Goal: Task Accomplishment & Management: Complete application form

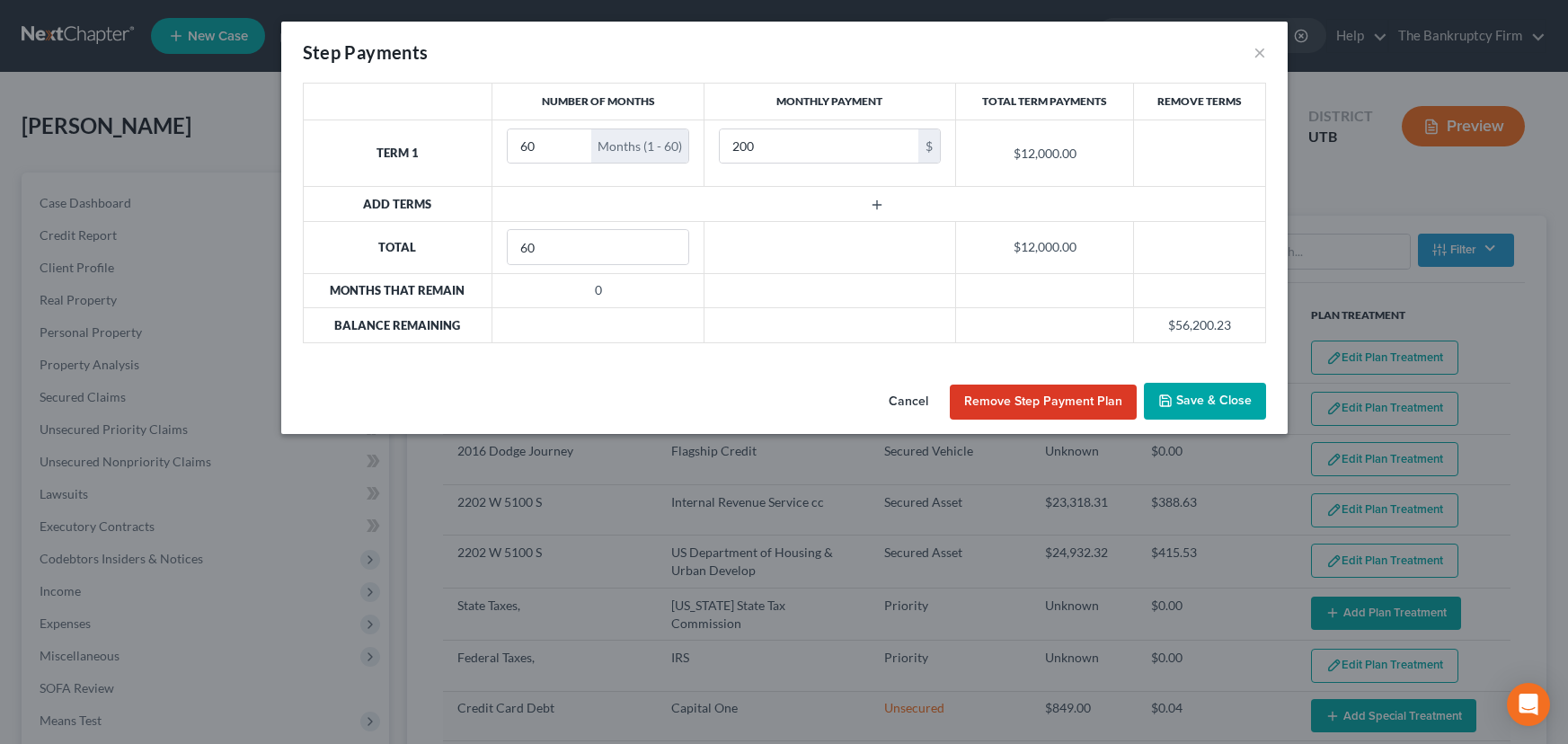
select select "59"
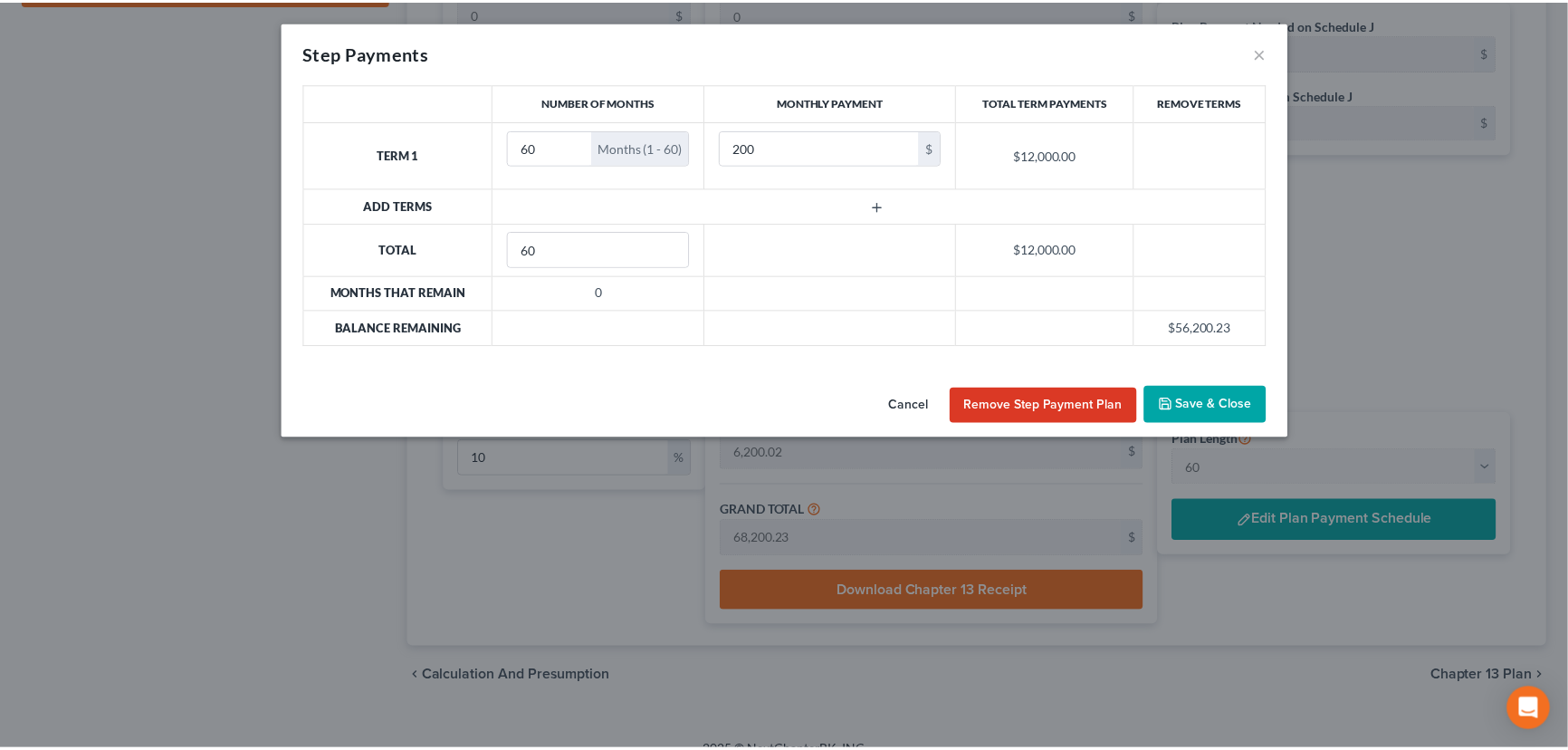
scroll to position [737, 0]
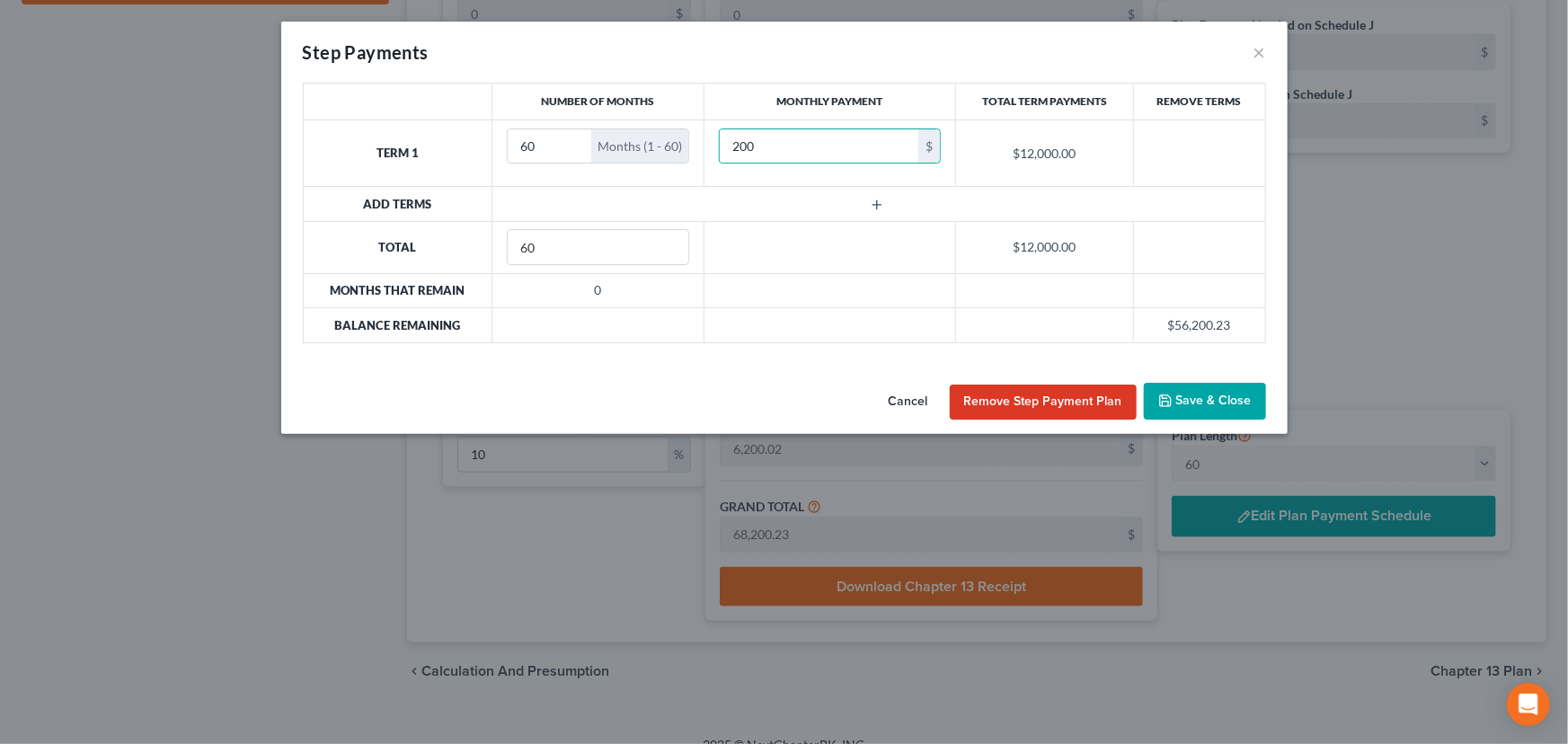
click at [918, 398] on button "Cancel" at bounding box center [908, 402] width 68 height 36
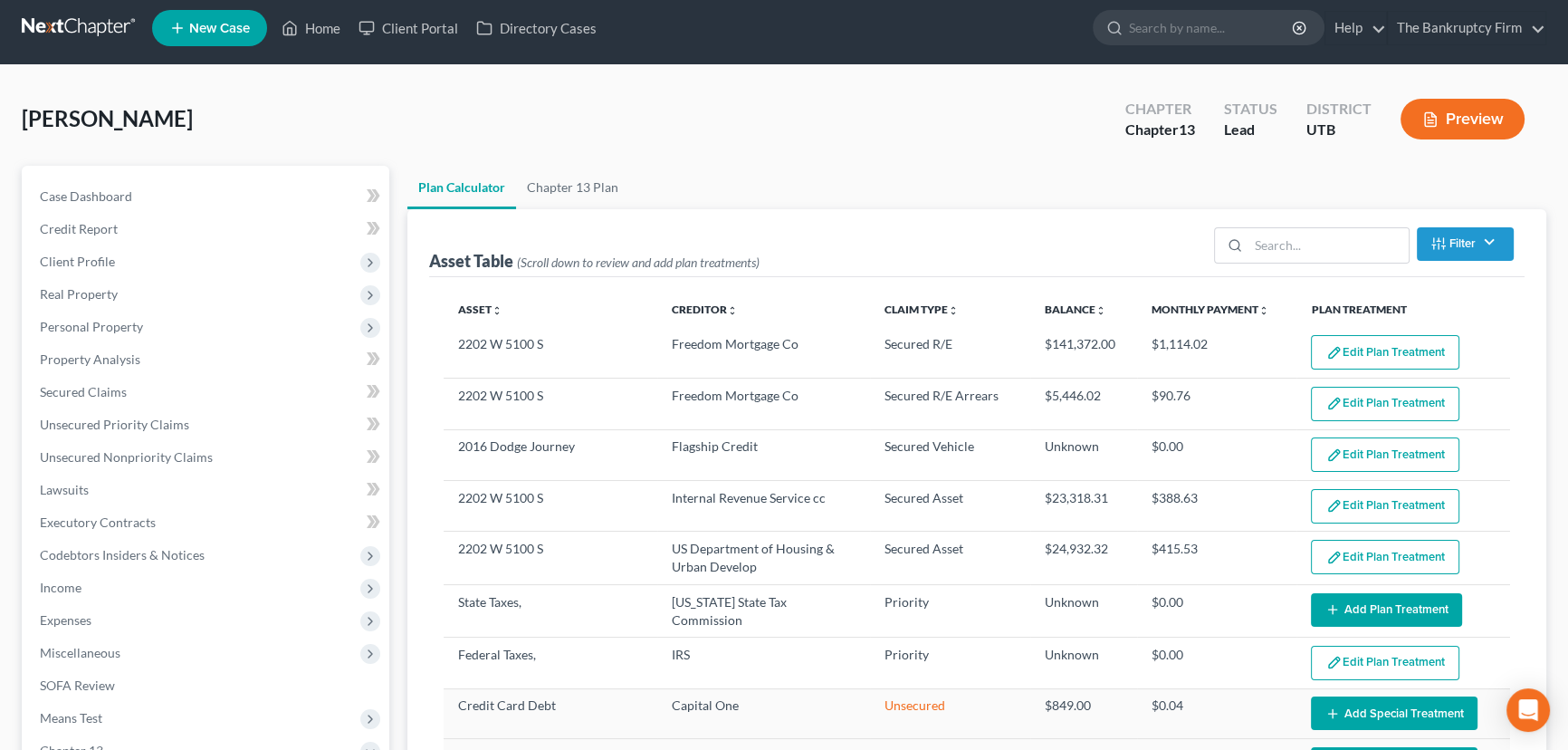
scroll to position [0, 0]
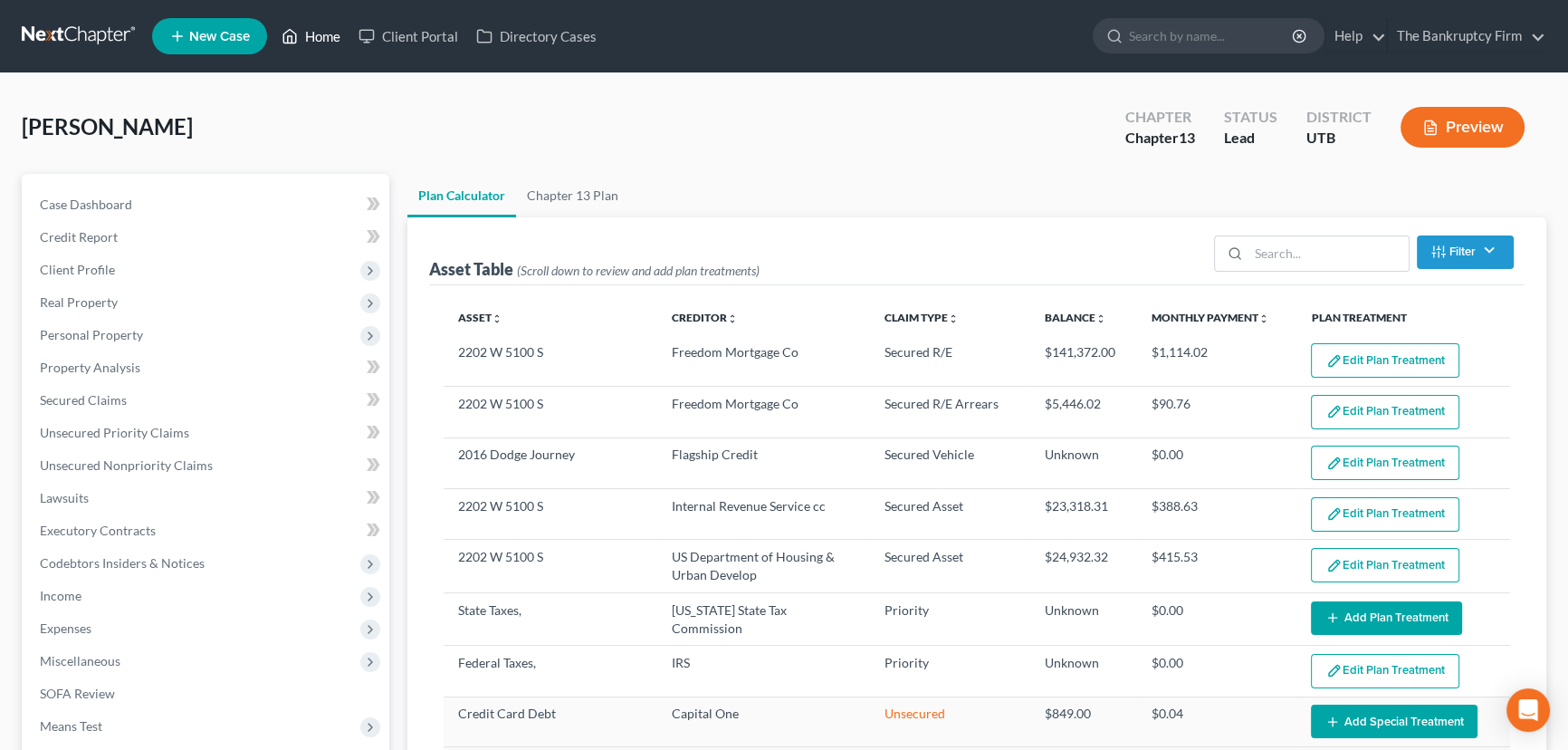
click at [324, 37] on link "Home" at bounding box center [311, 35] width 77 height 32
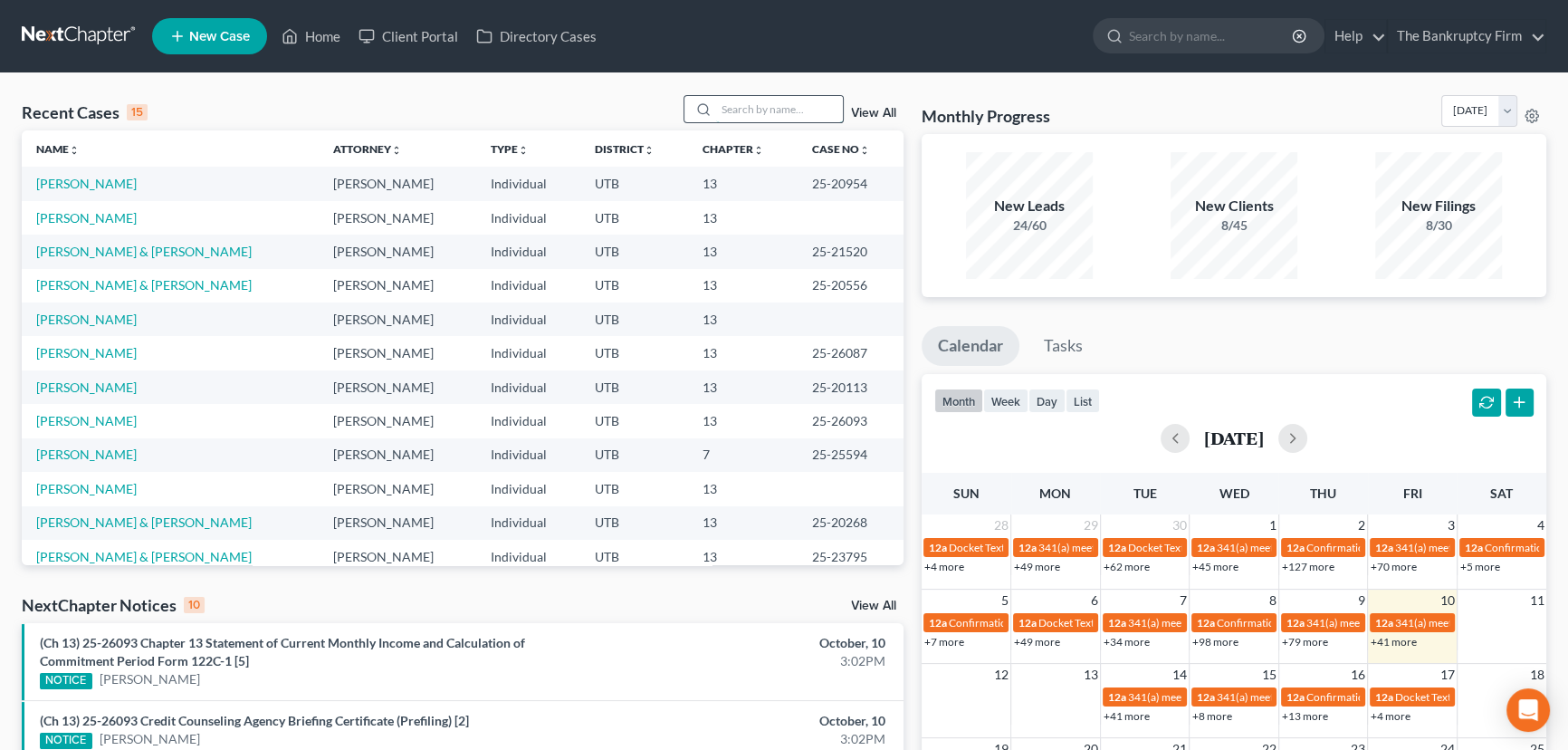
click at [729, 106] on input "search" at bounding box center [780, 109] width 127 height 26
type input "Howell"
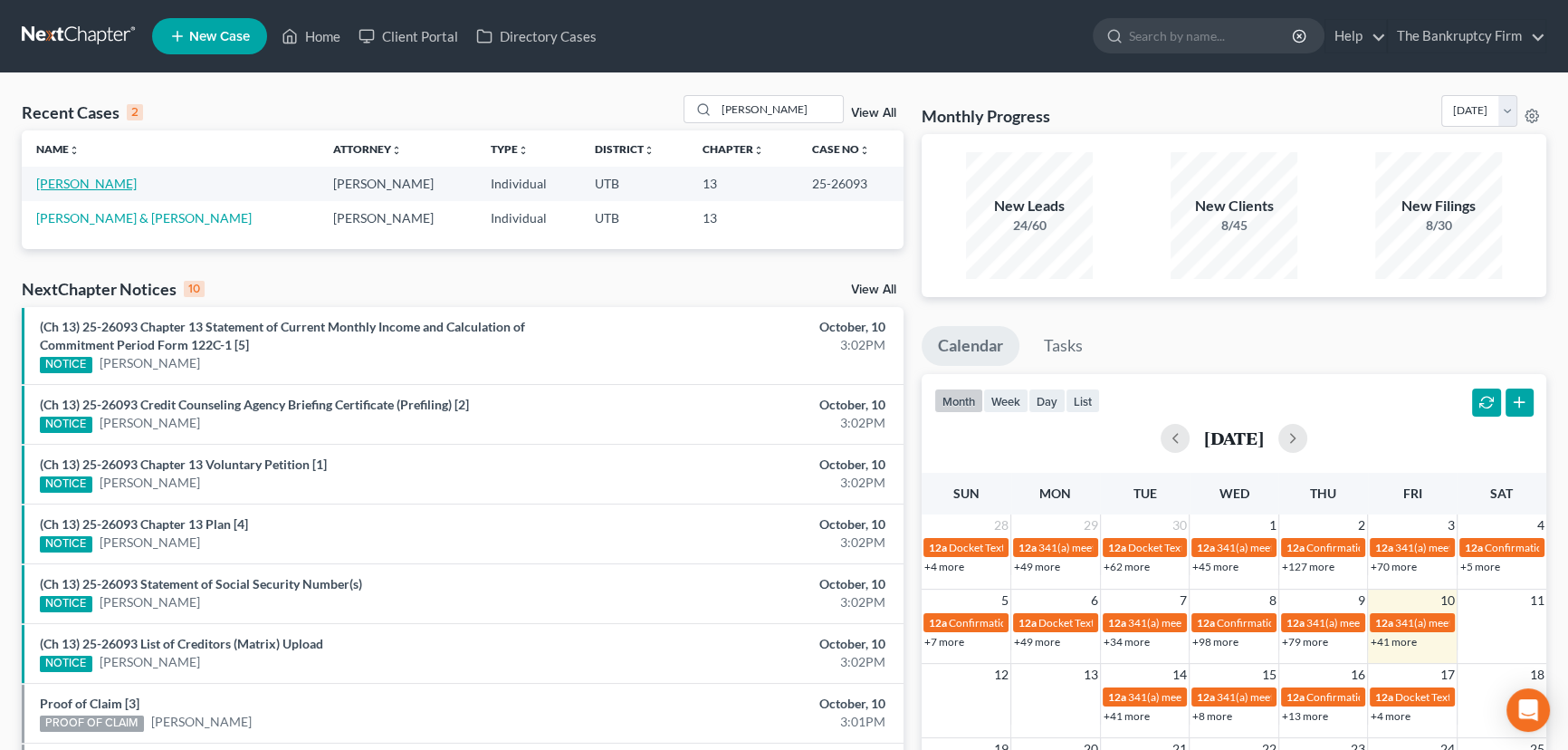
click at [91, 190] on link "[PERSON_NAME]" at bounding box center [86, 184] width 101 height 16
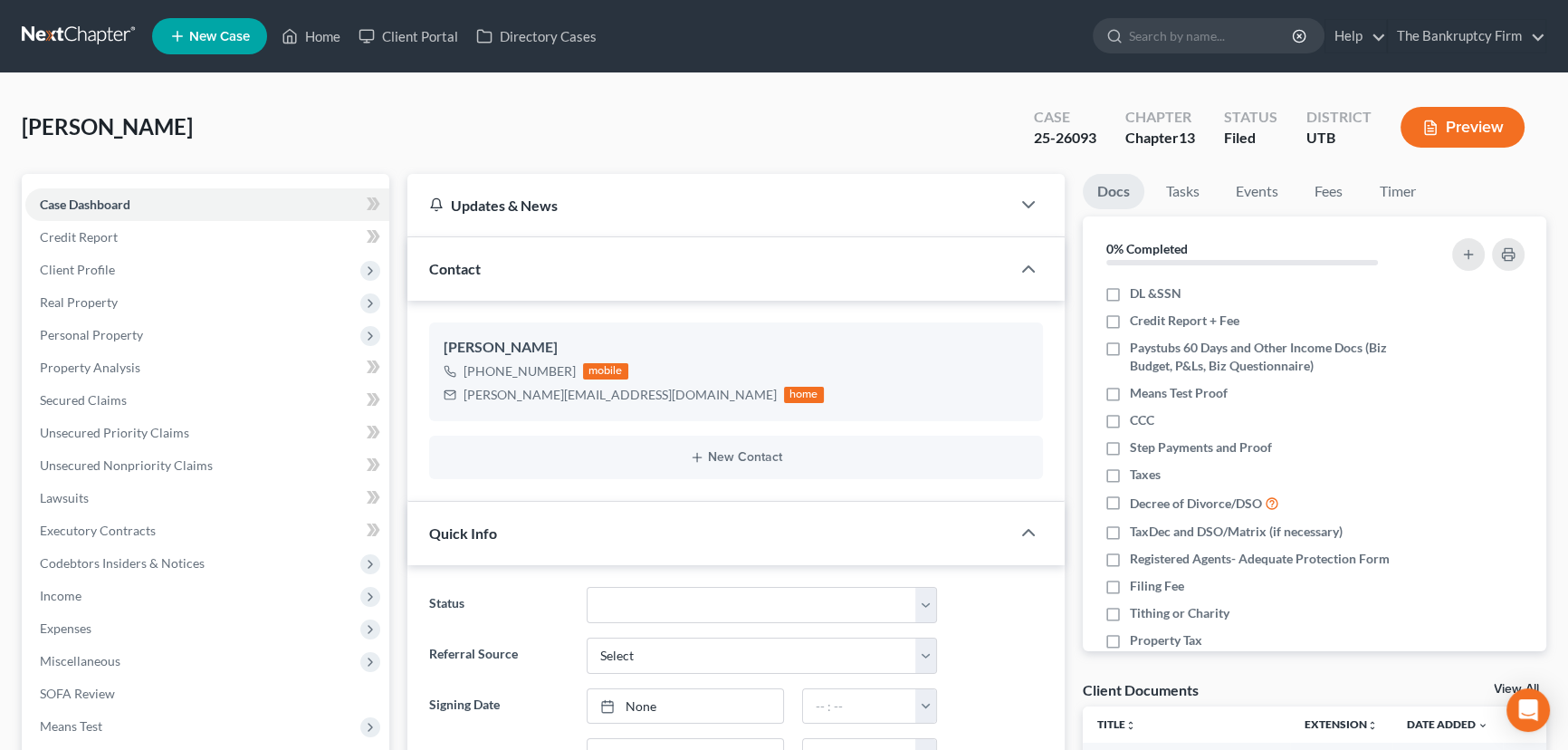
scroll to position [267, 0]
click at [326, 34] on link "Home" at bounding box center [311, 35] width 77 height 32
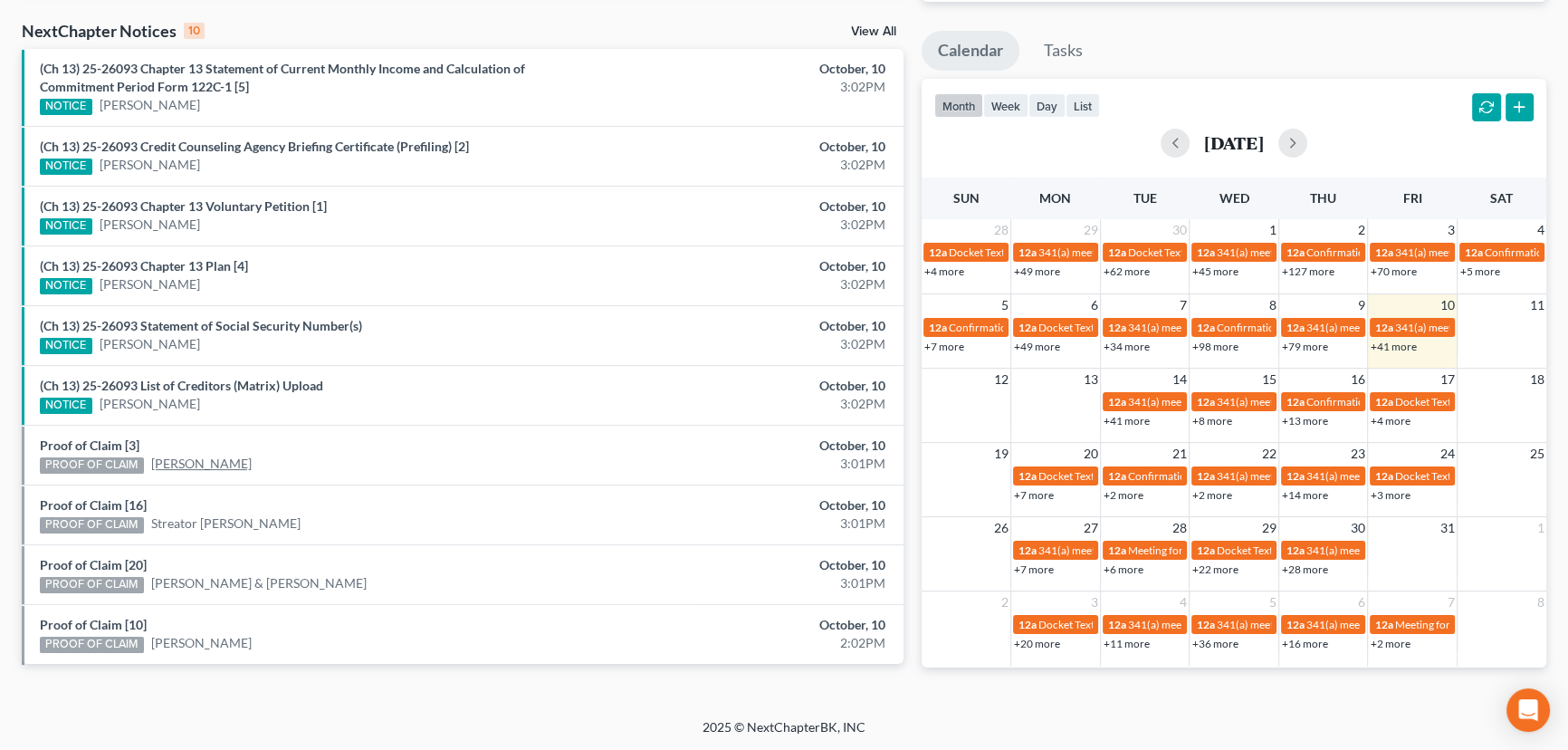
scroll to position [568, 0]
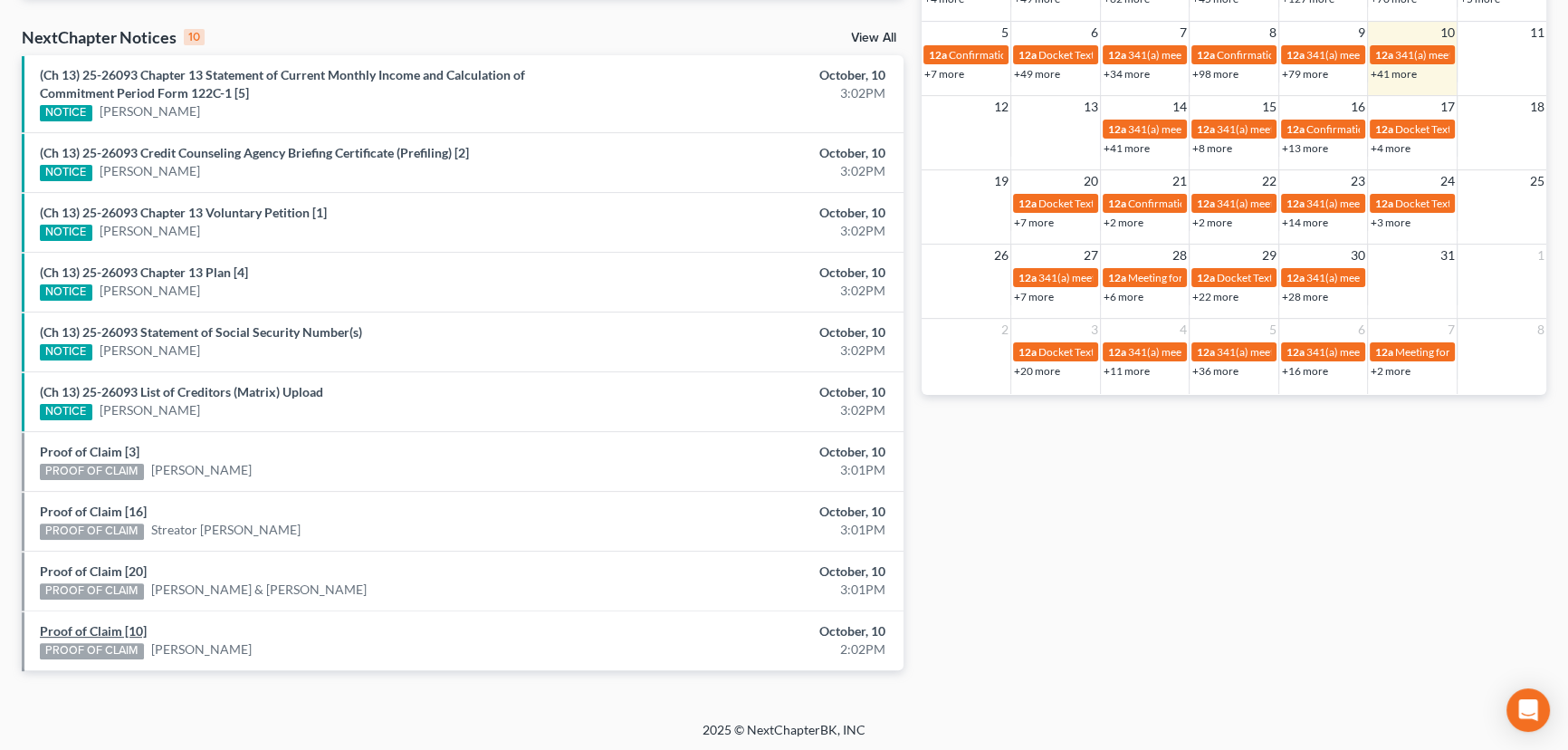
click at [100, 630] on link "Proof of Claim [10]" at bounding box center [93, 631] width 107 height 16
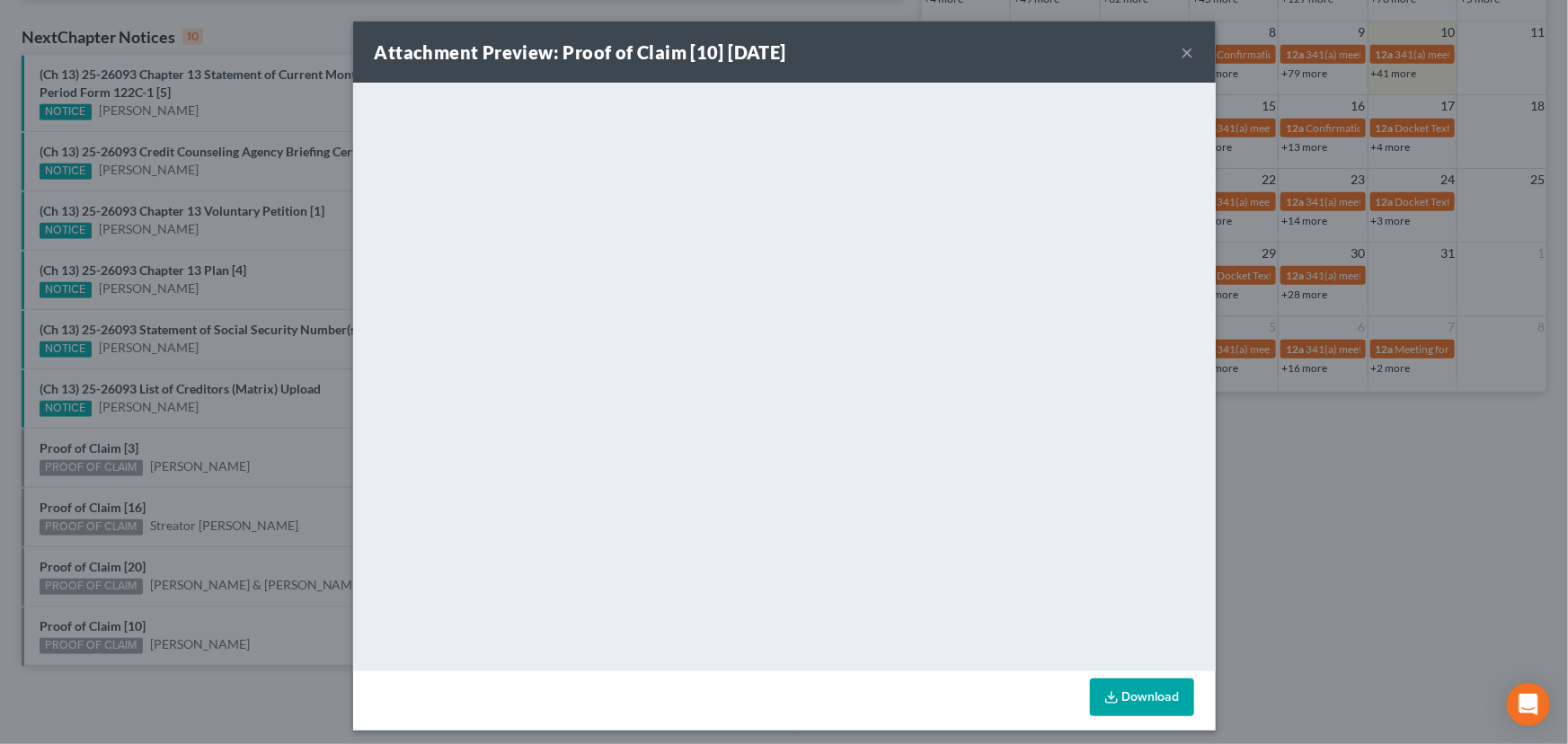
drag, startPoint x: 98, startPoint y: 602, endPoint x: 98, endPoint y: 583, distance: 19.0
click at [98, 602] on div "Attachment Preview: Proof of Claim [10] 10/10/2025 × <object ng-attr-data='http…" at bounding box center [784, 372] width 1568 height 744
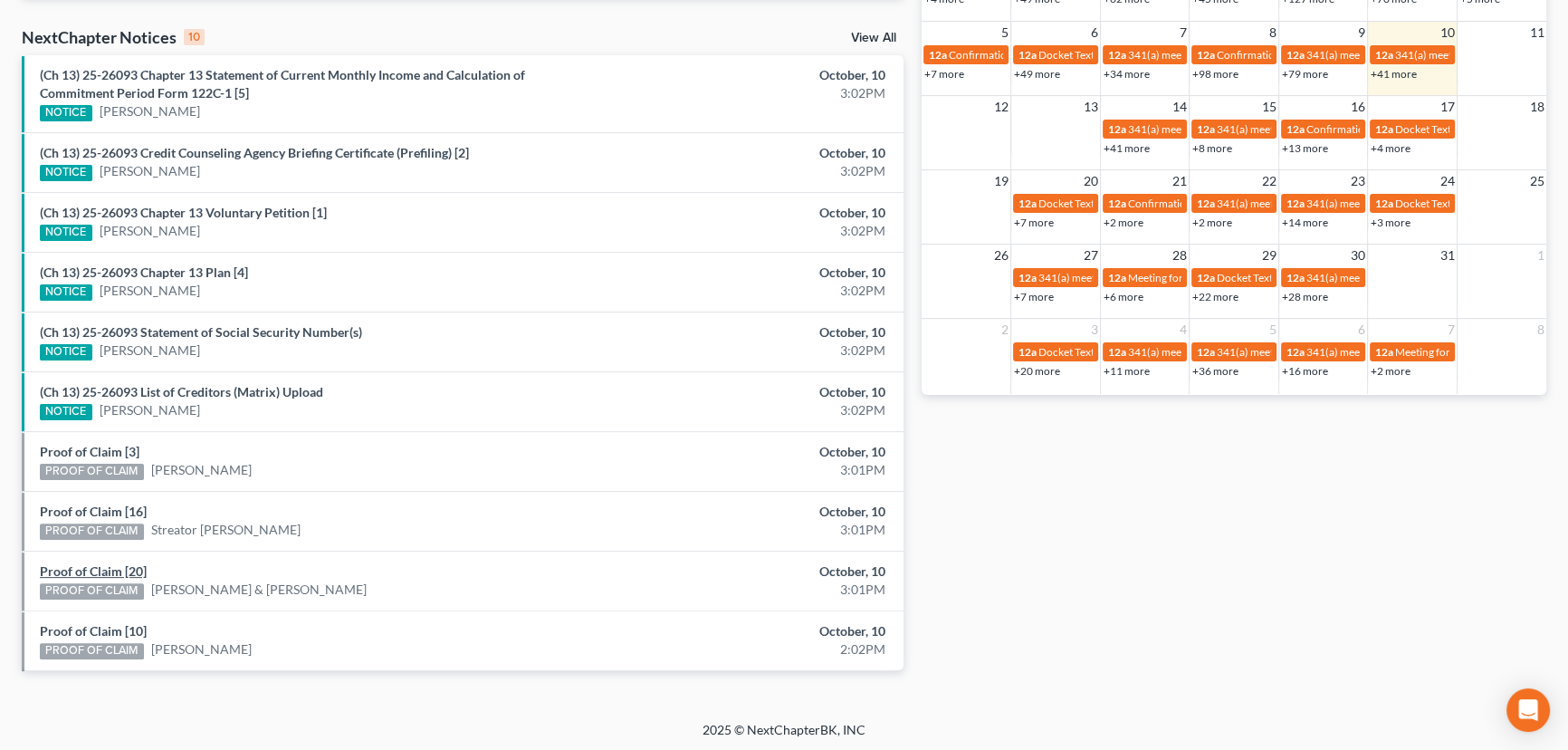
click at [96, 572] on link "Proof of Claim [20]" at bounding box center [93, 571] width 107 height 16
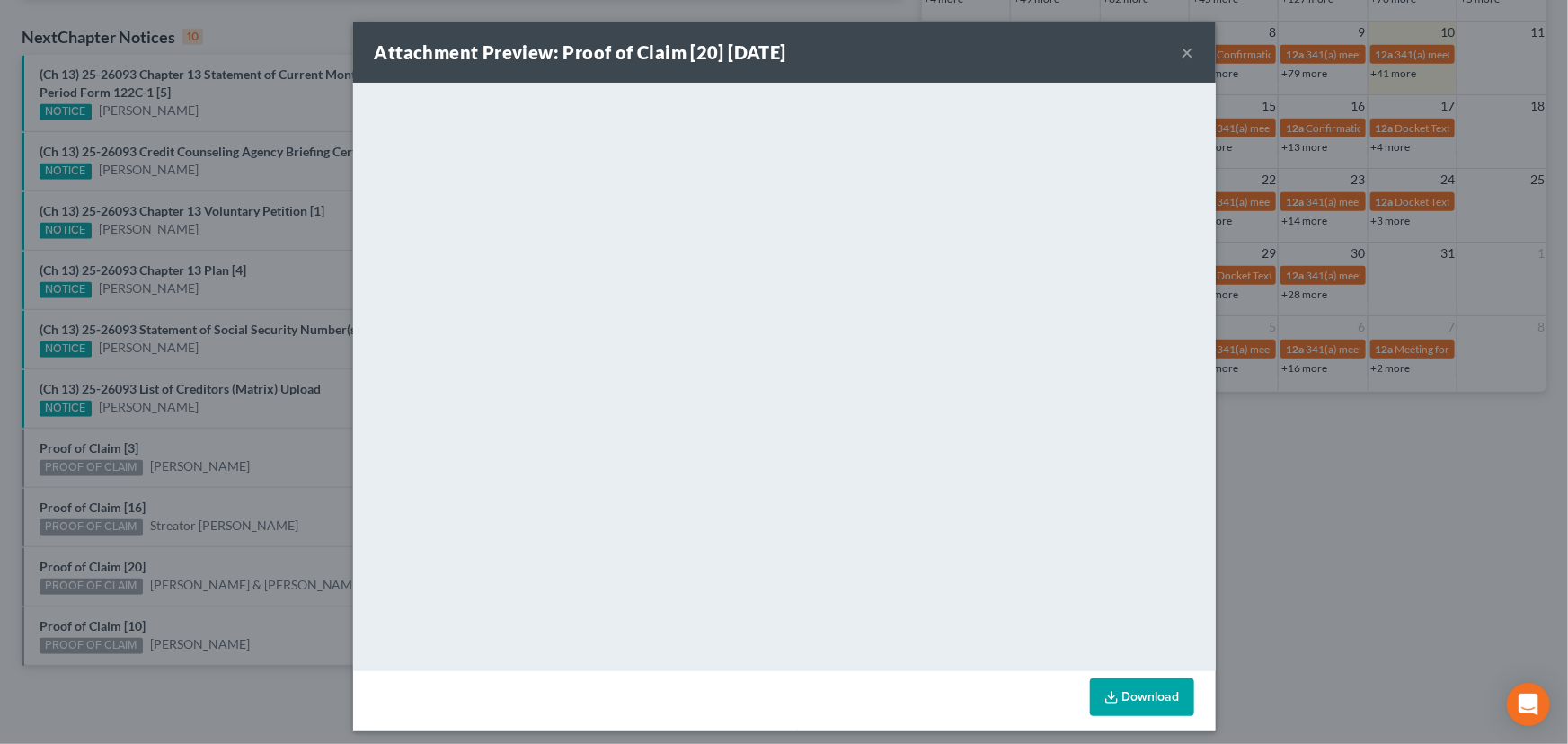
drag, startPoint x: 101, startPoint y: 546, endPoint x: 100, endPoint y: 517, distance: 29.0
click at [101, 546] on div "Attachment Preview: Proof of Claim [20] 10/10/2025 × <object ng-attr-data='http…" at bounding box center [784, 372] width 1568 height 744
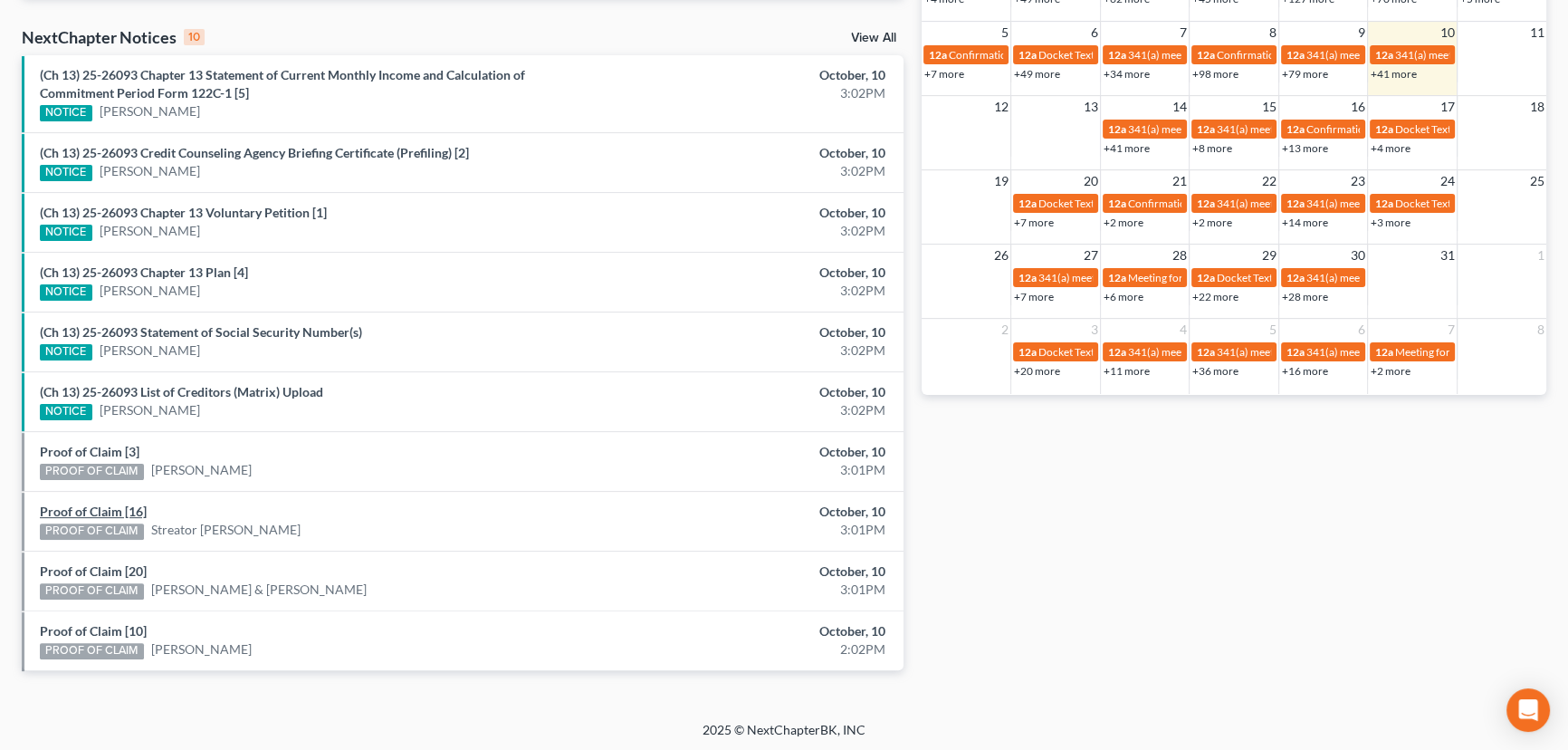
click at [100, 512] on link "Proof of Claim [16]" at bounding box center [93, 511] width 107 height 16
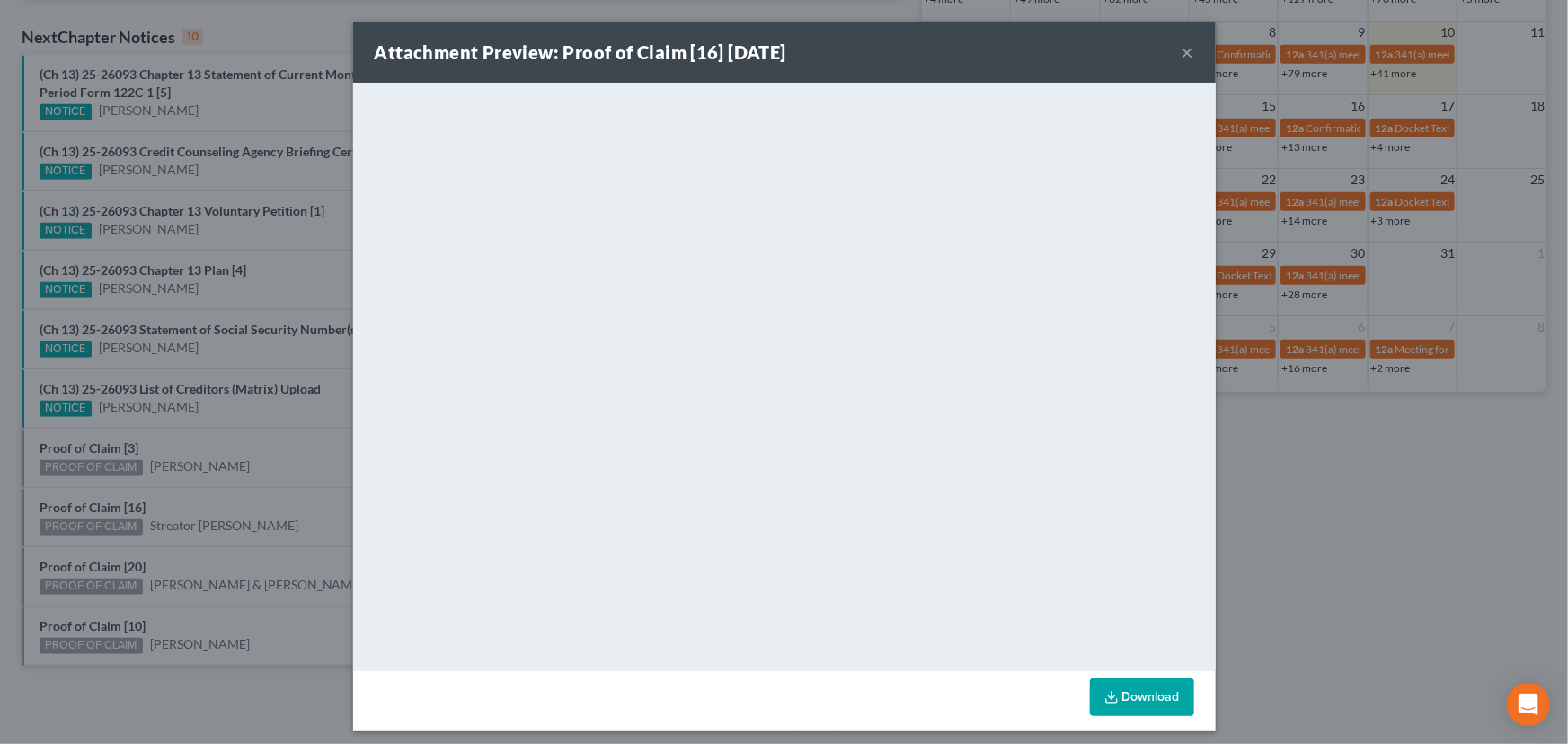
drag, startPoint x: 98, startPoint y: 492, endPoint x: 102, endPoint y: 464, distance: 28.3
click at [99, 491] on div "Attachment Preview: Proof of Claim [16] 10/10/2025 × <object ng-attr-data='http…" at bounding box center [784, 372] width 1568 height 744
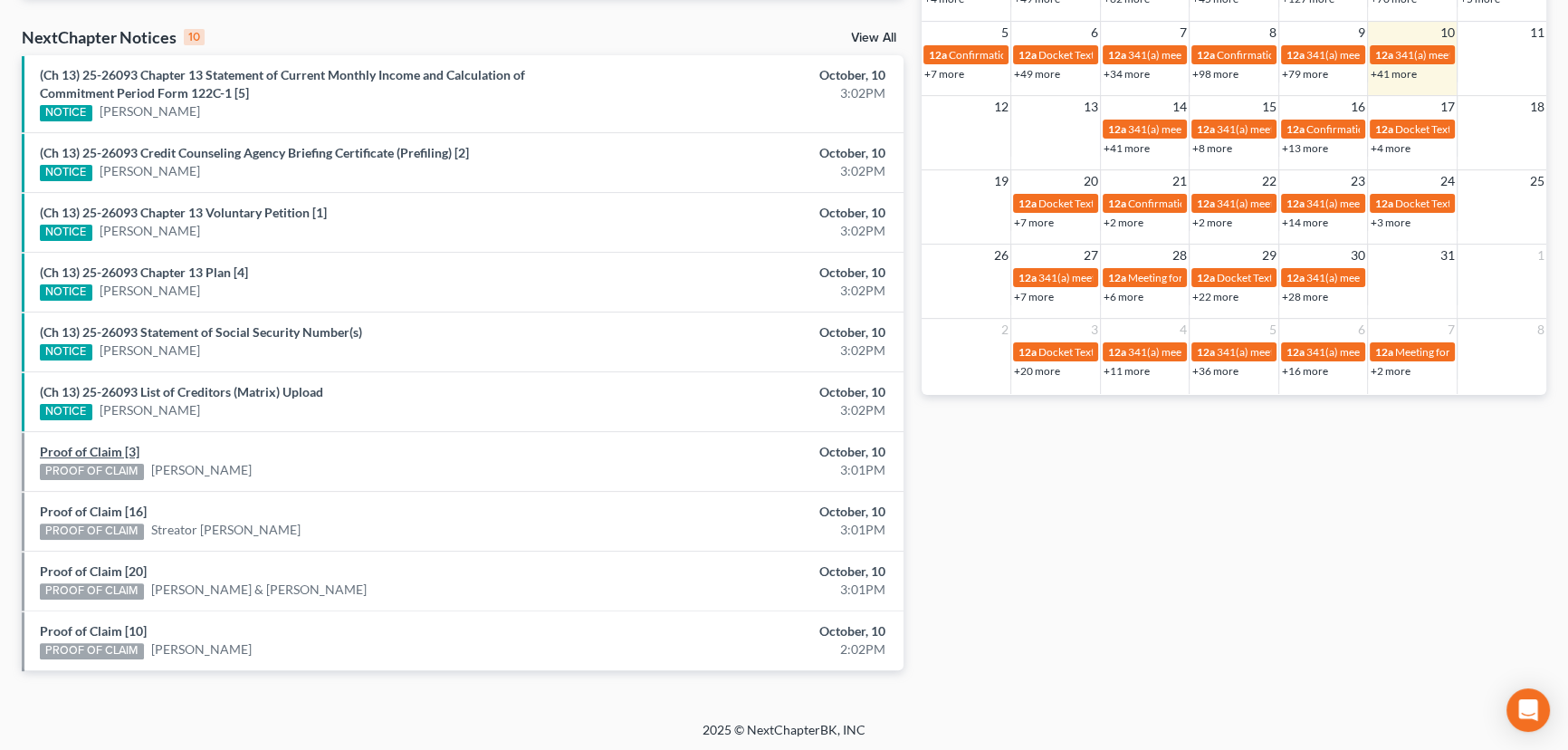
click at [99, 452] on link "Proof of Claim [3]" at bounding box center [90, 452] width 100 height 16
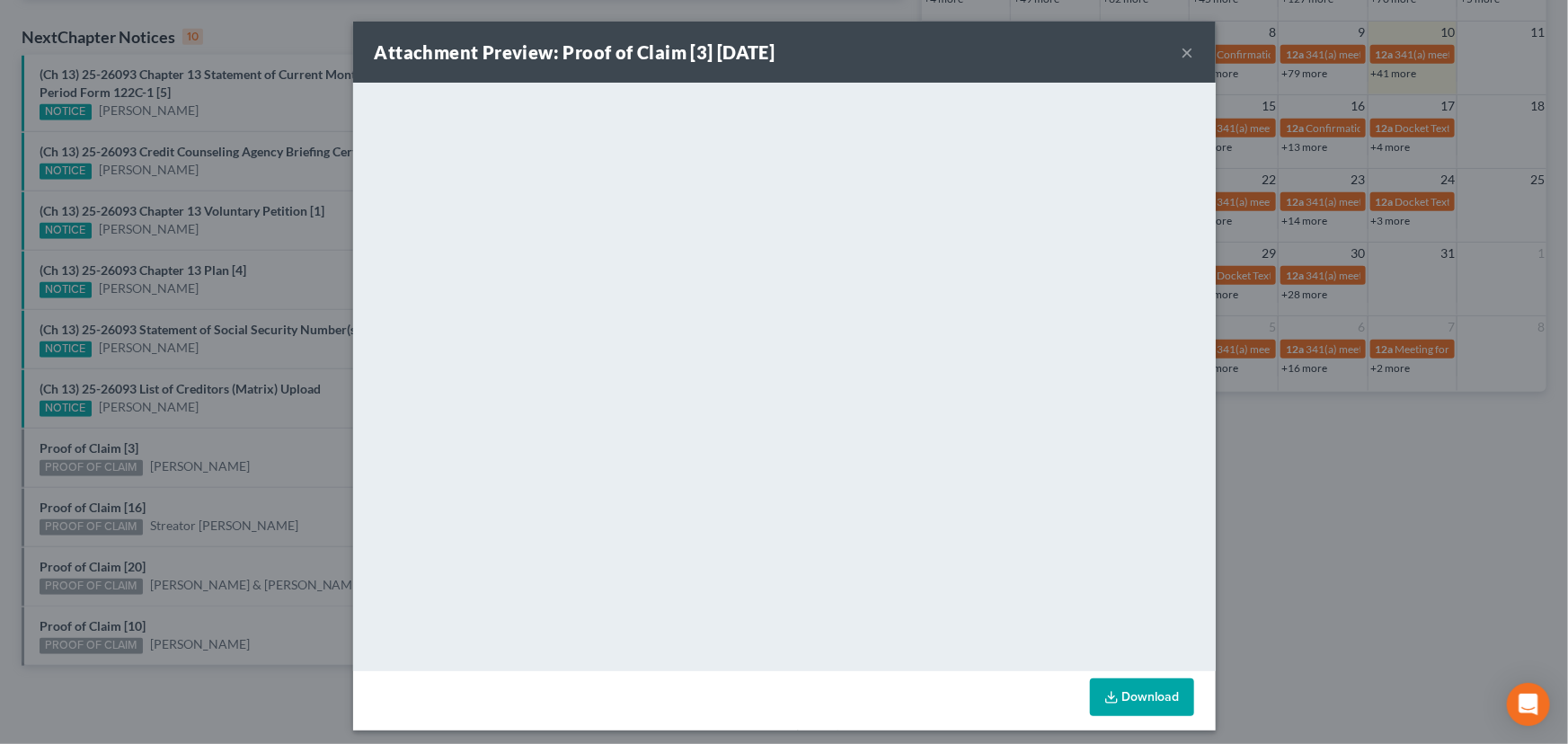
click at [103, 430] on div "Attachment Preview: Proof of Claim [3] 10/10/2025 × <object ng-attr-data='https…" at bounding box center [784, 372] width 1568 height 744
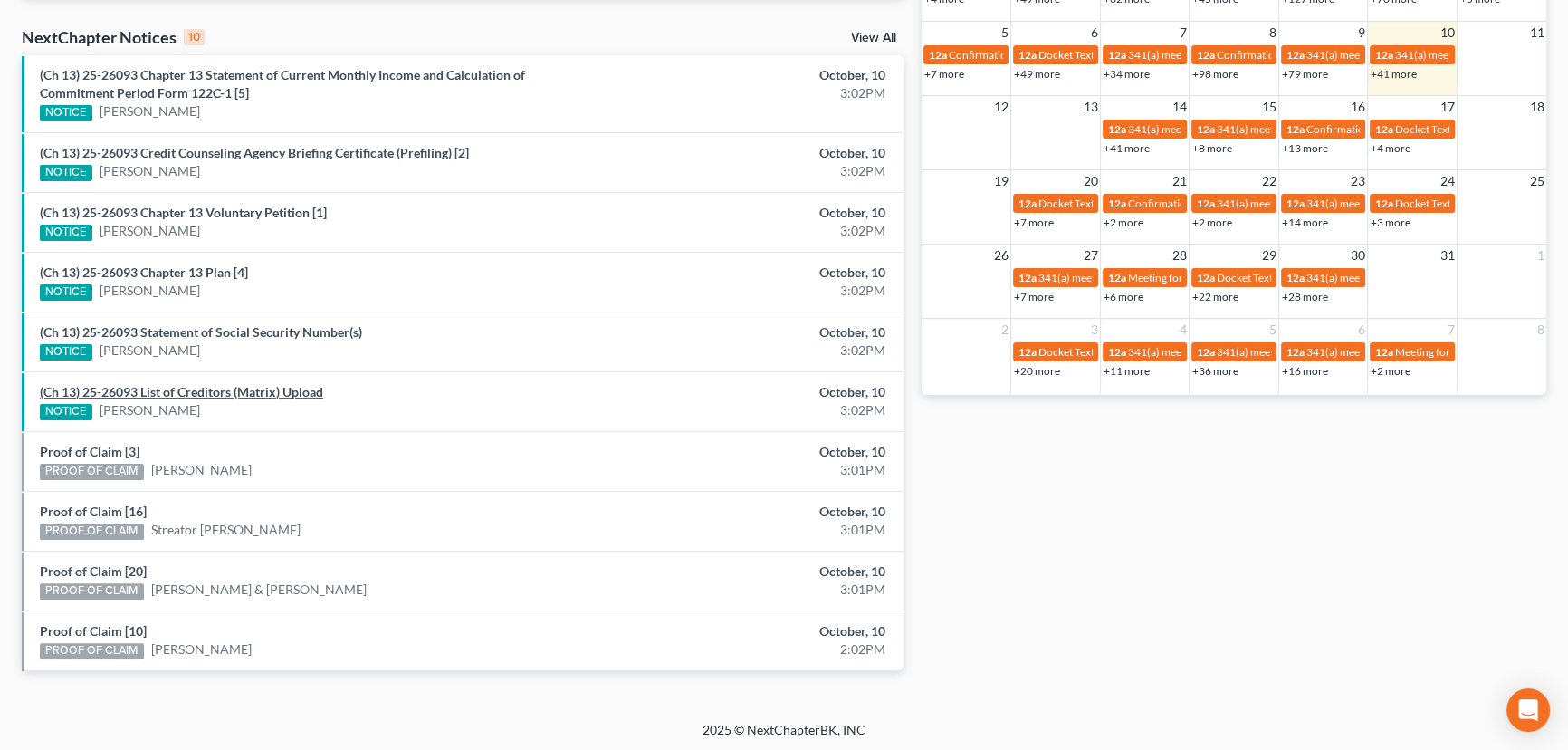
click at [165, 385] on link "(Ch 13) 25-26093 List of Creditors (Matrix) Upload" at bounding box center [182, 392] width 283 height 16
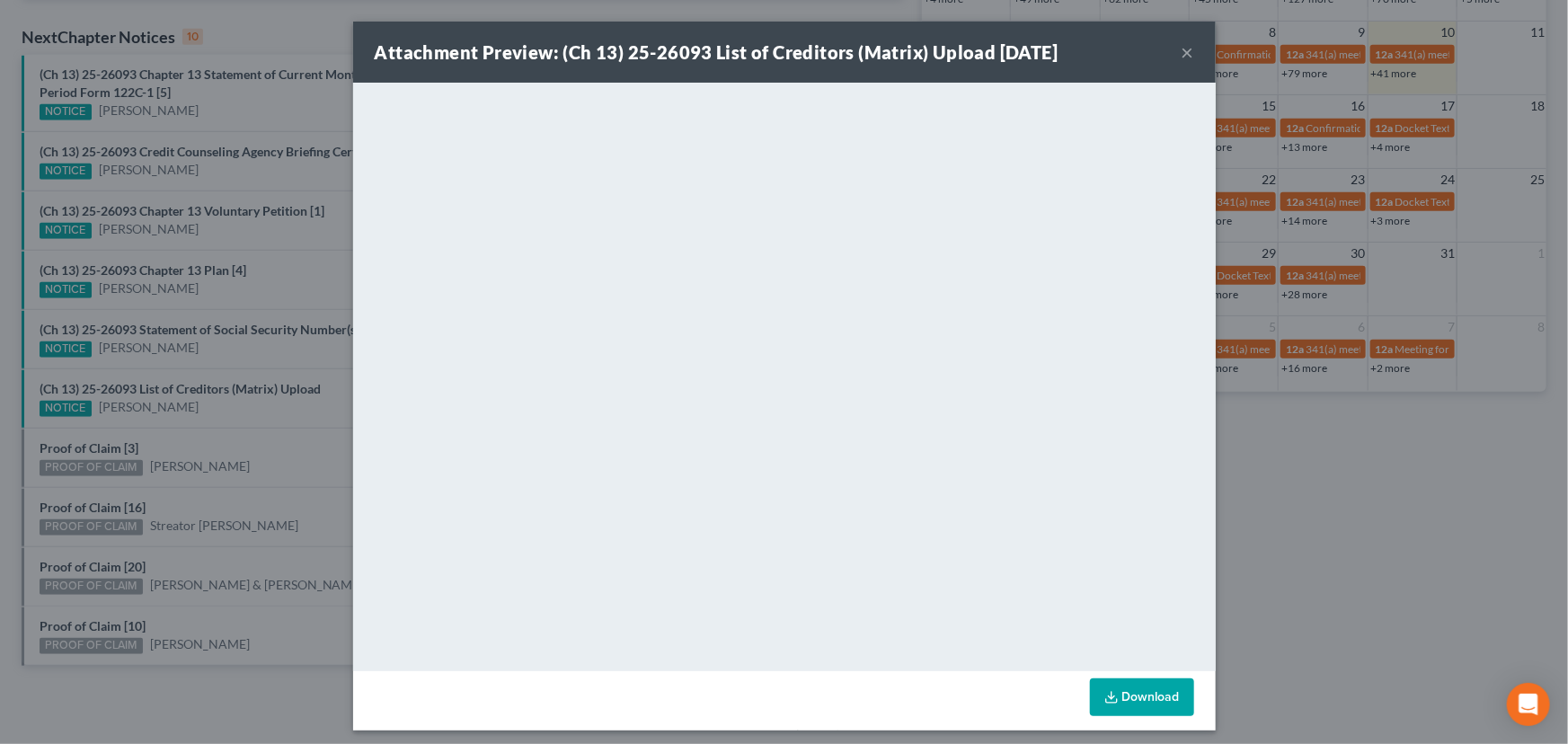
drag, startPoint x: 198, startPoint y: 359, endPoint x: 206, endPoint y: 346, distance: 15.3
click at [200, 356] on div "Attachment Preview: (Ch 13) 25-26093 List of Creditors (Matrix) Upload 10/10/20…" at bounding box center [784, 372] width 1568 height 744
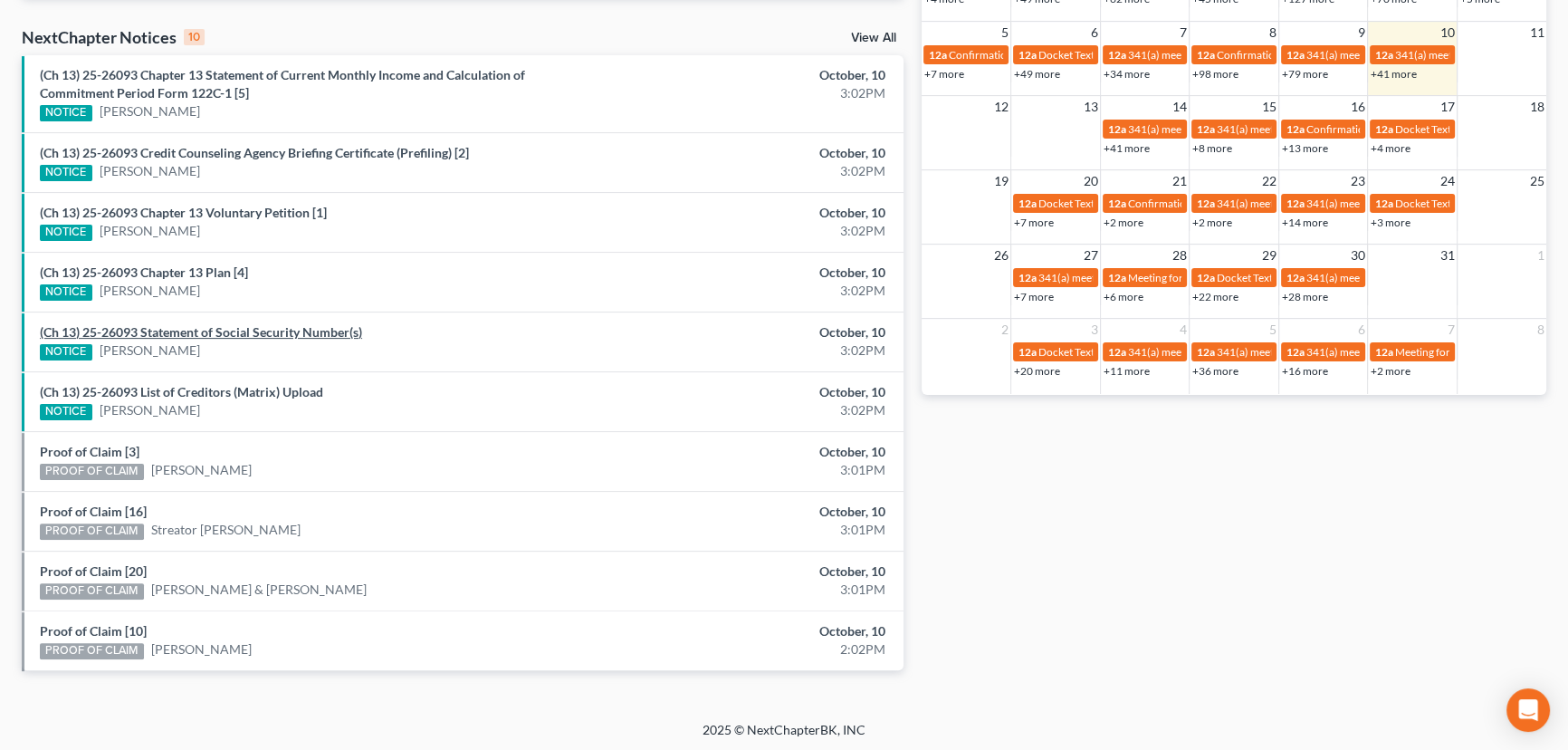
click at [205, 331] on link "(Ch 13) 25-26093 Statement of Social Security Number(s)" at bounding box center [201, 332] width 323 height 16
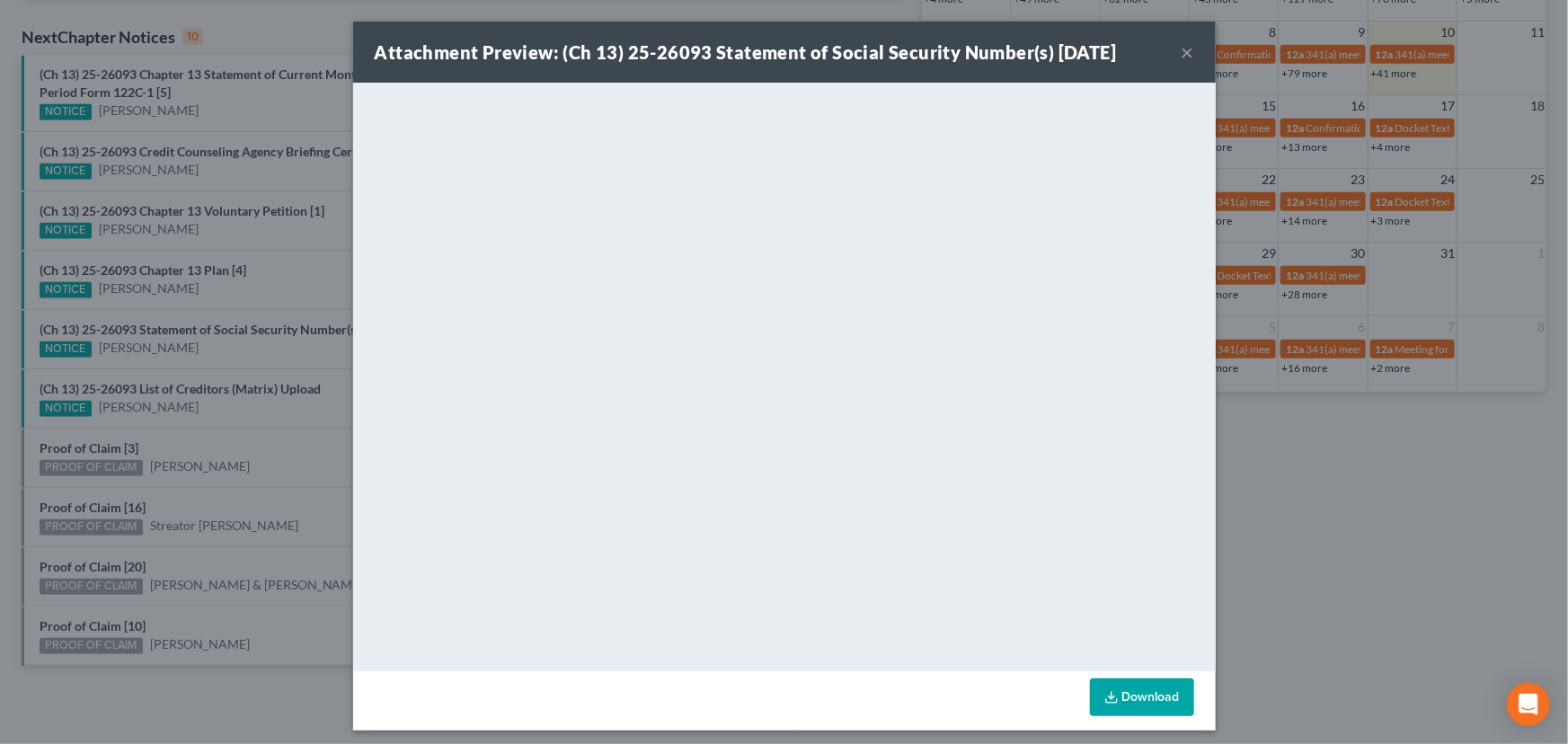
drag, startPoint x: 182, startPoint y: 297, endPoint x: 185, endPoint y: 285, distance: 12.4
click at [182, 297] on div "Attachment Preview: (Ch 13) 25-26093 Statement of Social Security Number(s) 10/…" at bounding box center [784, 372] width 1568 height 744
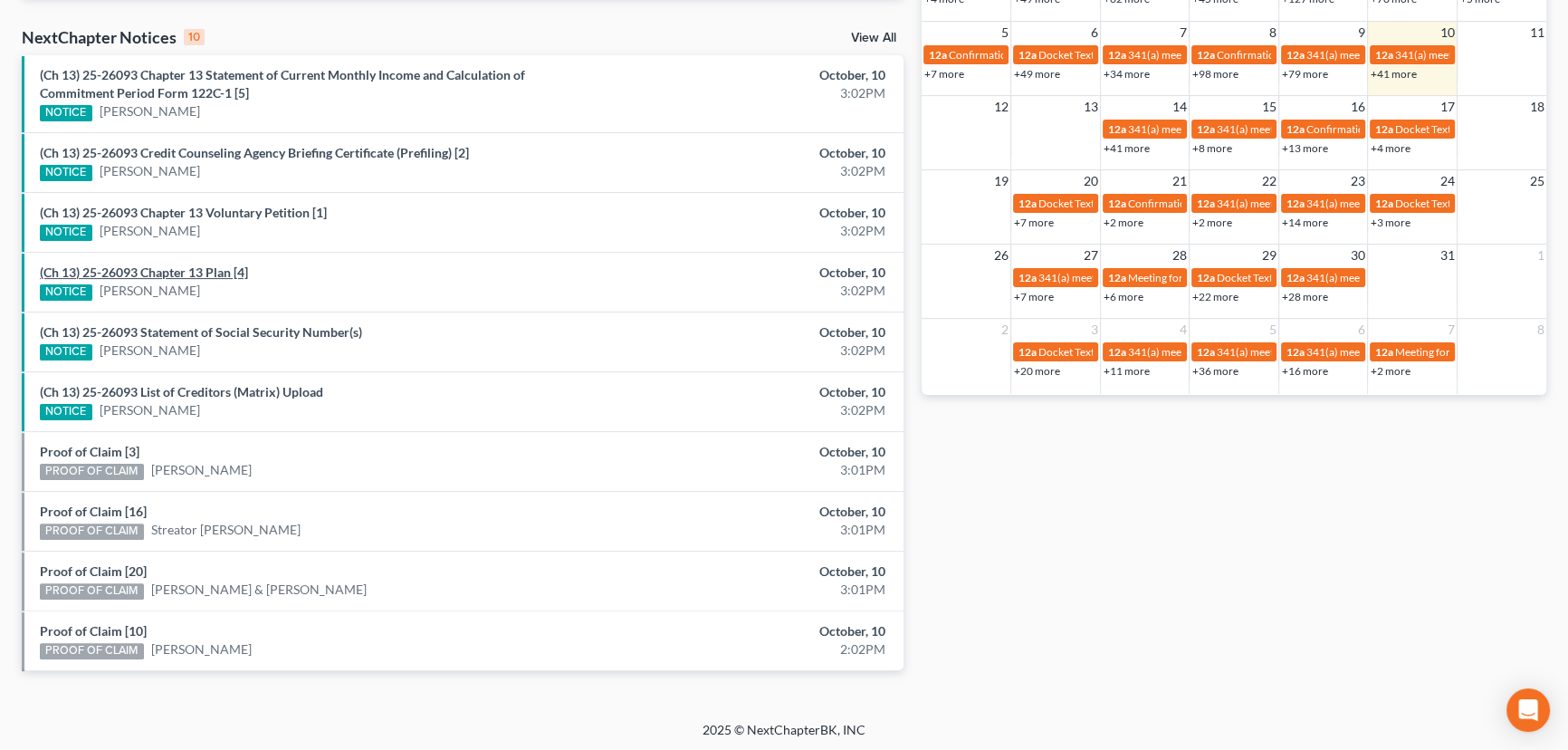
click at [184, 278] on link "(Ch 13) 25-26093 Chapter 13 Plan [4]" at bounding box center [144, 272] width 208 height 16
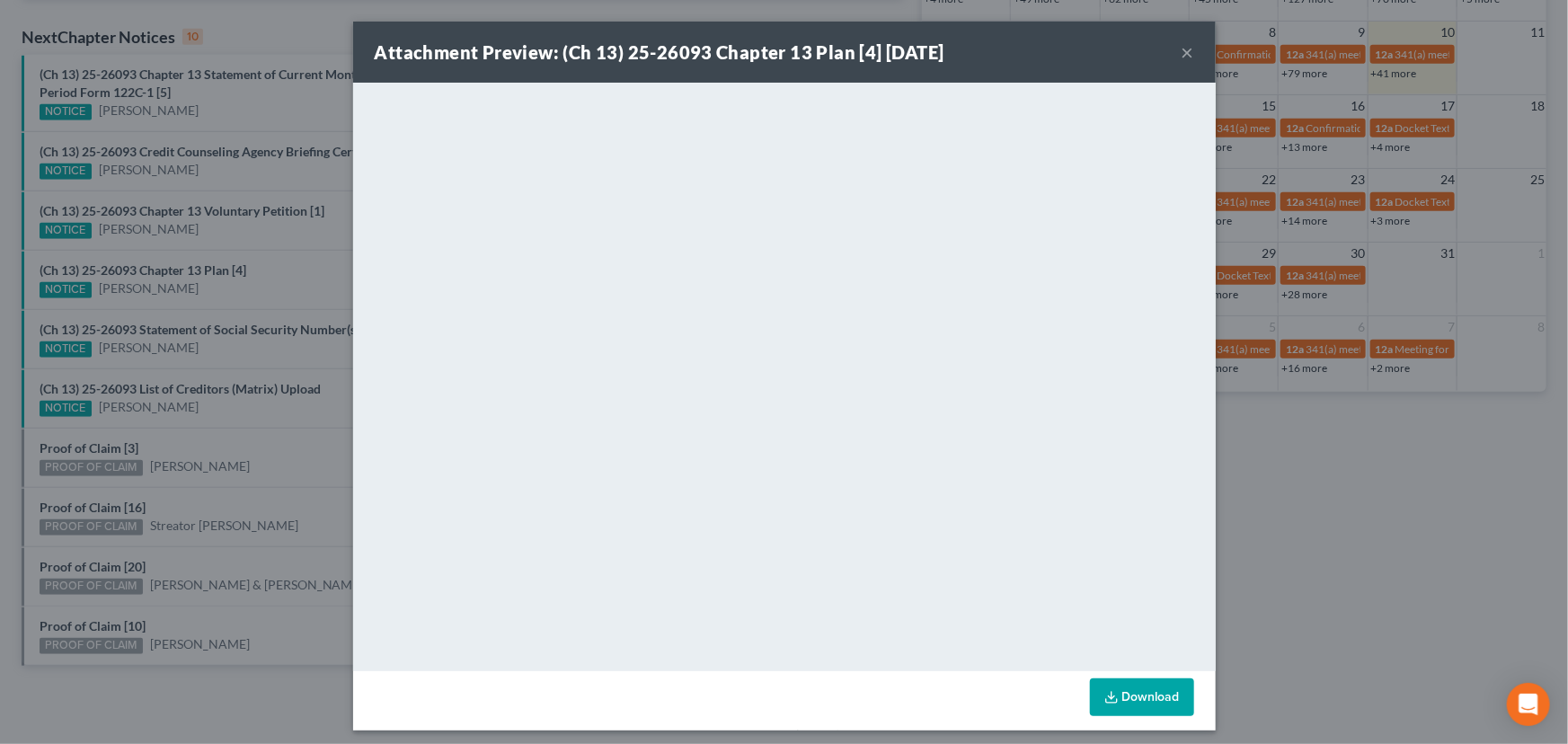
click at [191, 240] on div "Attachment Preview: (Ch 13) 25-26093 Chapter 13 Plan [4] 10/10/2025 × <object n…" at bounding box center [784, 372] width 1568 height 744
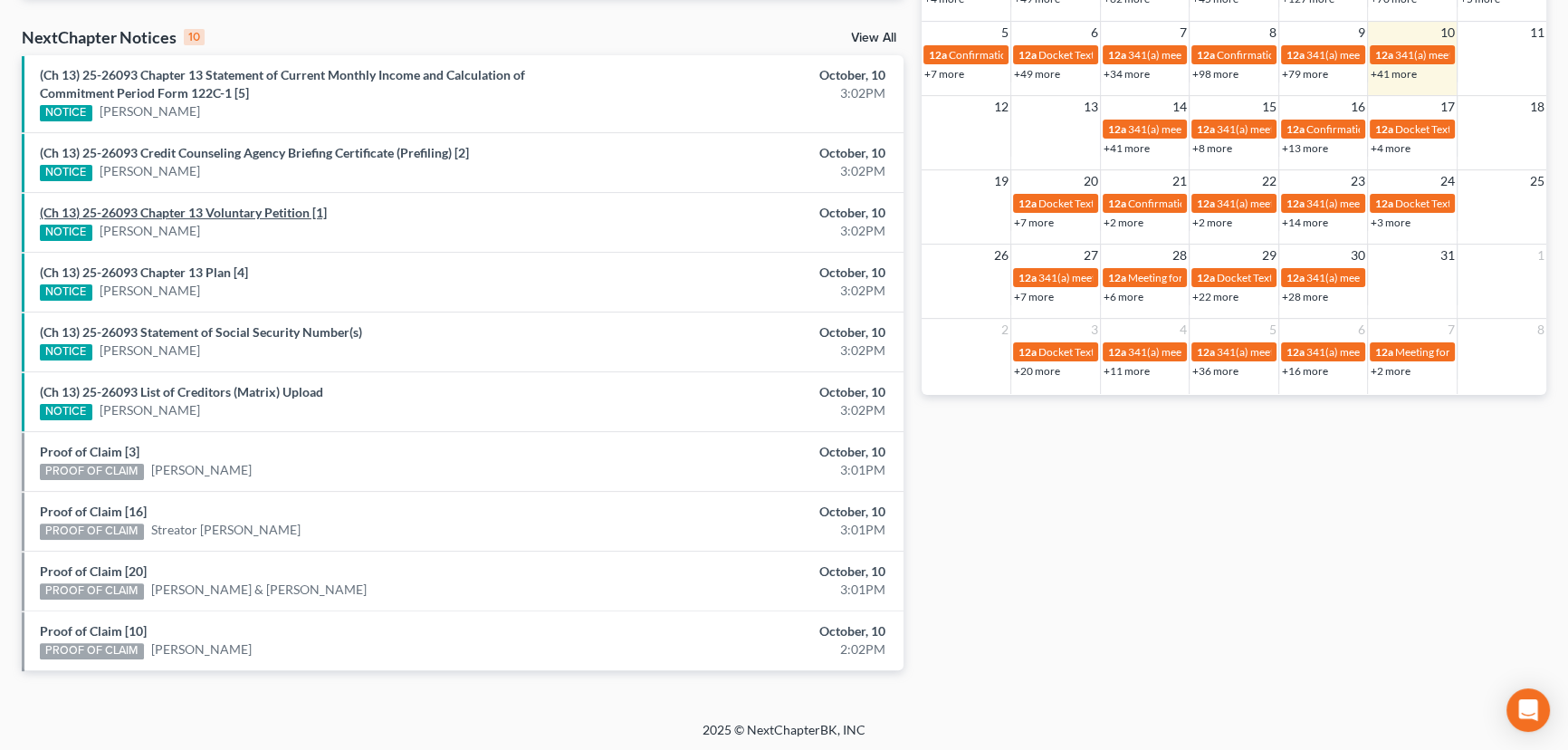
click at [190, 214] on link "(Ch 13) 25-26093 Chapter 13 Voluntary Petition [1]" at bounding box center [184, 212] width 287 height 16
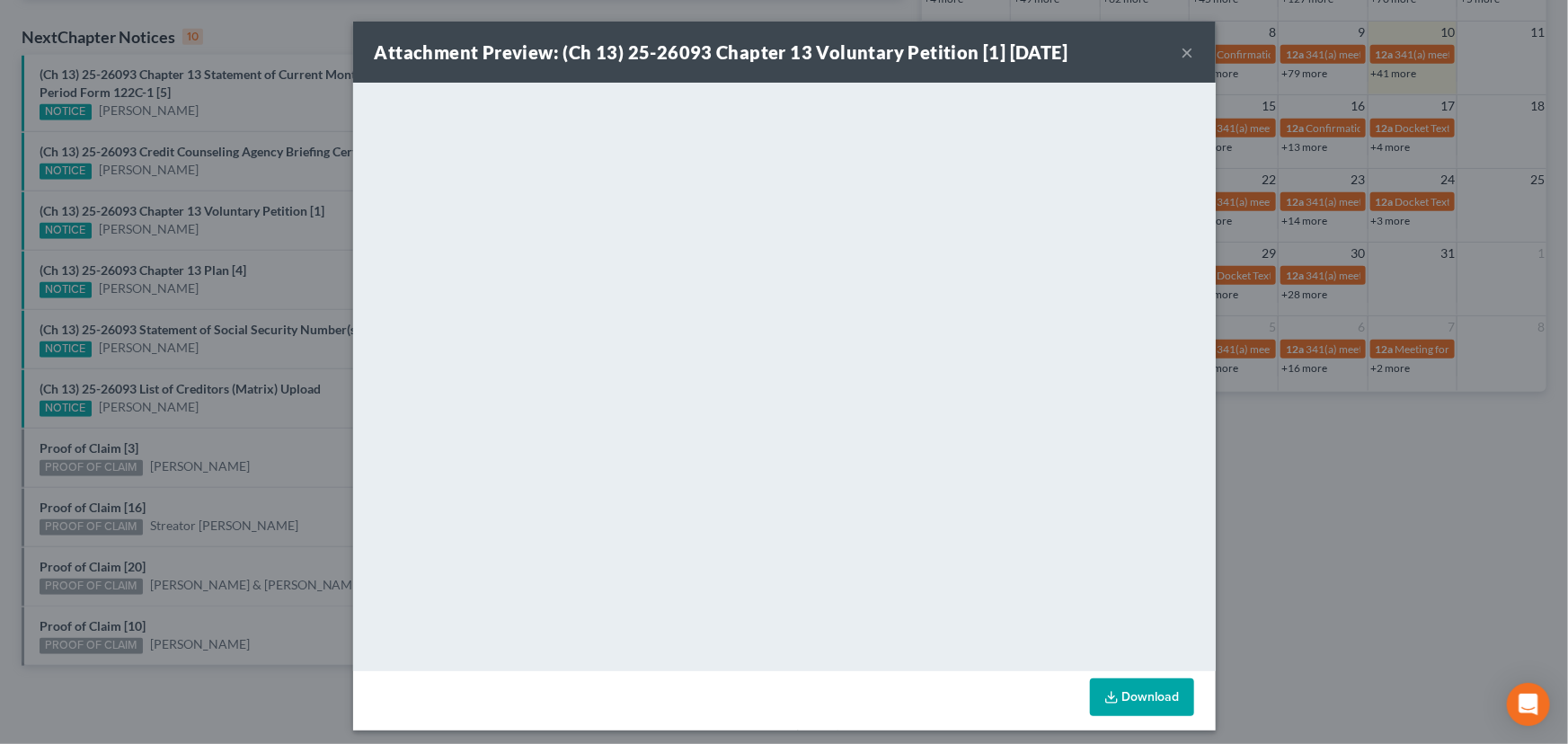
drag, startPoint x: 202, startPoint y: 239, endPoint x: 204, endPoint y: 172, distance: 67.0
click at [206, 233] on div "Attachment Preview: (Ch 13) 25-26093 Chapter 13 Voluntary Petition [1] 10/10/20…" at bounding box center [784, 372] width 1568 height 744
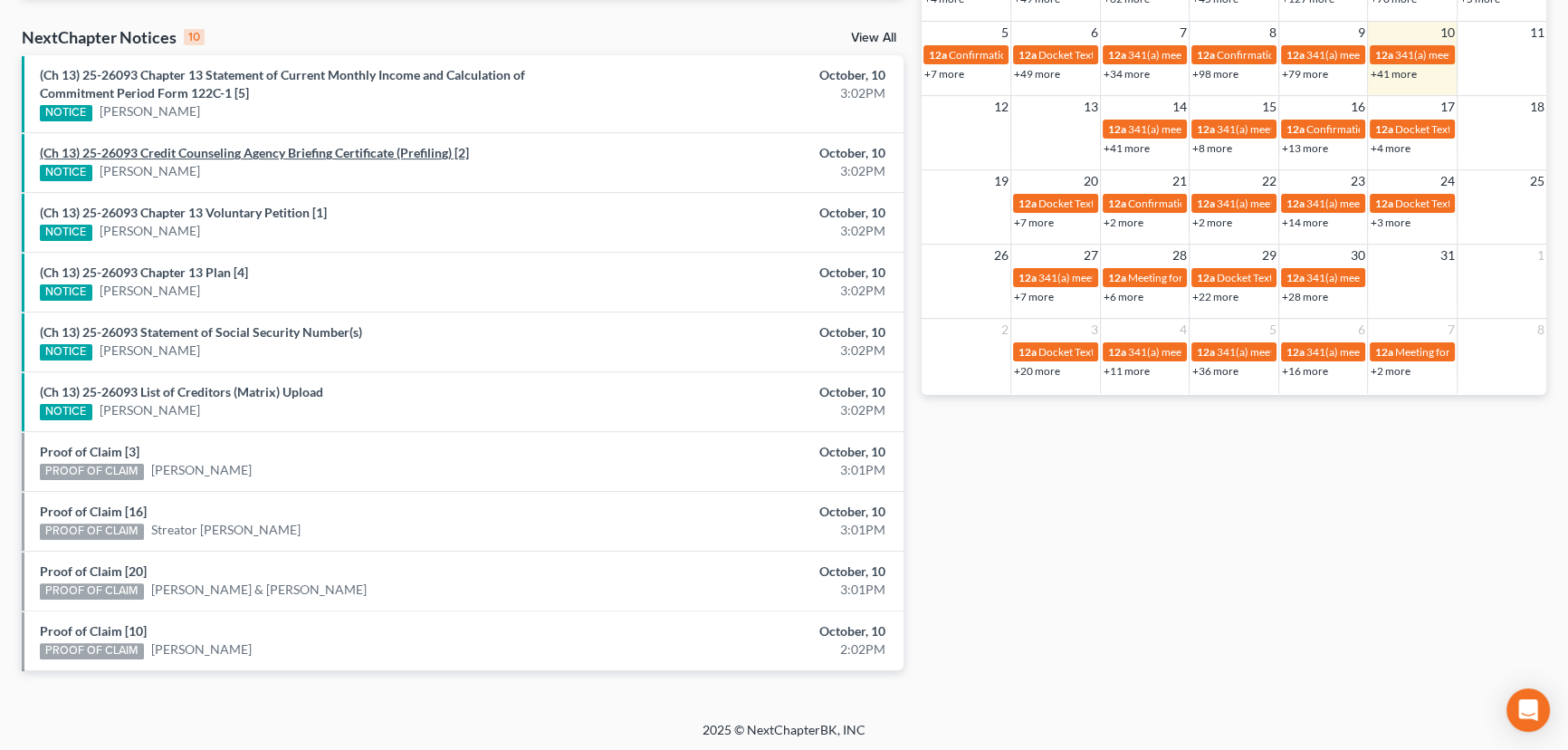
click at [200, 153] on link "(Ch 13) 25-26093 Credit Counseling Agency Briefing Certificate (Prefiling) [2]" at bounding box center [254, 153] width 429 height 16
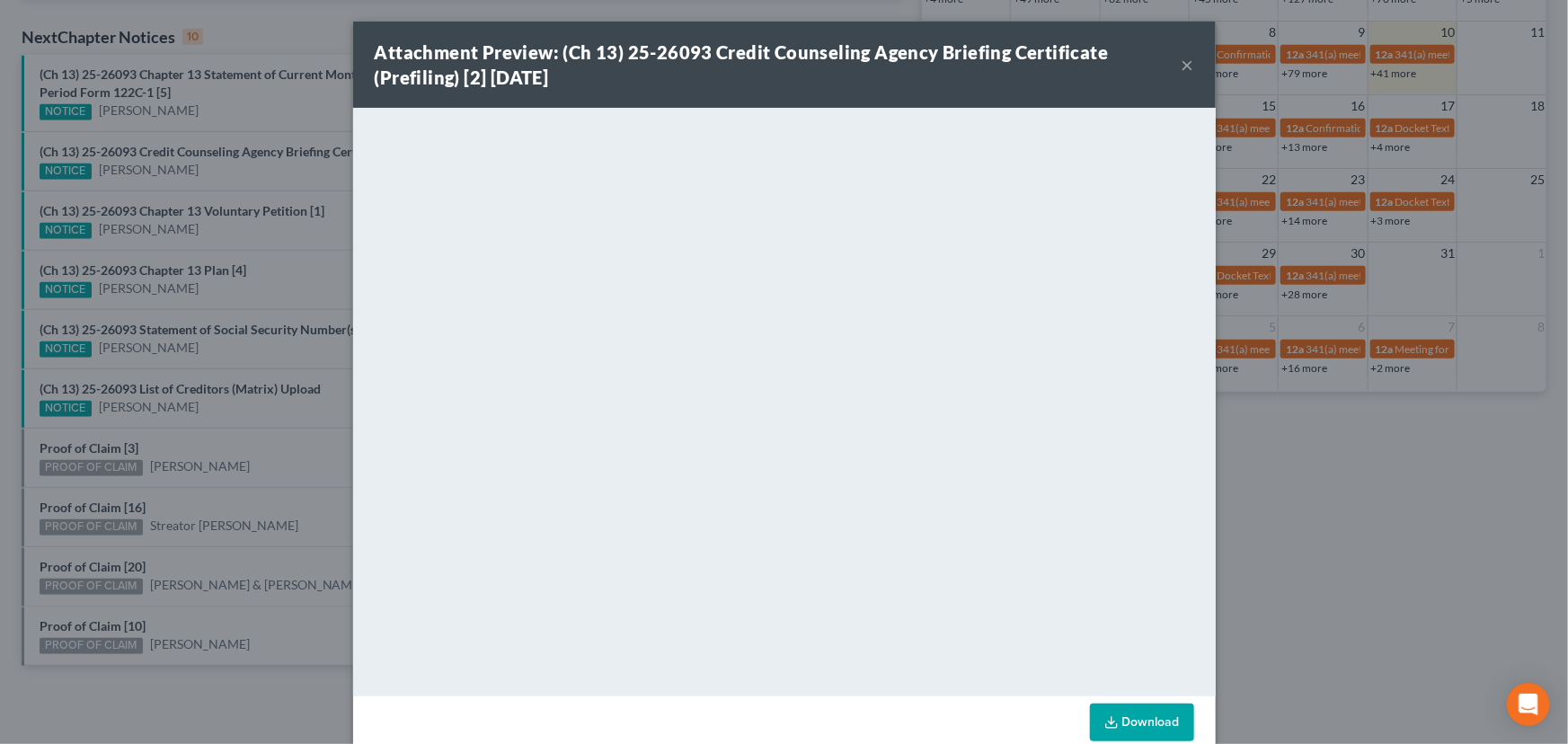
click at [212, 178] on div "Attachment Preview: (Ch 13) 25-26093 Credit Counseling Agency Briefing Certific…" at bounding box center [784, 372] width 1568 height 744
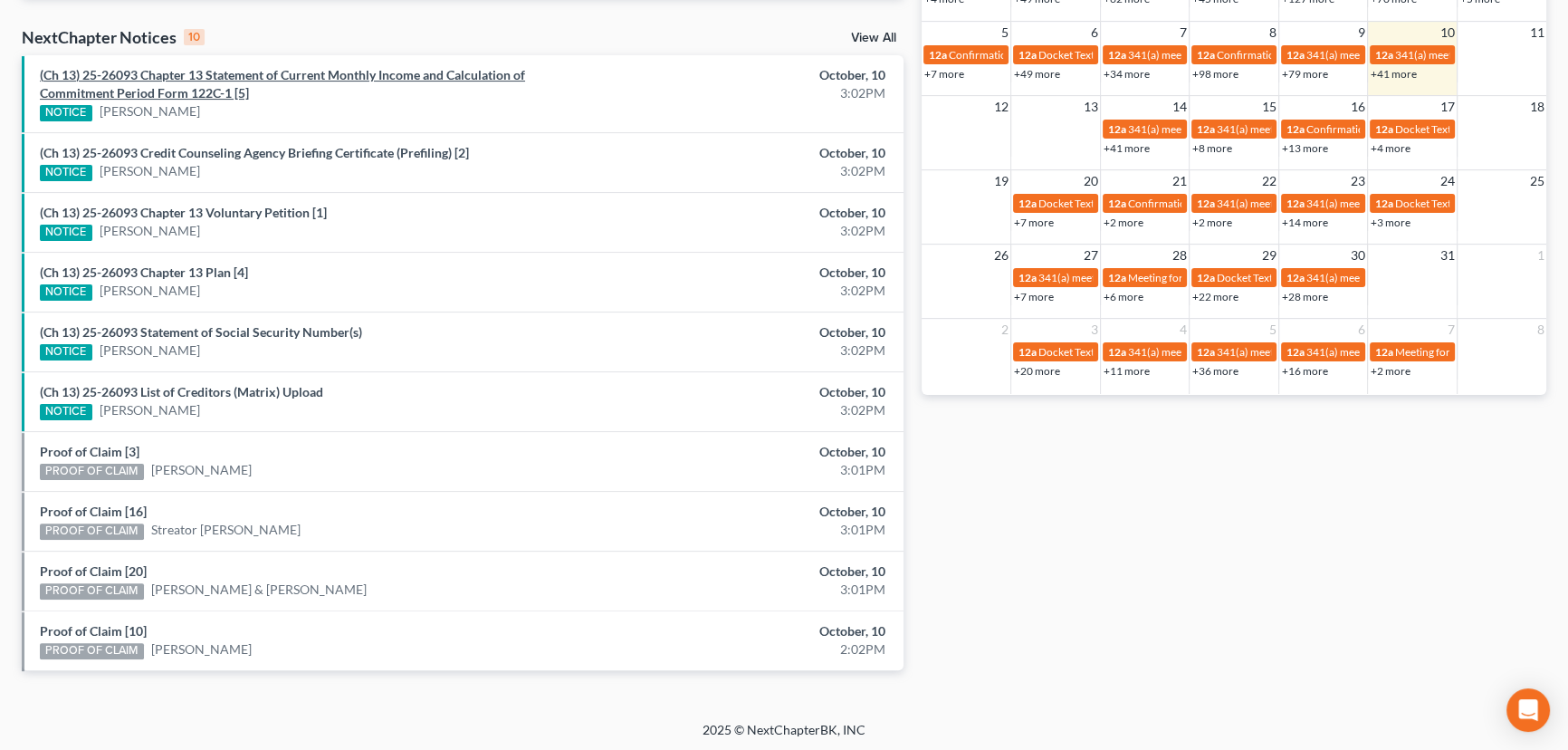
click at [277, 77] on link "(Ch 13) 25-26093 Chapter 13 Statement of Current Monthly Income and Calculation…" at bounding box center [283, 84] width 485 height 33
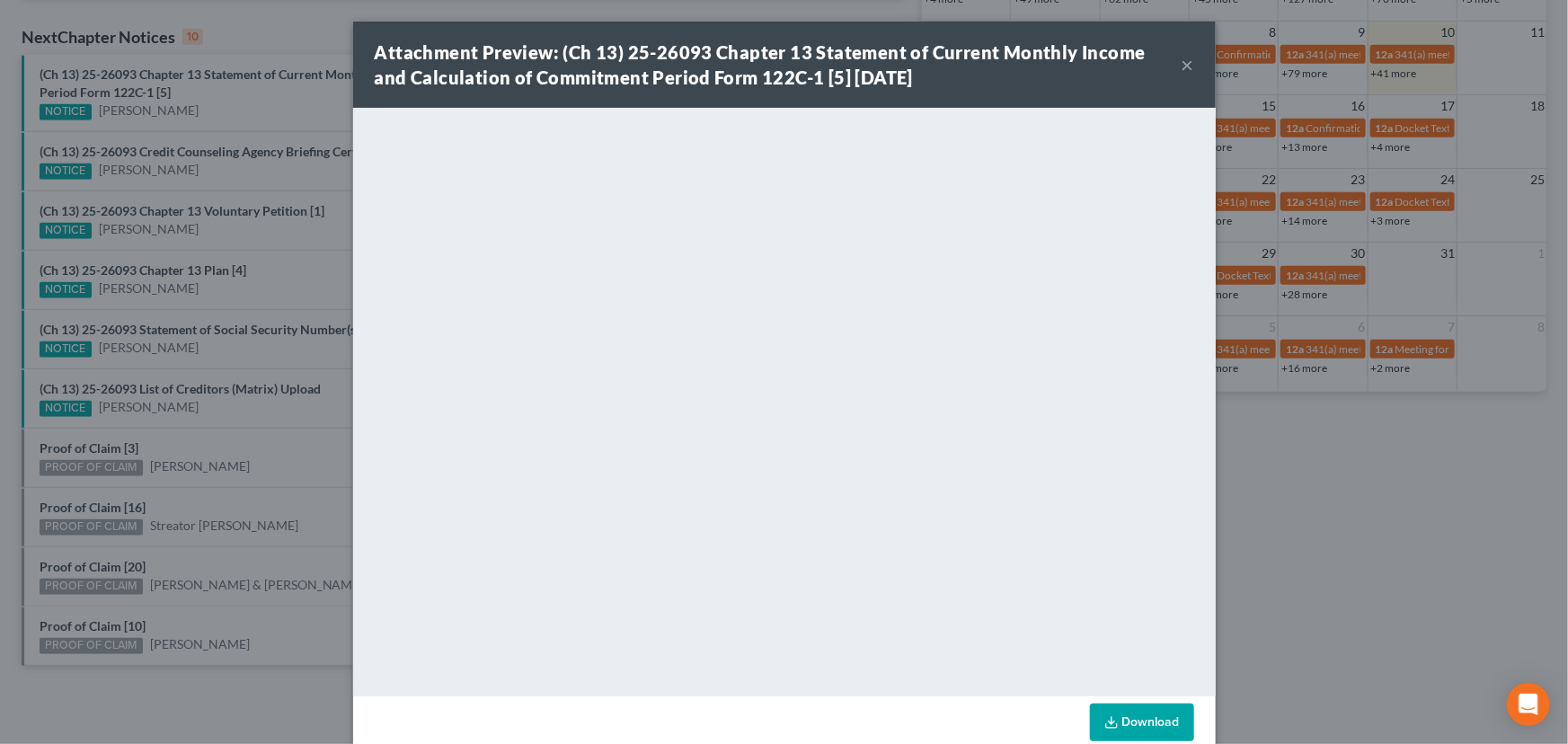
drag, startPoint x: 287, startPoint y: 101, endPoint x: 166, endPoint y: 34, distance: 138.3
click at [283, 95] on div "Attachment Preview: (Ch 13) 25-26093 Chapter 13 Statement of Current Monthly In…" at bounding box center [784, 372] width 1568 height 744
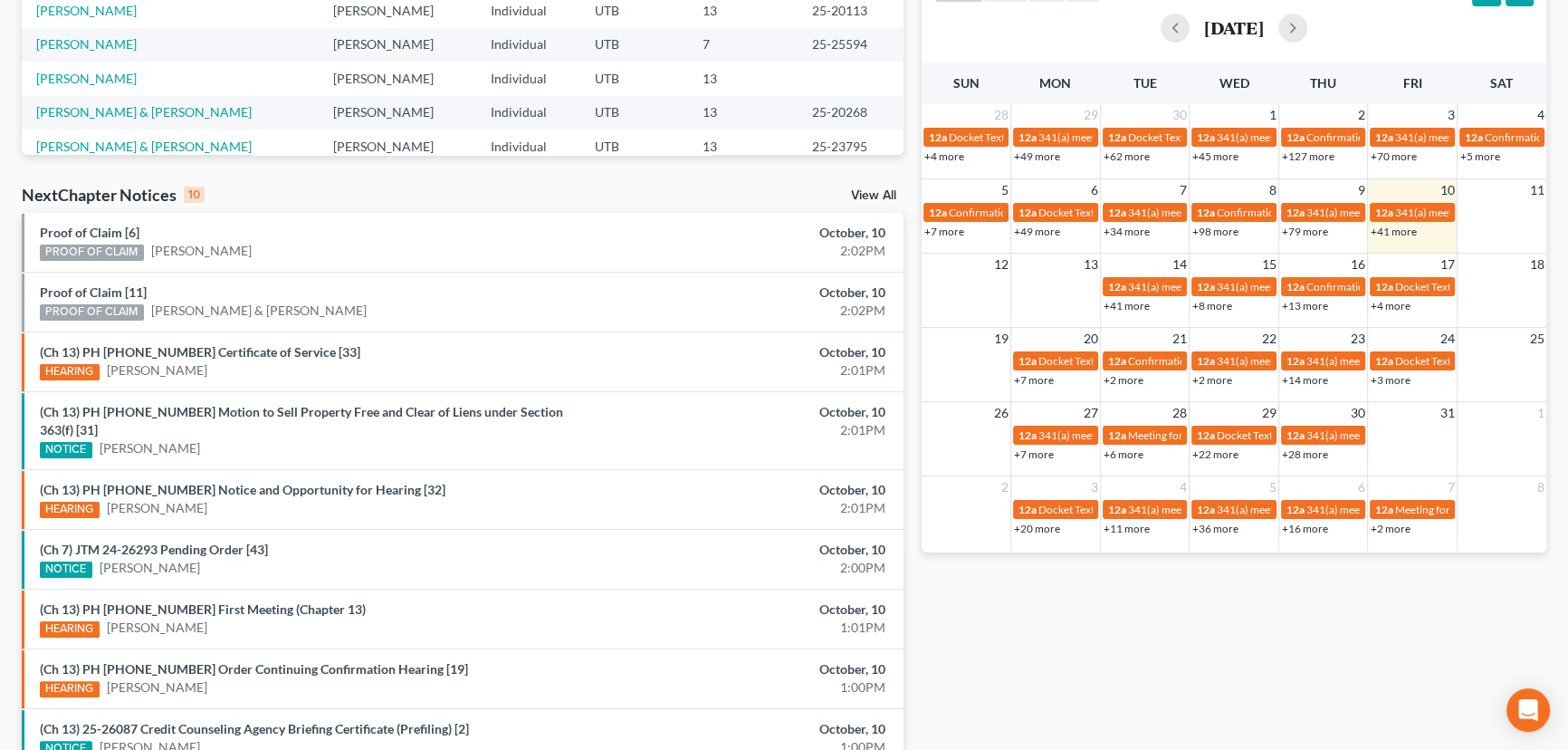
scroll to position [411, 0]
click at [85, 232] on link "Proof of Claim [6]" at bounding box center [90, 232] width 100 height 16
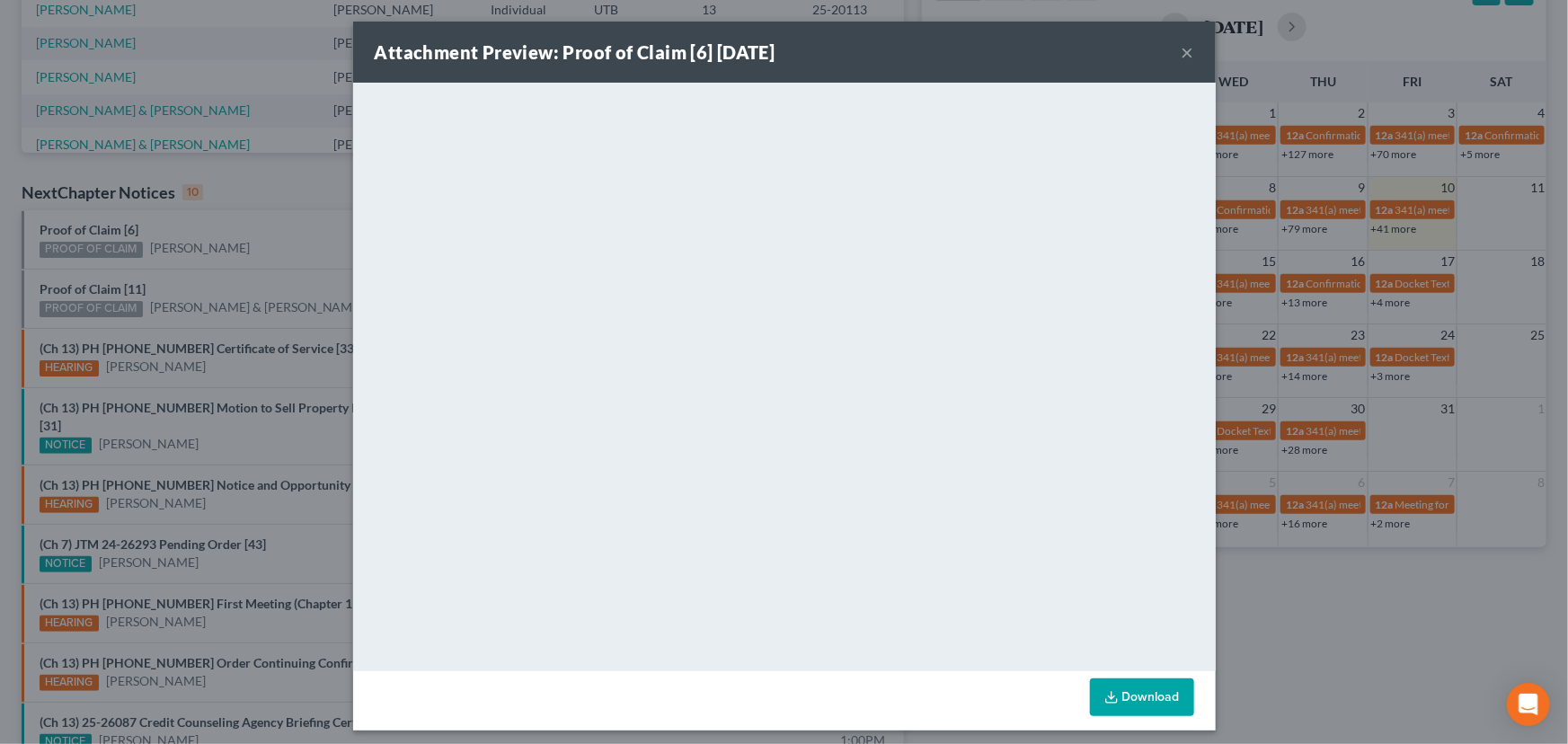
drag, startPoint x: 235, startPoint y: 263, endPoint x: 169, endPoint y: 270, distance: 66.4
click at [235, 263] on div "Attachment Preview: Proof of Claim [6] 10/10/2025 × <object ng-attr-data='https…" at bounding box center [784, 372] width 1568 height 744
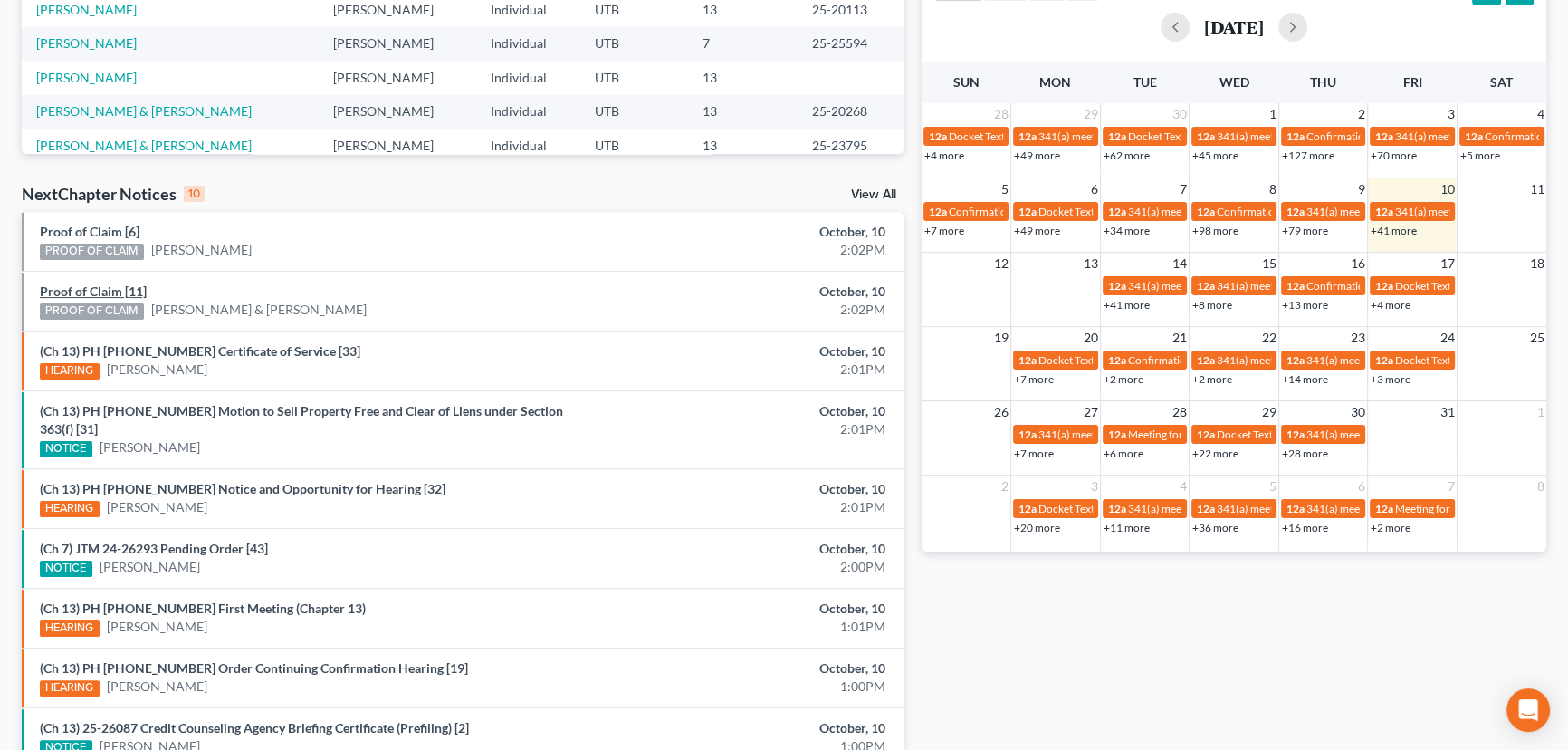
click at [82, 289] on link "Proof of Claim [11]" at bounding box center [93, 291] width 107 height 16
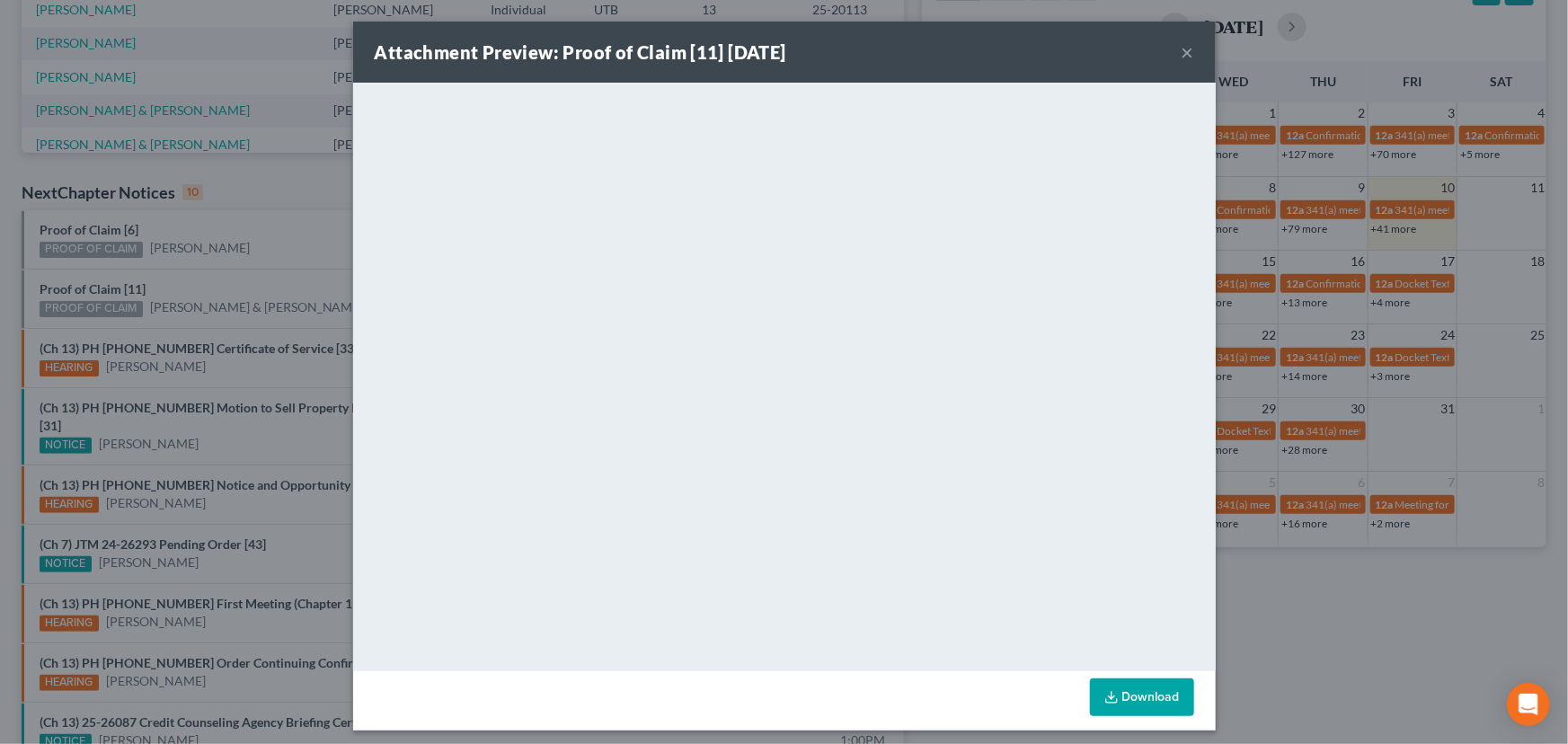
click at [214, 259] on div "Attachment Preview: Proof of Claim [11] 10/10/2025 × <object ng-attr-data='http…" at bounding box center [784, 372] width 1568 height 744
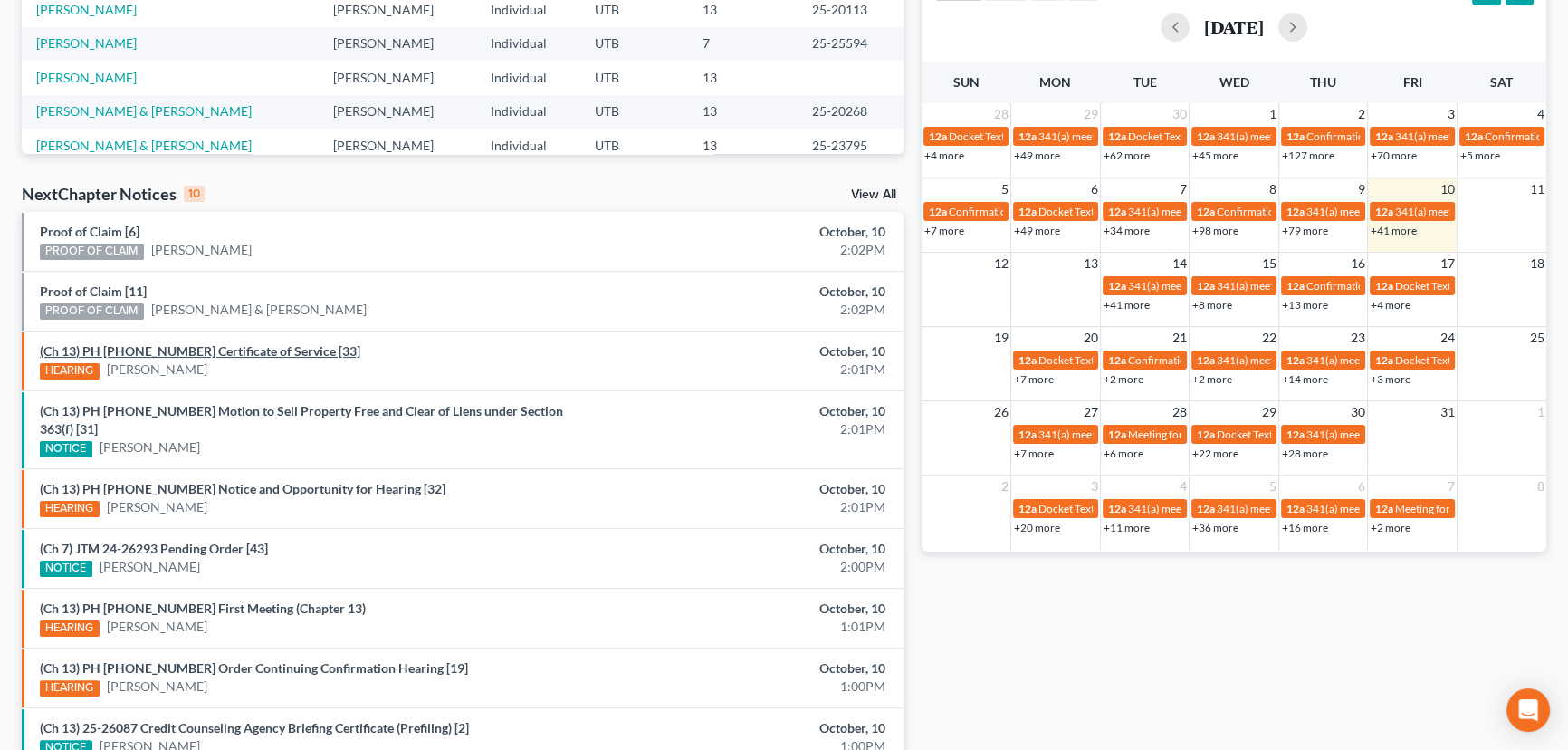
click at [202, 351] on link "(Ch 13) PH 24-25935 Certificate of Service [33]" at bounding box center [200, 351] width 321 height 16
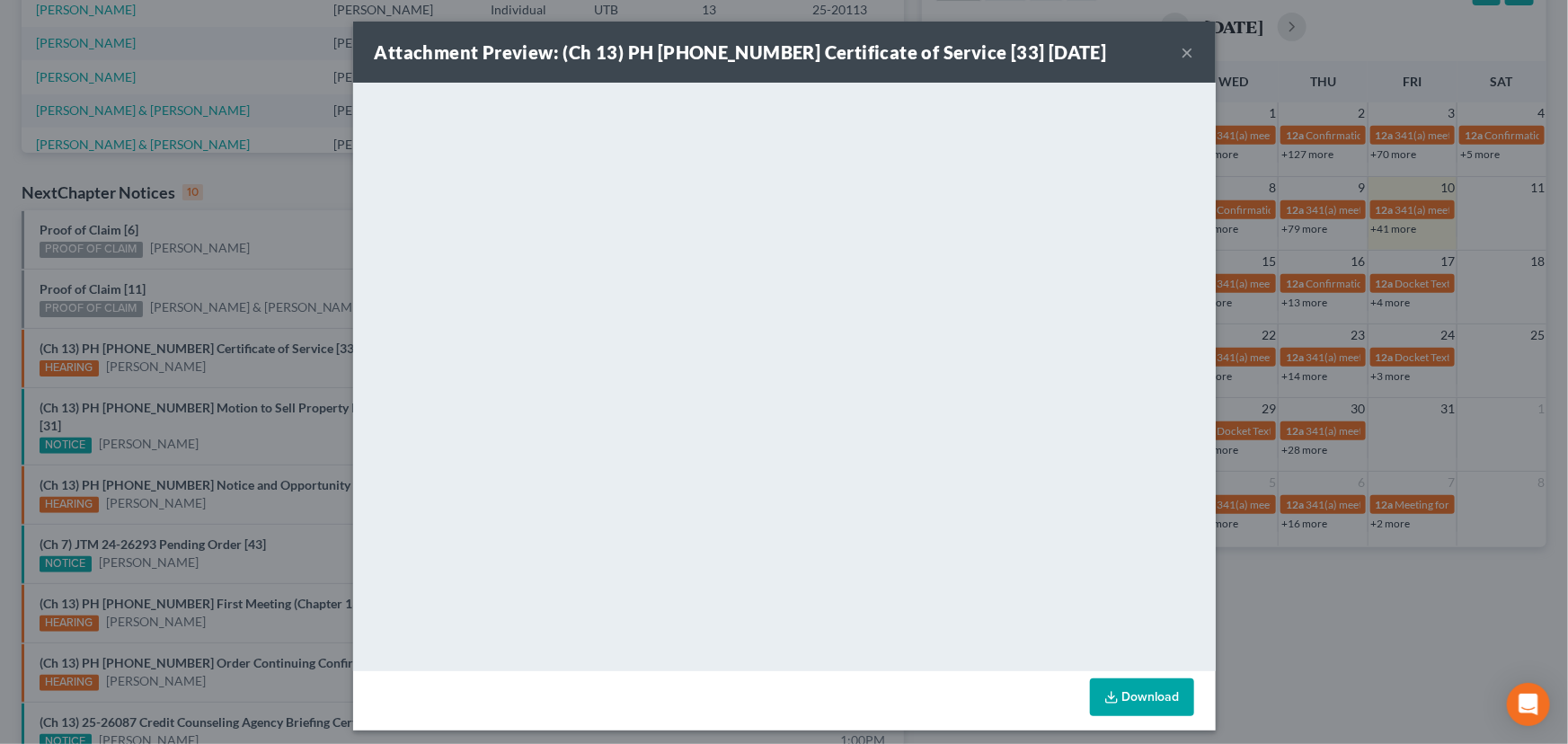
click at [262, 253] on div "Attachment Preview: (Ch 13) PH 24-25935 Certificate of Service [33] 10/10/2025 …" at bounding box center [784, 372] width 1568 height 744
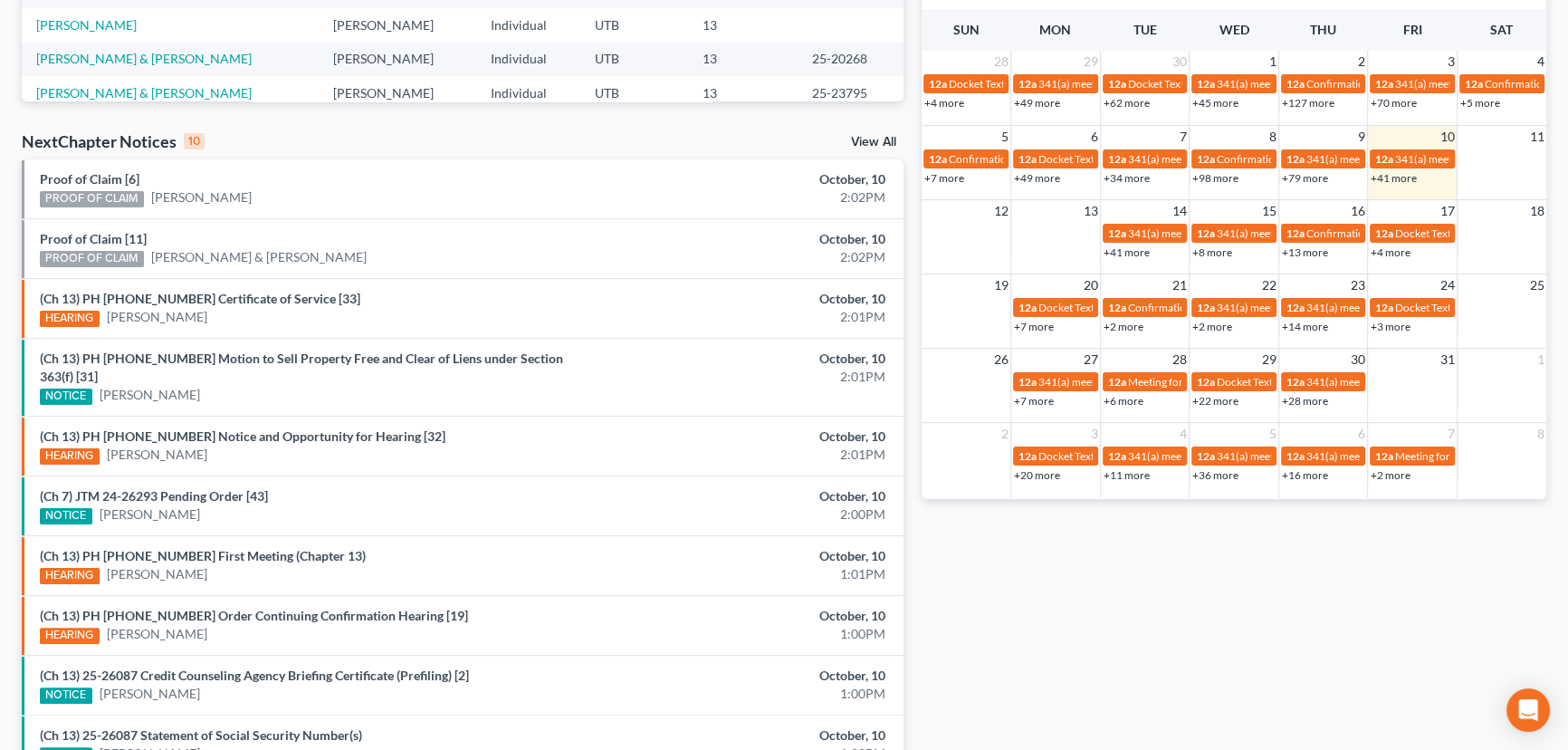
scroll to position [494, 0]
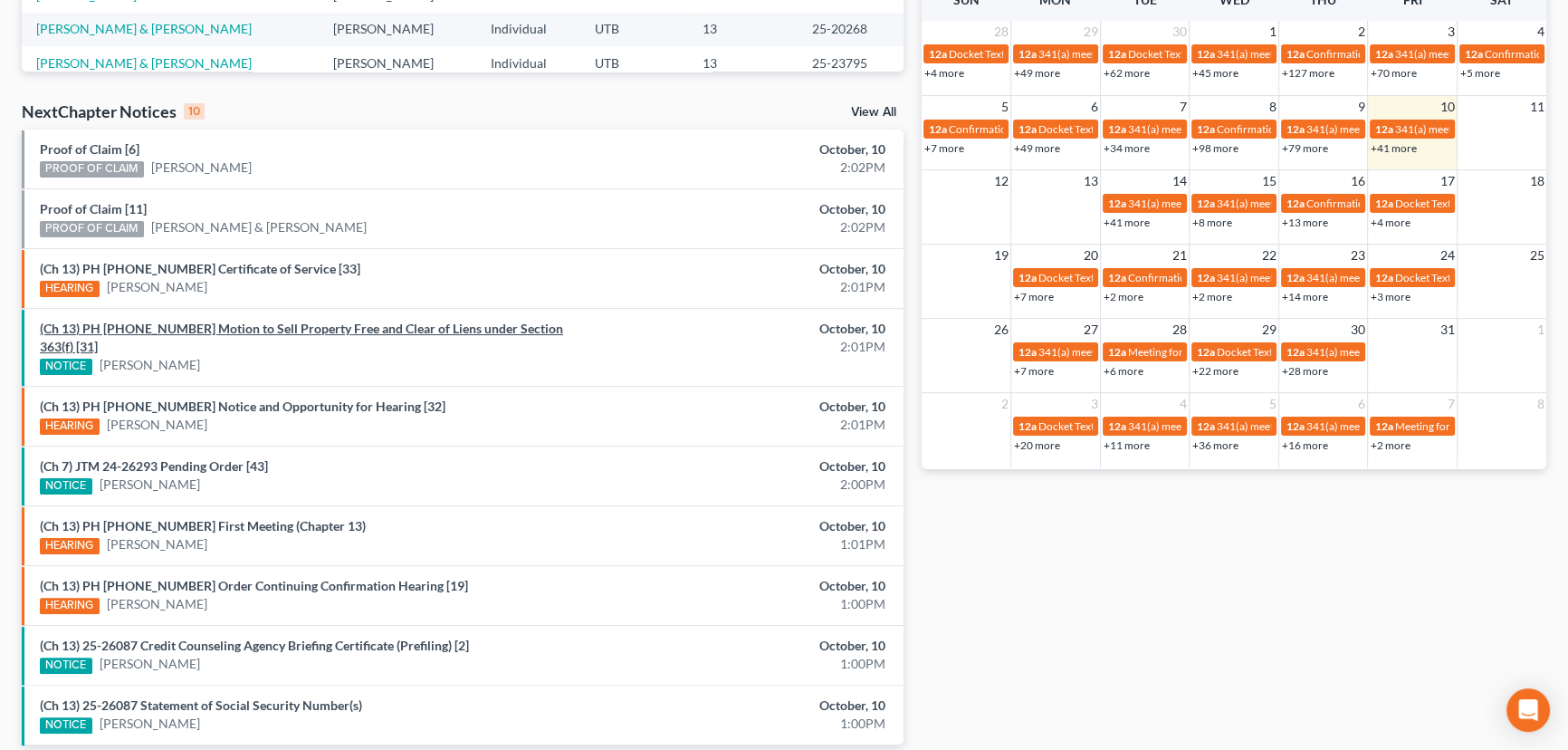
click at [206, 330] on link "(Ch 13) PH 24-25935 Motion to Sell Property Free and Clear of Liens under Secti…" at bounding box center [301, 337] width 523 height 33
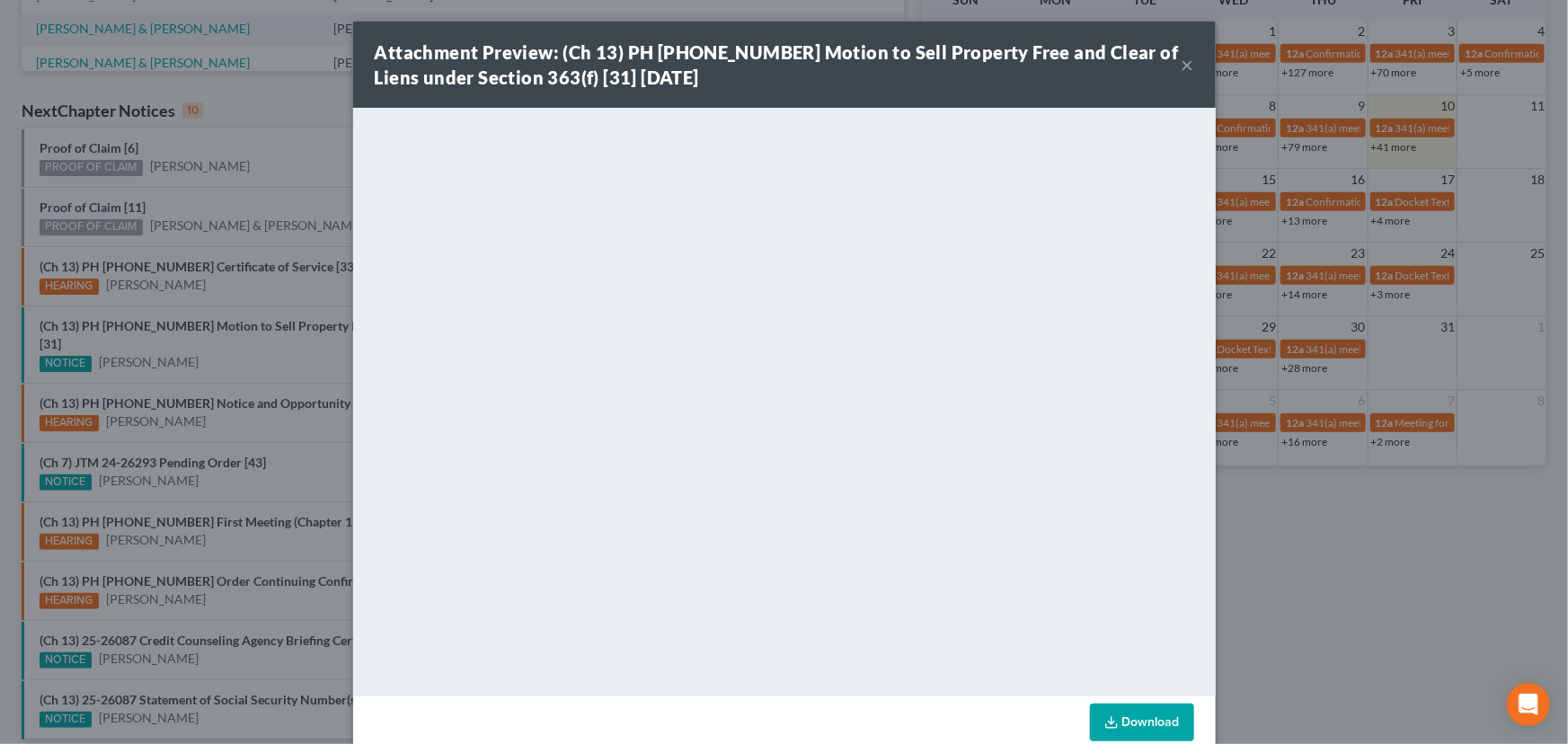
click at [274, 173] on div "Attachment Preview: (Ch 13) PH 24-25935 Motion to Sell Property Free and Clear …" at bounding box center [784, 372] width 1568 height 744
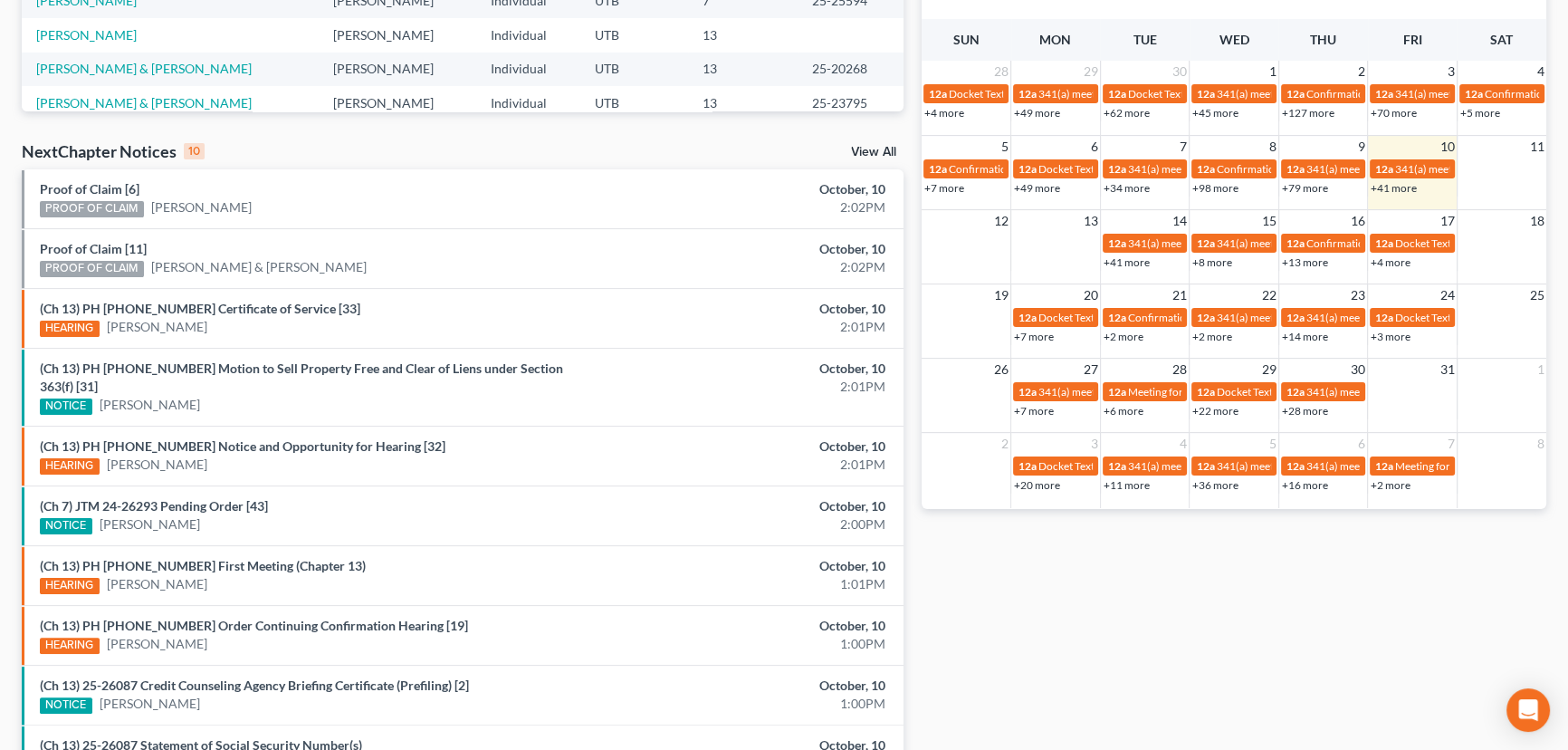
scroll to position [467, 0]
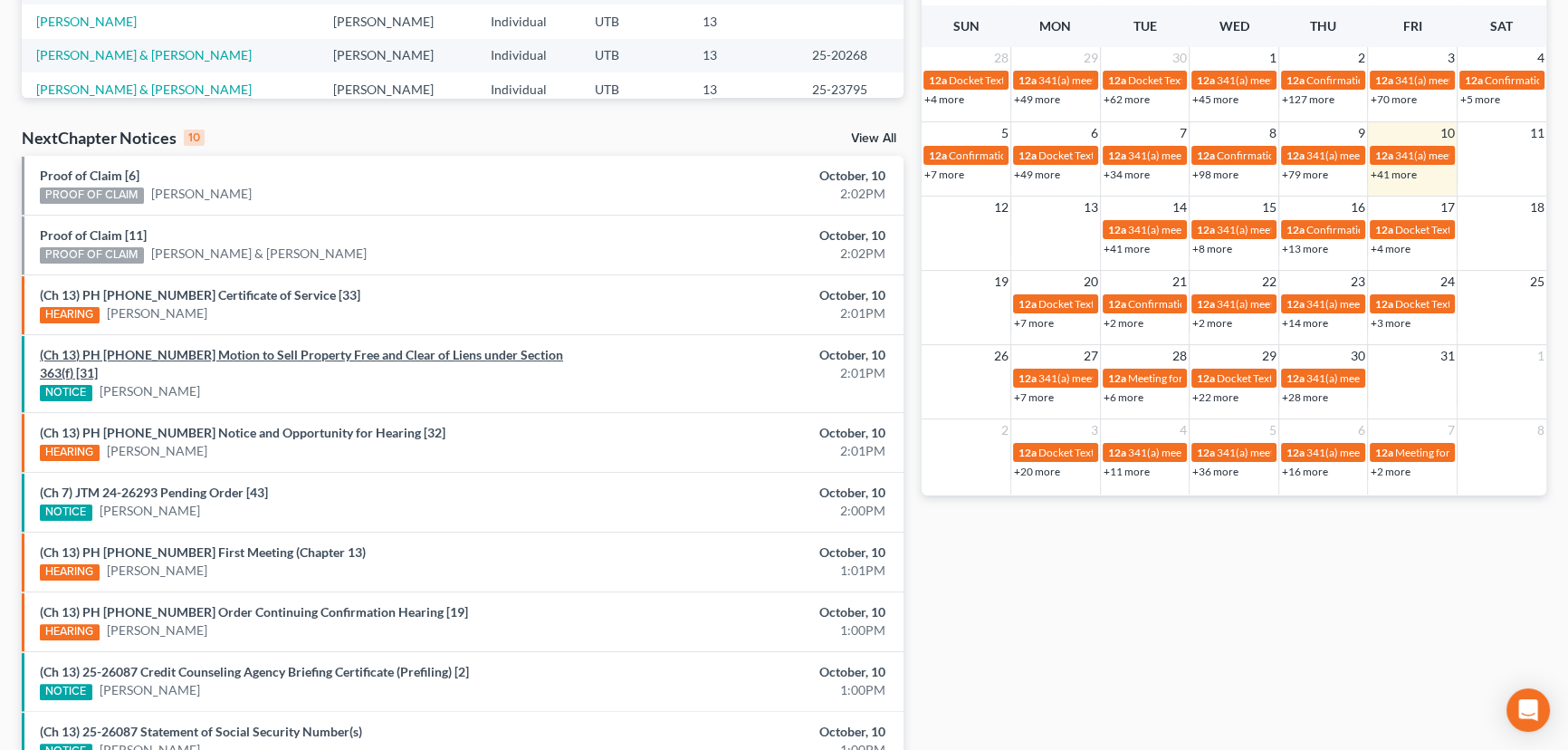
click at [224, 353] on link "(Ch 13) PH 24-25935 Motion to Sell Property Free and Clear of Liens under Secti…" at bounding box center [301, 364] width 523 height 33
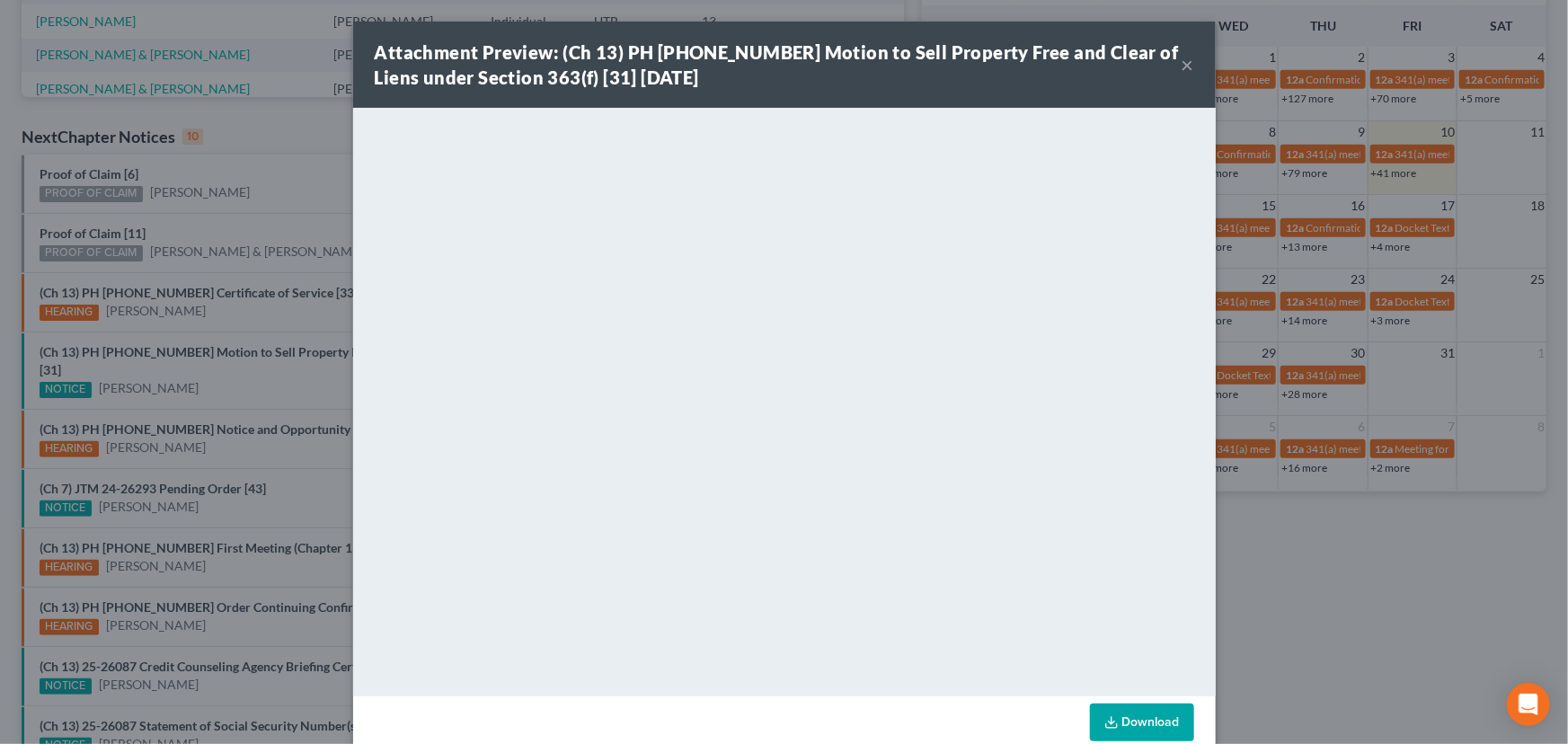
click at [220, 366] on div "Attachment Preview: (Ch 13) PH 24-25935 Motion to Sell Property Free and Clear …" at bounding box center [784, 372] width 1568 height 744
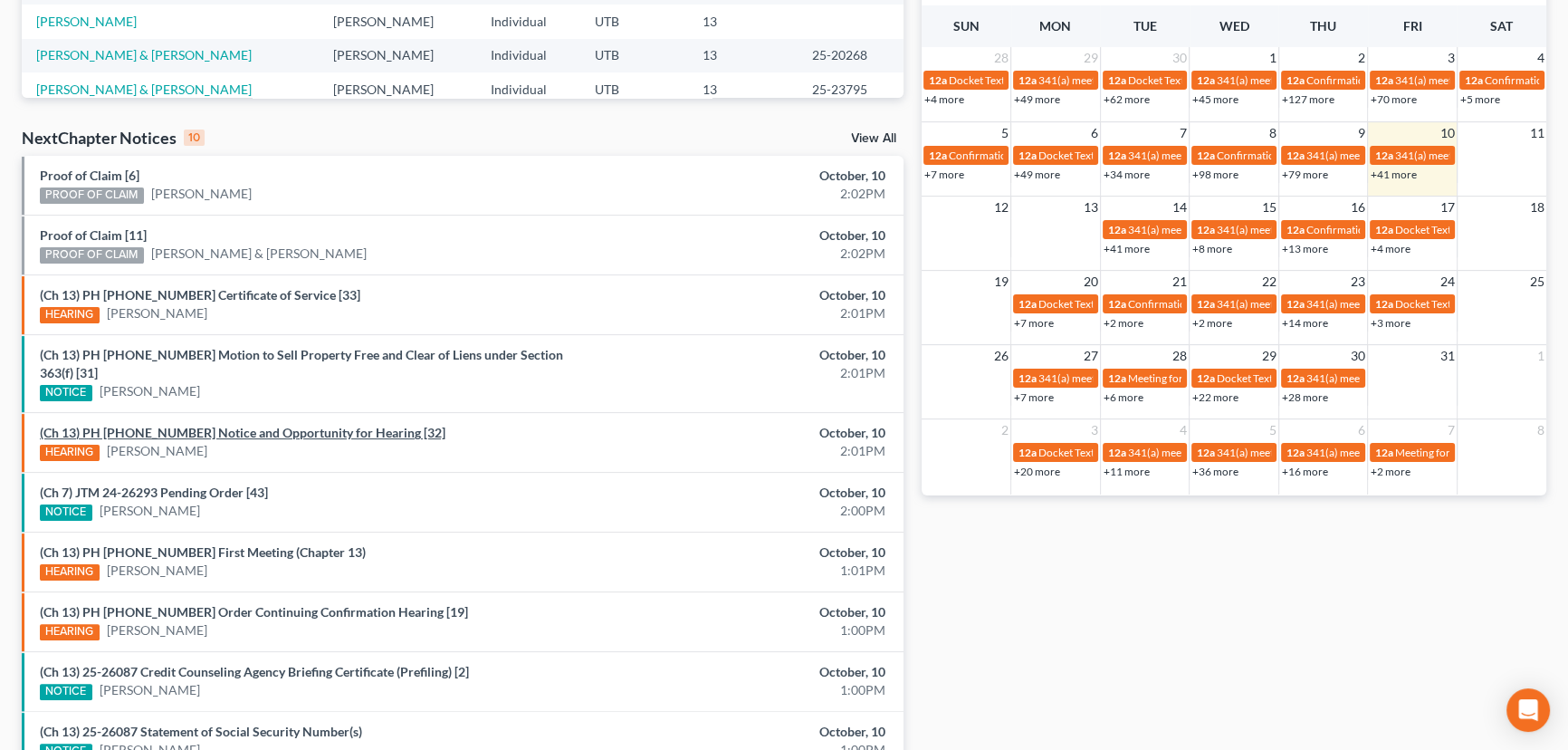
click at [231, 424] on link "(Ch 13) PH 24-25935 Notice and Opportunity for Hearing [32]" at bounding box center [242, 432] width 406 height 16
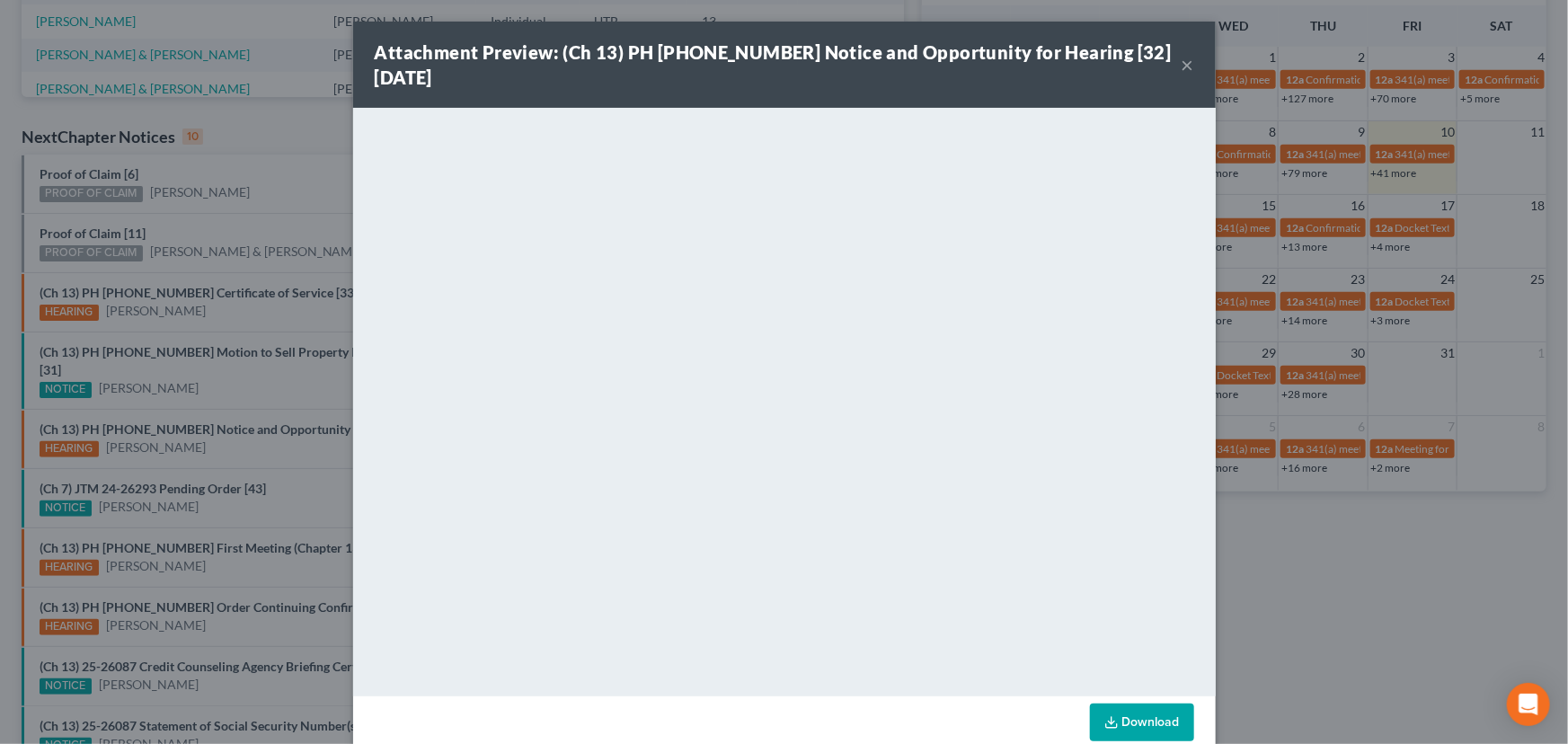
click at [254, 377] on div "Attachment Preview: (Ch 13) PH 24-25935 Notice and Opportunity for Hearing [32]…" at bounding box center [784, 372] width 1568 height 744
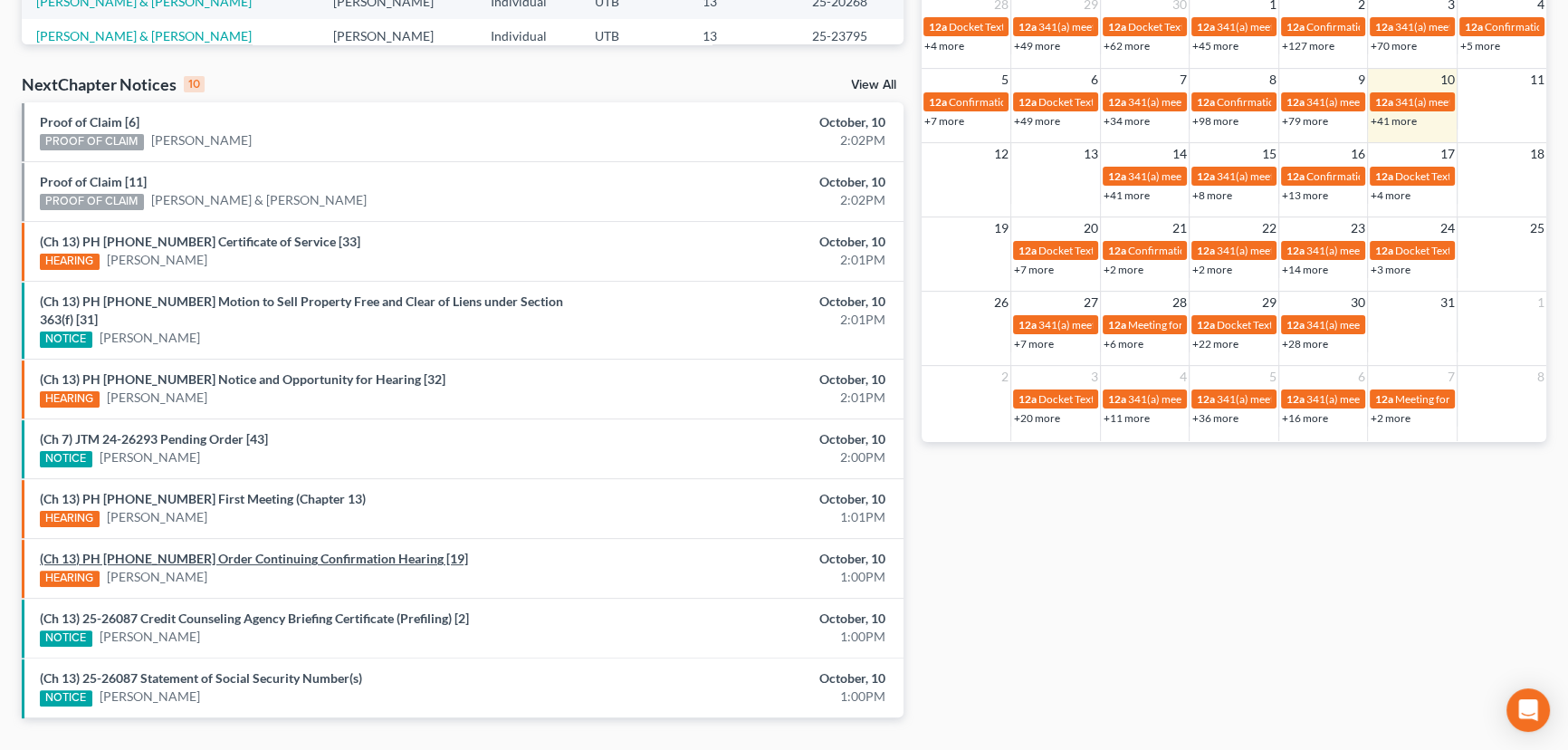
scroll to position [550, 0]
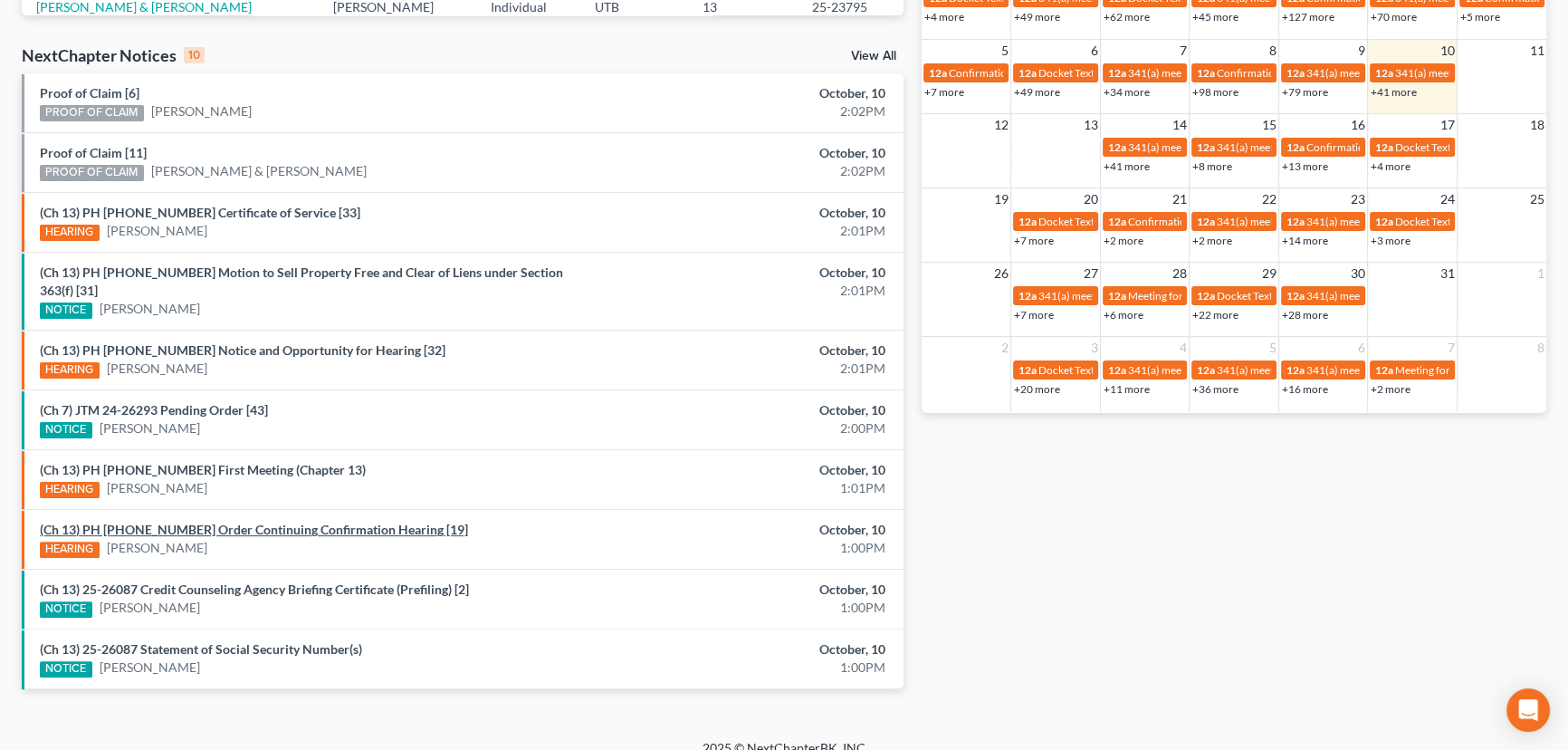
click at [201, 521] on link "(Ch 13) PH 25-24025 Order Continuing Confirmation Hearing [19]" at bounding box center [254, 529] width 428 height 16
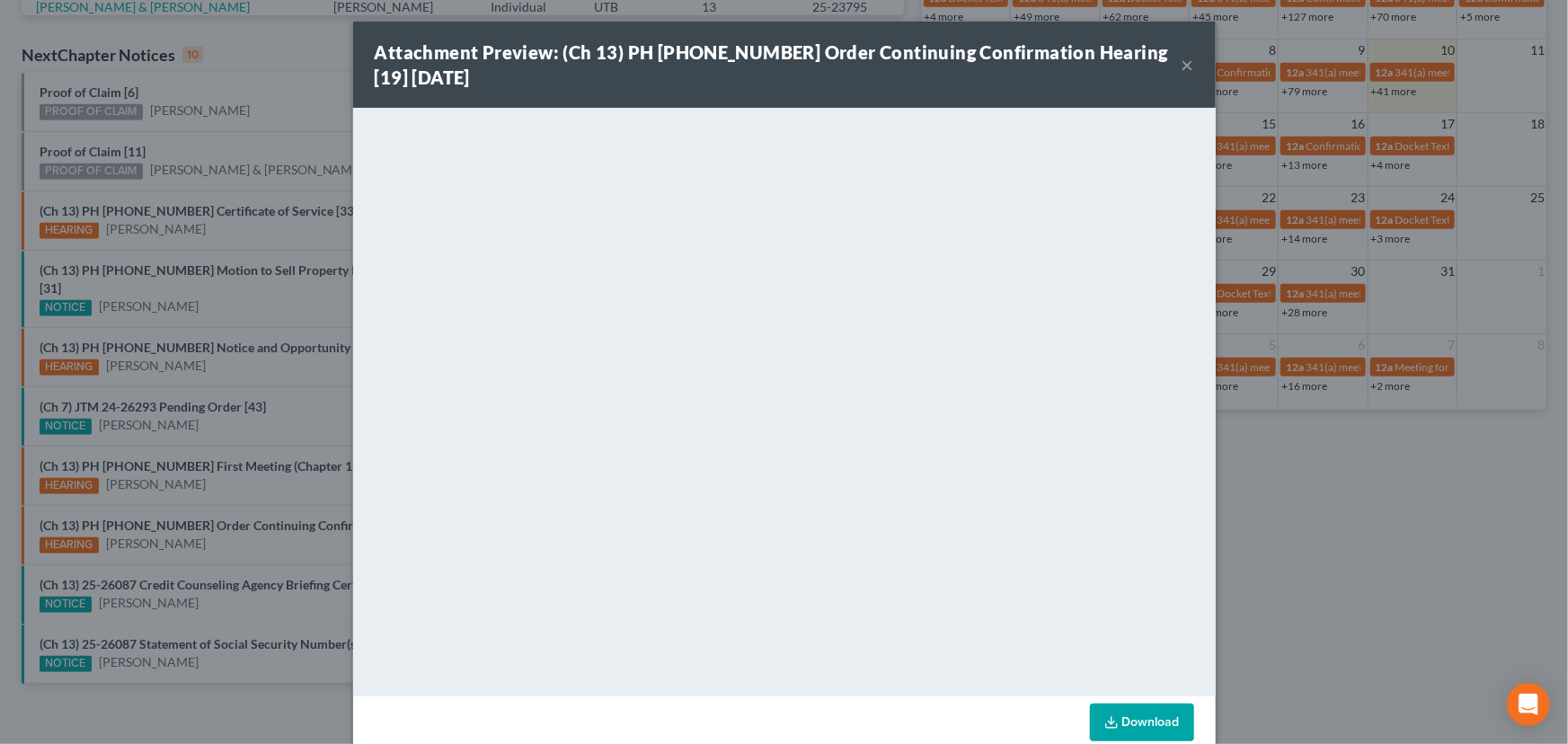
click at [220, 535] on div "Attachment Preview: (Ch 13) PH 25-24025 Order Continuing Confirmation Hearing […" at bounding box center [784, 372] width 1568 height 744
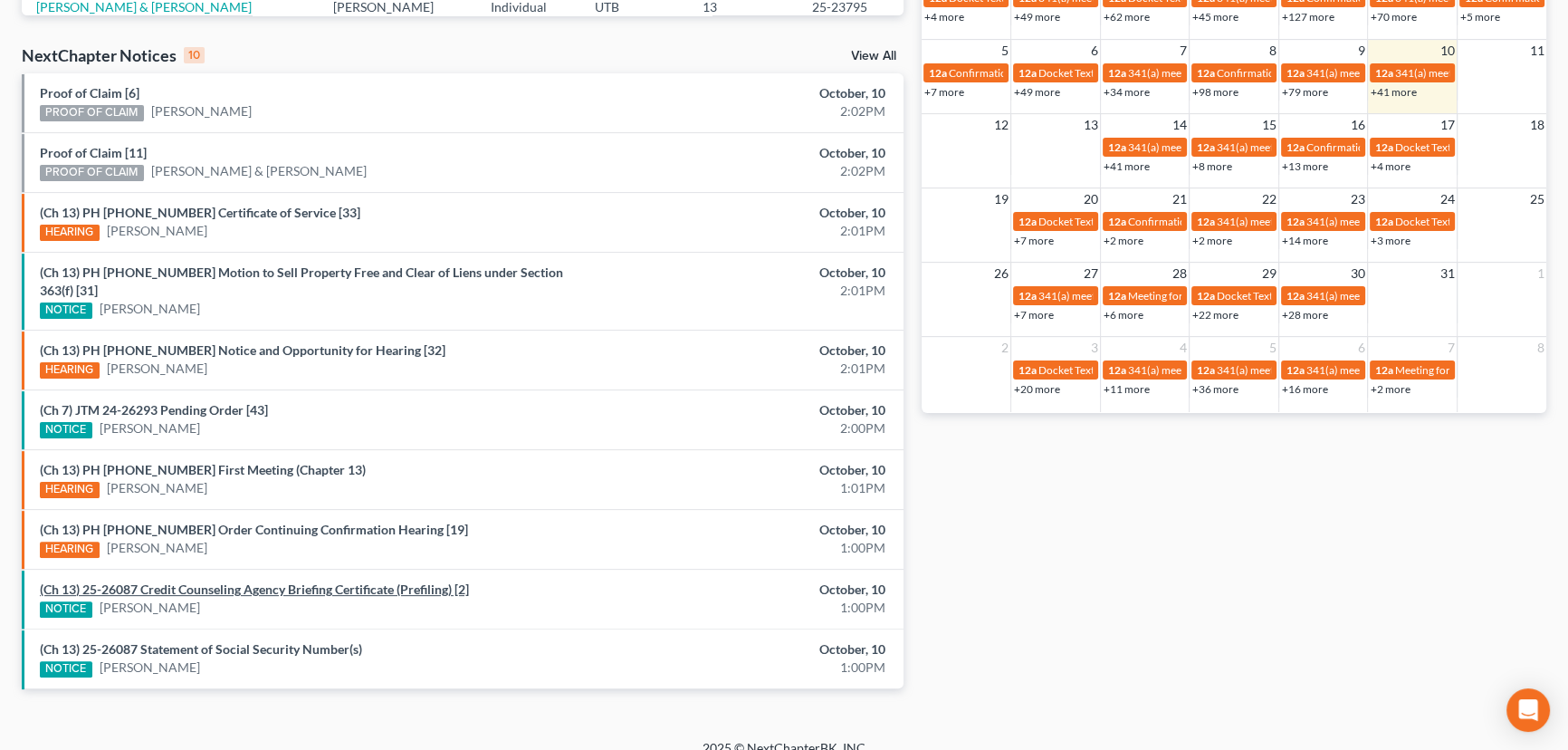
click at [201, 582] on link "(Ch 13) 25-26087 Credit Counseling Agency Briefing Certificate (Prefiling) [2]" at bounding box center [254, 590] width 429 height 16
click at [246, 641] on link "(Ch 13) 25-26087 Statement of Social Security Number(s)" at bounding box center [201, 649] width 323 height 16
click at [260, 602] on li "(Ch 13) 25-26087 Credit Counseling Agency Briefing Certificate (Prefiling) [2] …" at bounding box center [462, 598] width 882 height 60
click at [166, 402] on link "(Ch 7) JTM 24-26293 Pending Order [43]" at bounding box center [153, 410] width 228 height 16
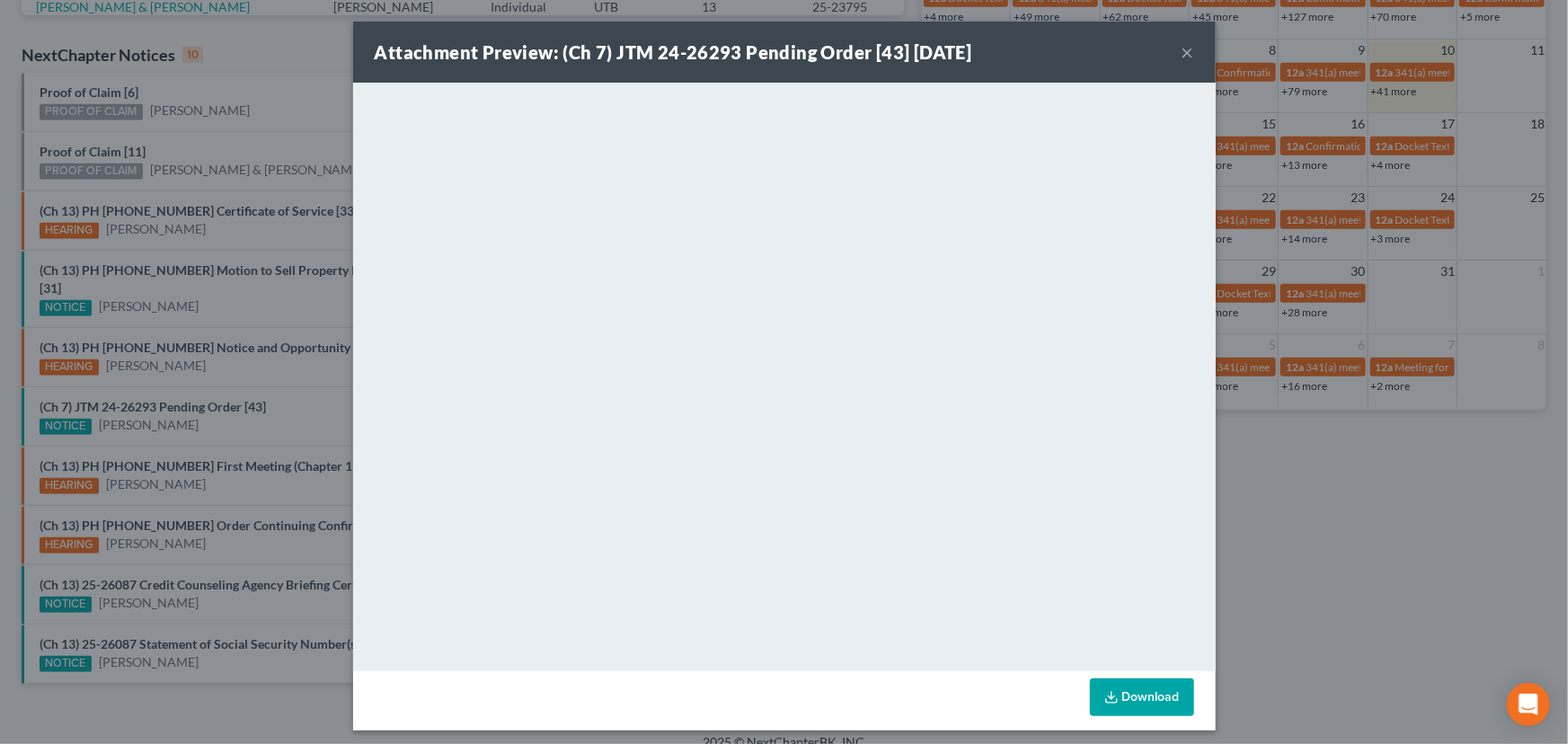
click at [340, 417] on div "Attachment Preview: (Ch 7) JTM 24-26293 Pending Order [43] 10/10/2025 × <object…" at bounding box center [784, 372] width 1568 height 744
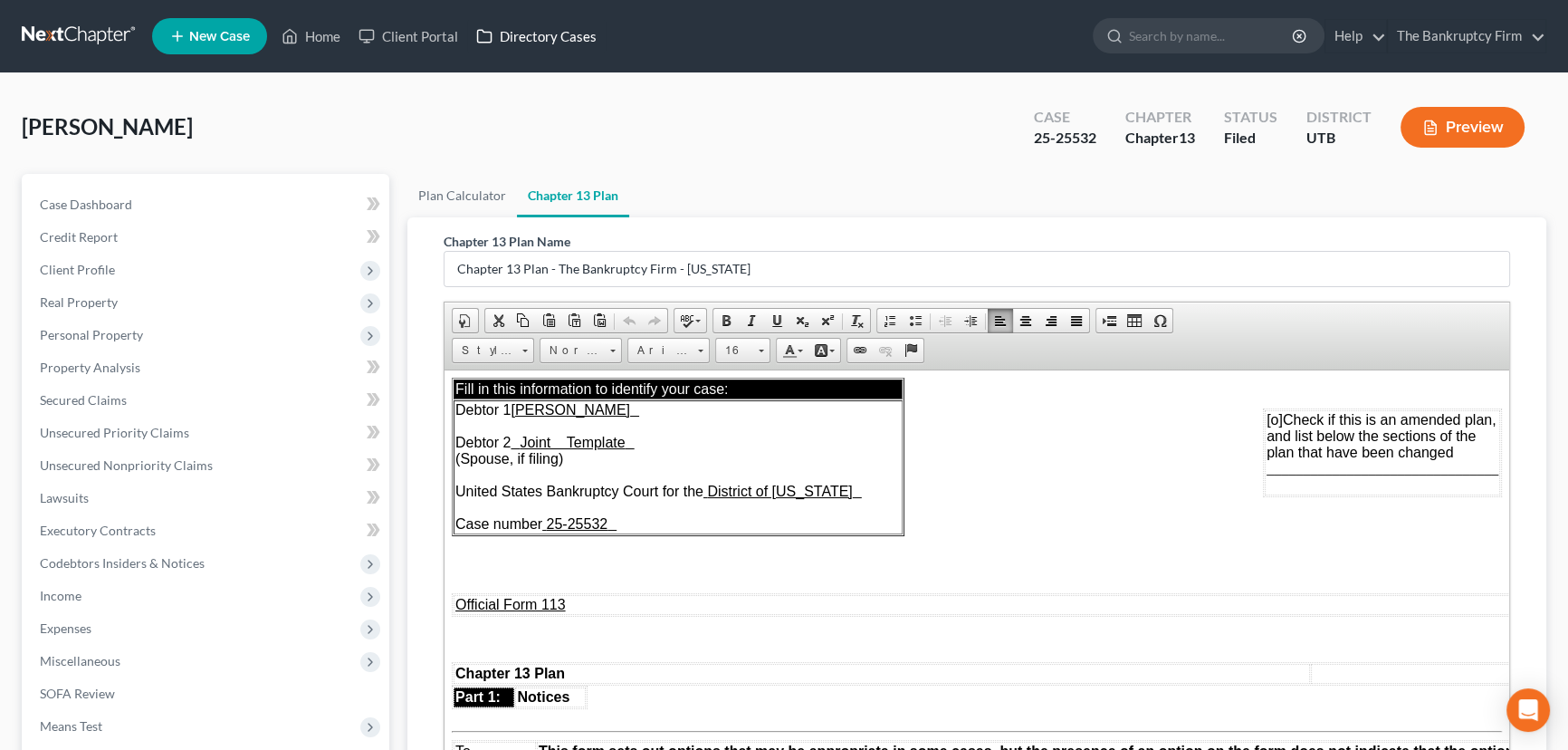
scroll to position [2963, 0]
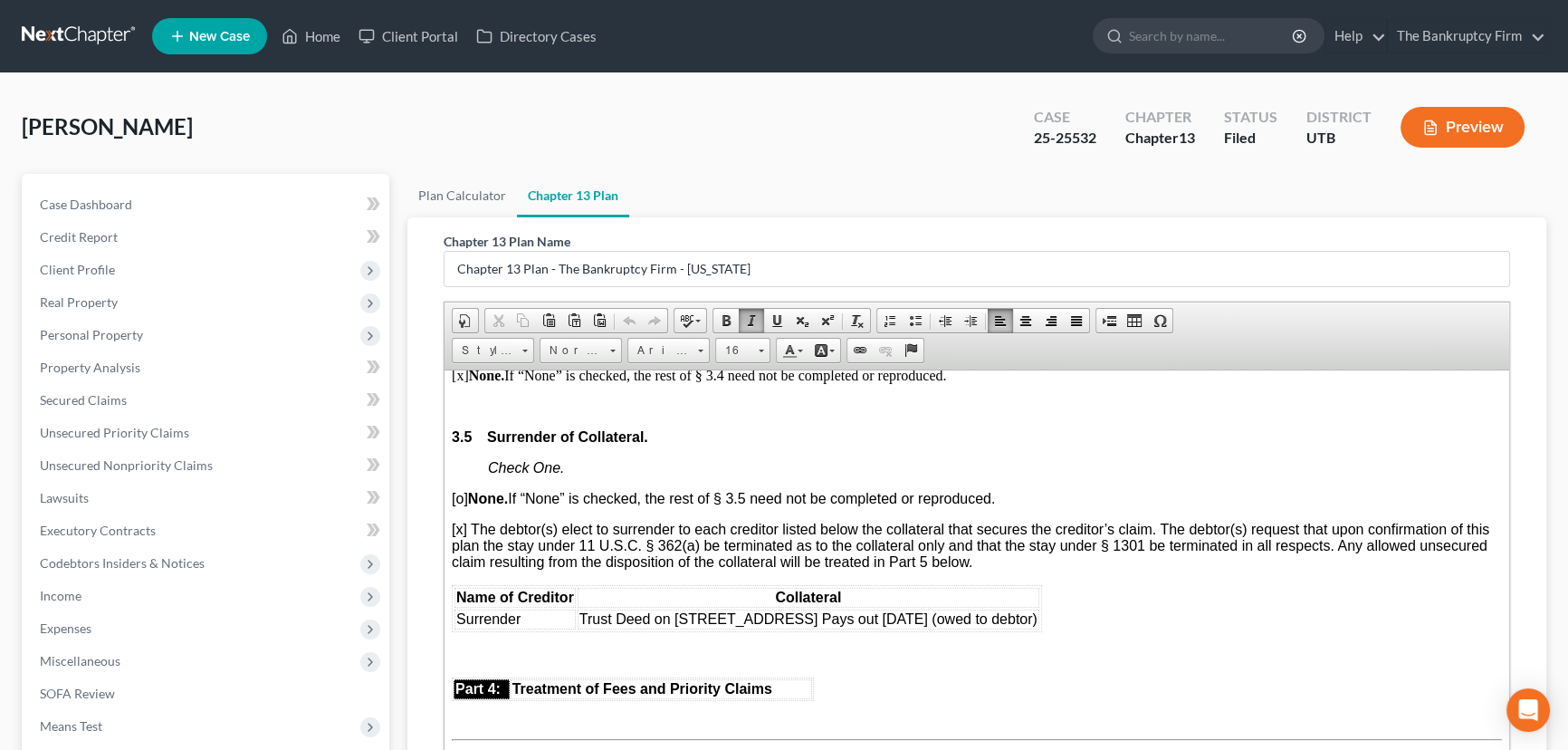
scroll to position [2881, 0]
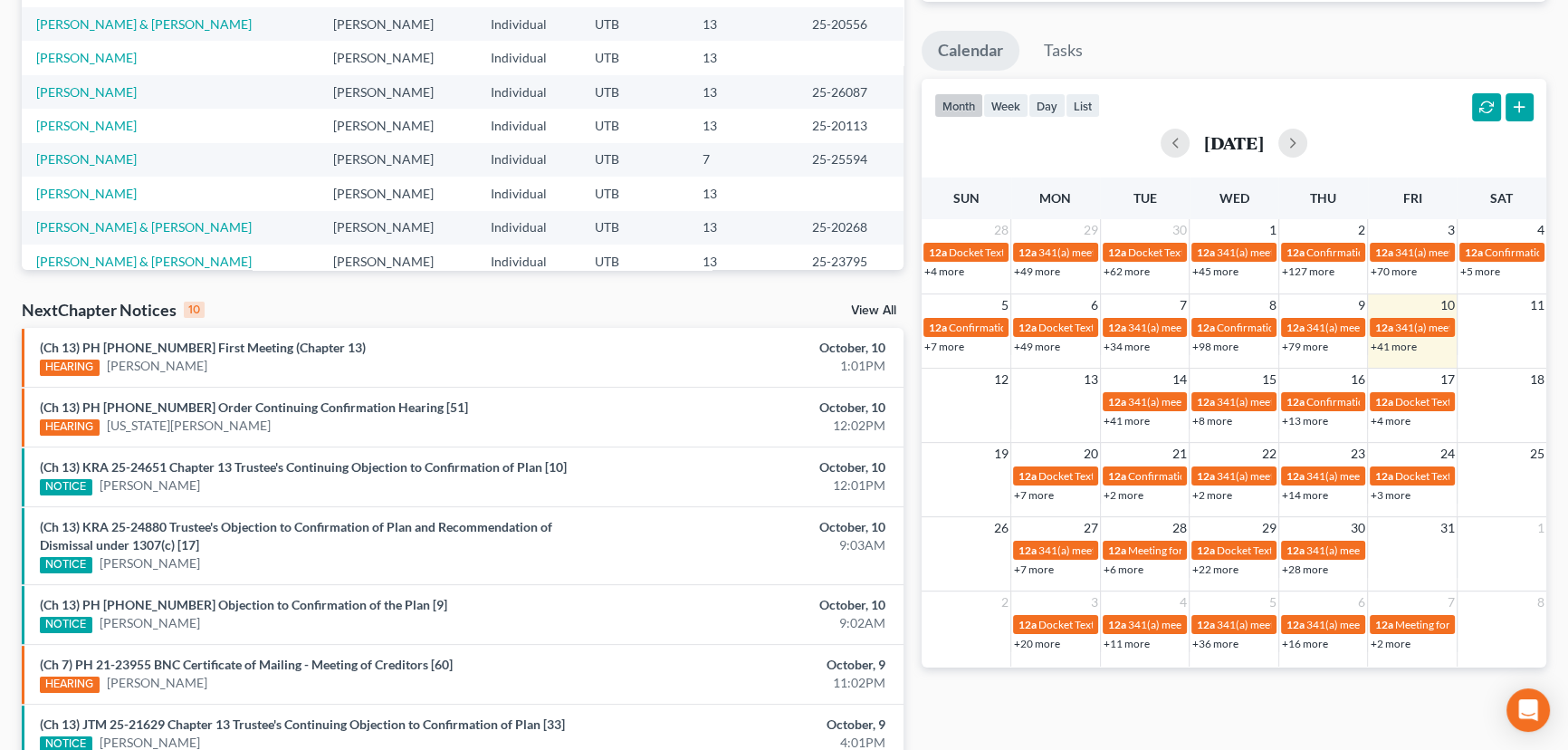
scroll to position [568, 0]
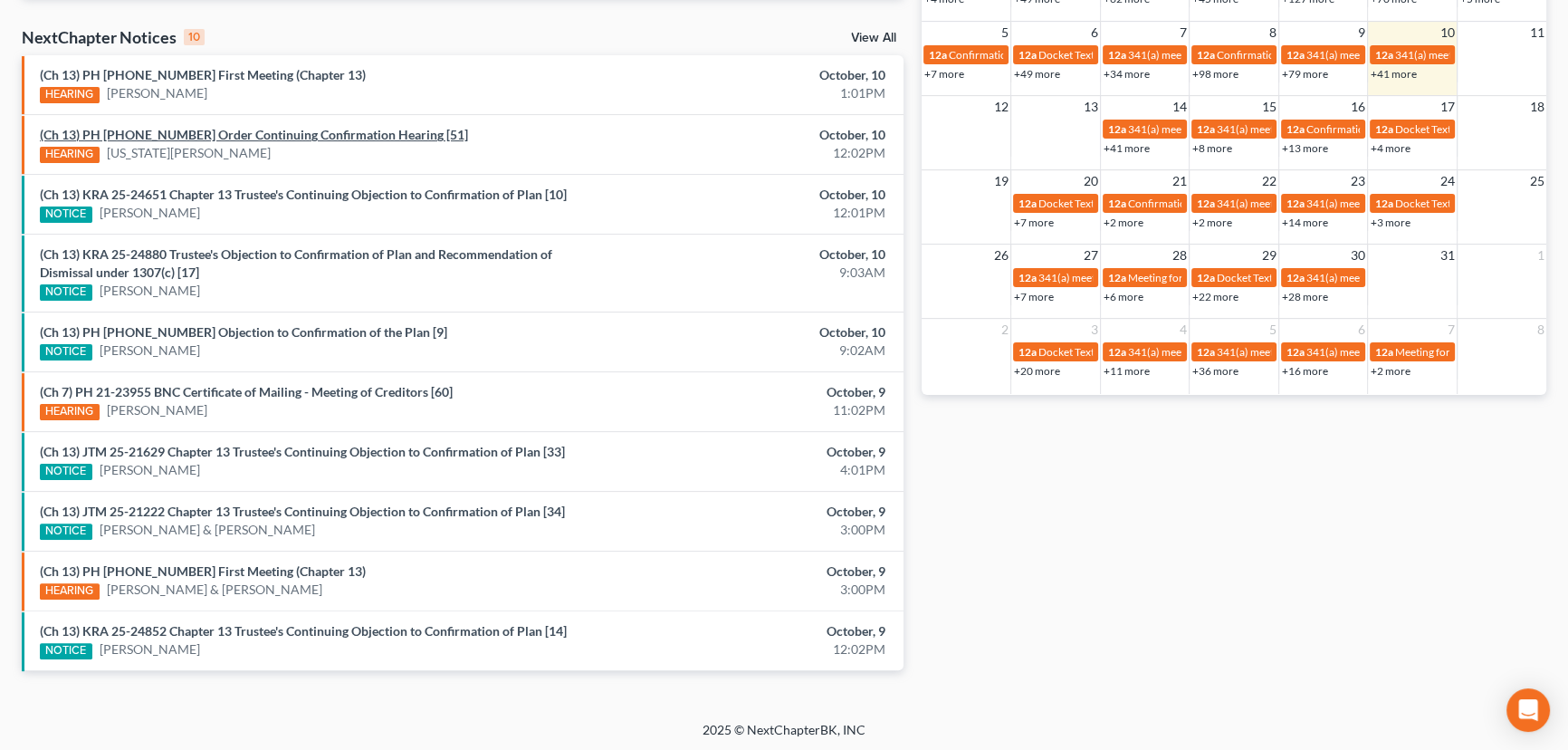
click at [216, 135] on link "(Ch 13) PH 25-21026 Order Continuing Confirmation Hearing [51]" at bounding box center [254, 135] width 428 height 16
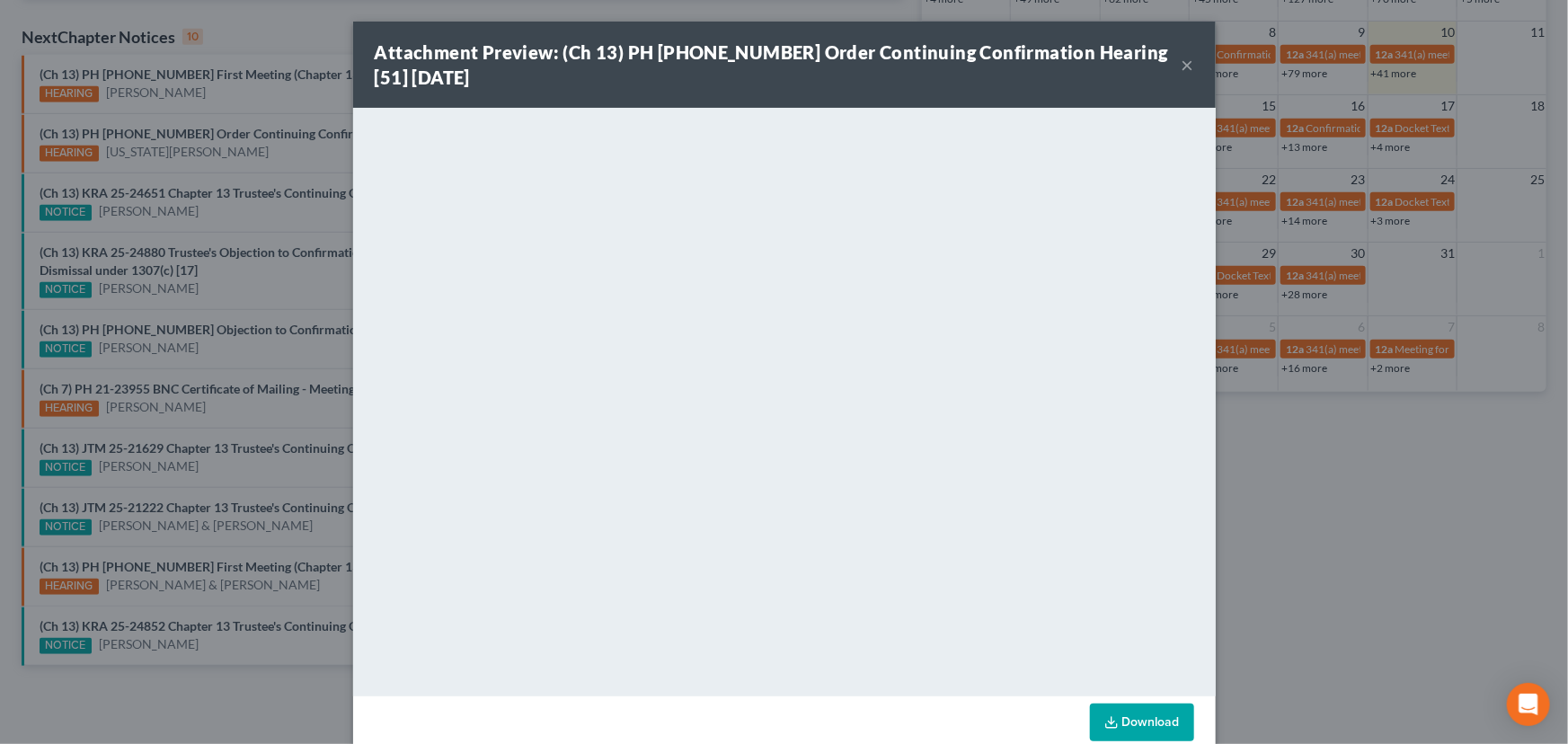
click at [301, 171] on div "Attachment Preview: (Ch 13) PH 25-21026 Order Continuing Confirmation Hearing […" at bounding box center [784, 372] width 1568 height 744
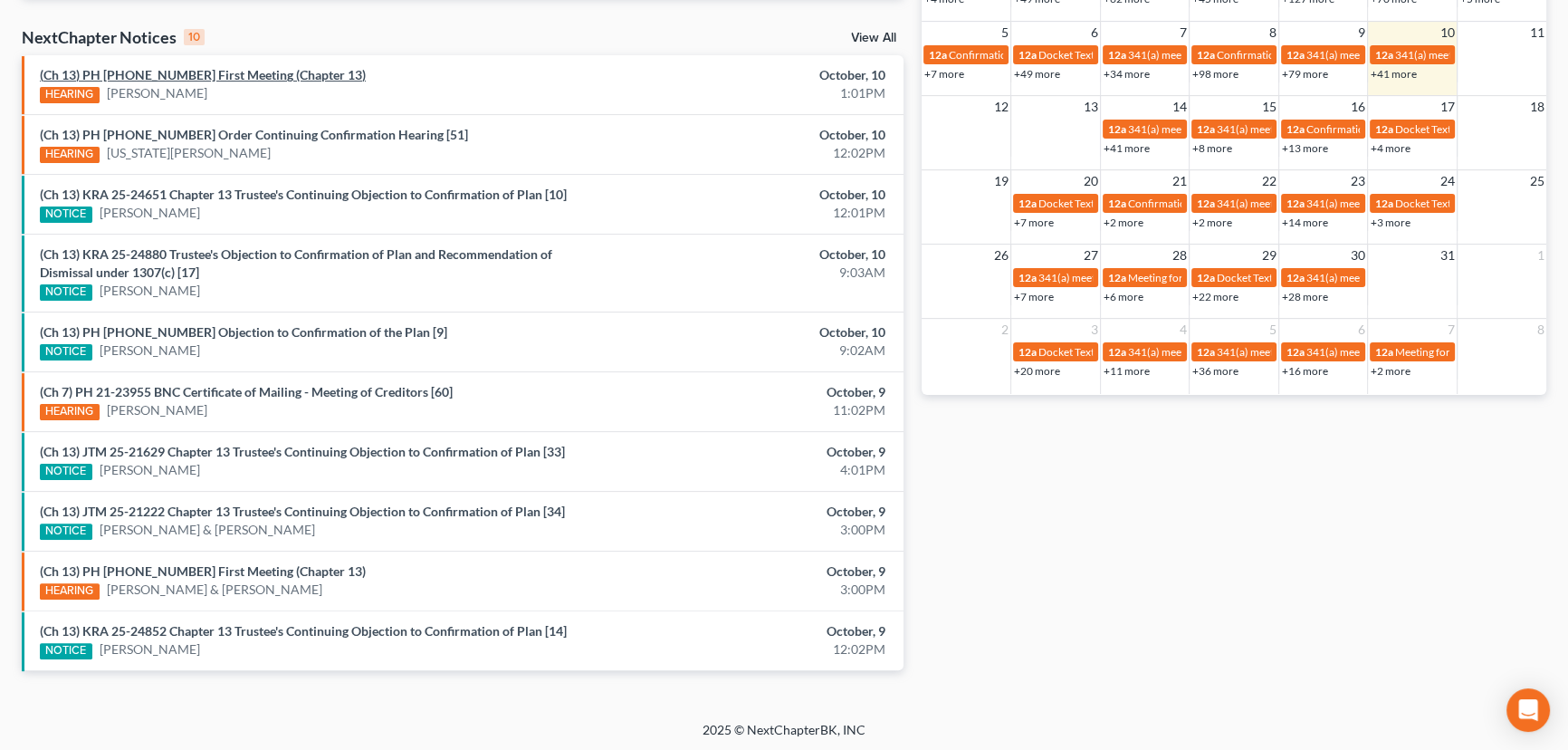
click at [191, 79] on link "(Ch 13) PH 25-26087 First Meeting (Chapter 13)" at bounding box center [202, 75] width 326 height 16
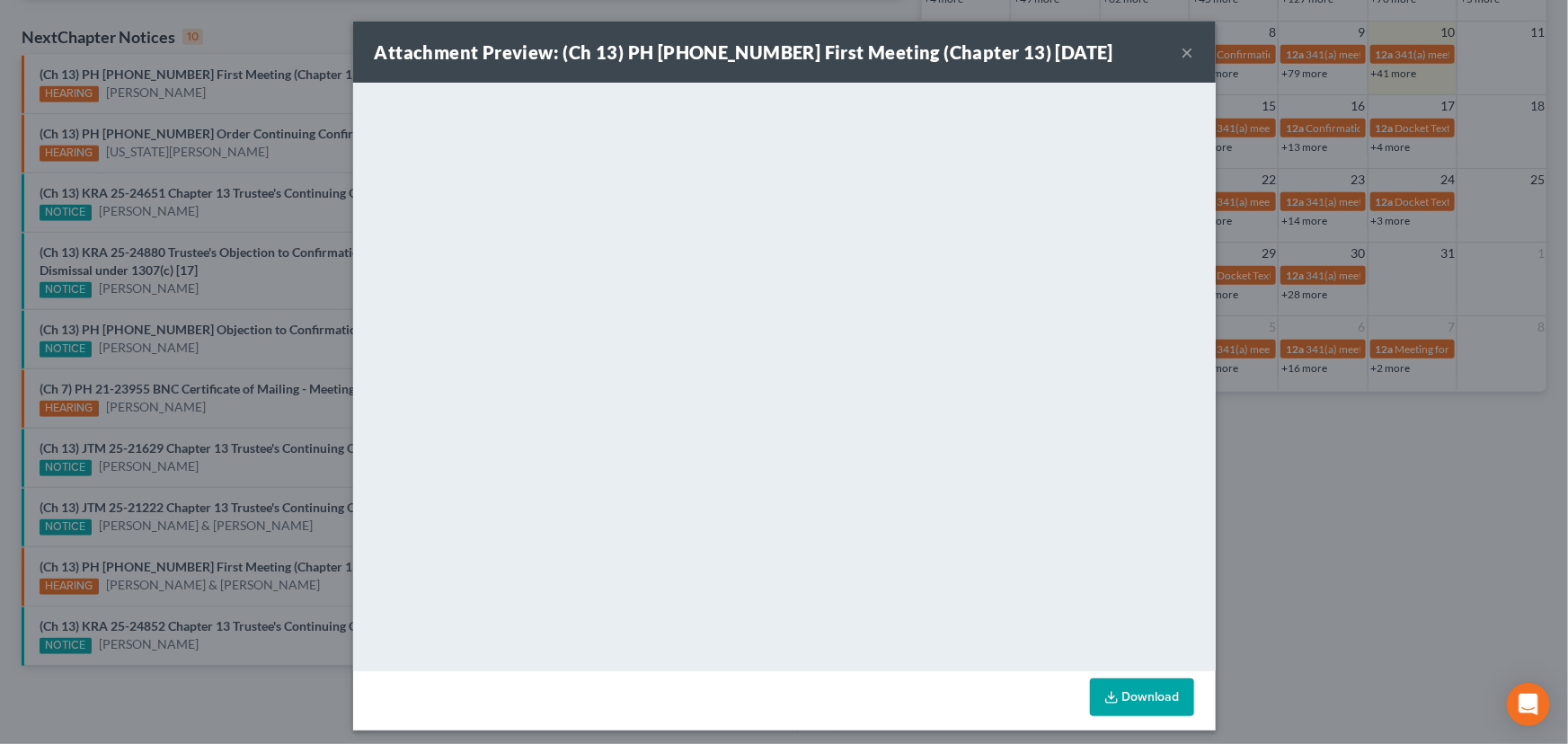
click at [245, 92] on div "Attachment Preview: (Ch 13) PH 25-26087 First Meeting (Chapter 13) 10/10/2025 ×…" at bounding box center [784, 372] width 1568 height 744
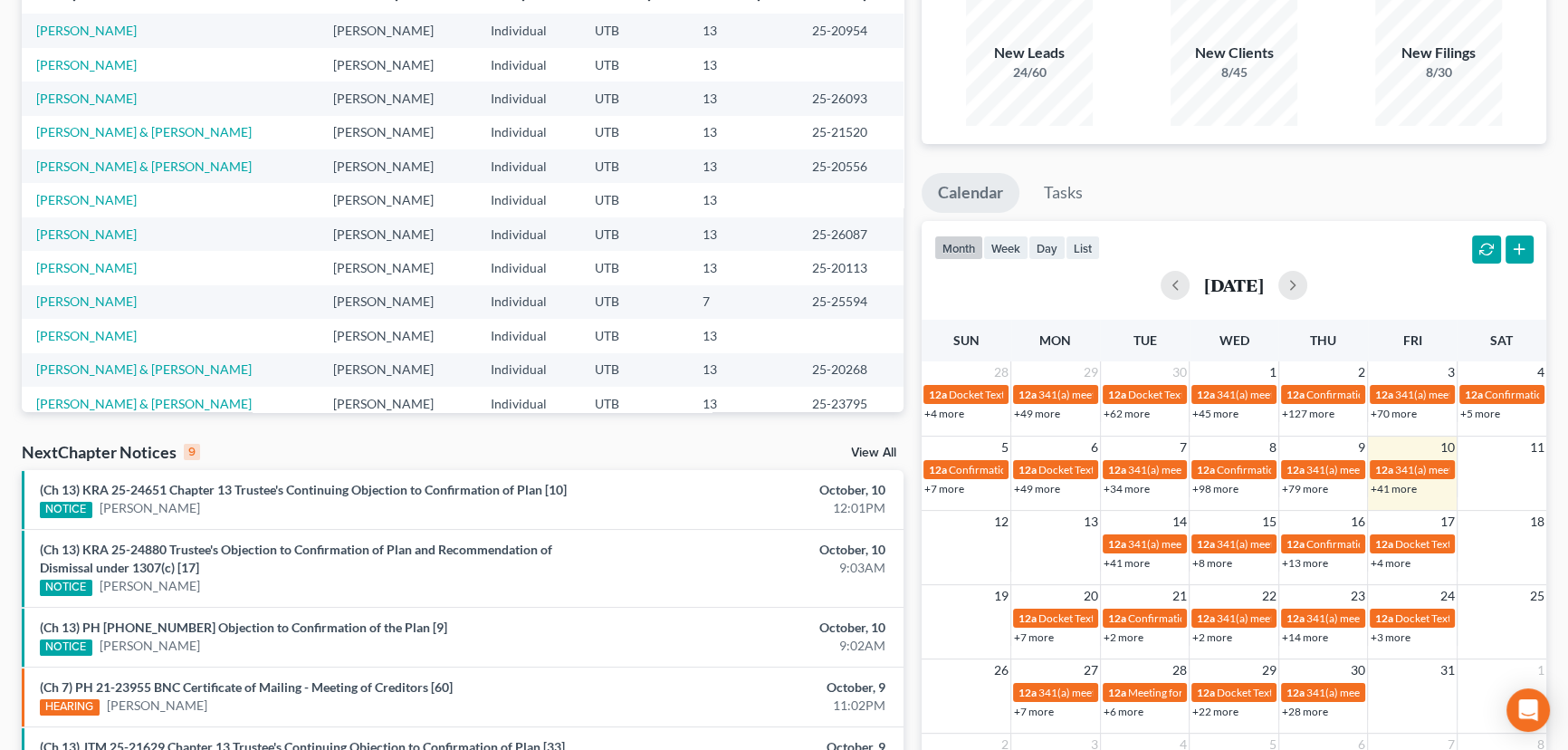
scroll to position [295, 0]
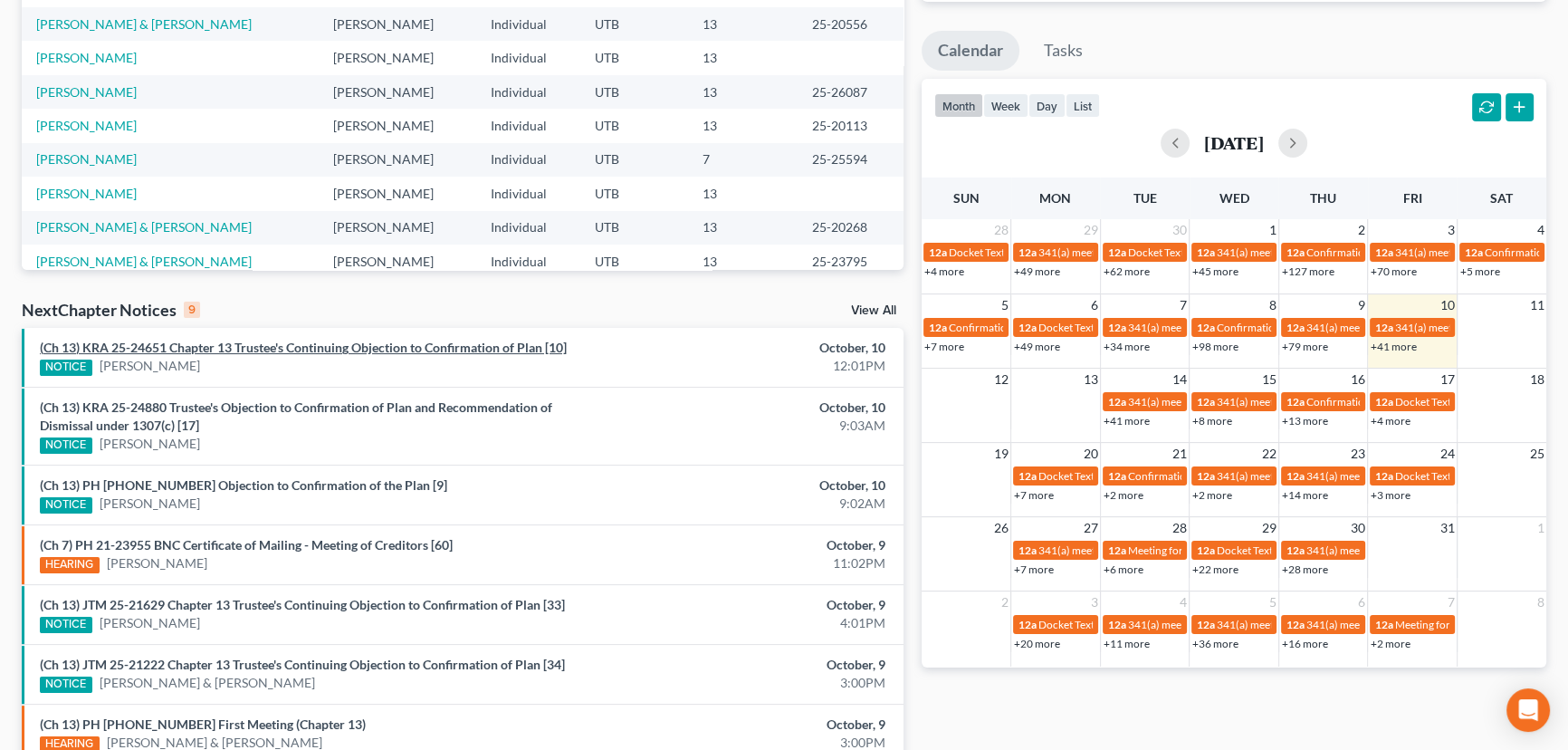
click at [296, 346] on link "(Ch 13) KRA 25-24651 Chapter 13 Trustee's Continuing Objection to Confirmation …" at bounding box center [303, 347] width 527 height 16
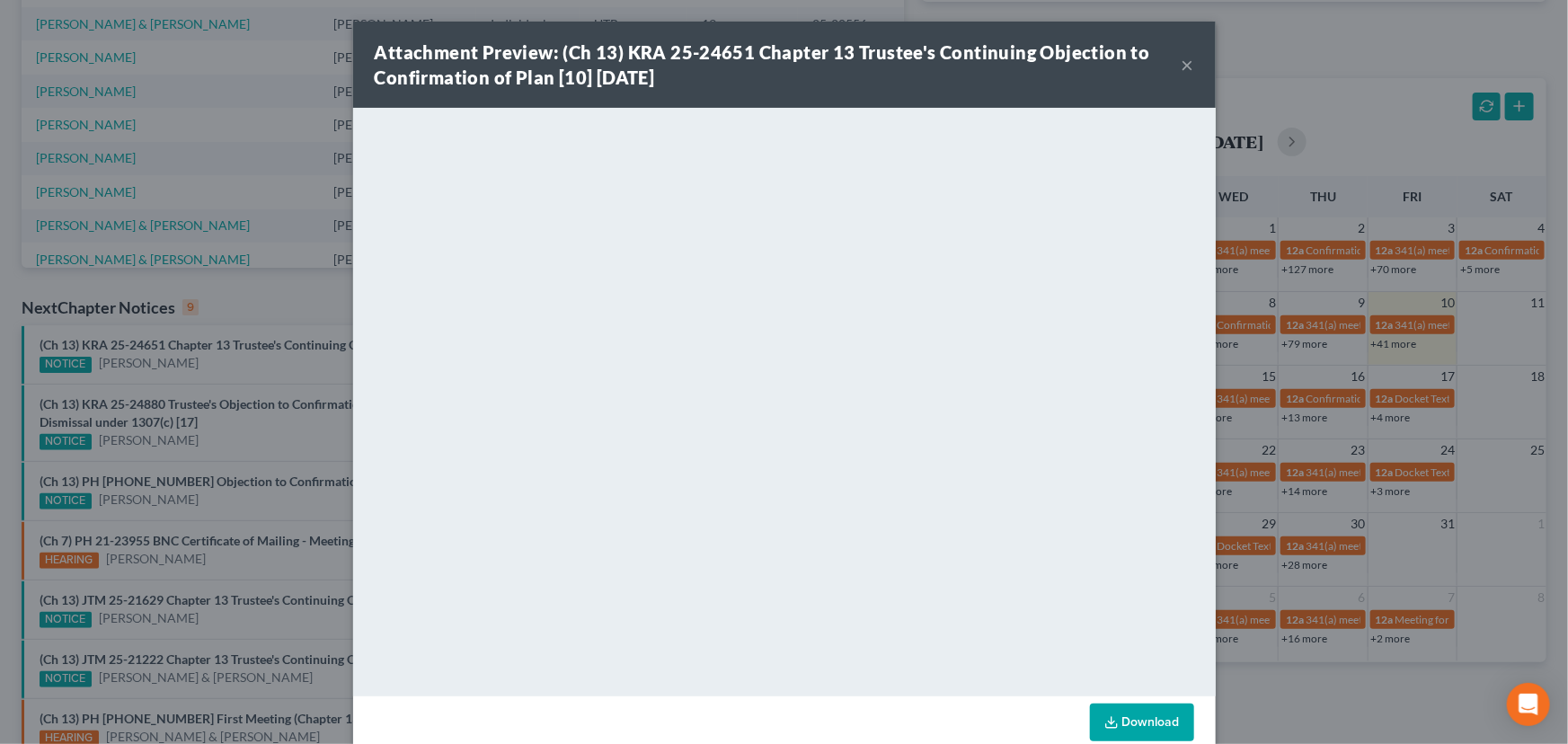
click at [244, 405] on div "Attachment Preview: (Ch 13) KRA 25-24651 Chapter 13 Trustee's Continuing Object…" at bounding box center [784, 372] width 1568 height 744
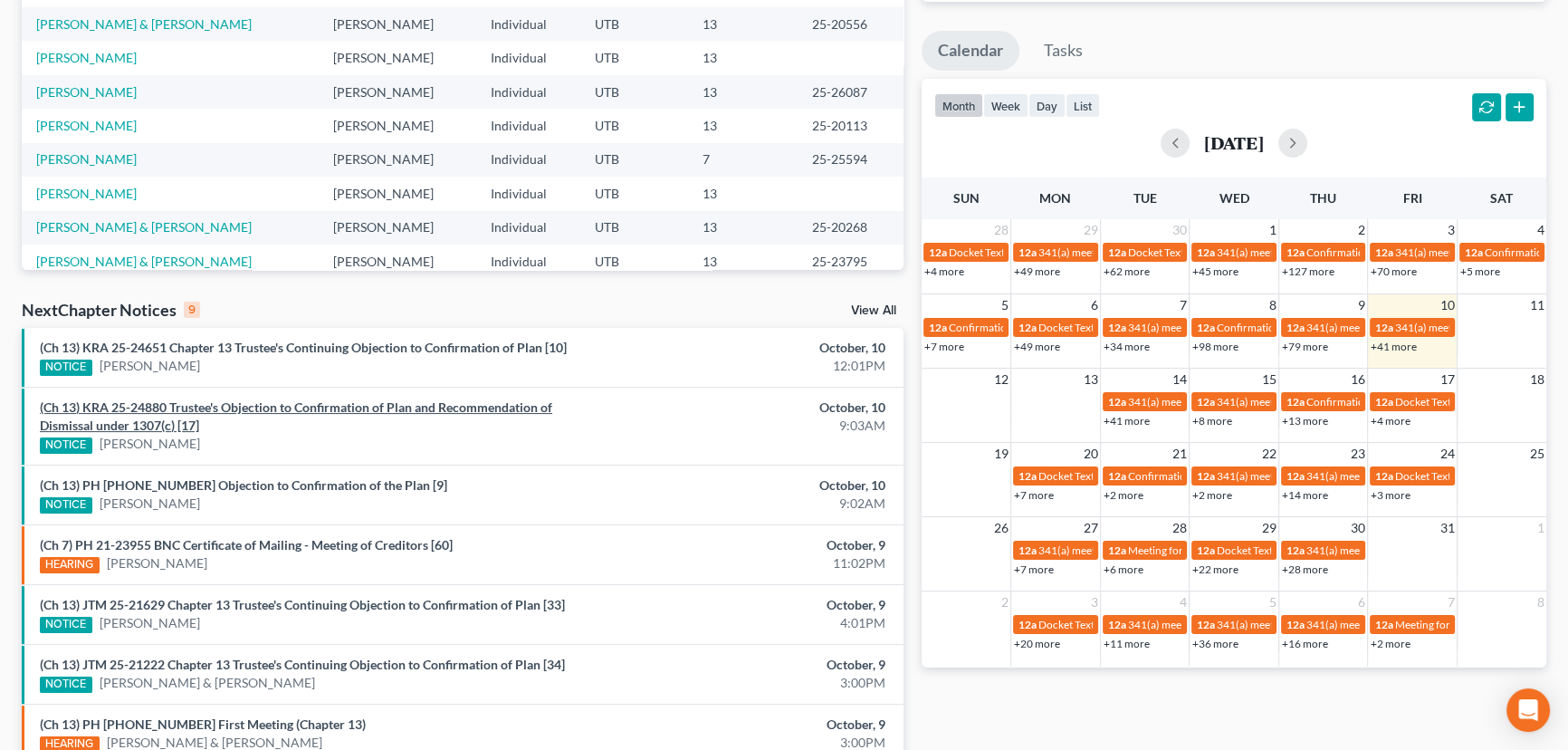
click at [245, 409] on link "(Ch 13) KRA 25-24880 Trustee's Objection to Confirmation of Plan and Recommenda…" at bounding box center [296, 416] width 512 height 33
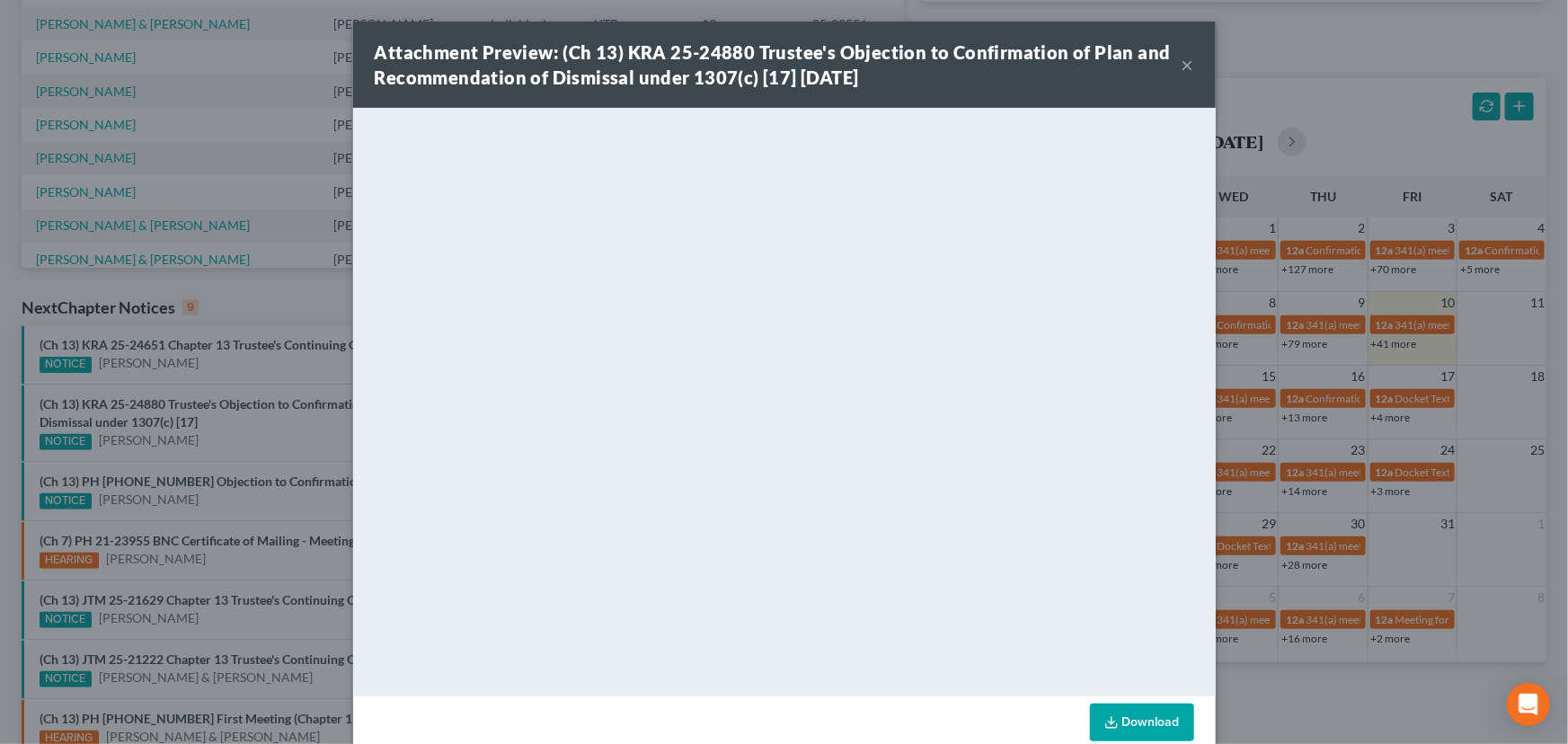
click at [282, 424] on div "Attachment Preview: (Ch 13) KRA 25-24880 Trustee's Objection to Confirmation of…" at bounding box center [784, 372] width 1568 height 744
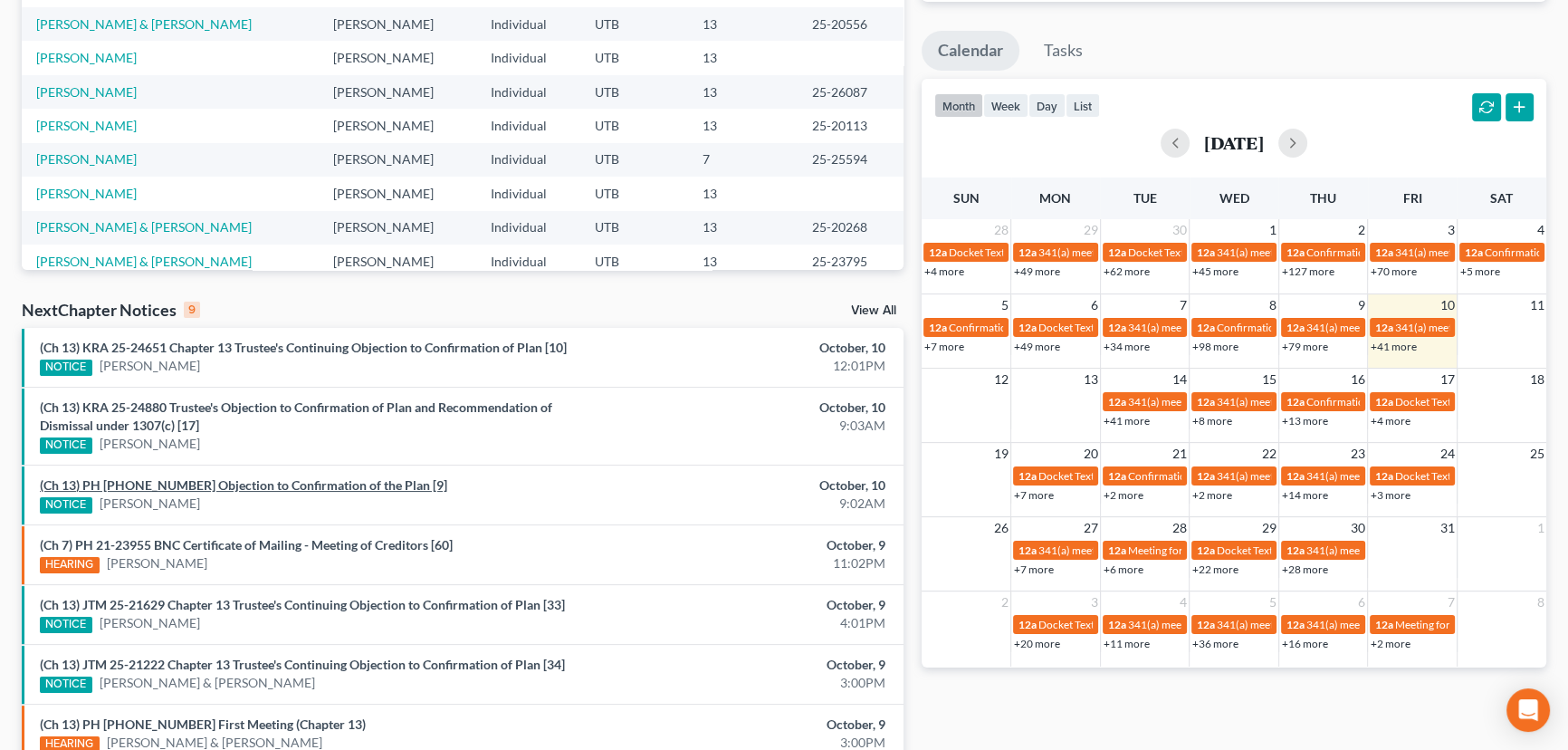
click at [225, 484] on link "(Ch 13) PH 25-25670 Objection to Confirmation of the Plan [9]" at bounding box center [243, 485] width 408 height 16
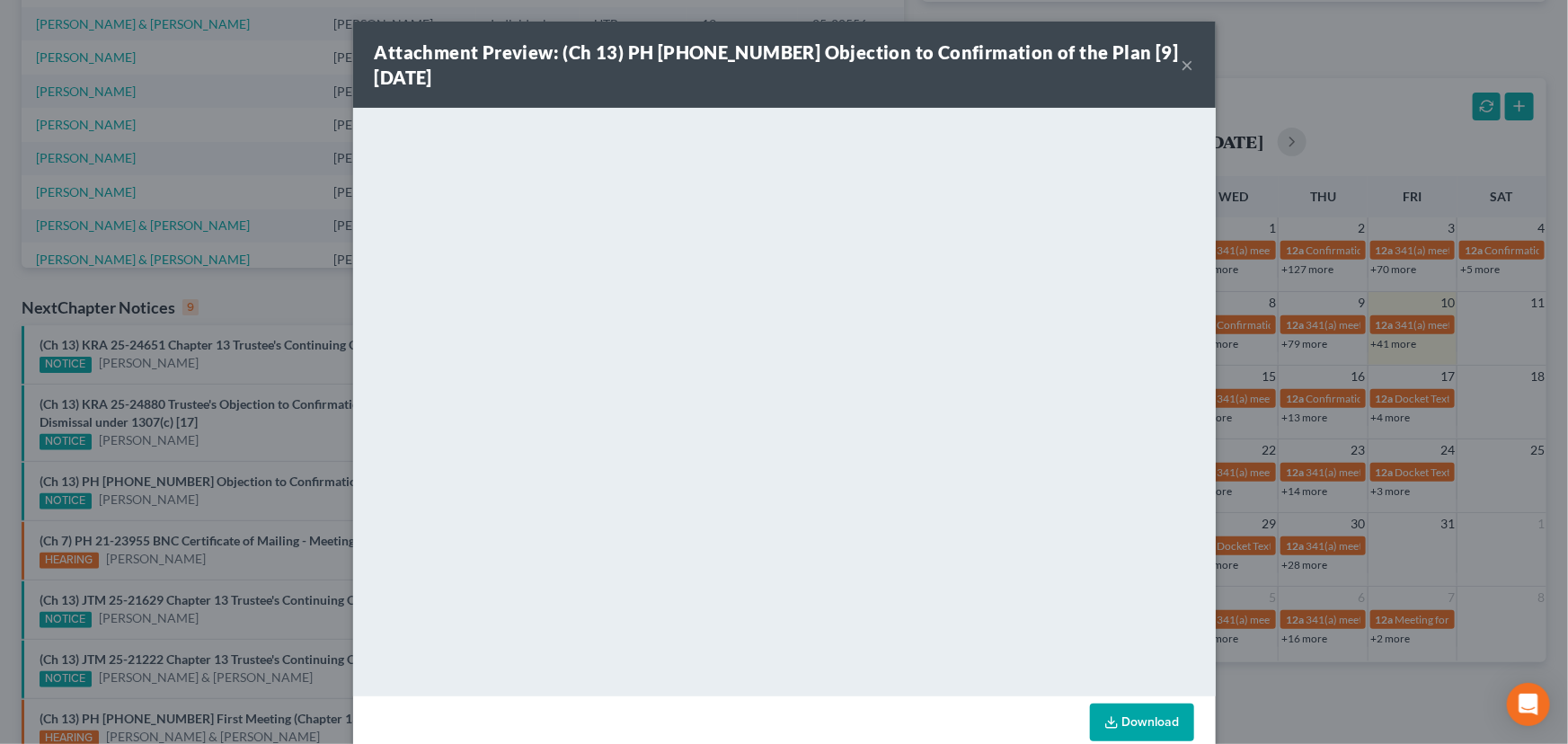
click at [243, 435] on div "Attachment Preview: (Ch 13) PH 25-25670 Objection to Confirmation of the Plan […" at bounding box center [784, 372] width 1568 height 744
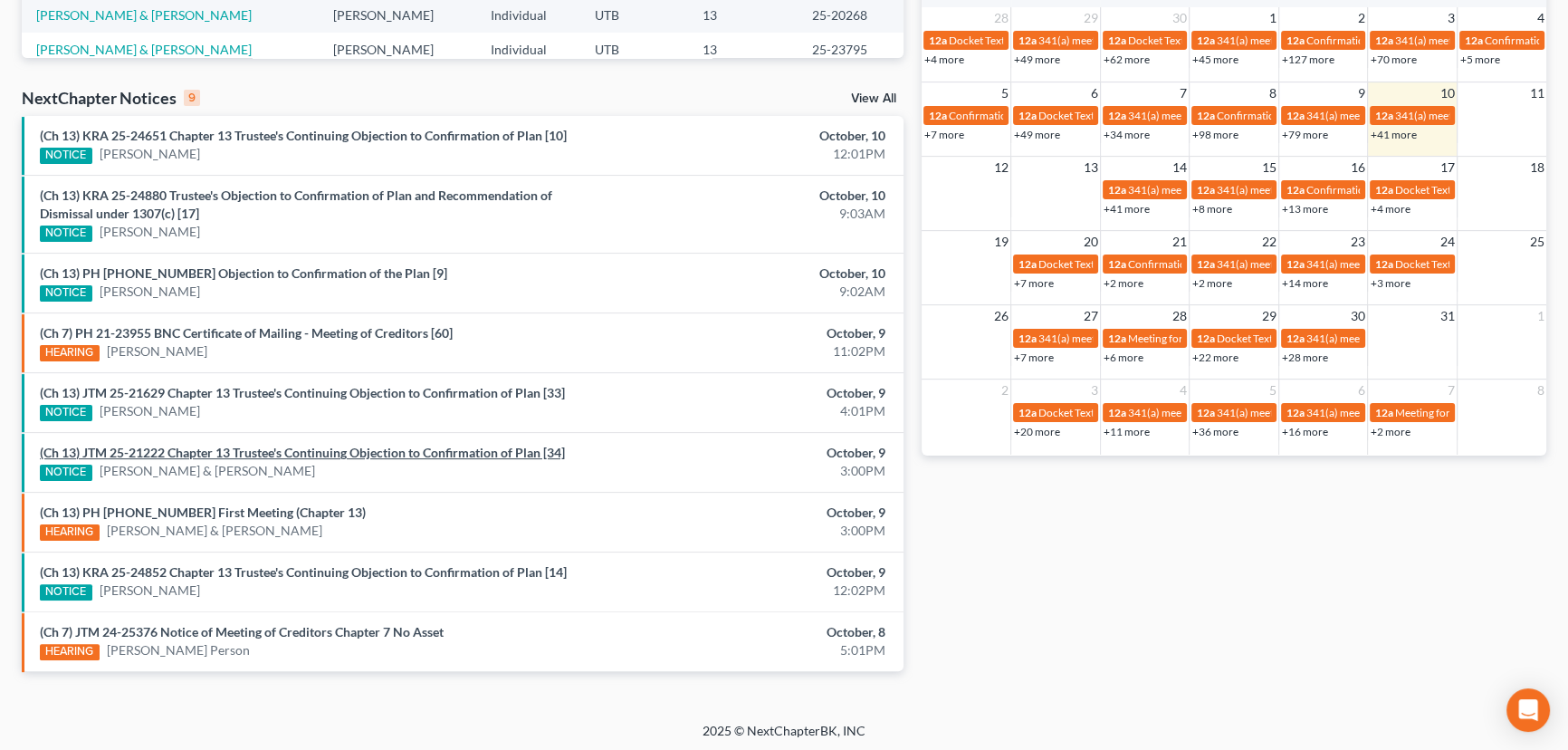
scroll to position [508, 0]
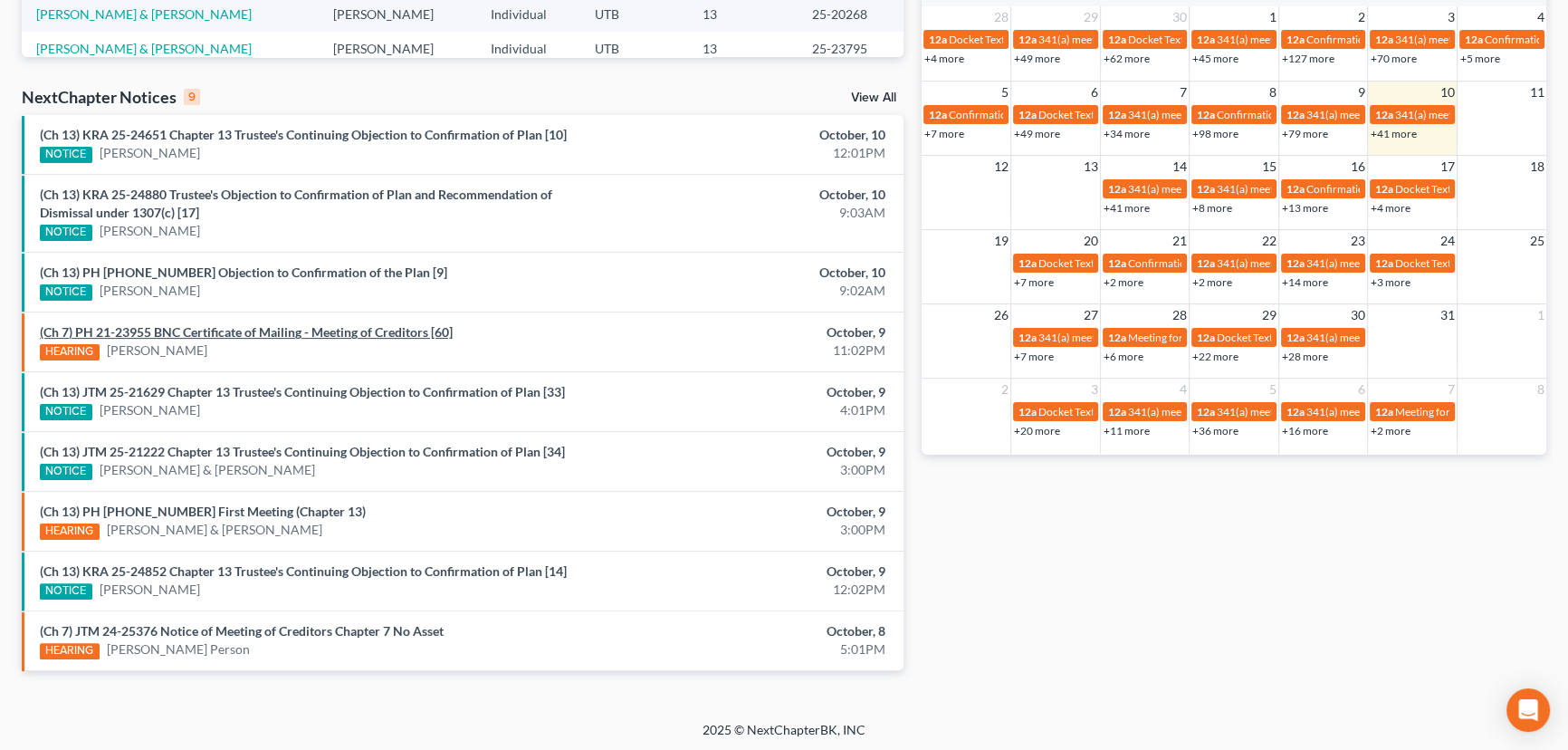
click at [232, 325] on link "(Ch 7) PH 21-23955 BNC Certificate of Mailing - Meeting of Creditors [60]" at bounding box center [246, 332] width 413 height 16
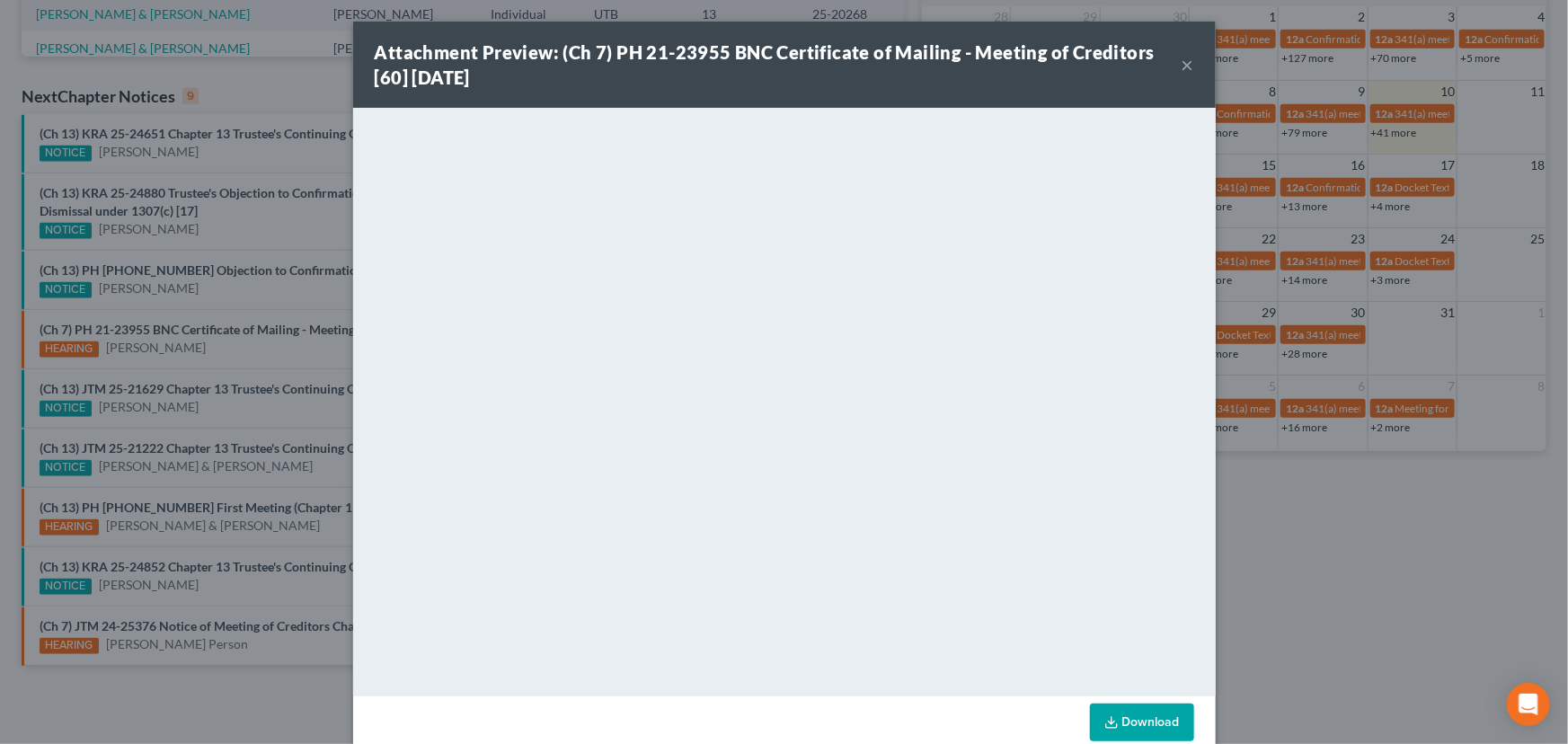
click at [251, 349] on div "Attachment Preview: (Ch 7) PH 21-23955 BNC Certificate of Mailing - Meeting of …" at bounding box center [784, 372] width 1568 height 744
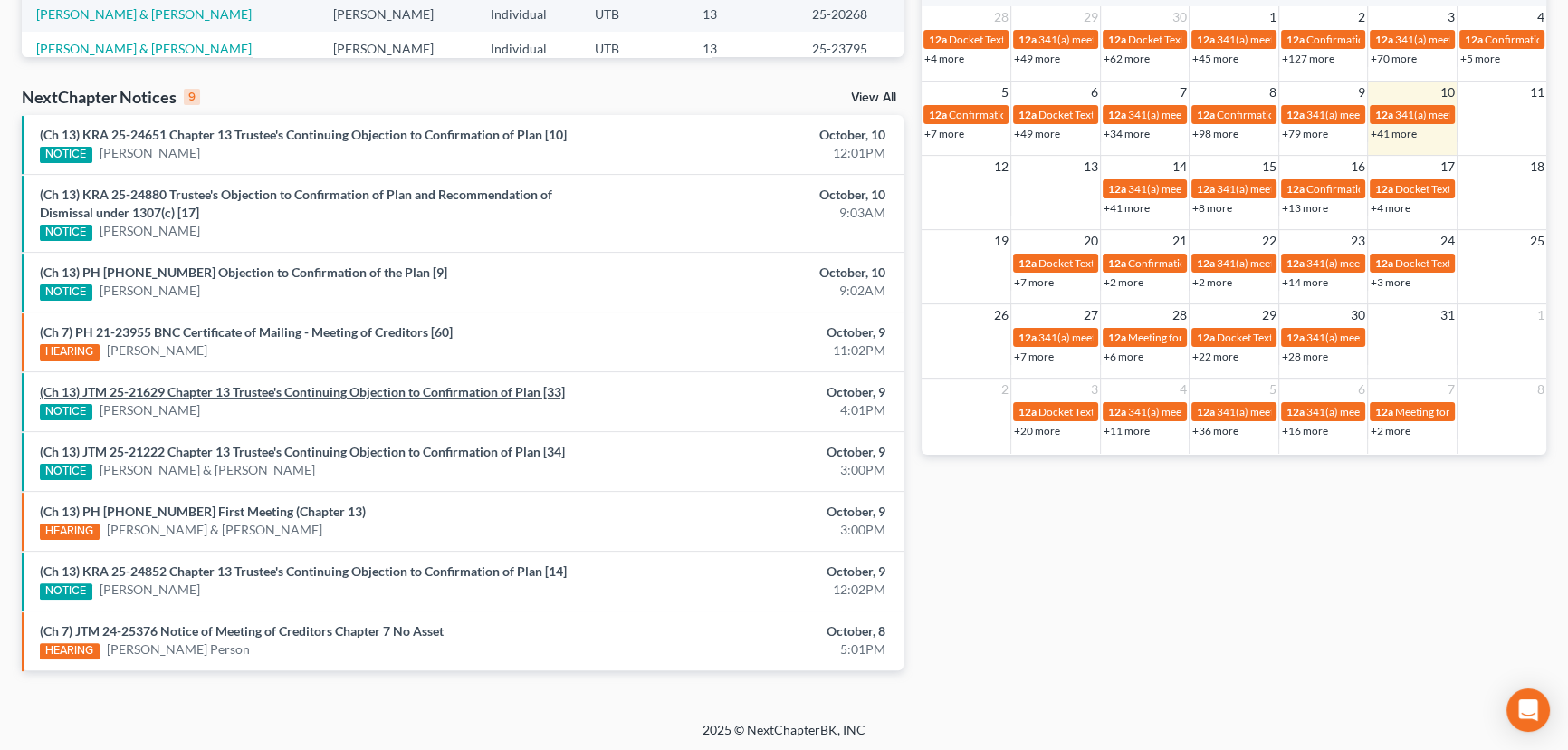
click at [236, 389] on link "(Ch 13) JTM 25-21629 Chapter 13 Trustee's Continuing Objection to Confirmation …" at bounding box center [302, 392] width 525 height 16
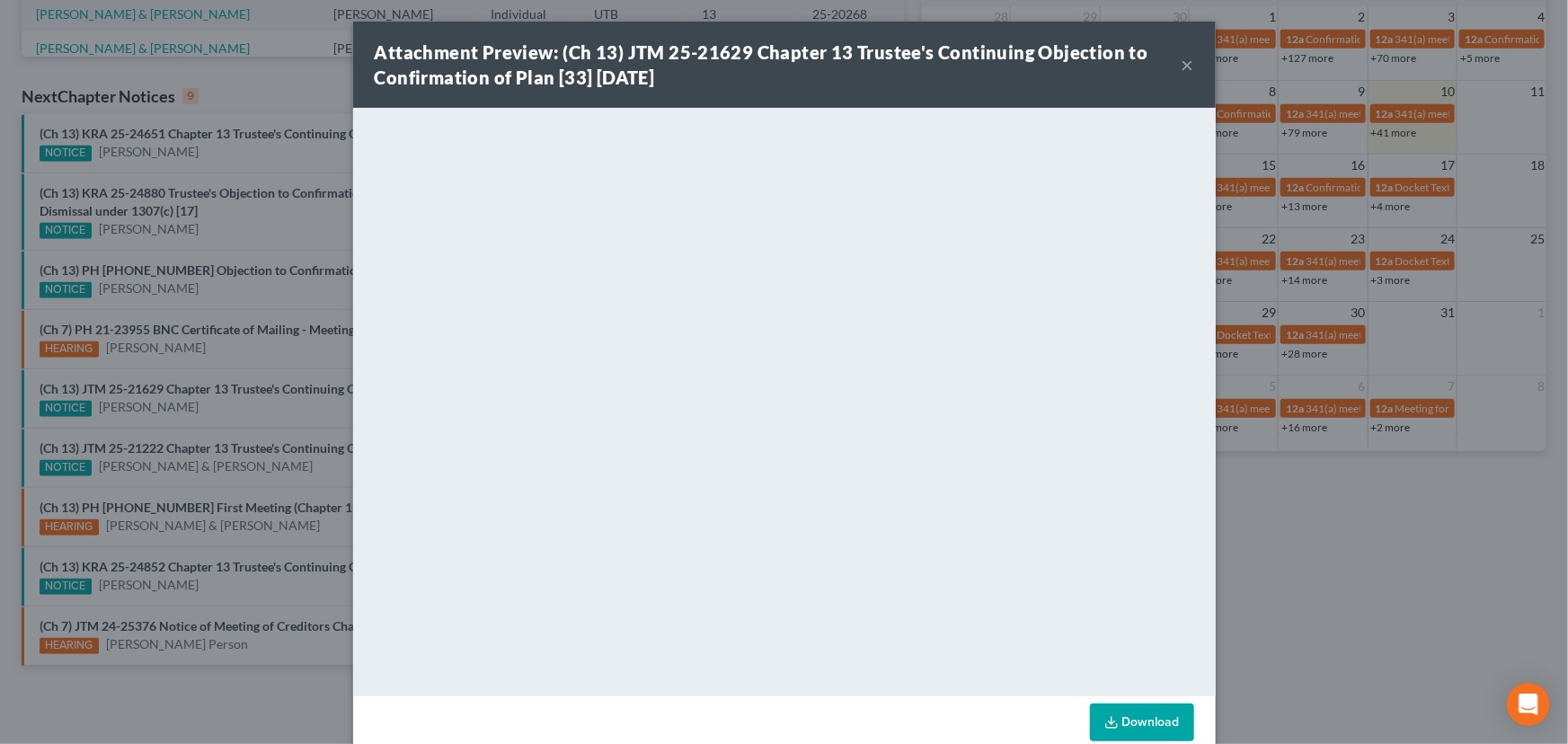
click at [278, 420] on div "Attachment Preview: (Ch 13) JTM 25-21629 Chapter 13 Trustee's Continuing Object…" at bounding box center [784, 372] width 1568 height 744
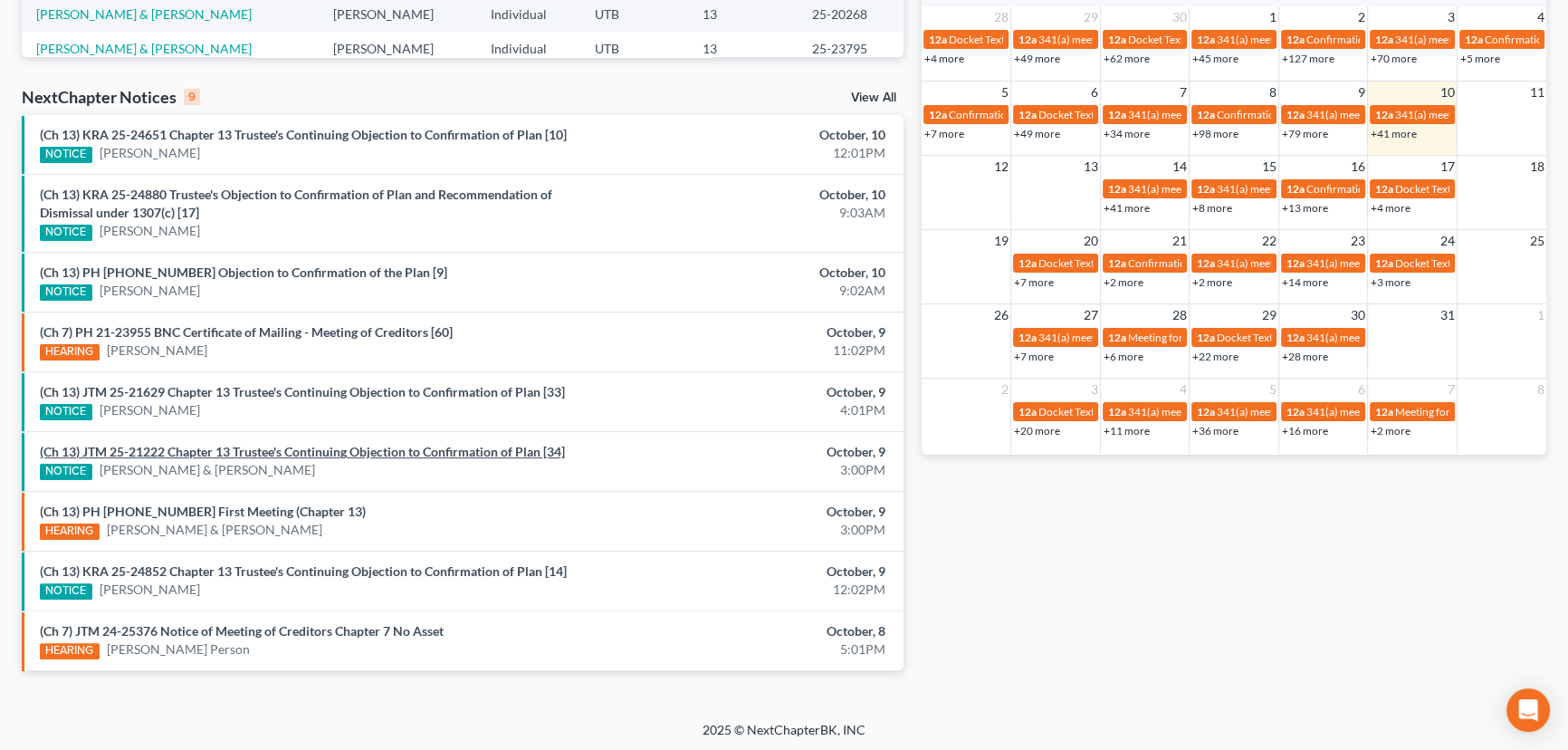
click at [299, 448] on link "(Ch 13) JTM 25-21222 Chapter 13 Trustee's Continuing Objection to Confirmation …" at bounding box center [302, 452] width 525 height 16
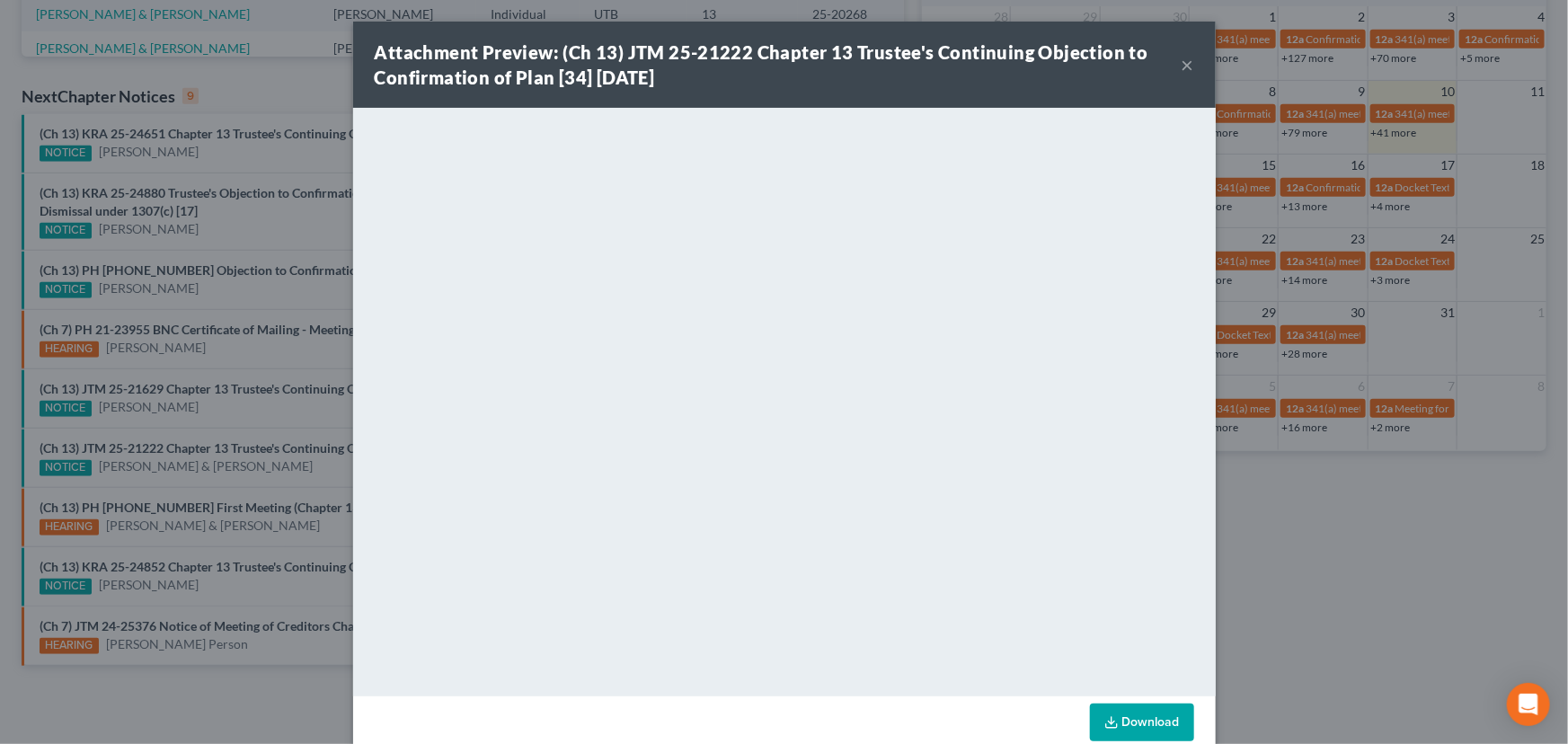
click at [263, 420] on div "Attachment Preview: (Ch 13) JTM 25-21222 Chapter 13 Trustee's Continuing Object…" at bounding box center [784, 372] width 1568 height 744
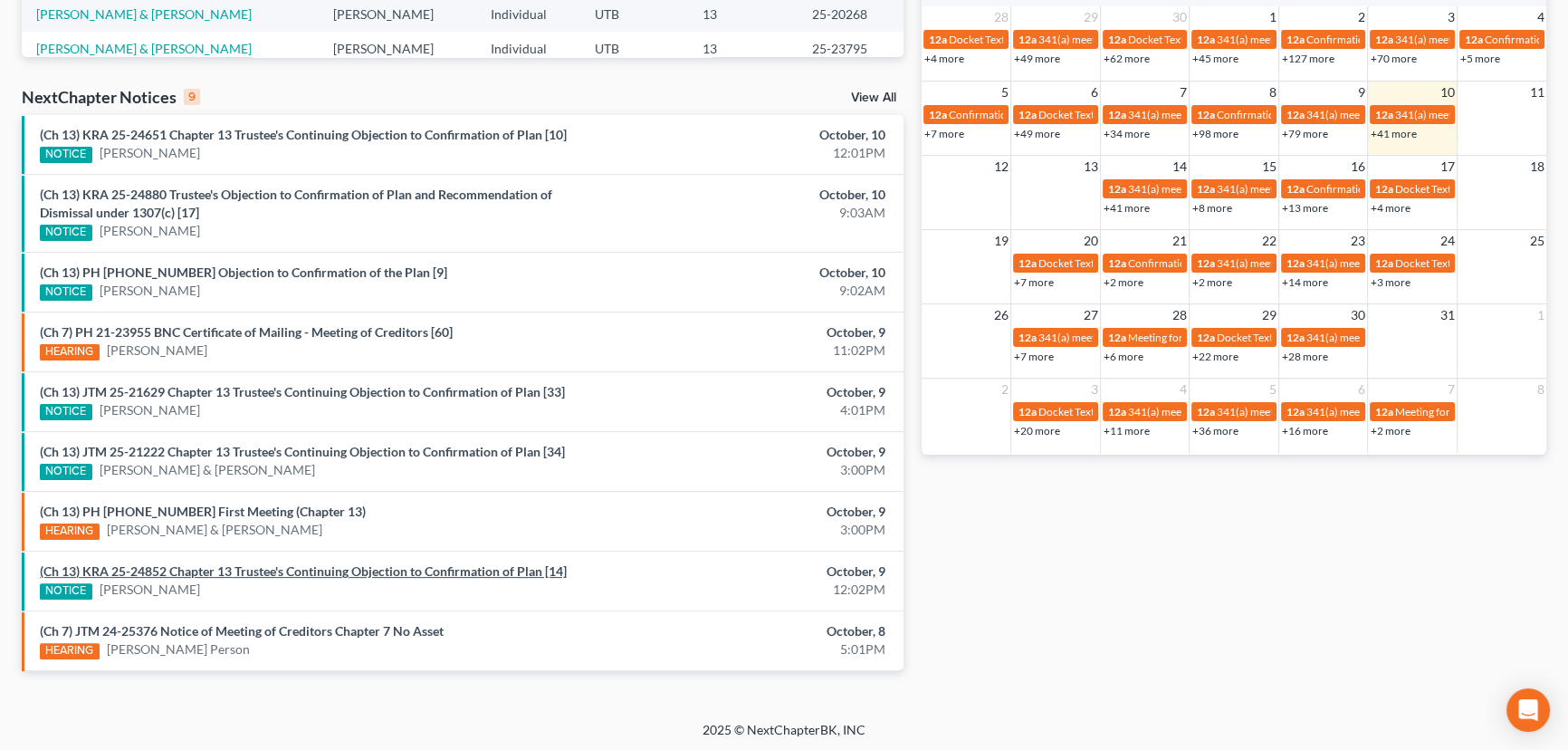
click at [346, 567] on link "(Ch 13) KRA 25-24852 Chapter 13 Trustee's Continuing Objection to Confirmation …" at bounding box center [303, 571] width 527 height 16
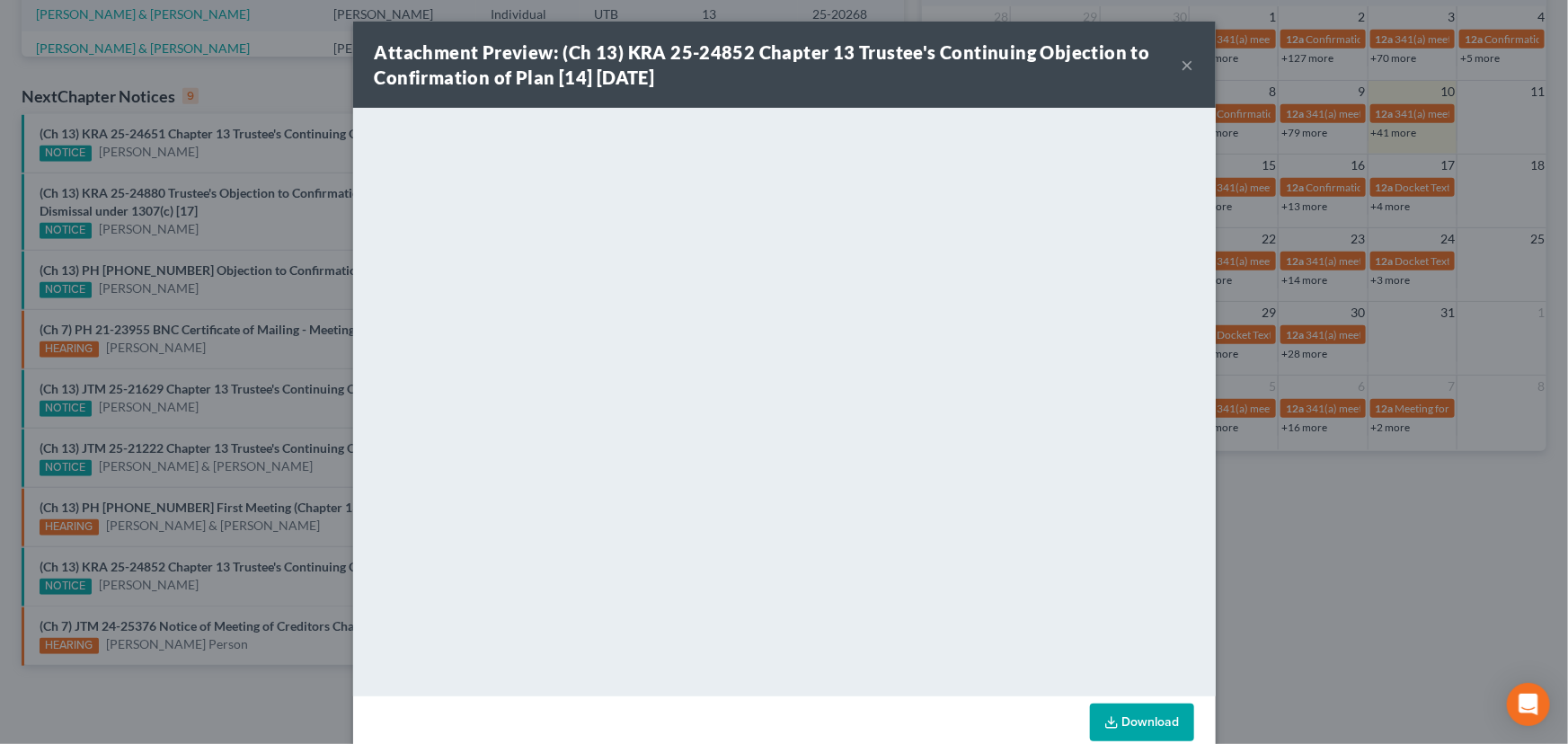
click at [253, 575] on div "Attachment Preview: (Ch 13) KRA 25-24852 Chapter 13 Trustee's Continuing Object…" at bounding box center [784, 372] width 1568 height 744
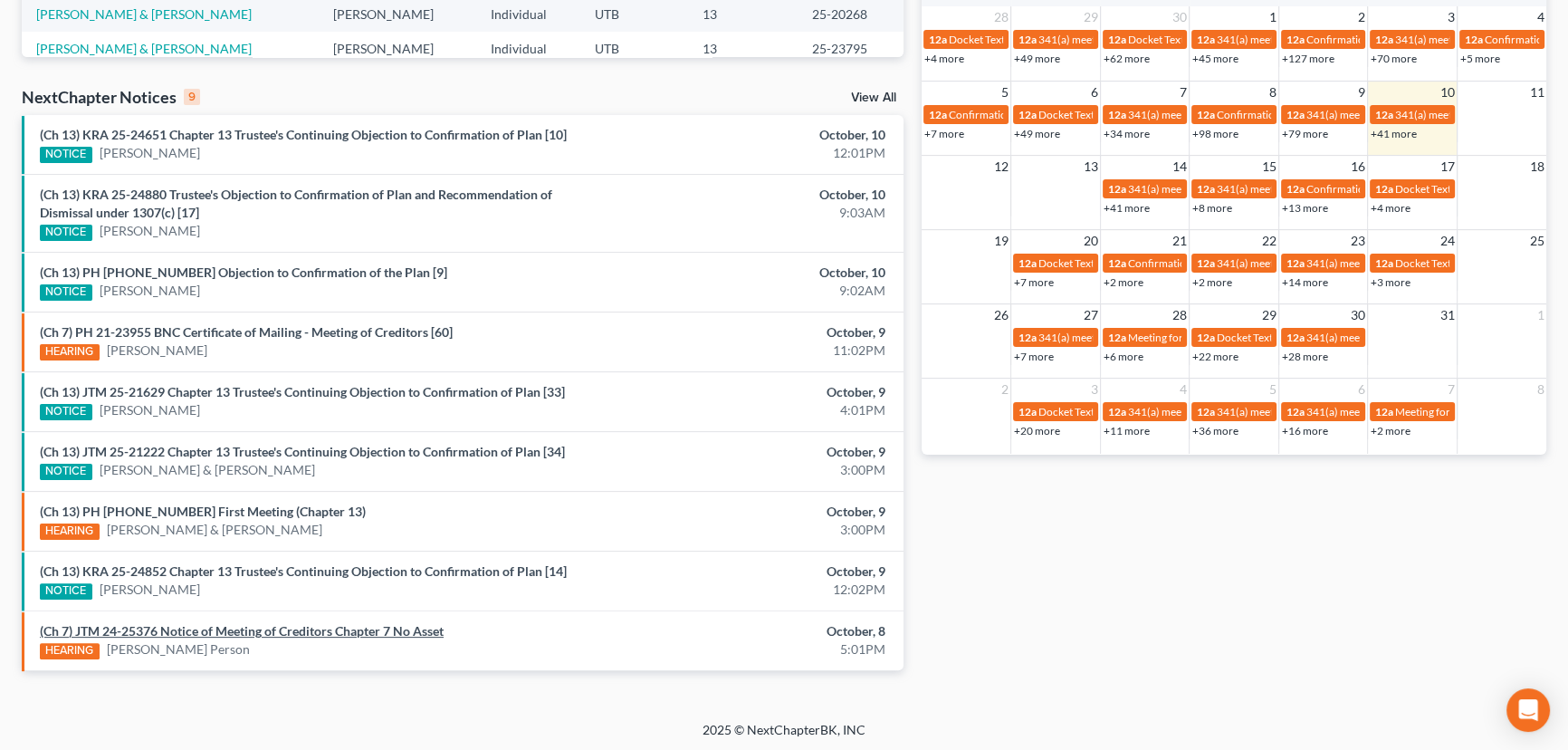
click at [285, 625] on link "(Ch 7) JTM 24-25376 Notice of Meeting of Creditors Chapter 7 No Asset" at bounding box center [241, 631] width 404 height 16
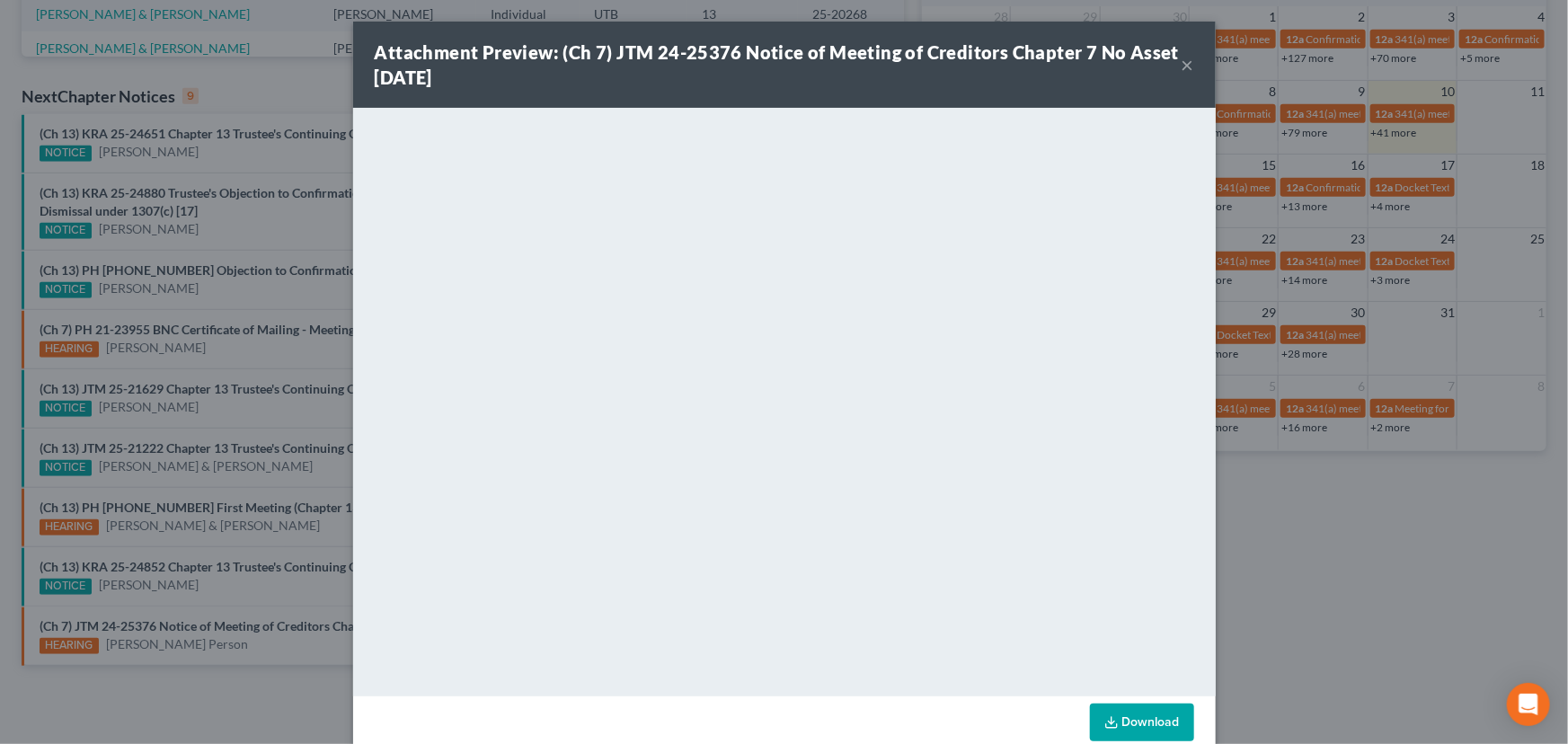
click at [299, 523] on div "Attachment Preview: (Ch 7) JTM 24-25376 Notice of Meeting of Creditors Chapter …" at bounding box center [784, 372] width 1568 height 744
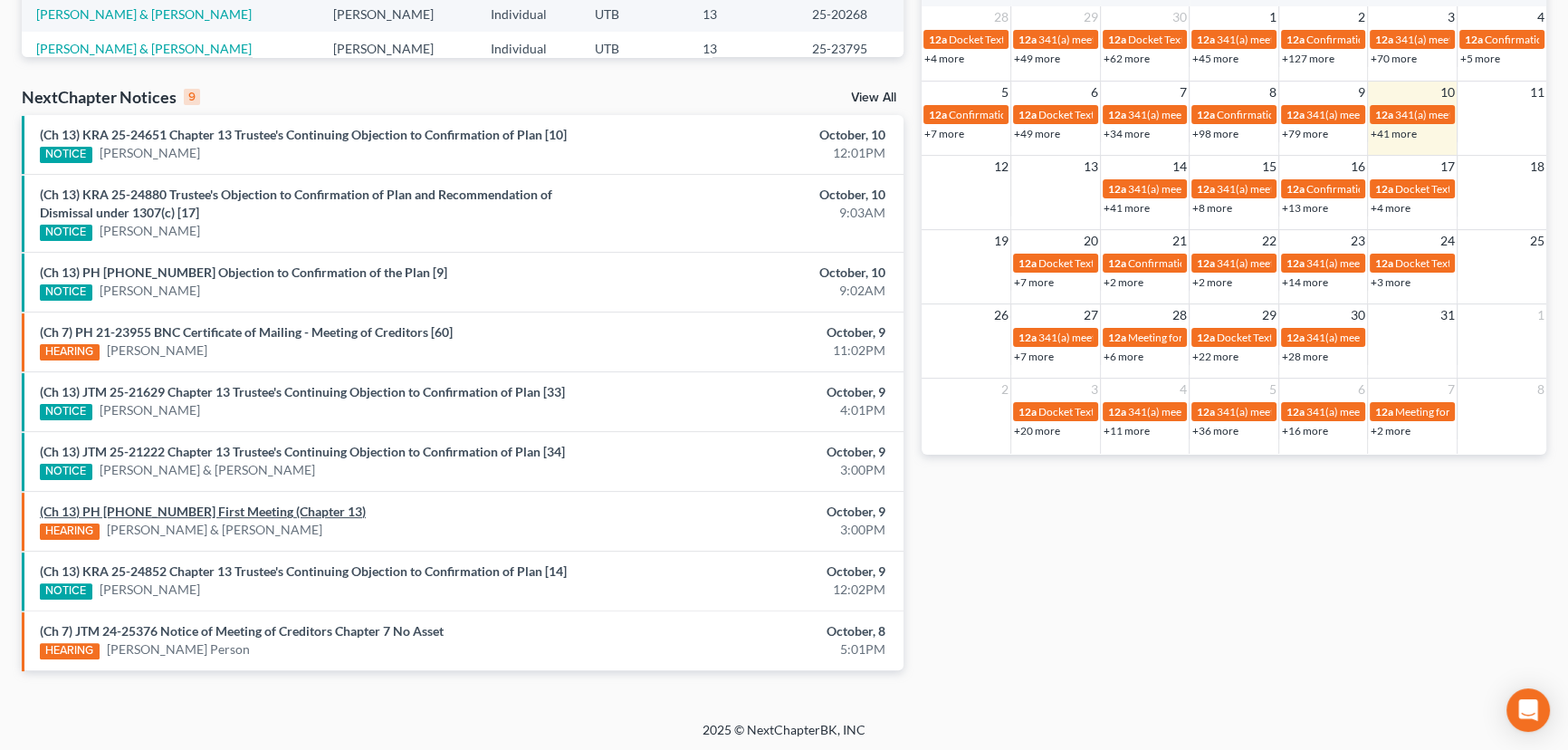
click at [270, 512] on link "(Ch 13) PH 25-26068 First Meeting (Chapter 13)" at bounding box center [202, 511] width 326 height 16
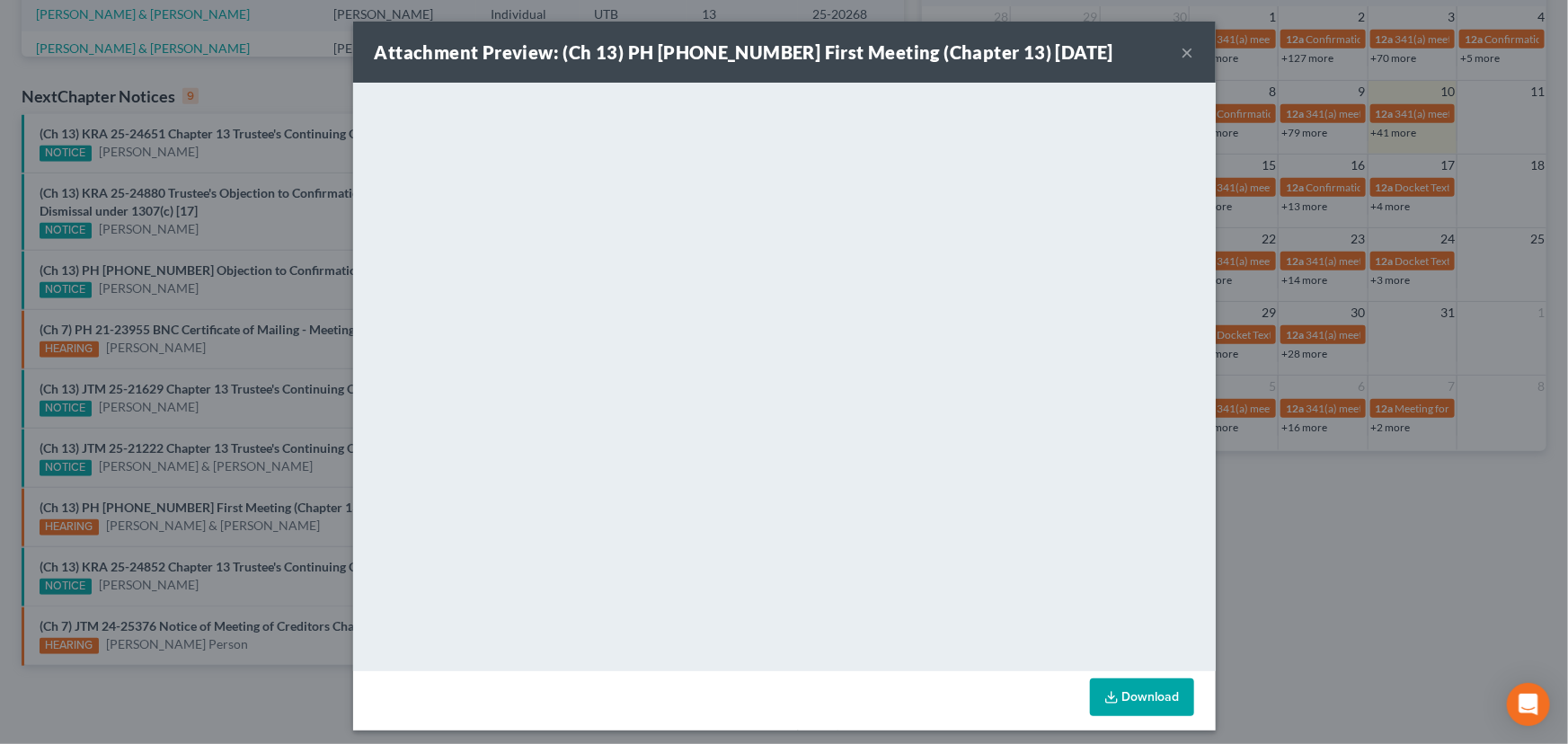
click at [311, 480] on div "Attachment Preview: (Ch 13) PH 25-26068 First Meeting (Chapter 13) 10/09/2025 ×…" at bounding box center [784, 372] width 1568 height 744
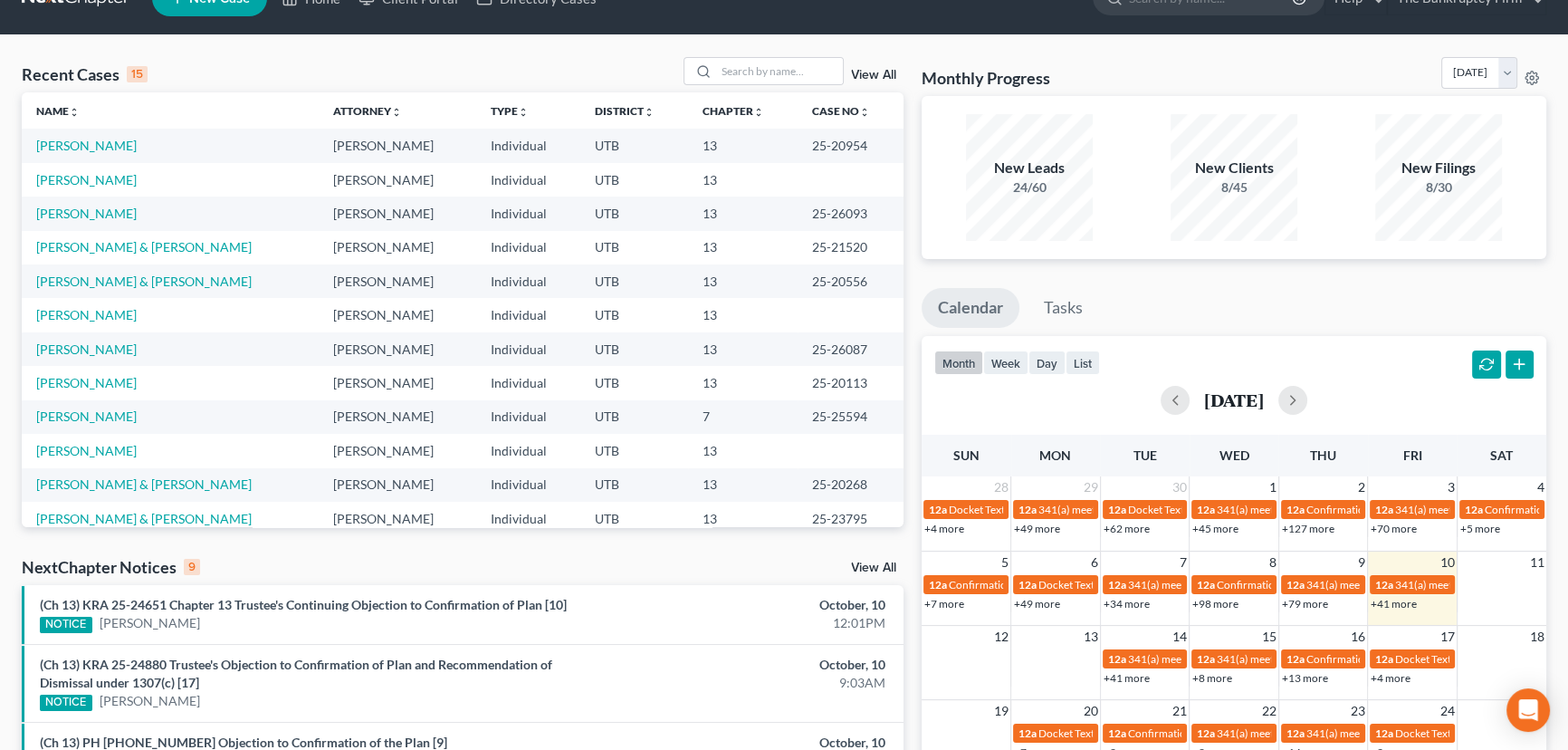
scroll to position [15, 0]
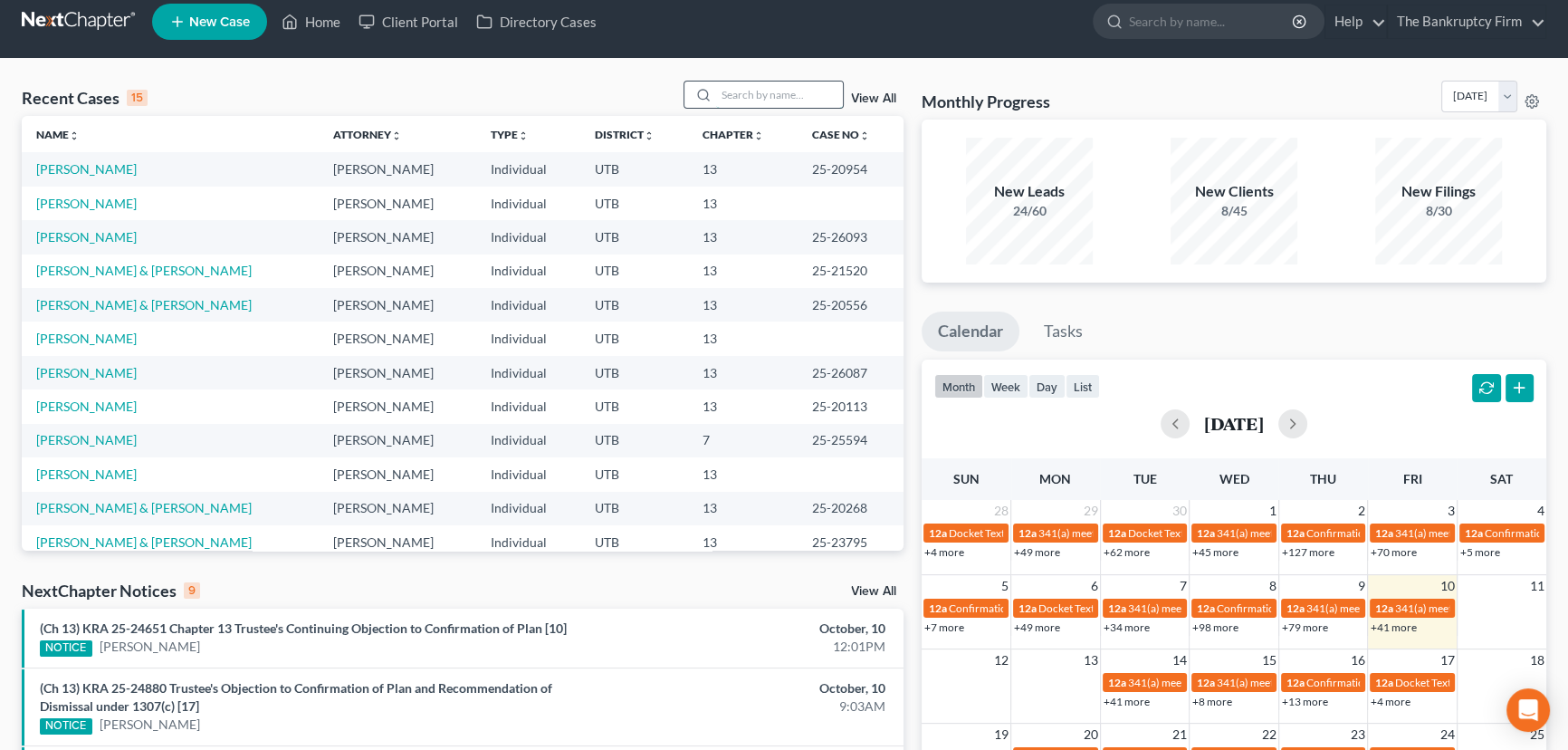
click at [741, 98] on input "search" at bounding box center [780, 94] width 127 height 26
type input "Love"
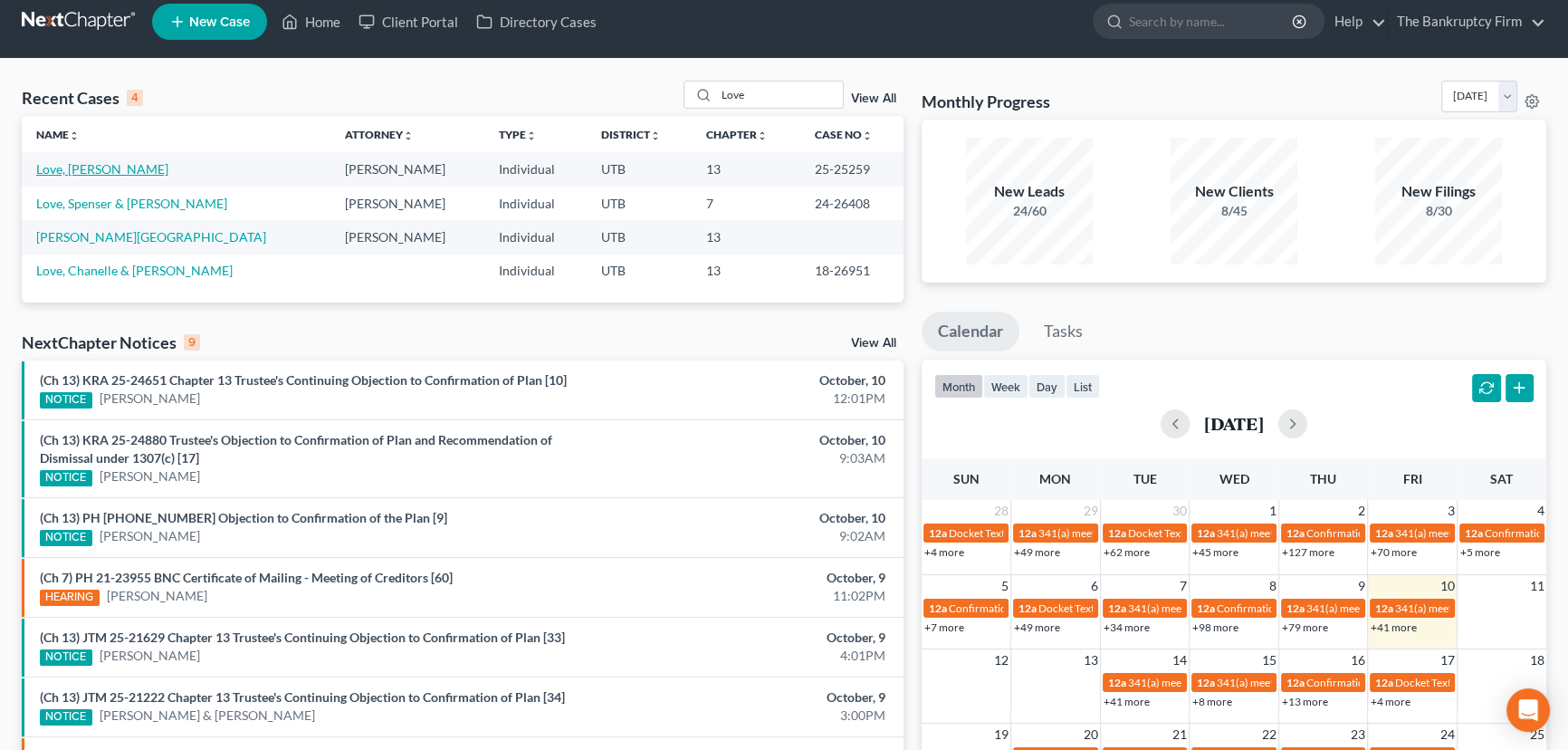
click at [84, 166] on link "Love, Shane" at bounding box center [102, 169] width 132 height 16
select select "3"
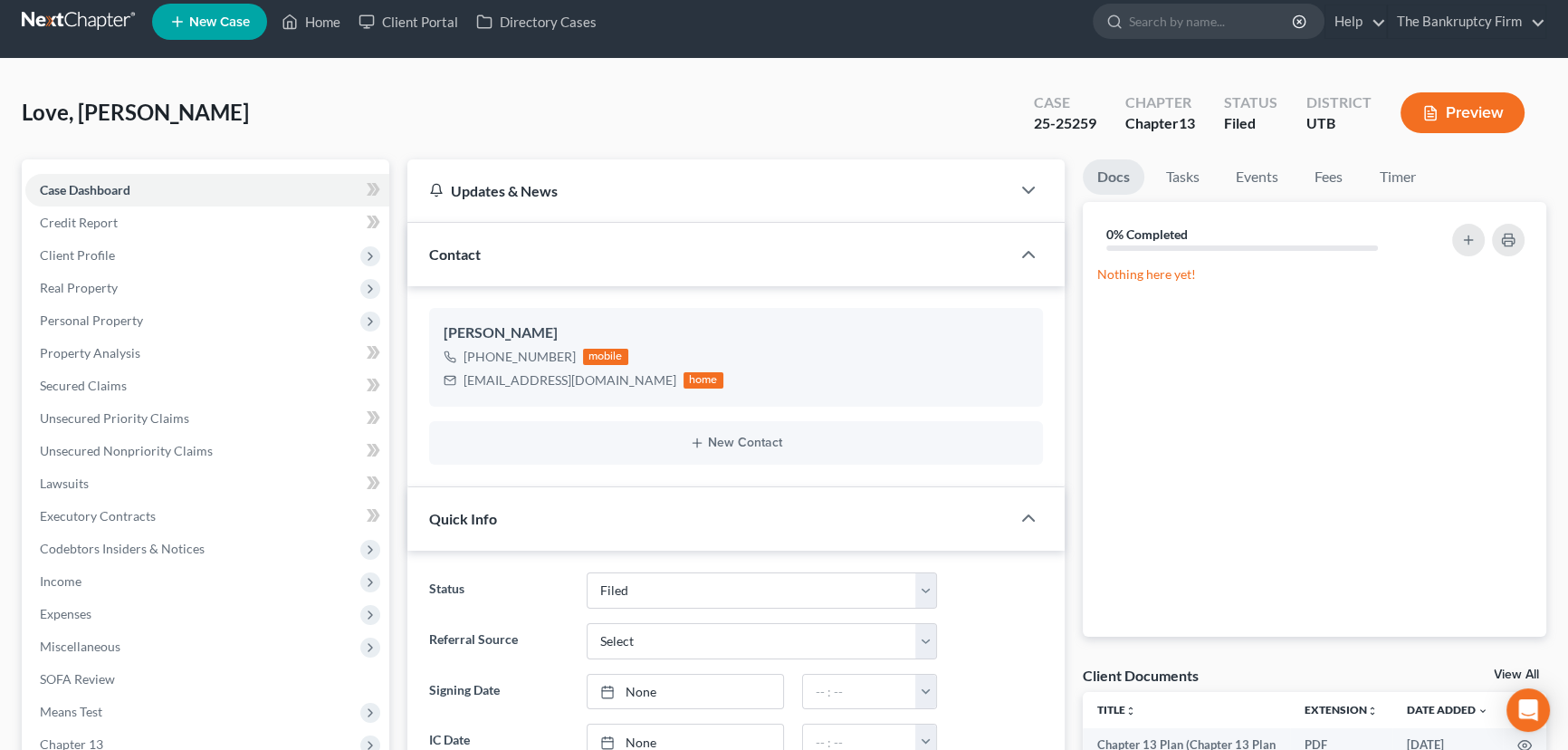
click at [1517, 668] on link "View All" at bounding box center [1516, 674] width 45 height 13
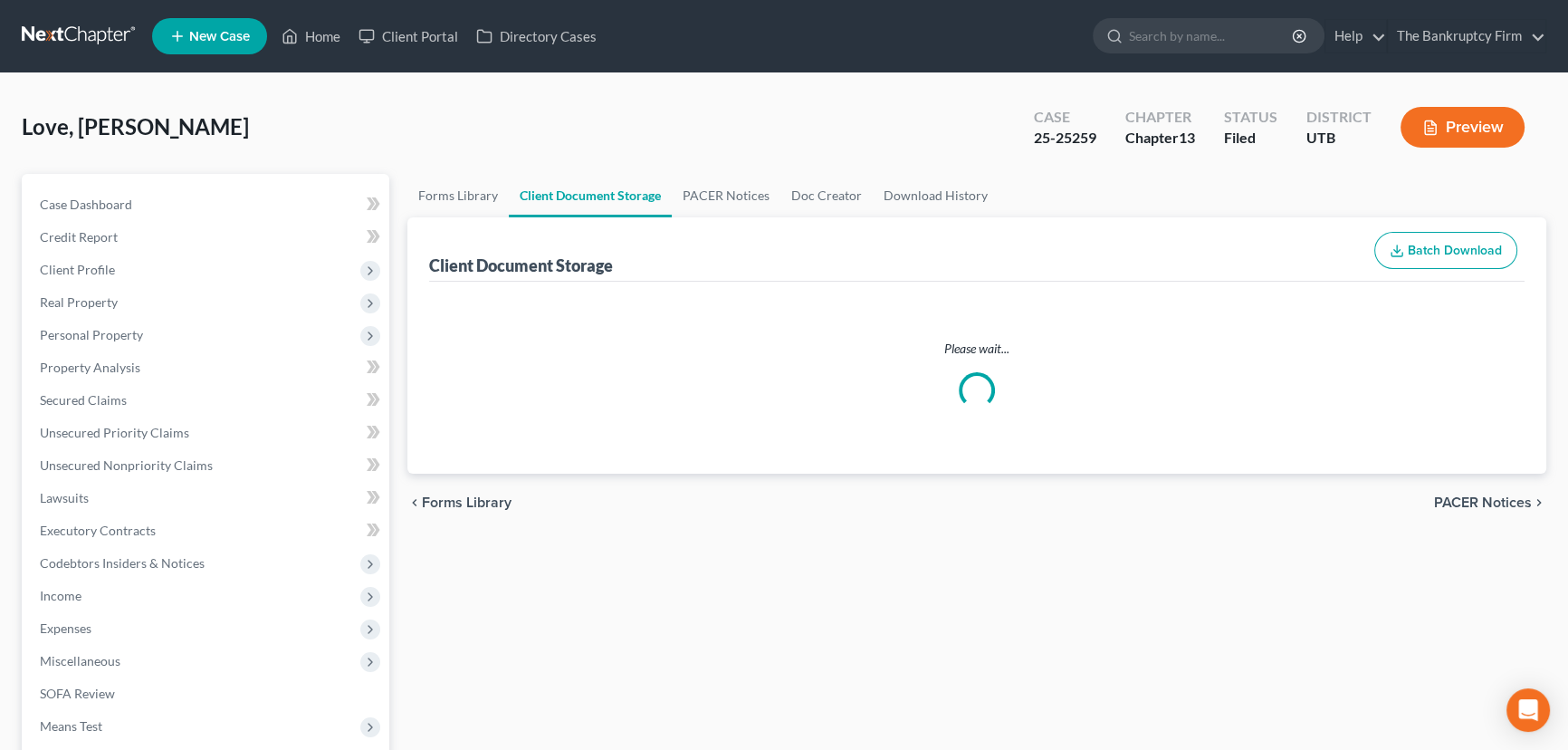
select select "30"
select select "26"
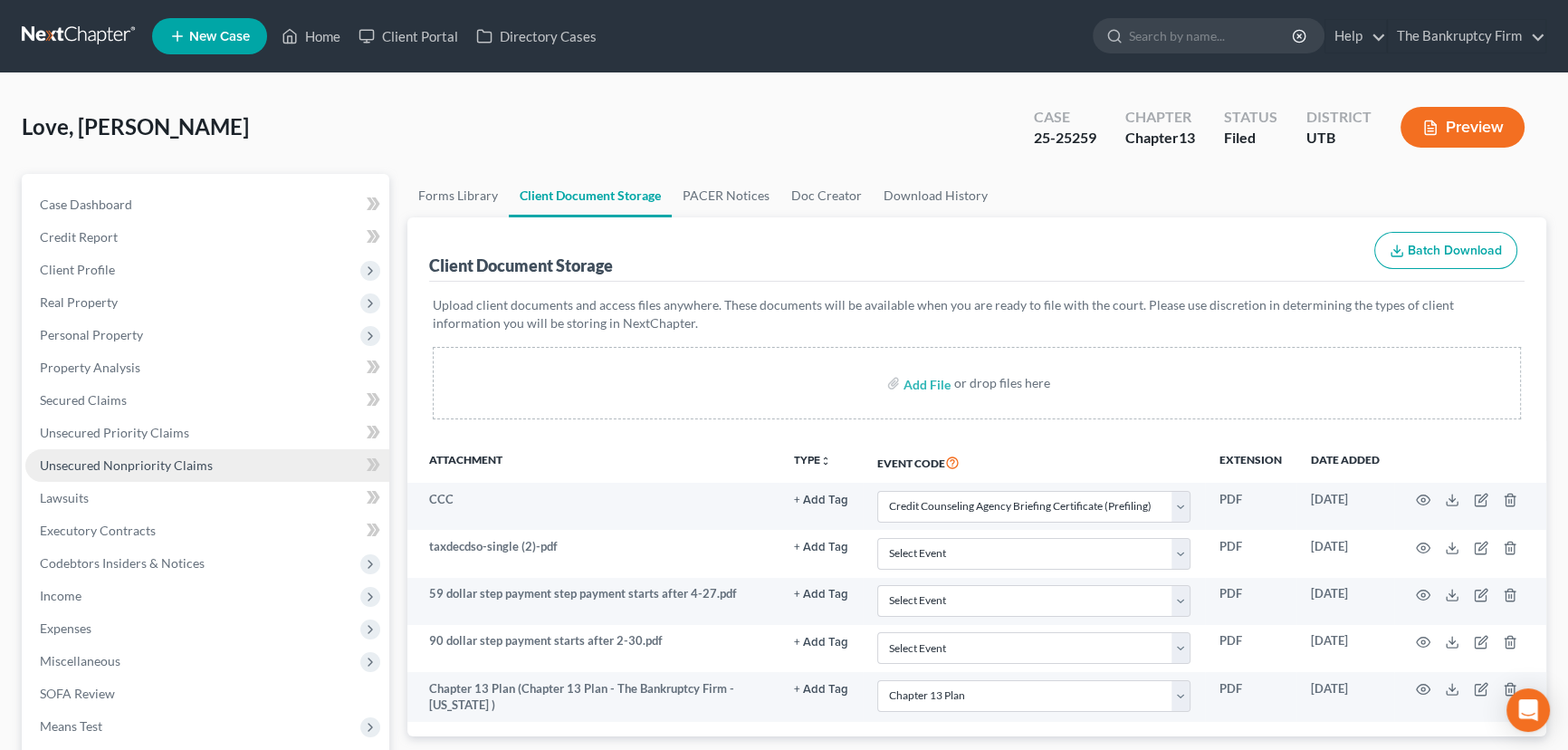
click at [72, 462] on span "Unsecured Nonpriority Claims" at bounding box center [126, 465] width 173 height 16
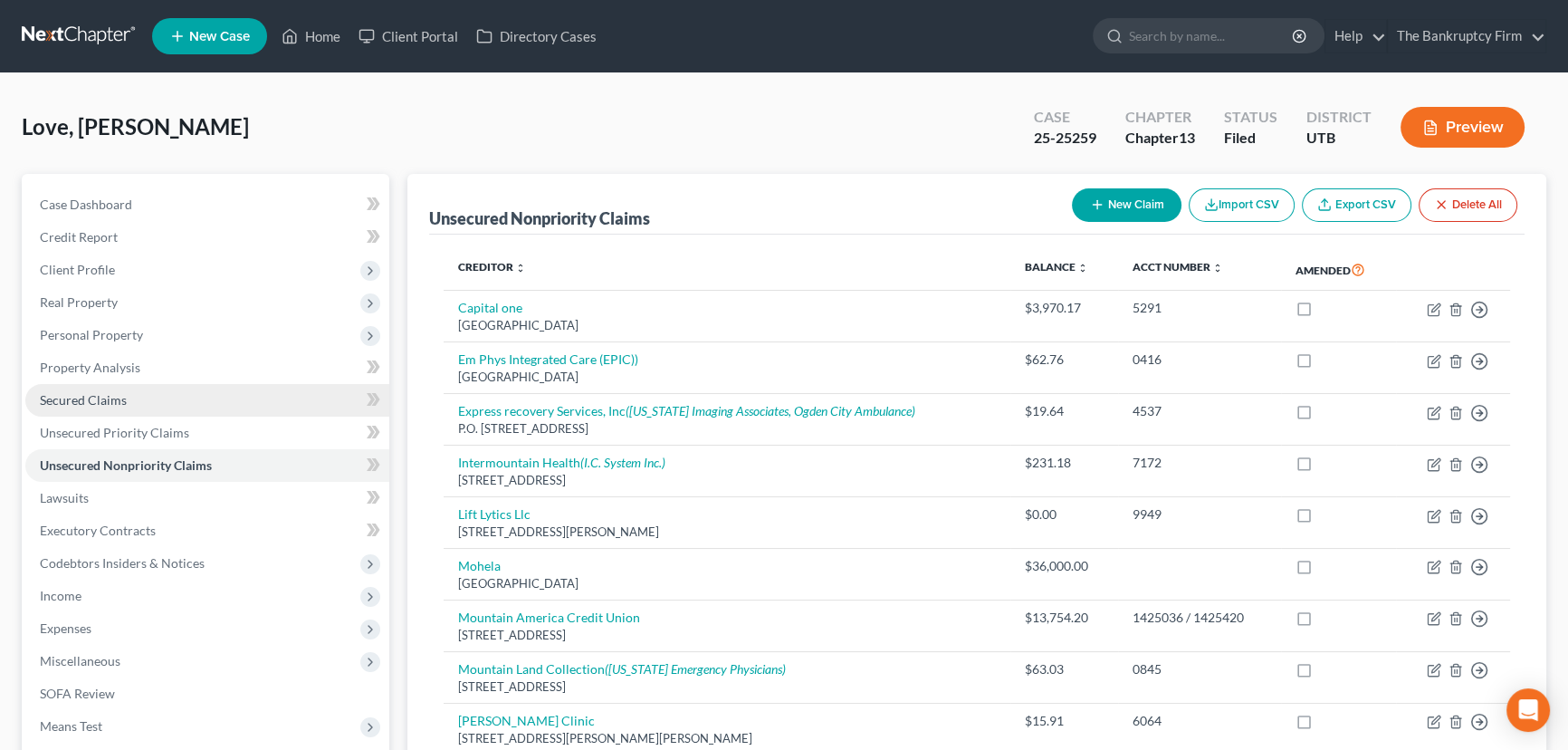
click at [98, 404] on span "Secured Claims" at bounding box center [83, 400] width 87 height 16
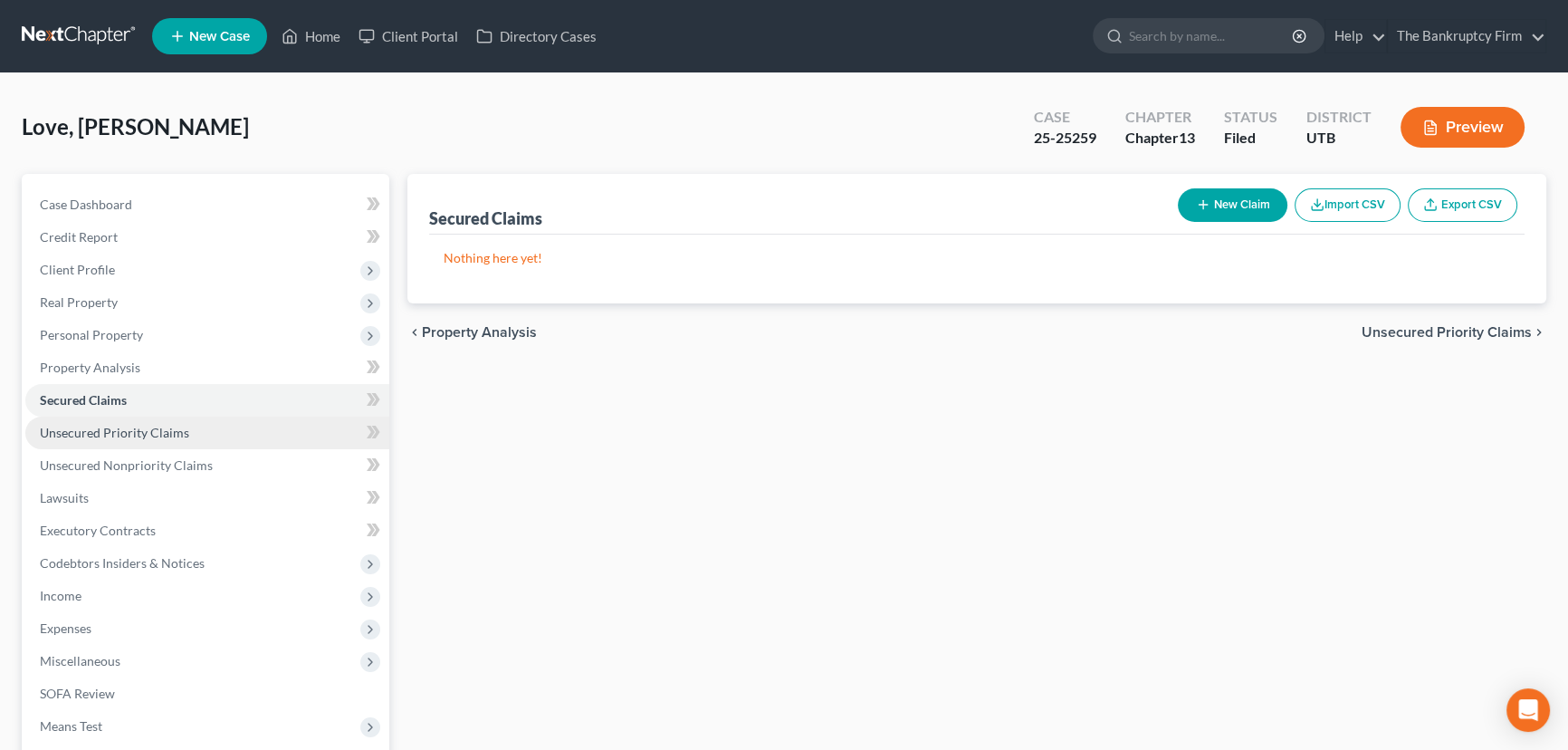
click at [119, 425] on span "Unsecured Priority Claims" at bounding box center [114, 432] width 150 height 16
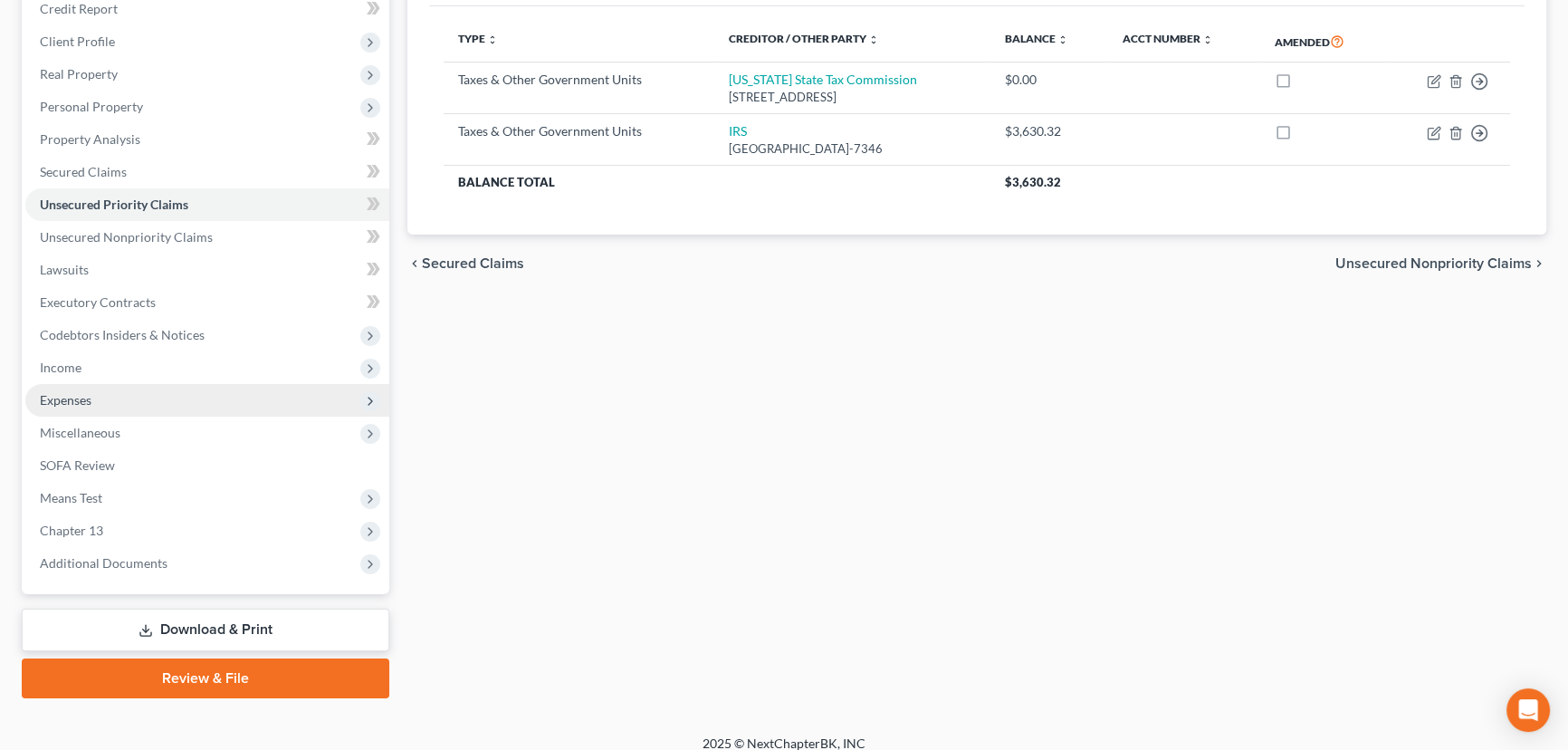
scroll to position [243, 0]
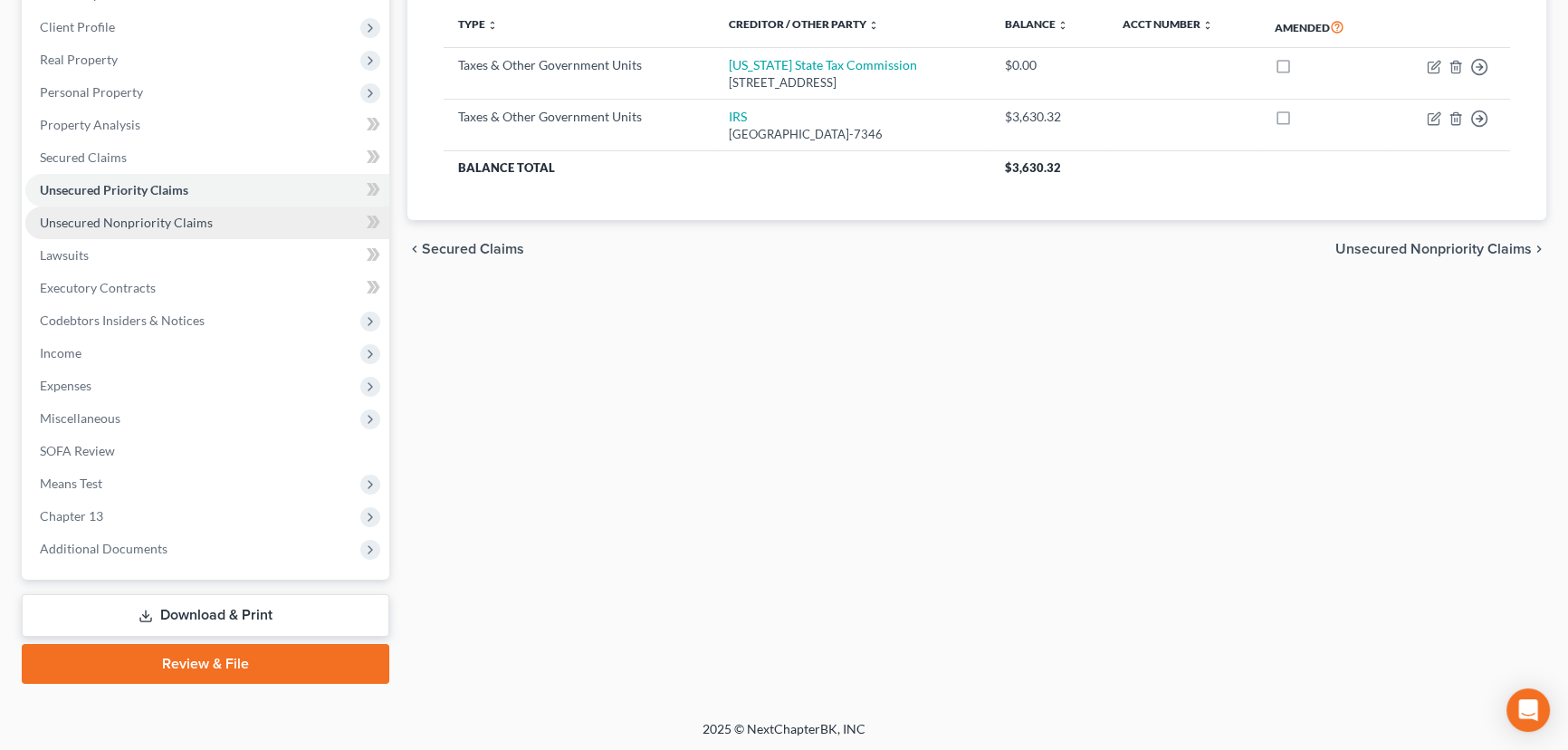
click at [143, 221] on span "Unsecured Nonpriority Claims" at bounding box center [126, 222] width 173 height 16
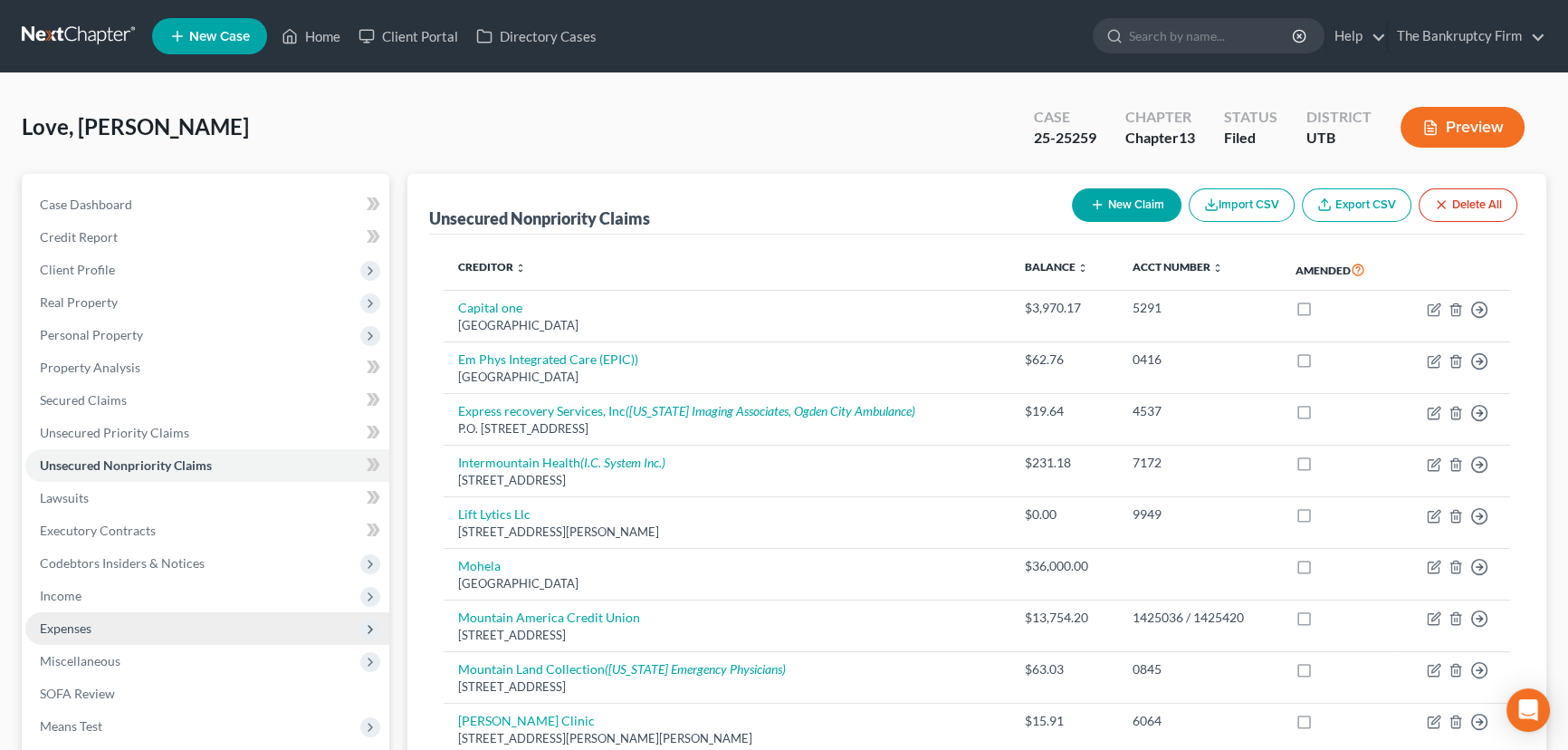
click at [71, 623] on span "Expenses" at bounding box center [65, 628] width 52 height 16
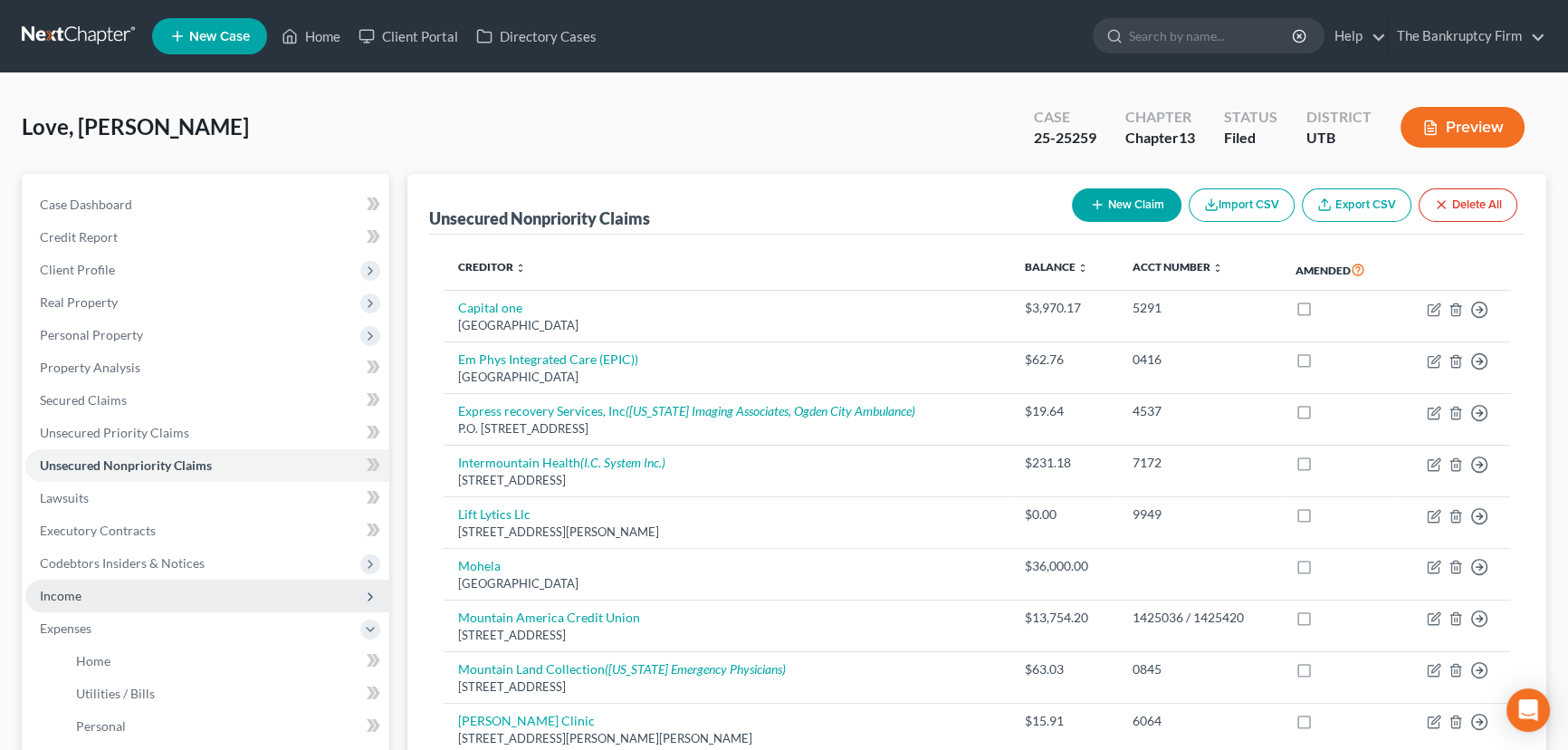
click at [81, 596] on span "Income" at bounding box center [207, 596] width 364 height 32
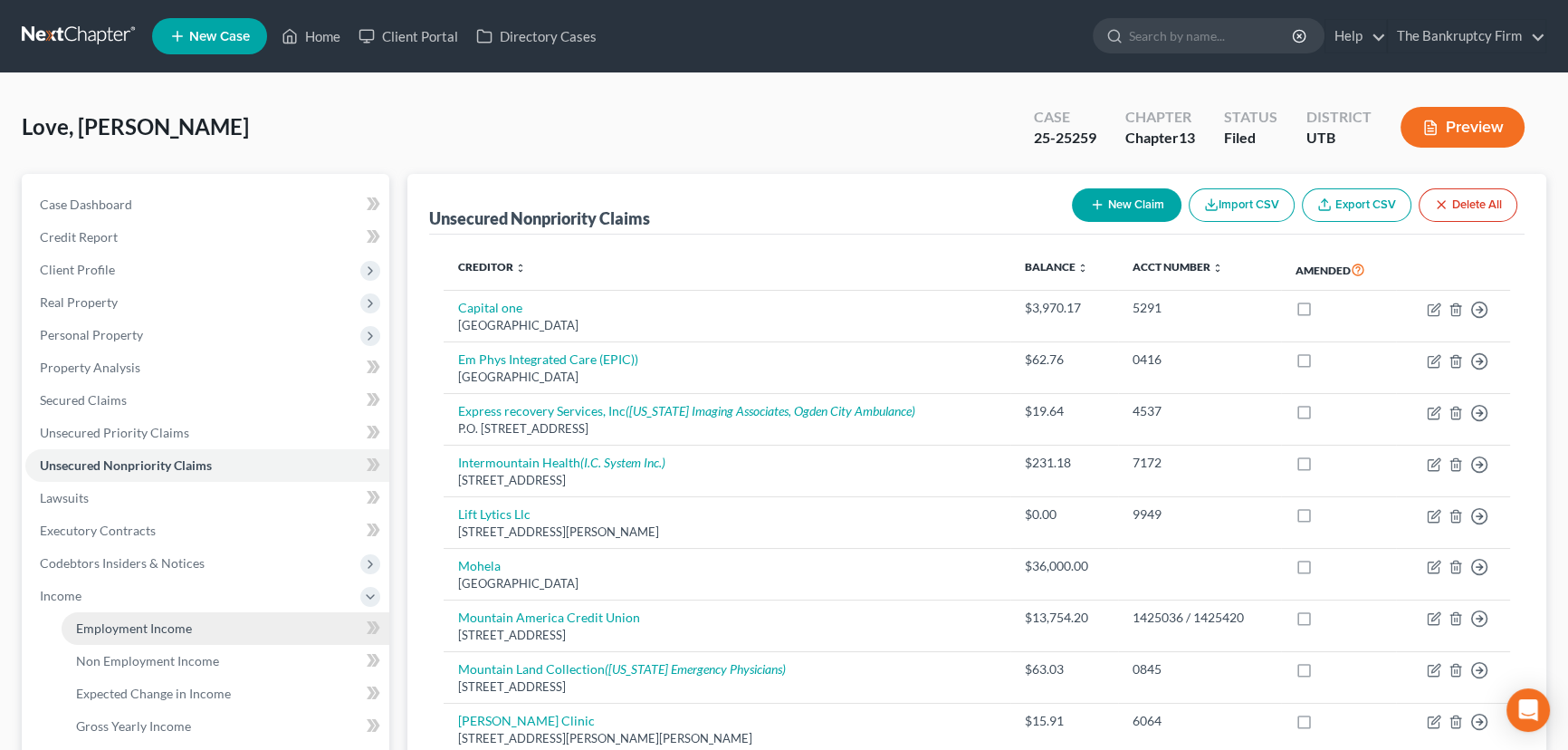
click at [102, 625] on span "Employment Income" at bounding box center [134, 628] width 116 height 16
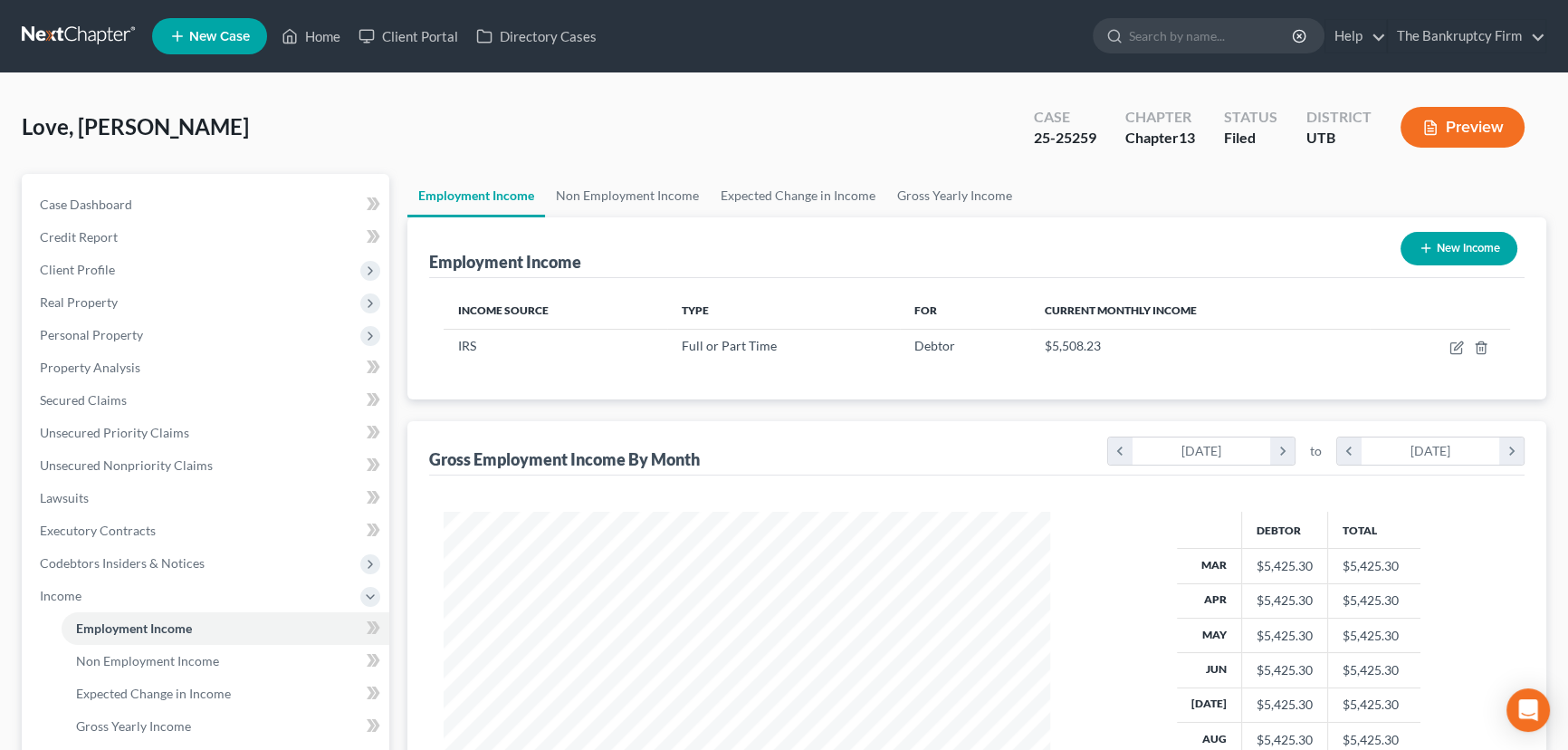
scroll to position [325, 643]
click at [322, 35] on link "Home" at bounding box center [311, 35] width 77 height 32
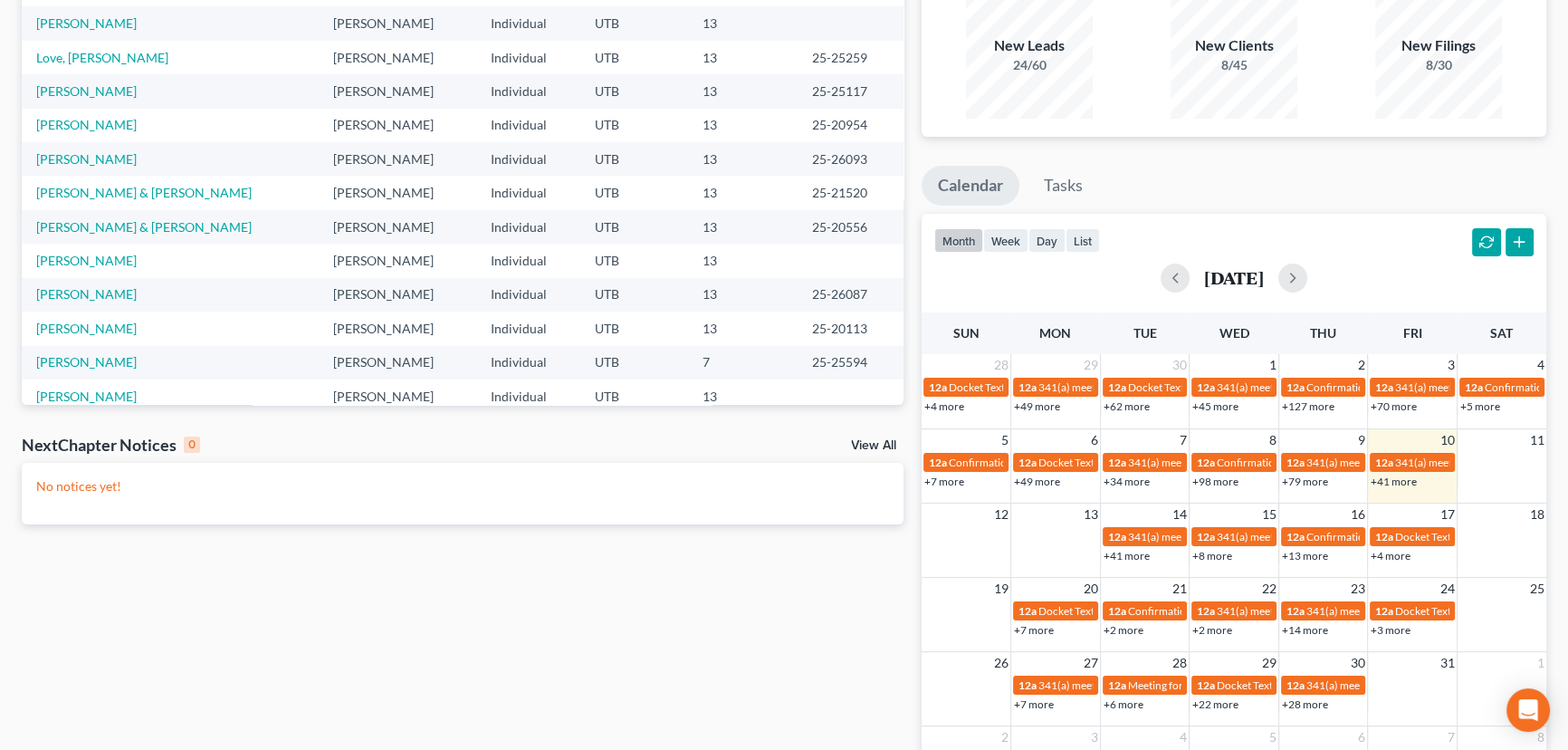
scroll to position [164, 0]
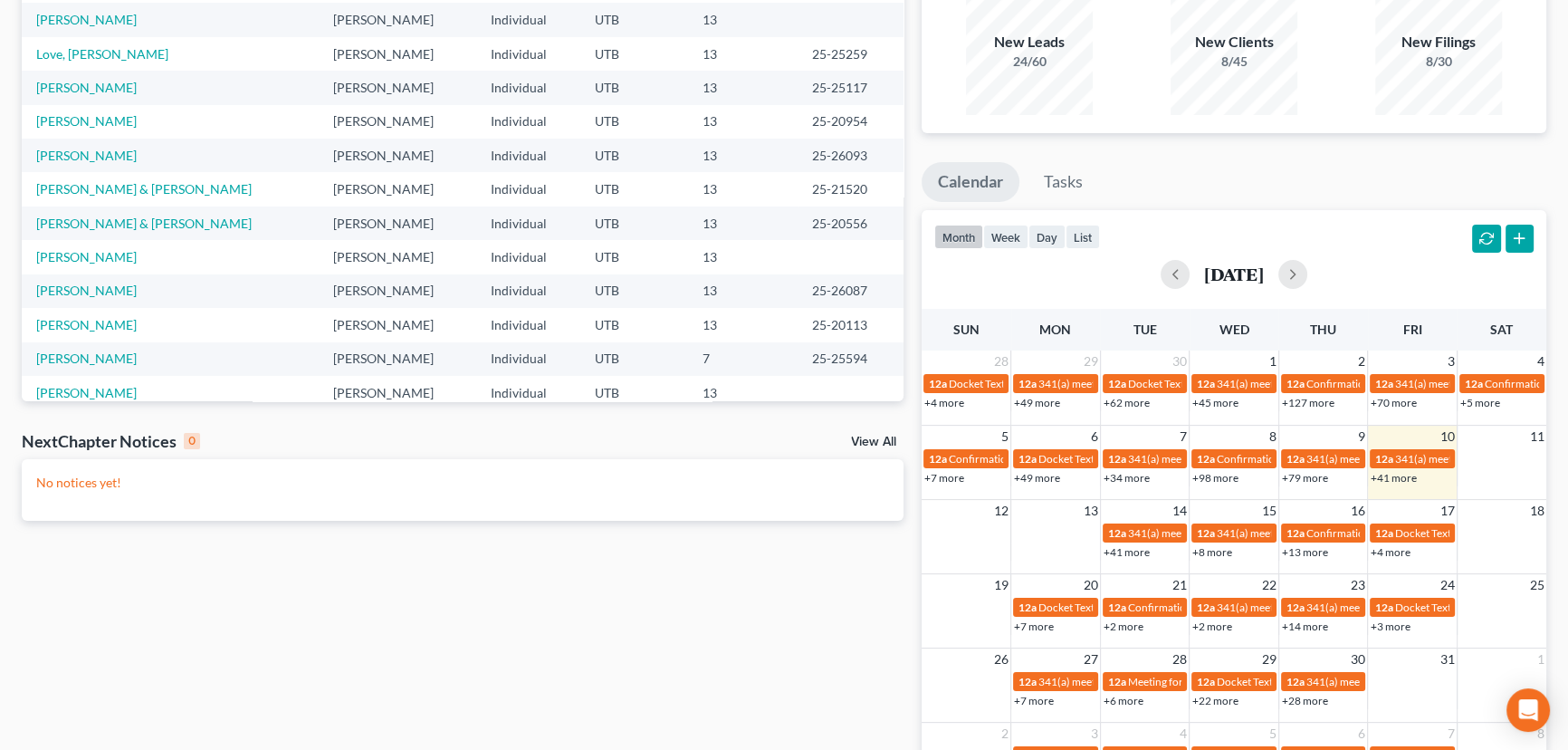
click at [1272, 147] on div "Monthly Progress Bankruptcy Bankruptcy October 2025 September 2025 August 2025 …" at bounding box center [1235, 379] width 643 height 897
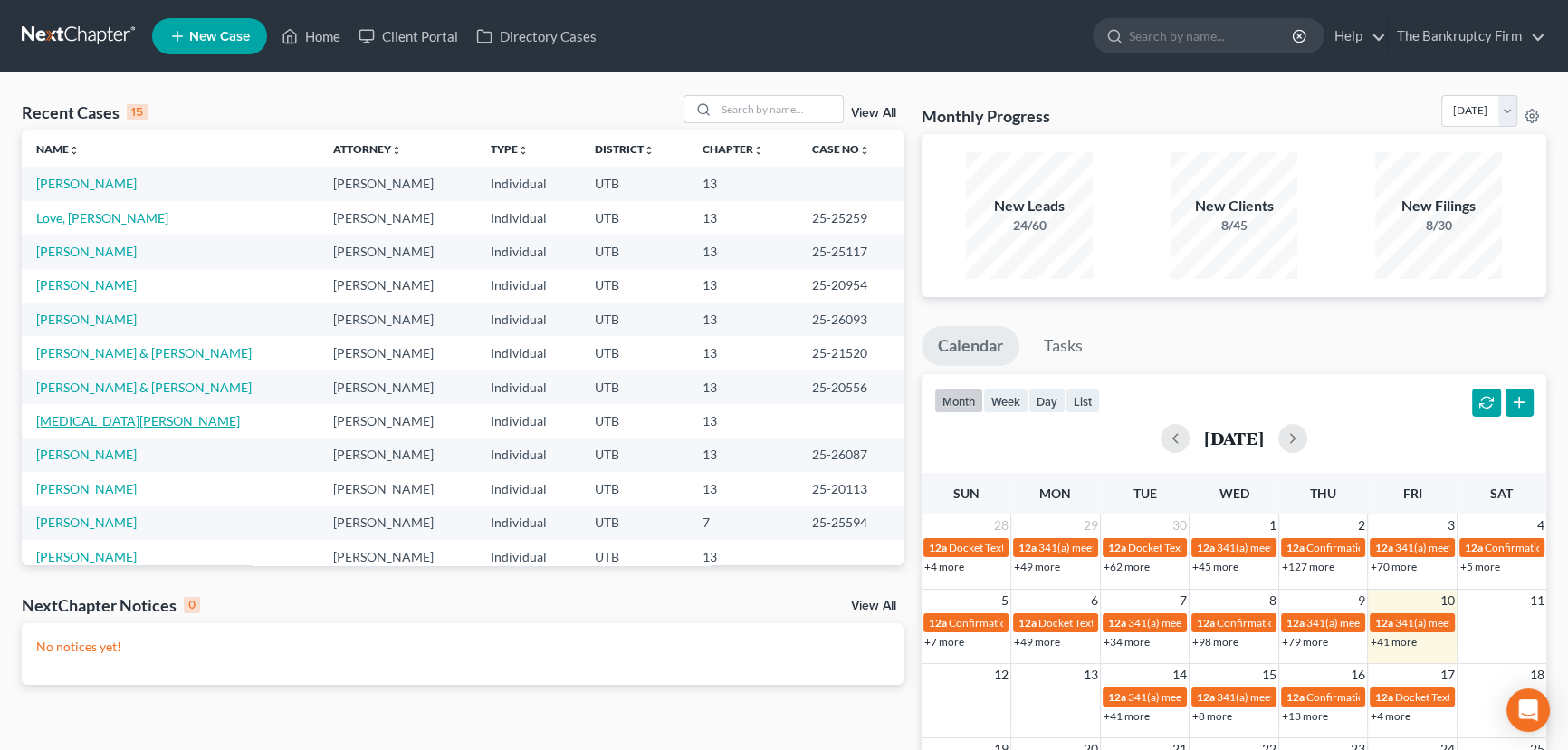
click at [106, 419] on link "[MEDICAL_DATA][PERSON_NAME]" at bounding box center [138, 420] width 203 height 16
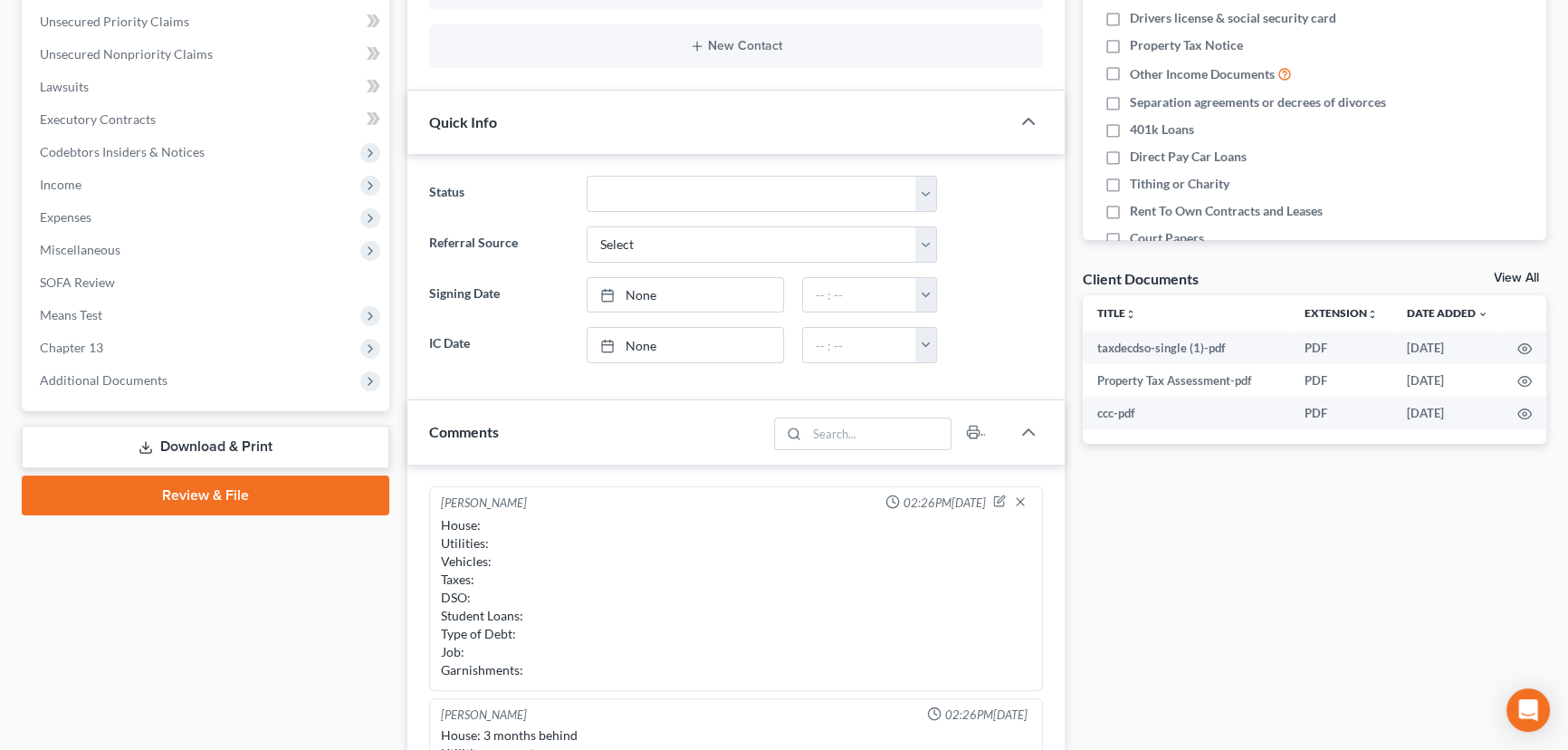
scroll to position [125, 0]
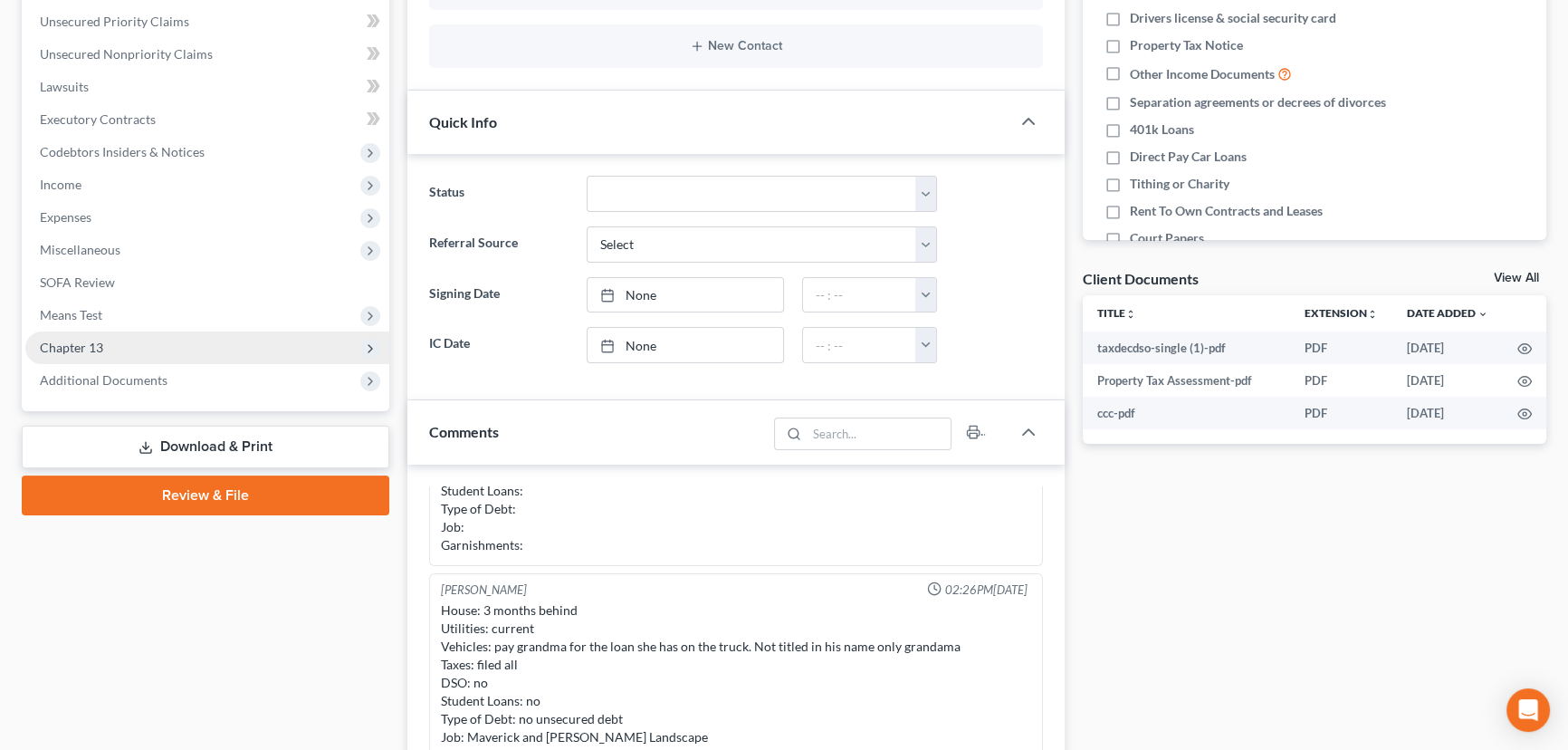
click at [72, 350] on span "Chapter 13" at bounding box center [71, 347] width 64 height 16
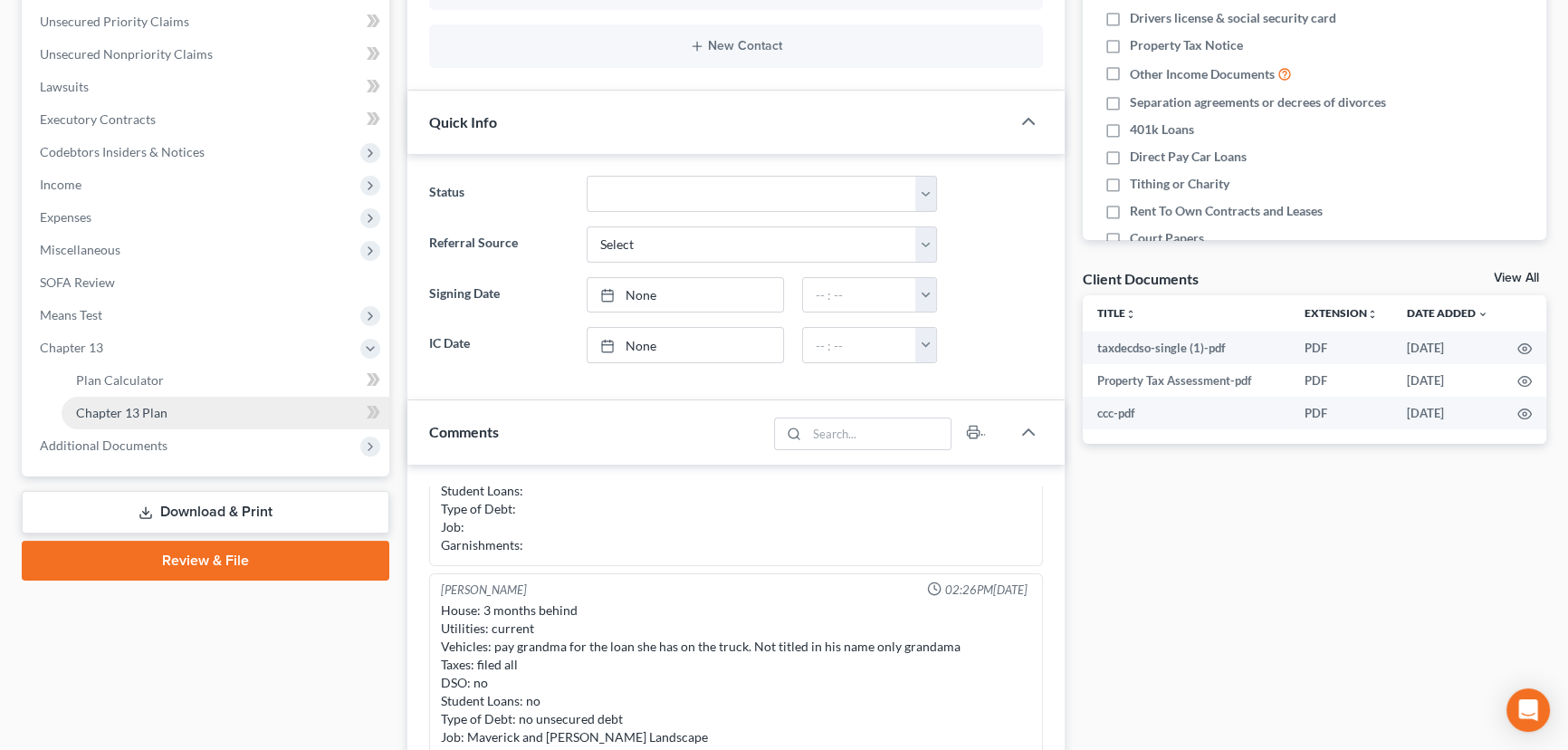
click at [139, 417] on span "Chapter 13 Plan" at bounding box center [122, 413] width 92 height 16
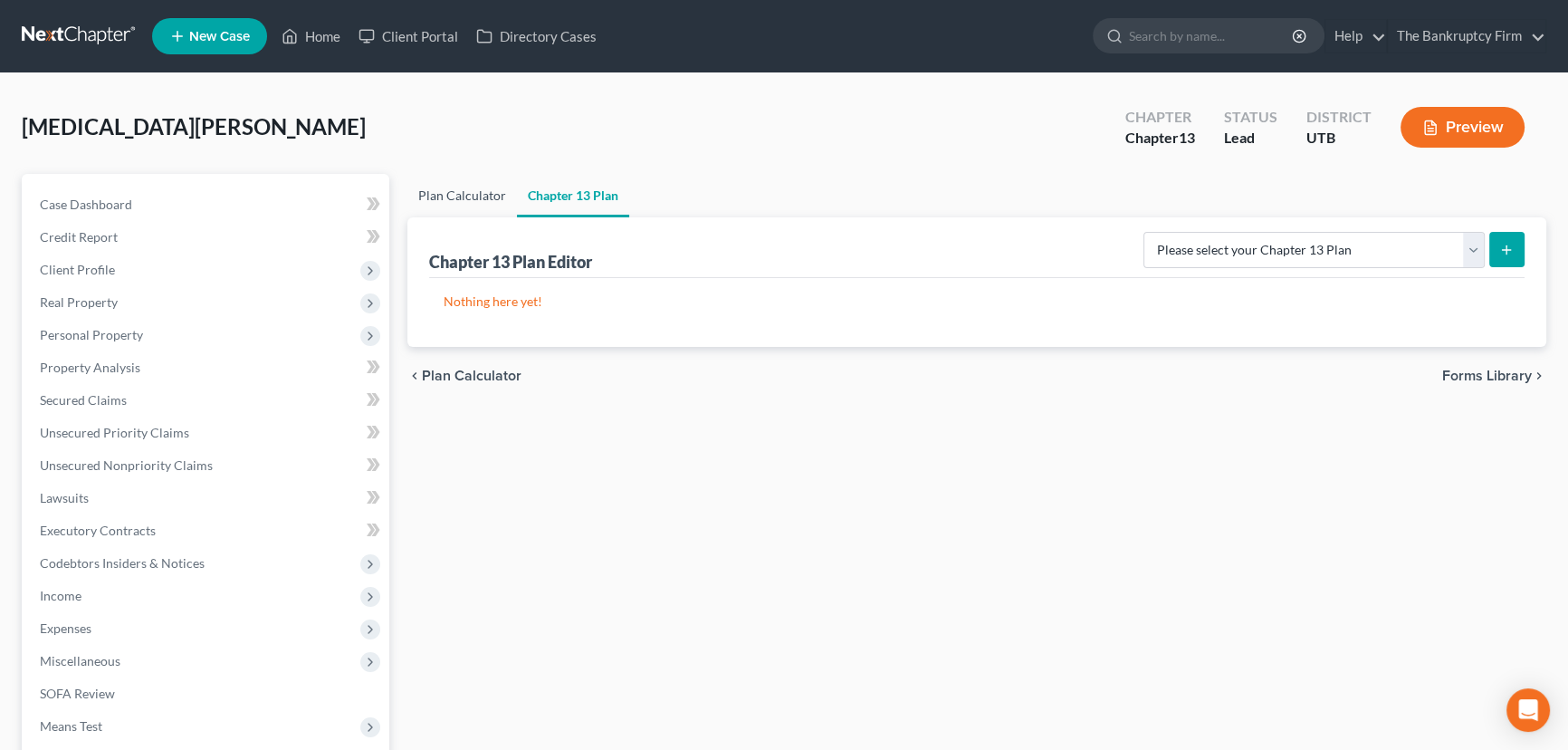
click at [463, 195] on link "Plan Calculator" at bounding box center [462, 196] width 109 height 43
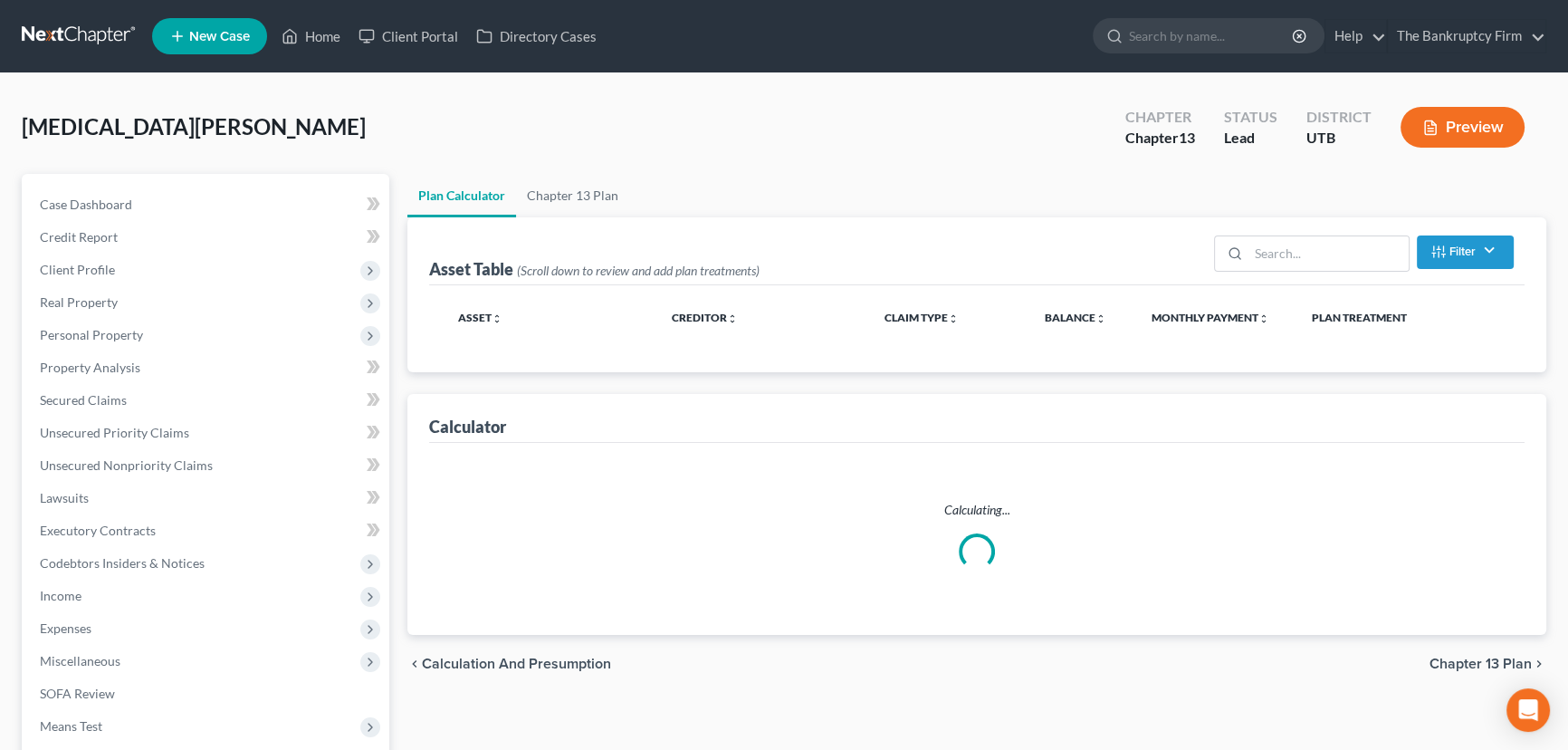
select select "59"
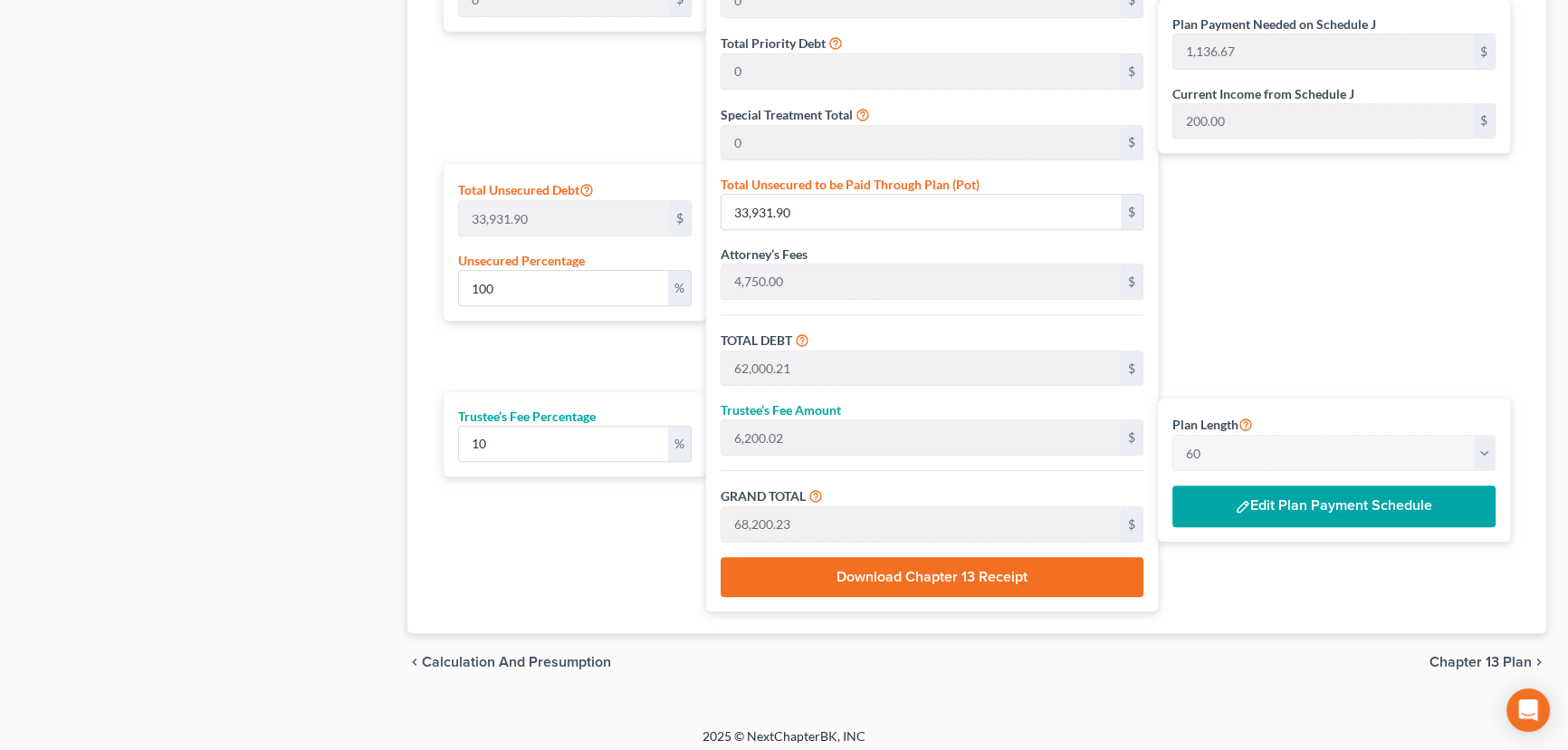
scroll to position [1007, 0]
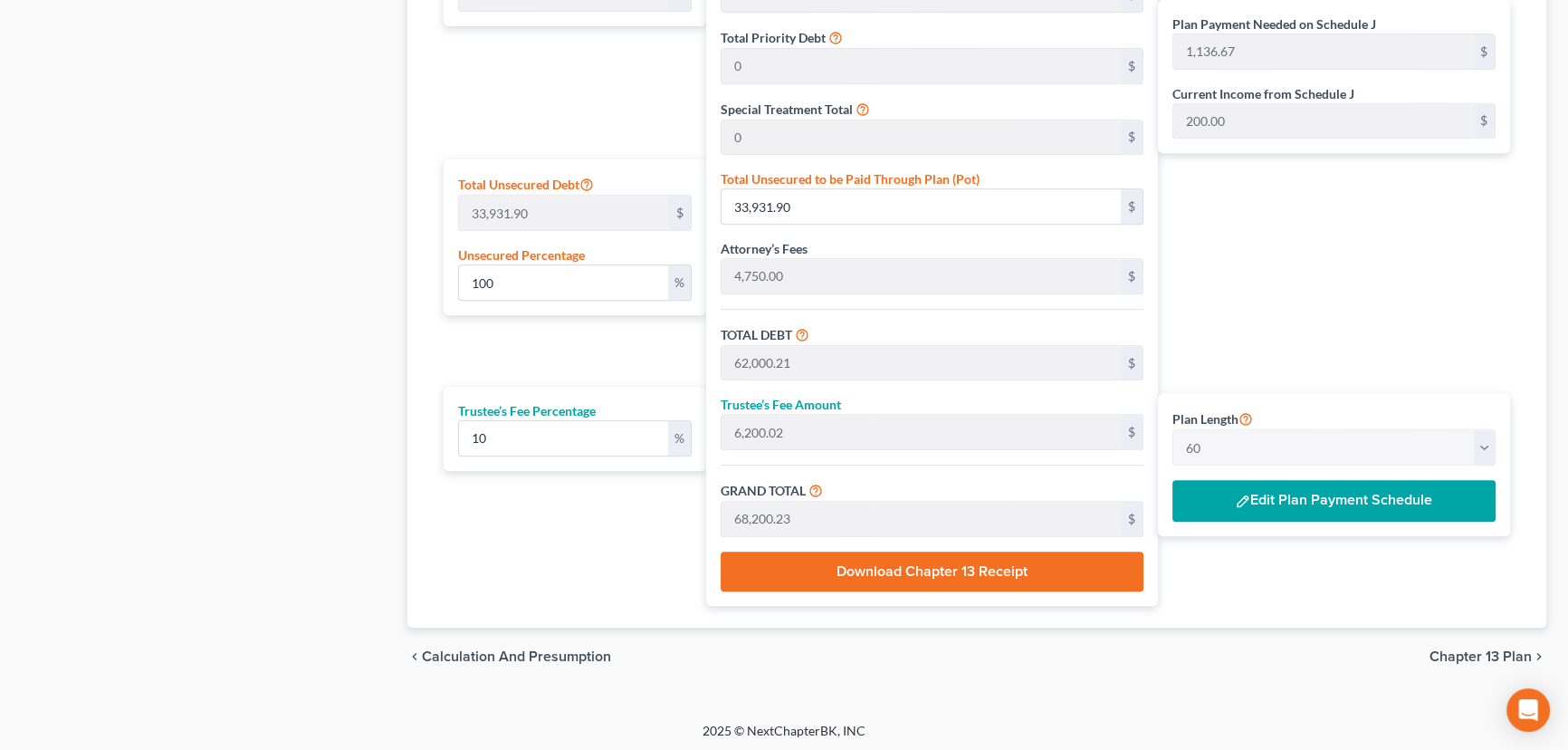
click at [1305, 495] on button "Edit Plan Payment Schedule" at bounding box center [1333, 501] width 324 height 42
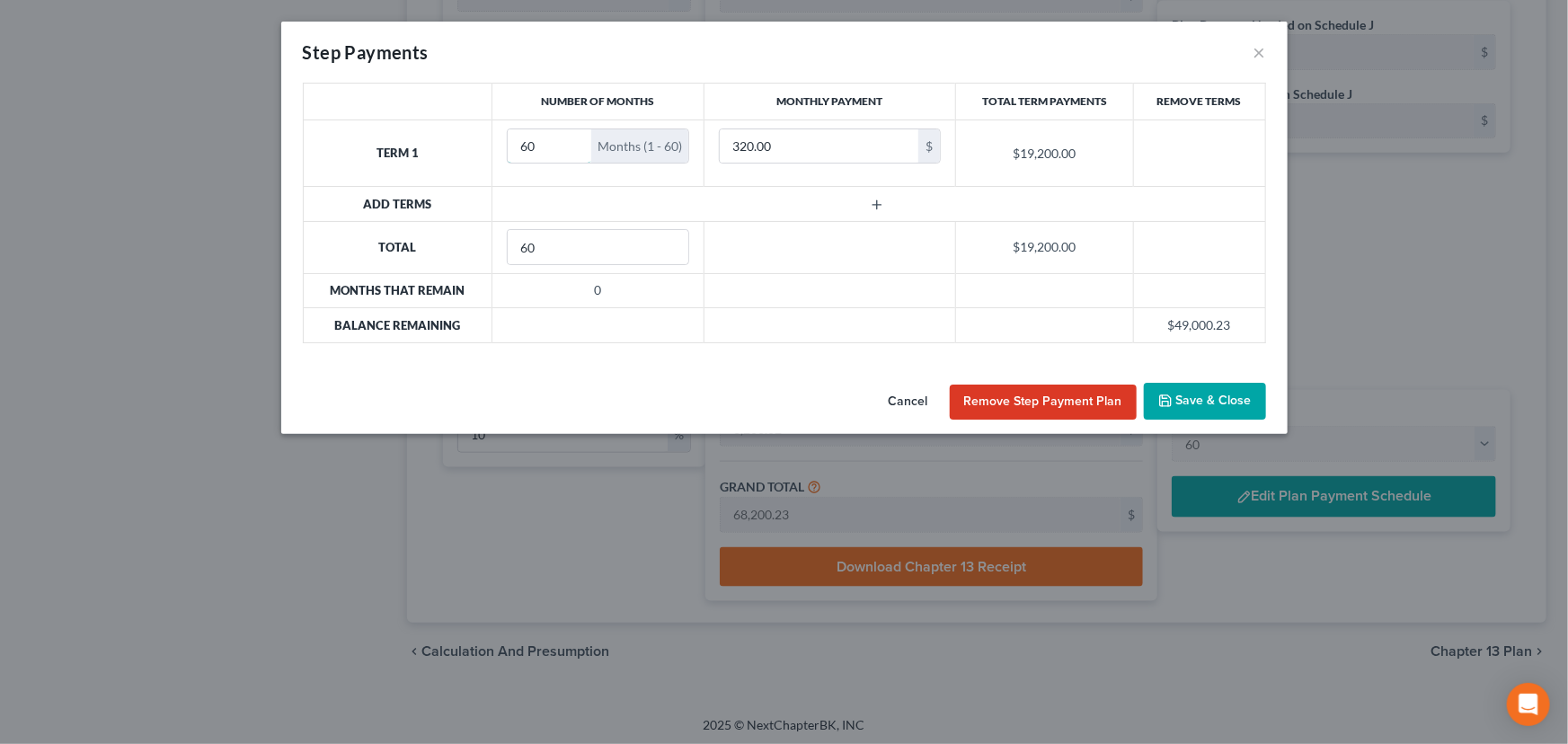
click at [487, 146] on tr "Term 1 60 Months (1 - 60) 320.00 $ $19,200.00" at bounding box center [784, 152] width 963 height 67
type input "59"
click at [1205, 401] on button "Save & Close" at bounding box center [1205, 402] width 122 height 38
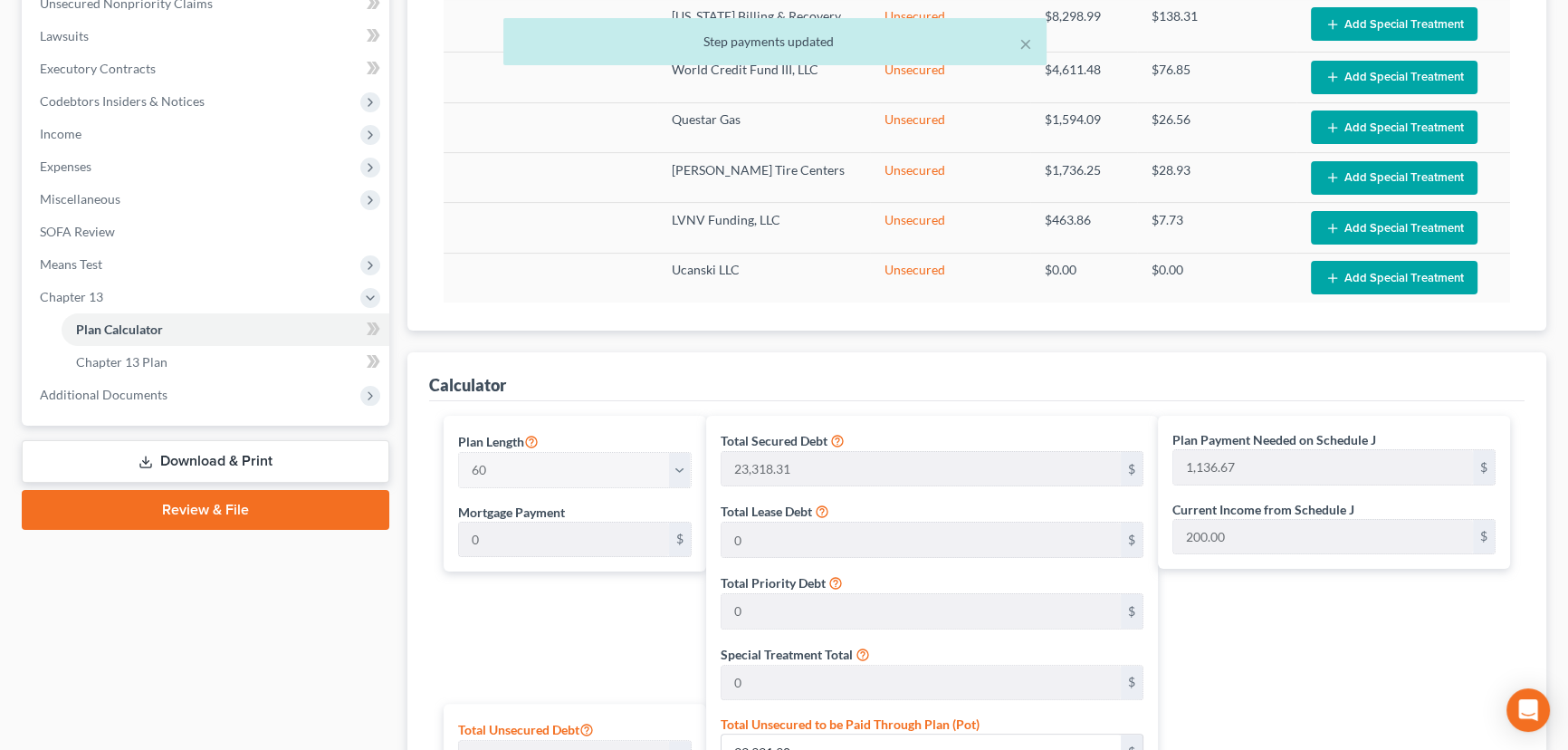
scroll to position [431, 0]
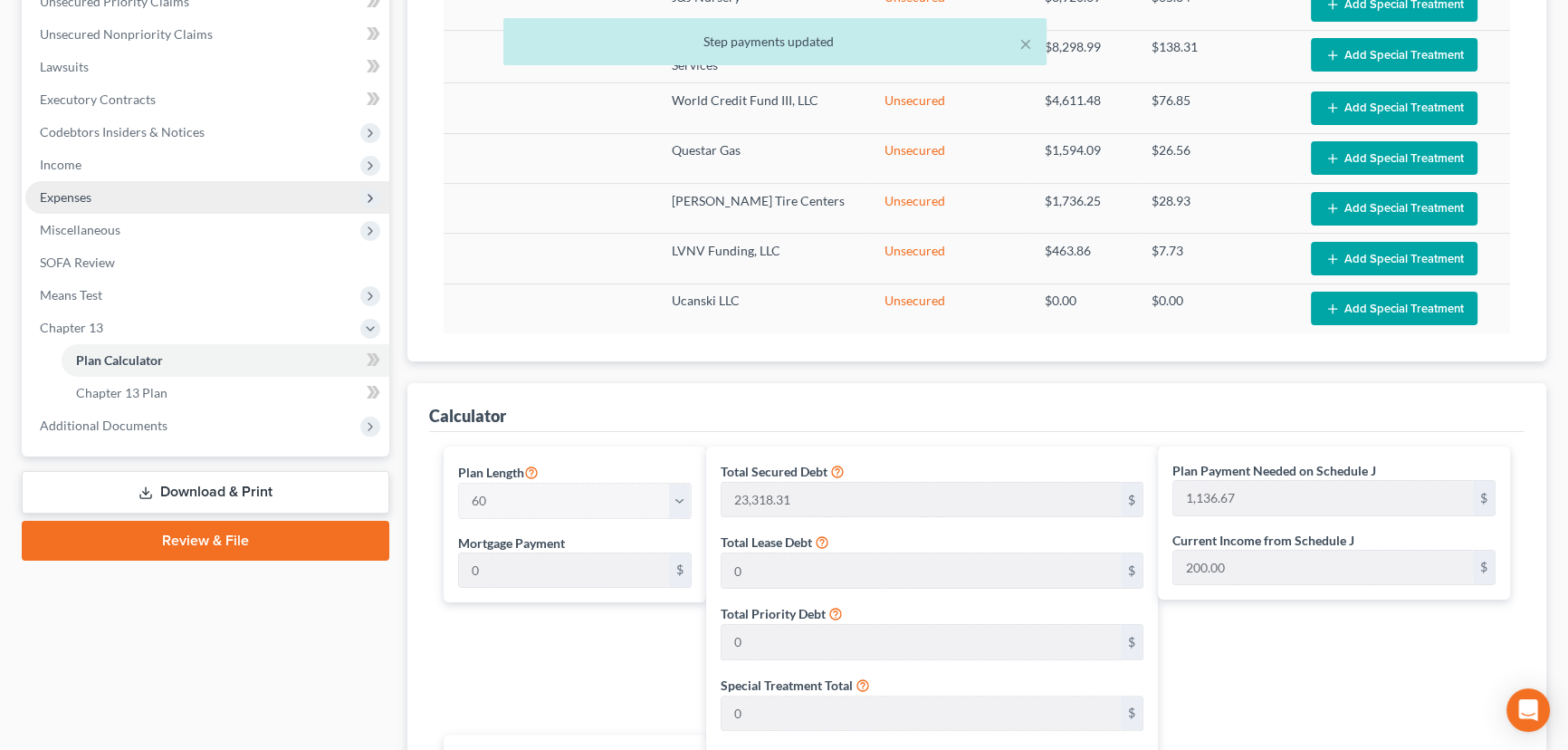
click at [62, 196] on span "Expenses" at bounding box center [65, 198] width 52 height 16
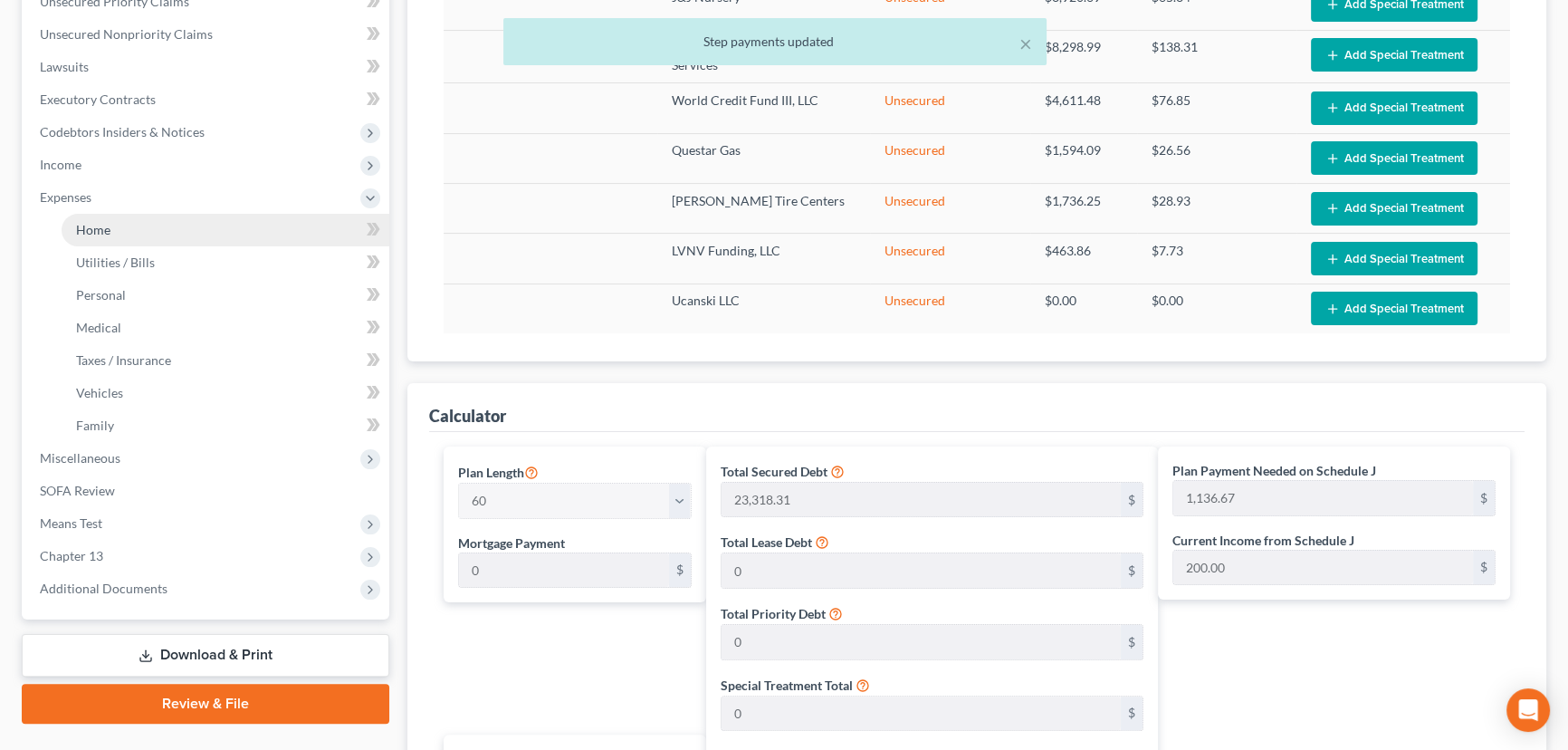
click at [88, 225] on span "Home" at bounding box center [93, 230] width 34 height 16
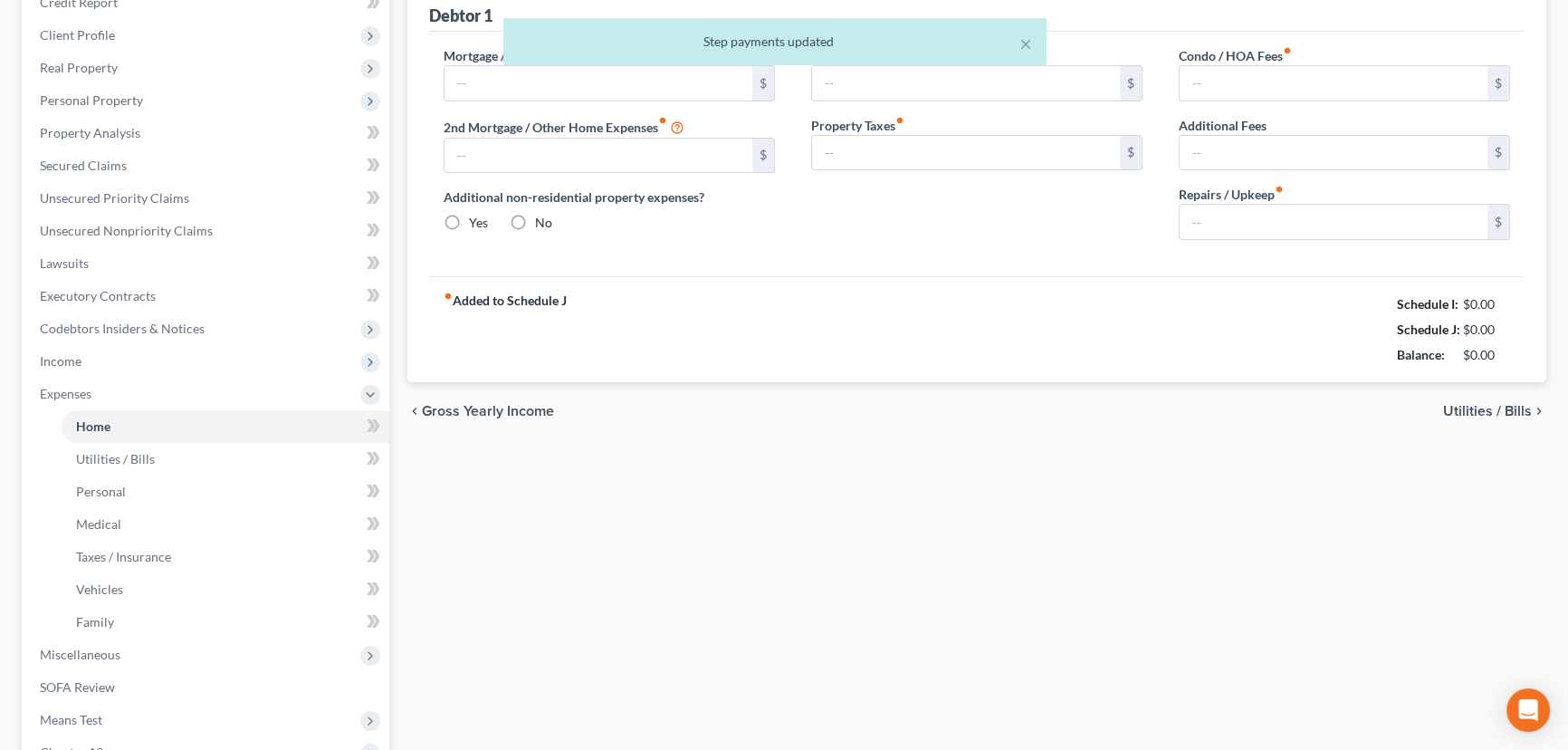
type input "1,302.68"
type input "0.00"
radio input "true"
type input "0.00"
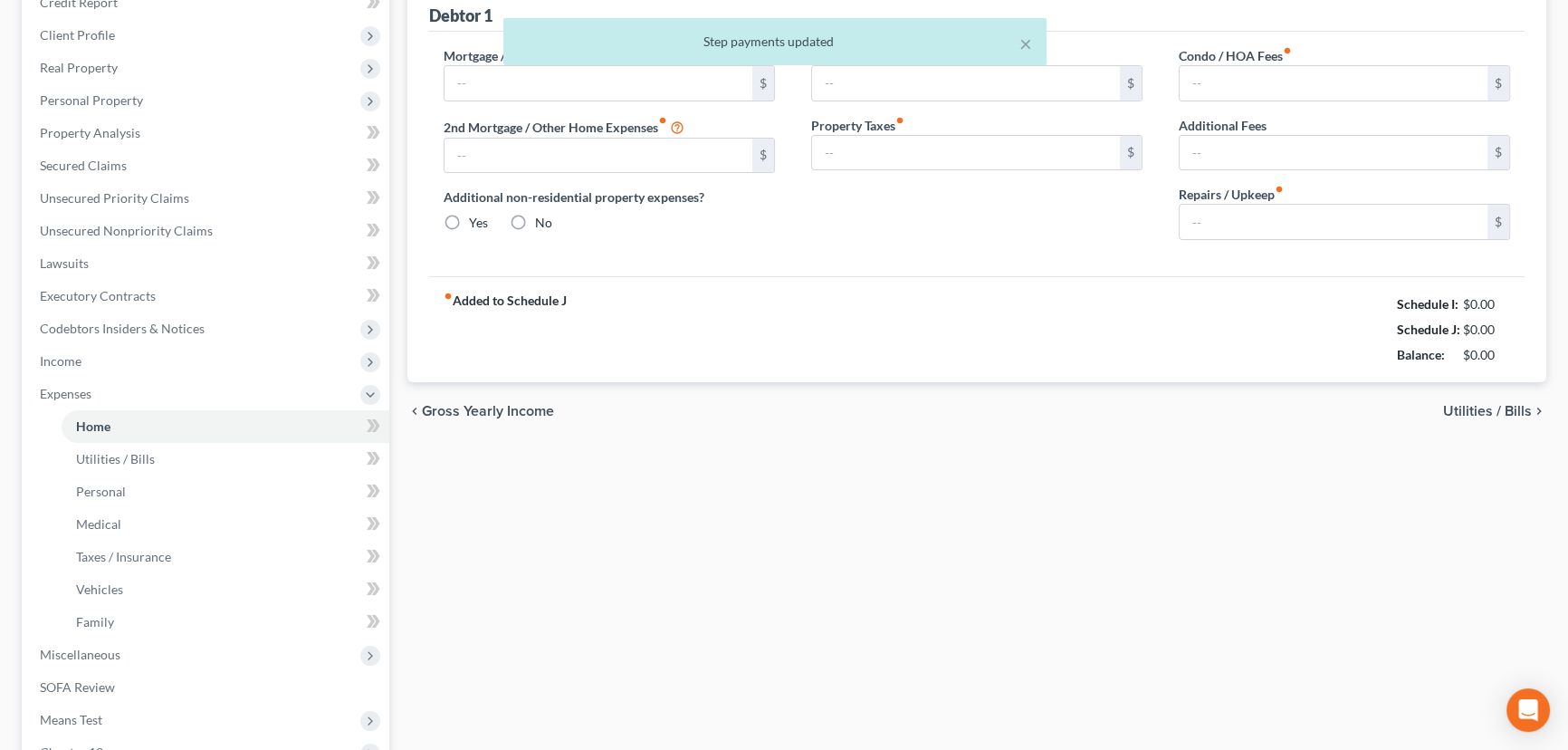
type input "0.00"
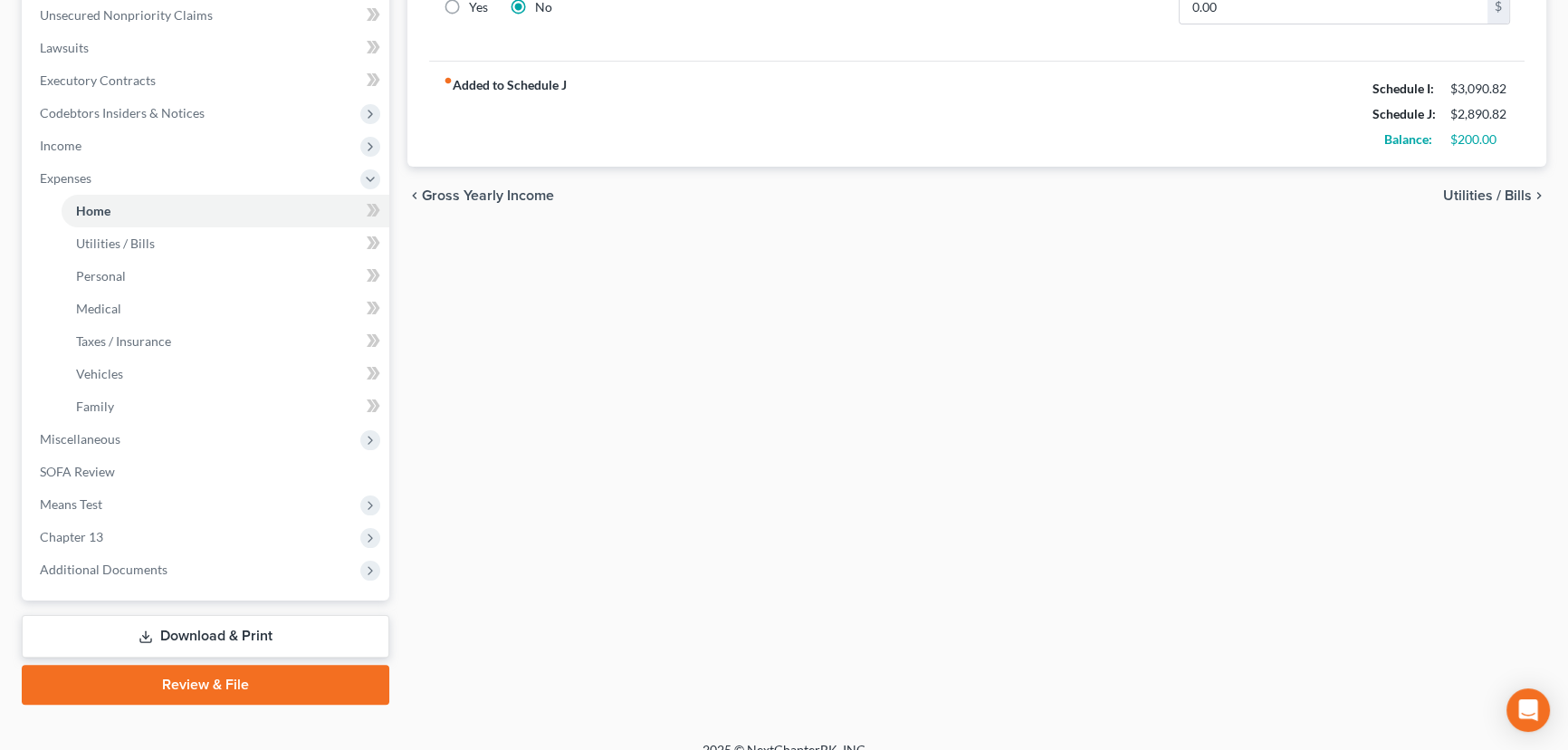
scroll to position [471, 0]
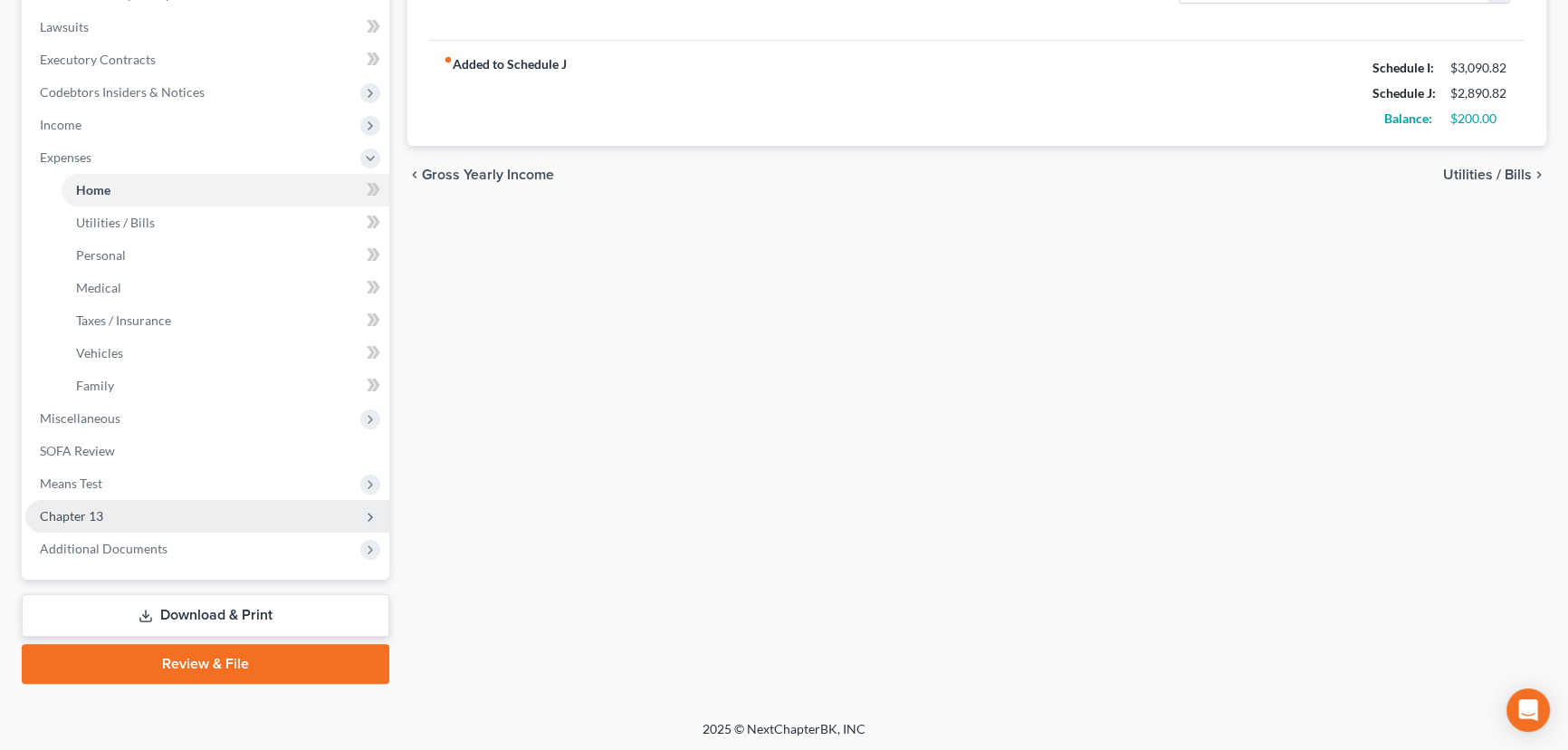
click at [84, 517] on span "Chapter 13" at bounding box center [71, 516] width 64 height 16
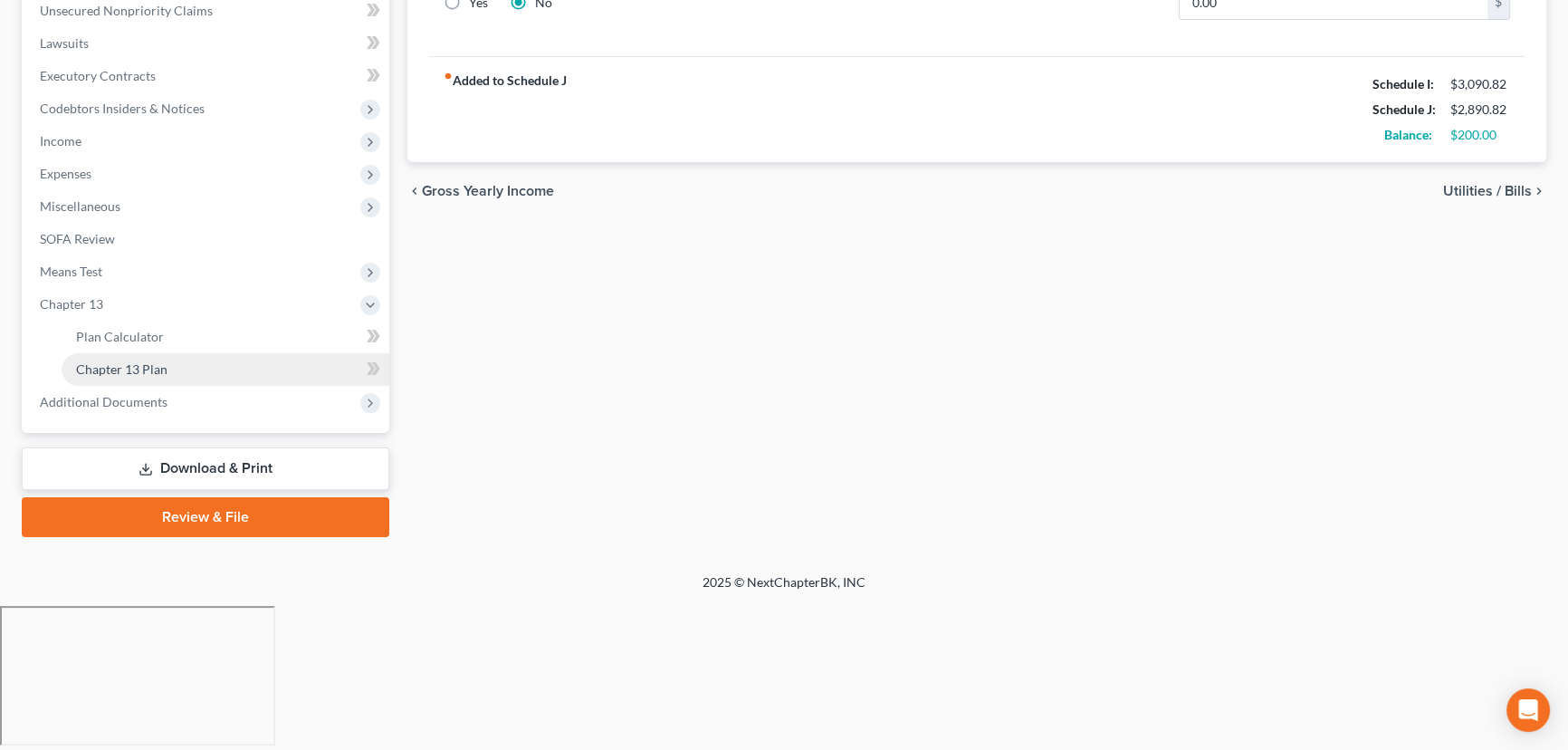
scroll to position [308, 0]
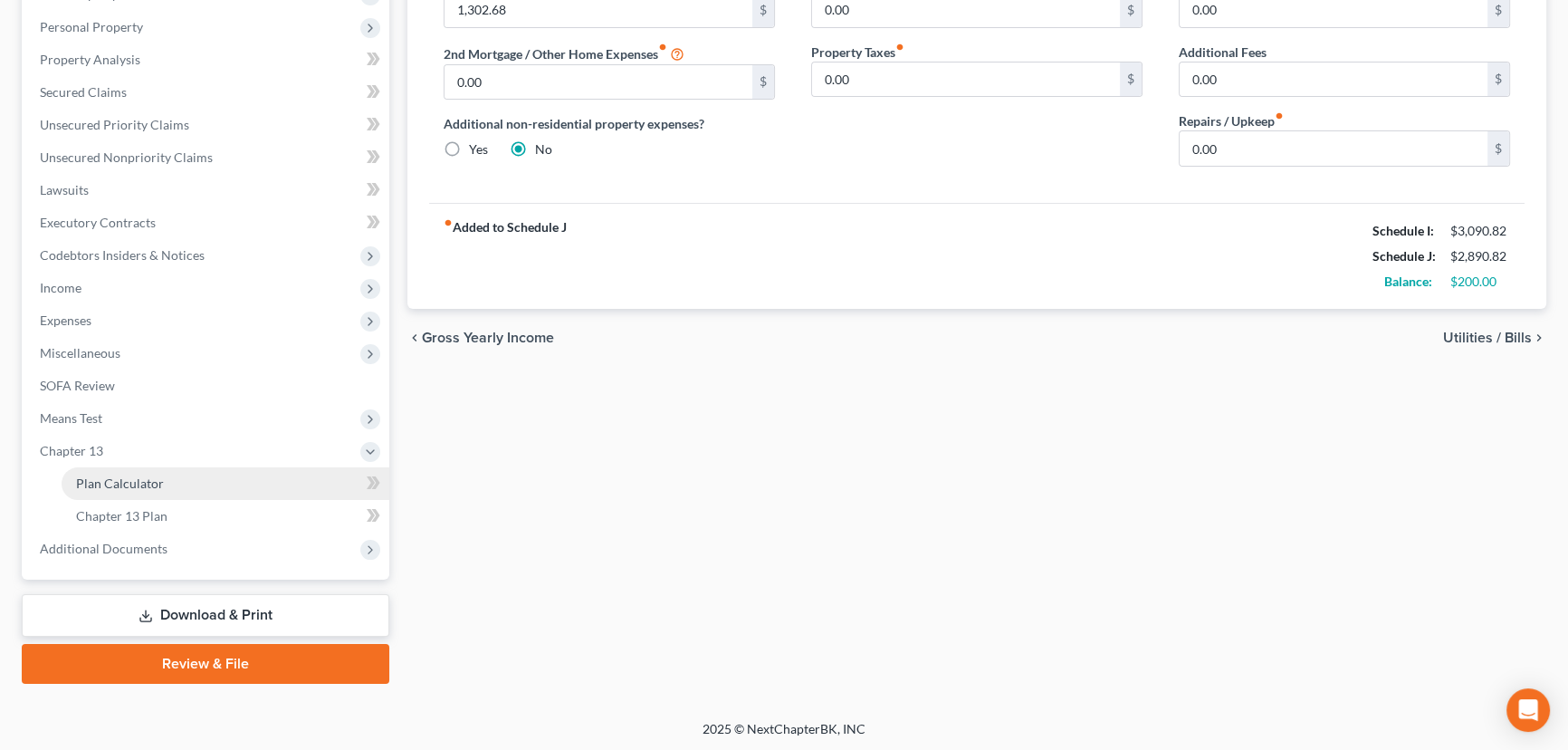
click at [160, 483] on span "Plan Calculator" at bounding box center [120, 483] width 88 height 16
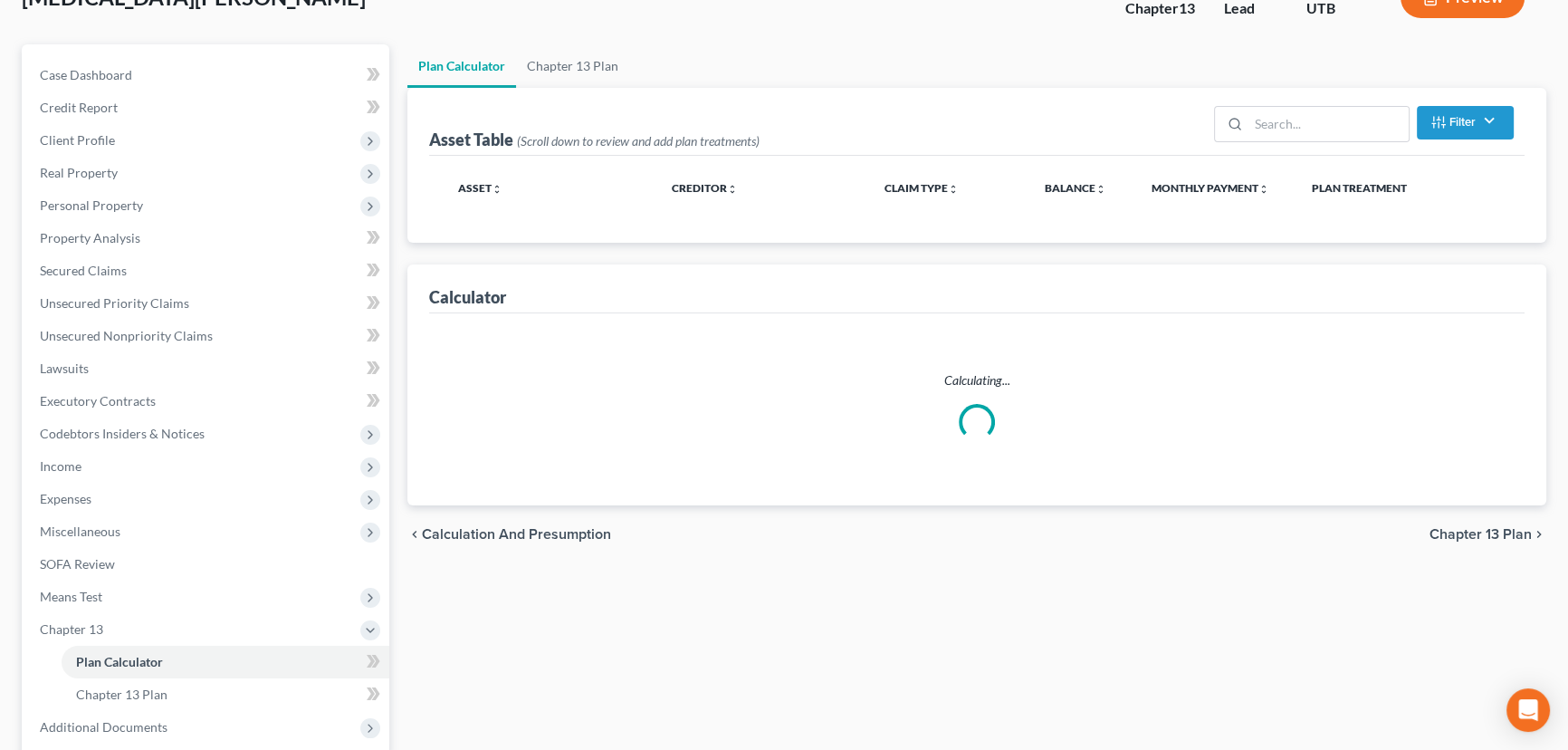
select select "59"
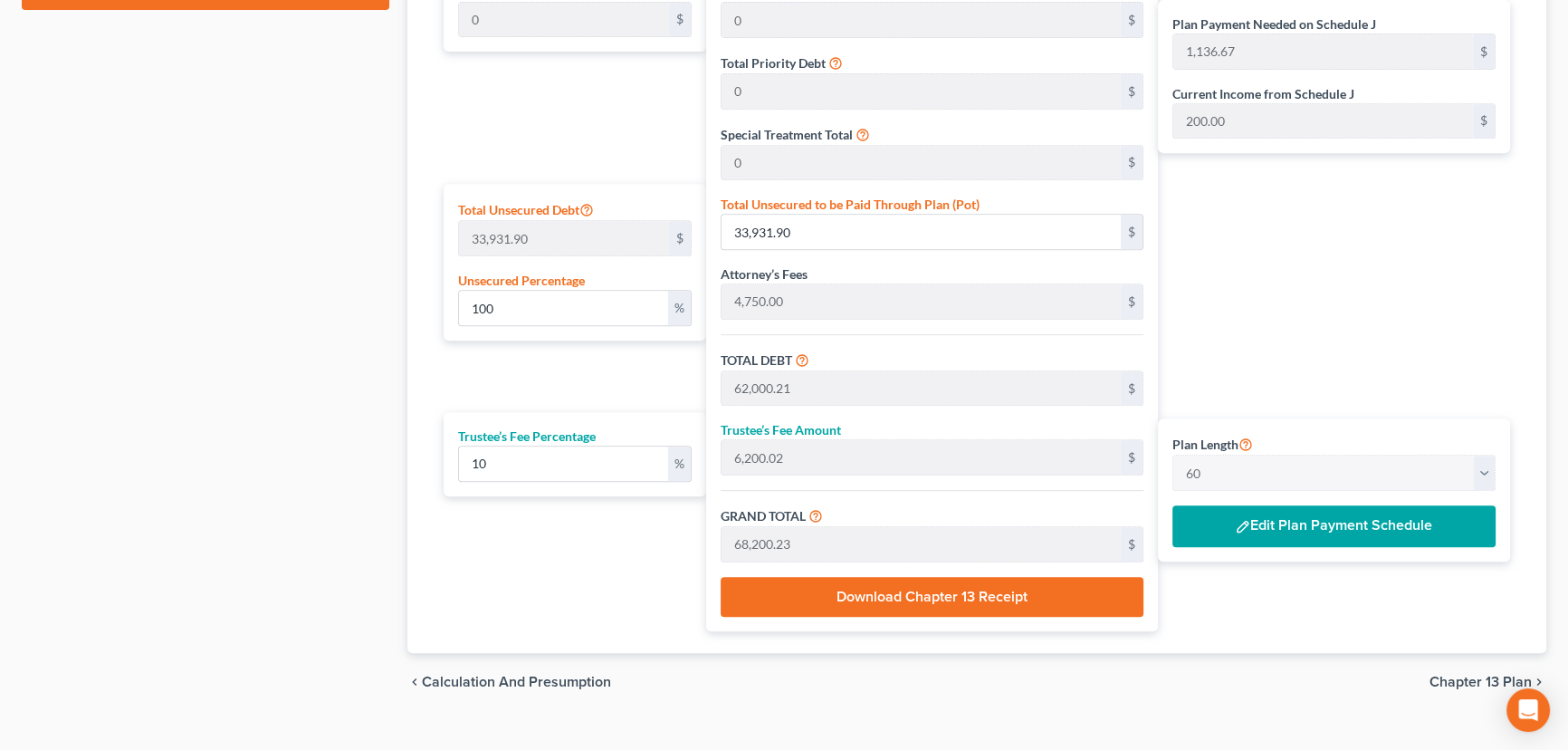
scroll to position [1007, 0]
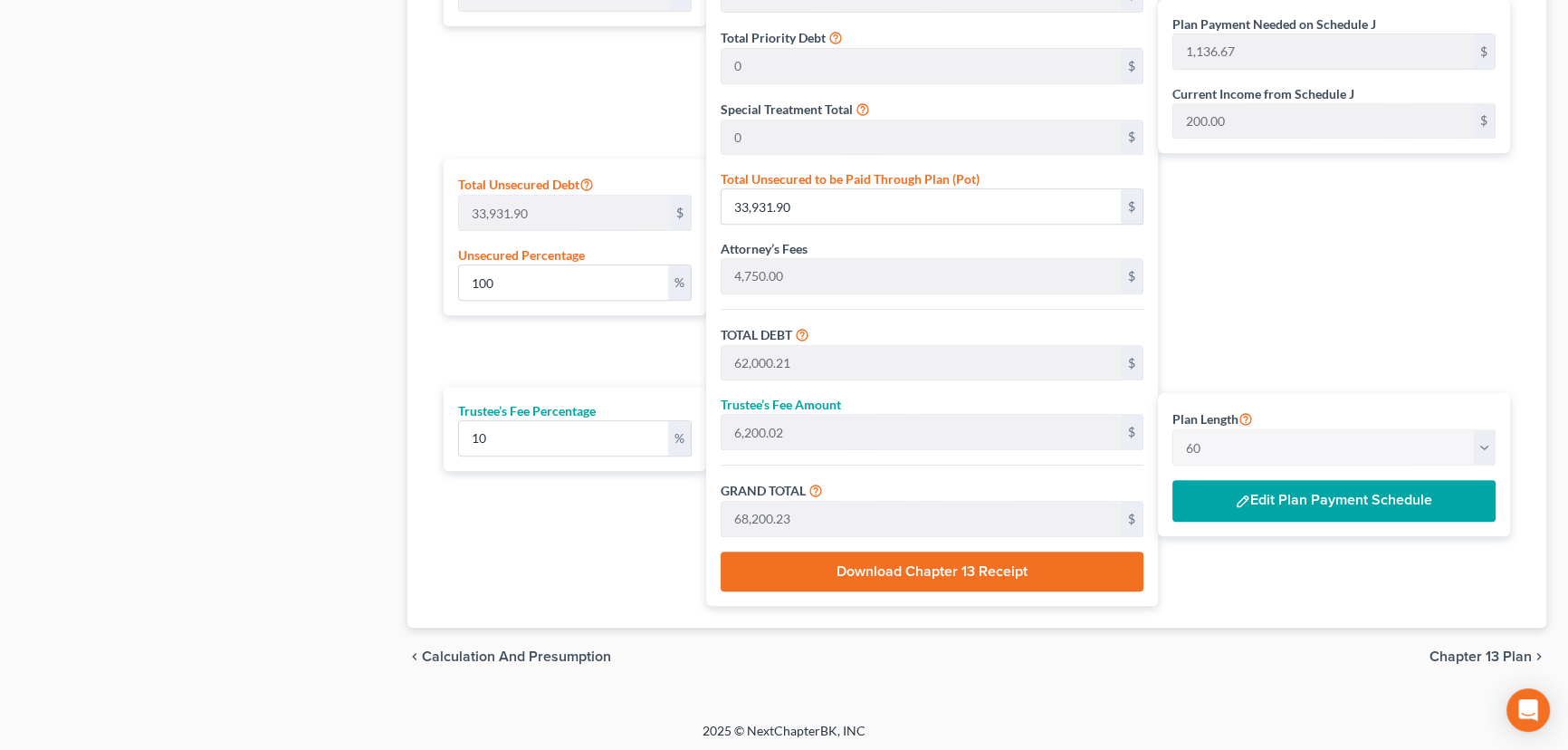
click at [1327, 499] on button "Edit Plan Payment Schedule" at bounding box center [1333, 501] width 324 height 42
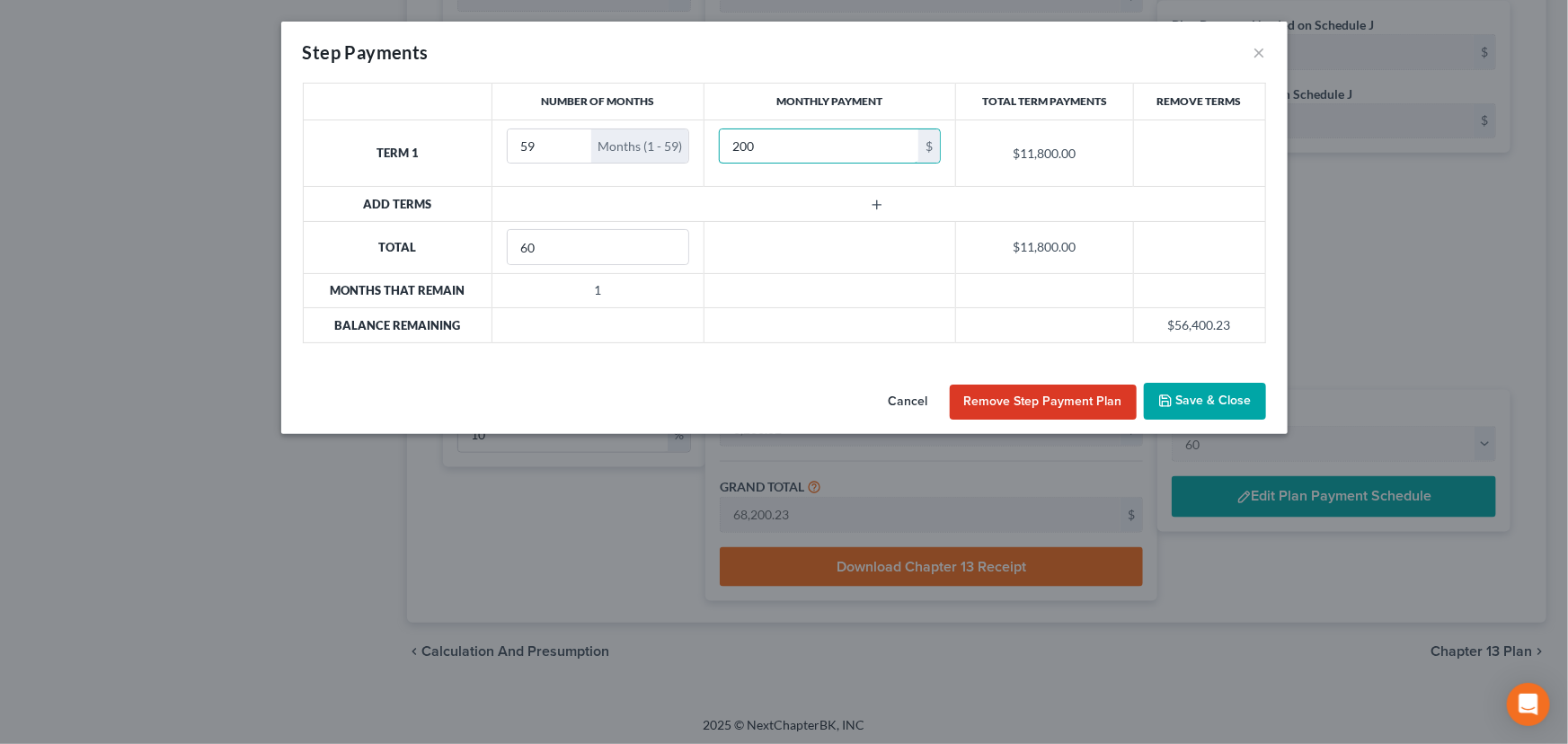
type input "200"
click at [870, 202] on icon "button" at bounding box center [876, 205] width 15 height 15
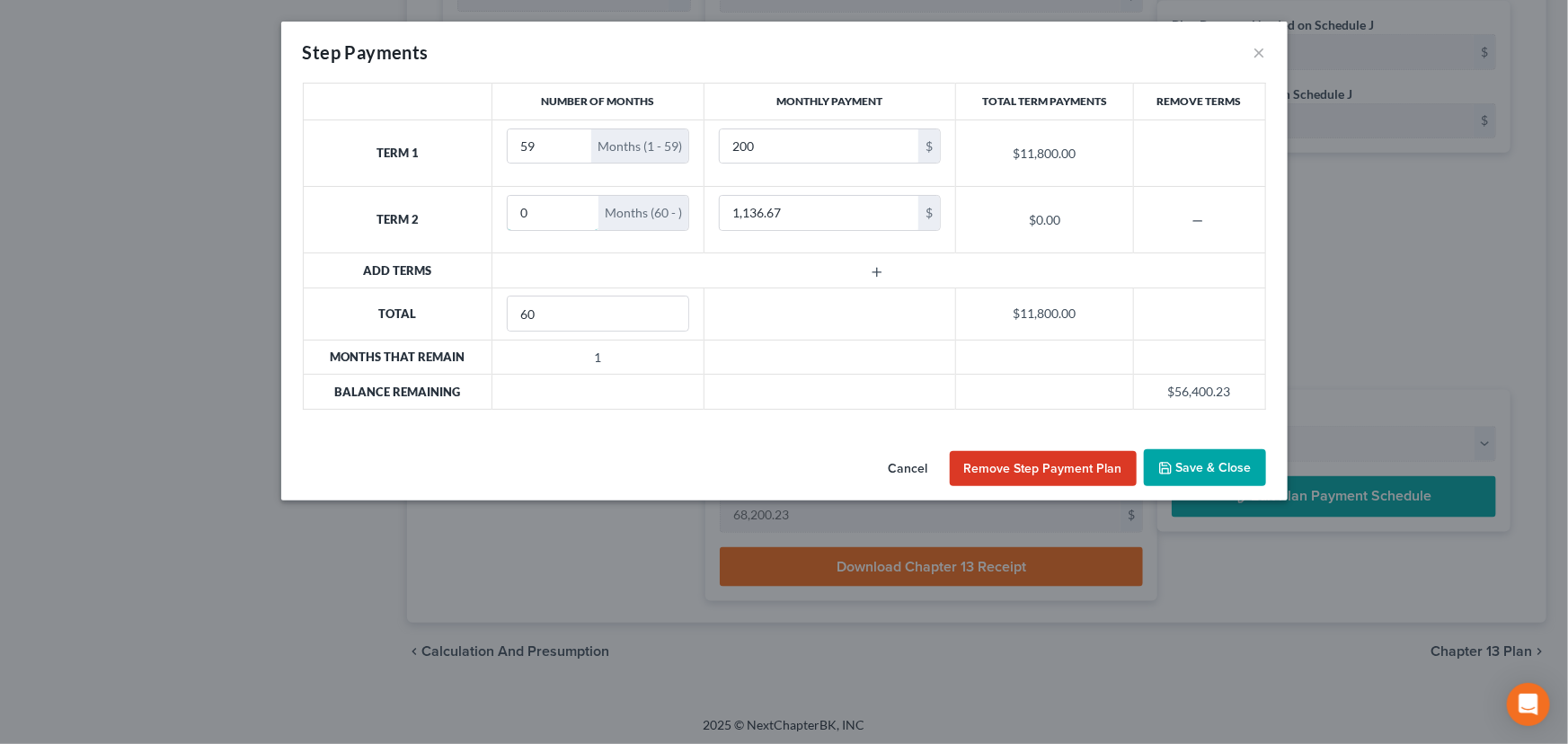
drag, startPoint x: 515, startPoint y: 207, endPoint x: 496, endPoint y: 207, distance: 19.0
click at [496, 207] on td "0 Months (60 - )" at bounding box center [599, 220] width 212 height 67
type input "1"
type input "60,000"
click at [1204, 470] on button "Save & Close" at bounding box center [1205, 468] width 122 height 38
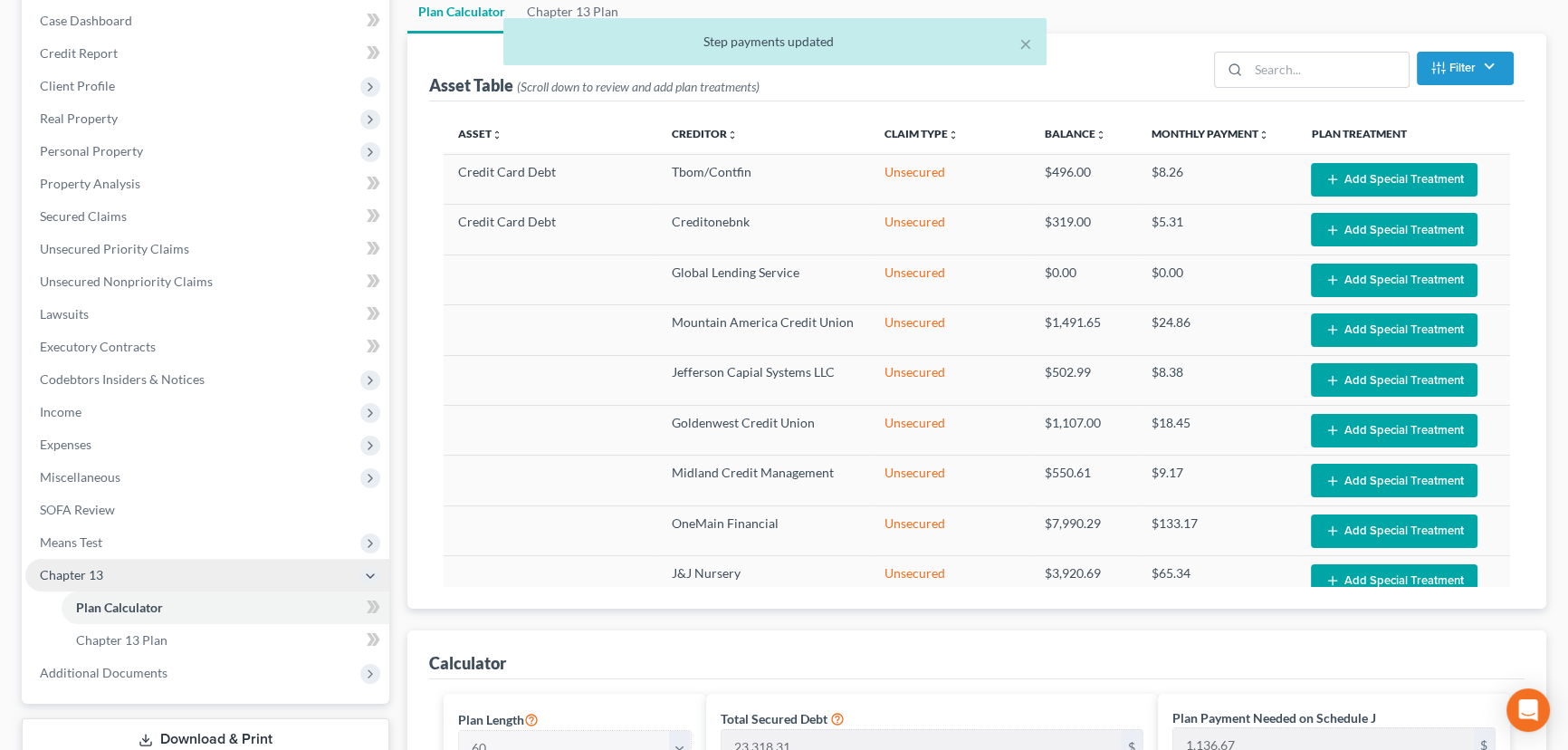
scroll to position [411, 0]
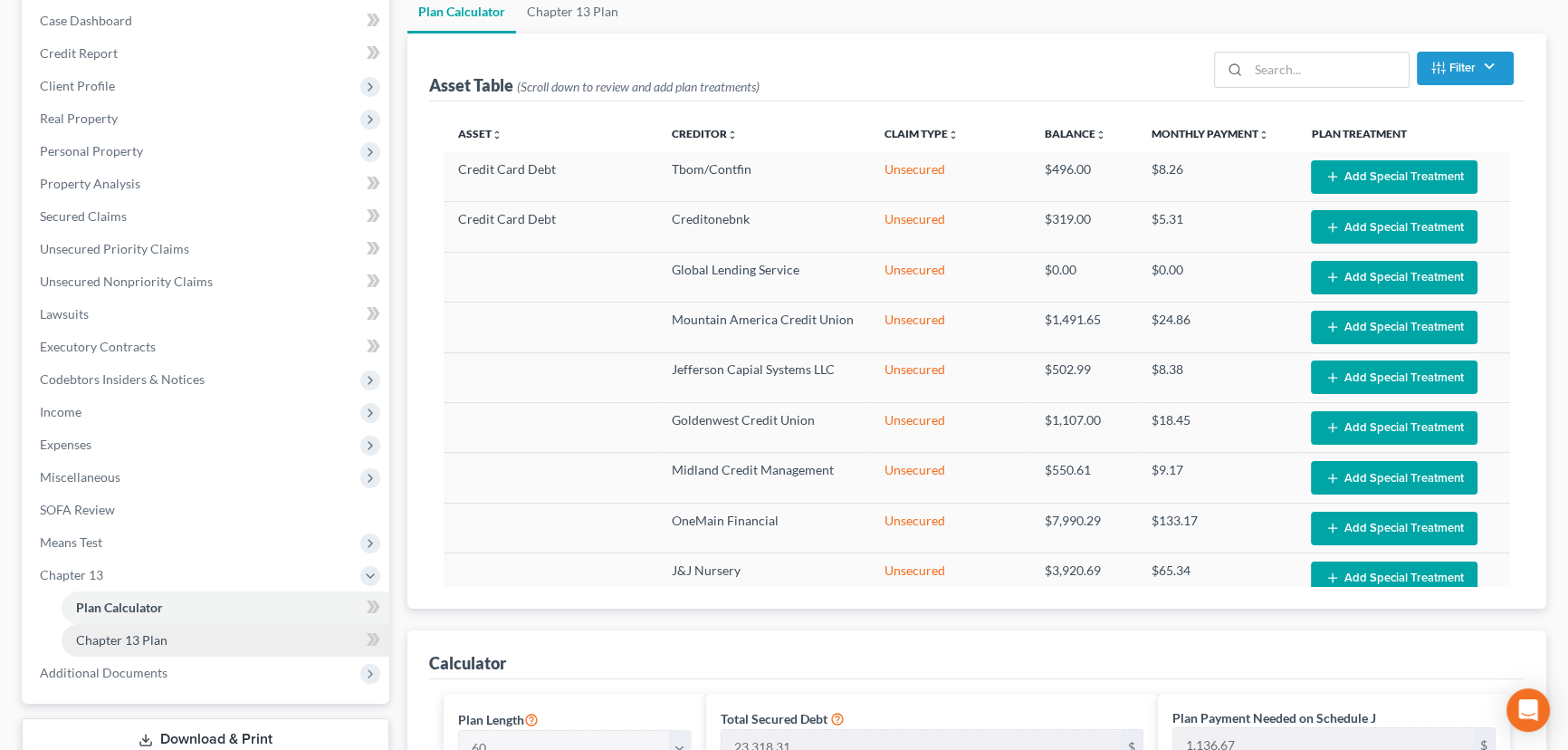
click at [163, 636] on span "Chapter 13 Plan" at bounding box center [122, 640] width 92 height 16
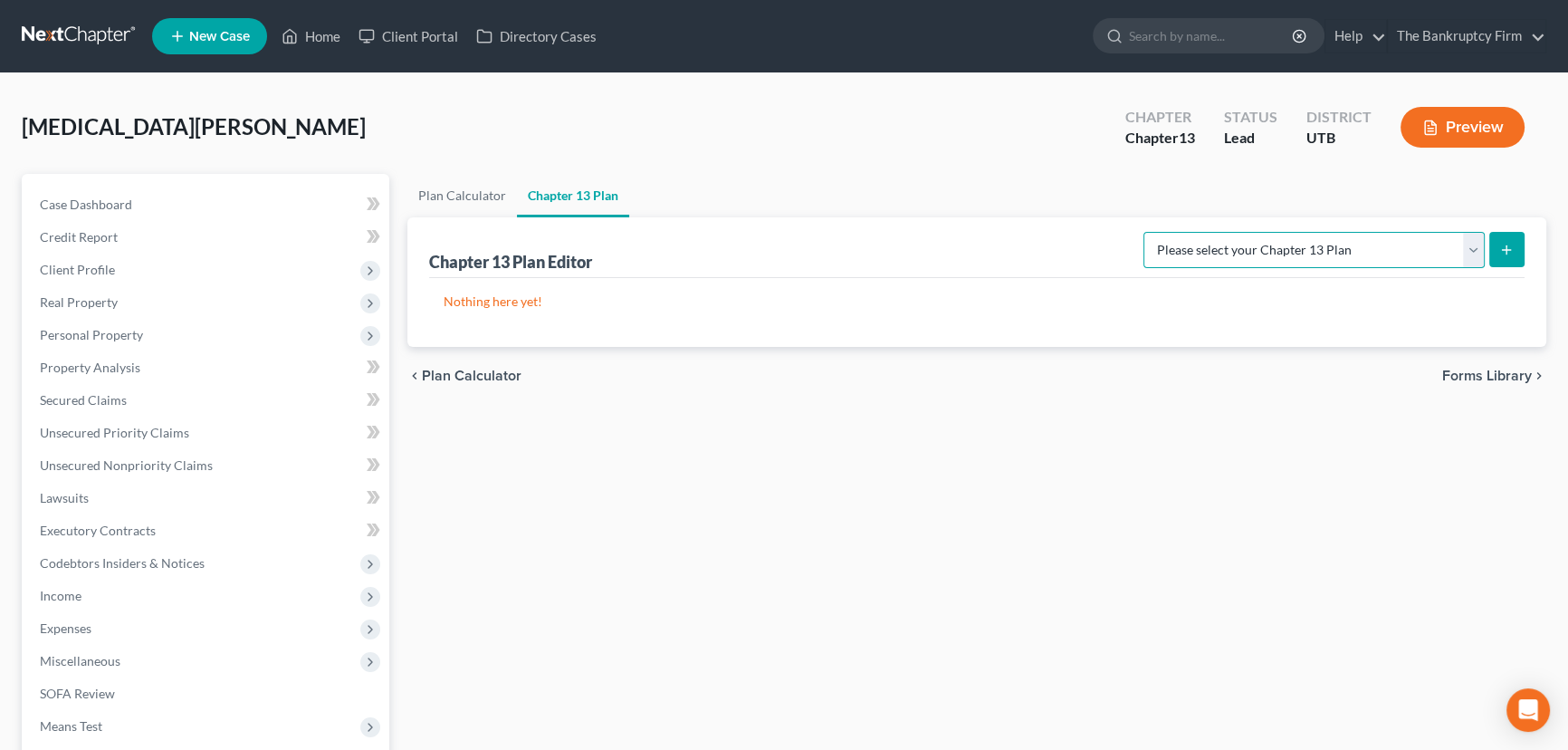
click at [1465, 250] on select "Please select your Chapter 13 Plan Chapter 13 Plan - The Bankruptcy Firm - Utah…" at bounding box center [1314, 249] width 341 height 36
select select "0"
click at [1183, 232] on select "Please select your Chapter 13 Plan Chapter 13 Plan - The Bankruptcy Firm - Utah…" at bounding box center [1314, 249] width 341 height 36
click at [1508, 250] on line "submit" at bounding box center [1506, 250] width 8 height 0
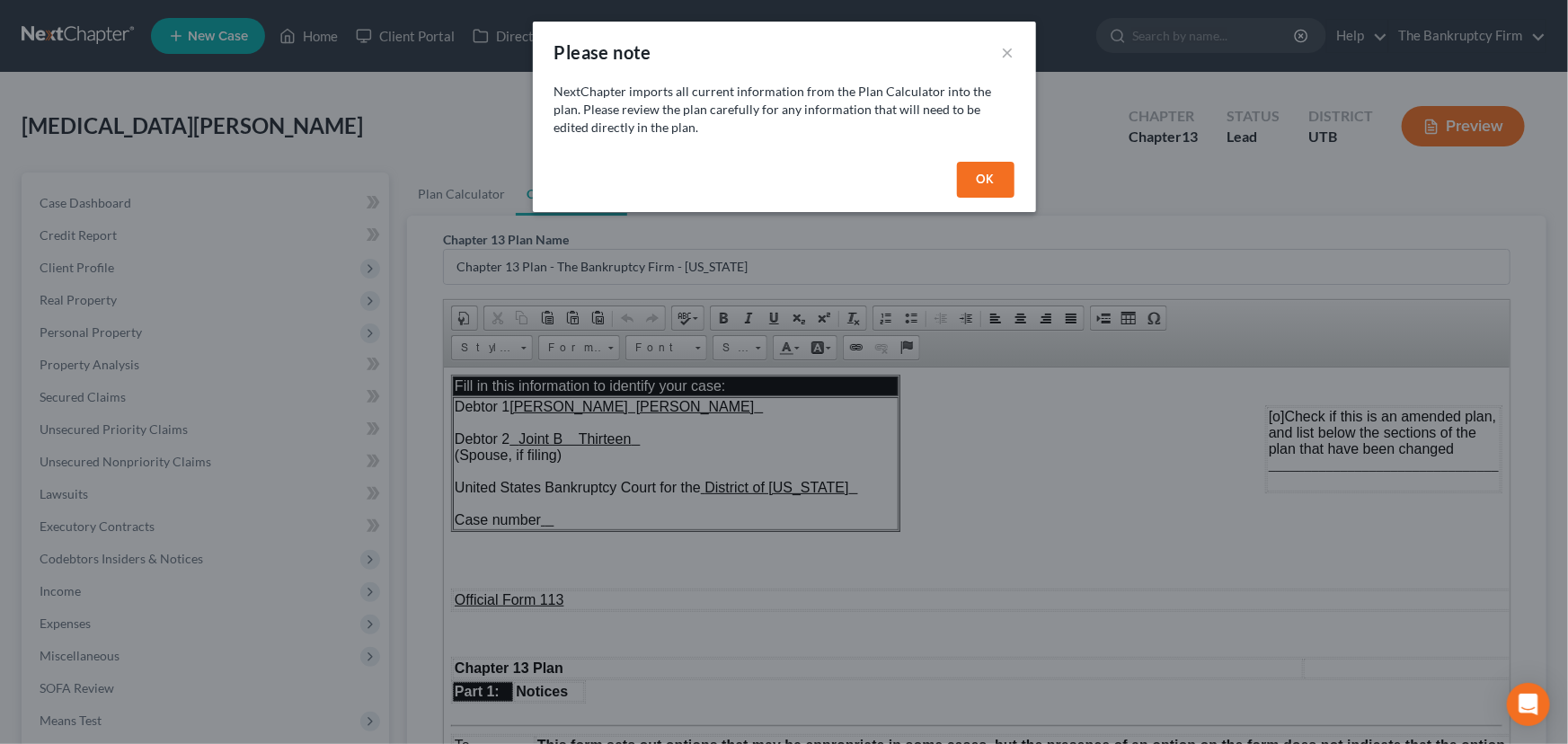
click at [980, 177] on button "OK" at bounding box center [985, 179] width 57 height 36
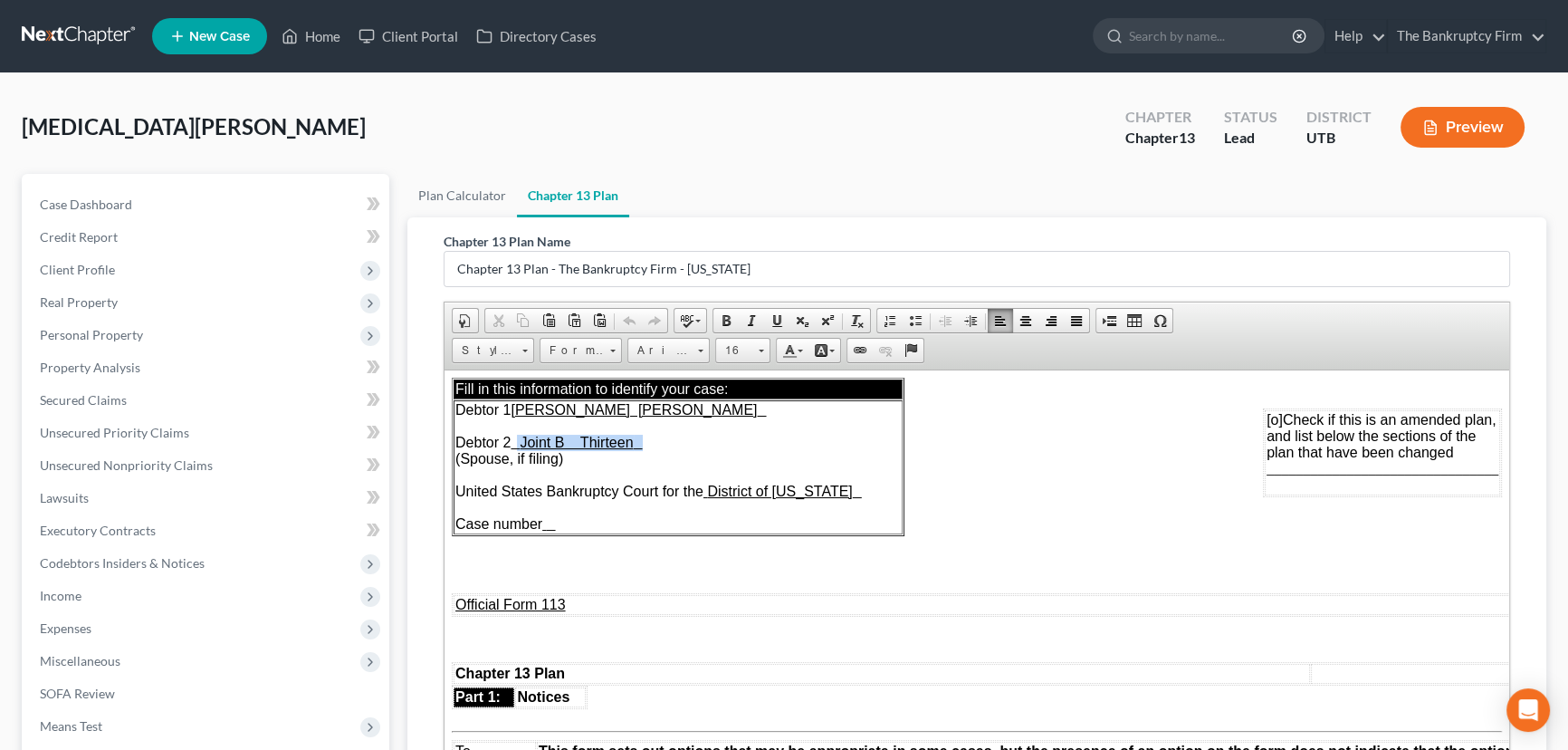
drag, startPoint x: 565, startPoint y: 441, endPoint x: 671, endPoint y: 439, distance: 106.0
click at [671, 439] on td "Debtor 1 Skyler Kent Parkinson Debtor 2 Joint B Thirteen (Spouse, if filing) Un…" at bounding box center [677, 465] width 449 height 134
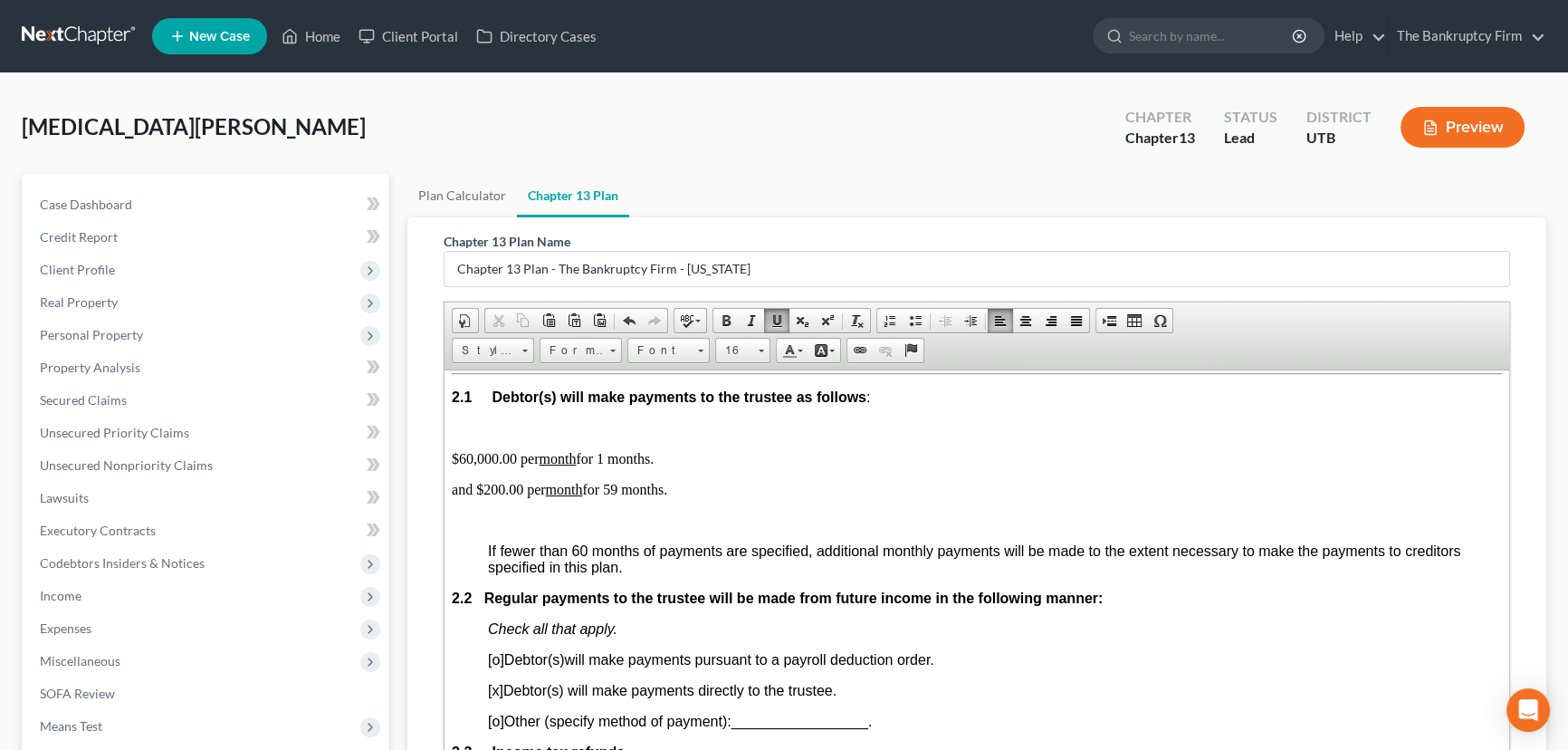
scroll to position [1070, 0]
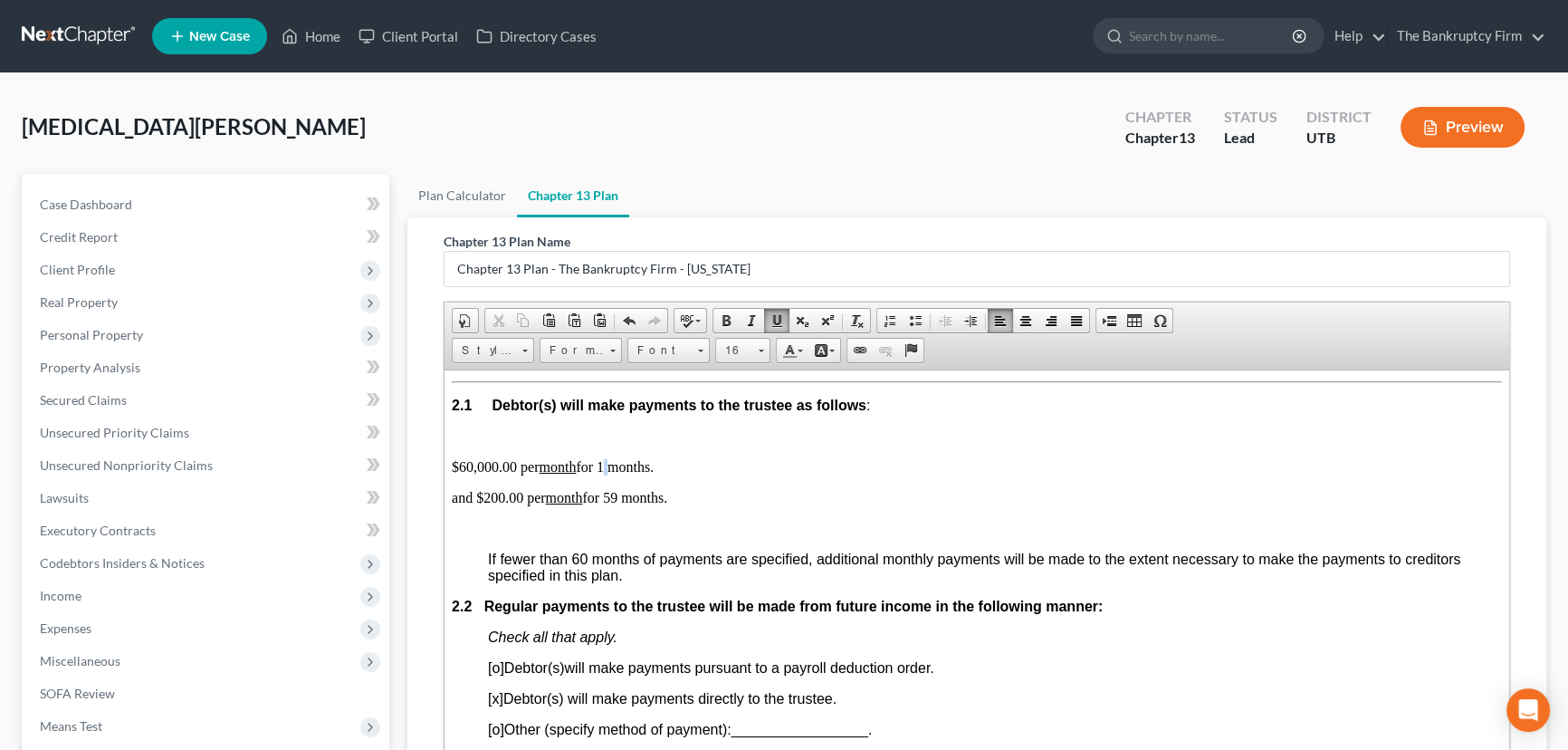
click at [608, 474] on p "$60,000.00 per month for 1 months." at bounding box center [977, 466] width 1050 height 17
drag, startPoint x: 667, startPoint y: 502, endPoint x: 453, endPoint y: 503, distance: 214.0
click at [453, 474] on p "$60,000.00 per month for 1 months." at bounding box center [977, 466] width 1050 height 17
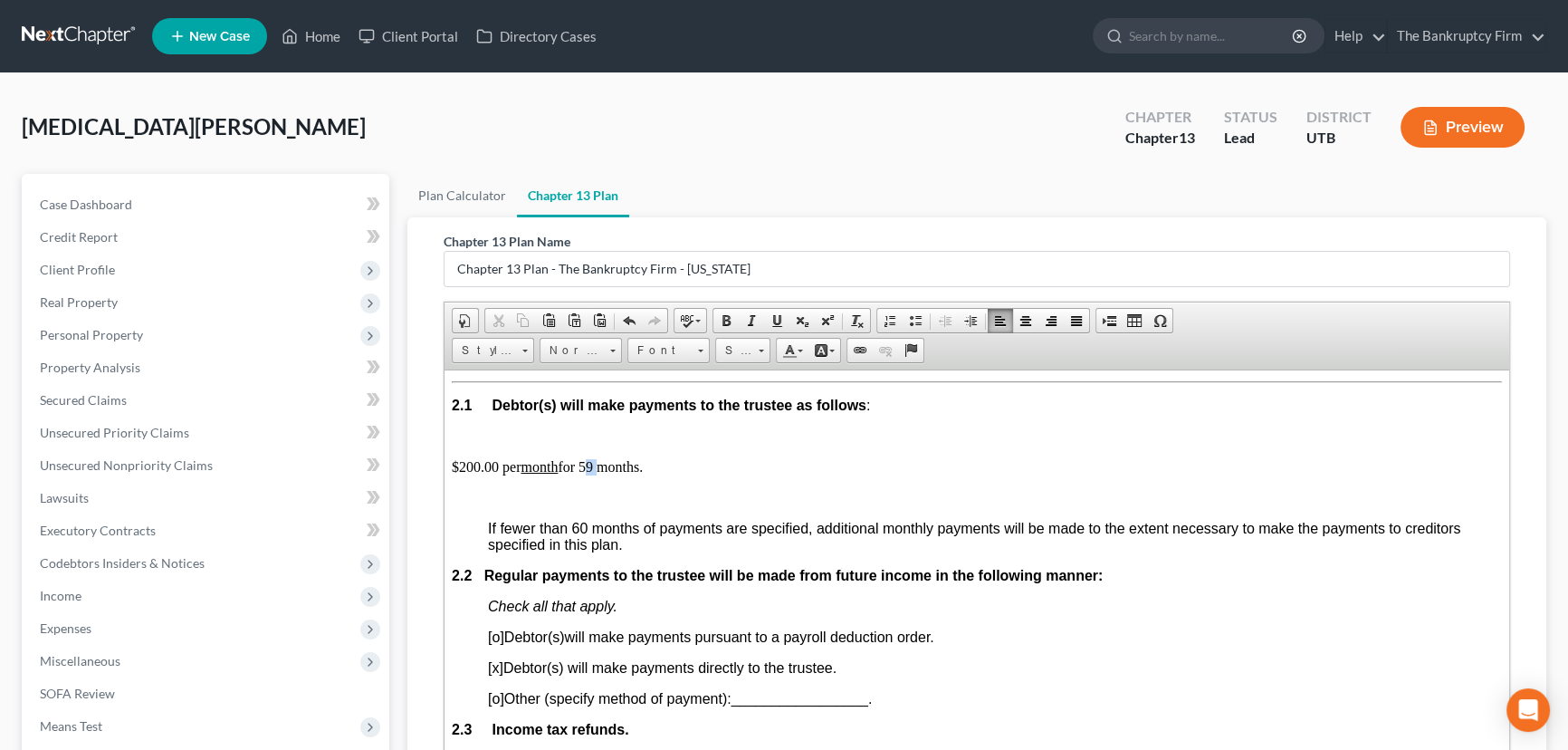
drag, startPoint x: 590, startPoint y: 506, endPoint x: 601, endPoint y: 506, distance: 11.0
click at [601, 474] on p "$200.00 per month for 59 months." at bounding box center [977, 466] width 1050 height 17
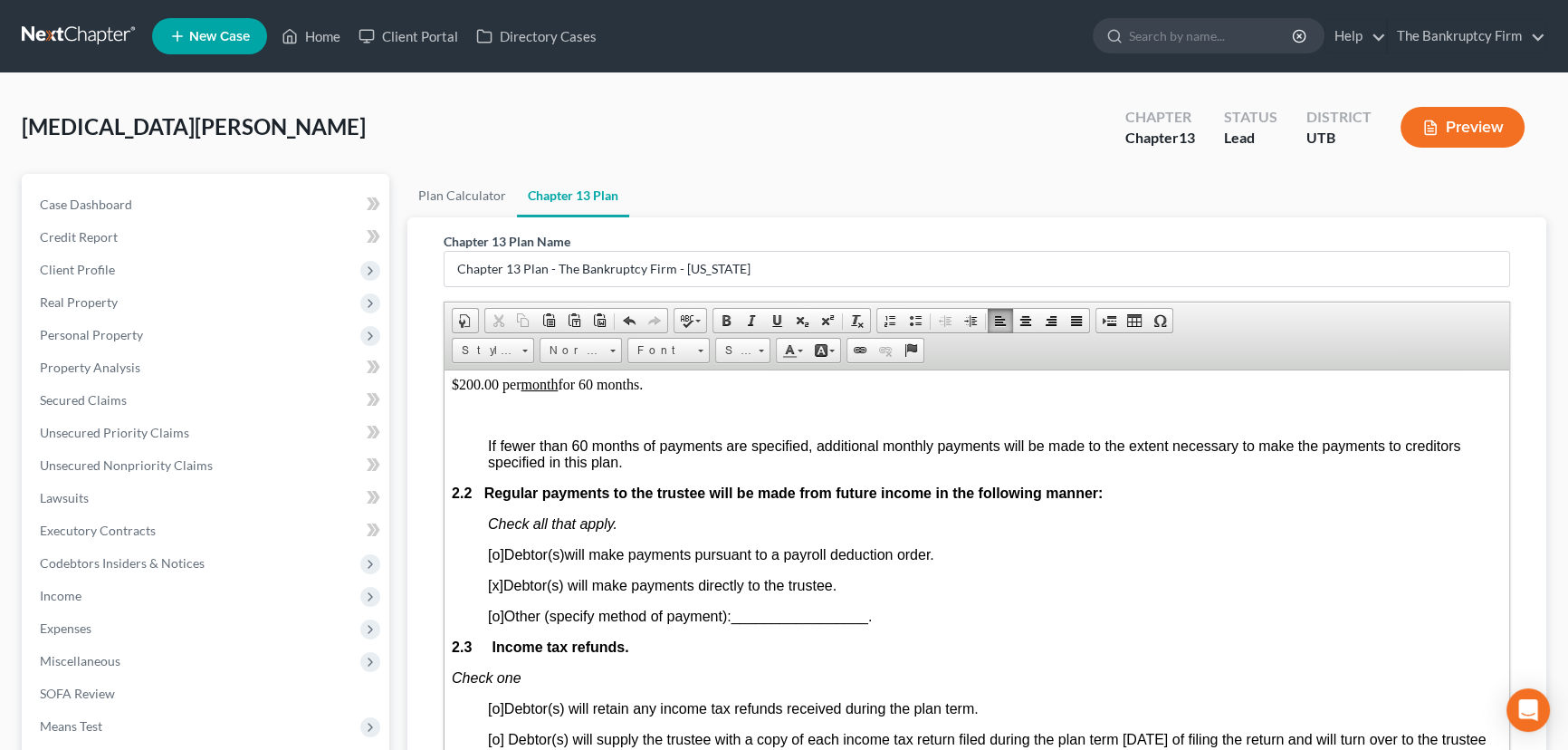
scroll to position [1234, 0]
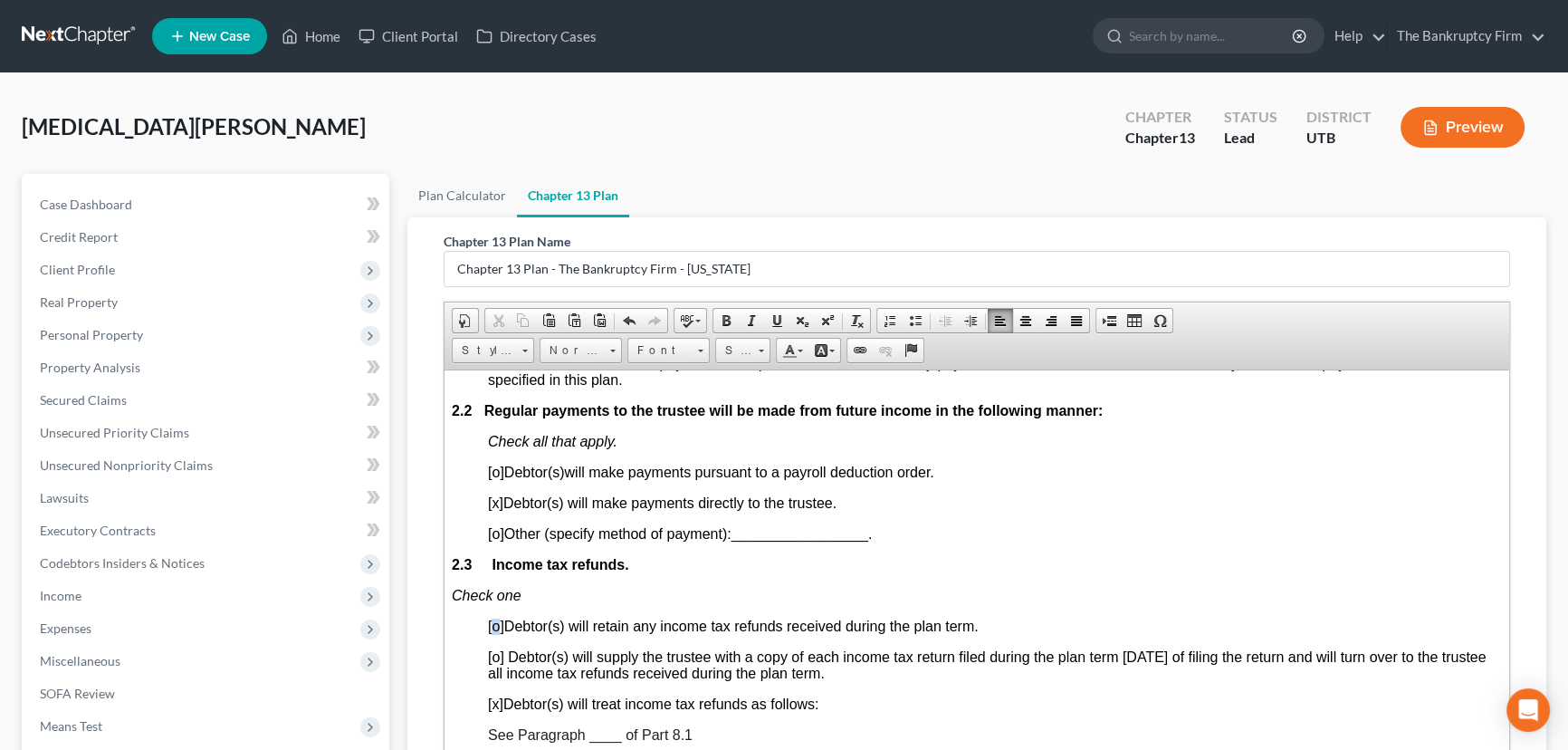
click at [500, 633] on span "[o]" at bounding box center [496, 626] width 17 height 16
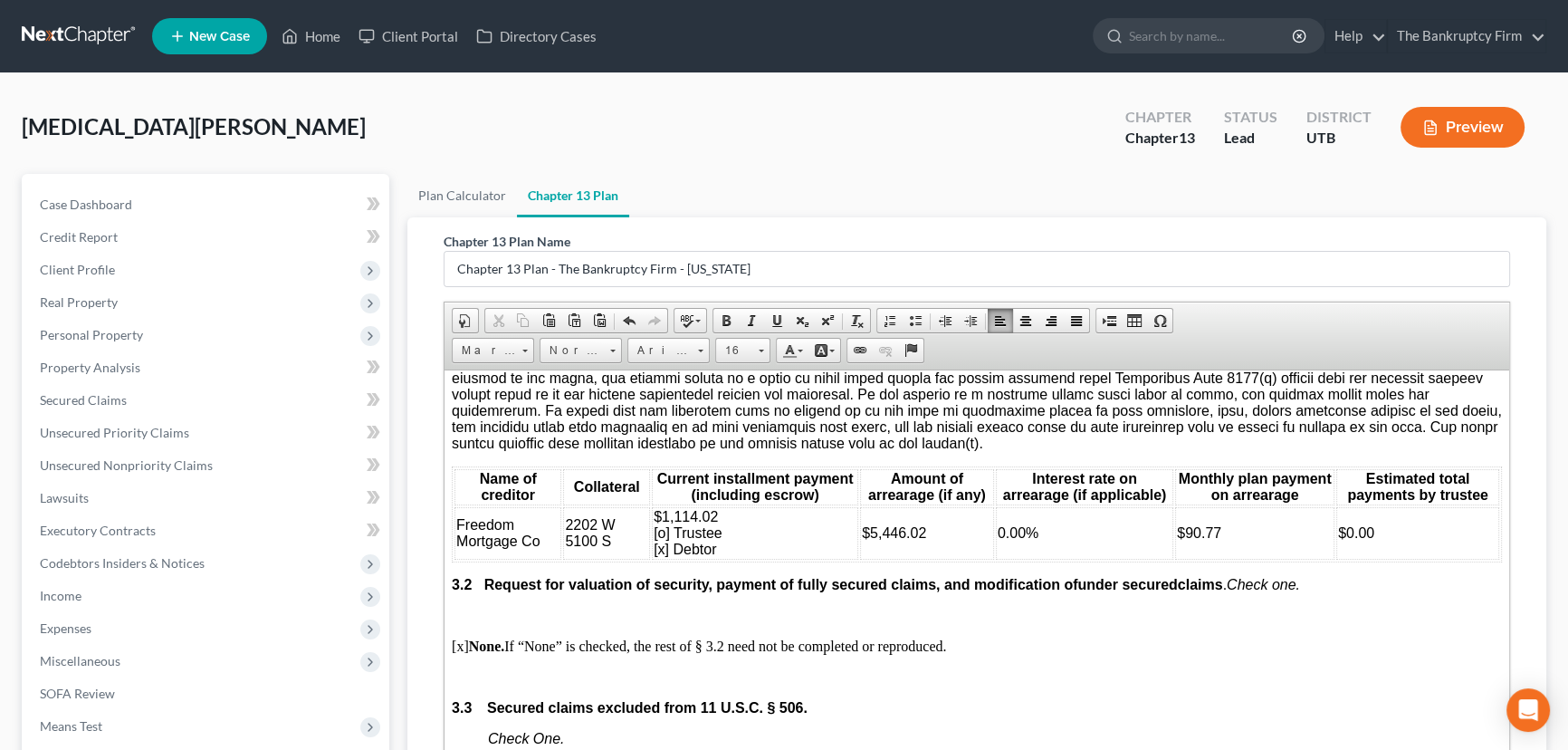
scroll to position [2223, 0]
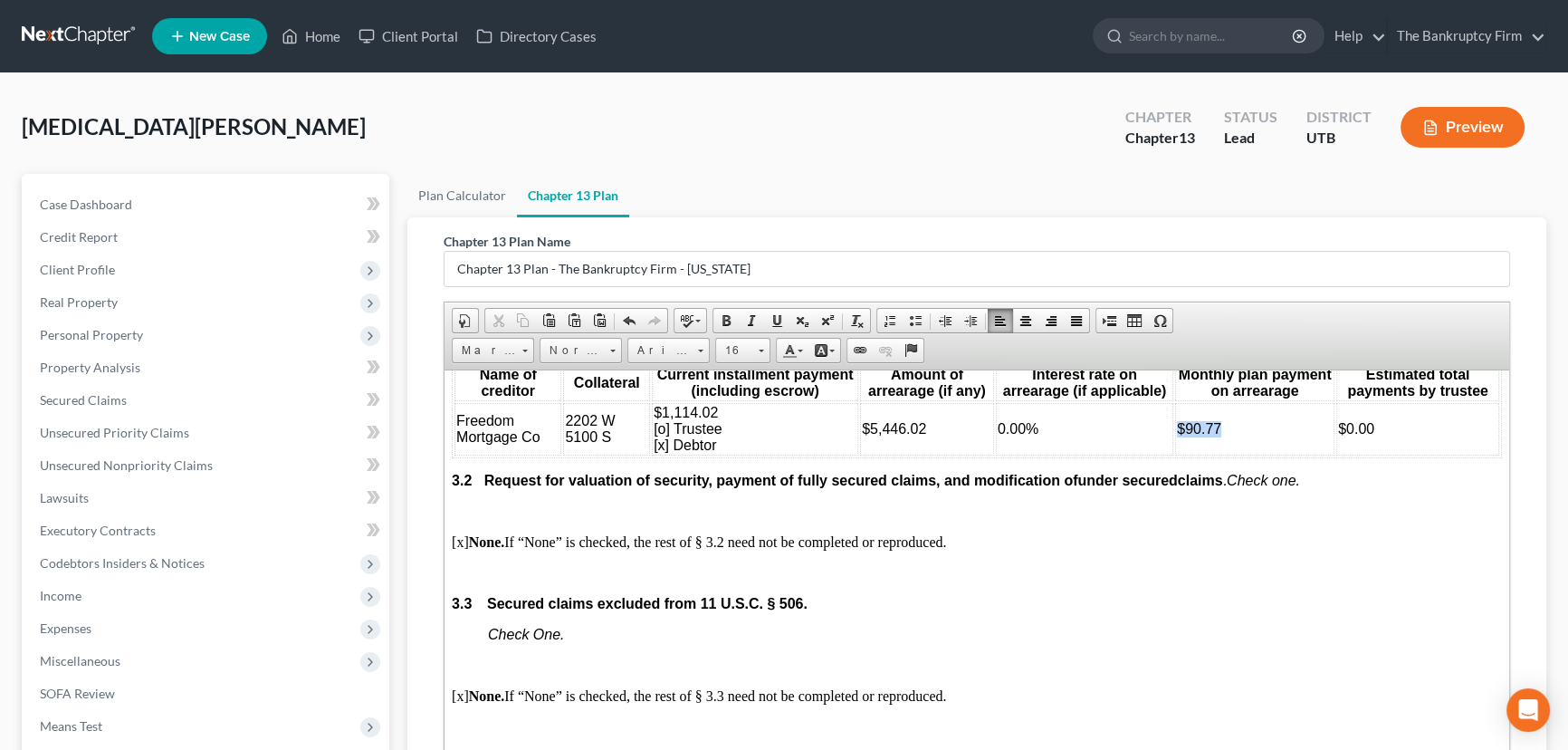
drag, startPoint x: 1240, startPoint y: 499, endPoint x: 1159, endPoint y: 513, distance: 82.2
click at [1159, 455] on tr "Freedom Mortgage Co 2202 W 5100 S $1,114.02 [o] Trustee [x] Debtor $5,446.02 0.…" at bounding box center [977, 428] width 1045 height 53
drag, startPoint x: 1339, startPoint y: 507, endPoint x: 1399, endPoint y: 507, distance: 60.0
click at [1399, 455] on td "$0.00" at bounding box center [1417, 428] width 163 height 53
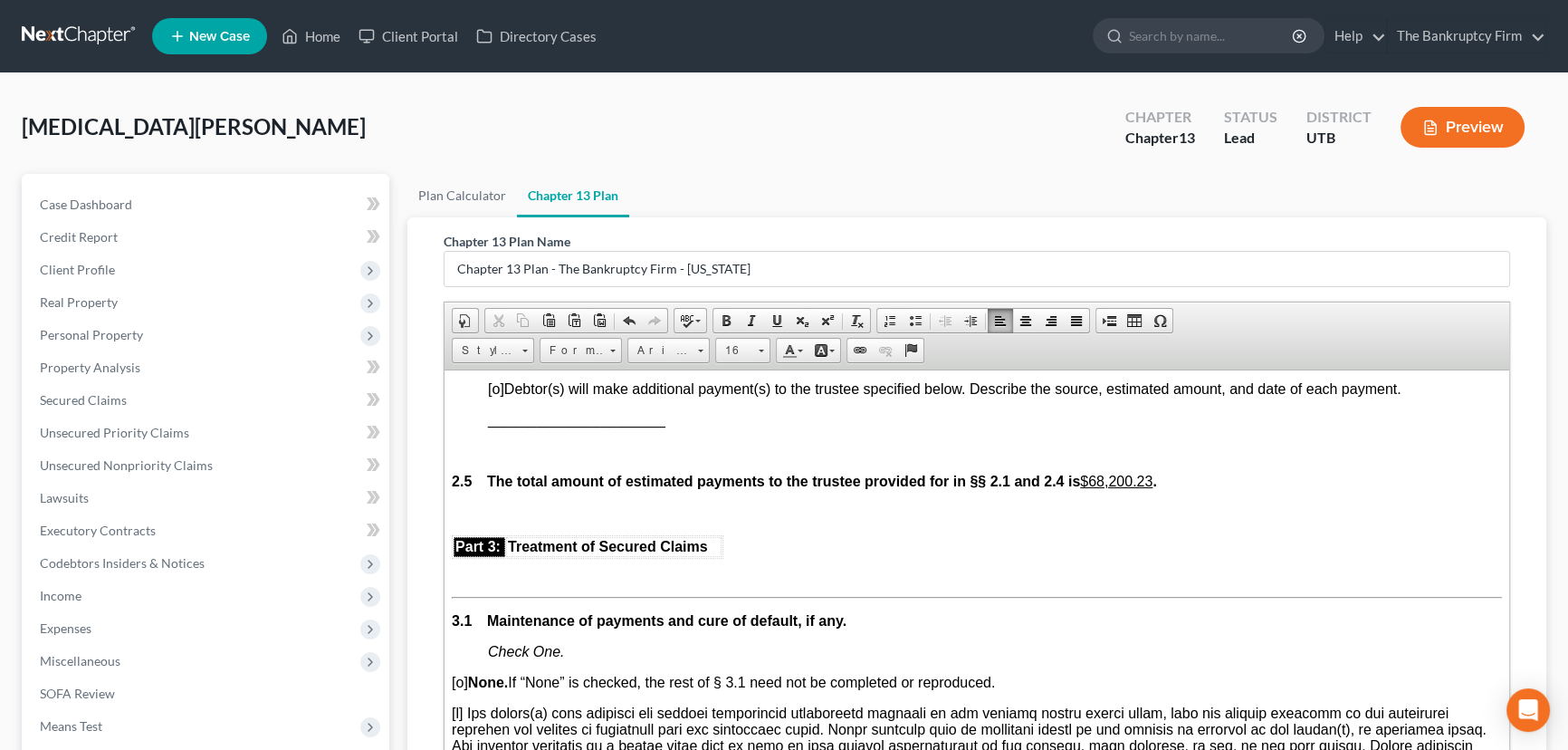
scroll to position [1647, 0]
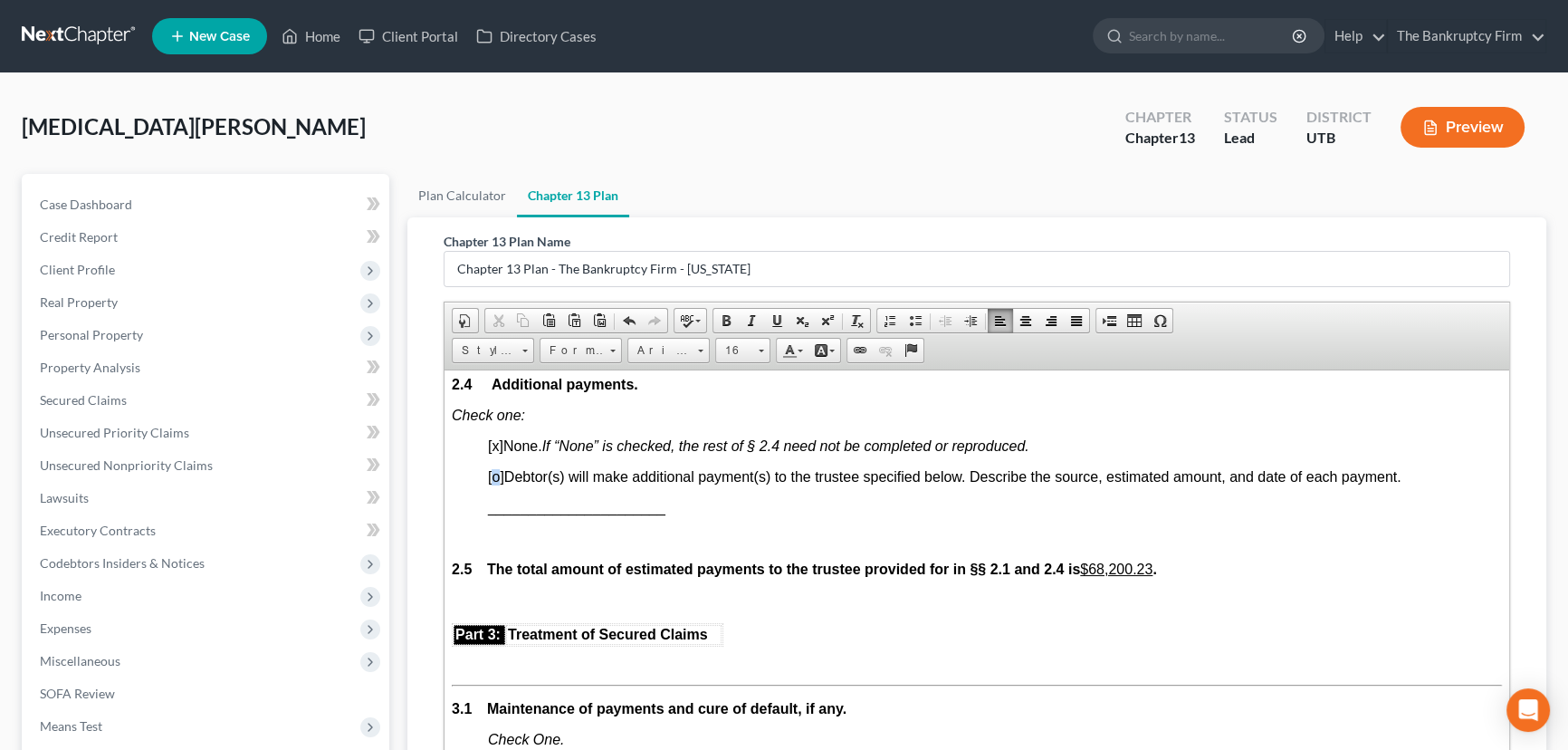
click at [495, 484] on span "[o]" at bounding box center [496, 476] width 17 height 16
click at [494, 453] on span "[x]" at bounding box center [496, 445] width 16 height 16
drag, startPoint x: 506, startPoint y: 568, endPoint x: 544, endPoint y: 561, distance: 38.6
click at [507, 514] on span "______________________" at bounding box center [577, 507] width 178 height 16
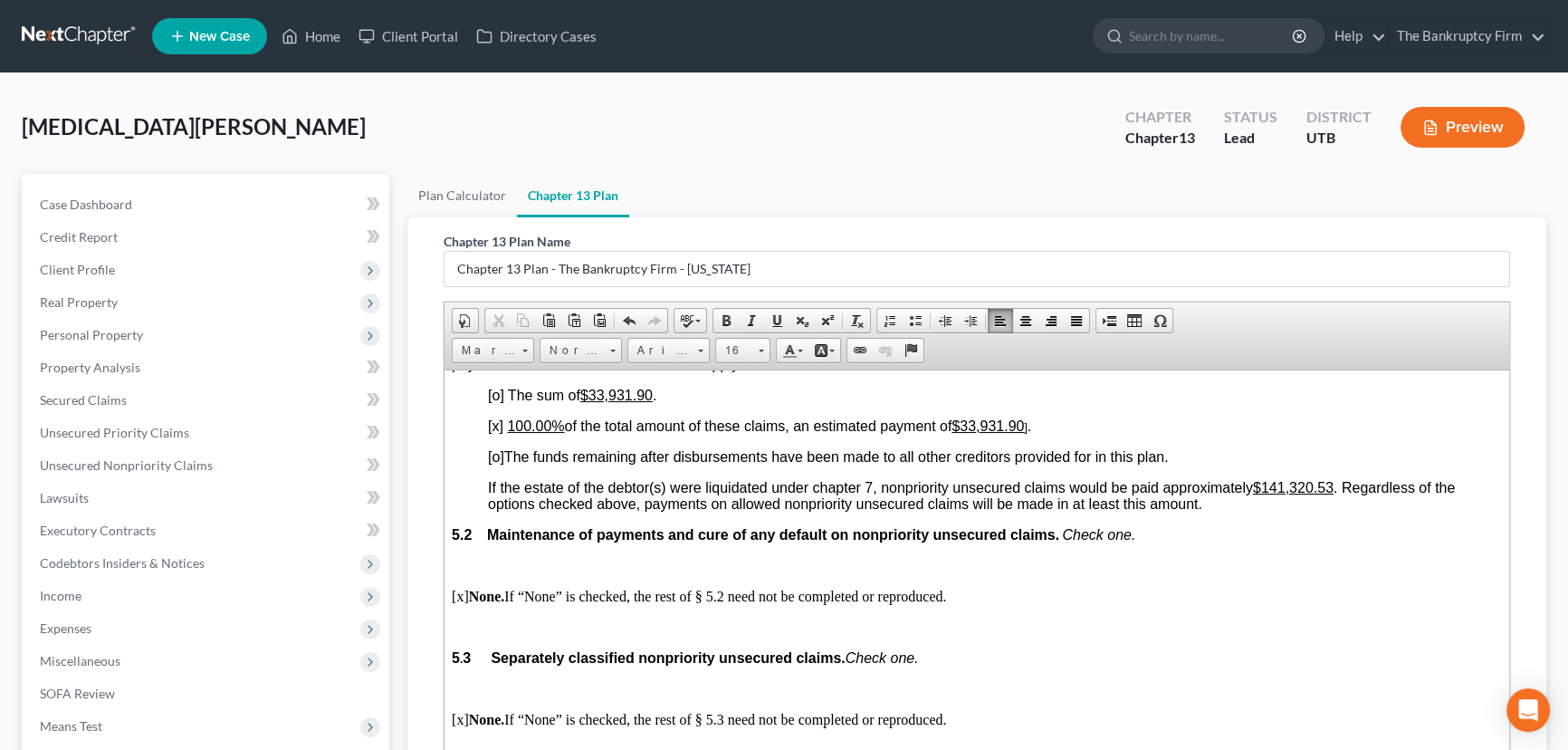
scroll to position [3868, 0]
drag, startPoint x: 594, startPoint y: 521, endPoint x: 677, endPoint y: 518, distance: 83.1
click at [677, 402] on p "[o] The sum of $33,931.90 ." at bounding box center [994, 394] width 1014 height 17
drag, startPoint x: 1274, startPoint y: 618, endPoint x: 1338, endPoint y: 618, distance: 64.0
click at [1333, 494] on u "$141,320.53" at bounding box center [1293, 486] width 80 height 16
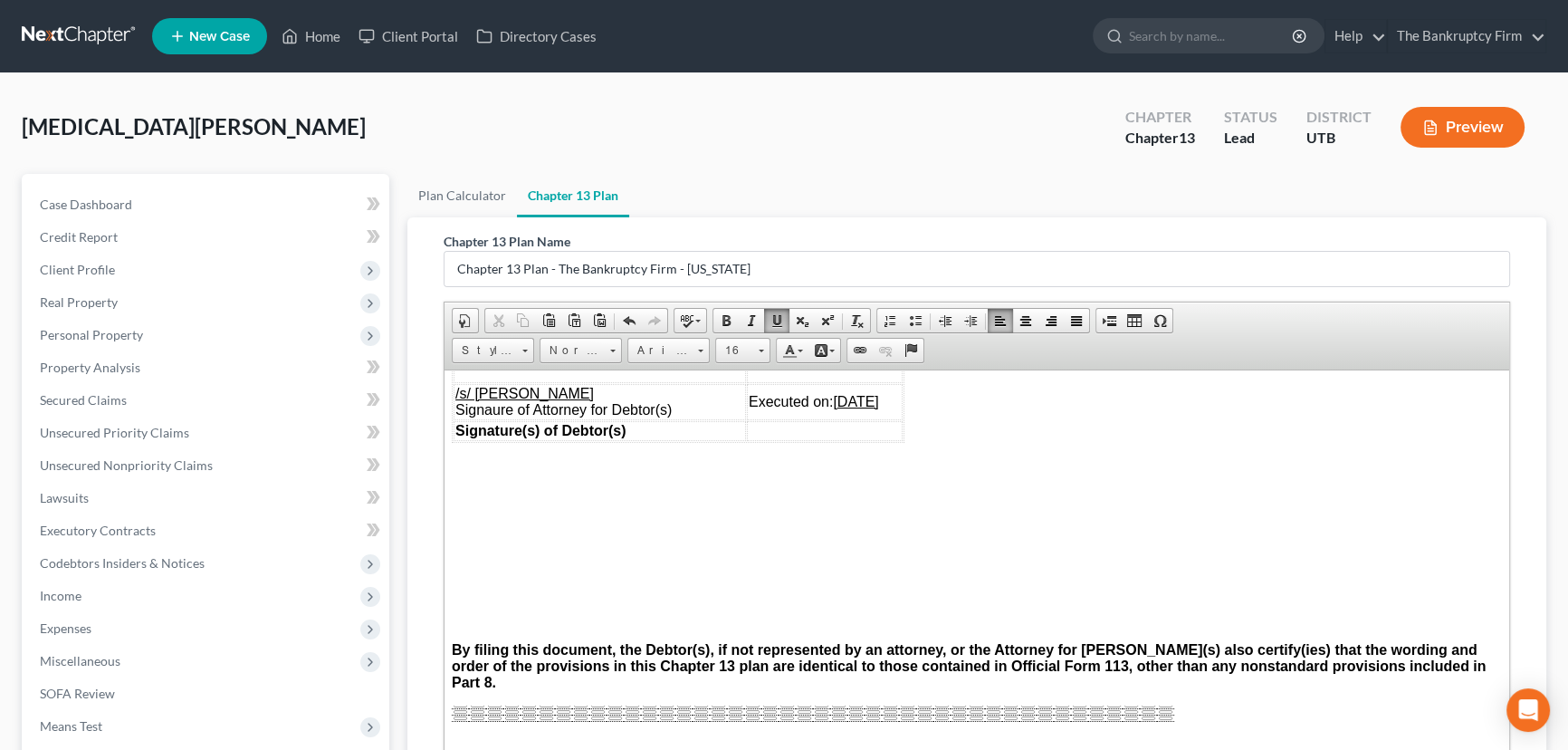
scroll to position [6668, 0]
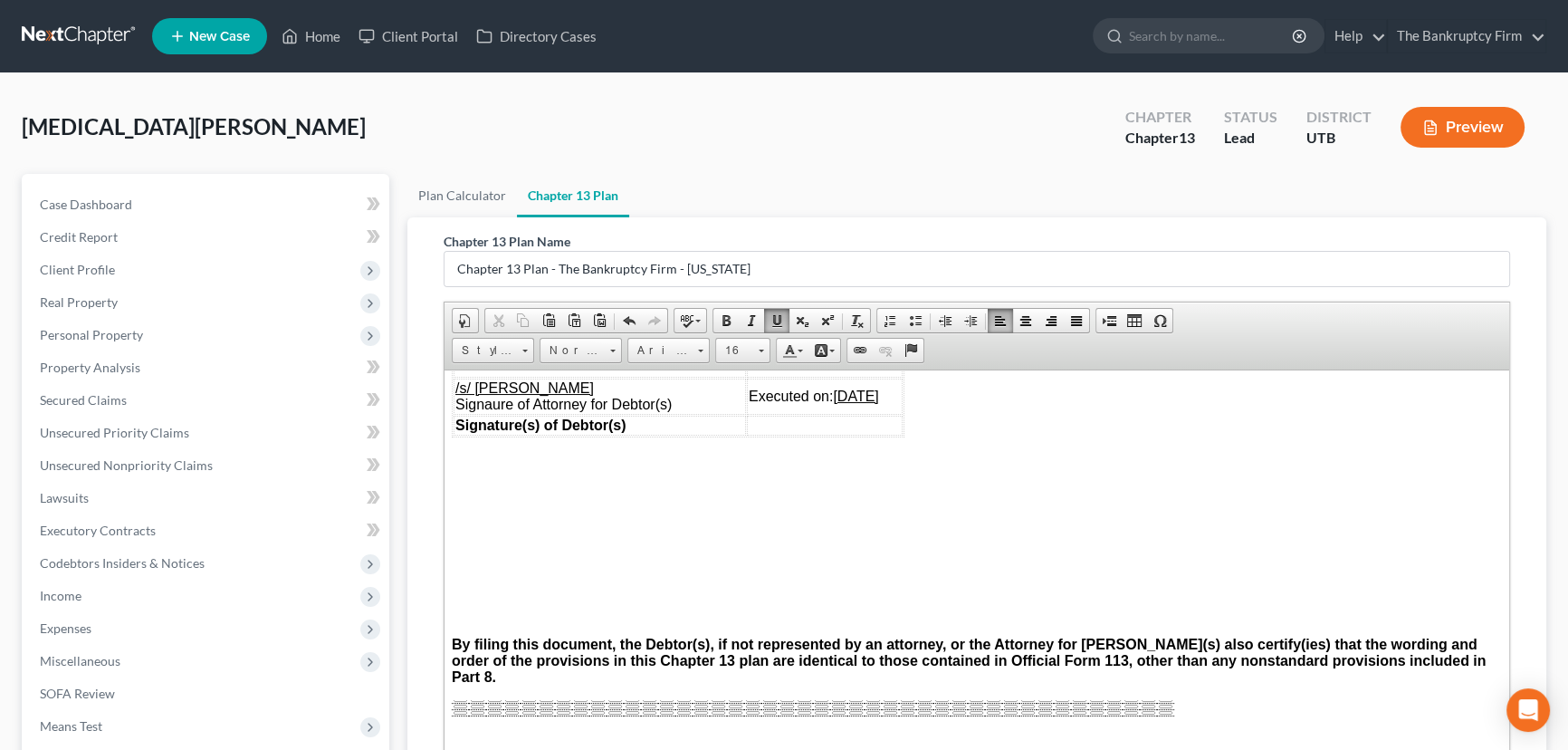
drag, startPoint x: 880, startPoint y: 546, endPoint x: 708, endPoint y: 551, distance: 172.1
click at [708, 435] on tbody "/s/ Skyler Kent Parkinson Signature of Debtor 1 Signature of Debtor 2 Executed …" at bounding box center [677, 367] width 449 height 136
drag, startPoint x: 716, startPoint y: 538, endPoint x: 876, endPoint y: 533, distance: 160.1
click at [876, 356] on td "Executed on: 10/10/2025" at bounding box center [824, 346] width 155 height 20
drag, startPoint x: 854, startPoint y: 512, endPoint x: 711, endPoint y: 518, distance: 143.1
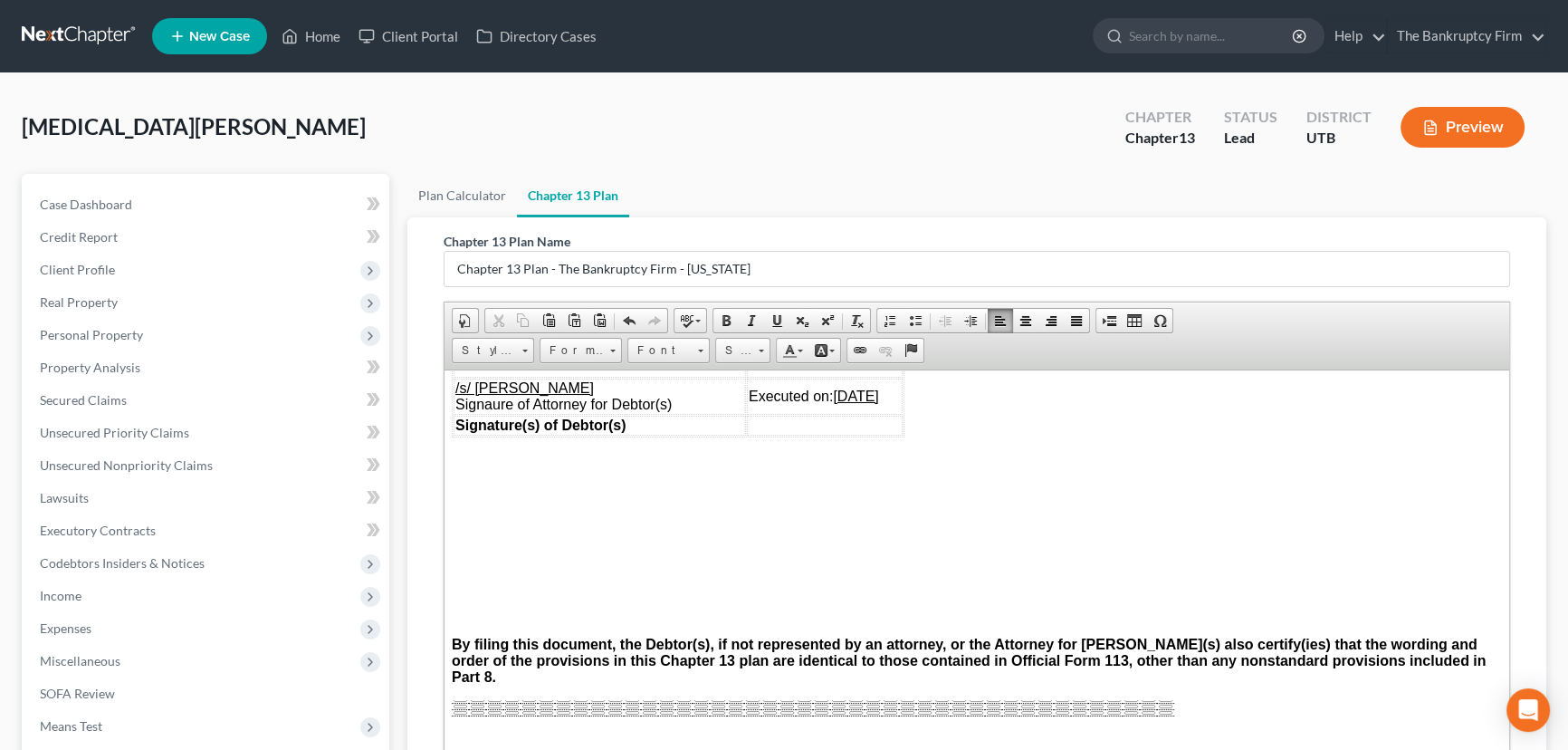
click at [747, 335] on td "Signature of Debtor 2" at bounding box center [824, 317] width 155 height 36
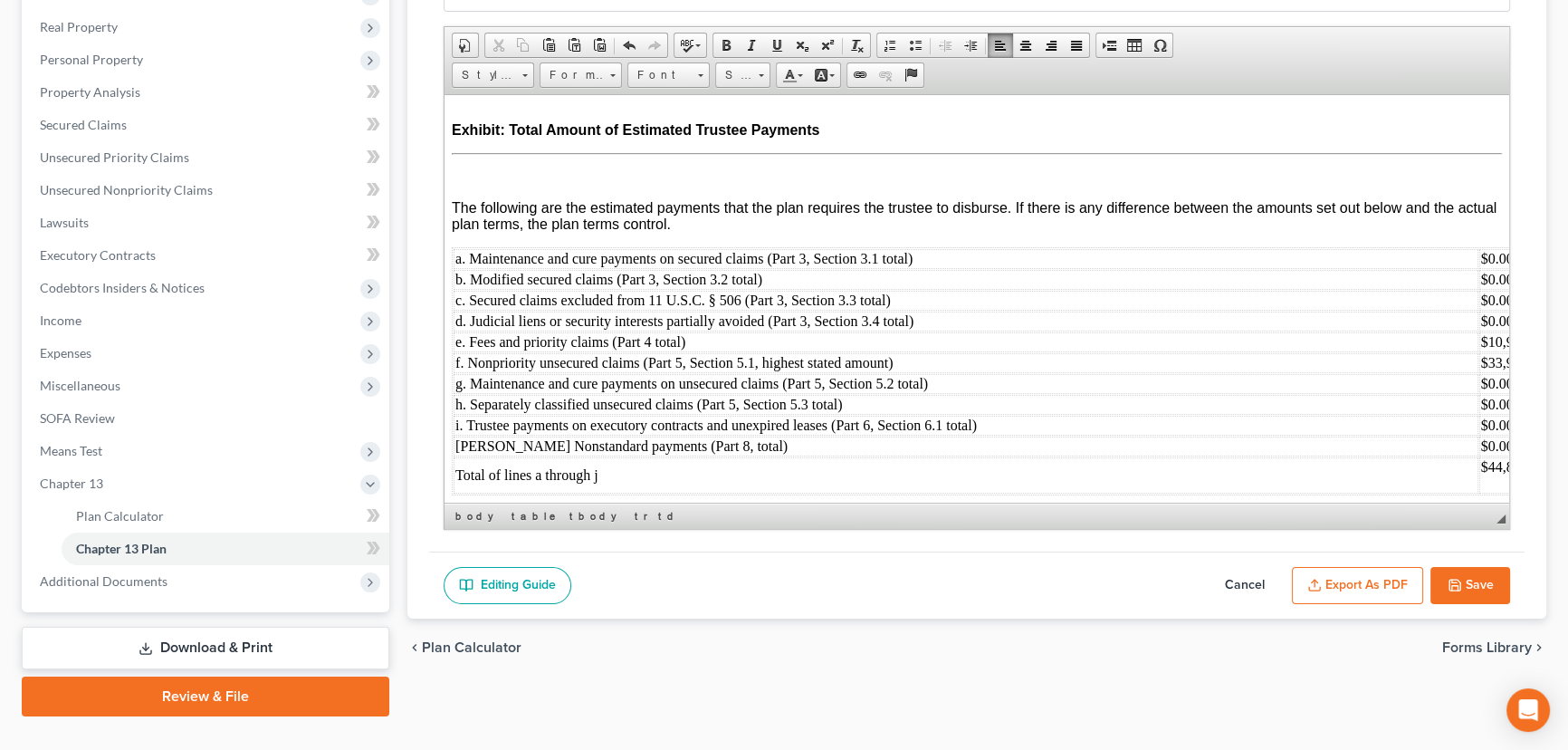
scroll to position [308, 0]
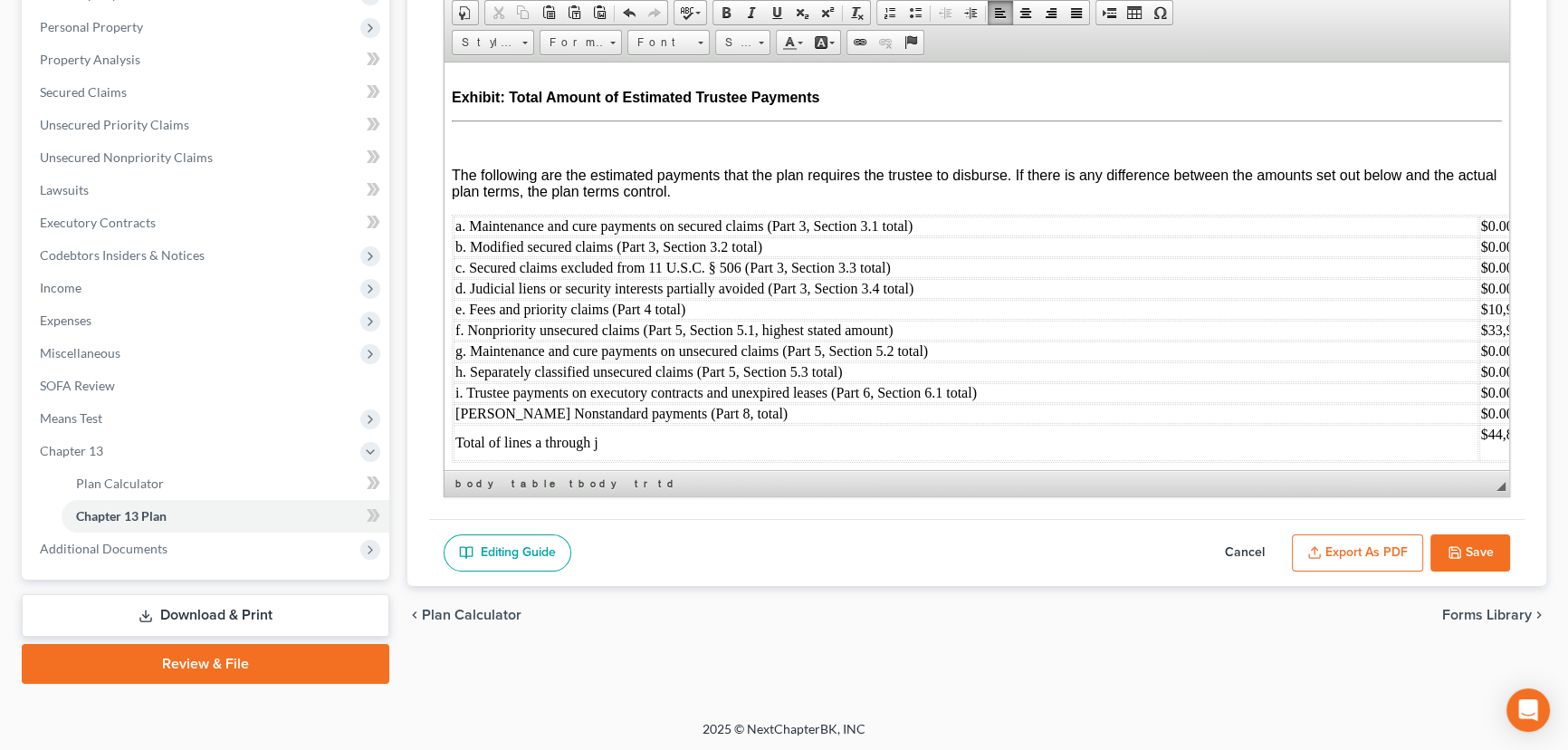
click at [1352, 550] on button "Export as PDF" at bounding box center [1358, 552] width 131 height 38
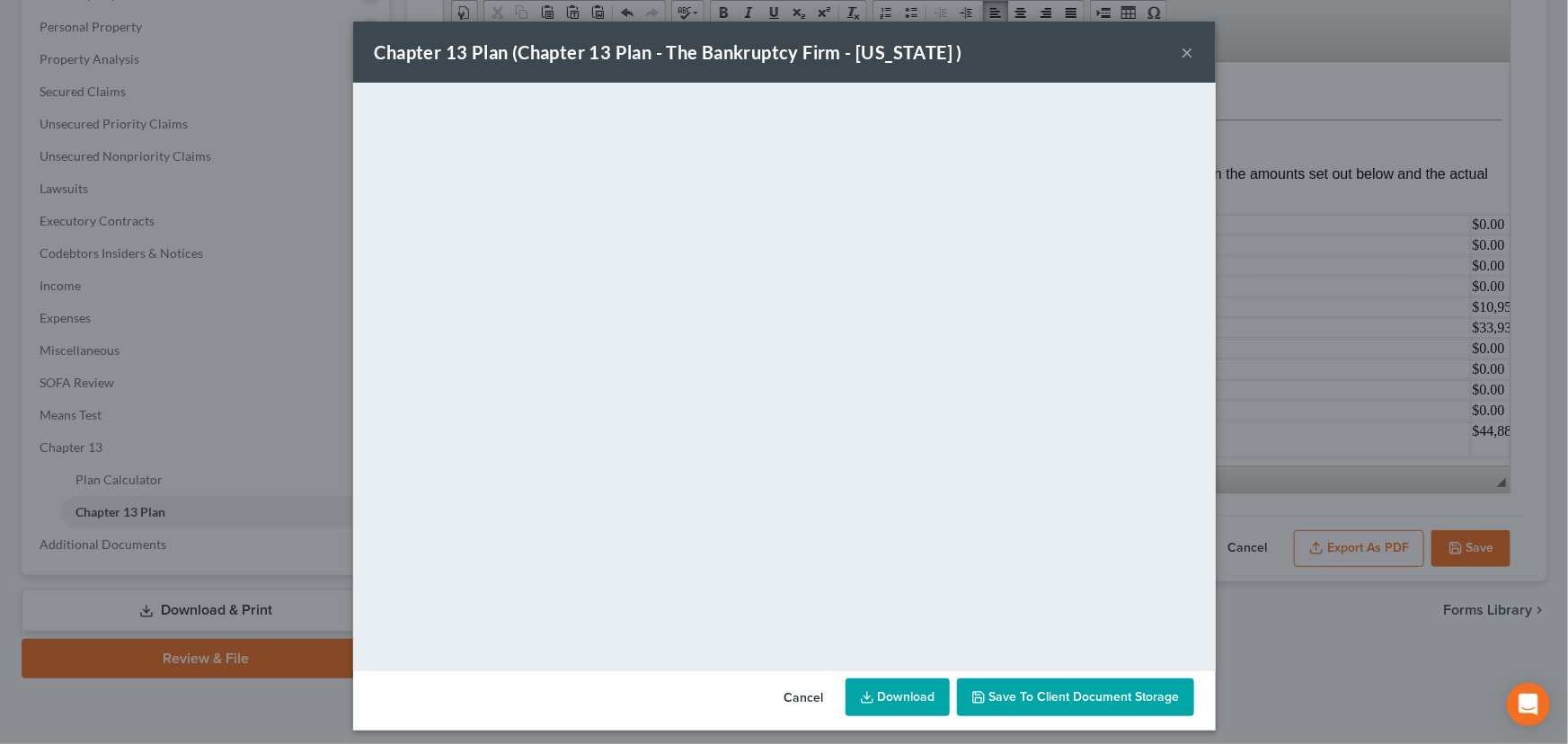
click at [1052, 692] on span "Save to Client Document Storage" at bounding box center [1085, 696] width 190 height 16
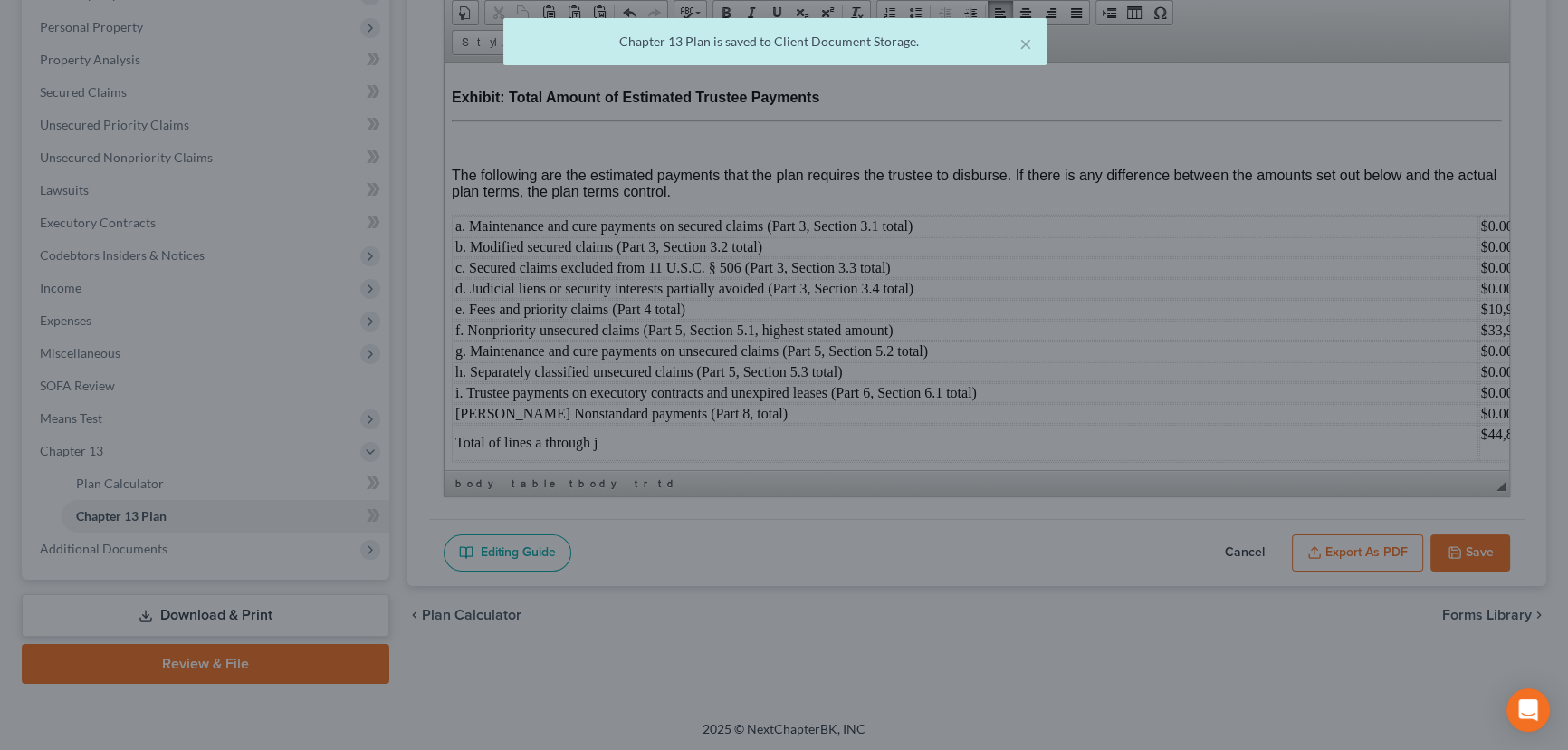
scroll to position [7250, 0]
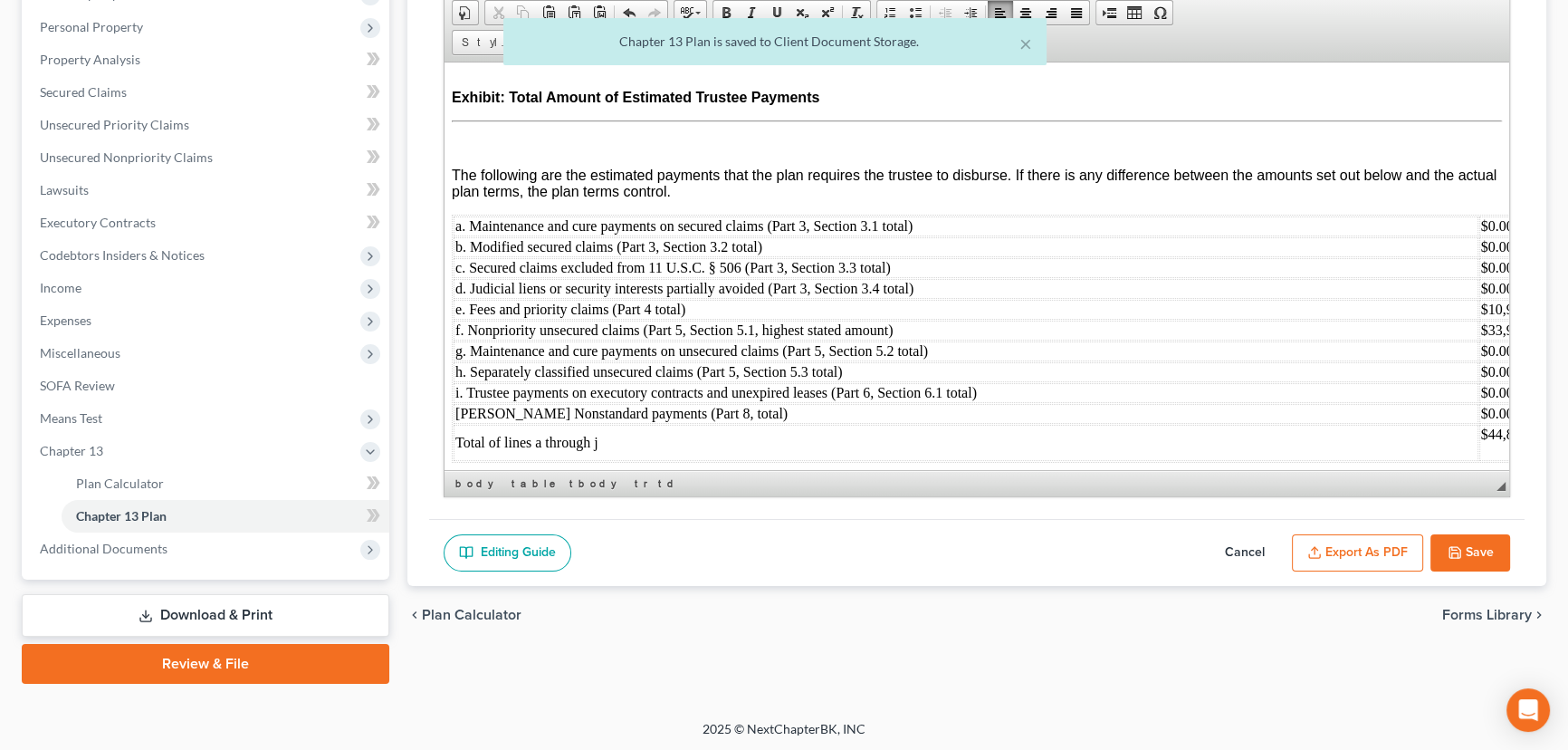
click at [1486, 546] on button "Save" at bounding box center [1469, 552] width 79 height 38
select select "0"
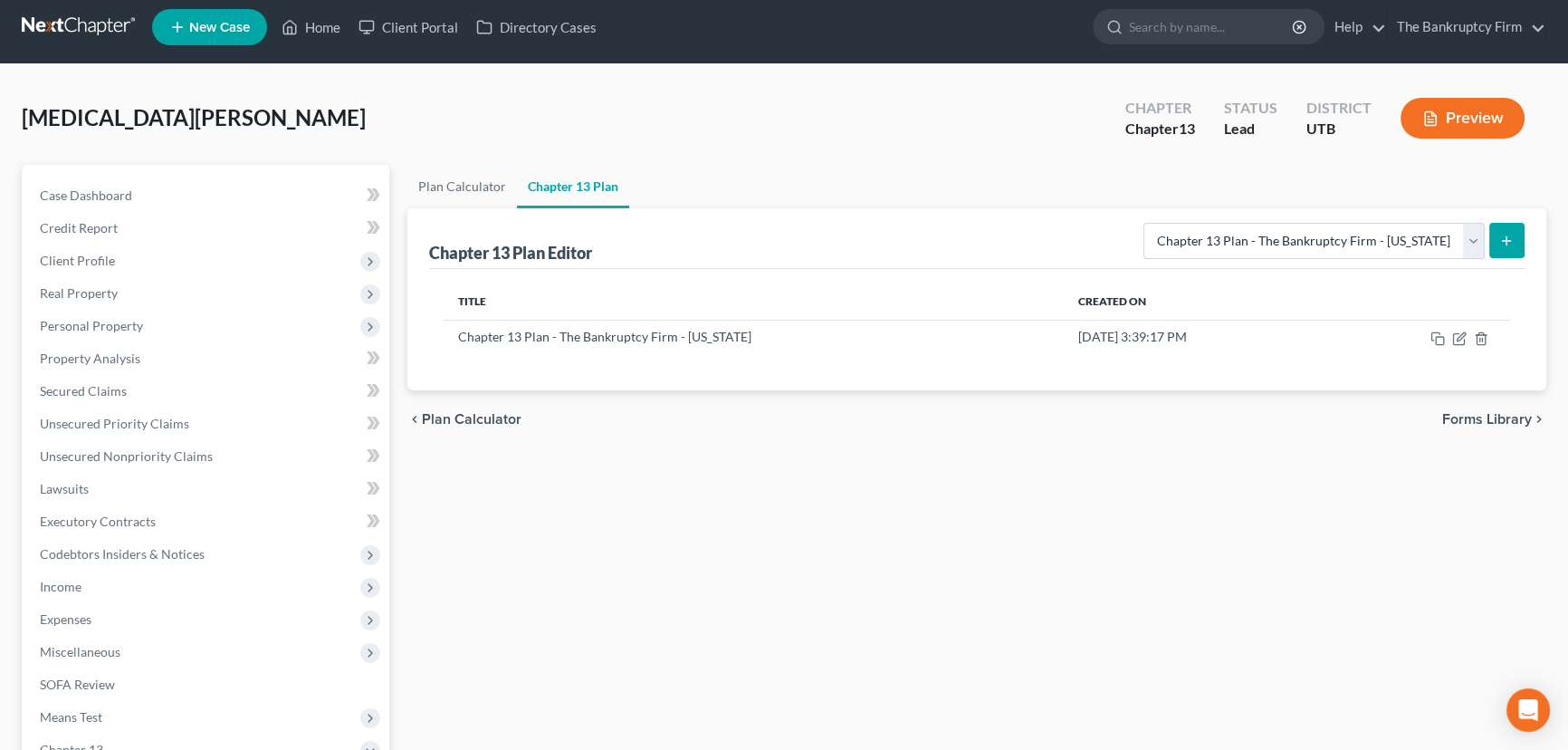
scroll to position [0, 0]
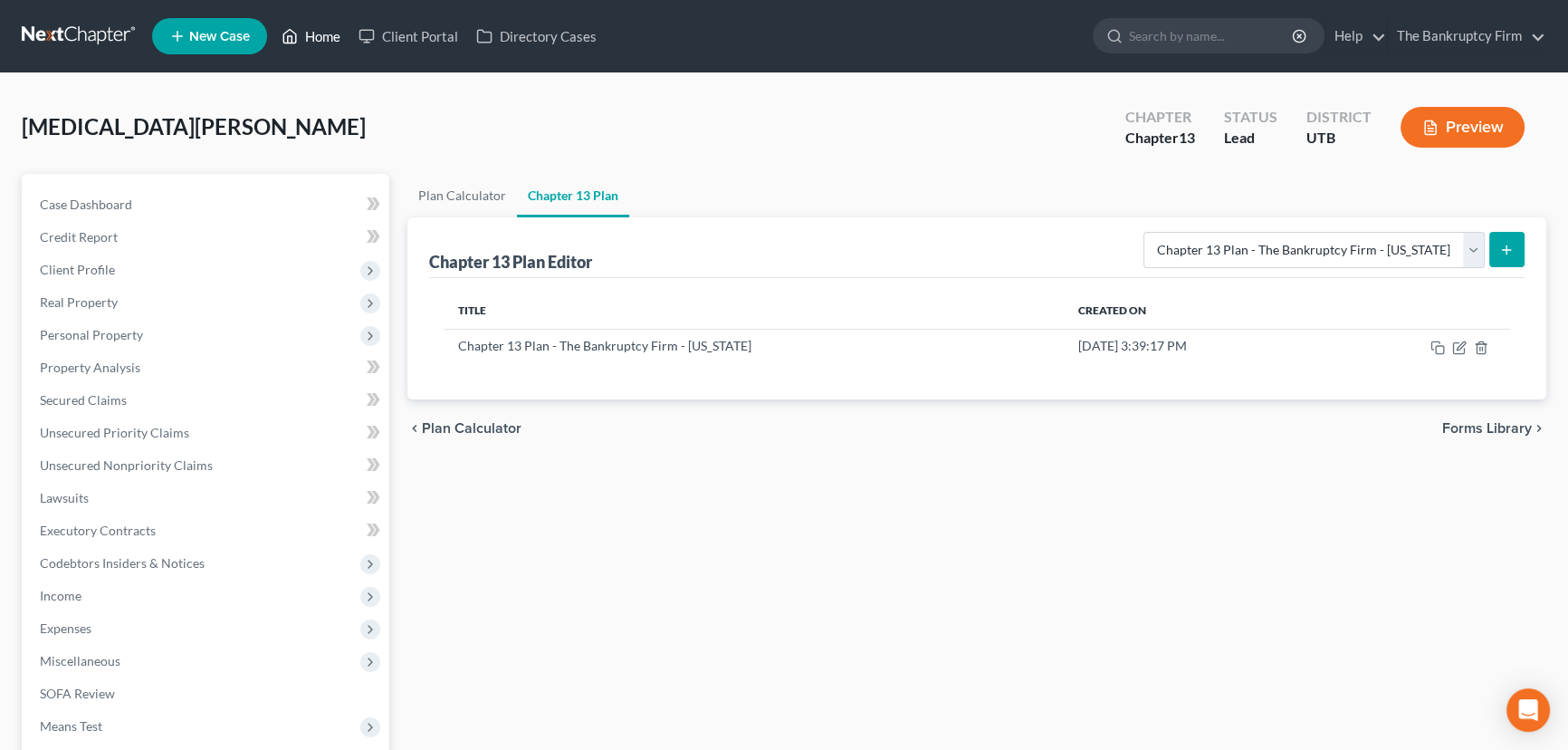
click at [323, 41] on link "Home" at bounding box center [311, 35] width 77 height 32
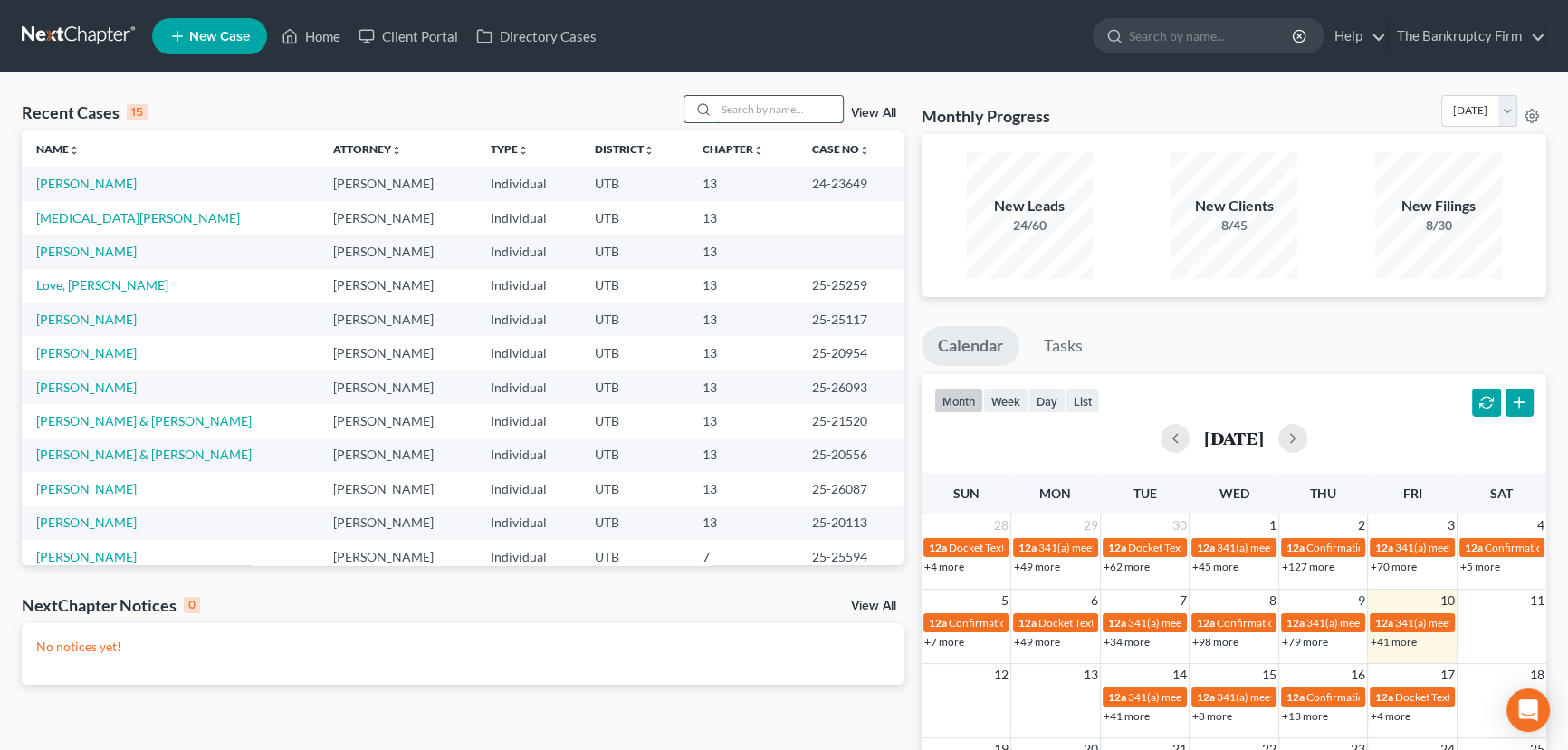
click at [741, 109] on input "search" at bounding box center [780, 109] width 127 height 26
type input "Nelson"
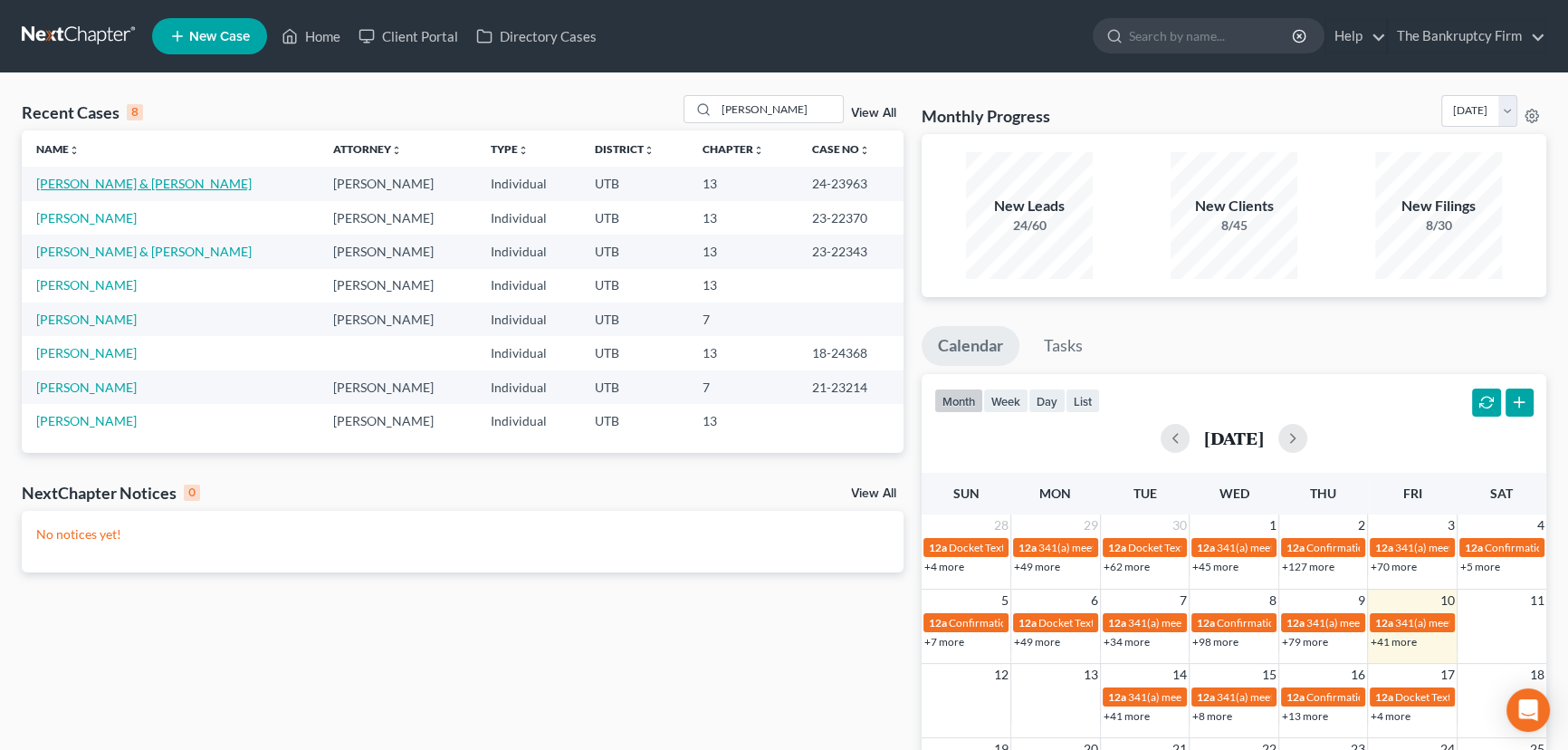
click at [150, 183] on link "[PERSON_NAME] & [PERSON_NAME]" at bounding box center [144, 184] width 215 height 16
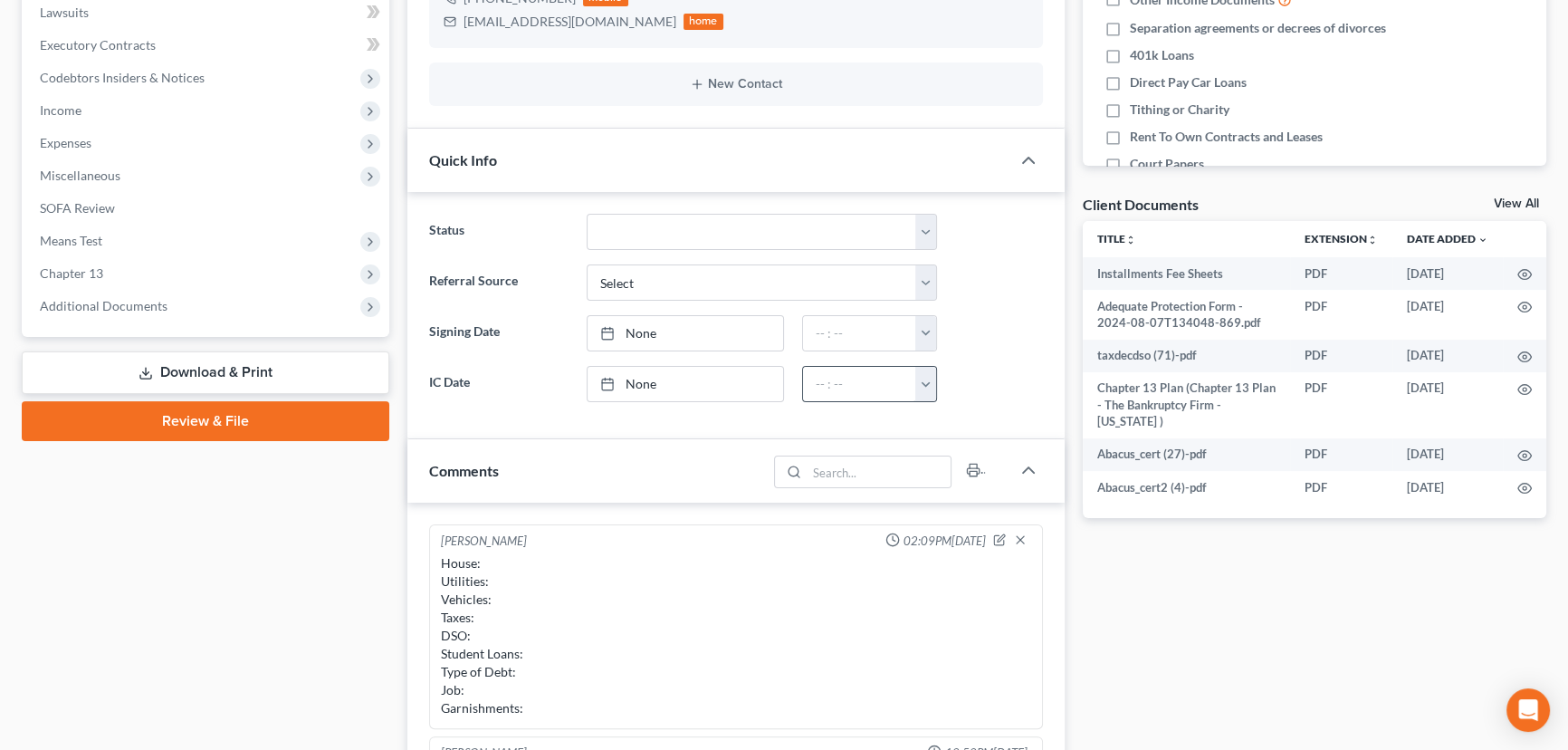
scroll to position [494, 0]
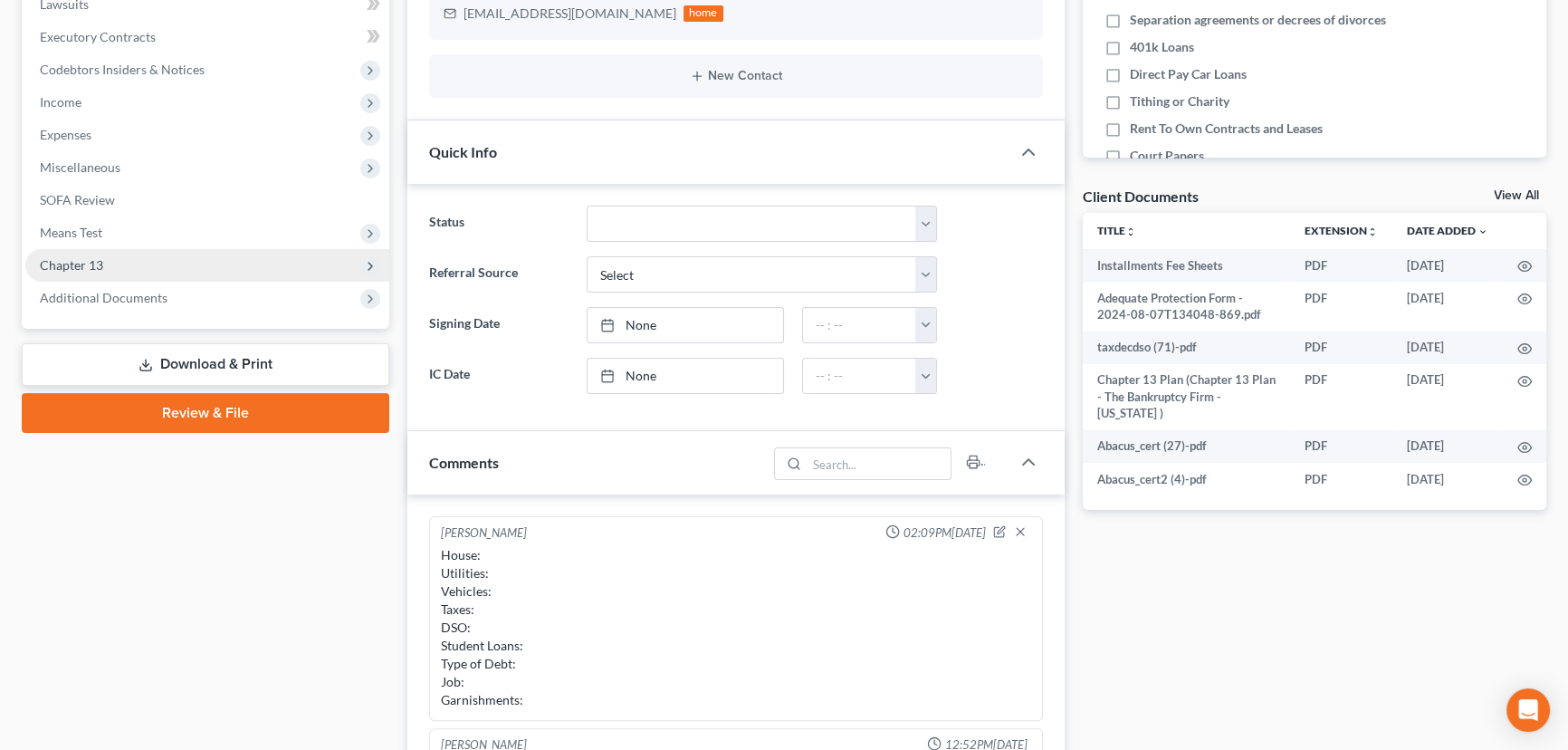
click at [82, 272] on span "Chapter 13" at bounding box center [207, 265] width 364 height 32
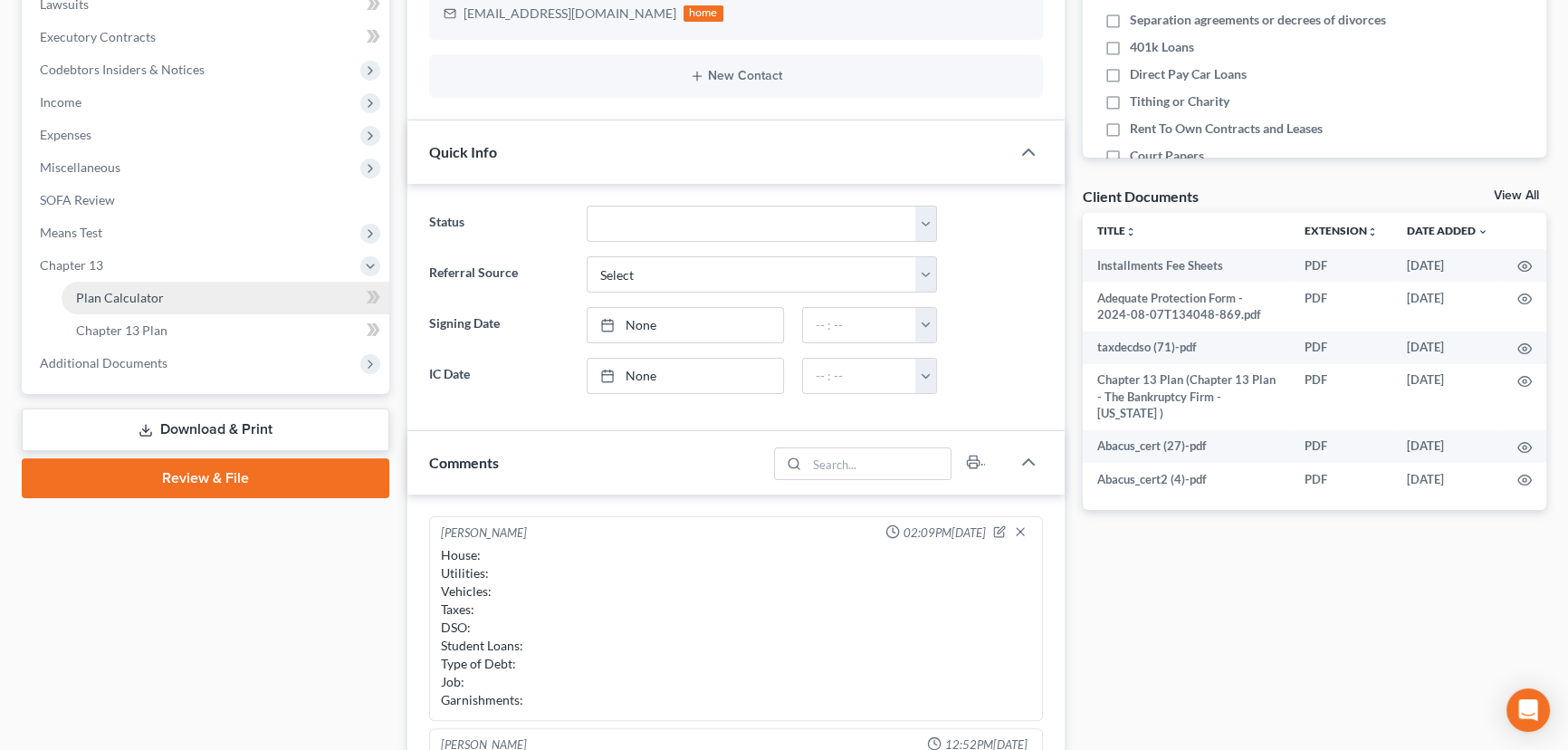
click at [132, 299] on span "Plan Calculator" at bounding box center [120, 297] width 88 height 16
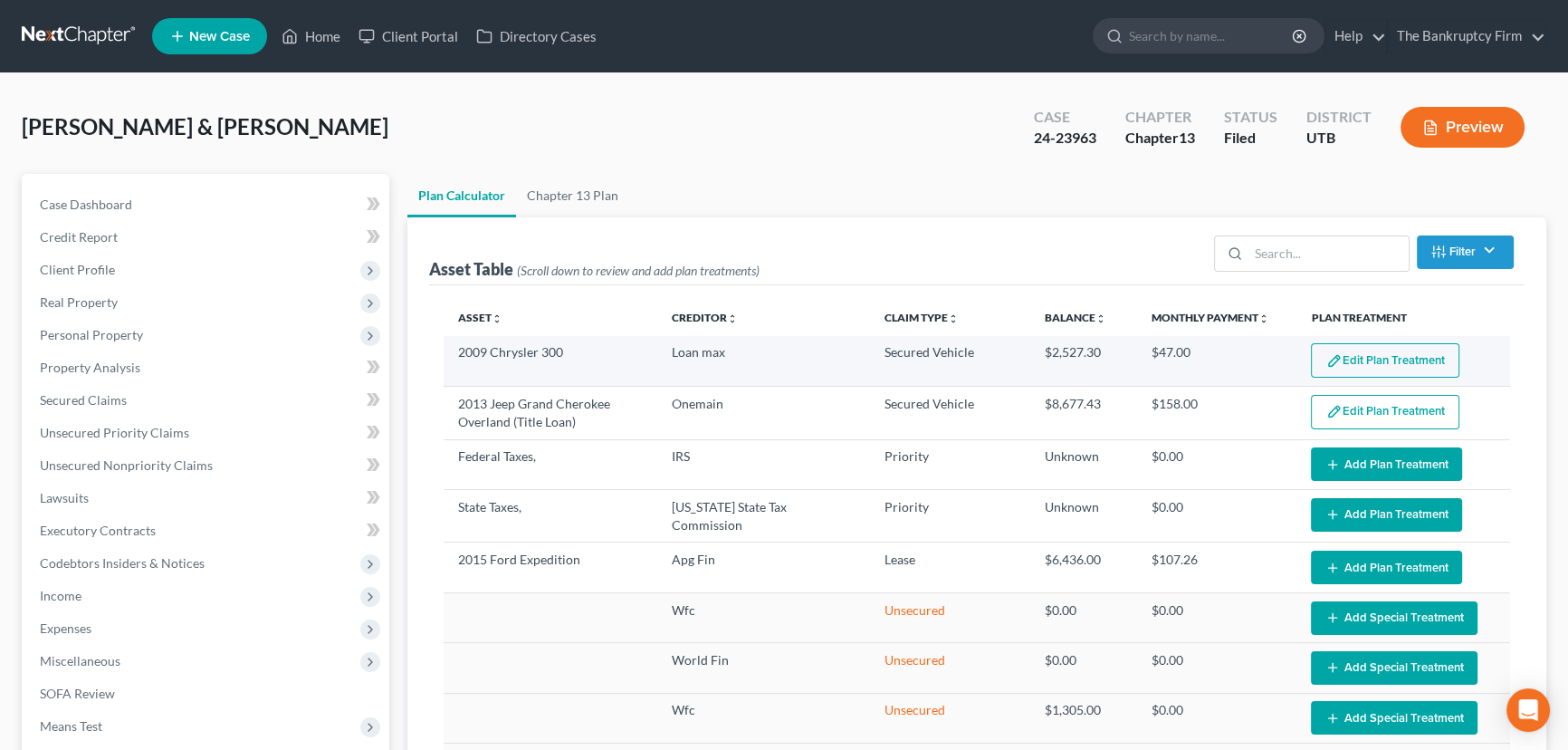
select select "59"
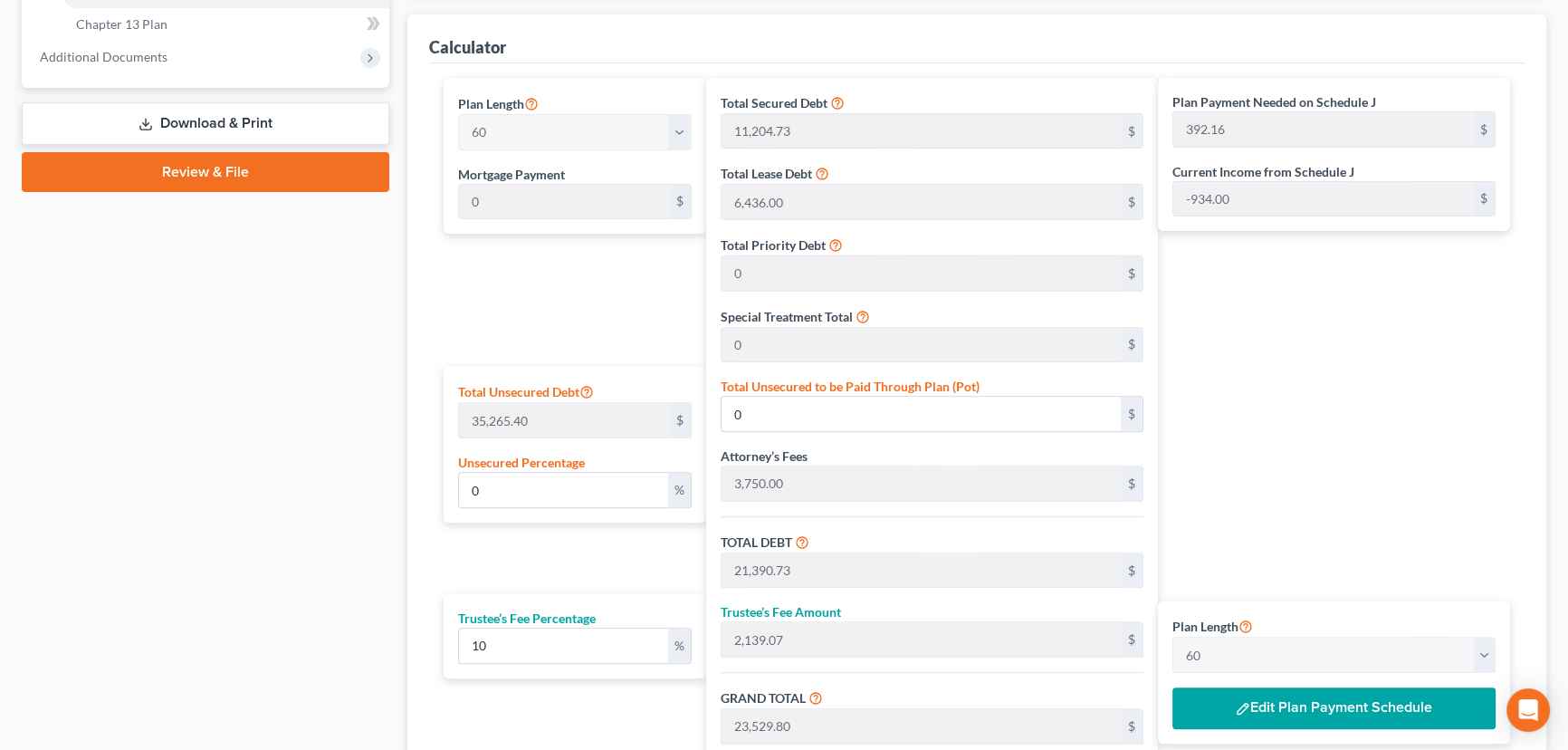
scroll to position [1007, 0]
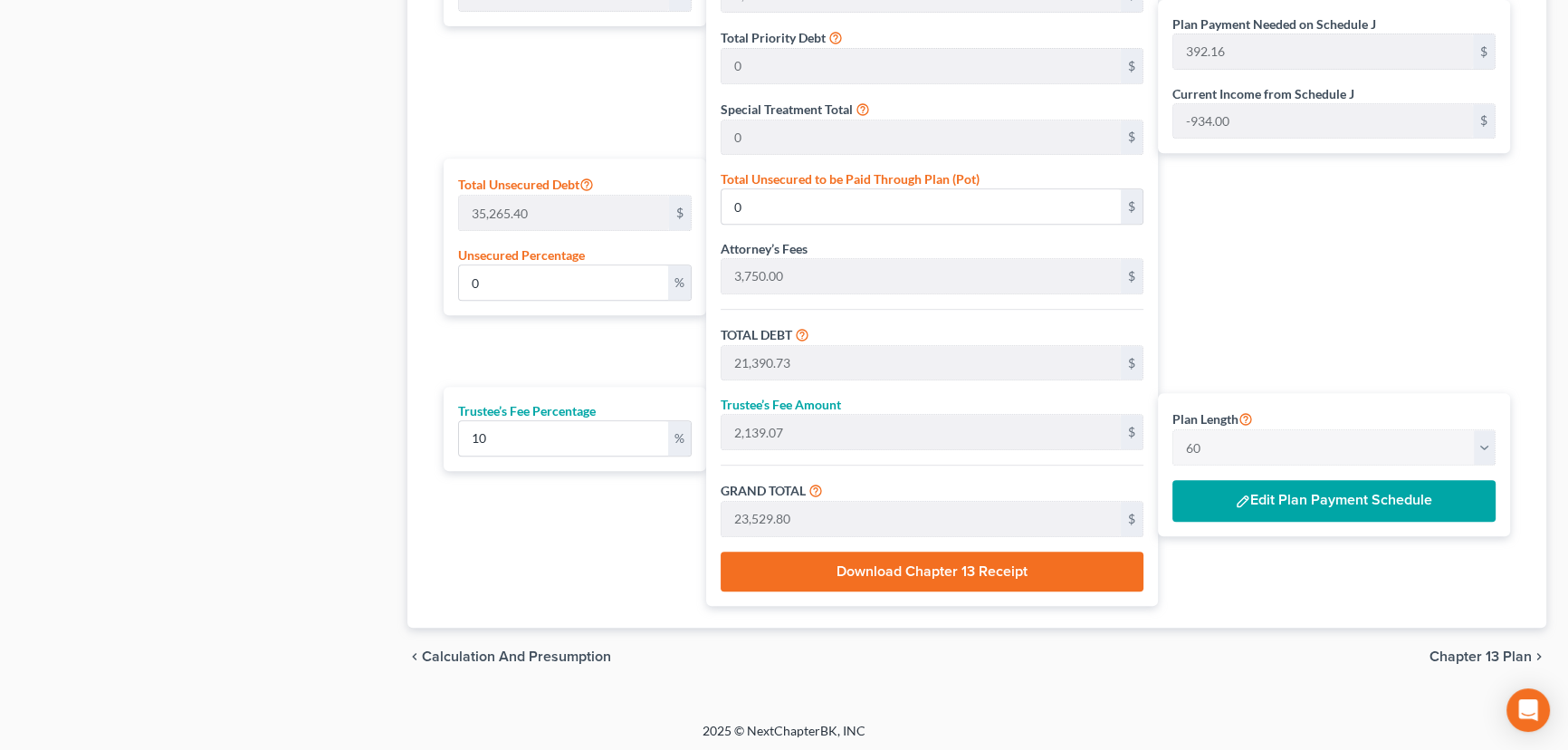
click at [1324, 490] on button "Edit Plan Payment Schedule" at bounding box center [1333, 501] width 324 height 42
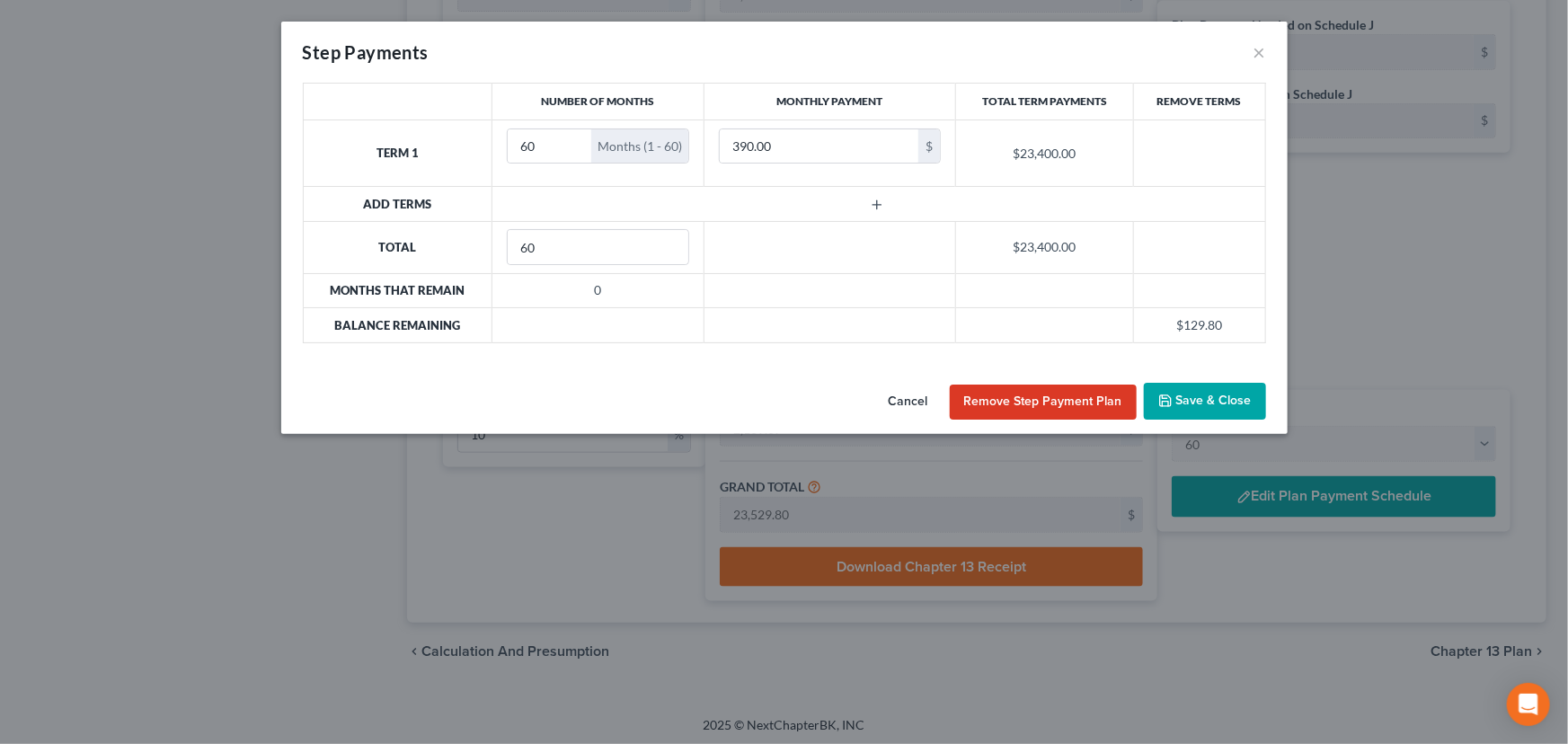
click at [1052, 402] on button "Remove Step Payment Plan" at bounding box center [1043, 402] width 187 height 36
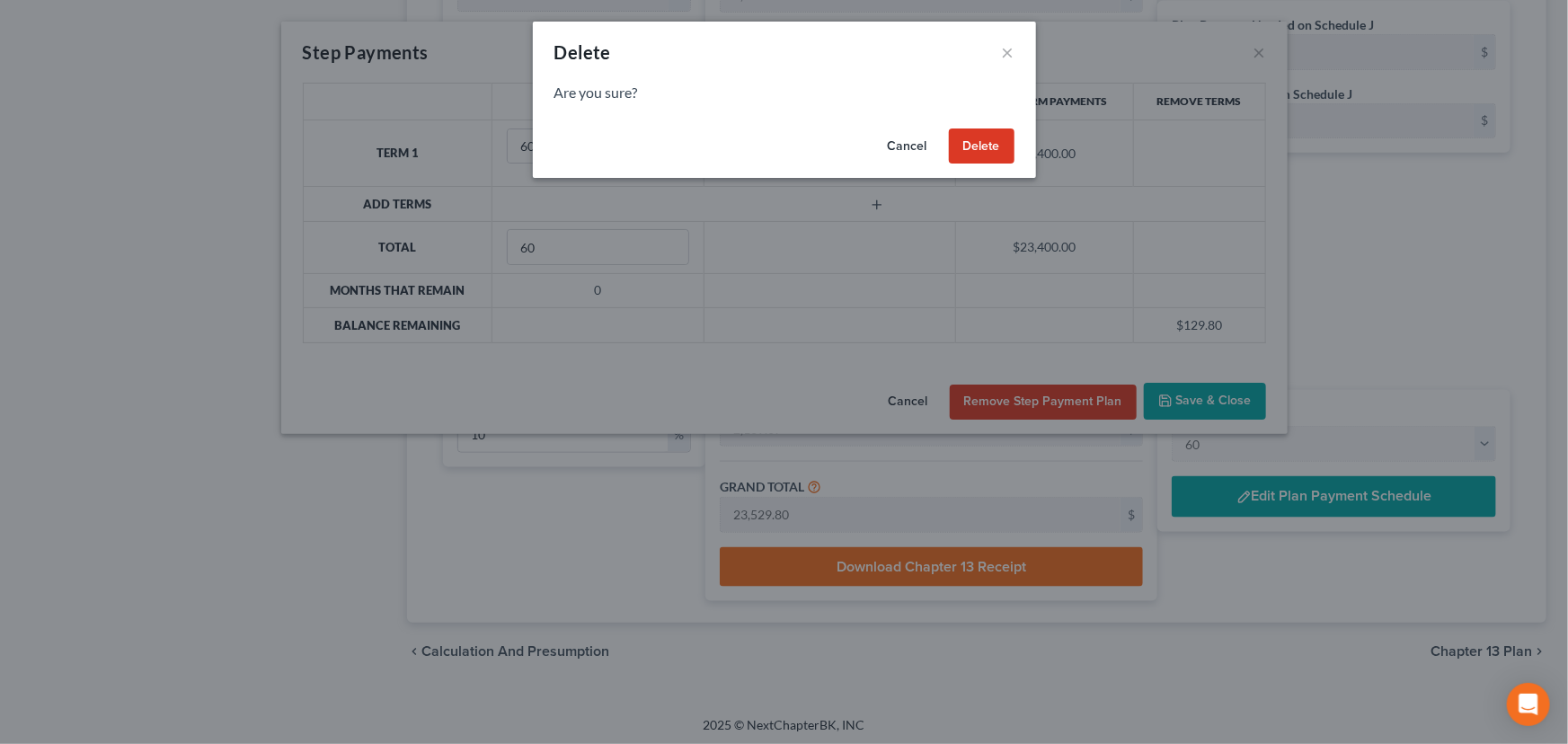
click at [987, 144] on button "Delete" at bounding box center [982, 146] width 66 height 36
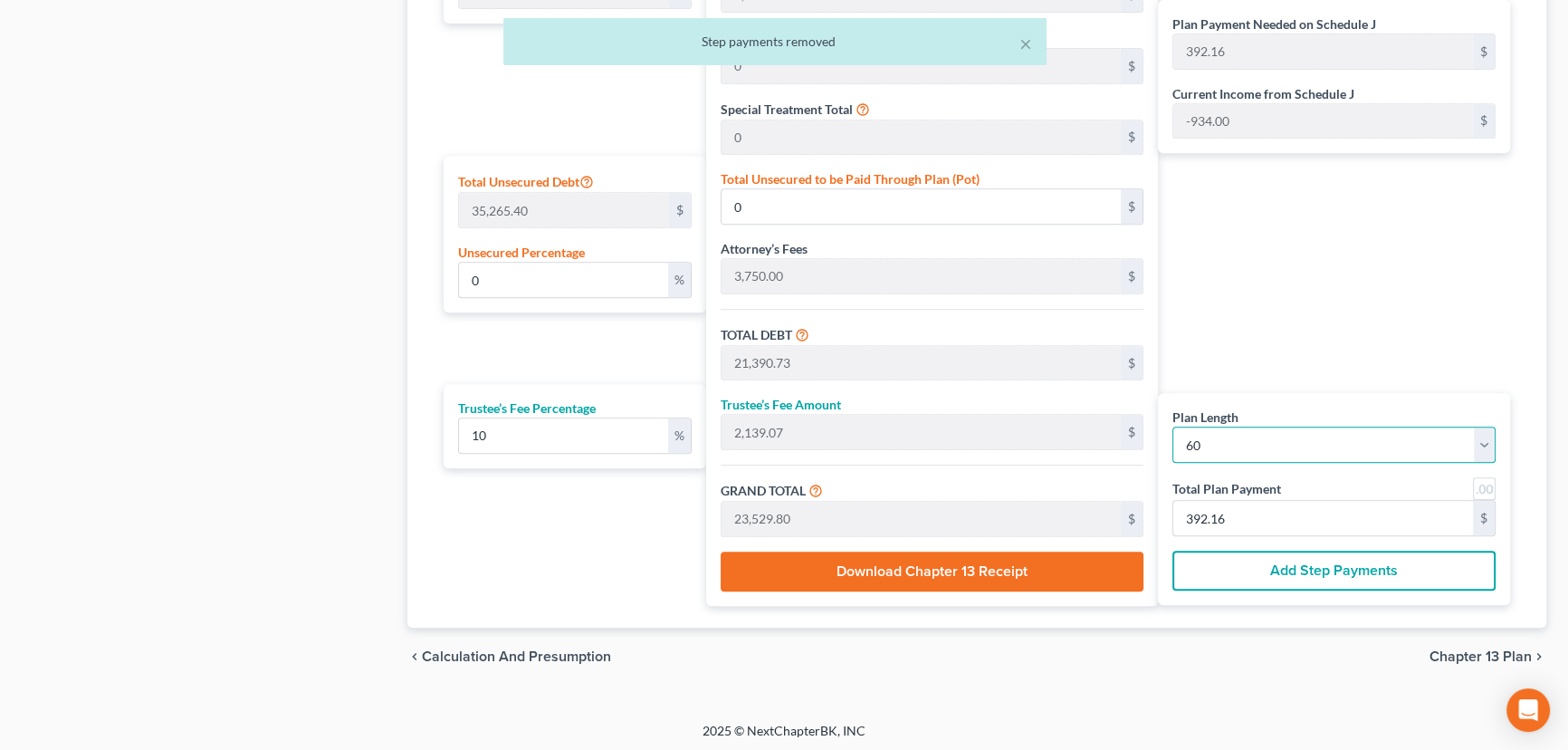
click at [1224, 445] on select "1 2 3 4 5 6 7 8 9 10 11 12 13 14 15 16 17 18 19 20 21 22 23 24 25 26 27 28 29 3…" at bounding box center [1333, 444] width 324 height 36
select select "45"
click at [1172, 426] on select "1 2 3 4 5 6 7 8 9 10 11 12 13 14 15 16 17 18 19 20 21 22 23 24 25 26 27 28 29 3…" at bounding box center [1333, 444] width 324 height 36
select select "45"
type input "511.51"
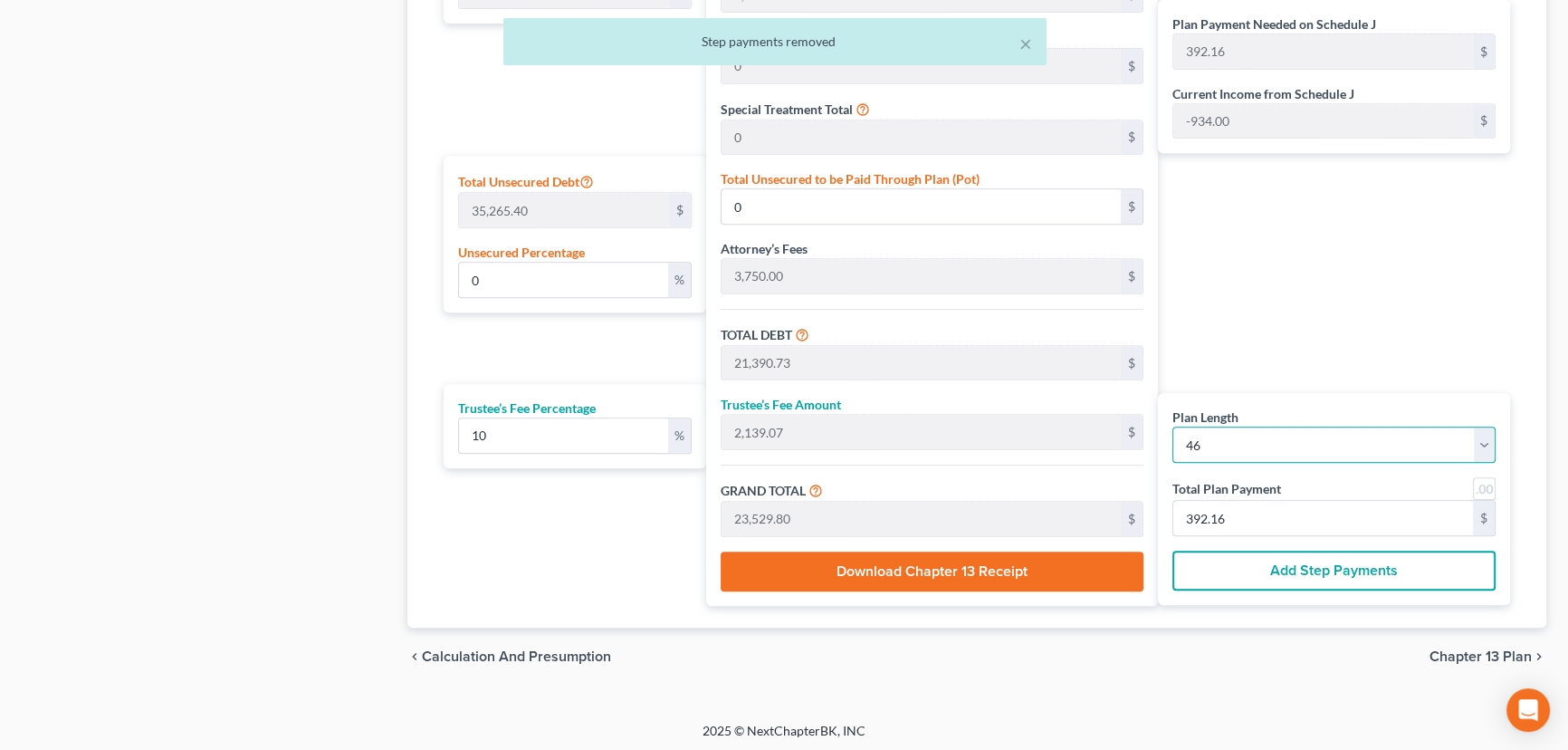
type input "511.51"
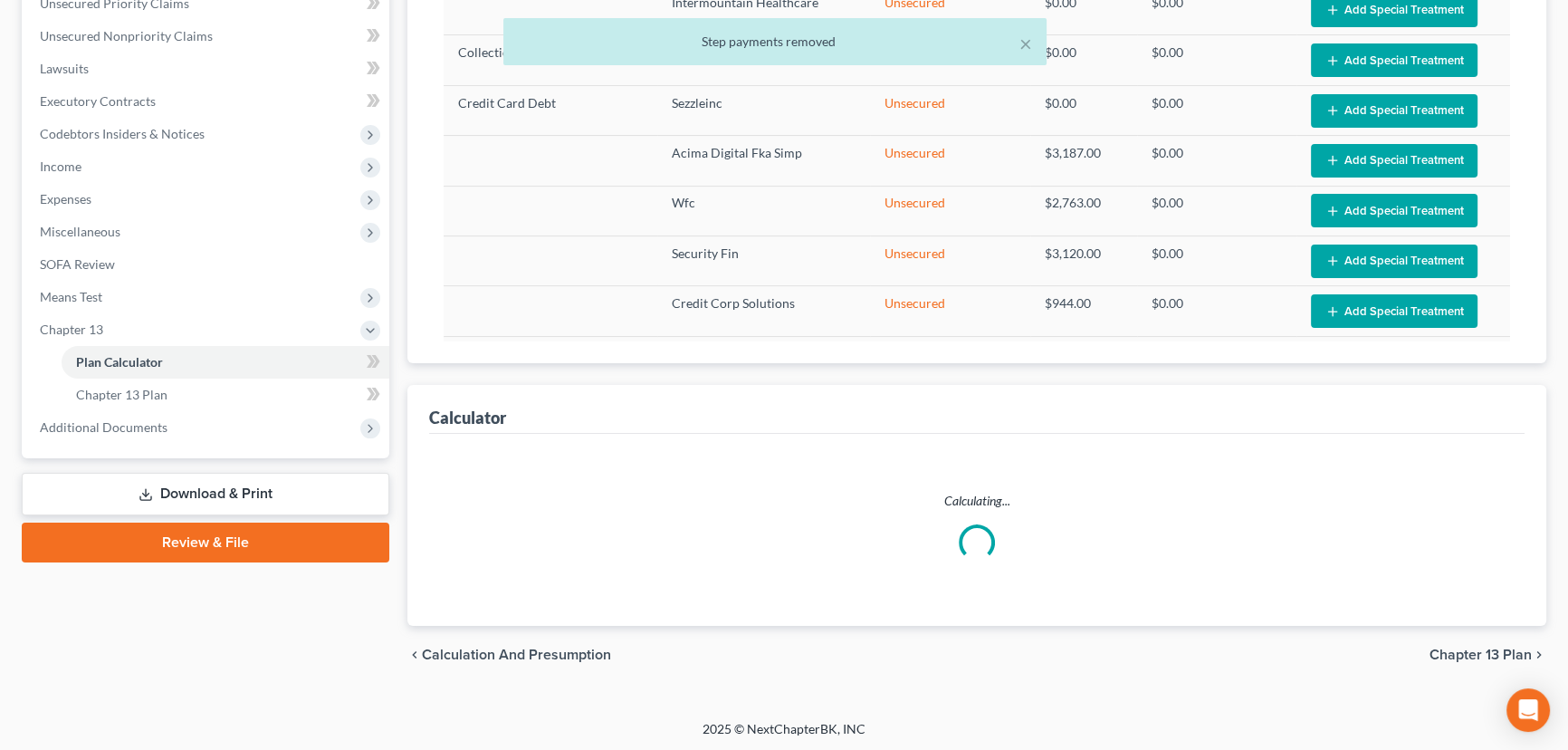
select select "45"
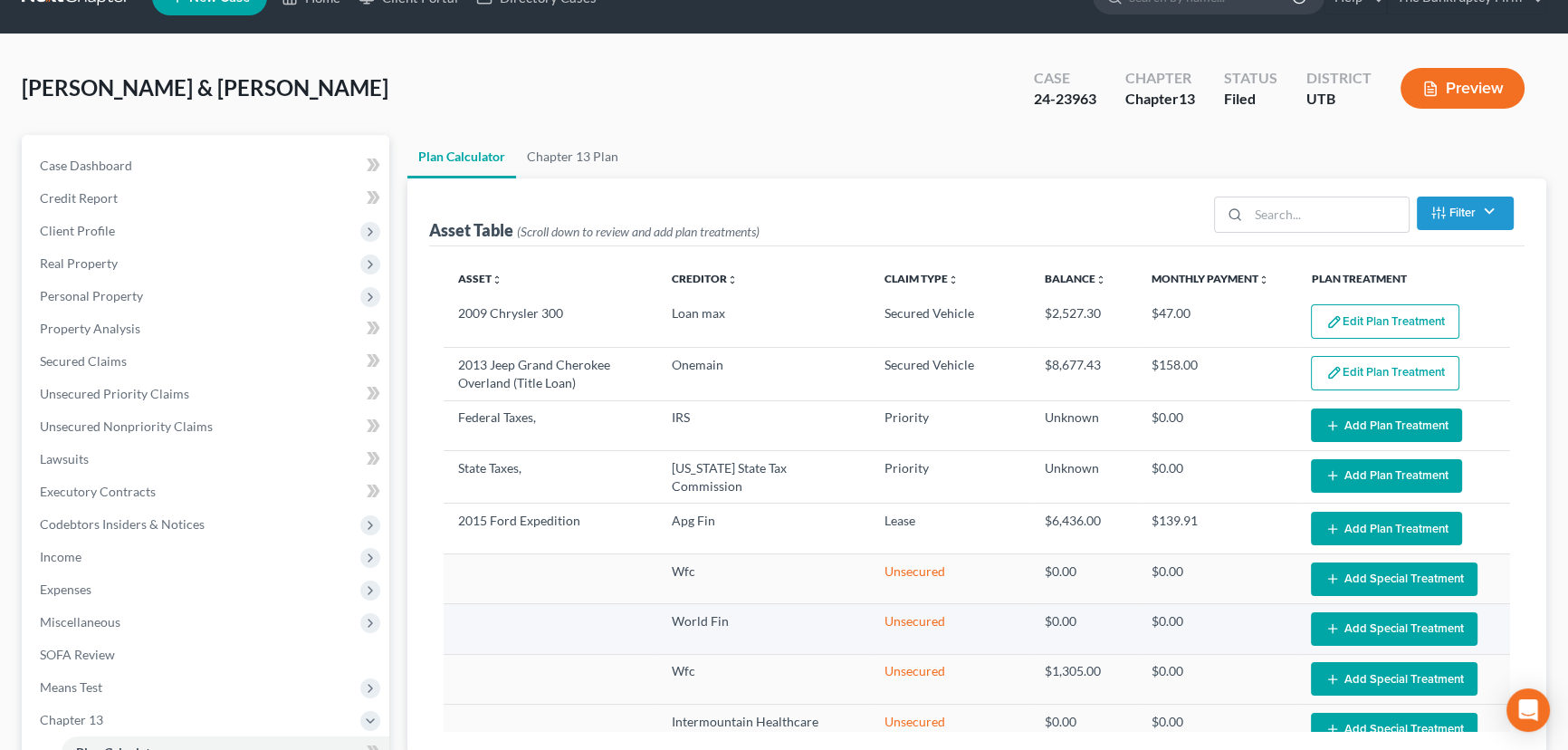
scroll to position [19, 0]
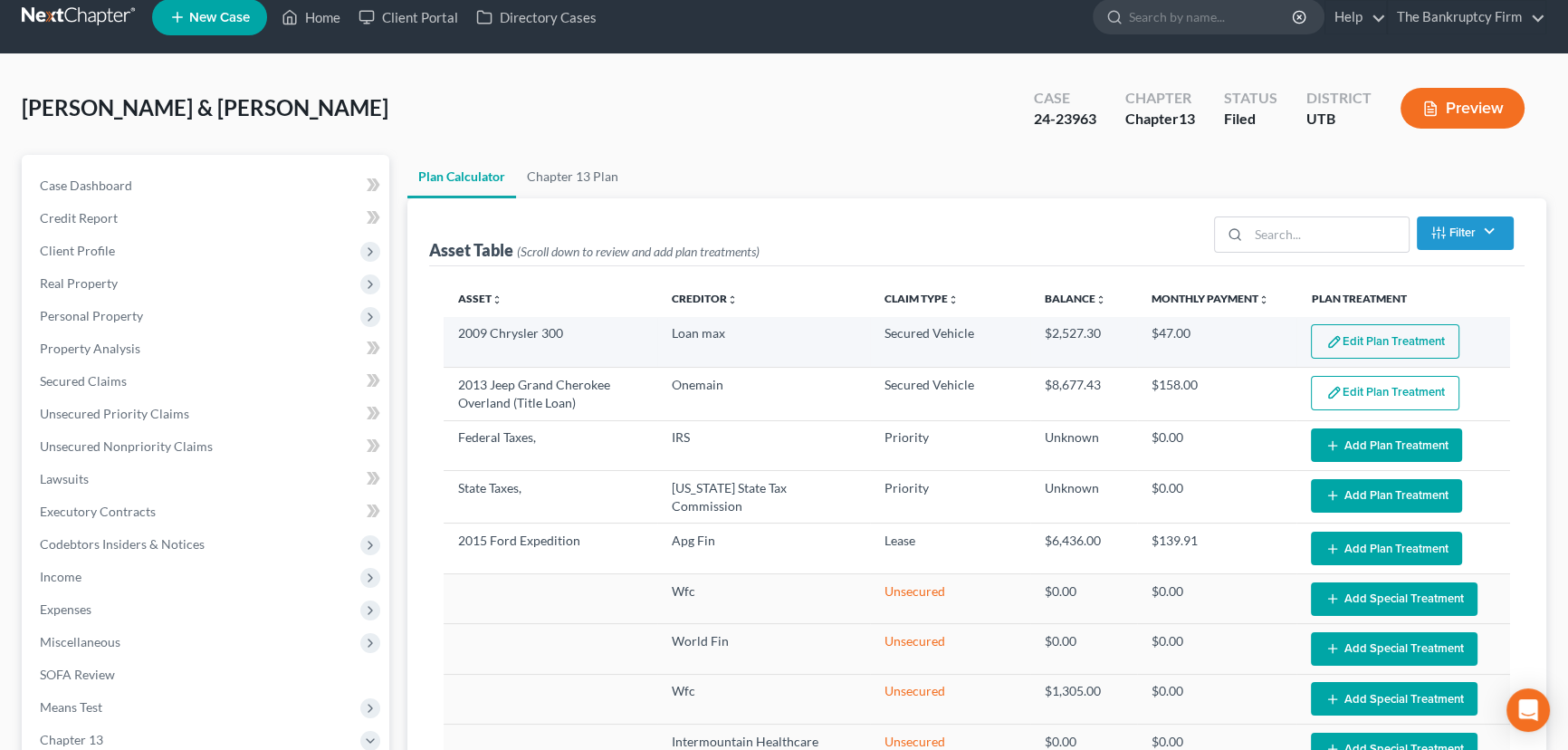
click at [1339, 337] on button "Edit Plan Treatment" at bounding box center [1385, 341] width 149 height 34
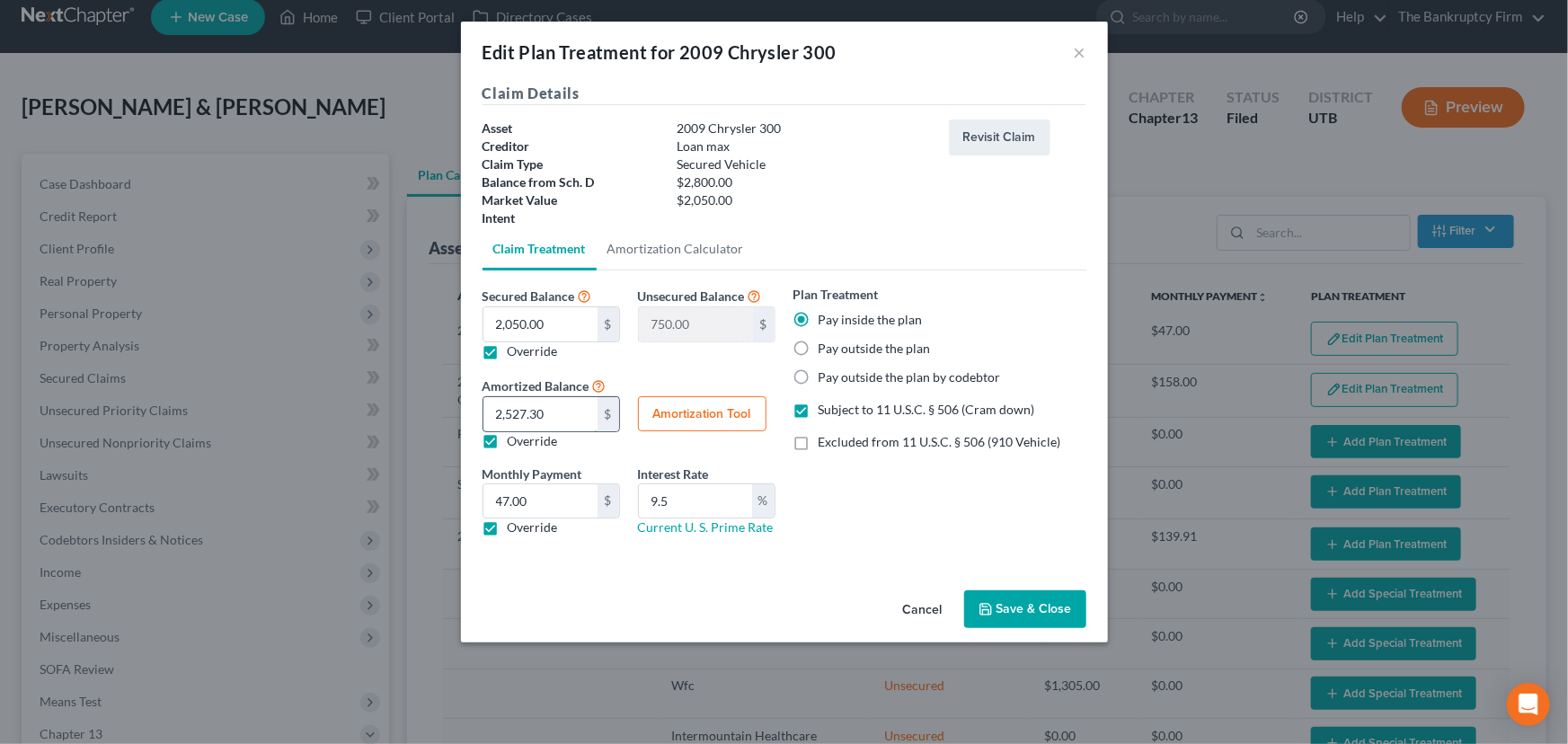
click at [567, 412] on input "2,527.30" at bounding box center [540, 413] width 114 height 34
type input "1,708."
type input "1"
type input "2,799.00"
type input "17"
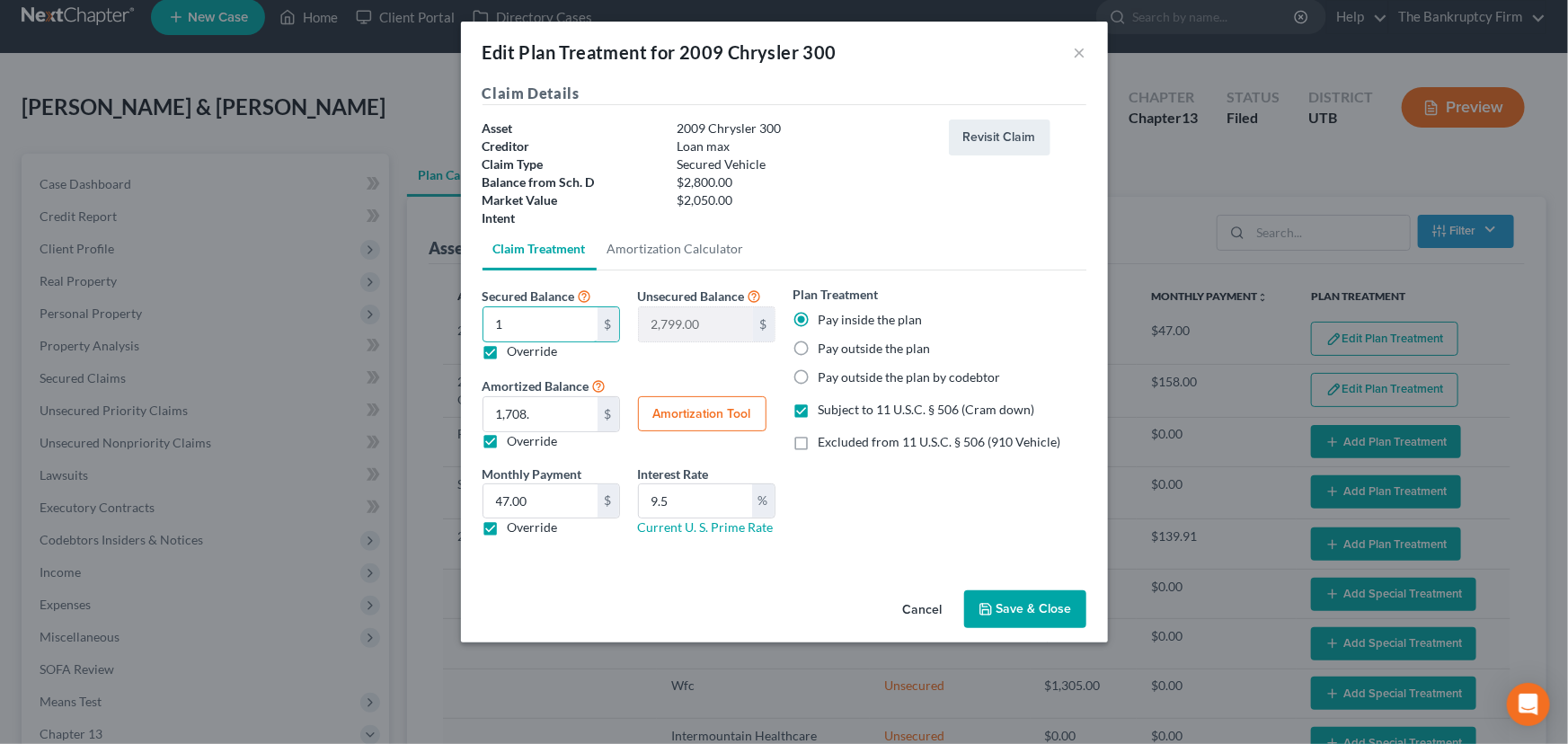
type input "2,783.00"
type input "170"
type input "2,630.00"
type input "1708"
type input "1,092.00"
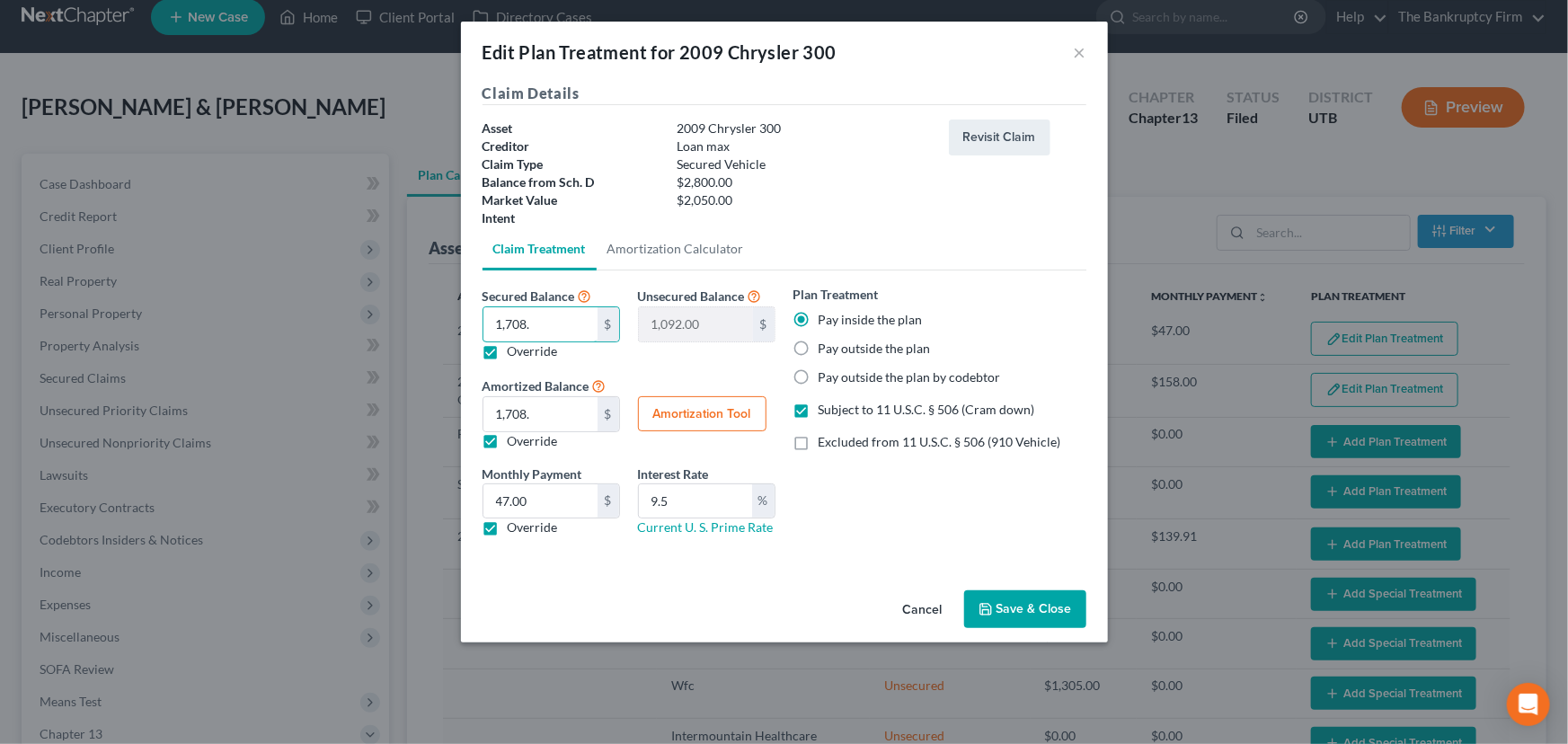
type input "1,708.3"
type input "1,091.70"
type input "1,708.35"
type input "1,091.65"
type input "1,708.35"
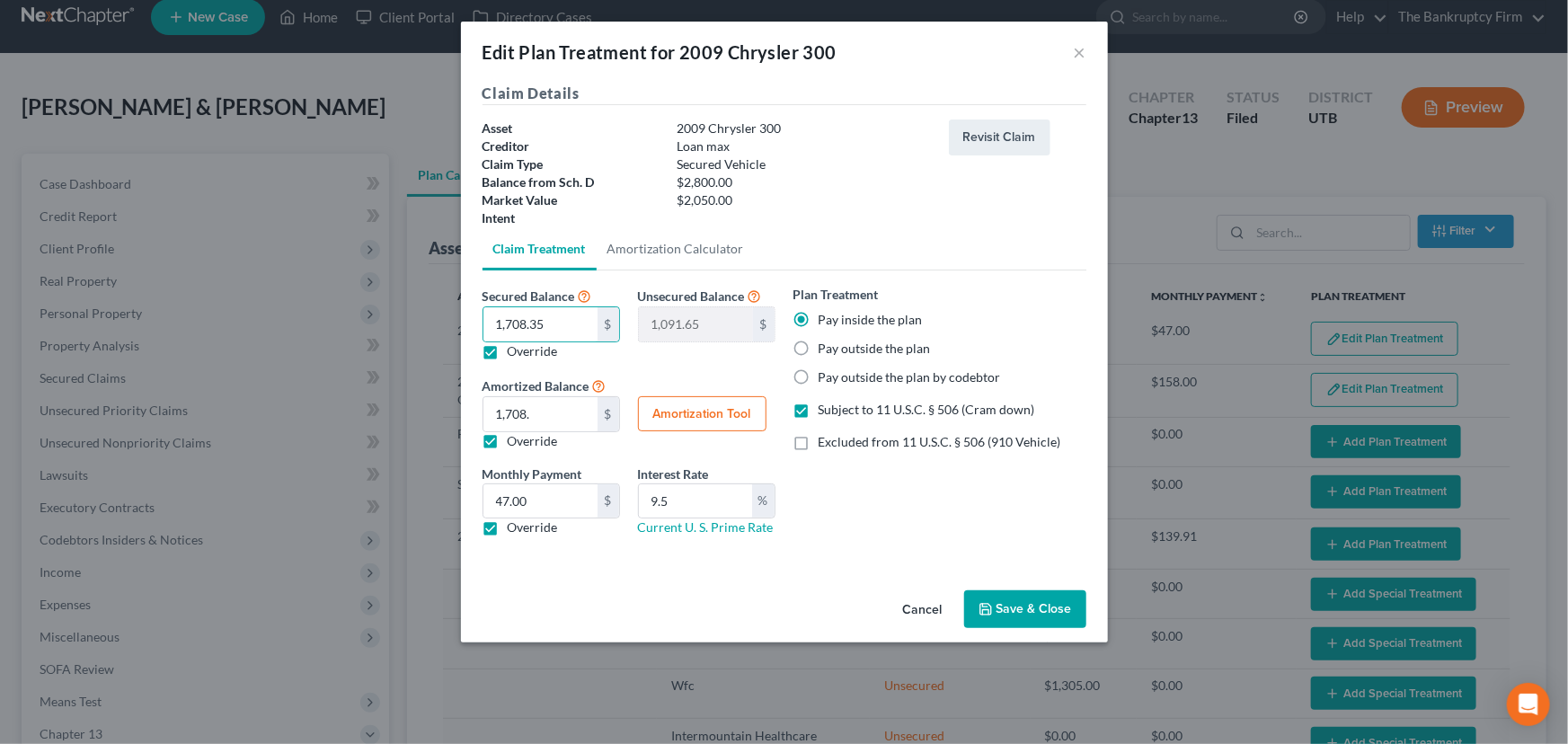
click at [702, 413] on button "Amortization Tool" at bounding box center [702, 413] width 128 height 36
type input "1,708.35"
type input "9.5"
type input "46"
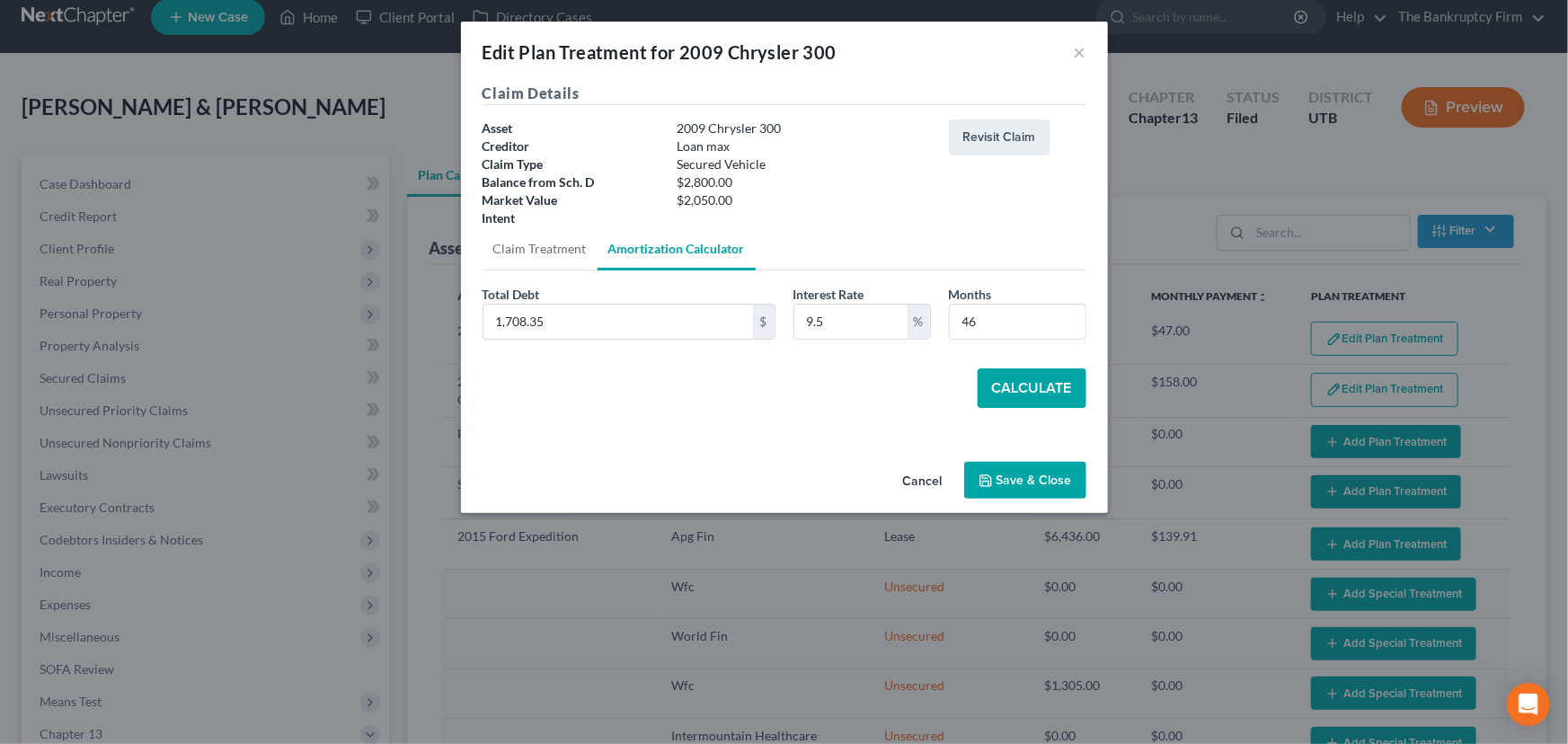
click at [1019, 385] on button "Calculate" at bounding box center [1032, 388] width 109 height 40
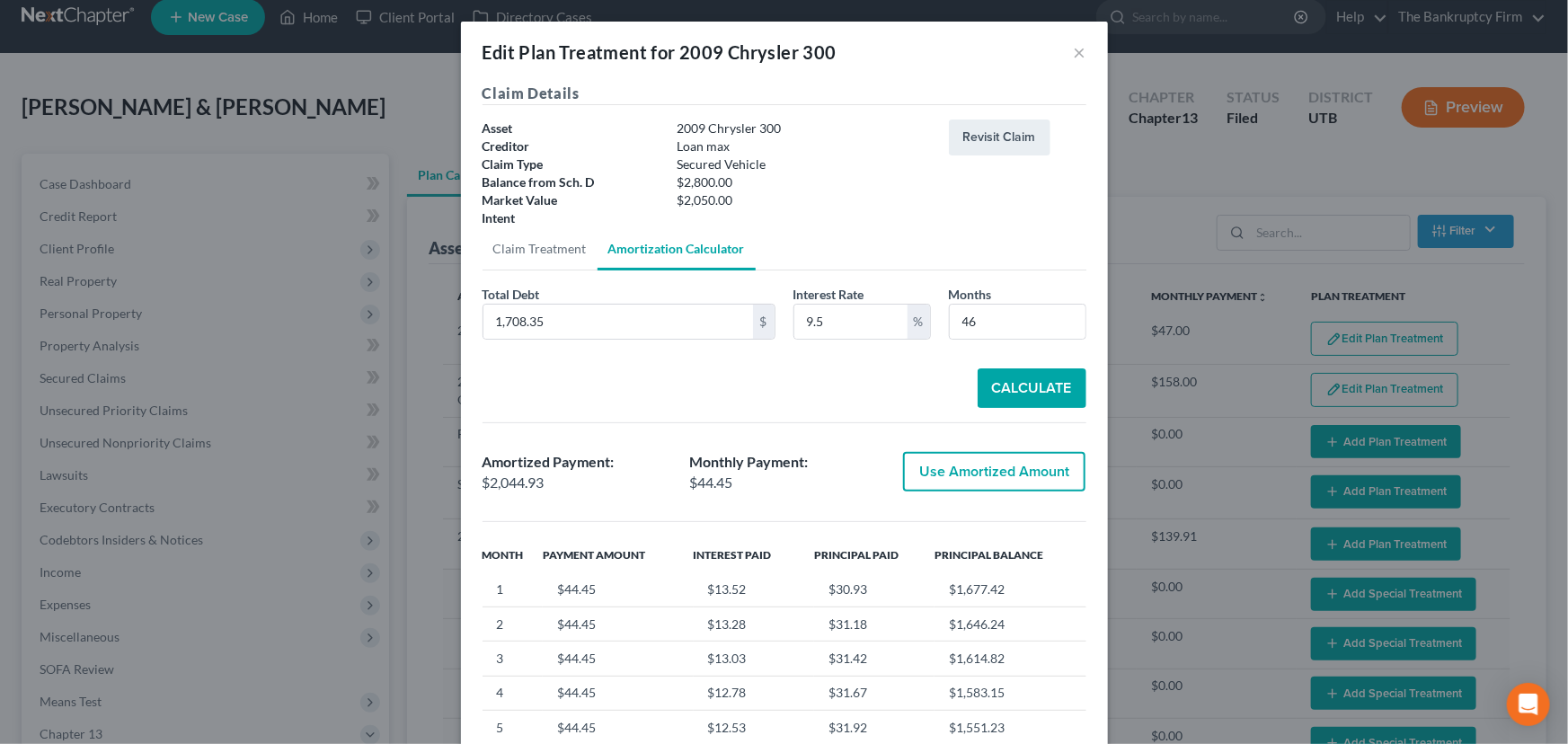
click at [981, 472] on button "Use Amortized Amount" at bounding box center [995, 471] width 182 height 40
type input "2,044.92"
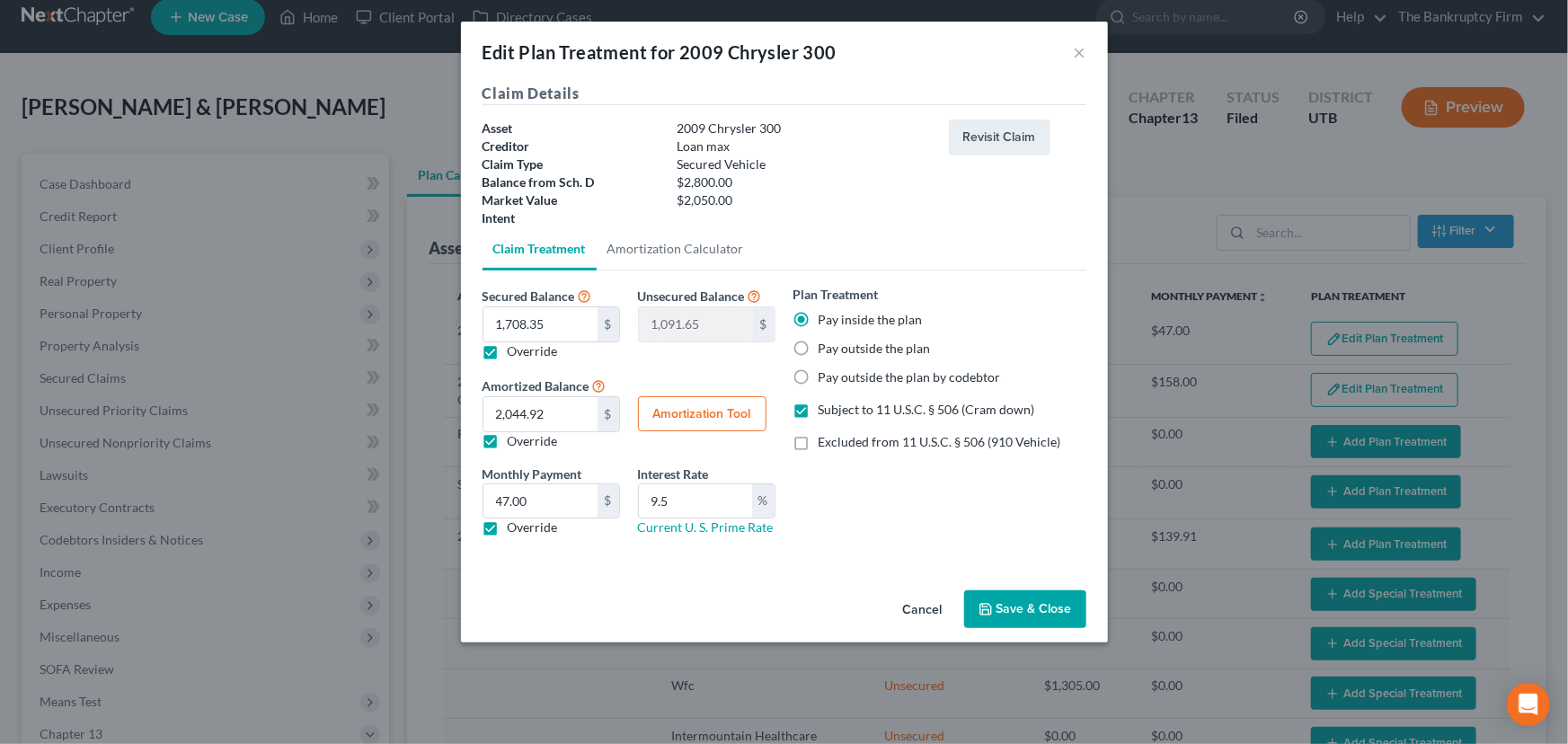
click at [1025, 608] on button "Save & Close" at bounding box center [1026, 608] width 122 height 38
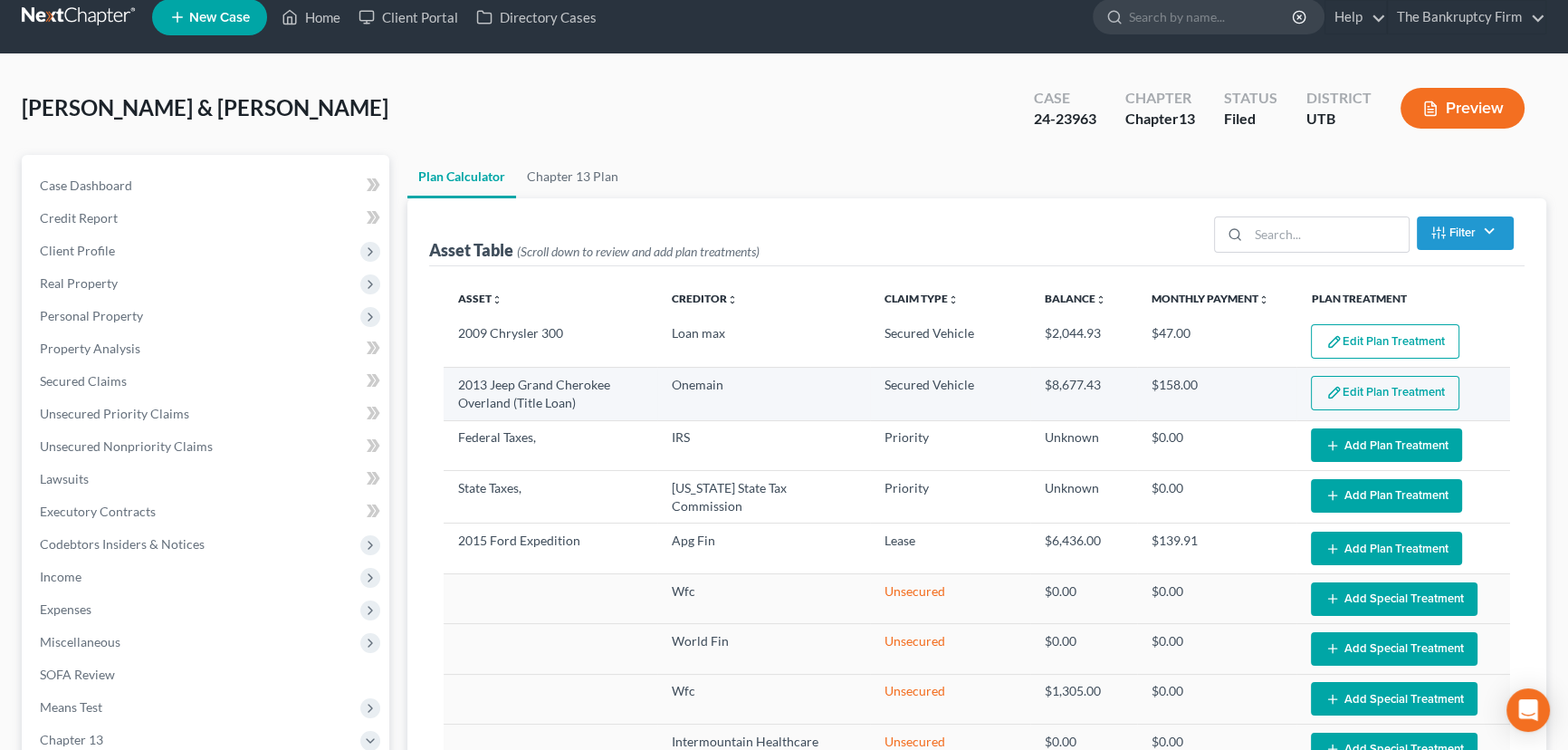
select select "45"
click at [1352, 395] on button "Edit Plan Treatment" at bounding box center [1385, 392] width 149 height 34
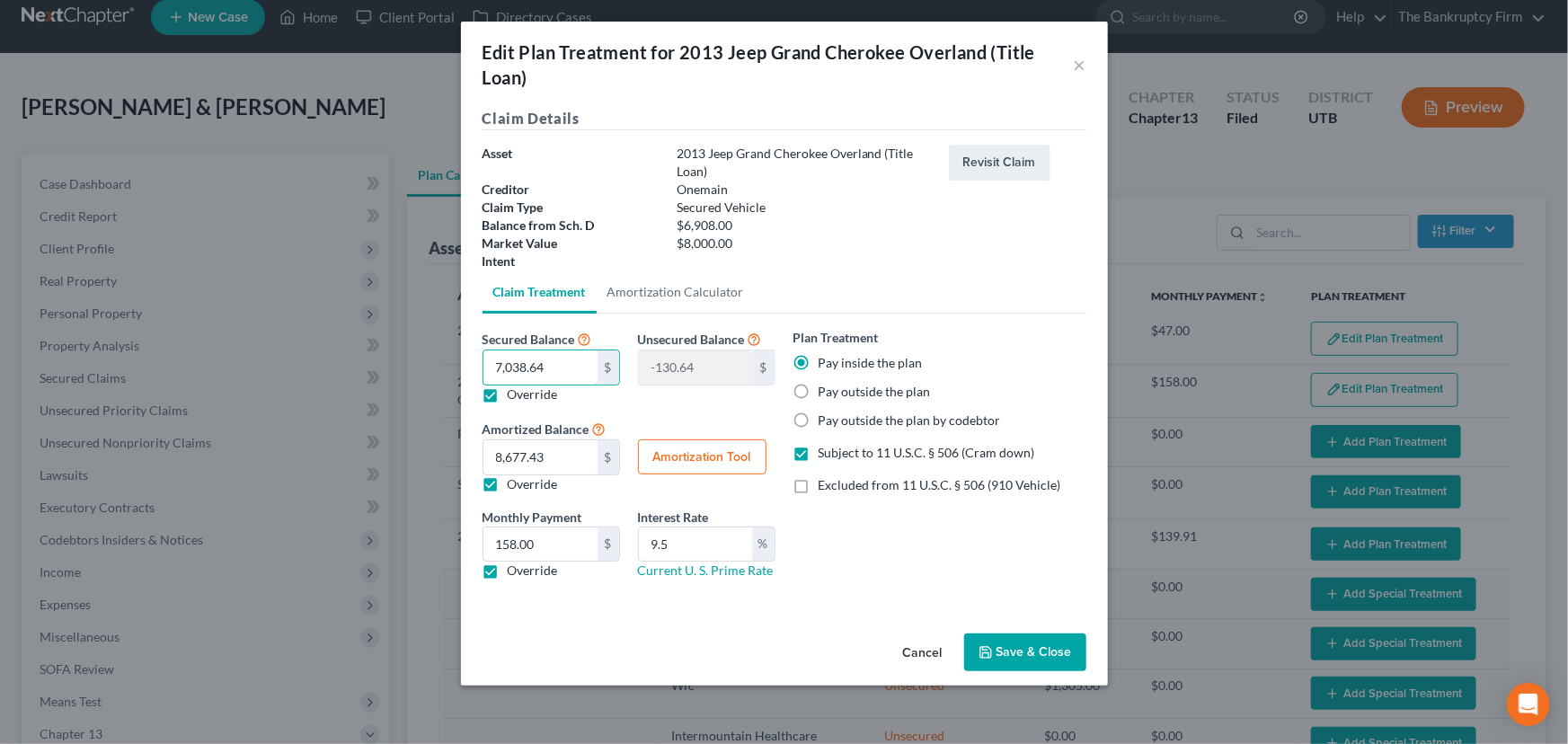
type input "6"
type input "6,902.00"
type input "60"
type input "6,848.00"
type input "601"
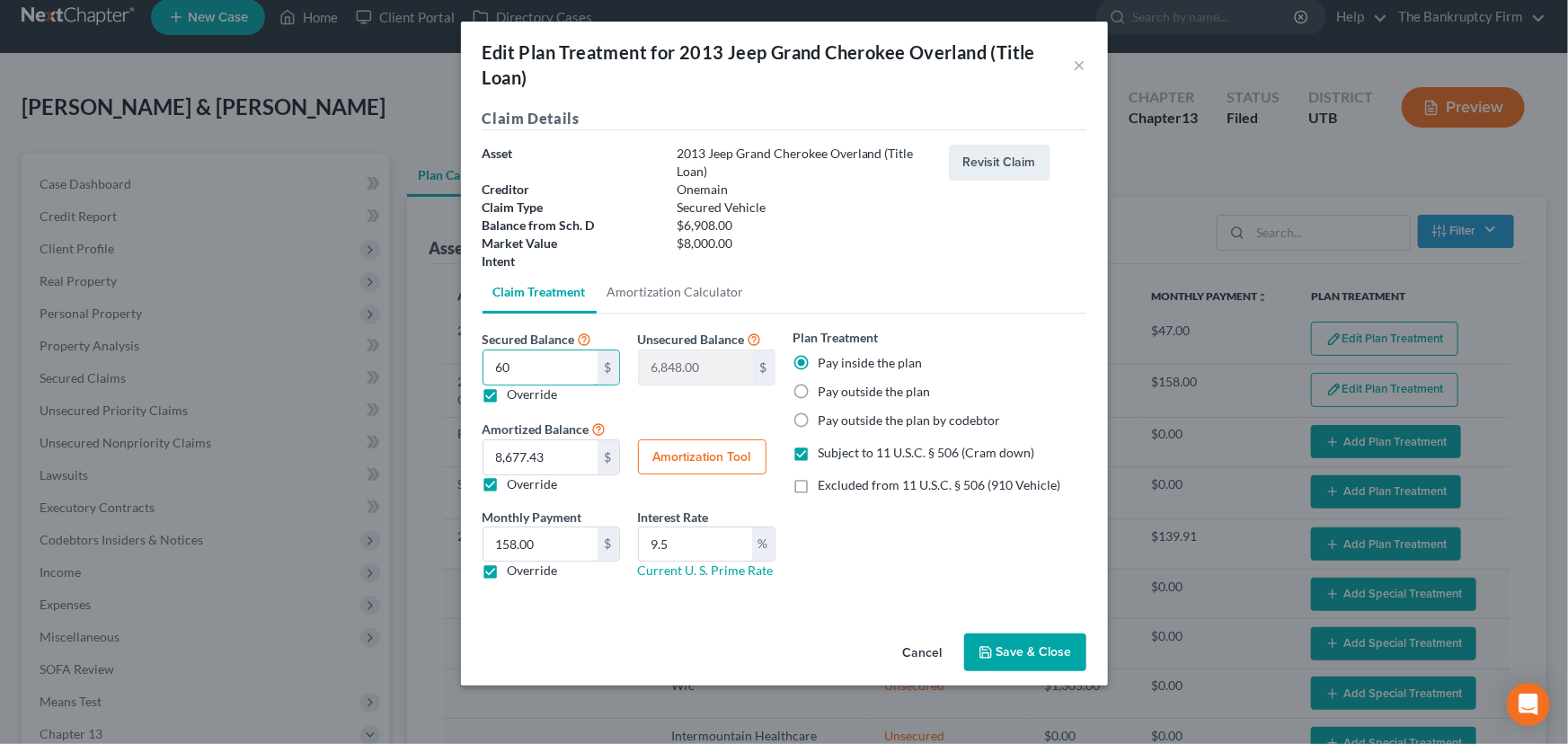
type input "6,307.00"
type input "6011"
type input "897.00"
type input "6,011.06"
type input "896.93"
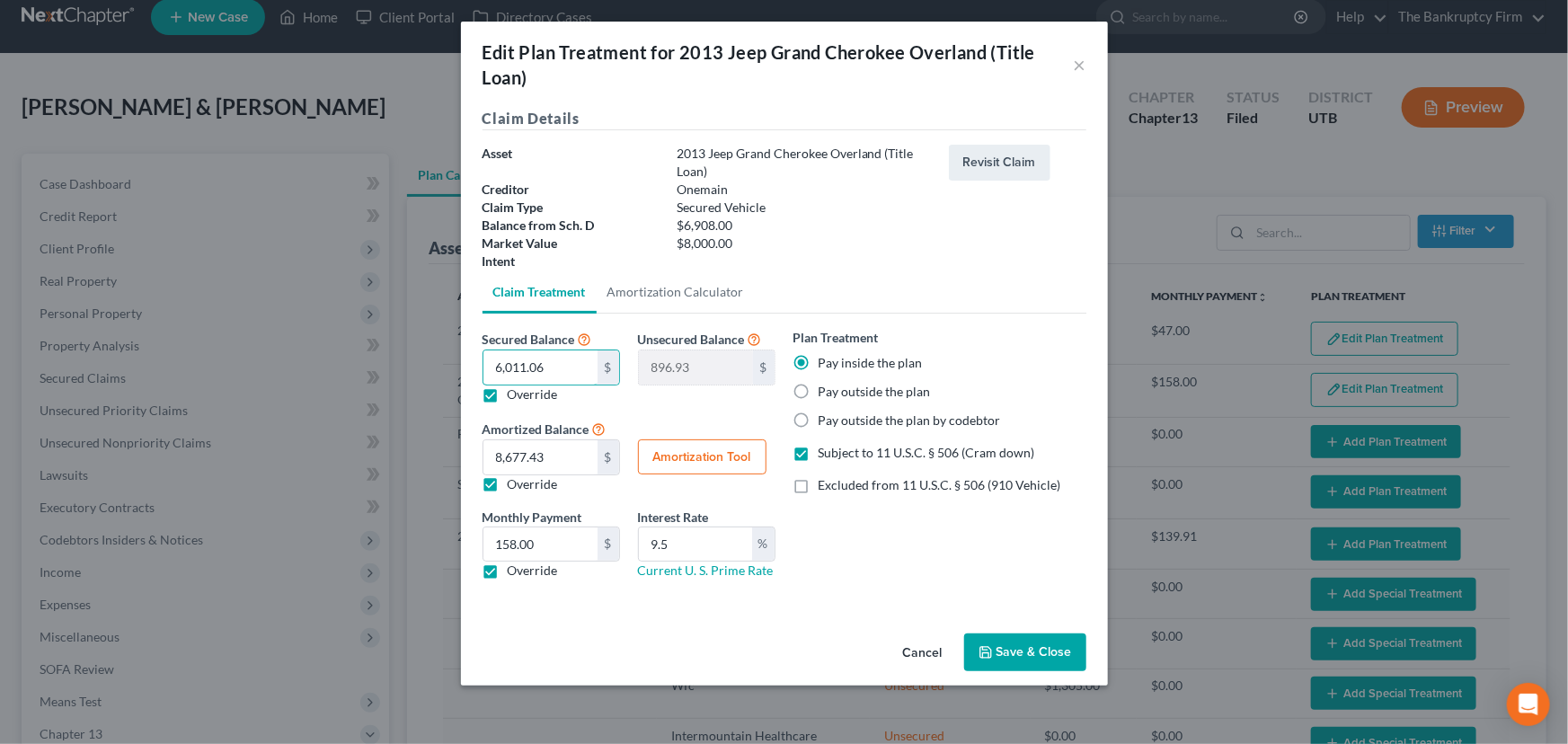
type input "6,011.06"
click at [684, 457] on button "Amortization Tool" at bounding box center [702, 457] width 128 height 36
type input "6,011.06"
type input "9.5"
type input "46"
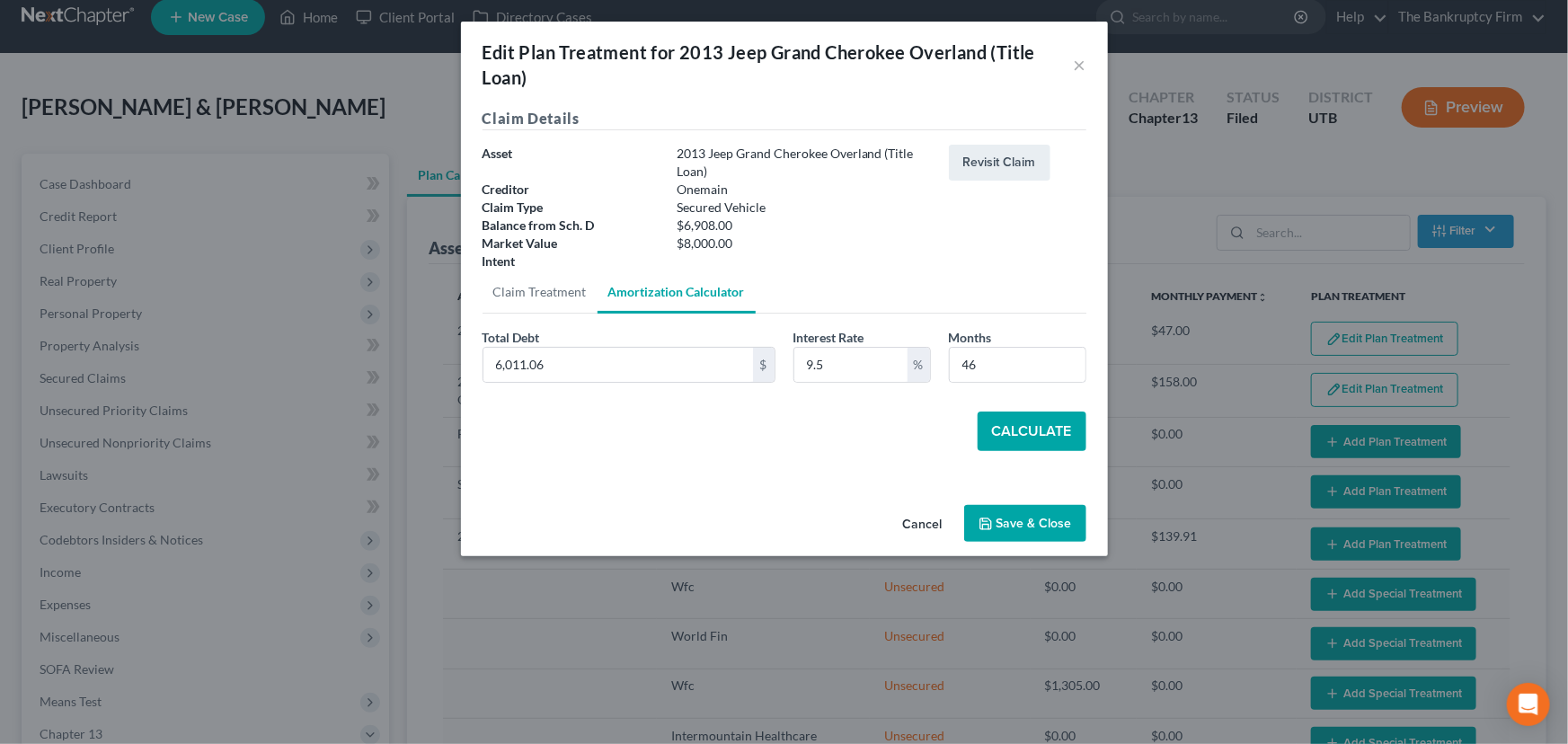
click at [1021, 427] on button "Calculate" at bounding box center [1032, 431] width 109 height 40
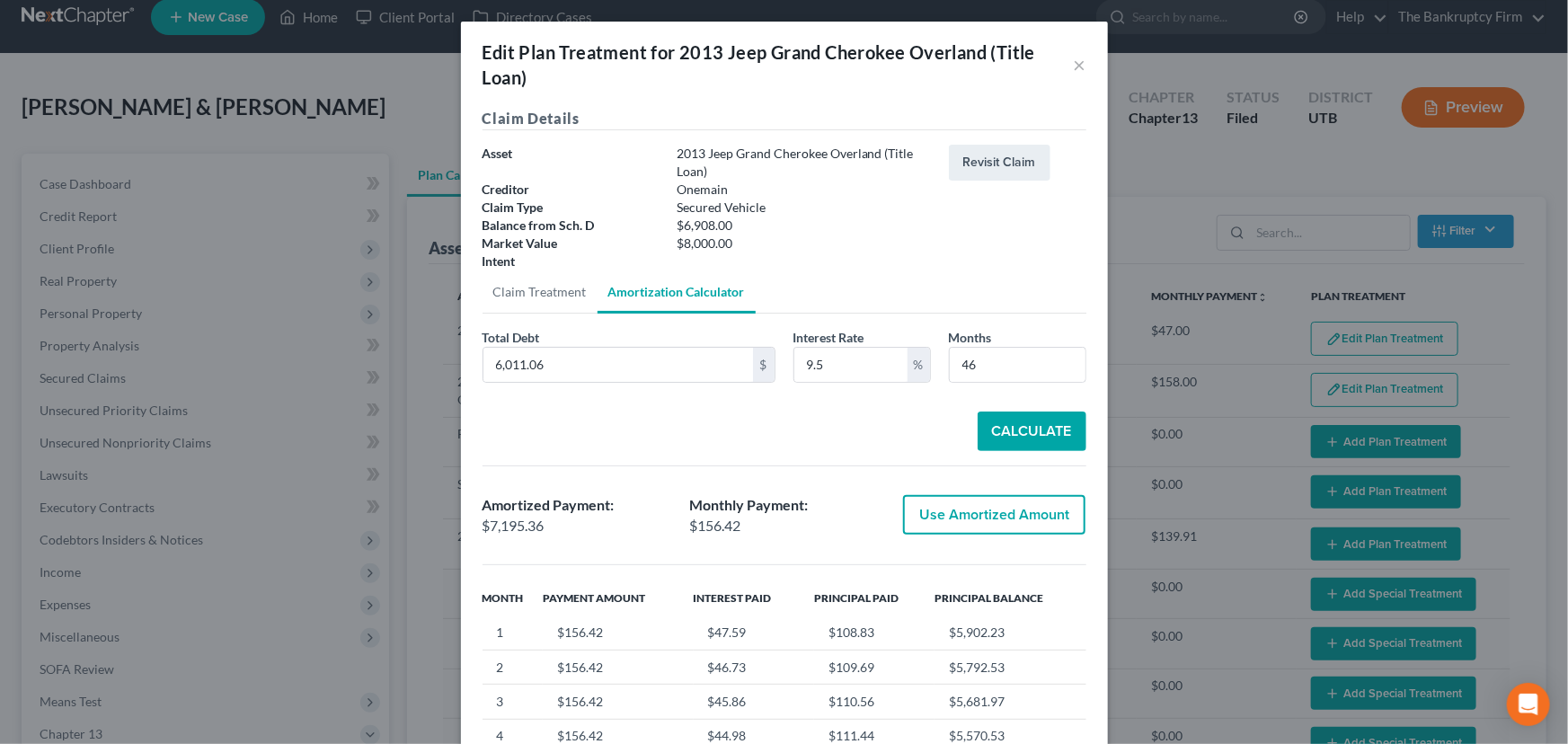
click at [979, 515] on button "Use Amortized Amount" at bounding box center [995, 514] width 182 height 40
type input "7,195.36"
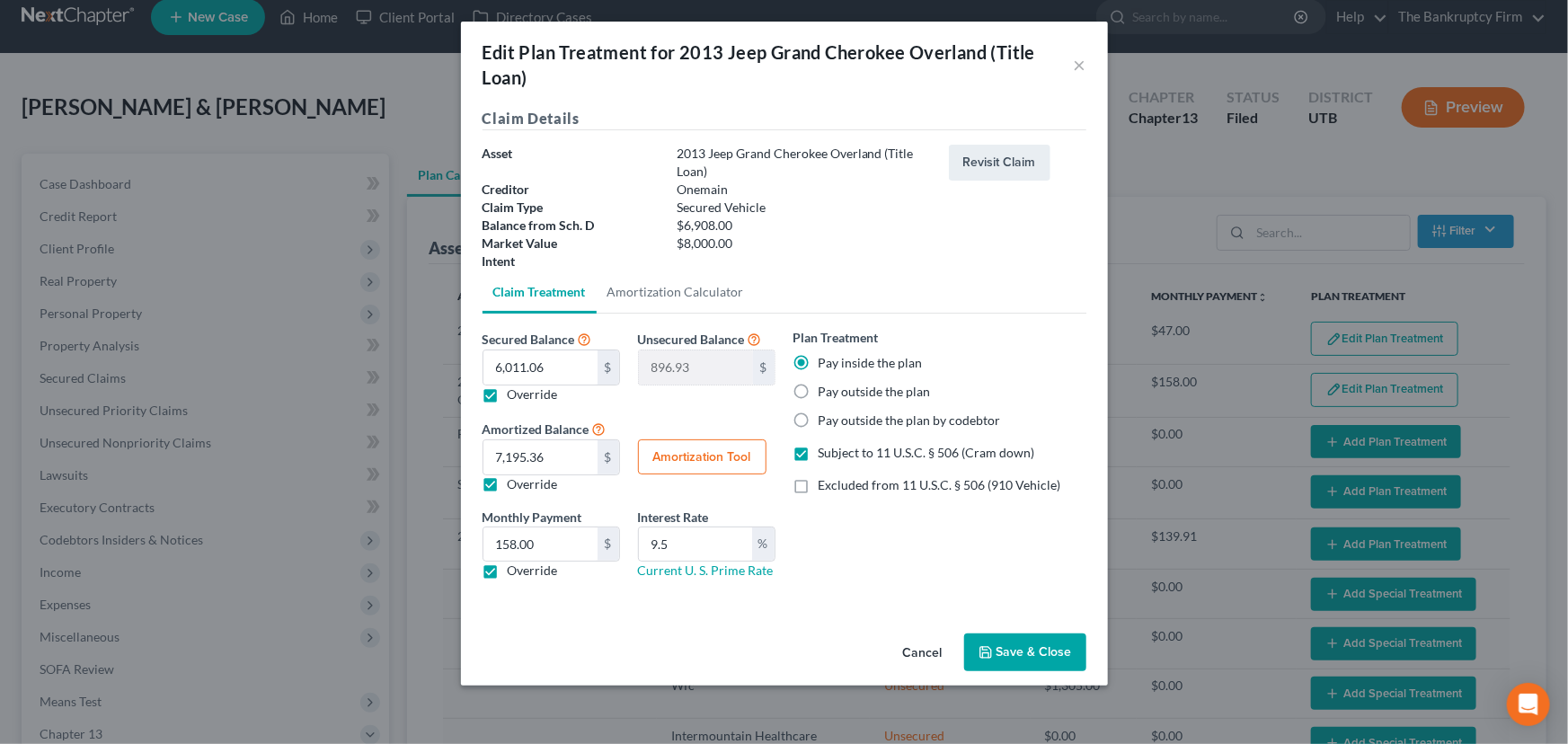
click at [1033, 649] on button "Save & Close" at bounding box center [1026, 652] width 122 height 38
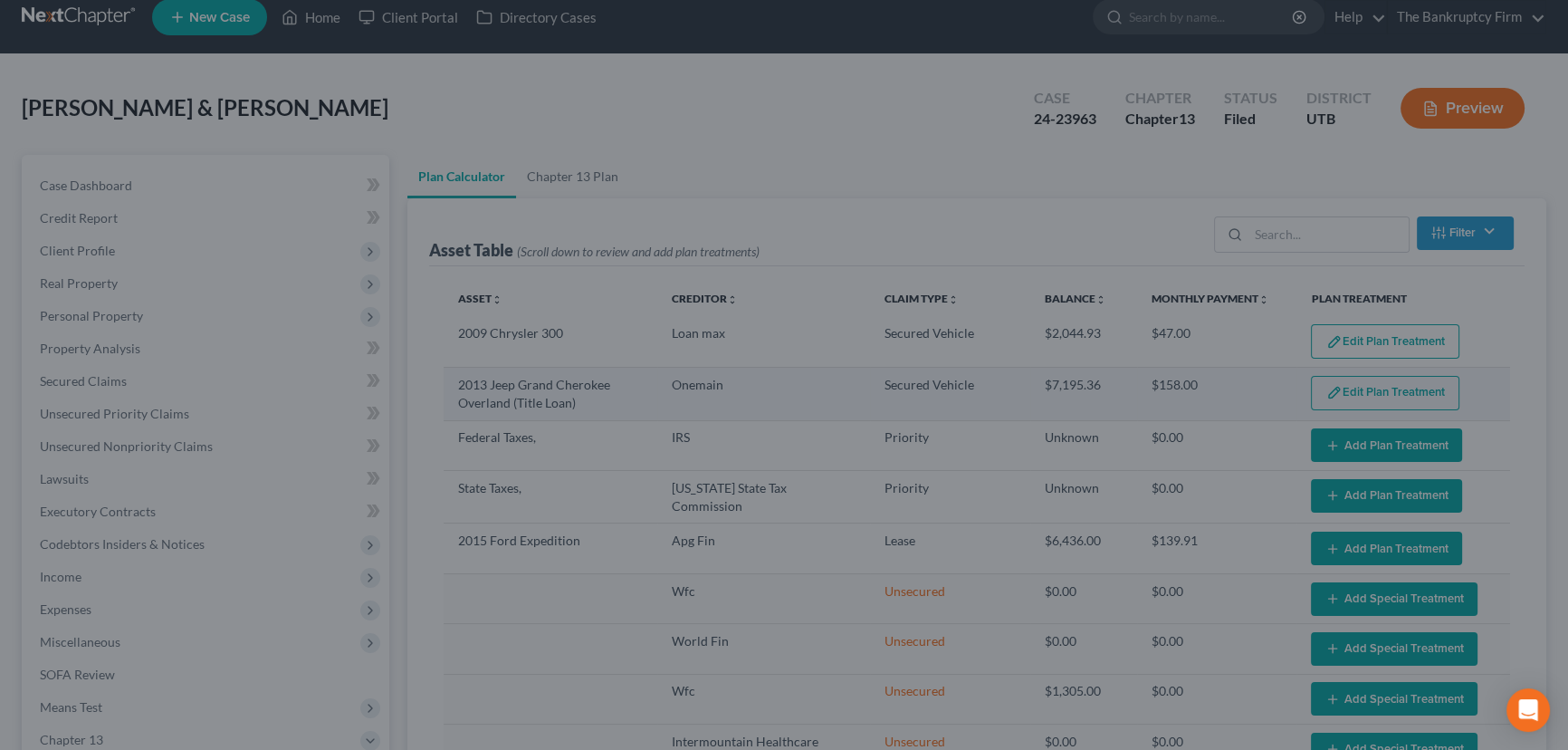
select select "45"
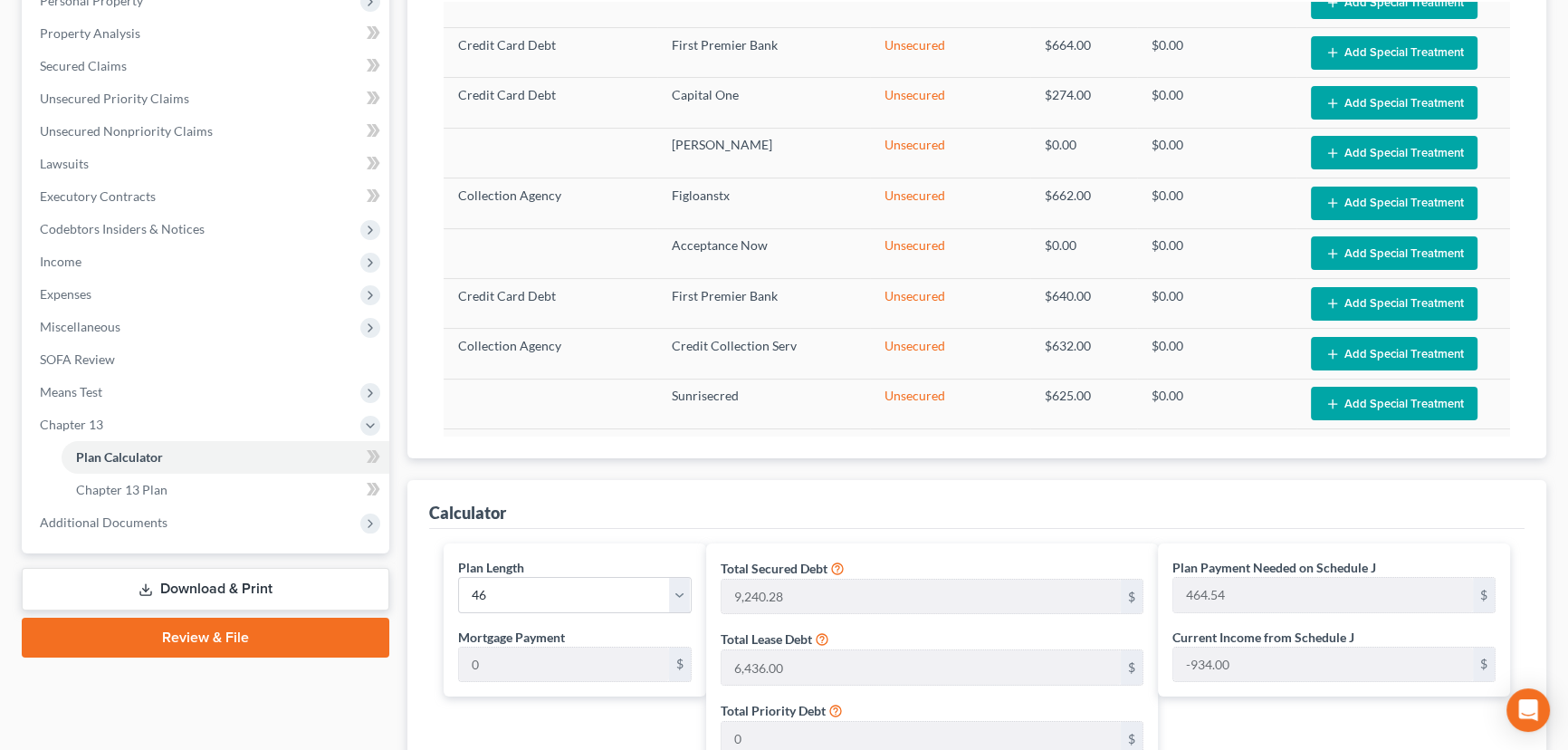
scroll to position [513, 0]
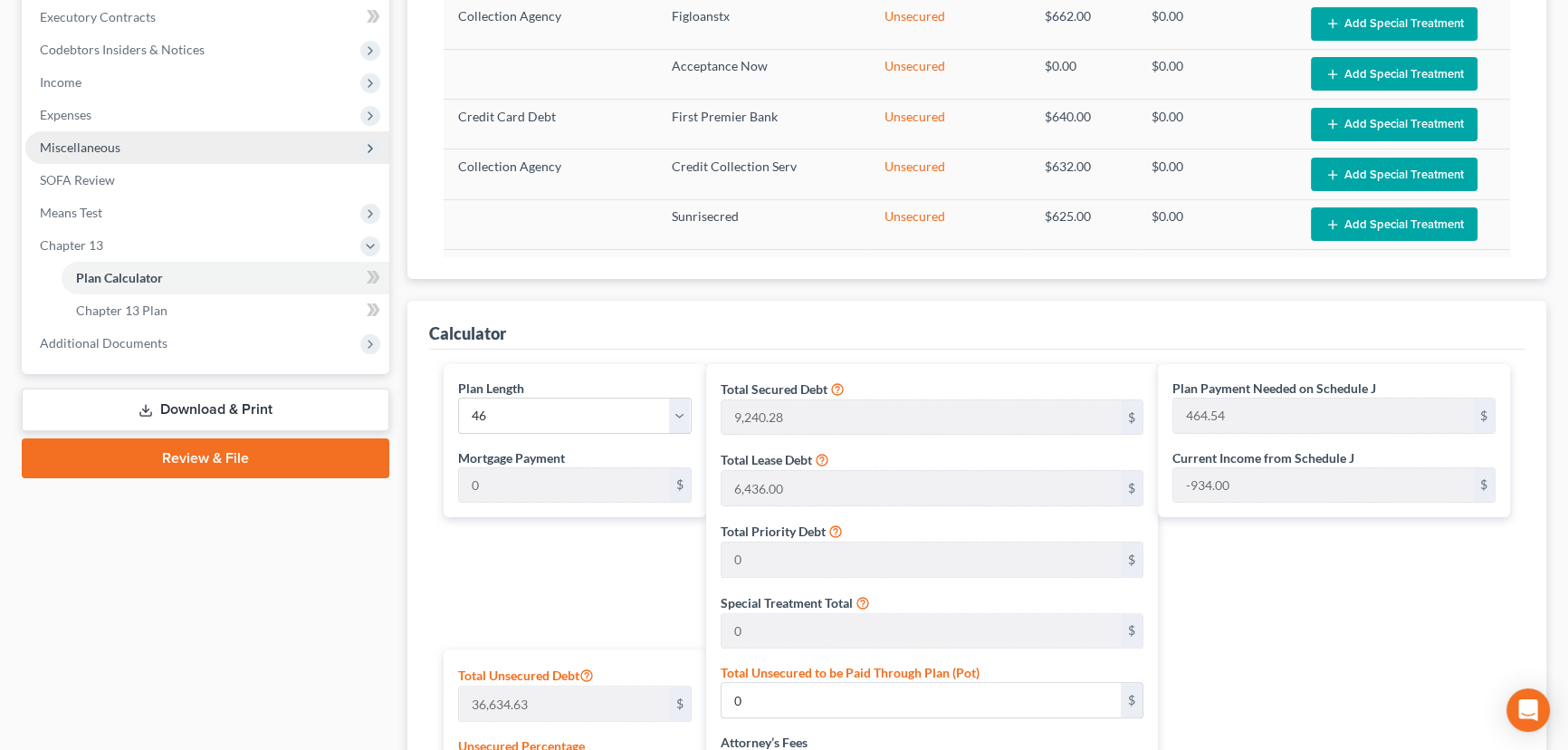
click at [63, 150] on span "Miscellaneous" at bounding box center [80, 148] width 80 height 16
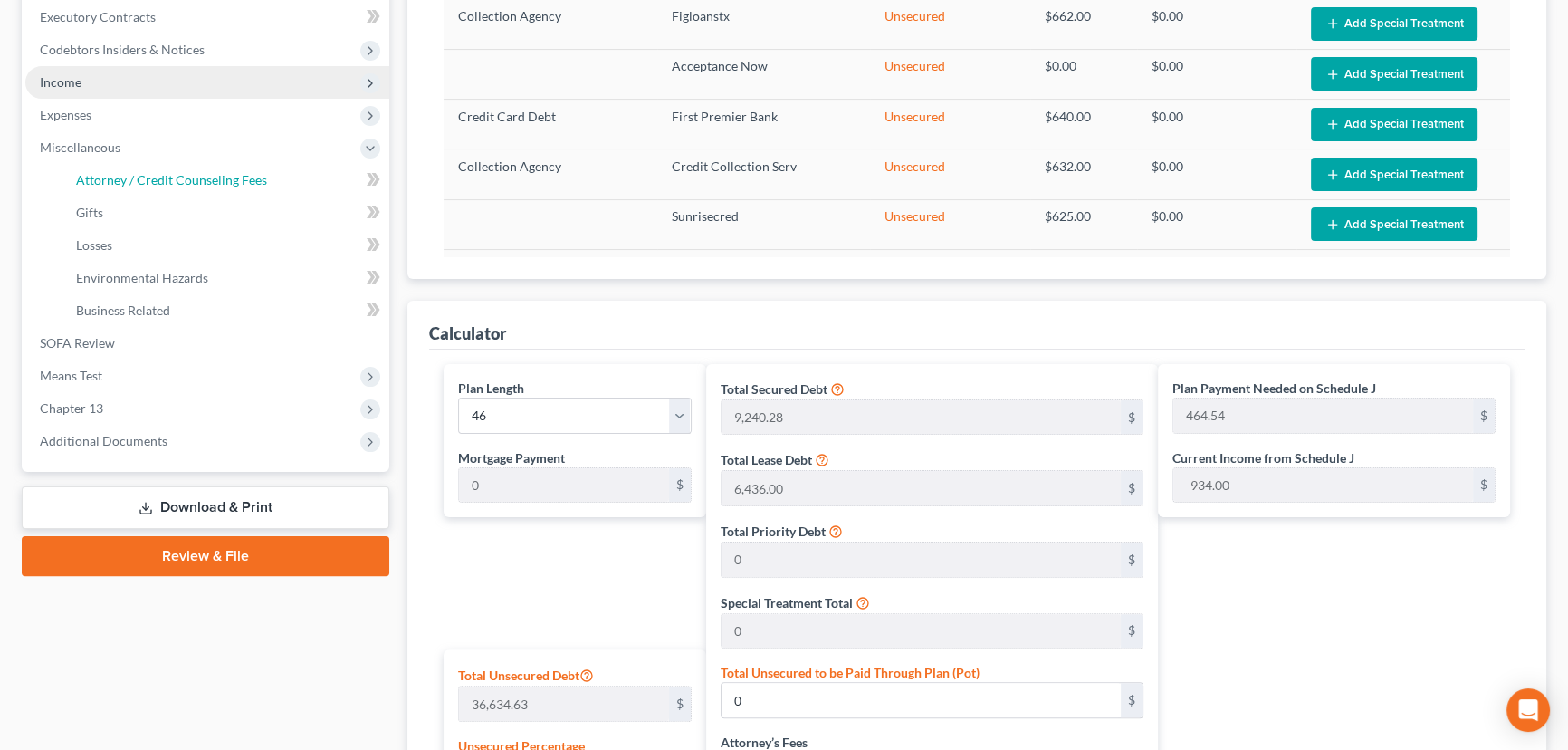
drag, startPoint x: 116, startPoint y: 185, endPoint x: 137, endPoint y: 181, distance: 21.4
click at [117, 184] on span "Attorney / Credit Counseling Fees" at bounding box center [171, 180] width 191 height 16
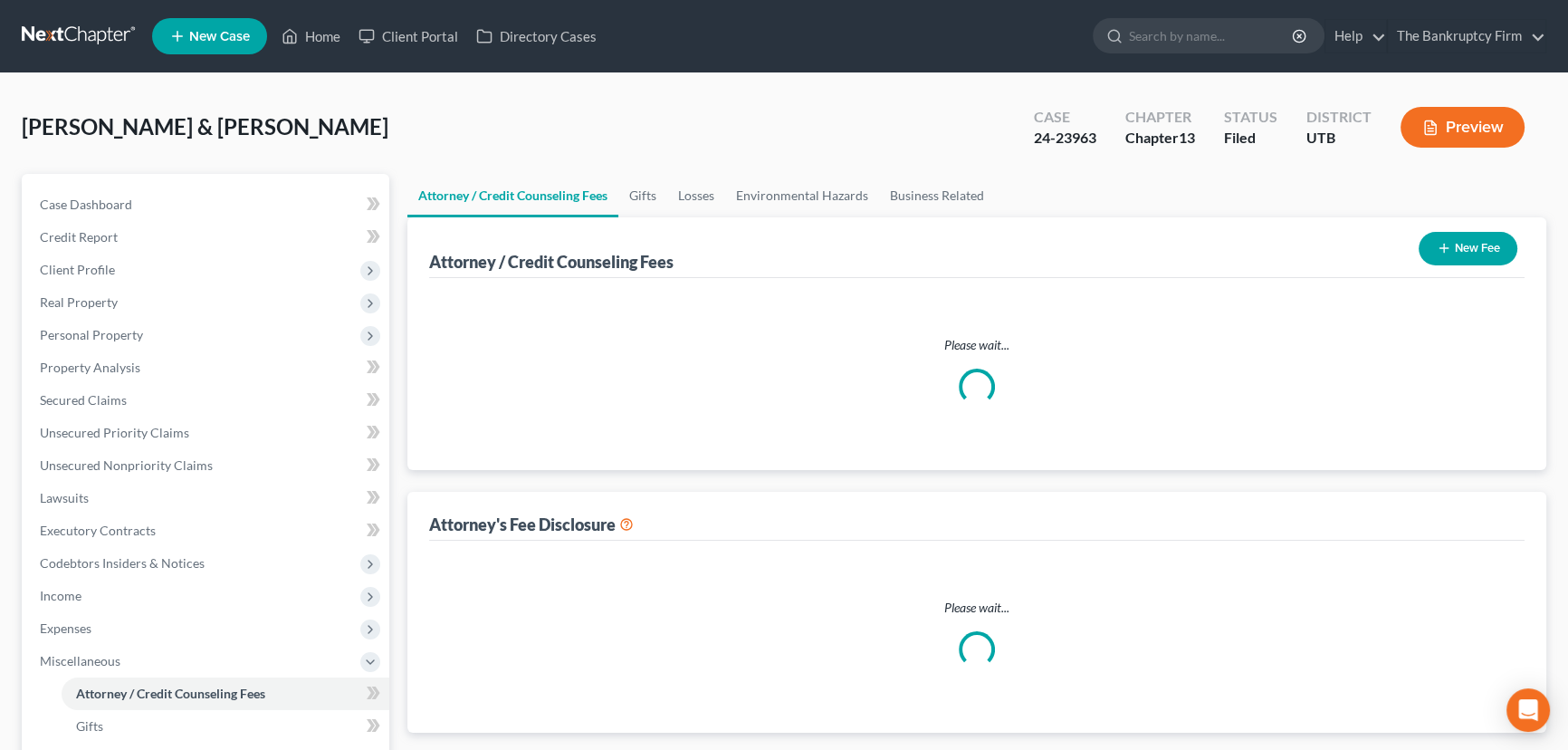
select select "0"
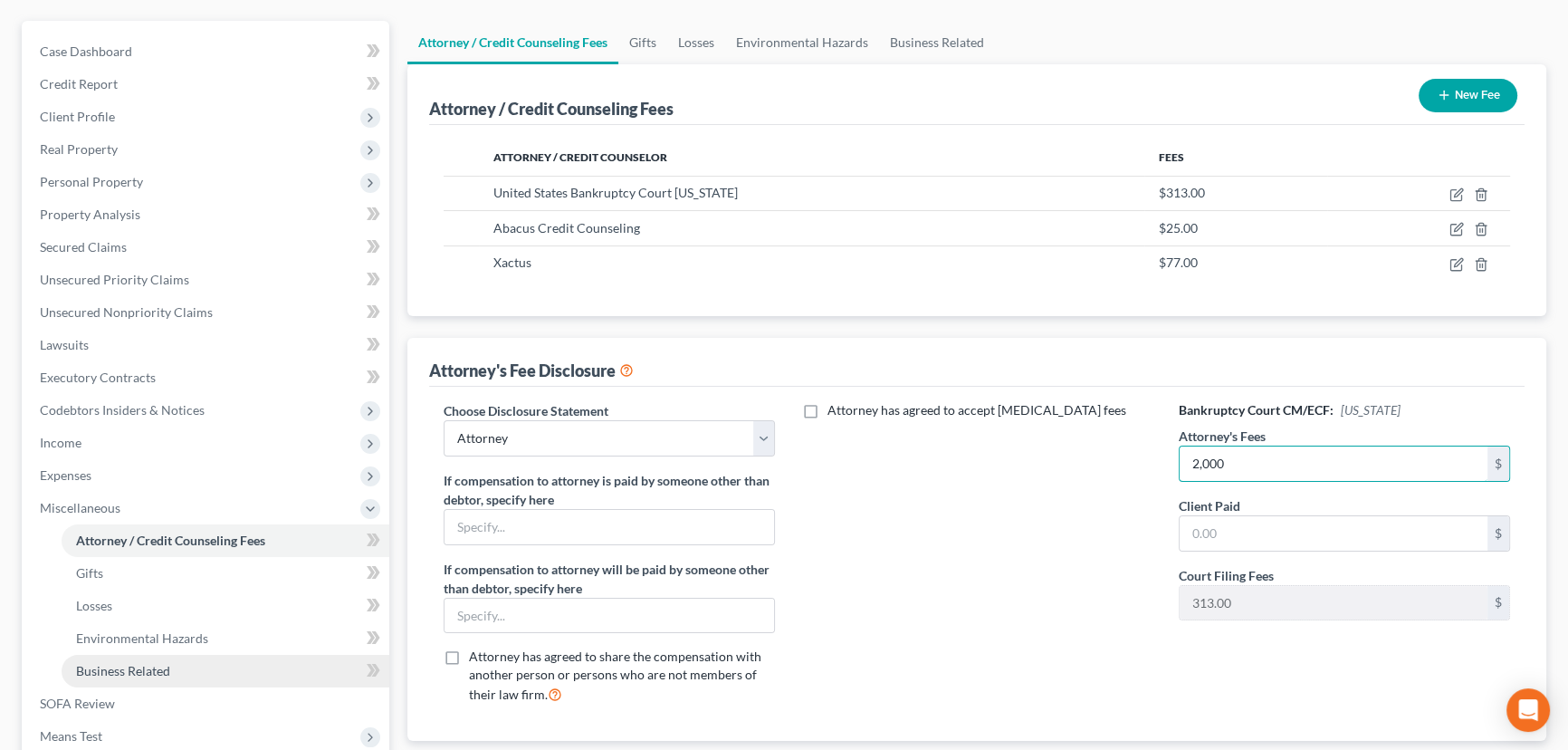
scroll to position [406, 0]
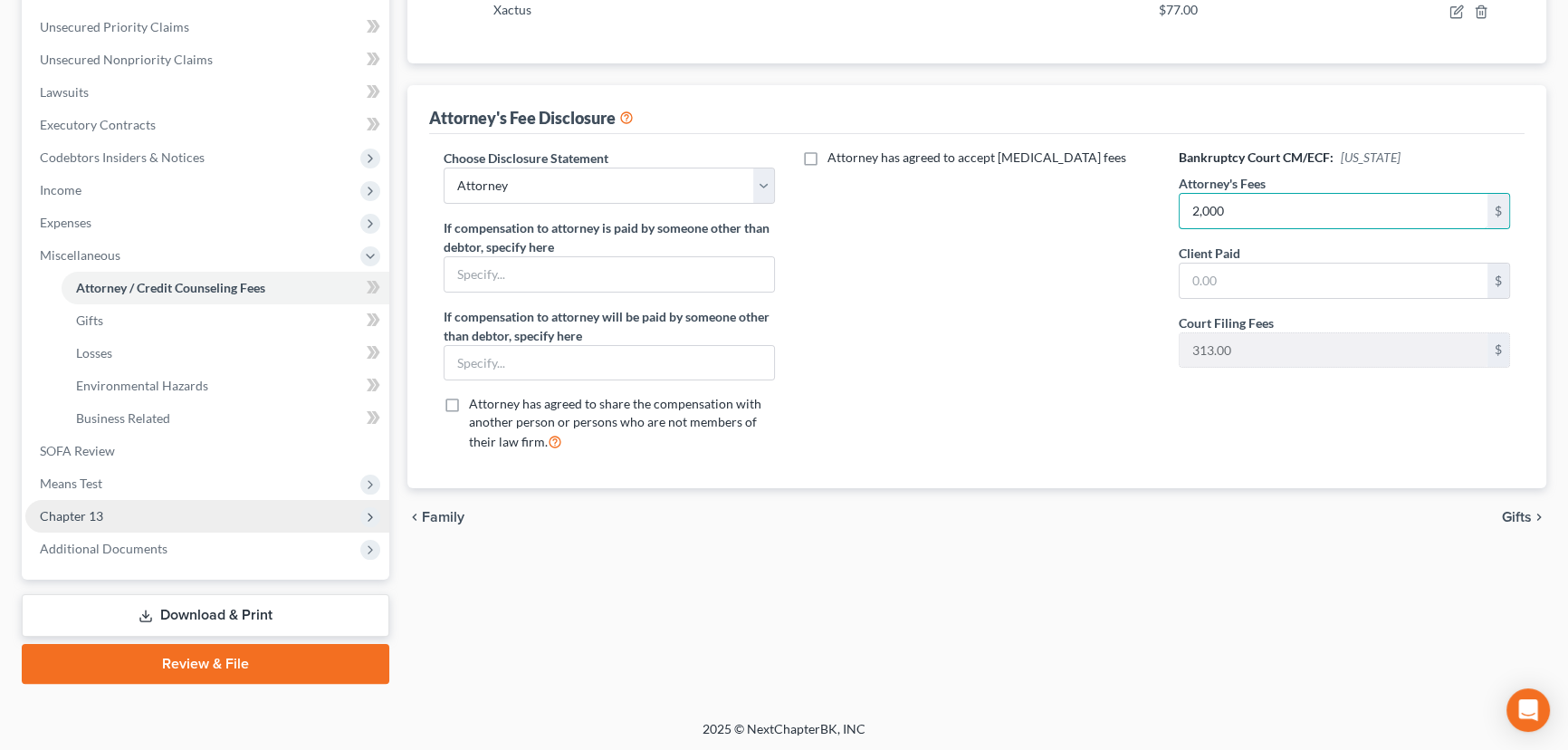
type input "2,000"
click at [97, 516] on span "Chapter 13" at bounding box center [71, 516] width 64 height 16
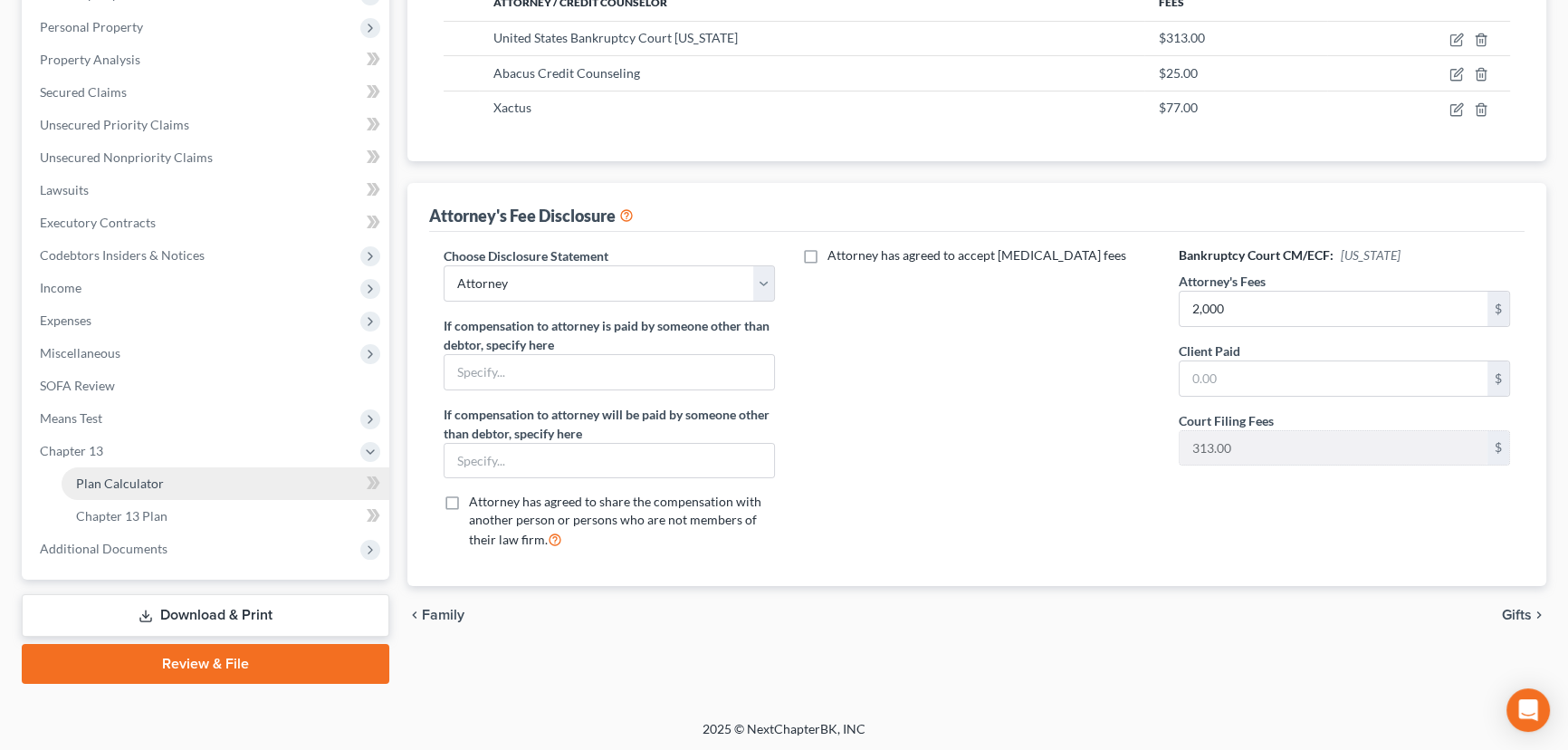
click at [106, 480] on span "Plan Calculator" at bounding box center [120, 483] width 88 height 16
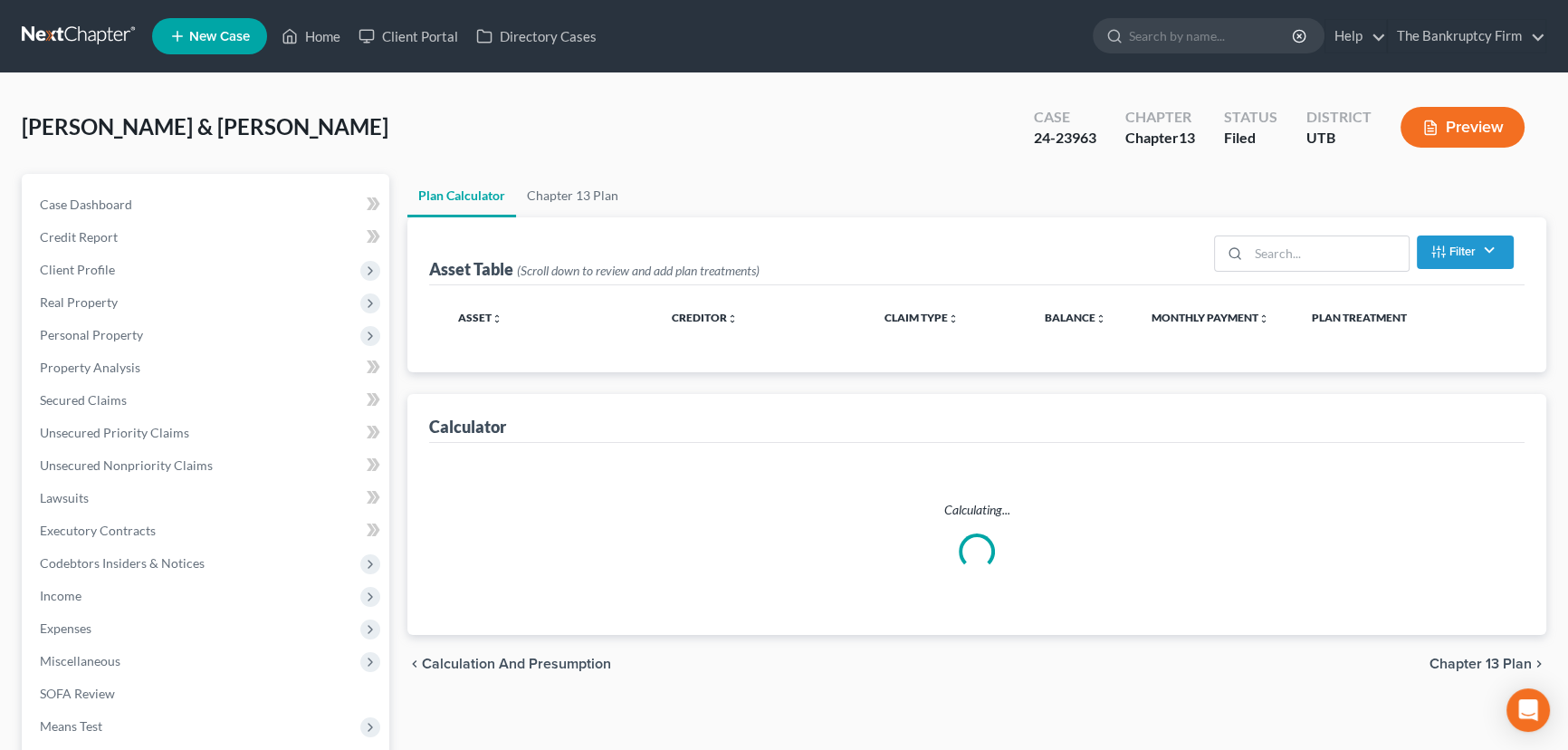
select select "45"
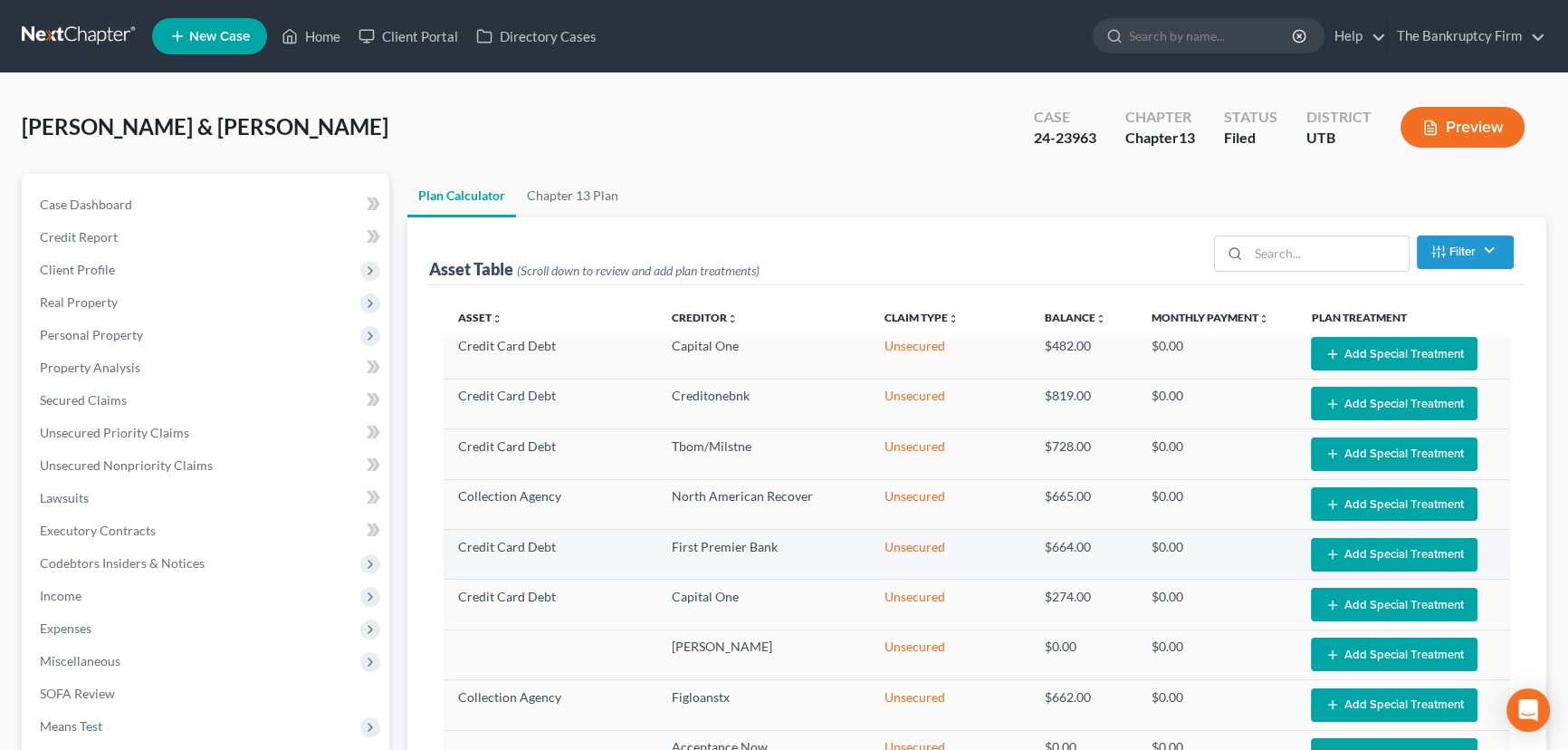
select select "45"
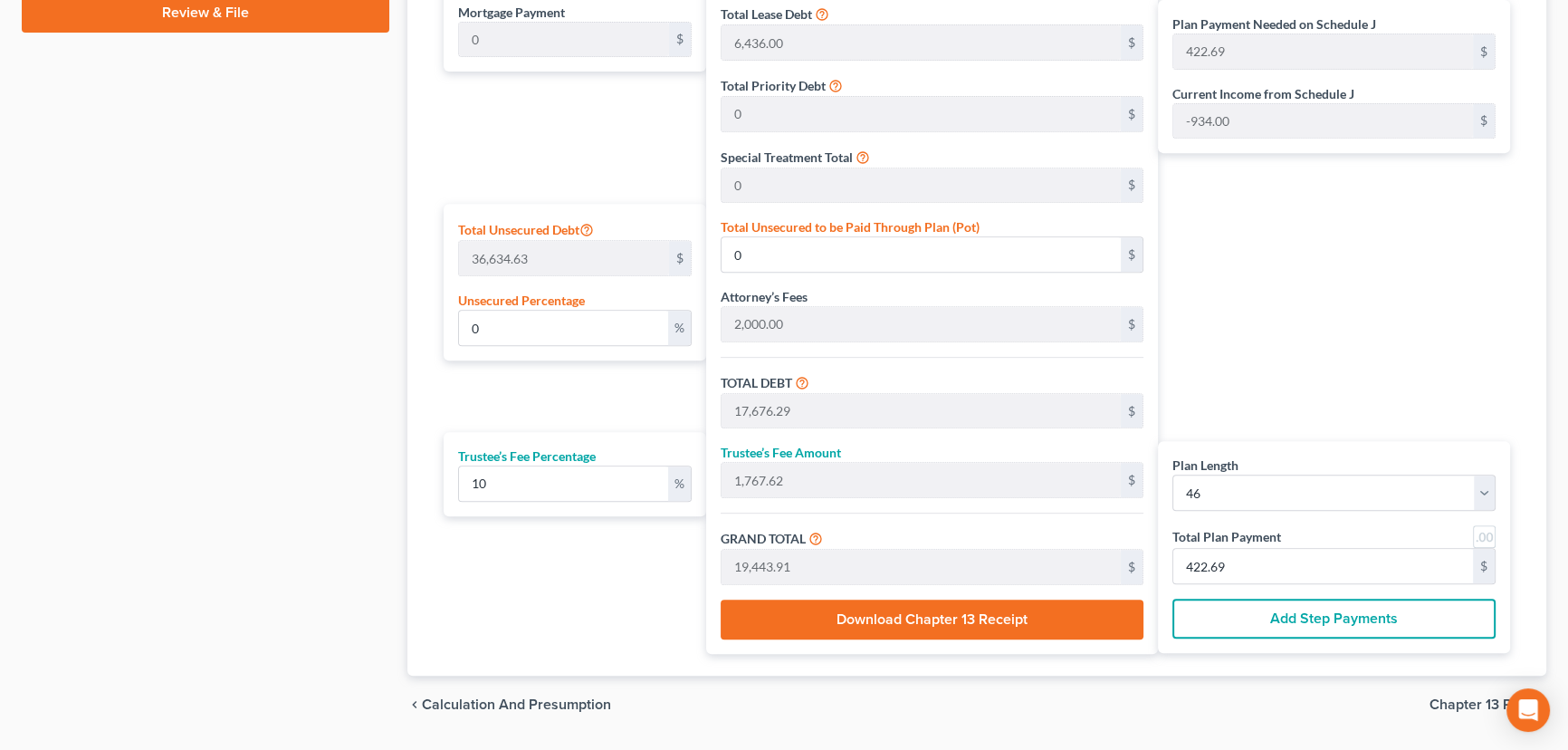
scroll to position [987, 0]
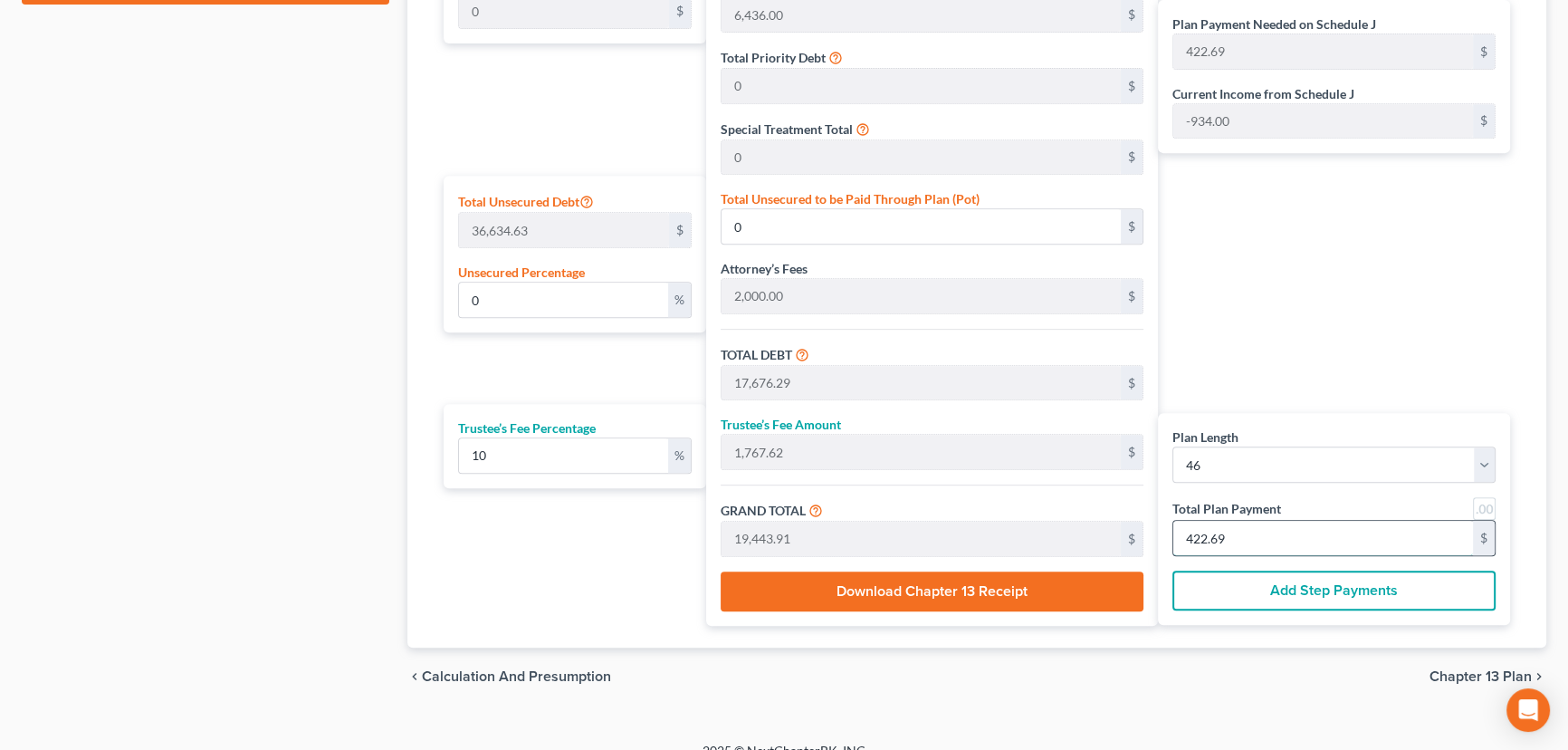
click at [1256, 529] on input "422.69" at bounding box center [1323, 538] width 300 height 34
type input "83.63"
type input "8.36"
type input "92.00"
type input "2"
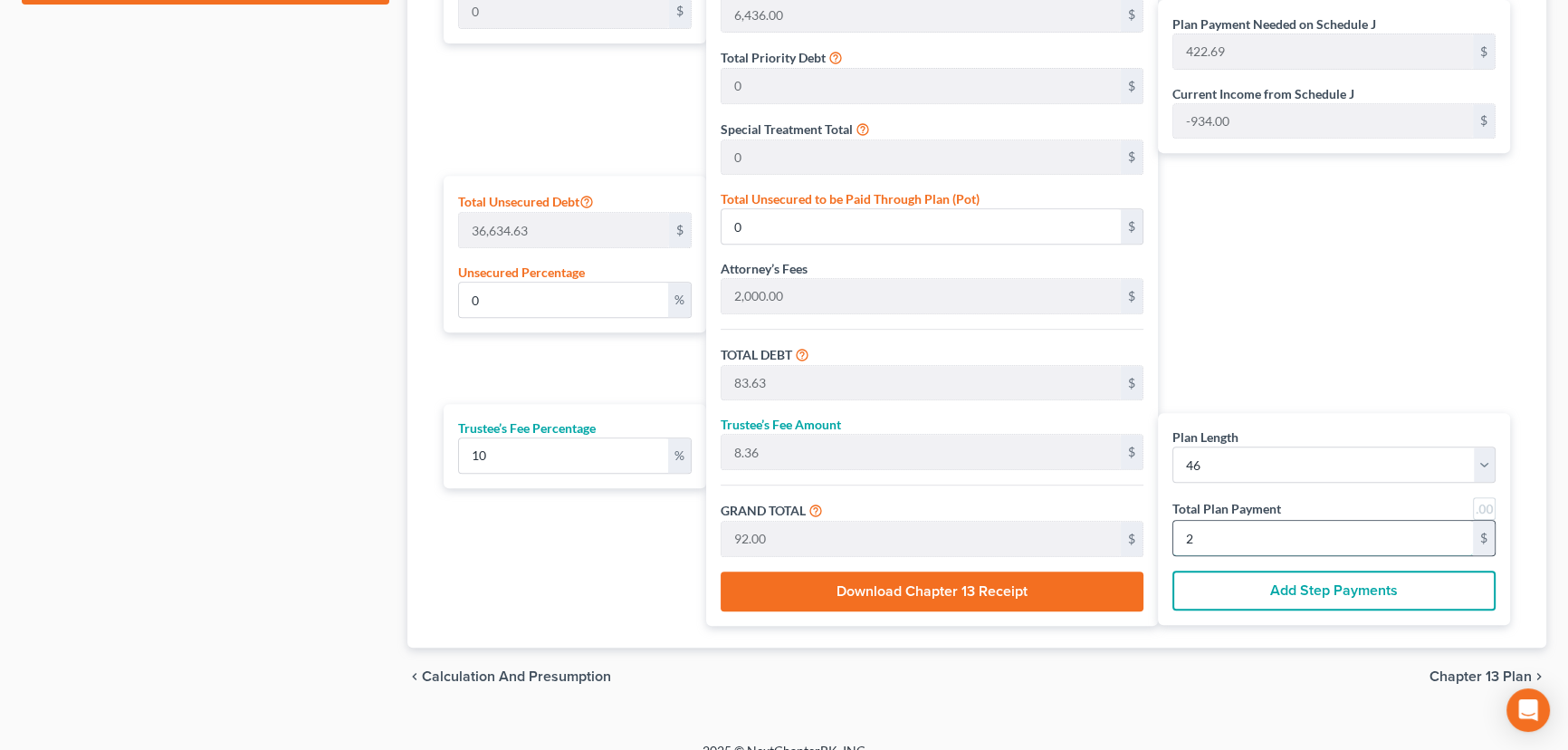
type input "1,045.45"
type input "104.54"
type input "1,150.00"
type input "25"
type input "10,454.54"
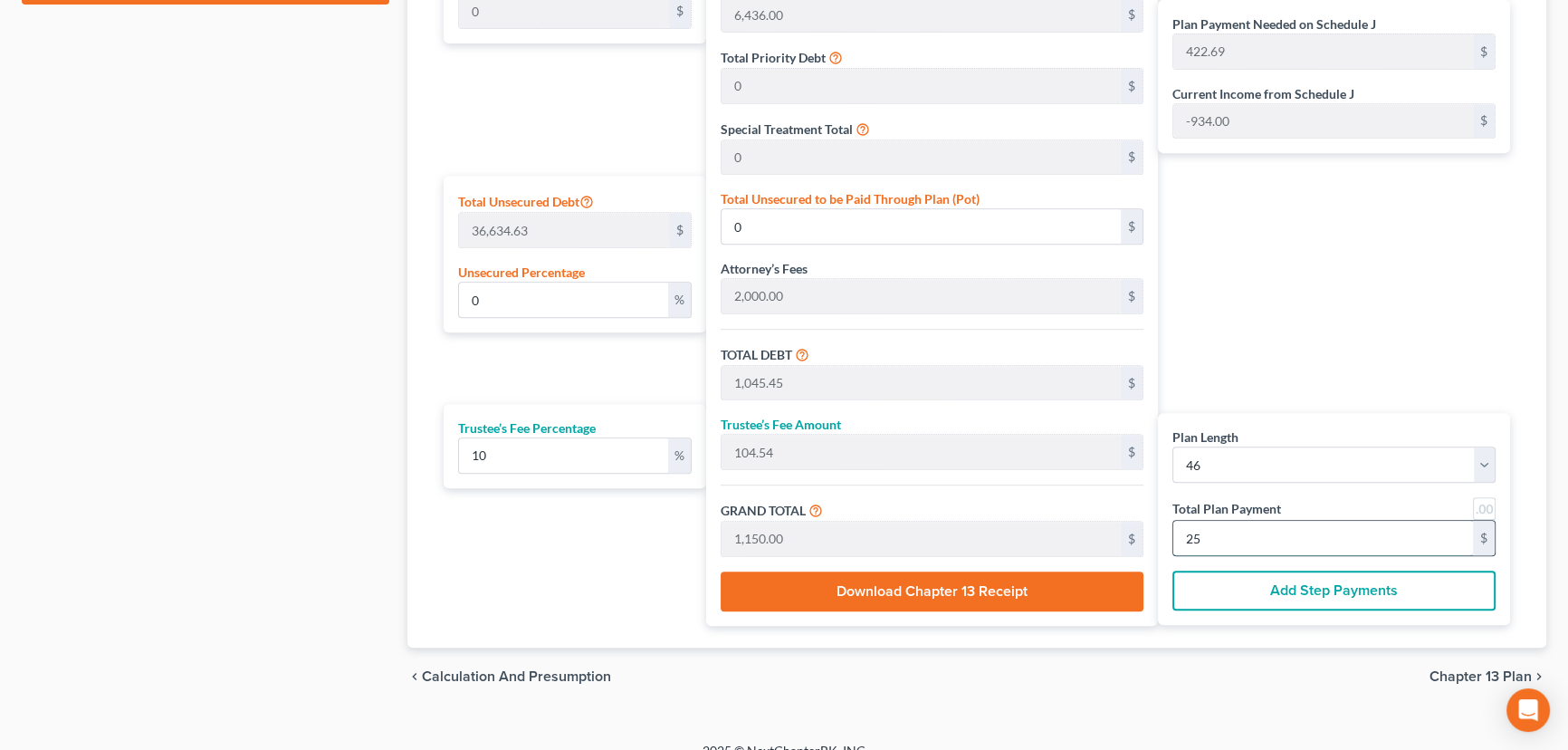
type input "1,045.45"
type input "11,500.00"
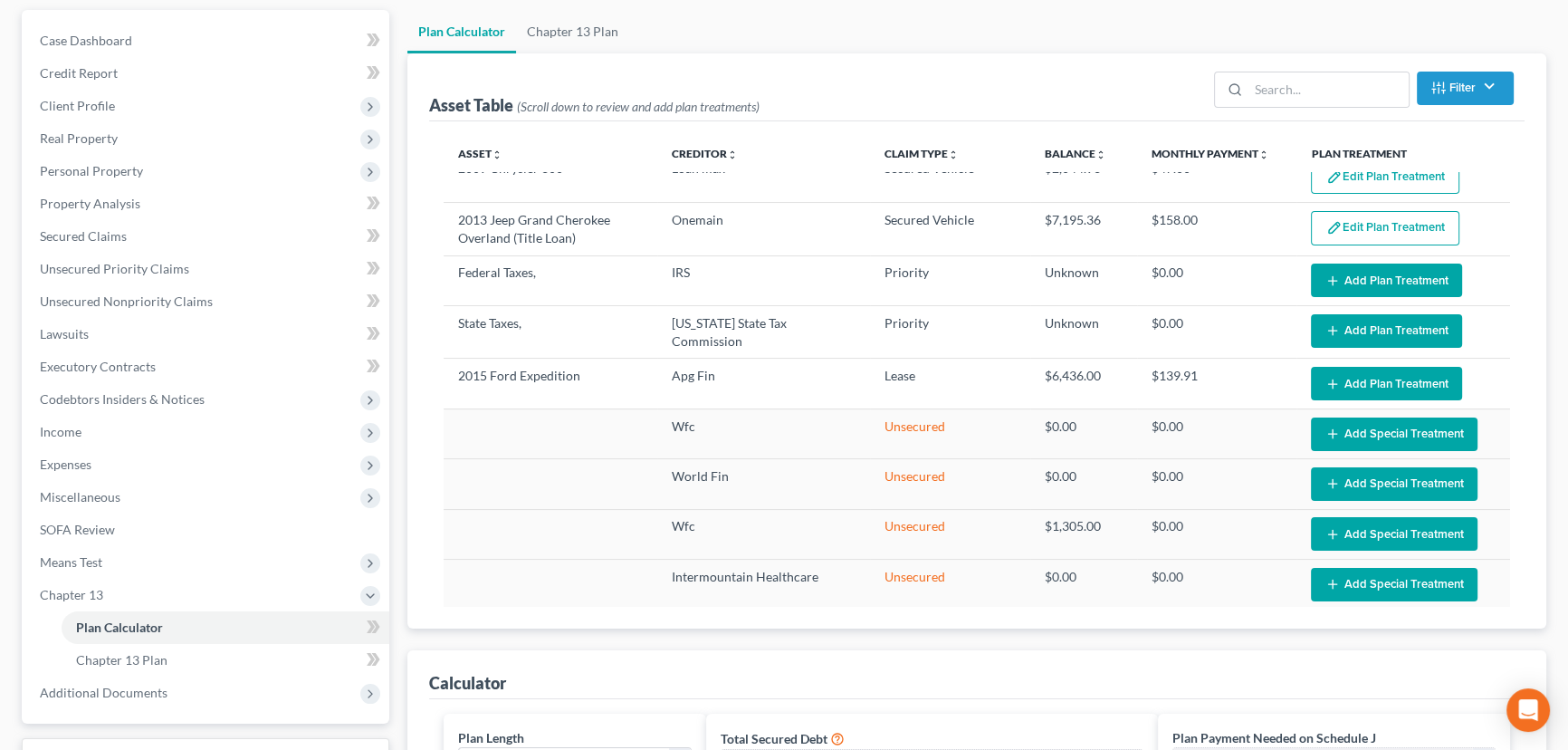
scroll to position [0, 0]
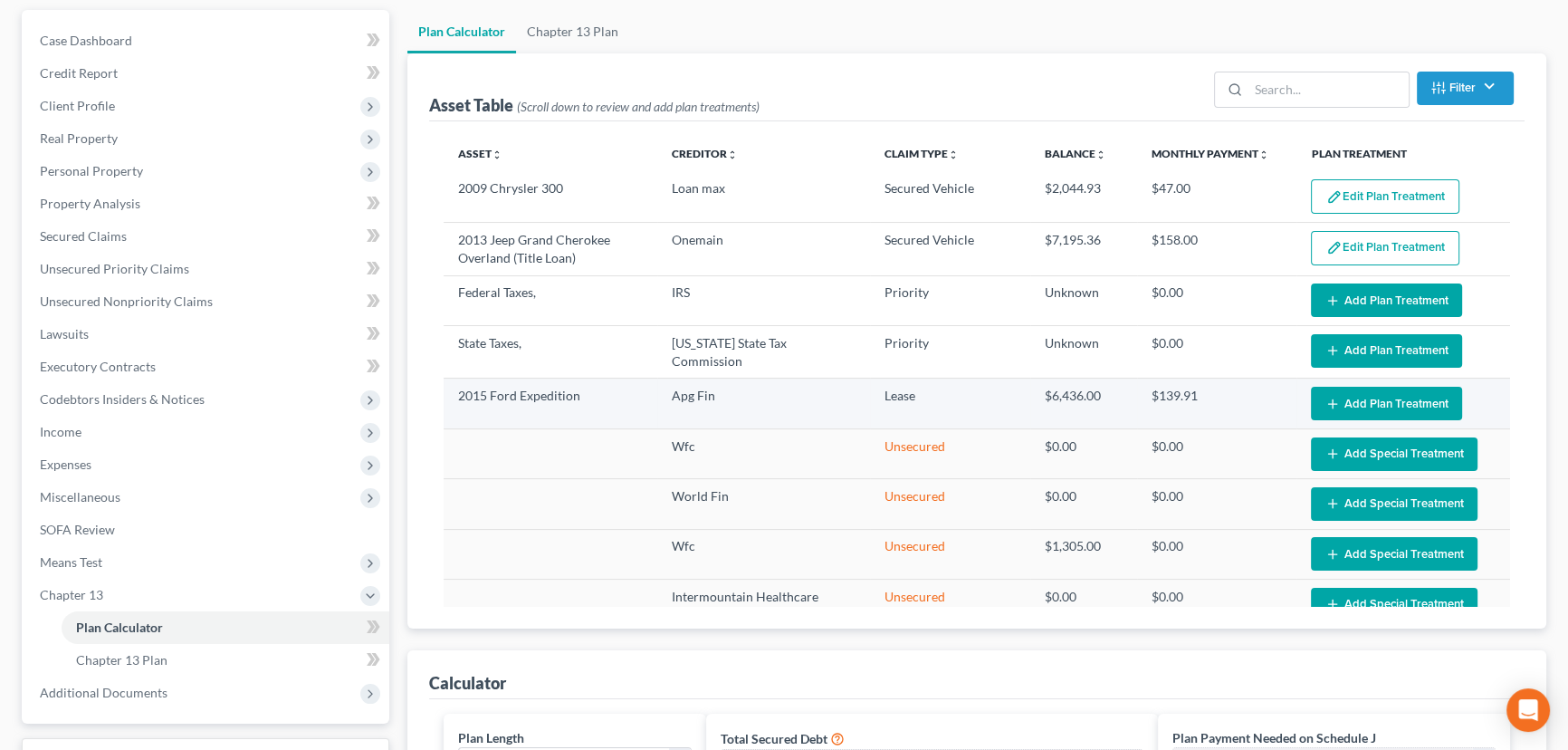
type input "250"
click at [1407, 399] on button "Add Plan Treatment" at bounding box center [1386, 403] width 152 height 33
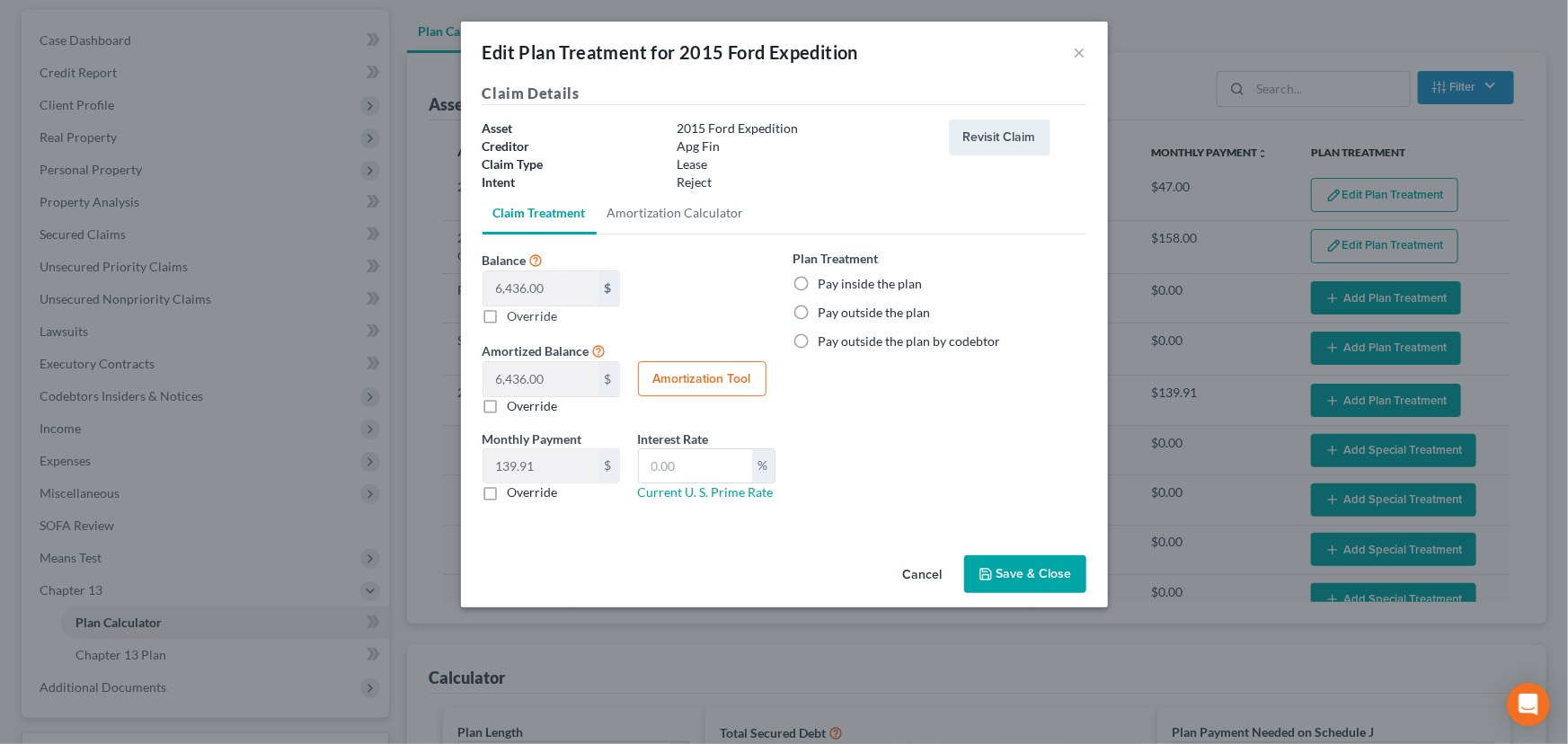
click at [819, 311] on label "Pay outside the plan" at bounding box center [875, 312] width 113 height 18
click at [826, 311] on input "Pay outside the plan" at bounding box center [832, 309] width 12 height 12
radio input "true"
click at [1029, 573] on button "Save & Close" at bounding box center [1026, 573] width 122 height 38
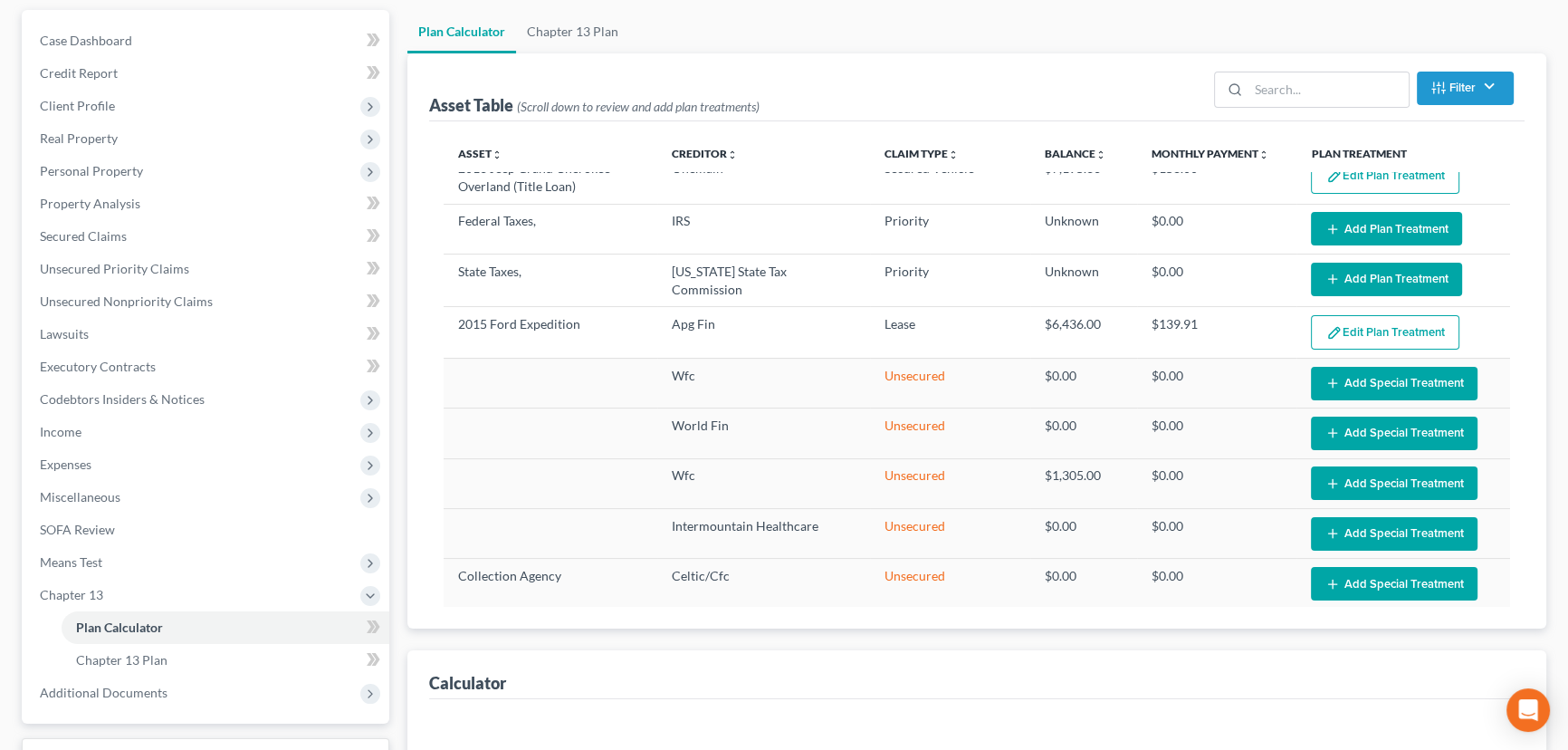
select select "45"
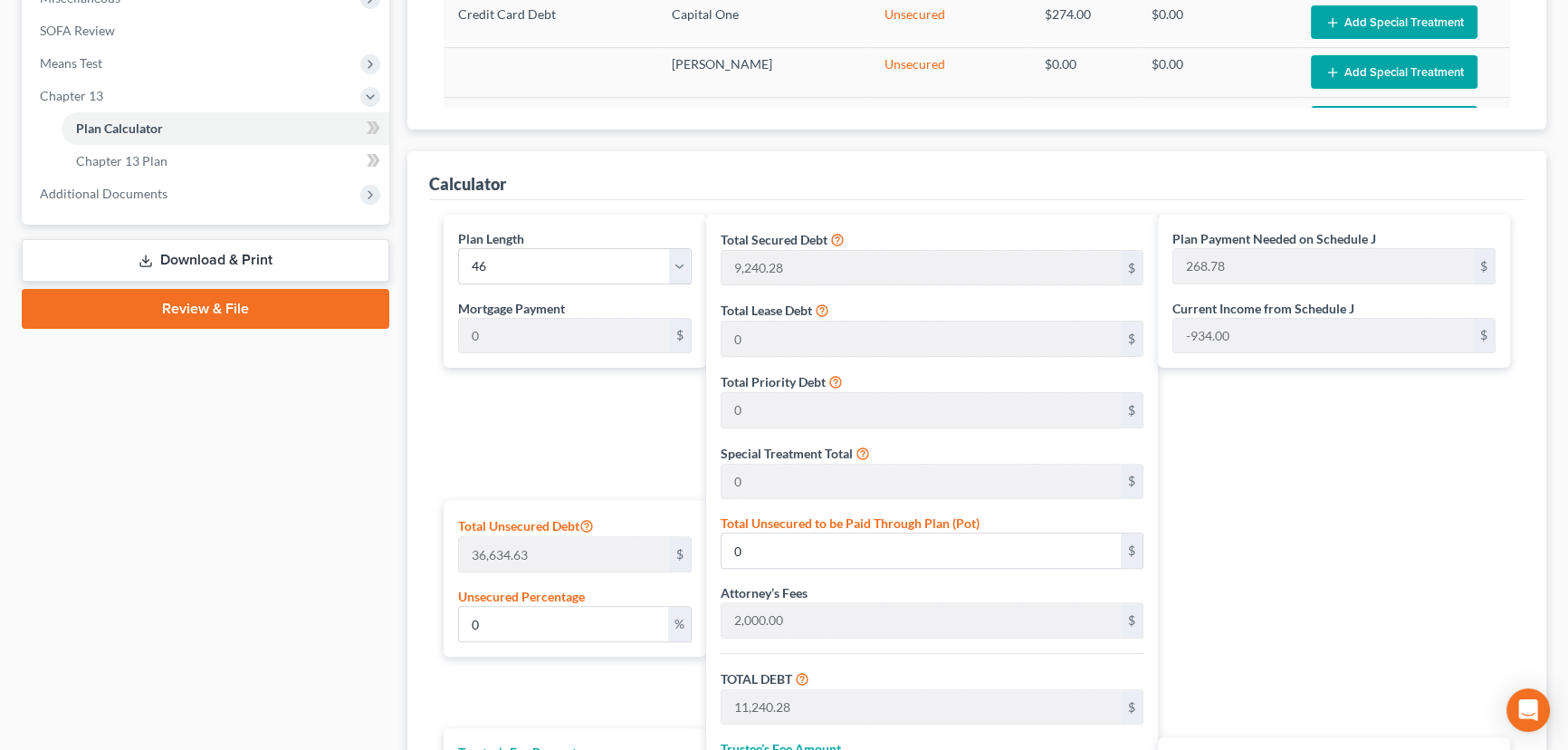
scroll to position [1007, 0]
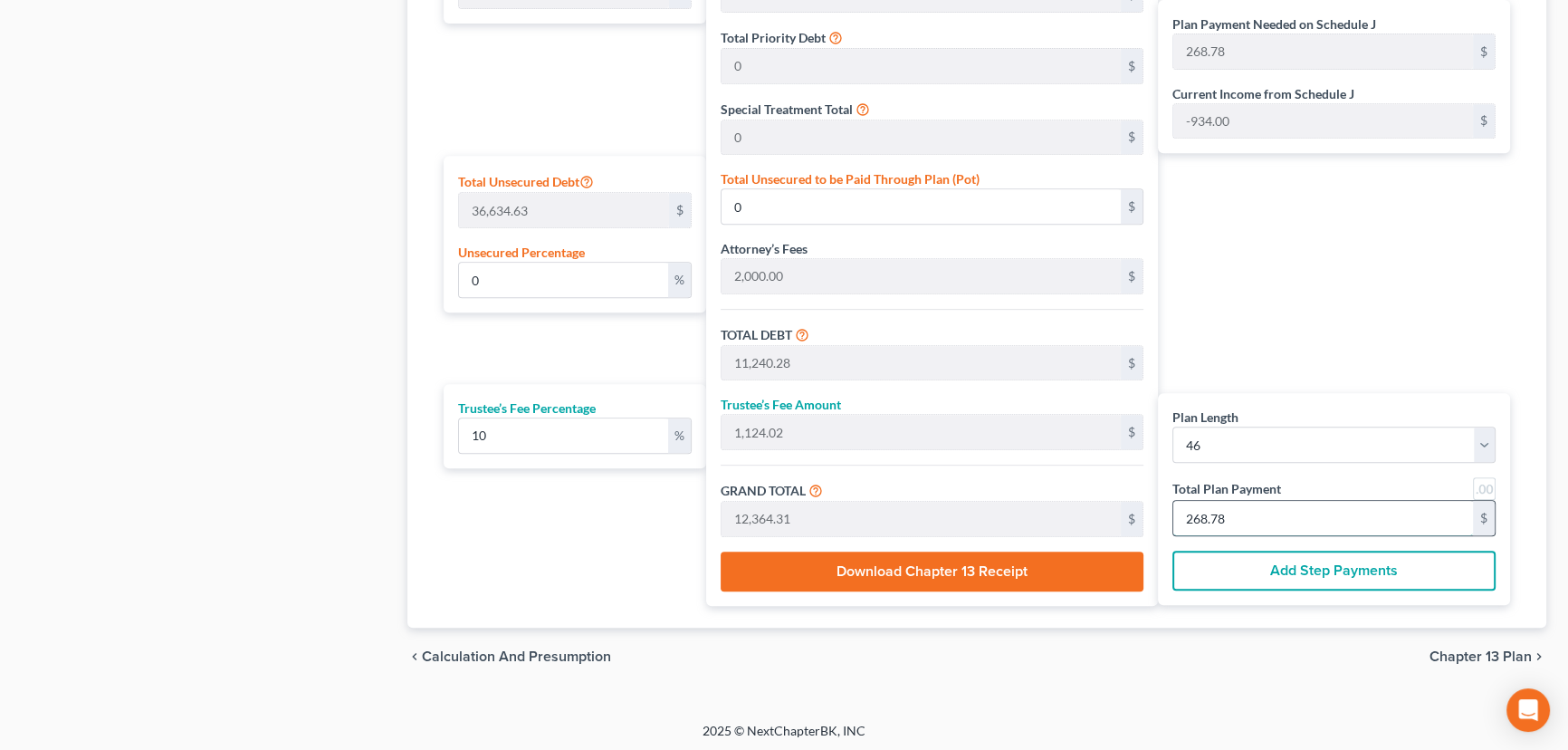
click at [1266, 519] on input "268.78" at bounding box center [1323, 517] width 300 height 34
type input "83.63"
type input "8.36"
type input "92.00"
type input "2"
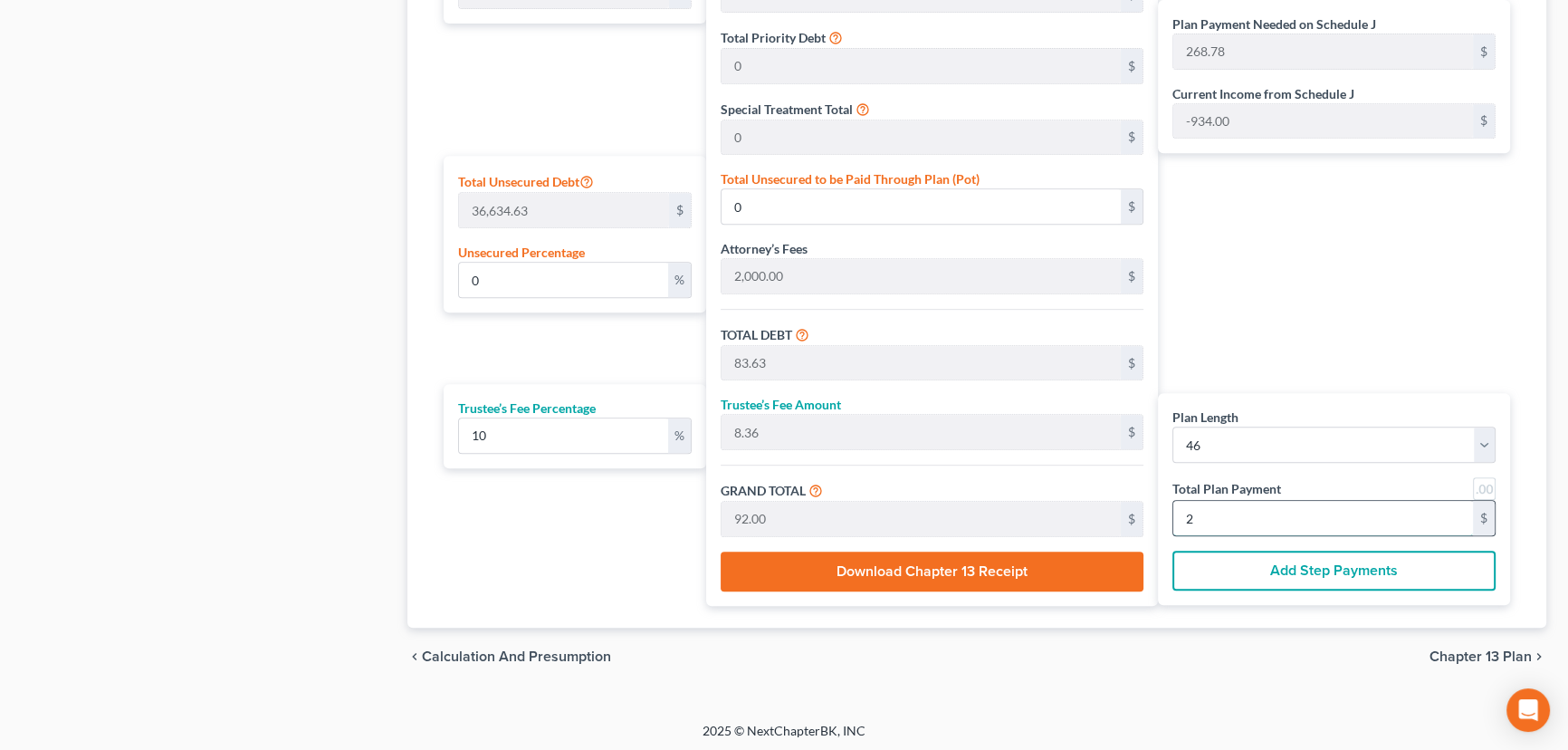
type input "1,129.09"
type input "112.90"
type input "1,242.00"
type input "27"
type input "0.14"
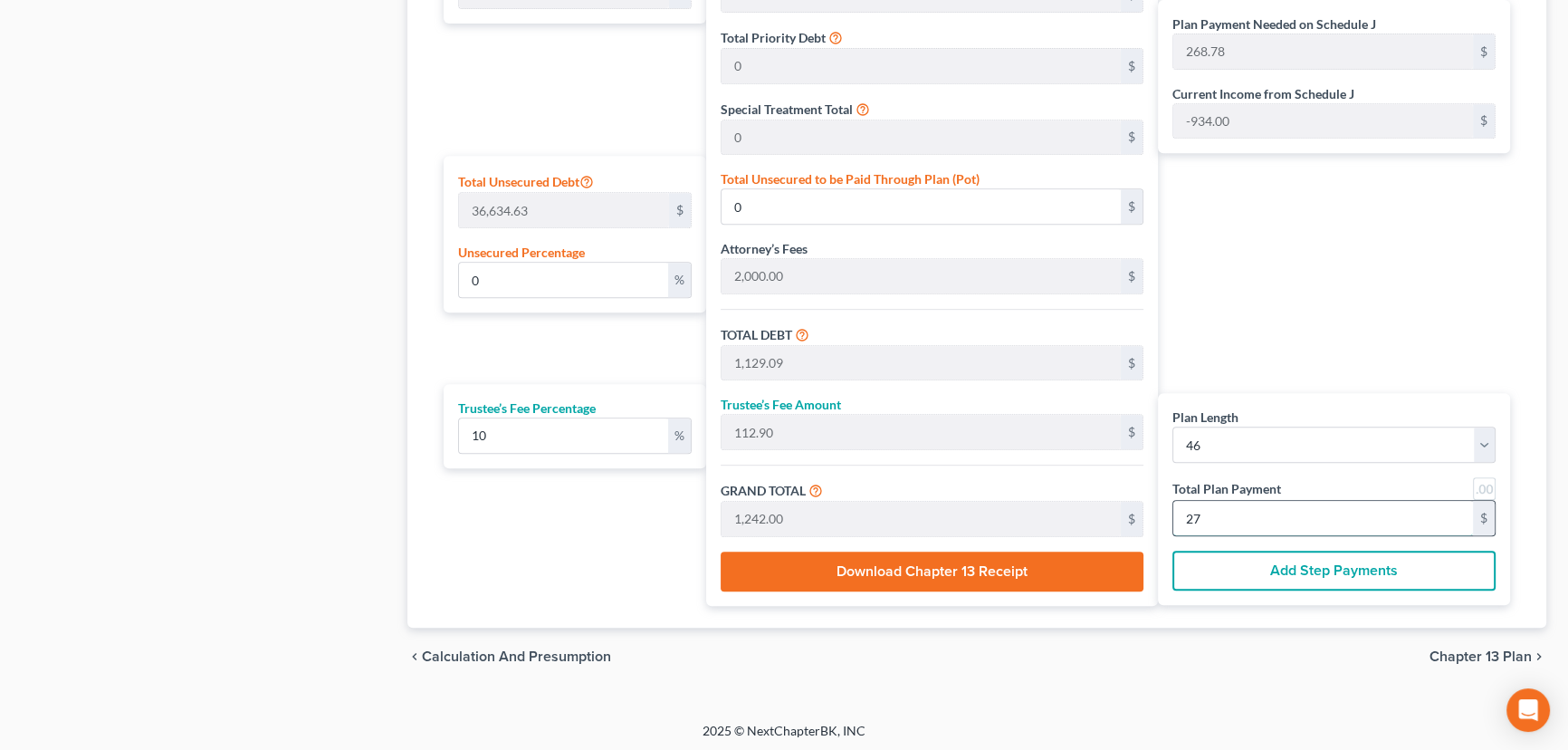
type input "50.61"
type input "11,290.90"
type input "1,129.09"
type input "12,420.00"
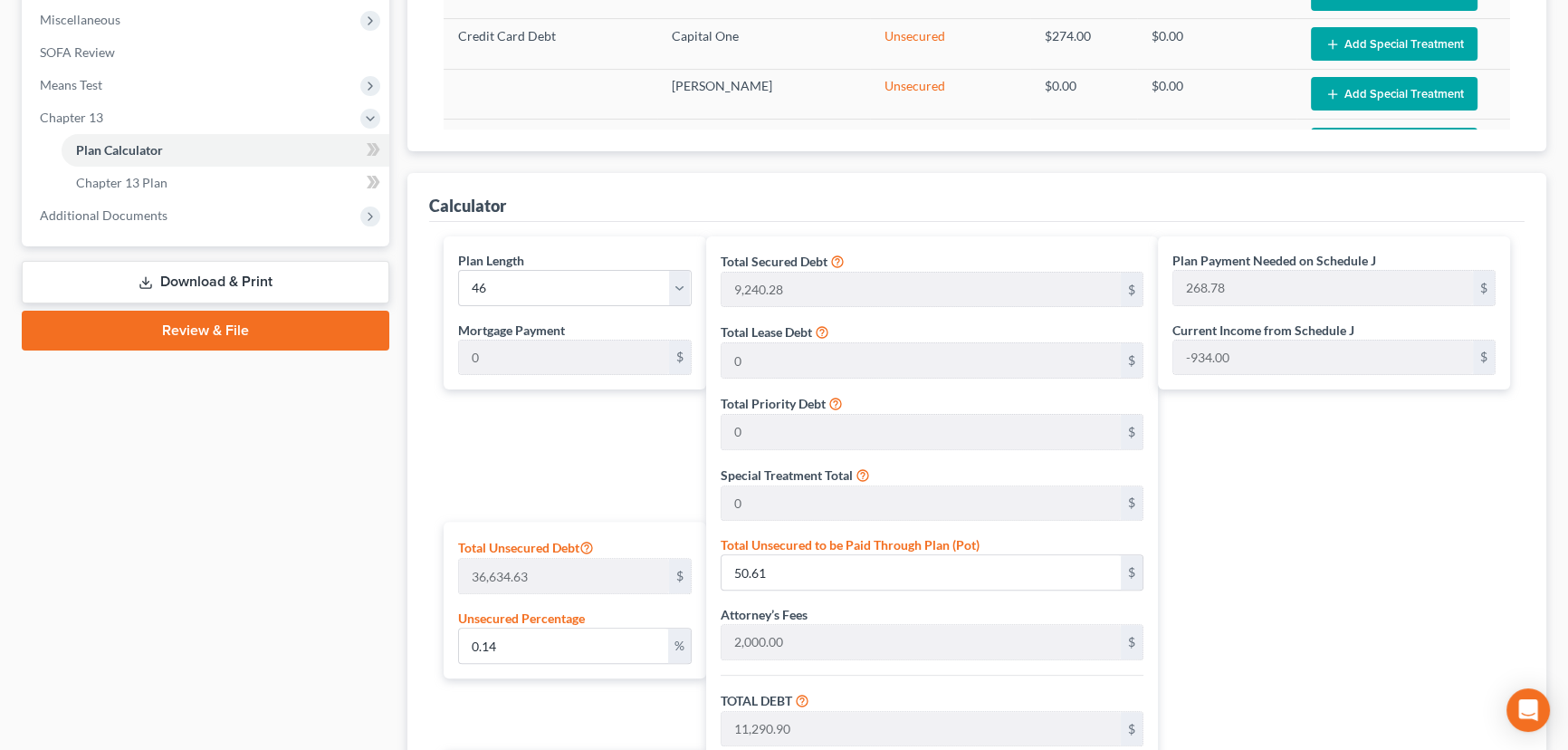
scroll to position [596, 0]
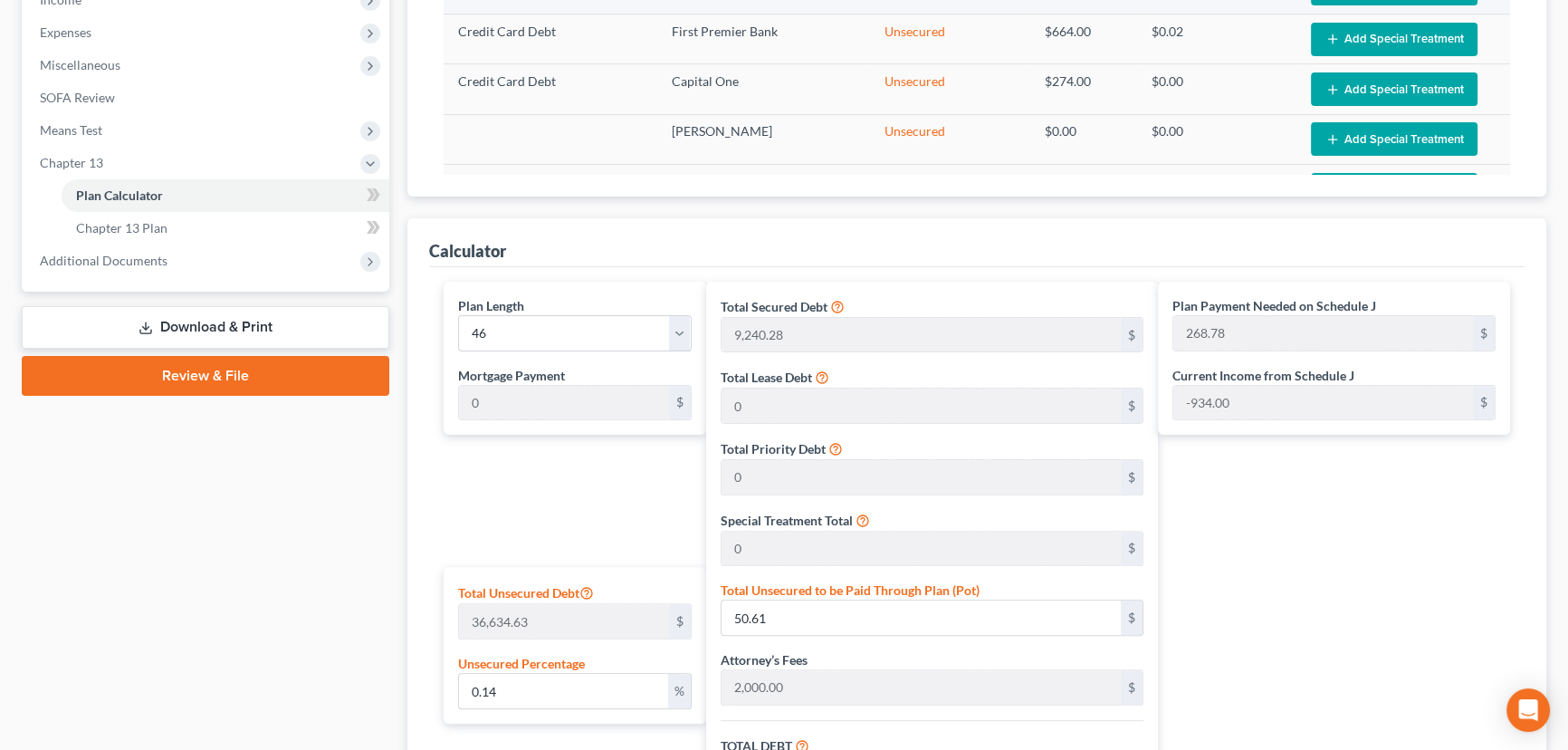
type input "270.00"
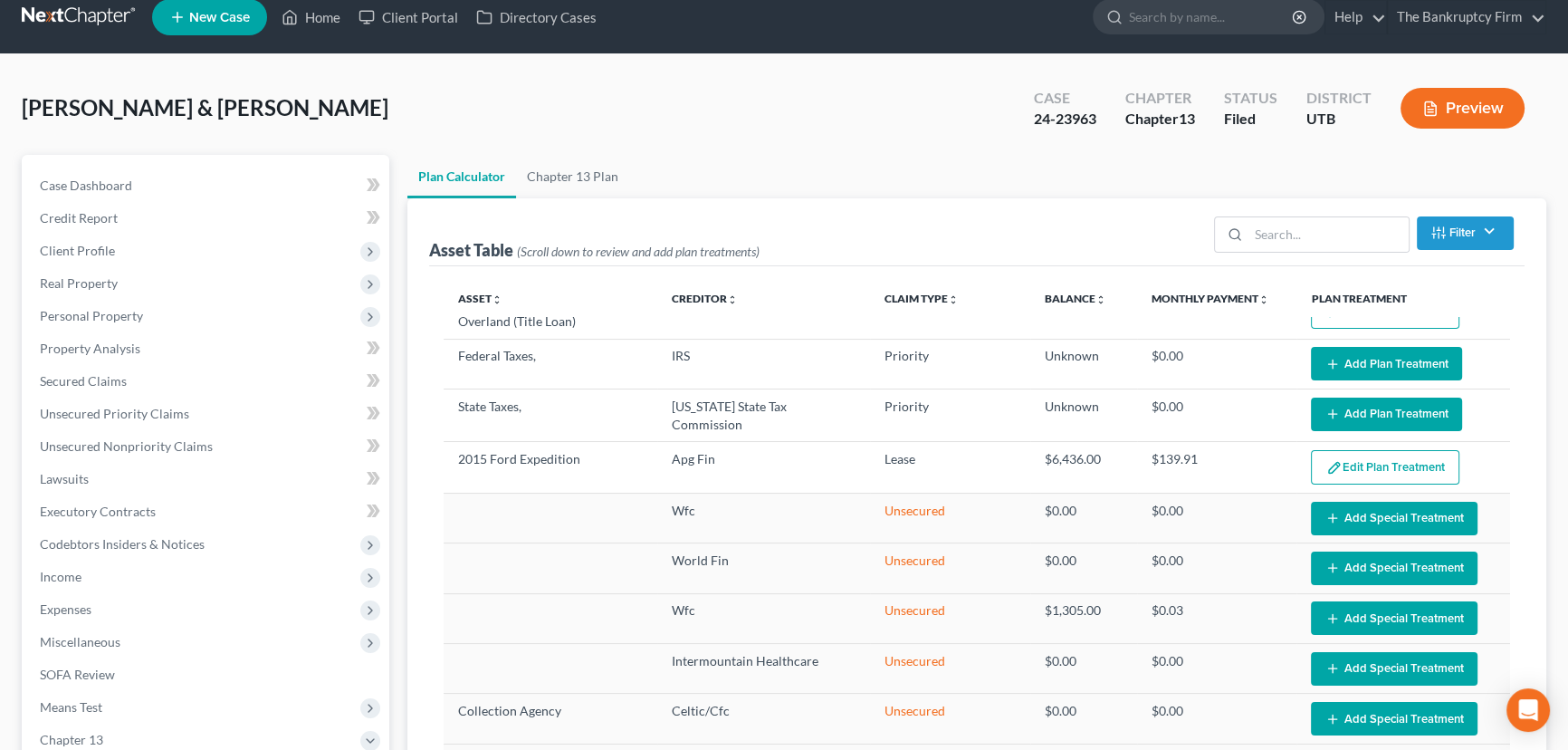
scroll to position [0, 0]
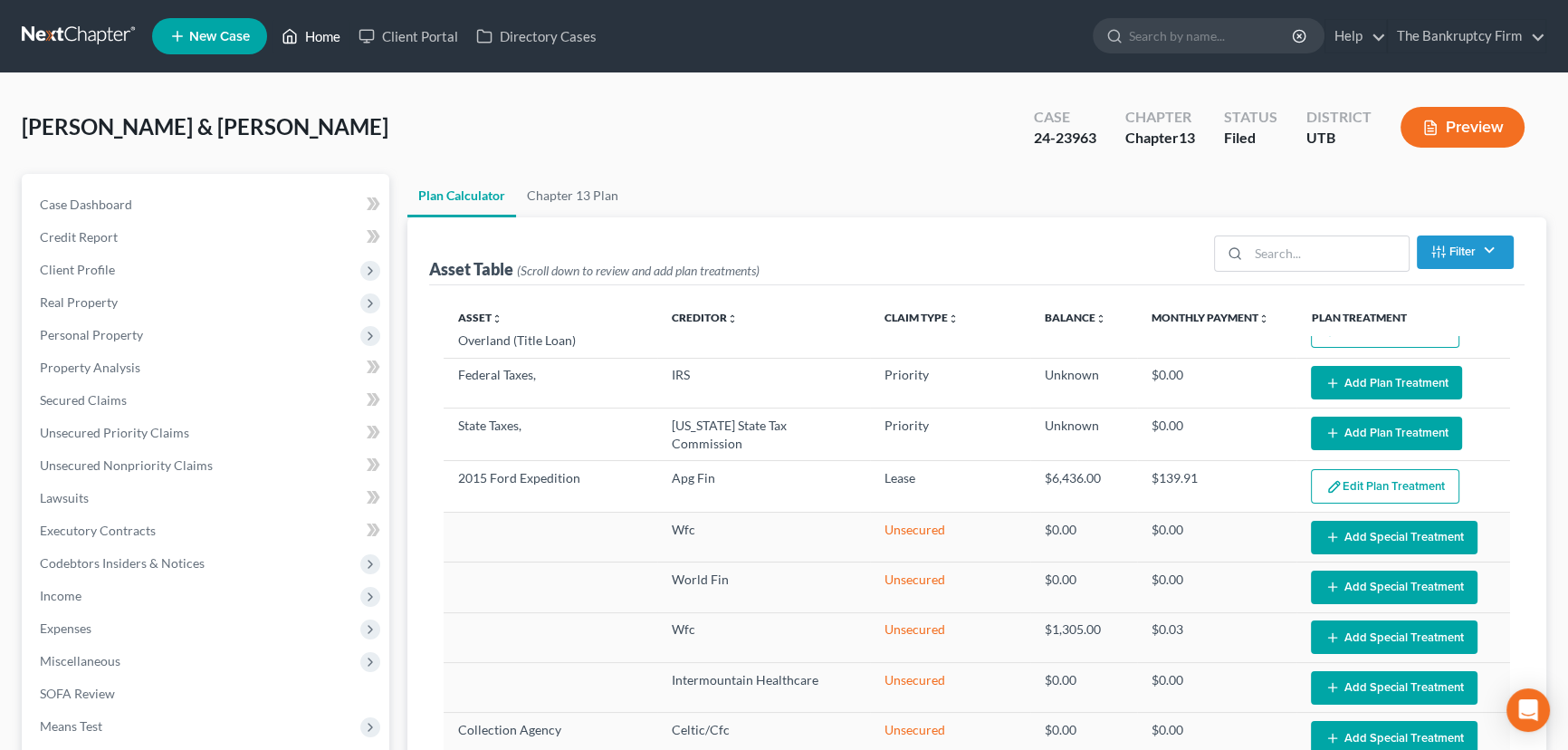
drag, startPoint x: 325, startPoint y: 34, endPoint x: 335, endPoint y: 35, distance: 10.0
click at [325, 34] on link "Home" at bounding box center [311, 35] width 77 height 32
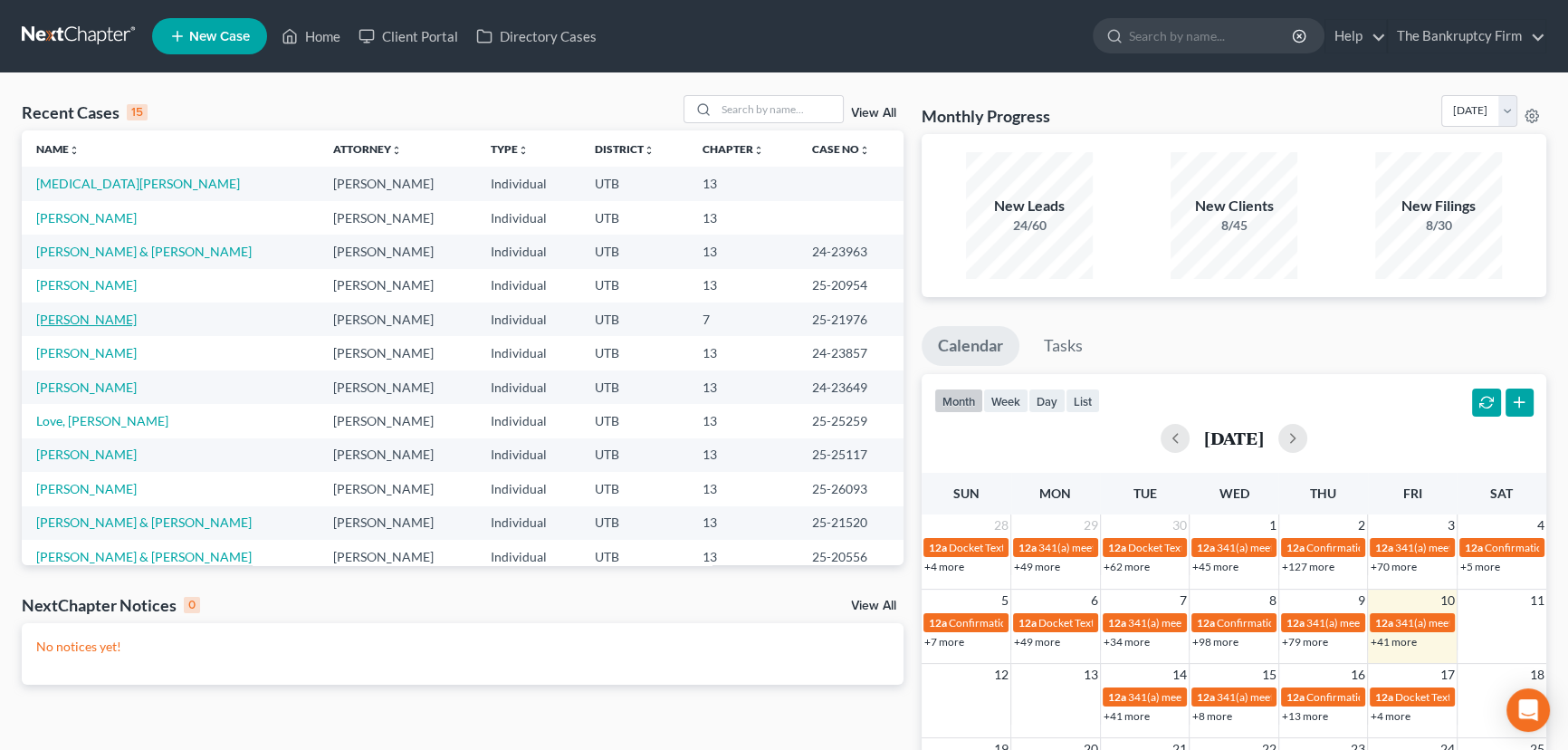
click at [81, 320] on link "[PERSON_NAME]" at bounding box center [86, 320] width 101 height 16
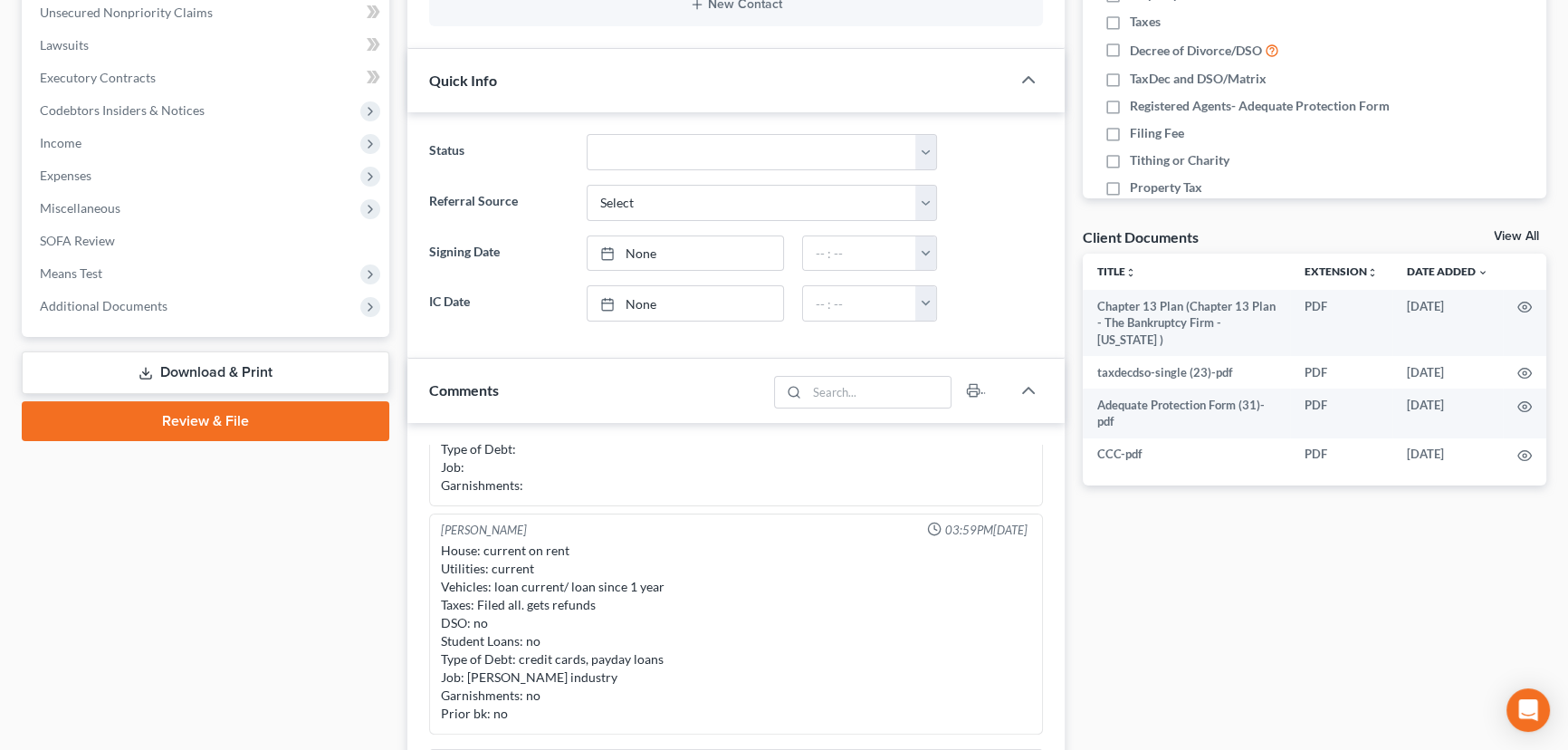
scroll to position [494, 0]
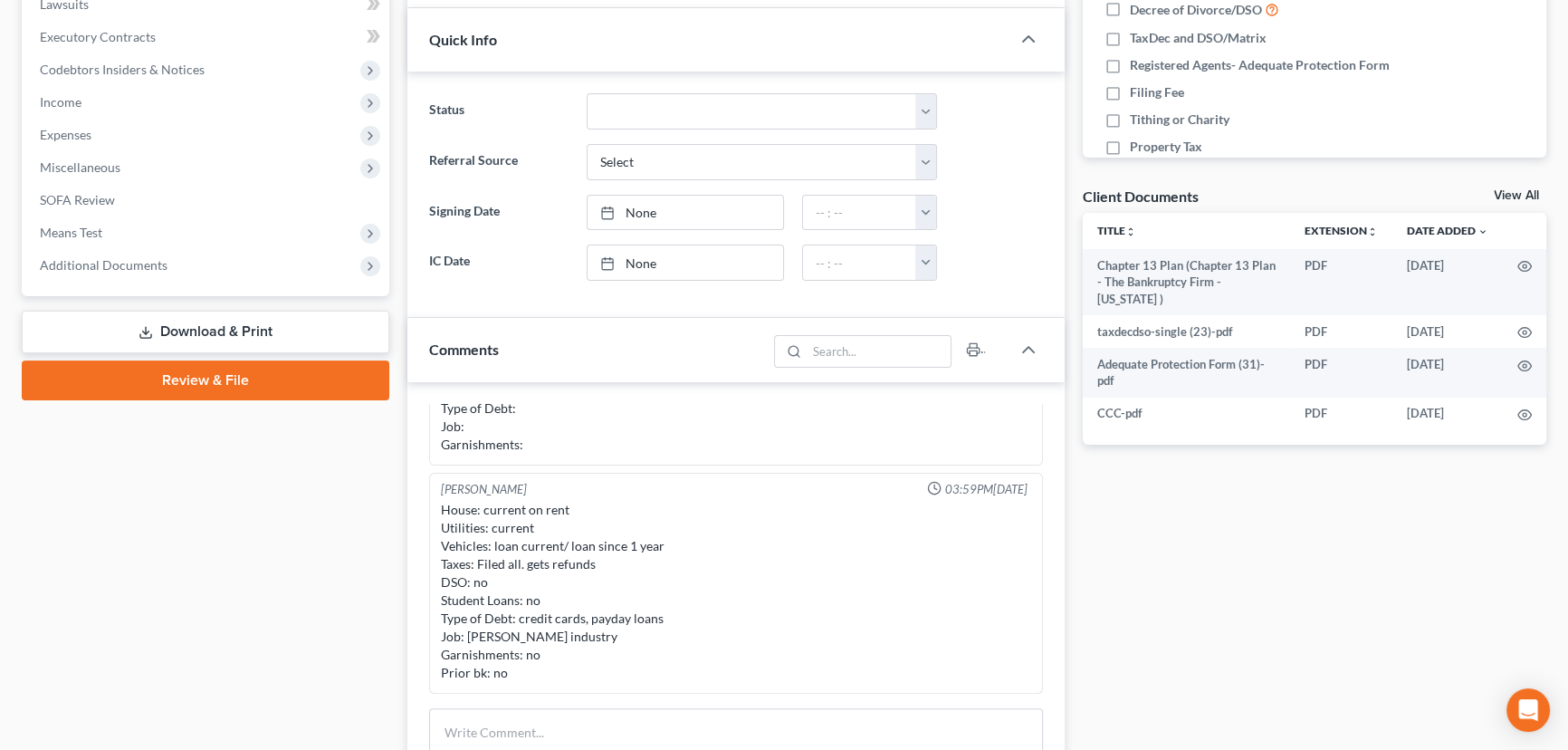
click at [172, 329] on link "Download & Print" at bounding box center [205, 332] width 368 height 43
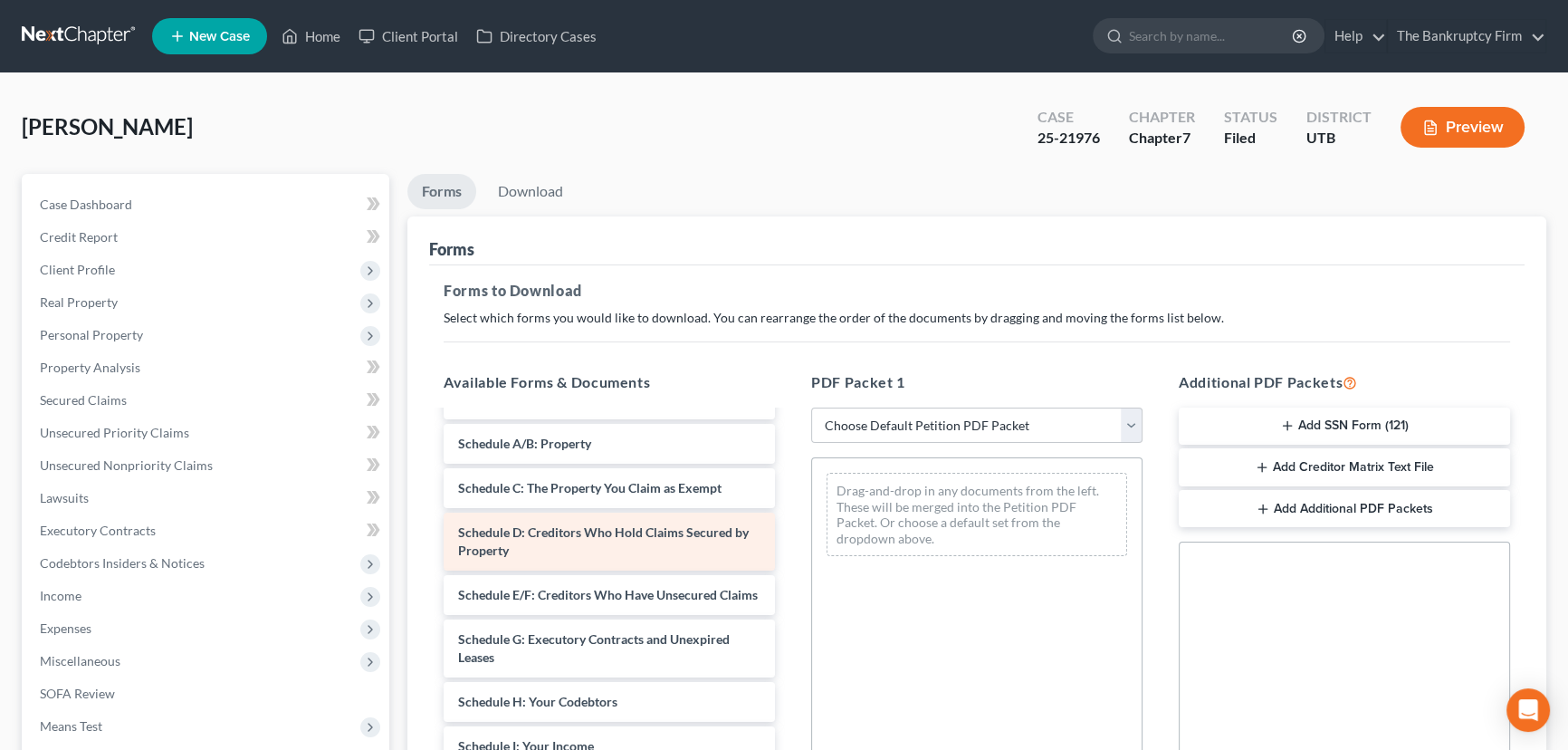
scroll to position [329, 0]
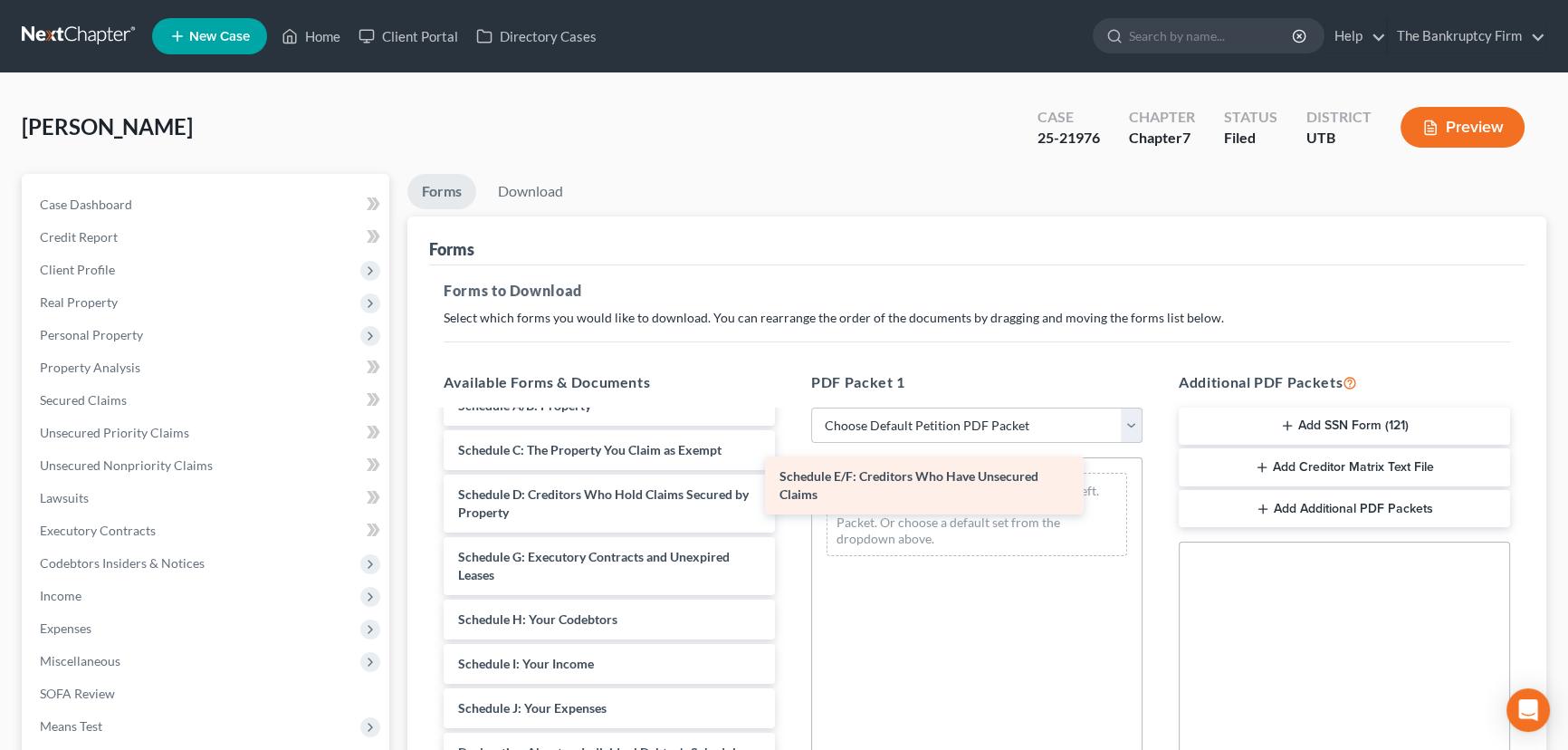
drag, startPoint x: 585, startPoint y: 553, endPoint x: 910, endPoint y: 473, distance: 334.7
click at [790, 473] on div "Schedule E/F: Creditors Who Have Unsecured Claims Chapter 13 Plan (Chapter 13 P…" at bounding box center [609, 619] width 361 height 1073
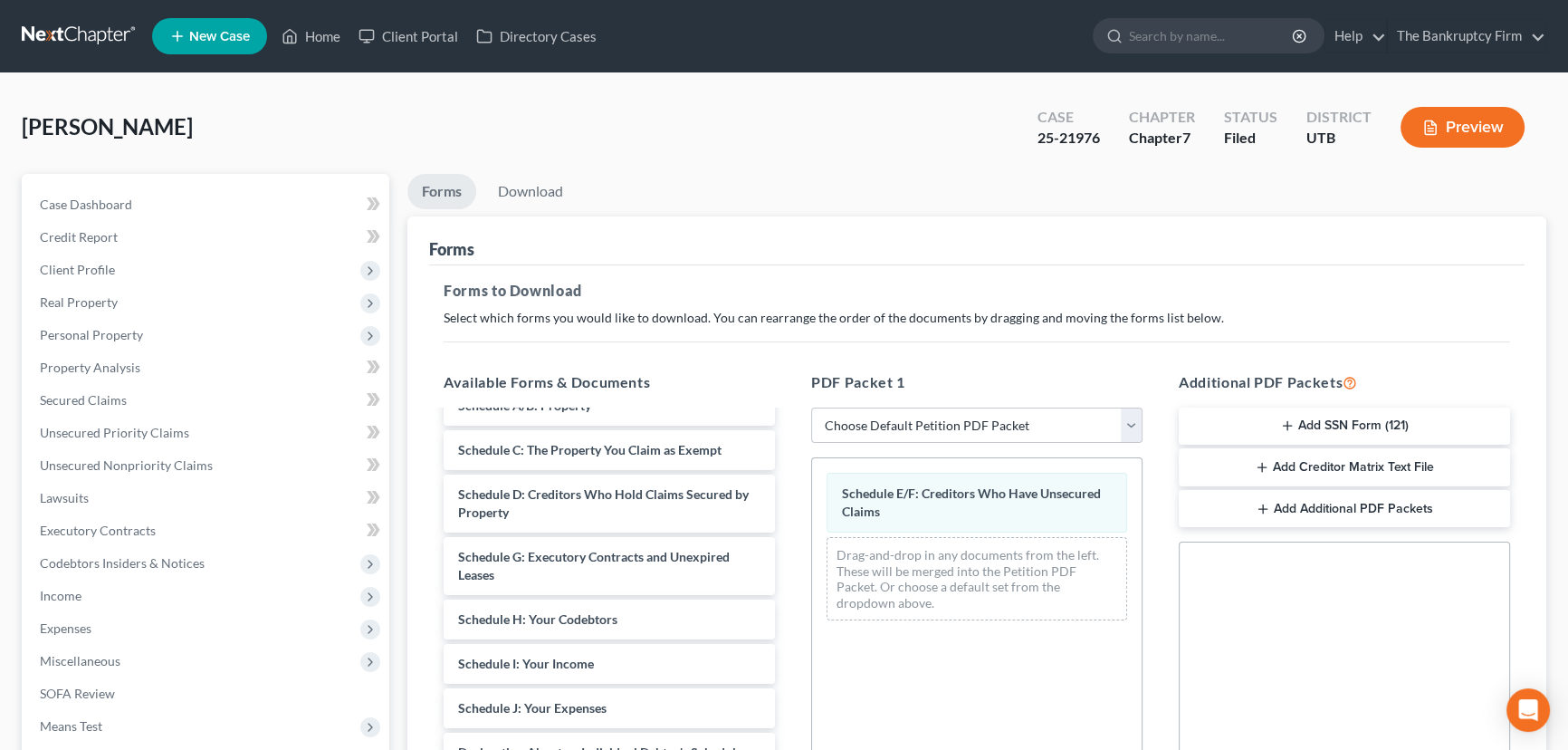
click at [1286, 460] on button "Add Creditor Matrix Text File" at bounding box center [1344, 466] width 331 height 38
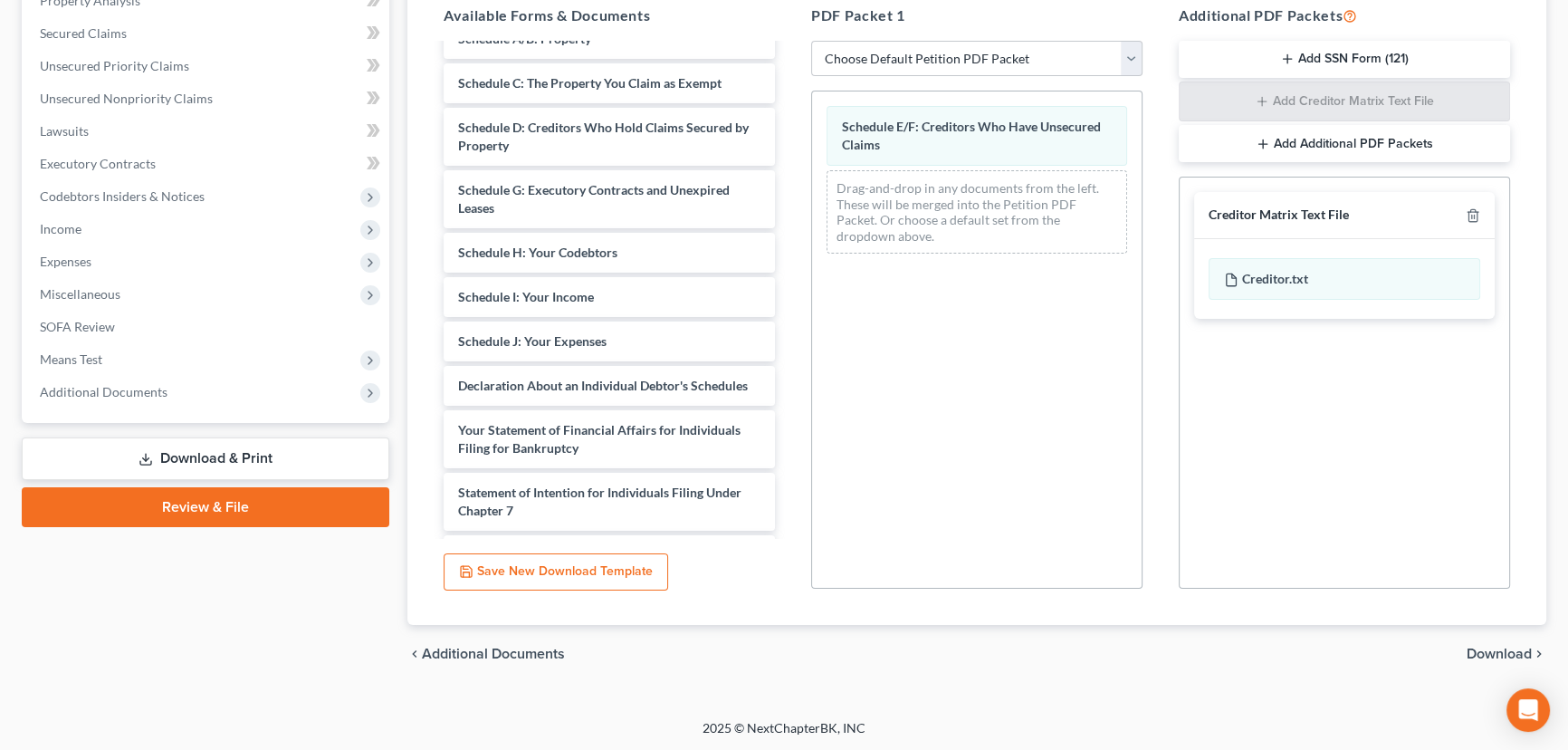
click at [1501, 650] on span "Download" at bounding box center [1499, 653] width 65 height 15
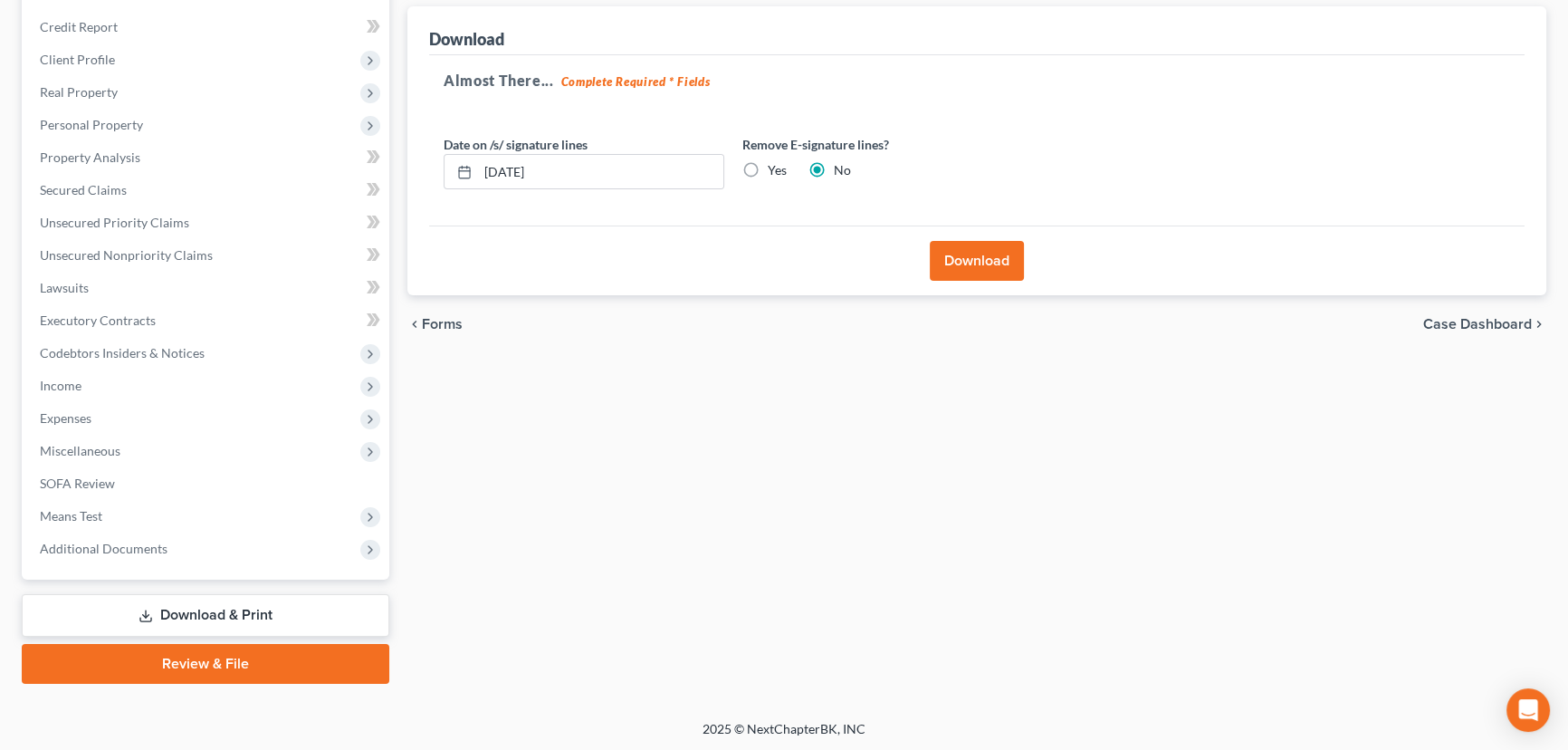
click at [994, 256] on button "Download" at bounding box center [977, 260] width 94 height 40
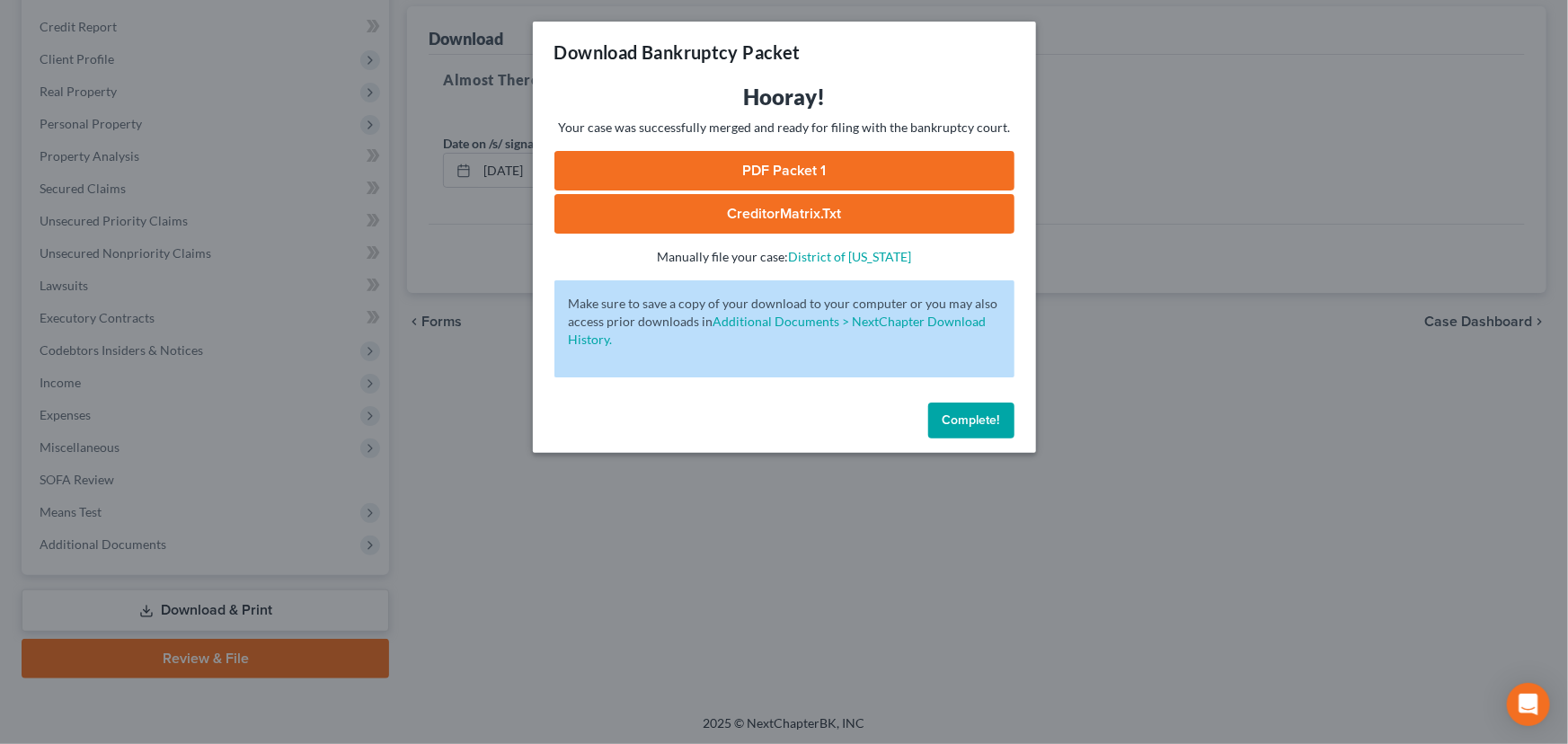
click at [786, 216] on link "CreditorMatrix.txt" at bounding box center [784, 213] width 460 height 40
click at [748, 168] on link "PDF Packet 1" at bounding box center [784, 171] width 460 height 40
drag, startPoint x: 972, startPoint y: 417, endPoint x: 684, endPoint y: 293, distance: 313.6
click at [972, 417] on span "Complete!" at bounding box center [971, 420] width 57 height 16
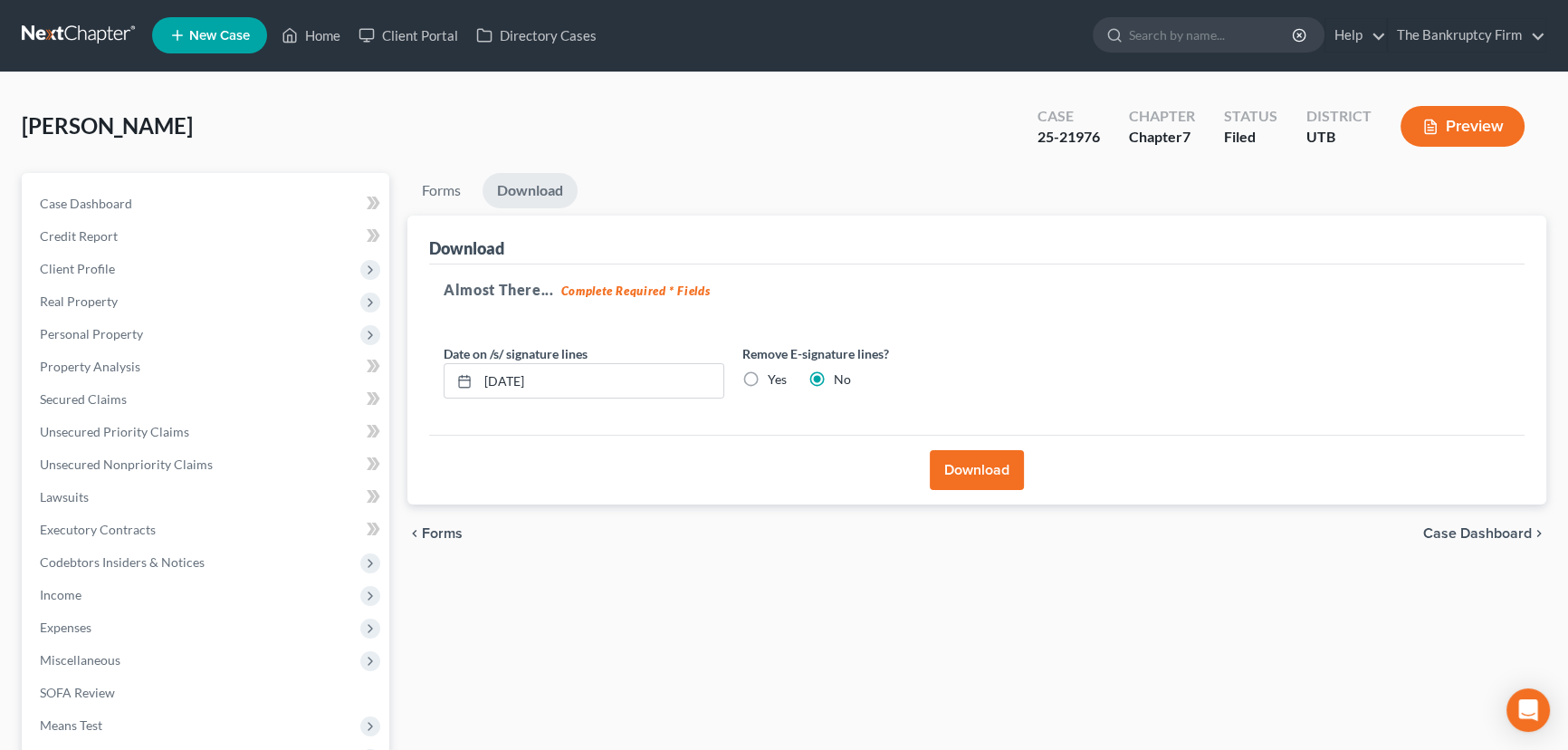
scroll to position [0, 0]
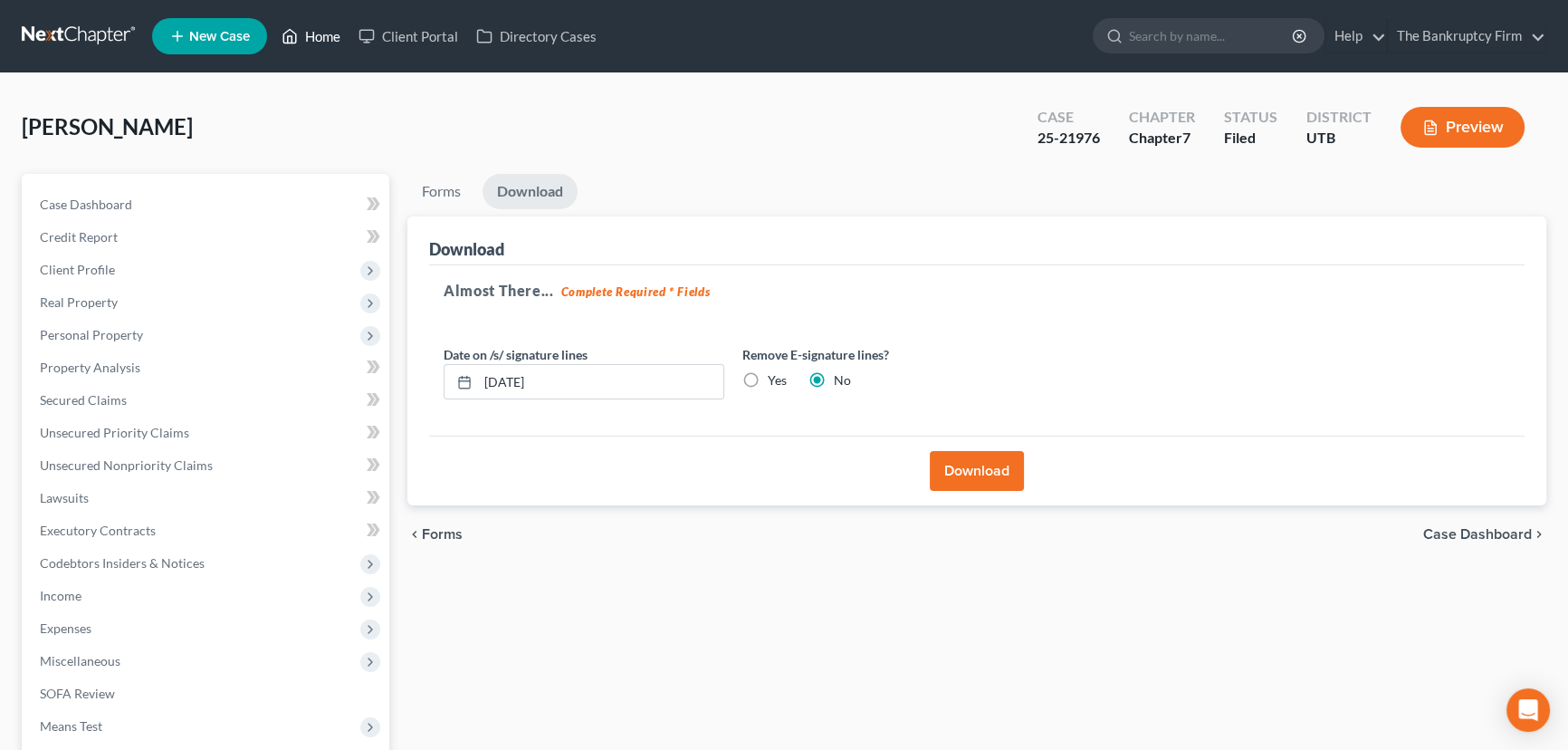
click at [317, 33] on link "Home" at bounding box center [311, 35] width 77 height 32
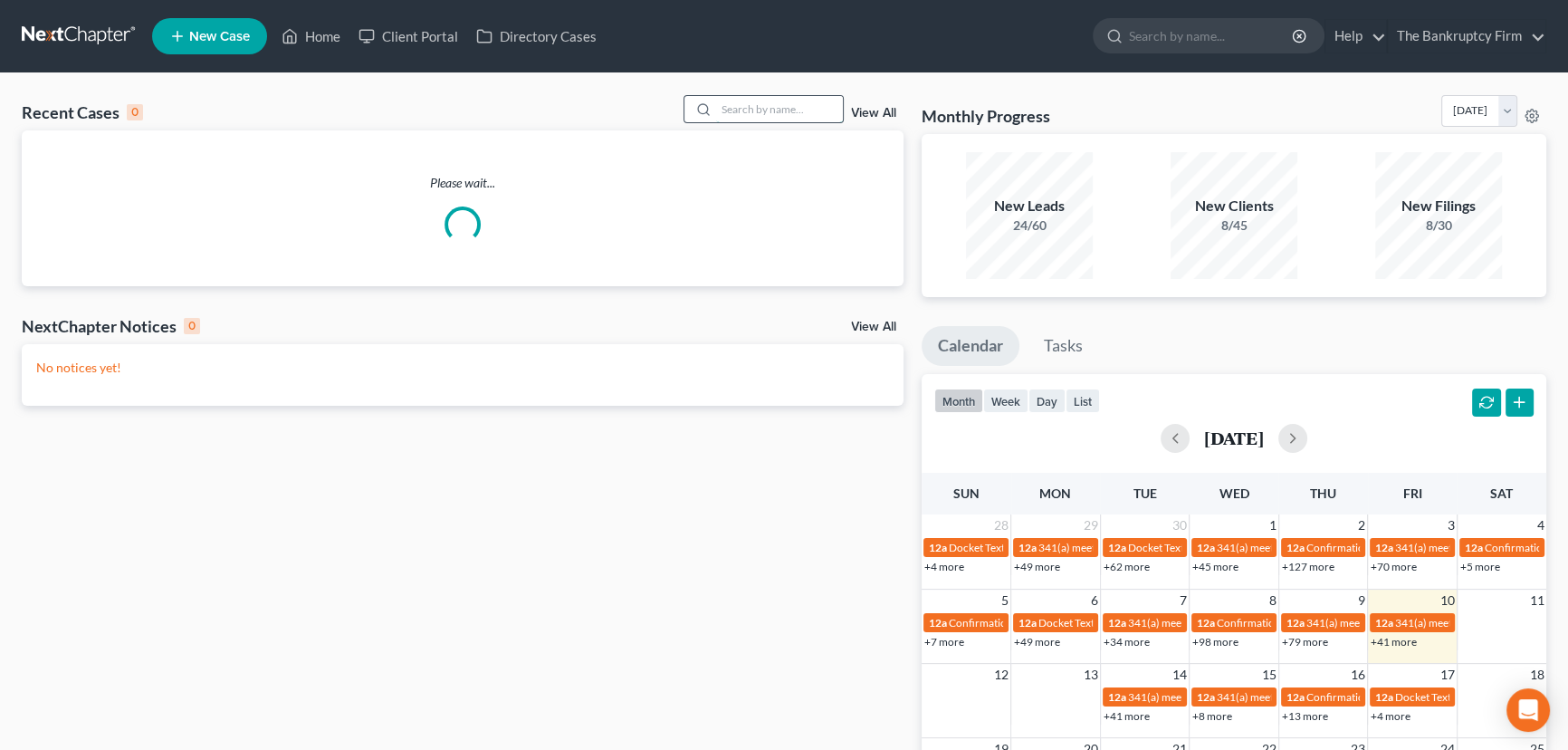
click at [739, 108] on input "search" at bounding box center [780, 109] width 127 height 26
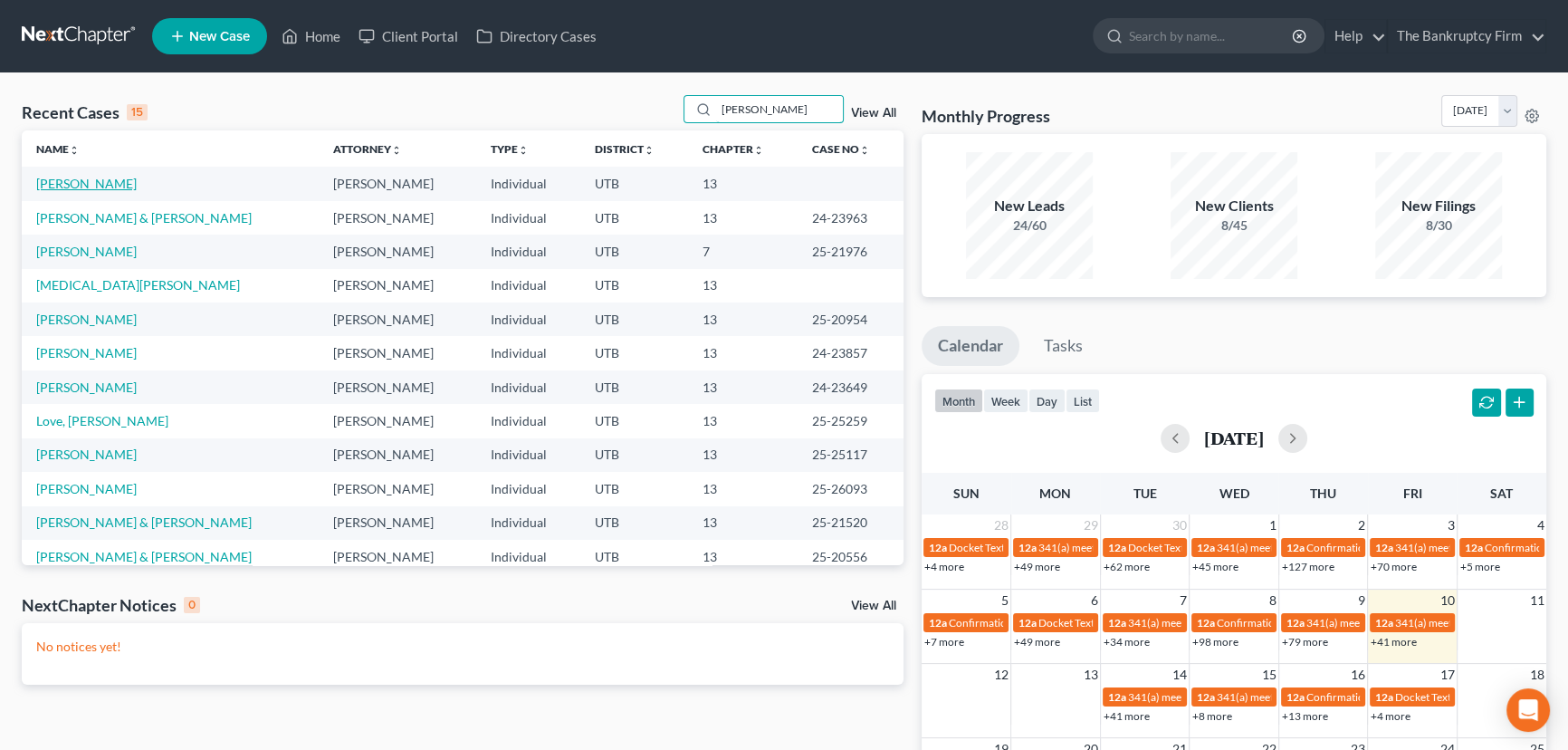
type input "Gibson"
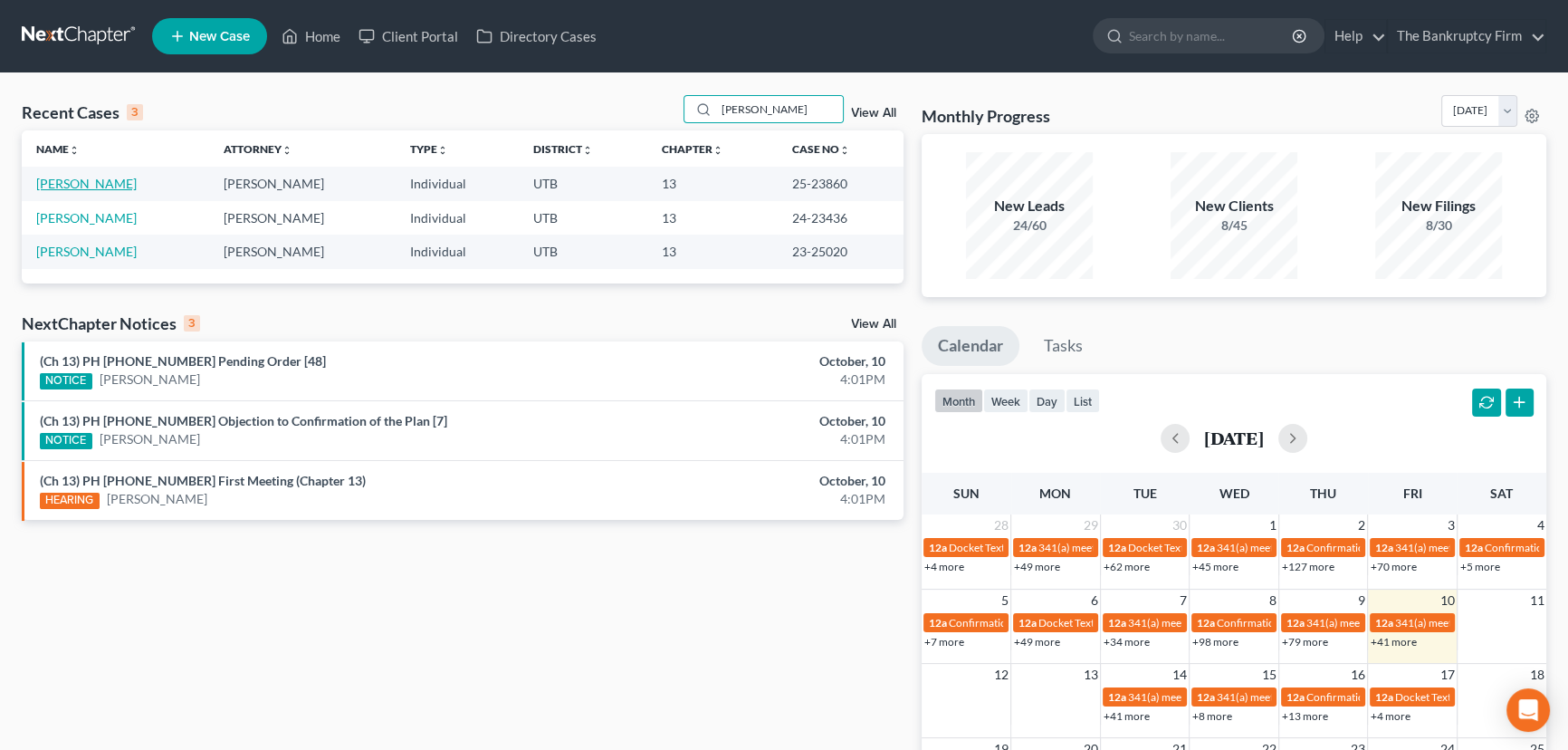
click at [79, 183] on link "Gibson, Angela" at bounding box center [86, 184] width 101 height 16
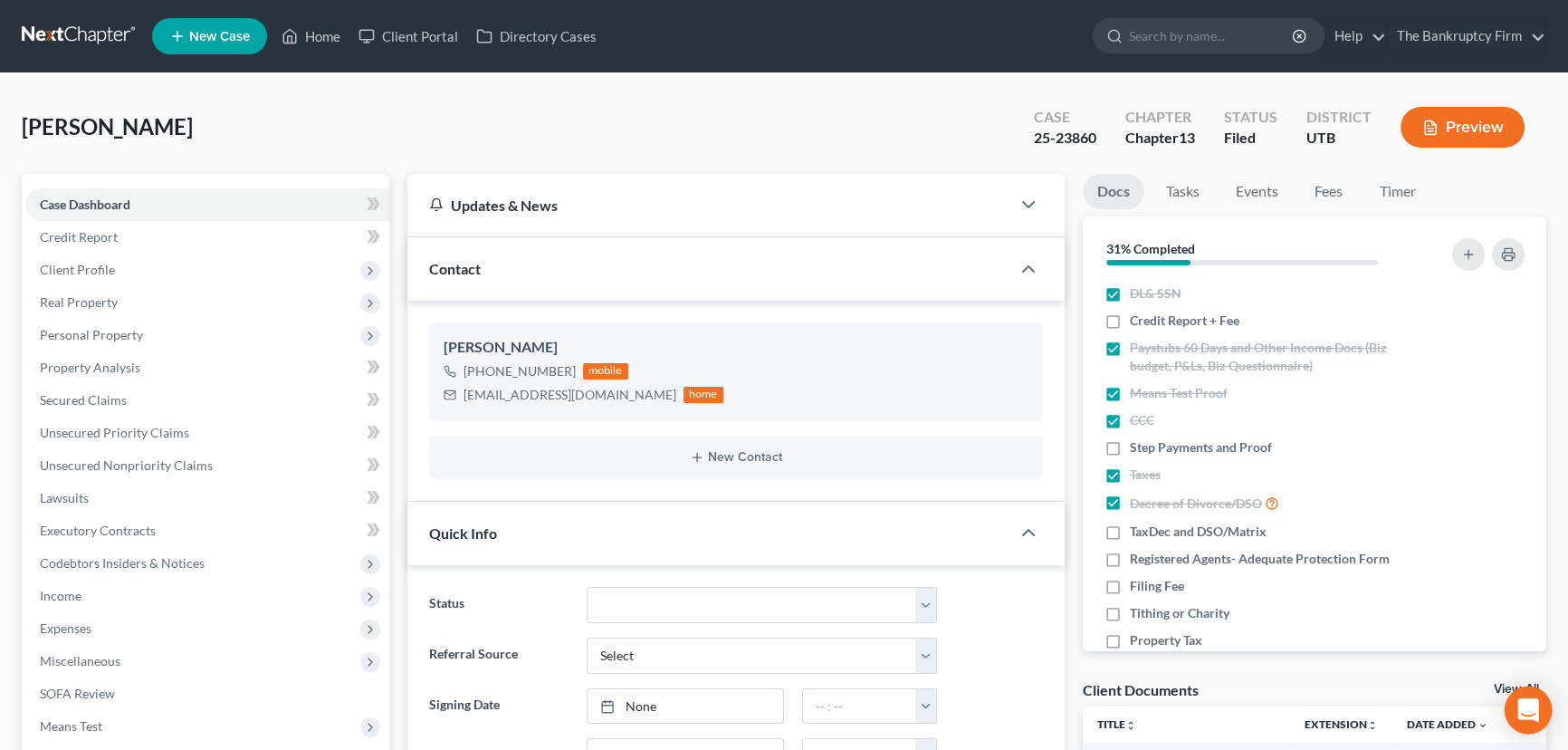
scroll to position [208, 0]
click at [1503, 687] on link "View All" at bounding box center [1516, 688] width 45 height 13
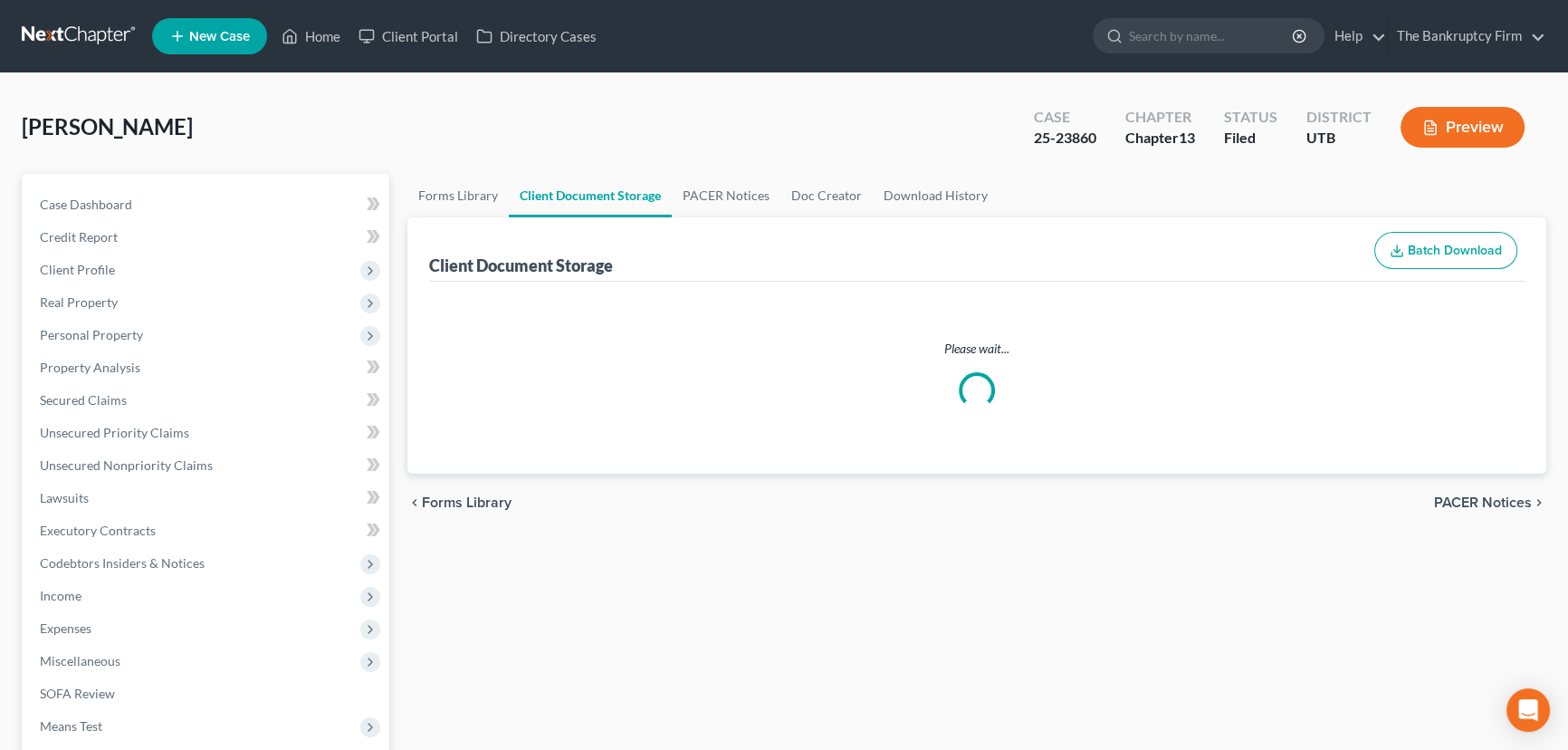
select select "30"
select select "26"
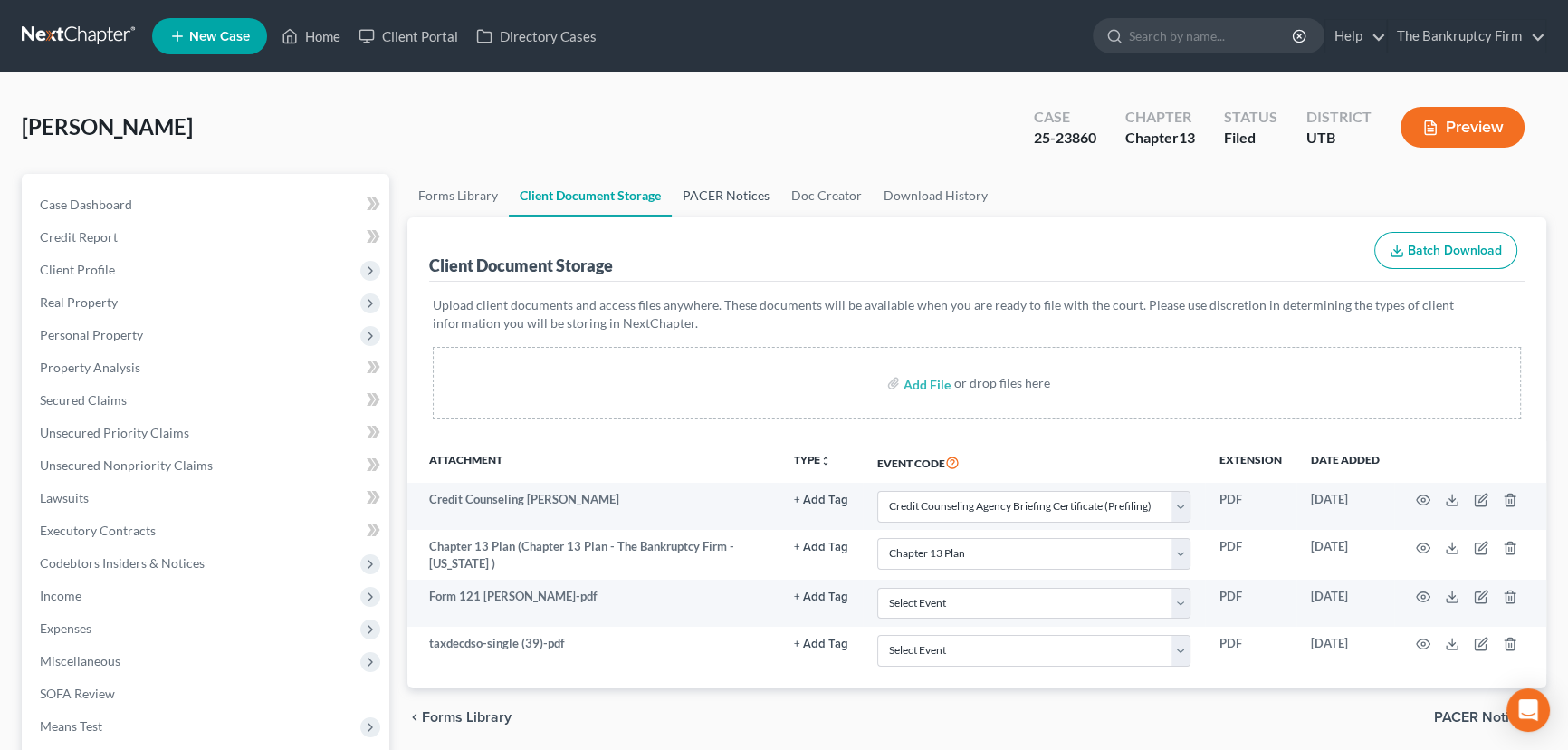
click at [700, 193] on link "PACER Notices" at bounding box center [725, 196] width 109 height 43
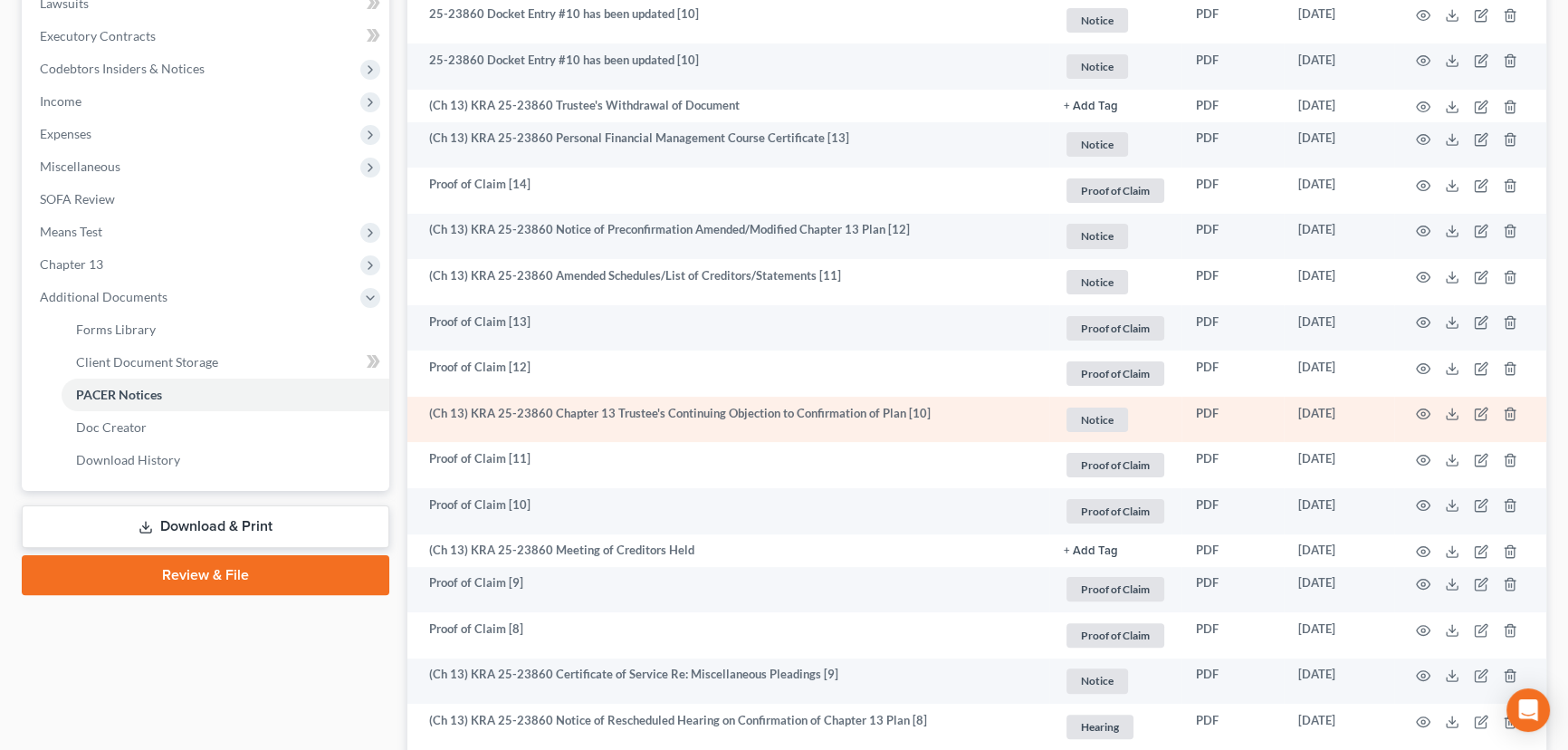
scroll to position [576, 0]
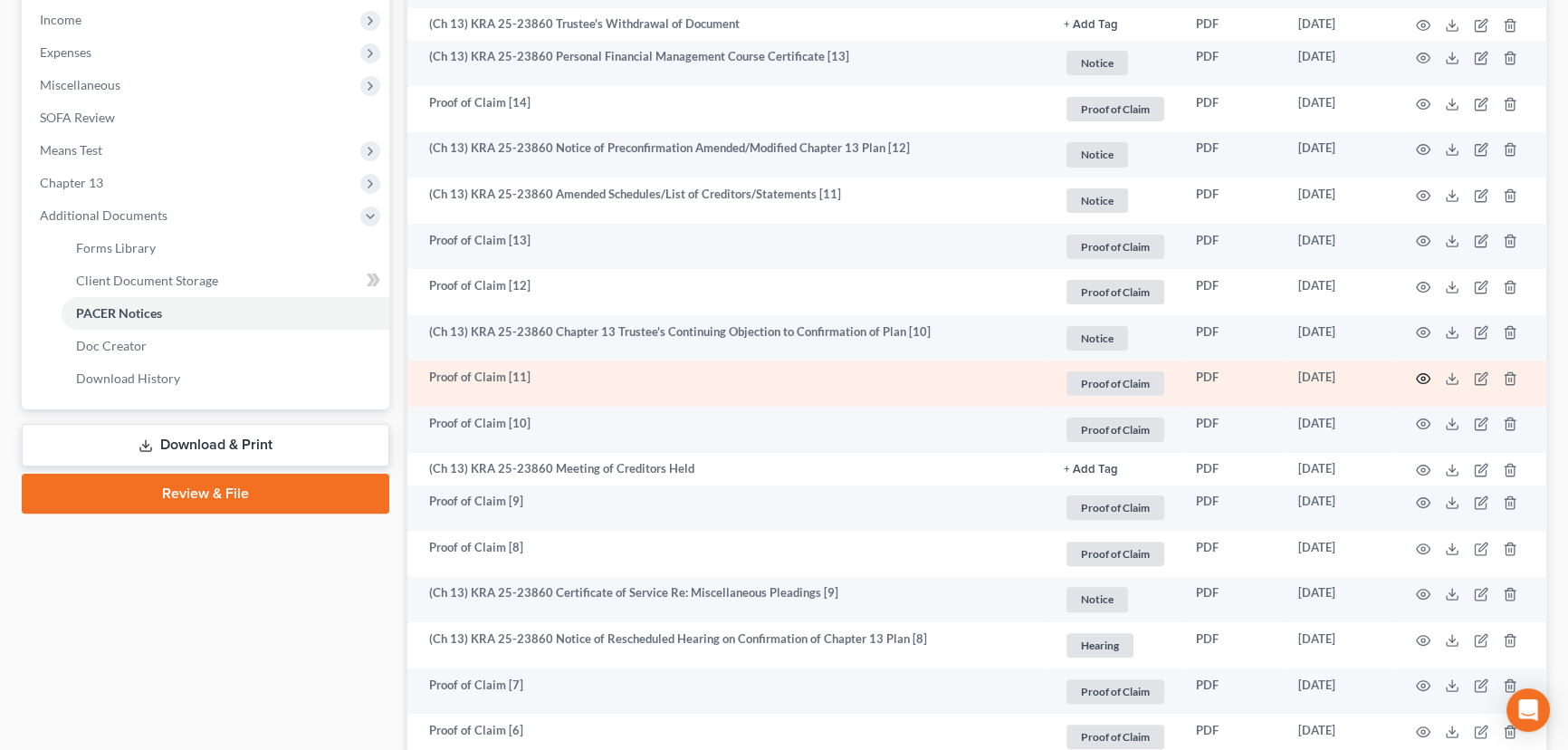
click at [1419, 375] on icon "button" at bounding box center [1422, 378] width 15 height 15
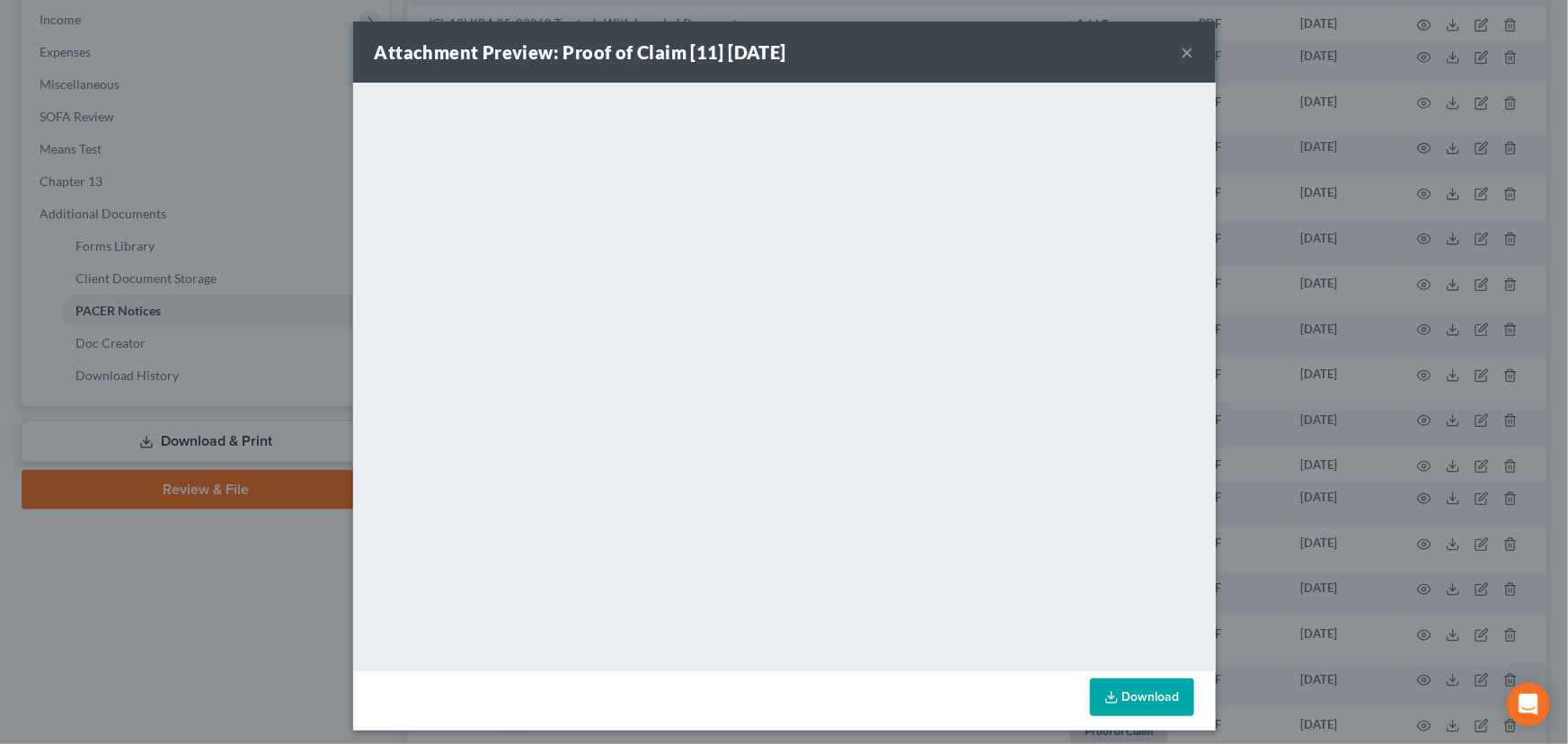
click at [1183, 54] on button "×" at bounding box center [1188, 52] width 13 height 21
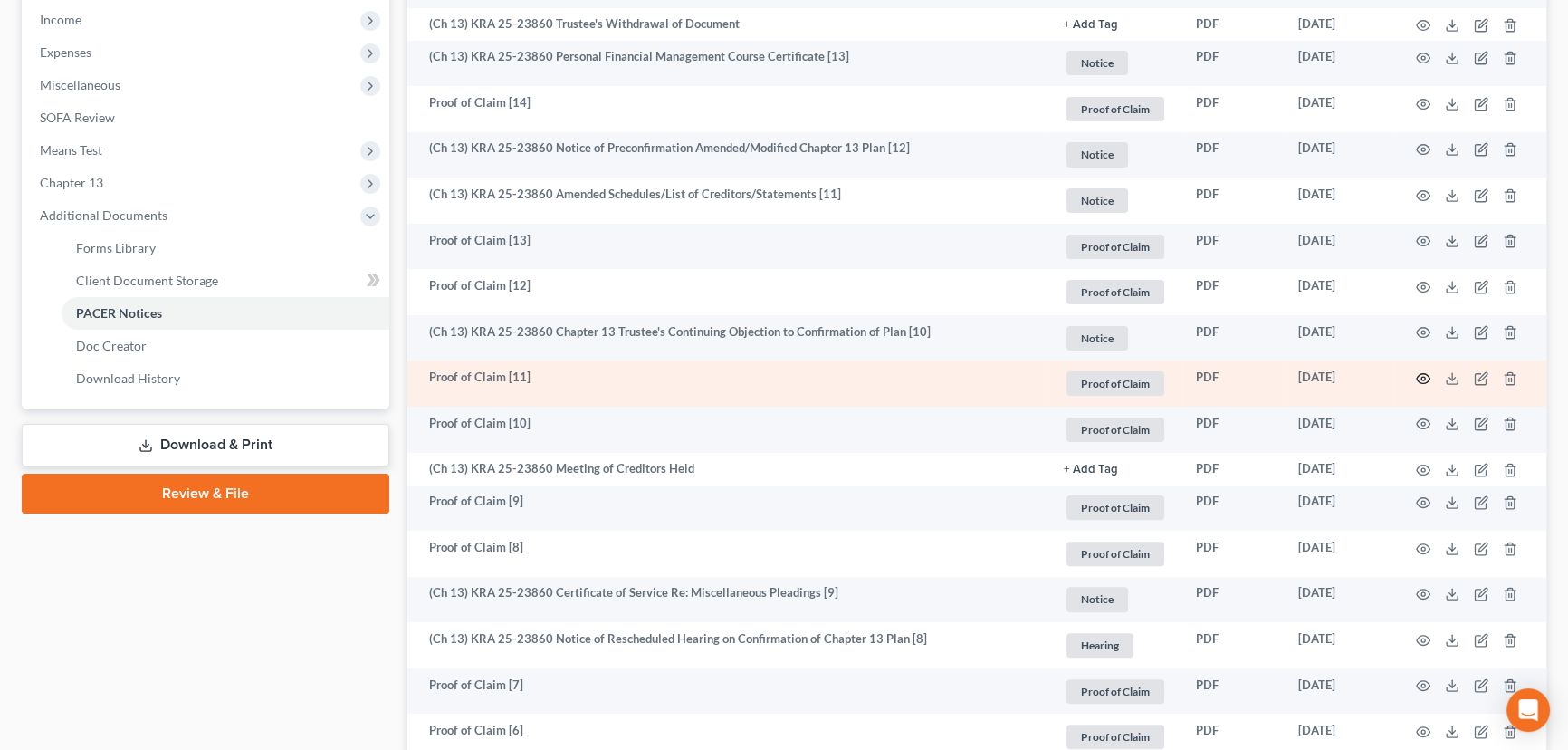
click at [1420, 374] on icon "button" at bounding box center [1422, 378] width 15 height 15
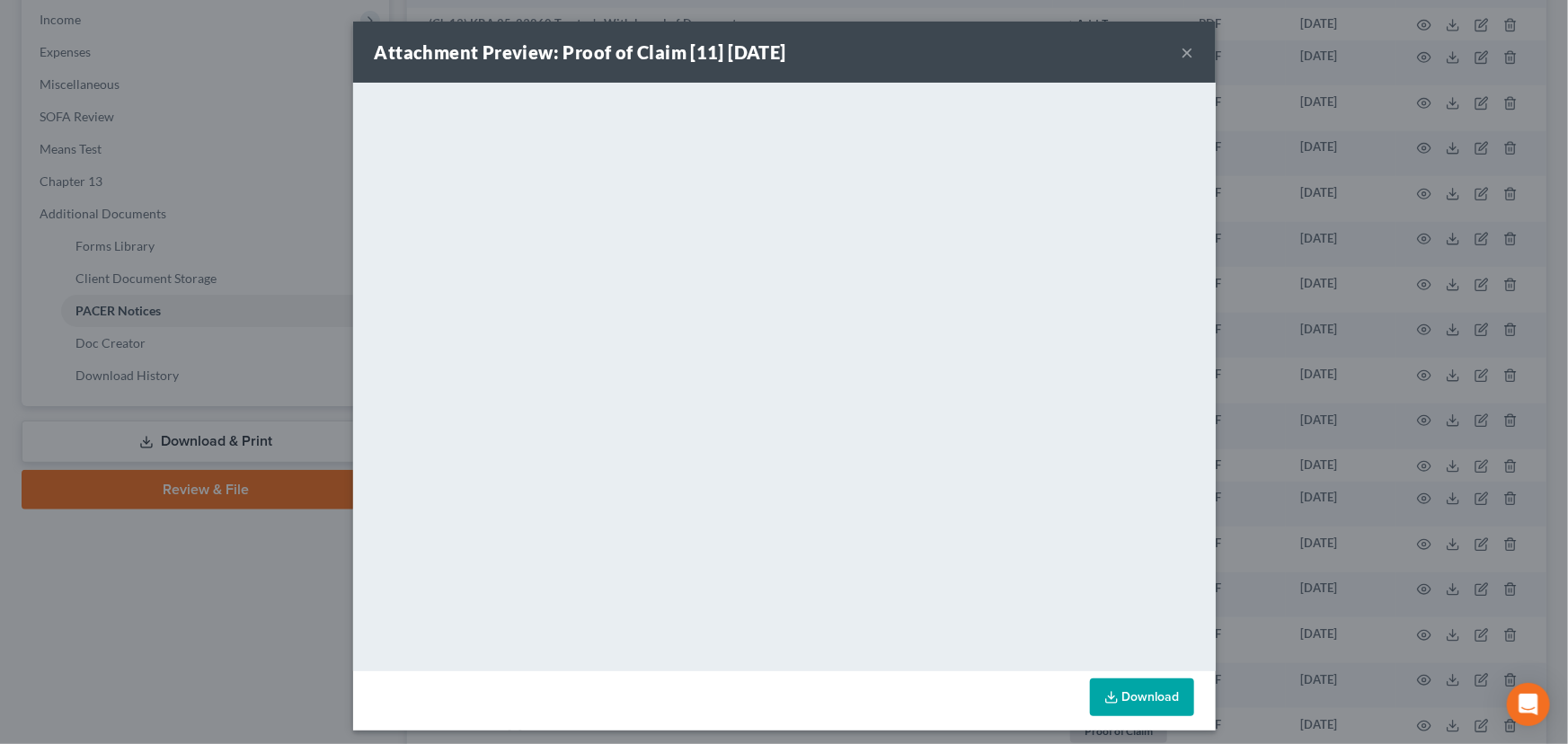
drag, startPoint x: 1183, startPoint y: 53, endPoint x: 1190, endPoint y: 65, distance: 13.9
click at [1183, 53] on button "×" at bounding box center [1188, 52] width 13 height 21
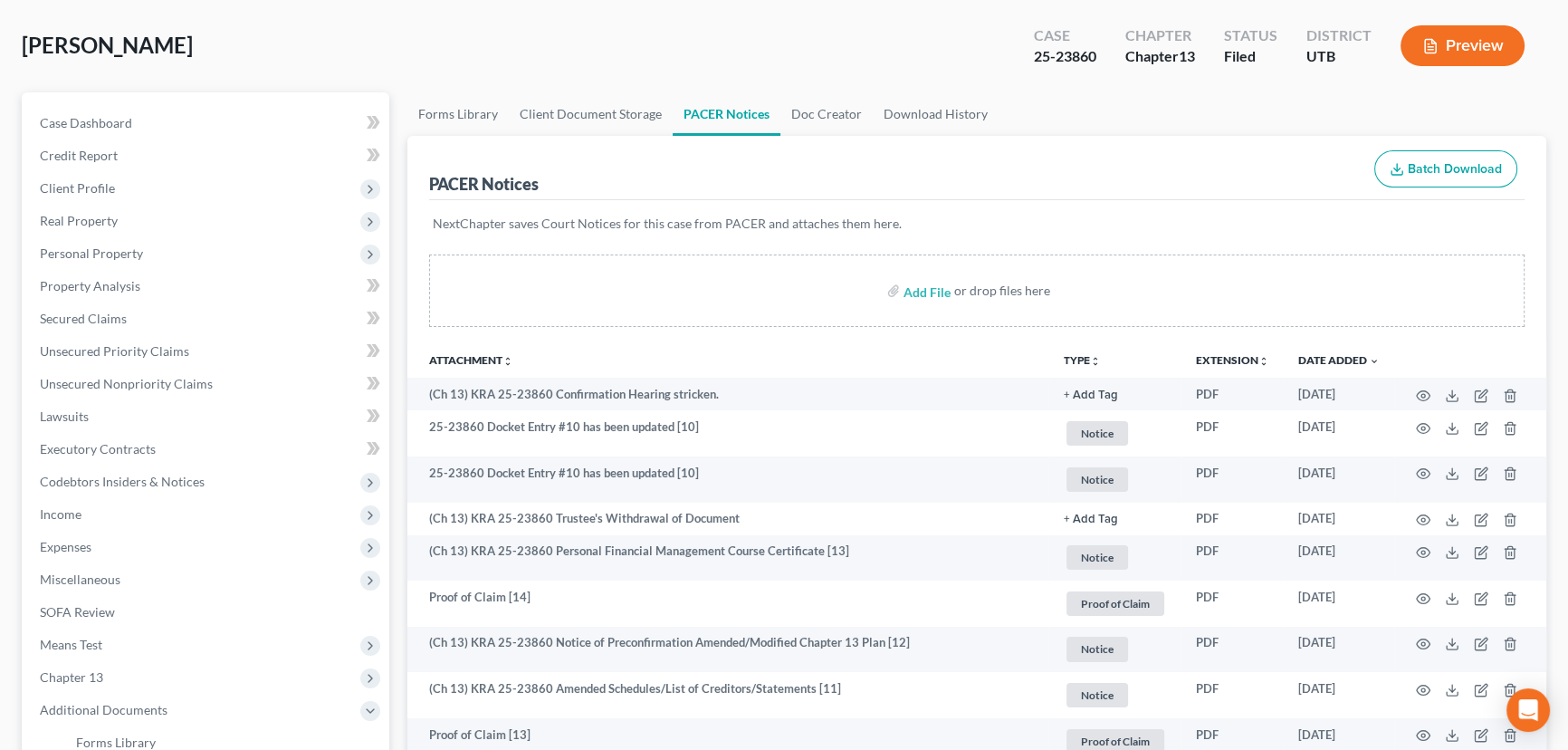
scroll to position [0, 0]
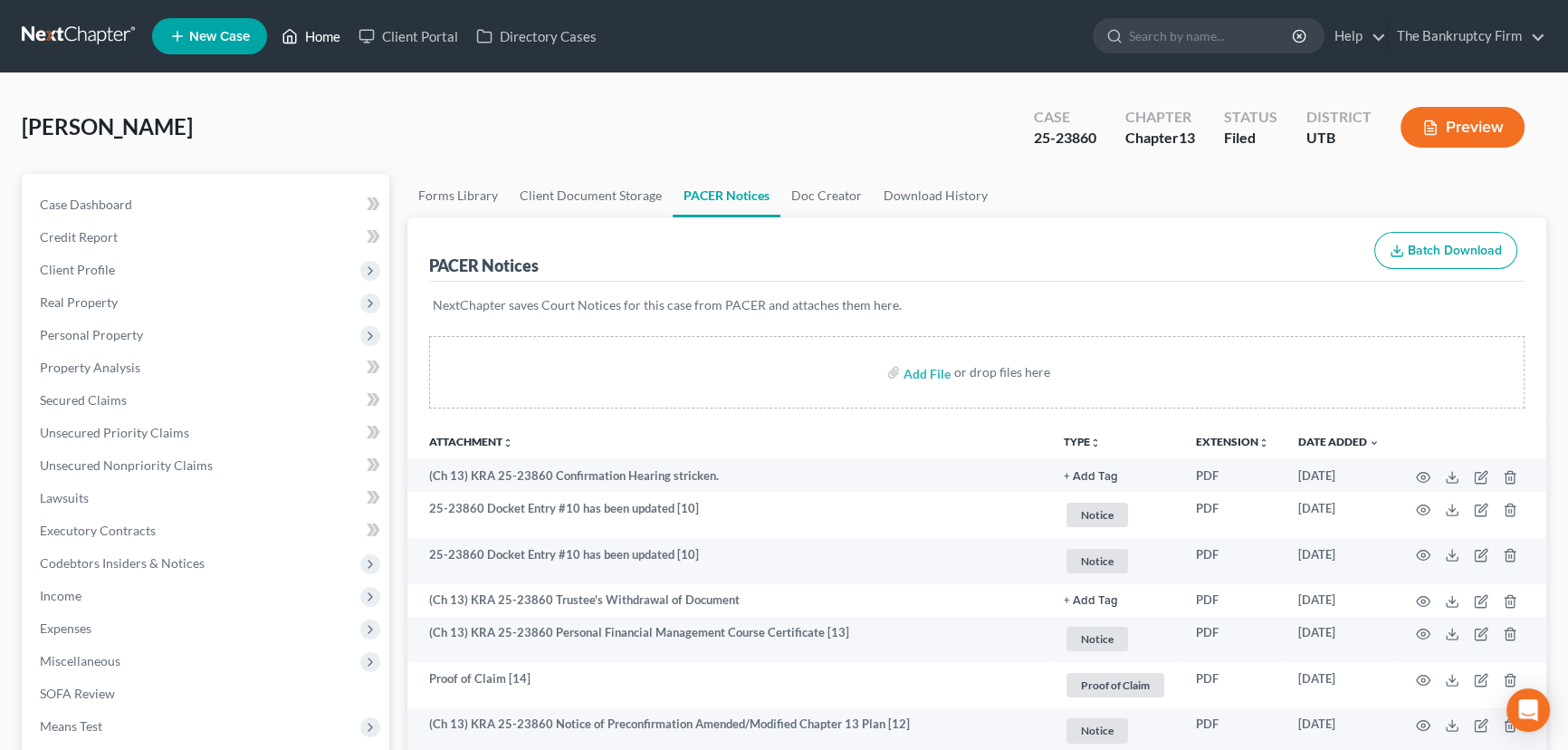
click at [325, 38] on link "Home" at bounding box center [311, 35] width 77 height 32
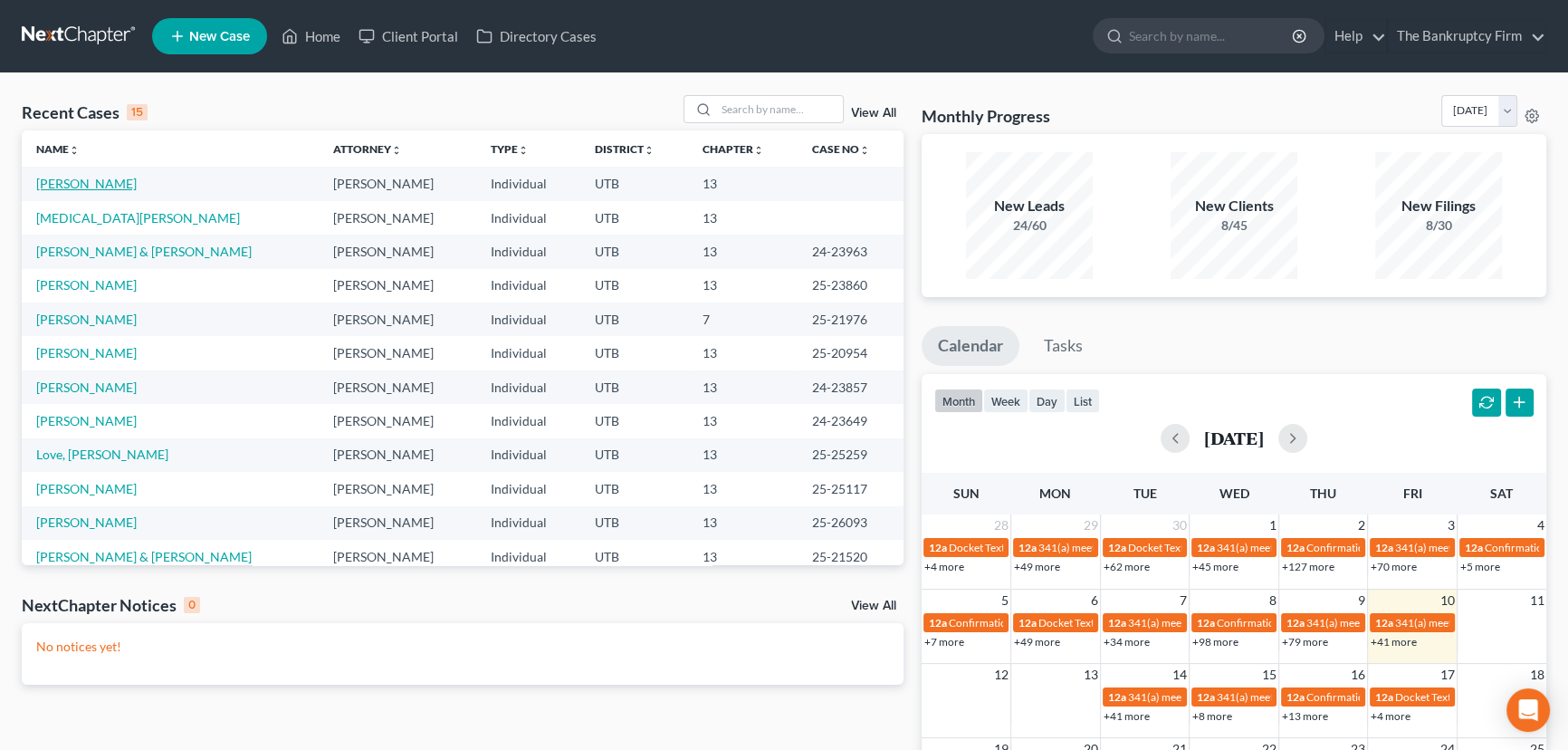
click at [65, 183] on link "[PERSON_NAME]" at bounding box center [86, 184] width 101 height 16
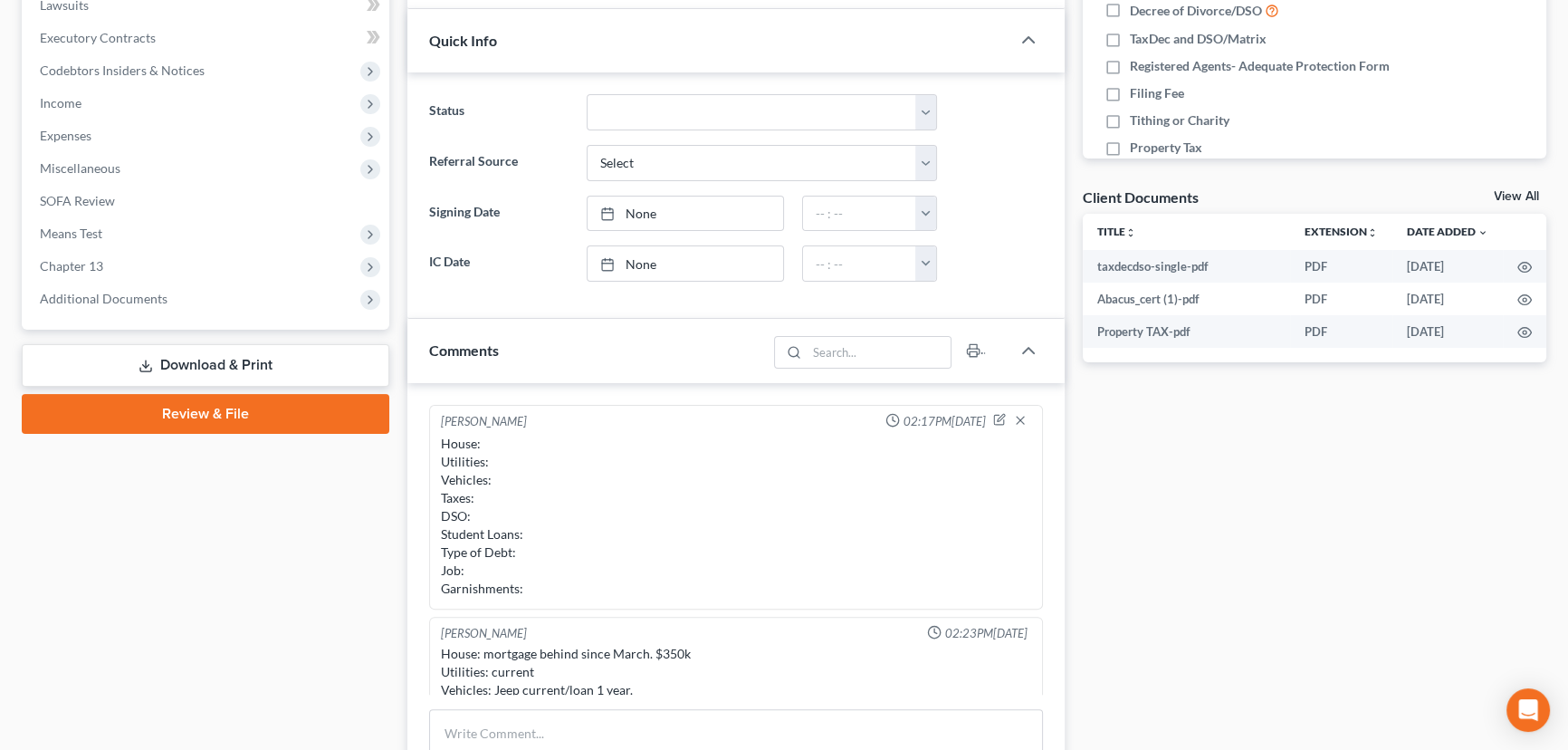
scroll to position [143, 0]
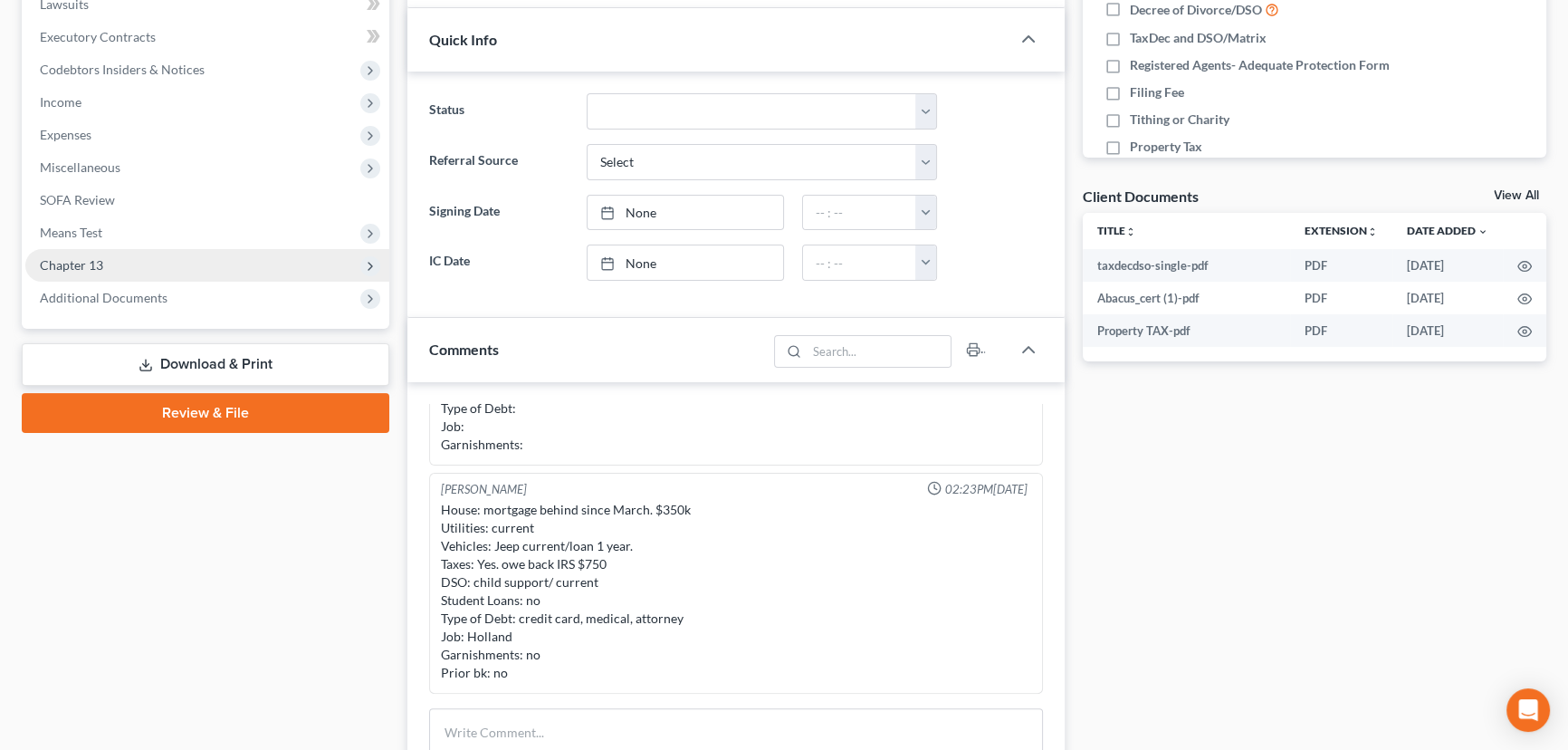
click at [70, 264] on span "Chapter 13" at bounding box center [71, 265] width 64 height 16
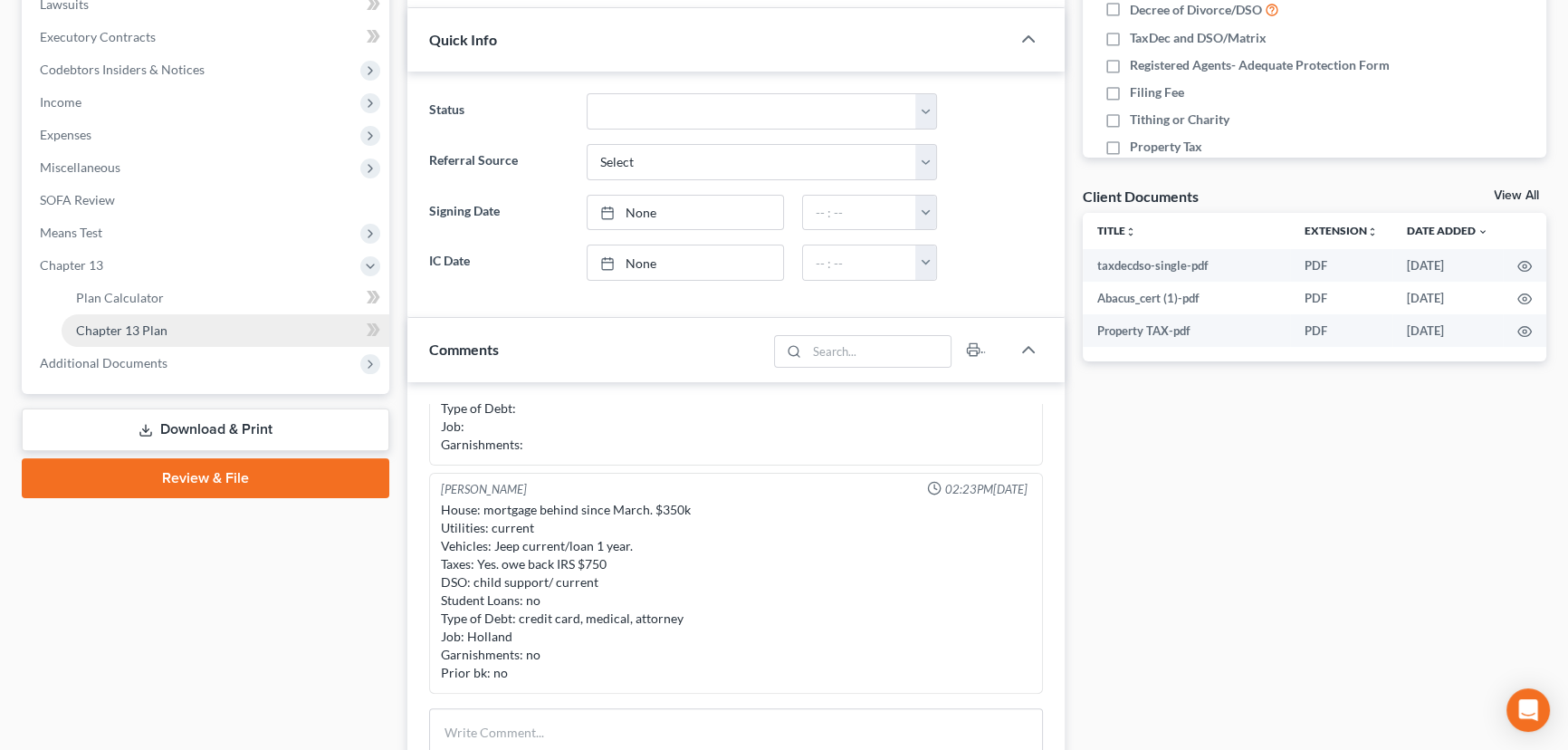
click at [142, 329] on span "Chapter 13 Plan" at bounding box center [122, 331] width 92 height 16
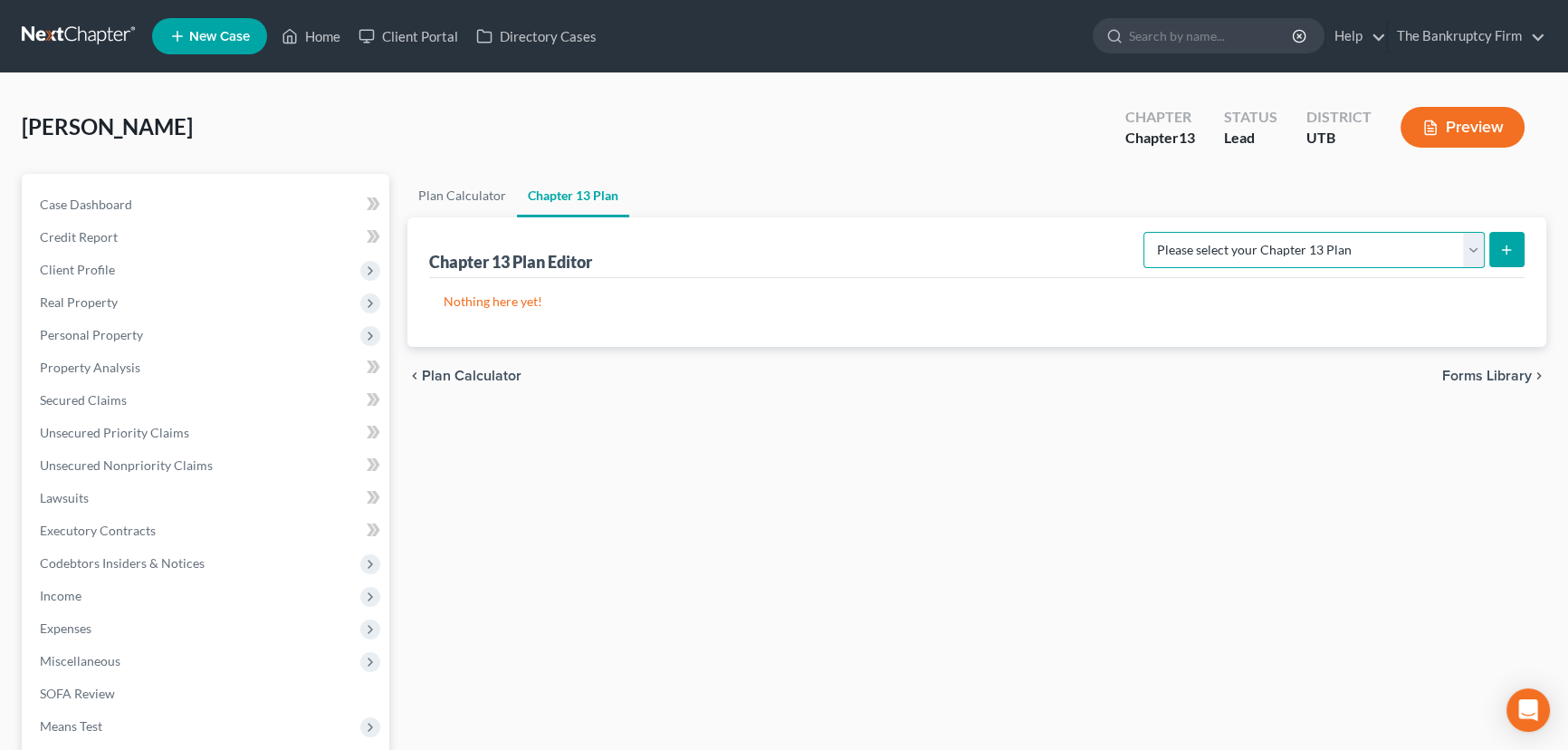
click at [1391, 243] on select "Please select your Chapter 13 Plan Chapter 13 Plan - The Bankruptcy Firm - Utah…" at bounding box center [1314, 249] width 341 height 36
select select "0"
click at [1183, 232] on select "Please select your Chapter 13 Plan Chapter 13 Plan - The Bankruptcy Firm - Utah…" at bounding box center [1314, 249] width 341 height 36
click at [1501, 244] on icon "submit" at bounding box center [1506, 249] width 15 height 15
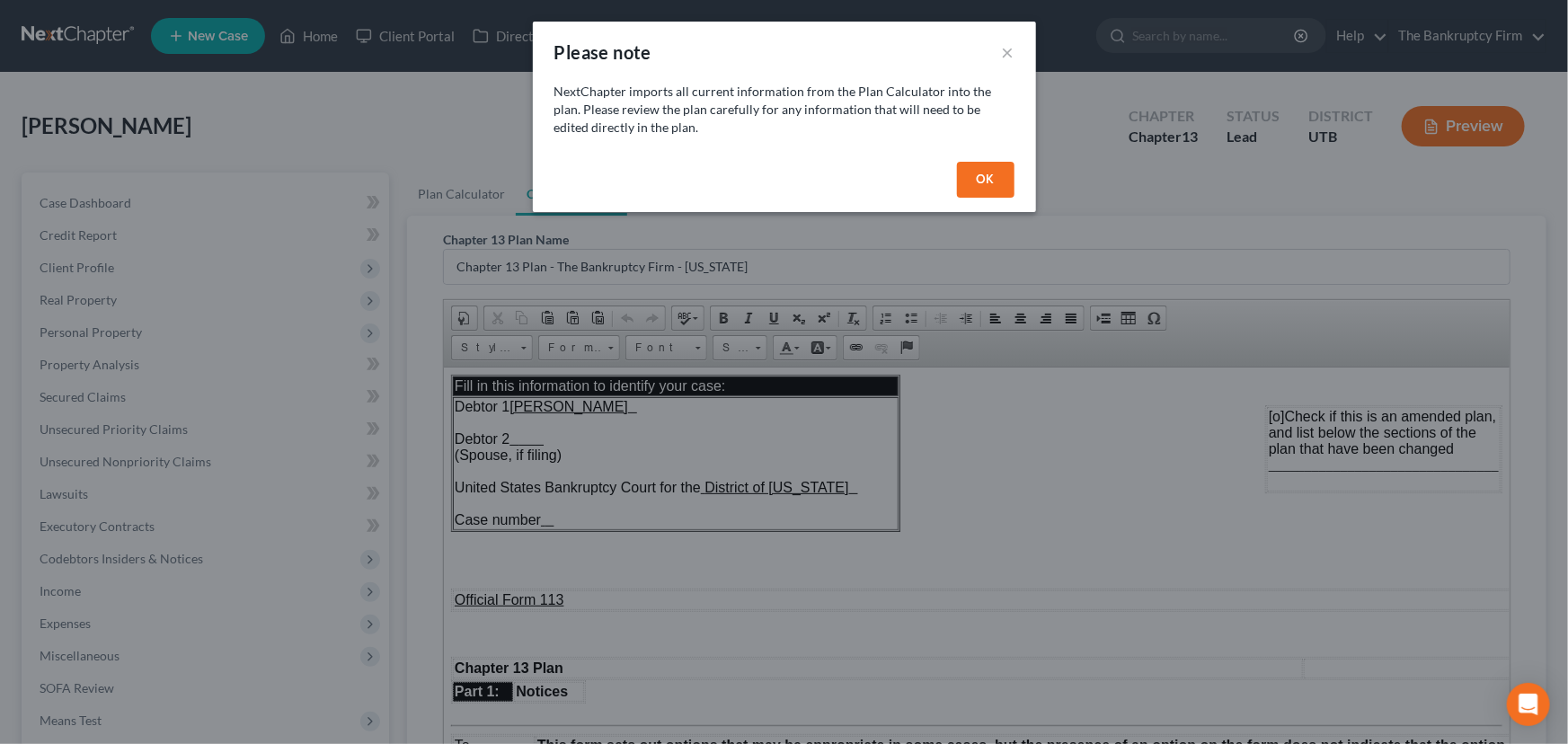
drag, startPoint x: 985, startPoint y: 172, endPoint x: 961, endPoint y: 211, distance: 45.8
click at [985, 173] on button "OK" at bounding box center [985, 179] width 57 height 36
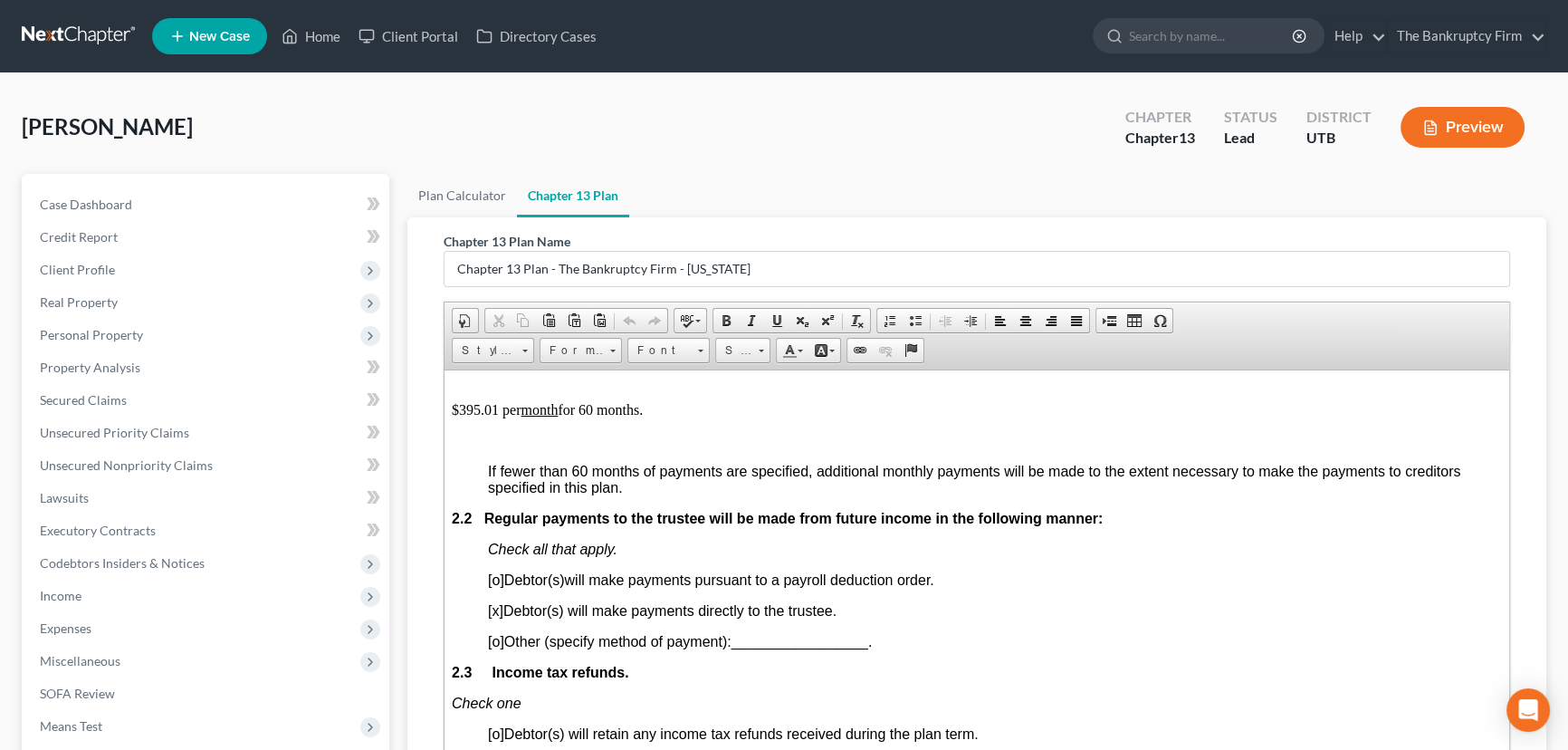
scroll to position [1152, 0]
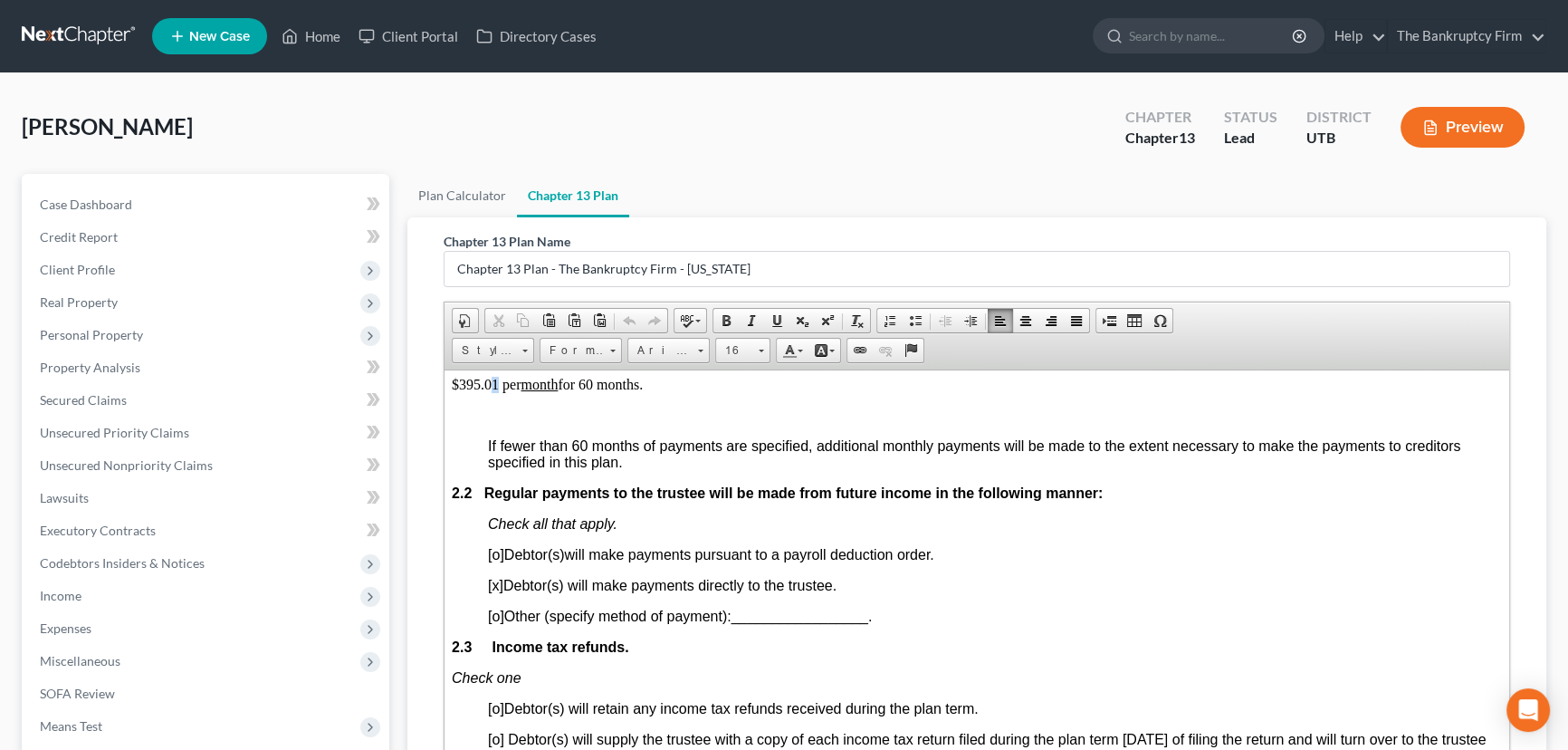
click at [497, 392] on p "$395.01 per month for 60 months." at bounding box center [977, 383] width 1050 height 17
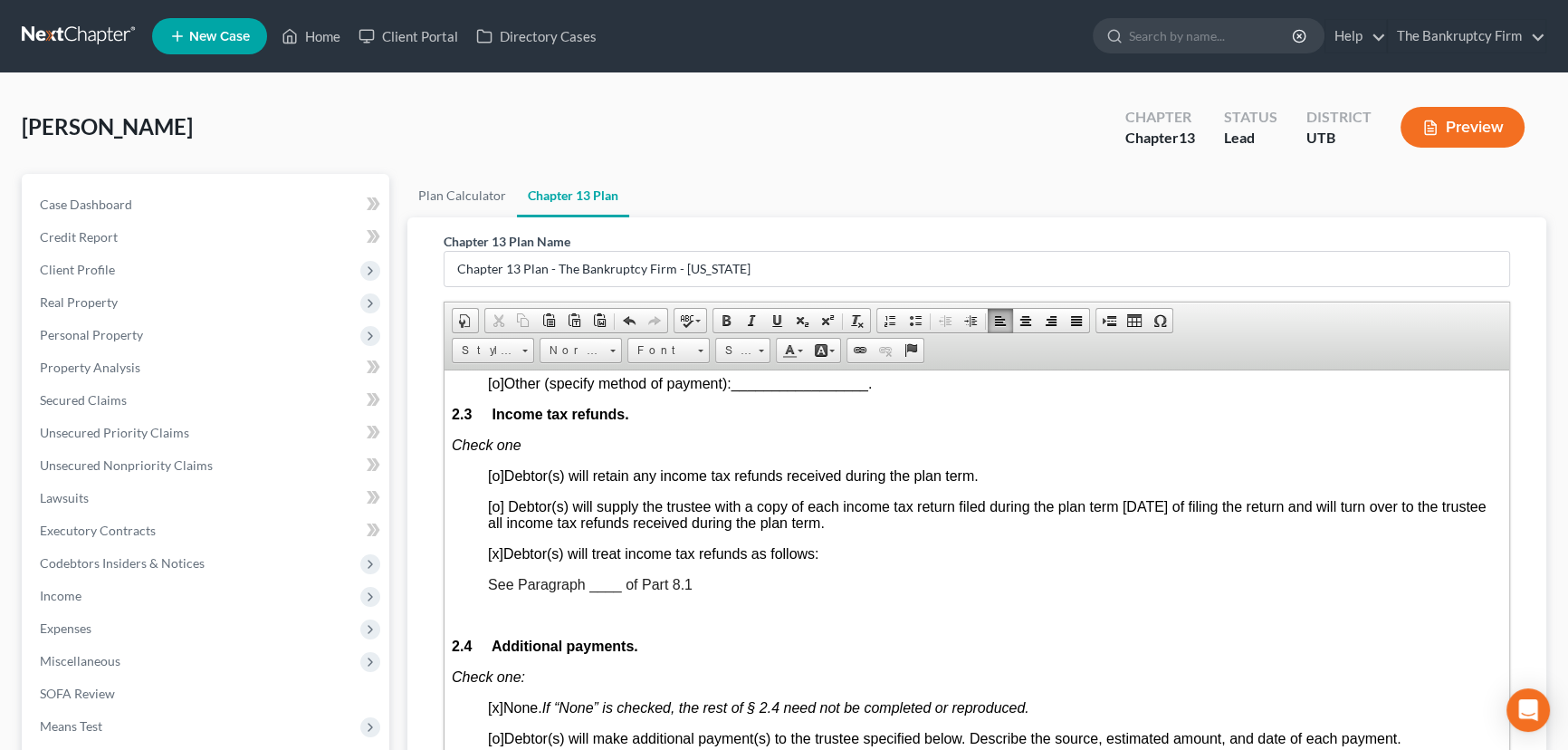
scroll to position [1399, 0]
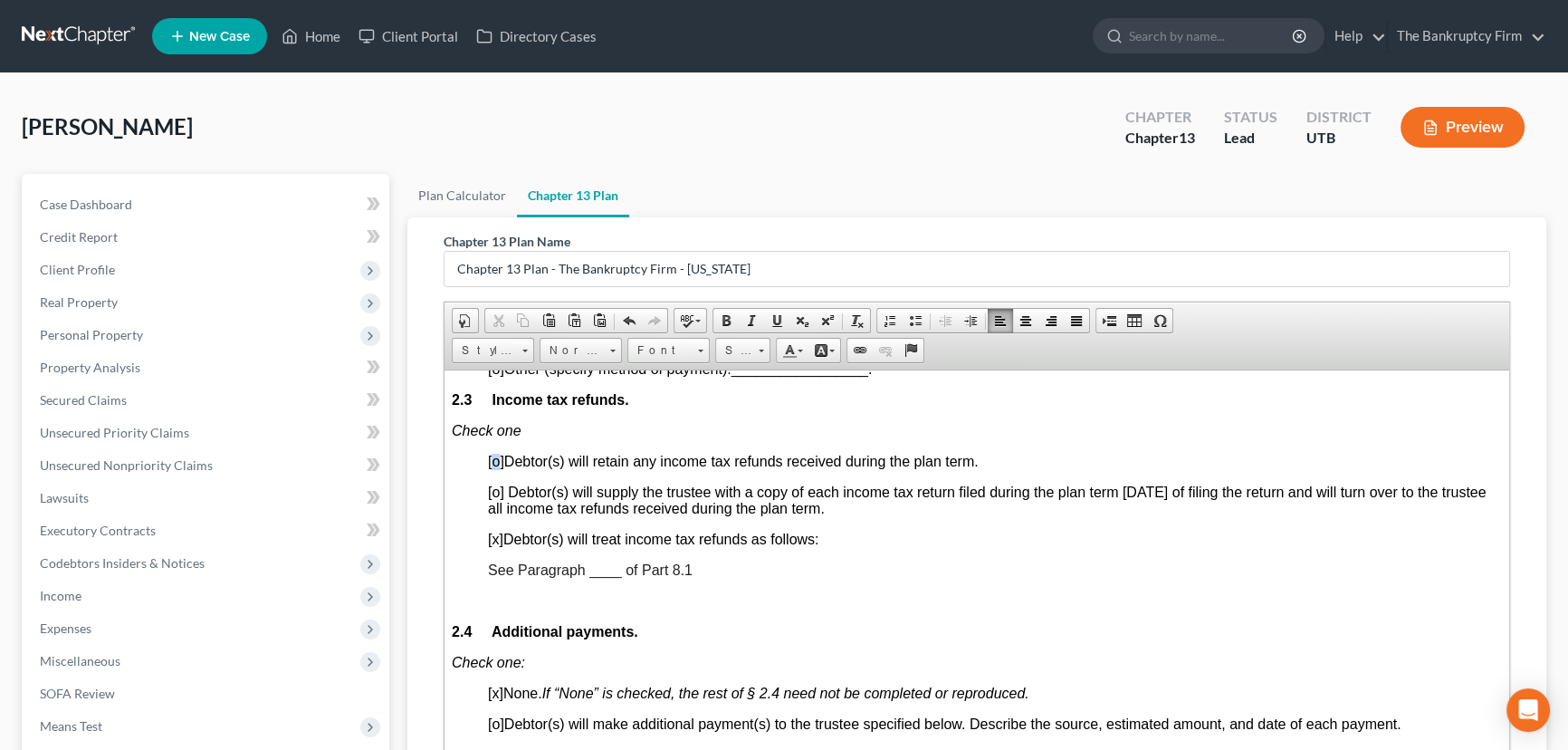
click at [500, 468] on span "[o]" at bounding box center [496, 461] width 17 height 16
click at [495, 546] on span "[x]" at bounding box center [496, 539] width 16 height 16
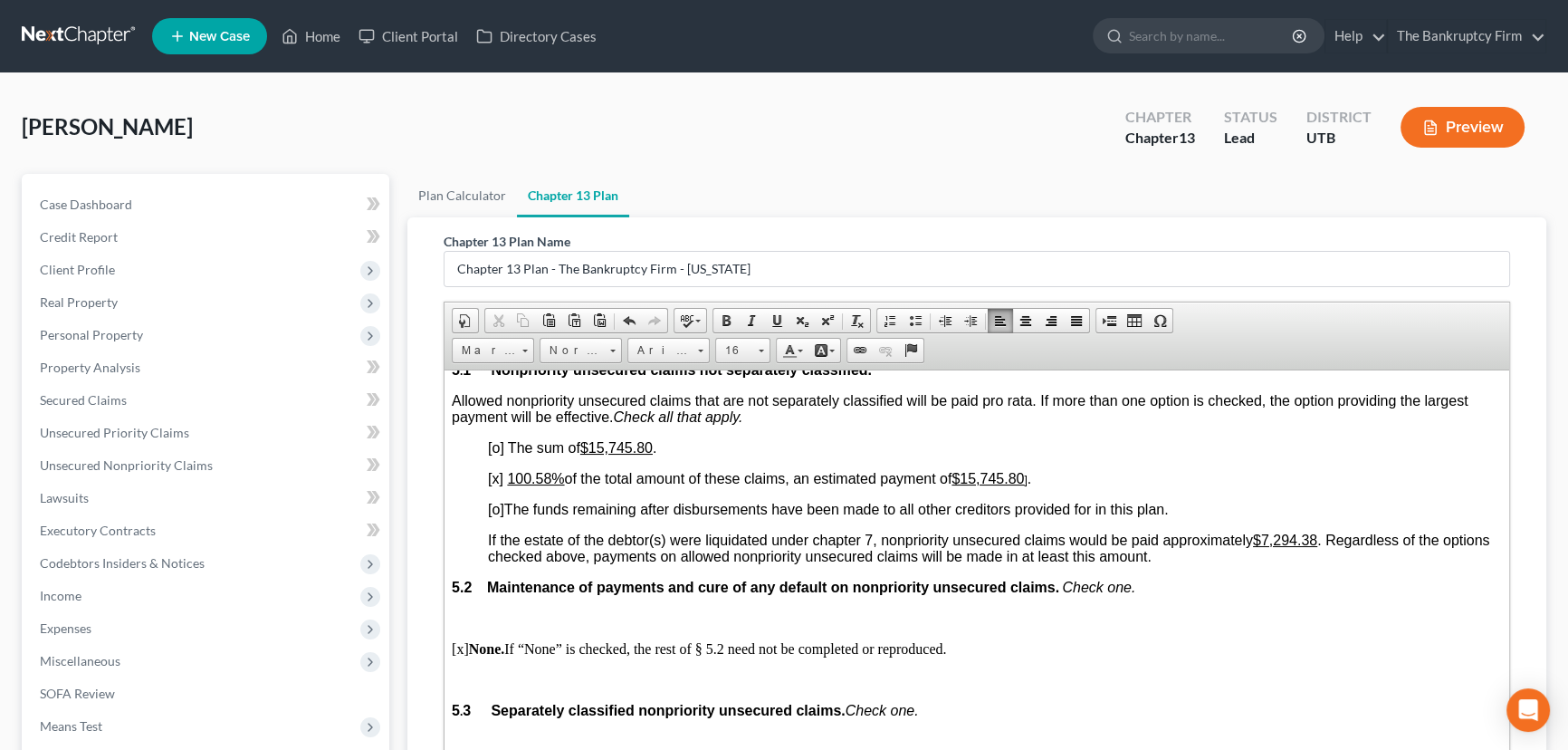
scroll to position [3623, 0]
drag, startPoint x: 538, startPoint y: 596, endPoint x: 550, endPoint y: 594, distance: 12.2
click at [550, 484] on u "100.58%" at bounding box center [536, 477] width 57 height 16
drag, startPoint x: 591, startPoint y: 563, endPoint x: 747, endPoint y: 573, distance: 156.3
click at [743, 455] on p "[o] The sum of $15,745.80 ." at bounding box center [994, 446] width 1014 height 17
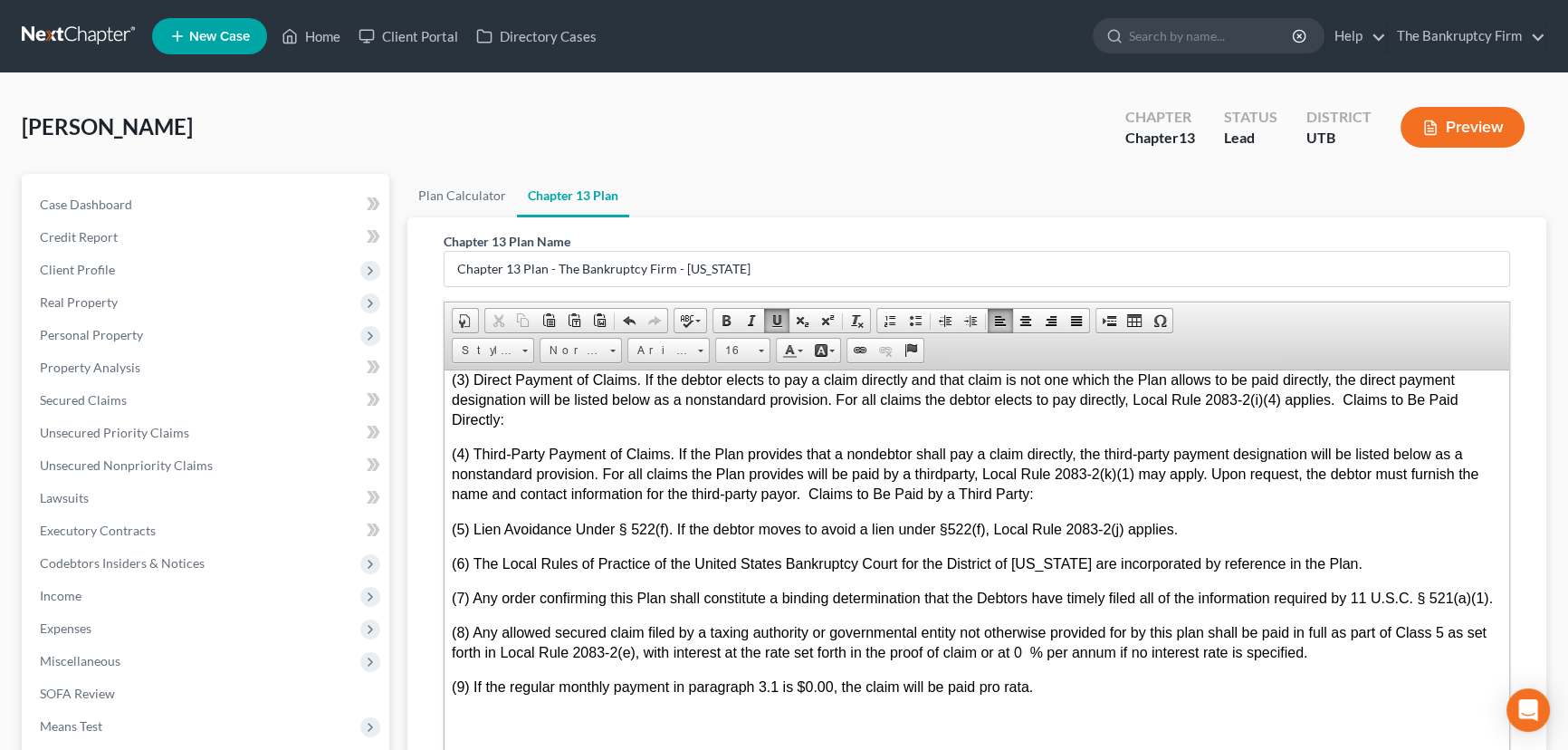
scroll to position [5021, 0]
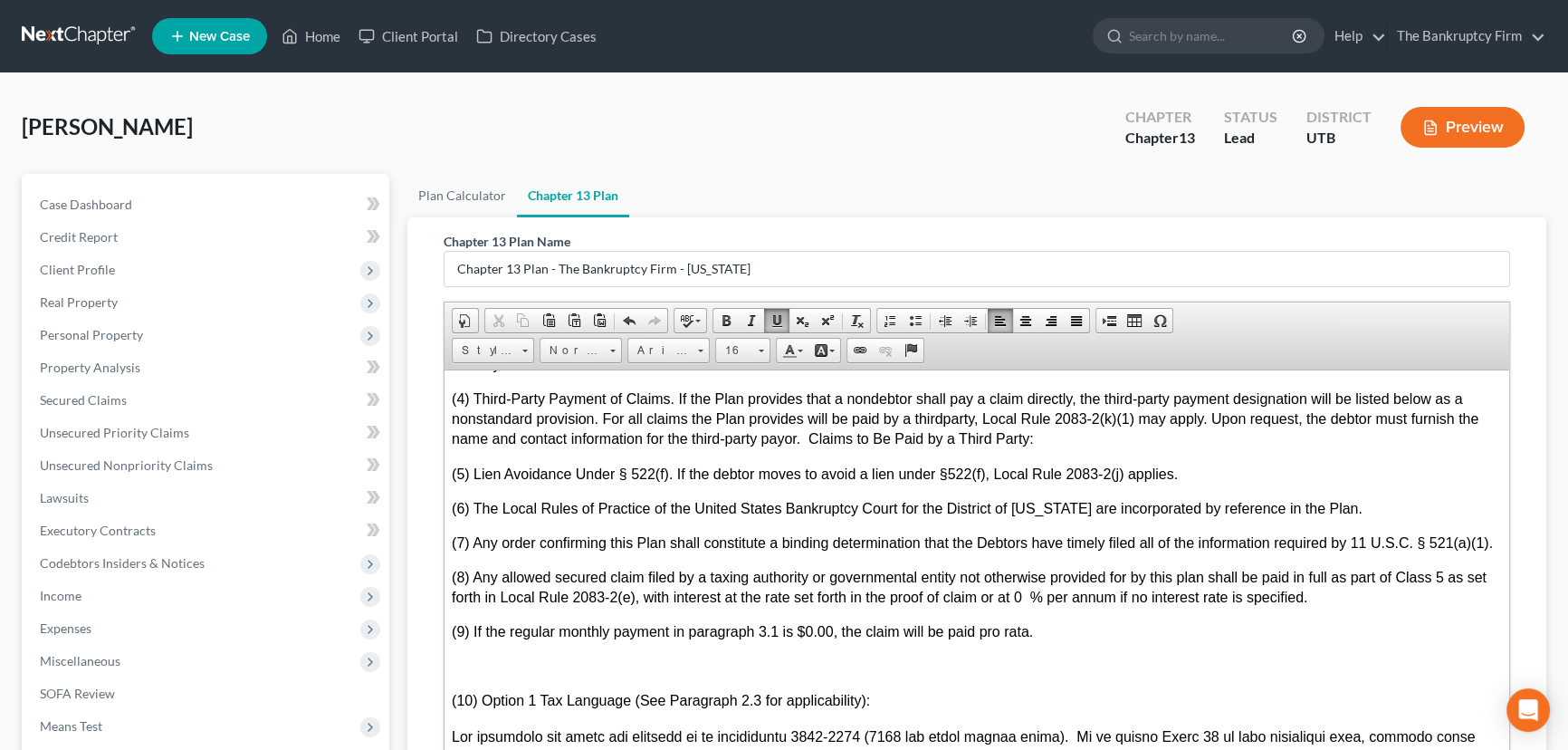
click at [519, 388] on p "(3) Direct Payment of Claims. If the debtor elects to pay a claim directly and …" at bounding box center [977, 351] width 1050 height 74
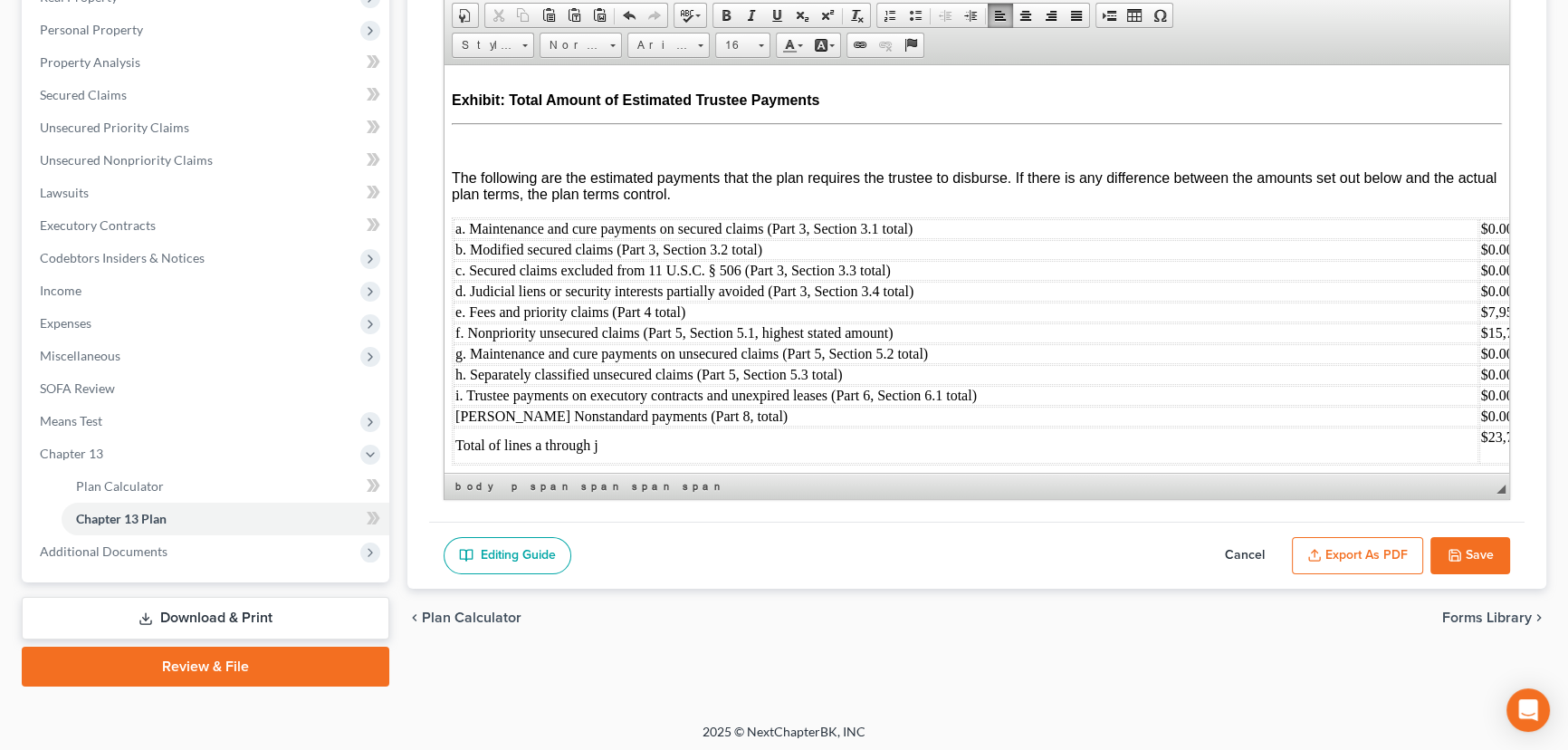
scroll to position [308, 0]
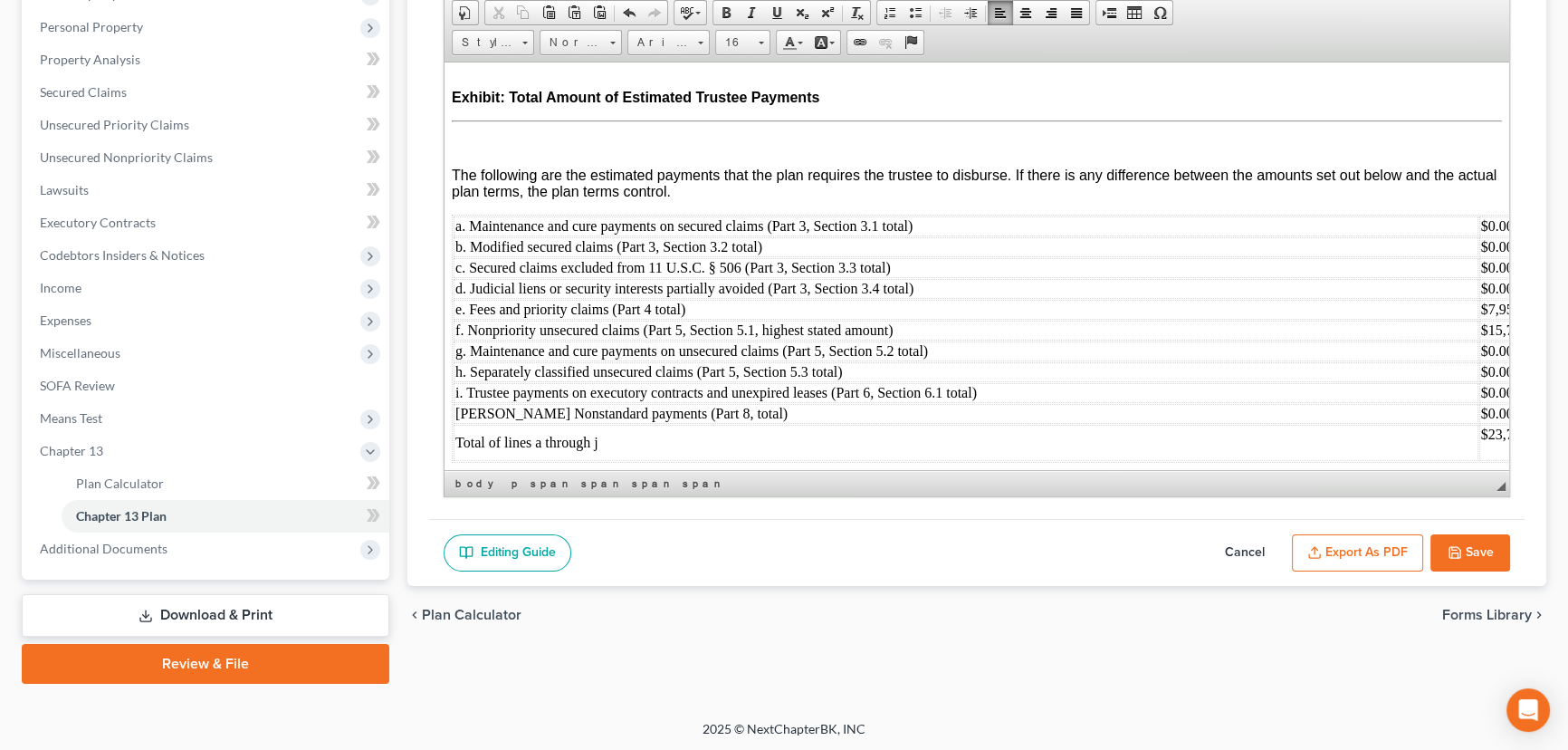
click at [1368, 554] on button "Export as PDF" at bounding box center [1358, 552] width 131 height 38
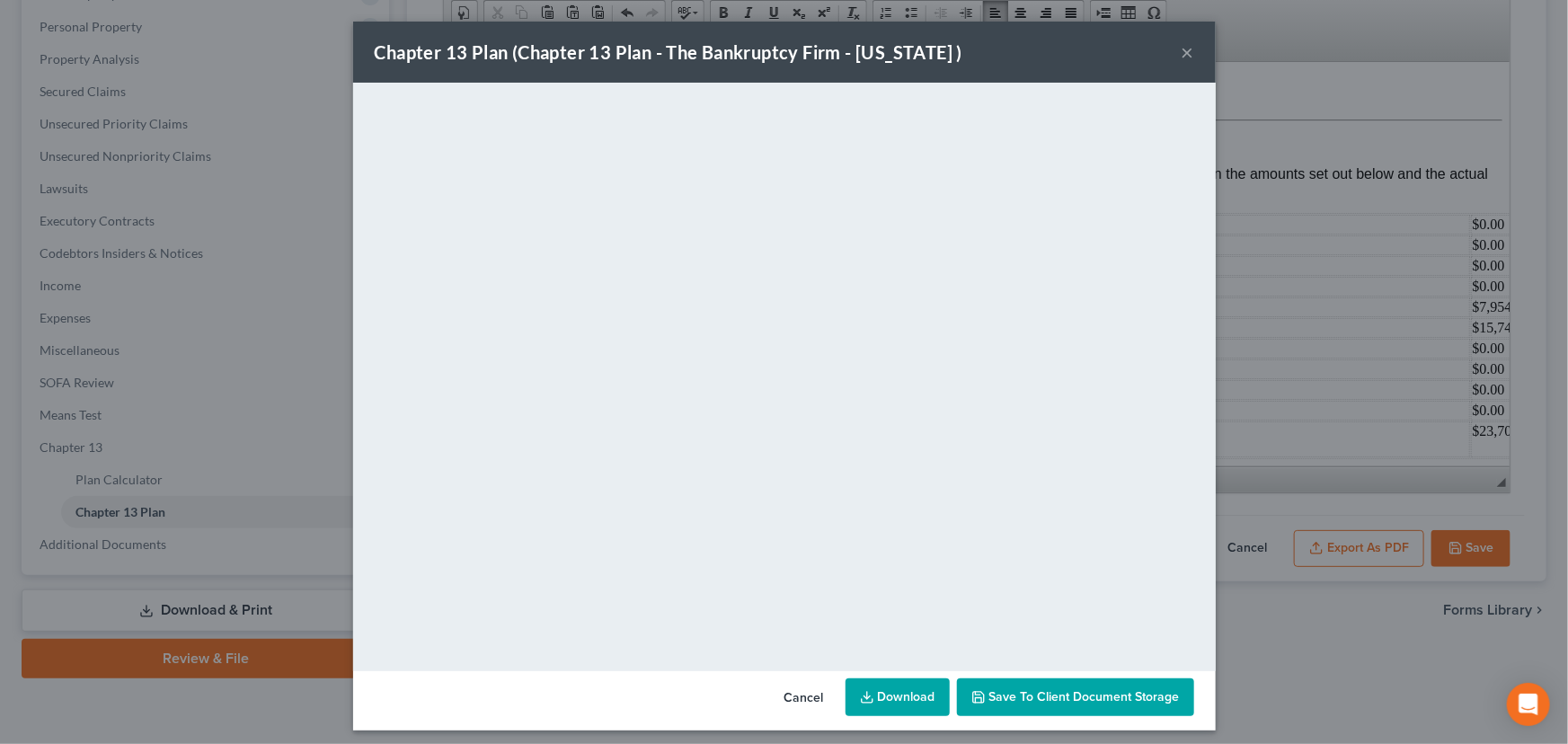
click at [1066, 693] on span "Save to Client Document Storage" at bounding box center [1085, 696] width 190 height 16
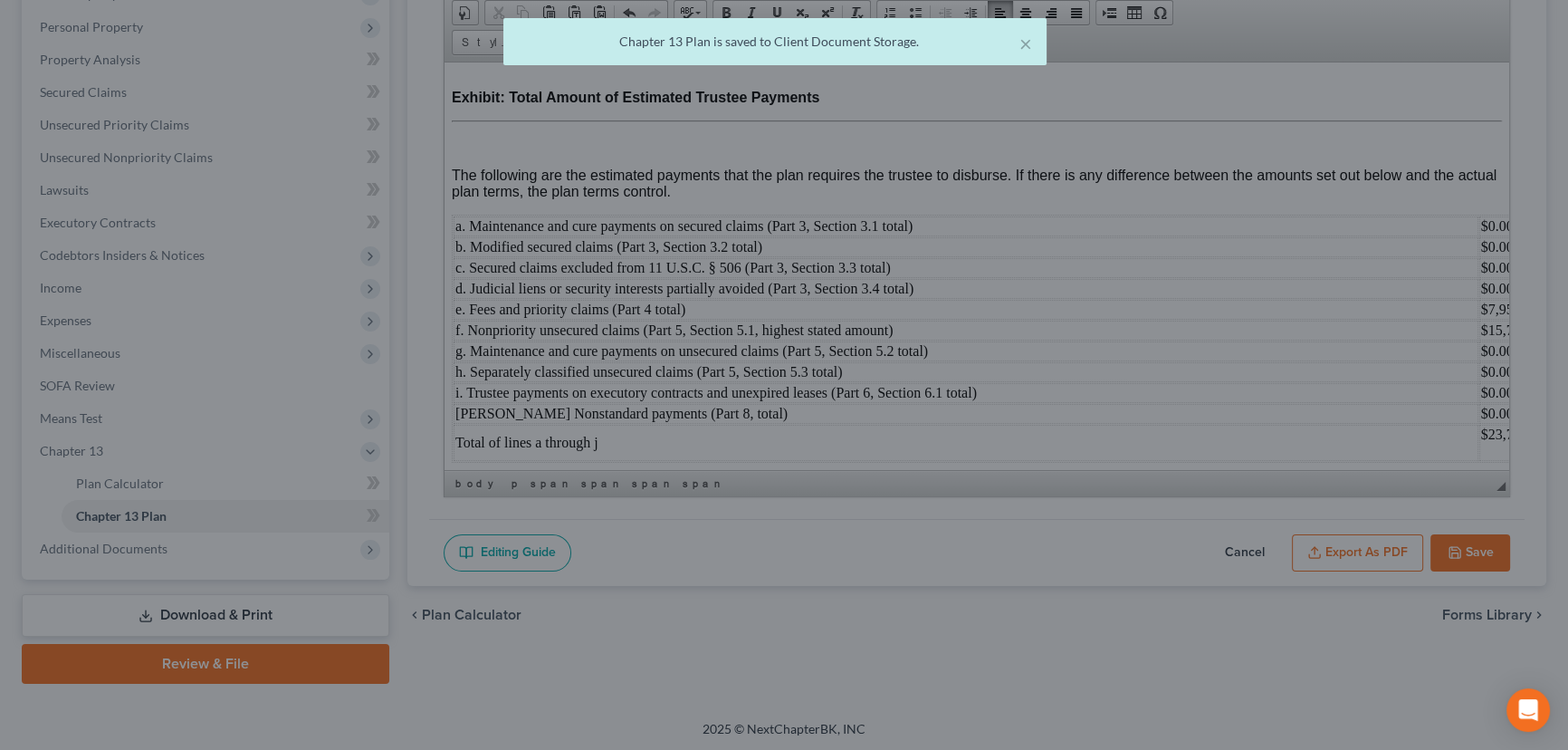
scroll to position [7045, 0]
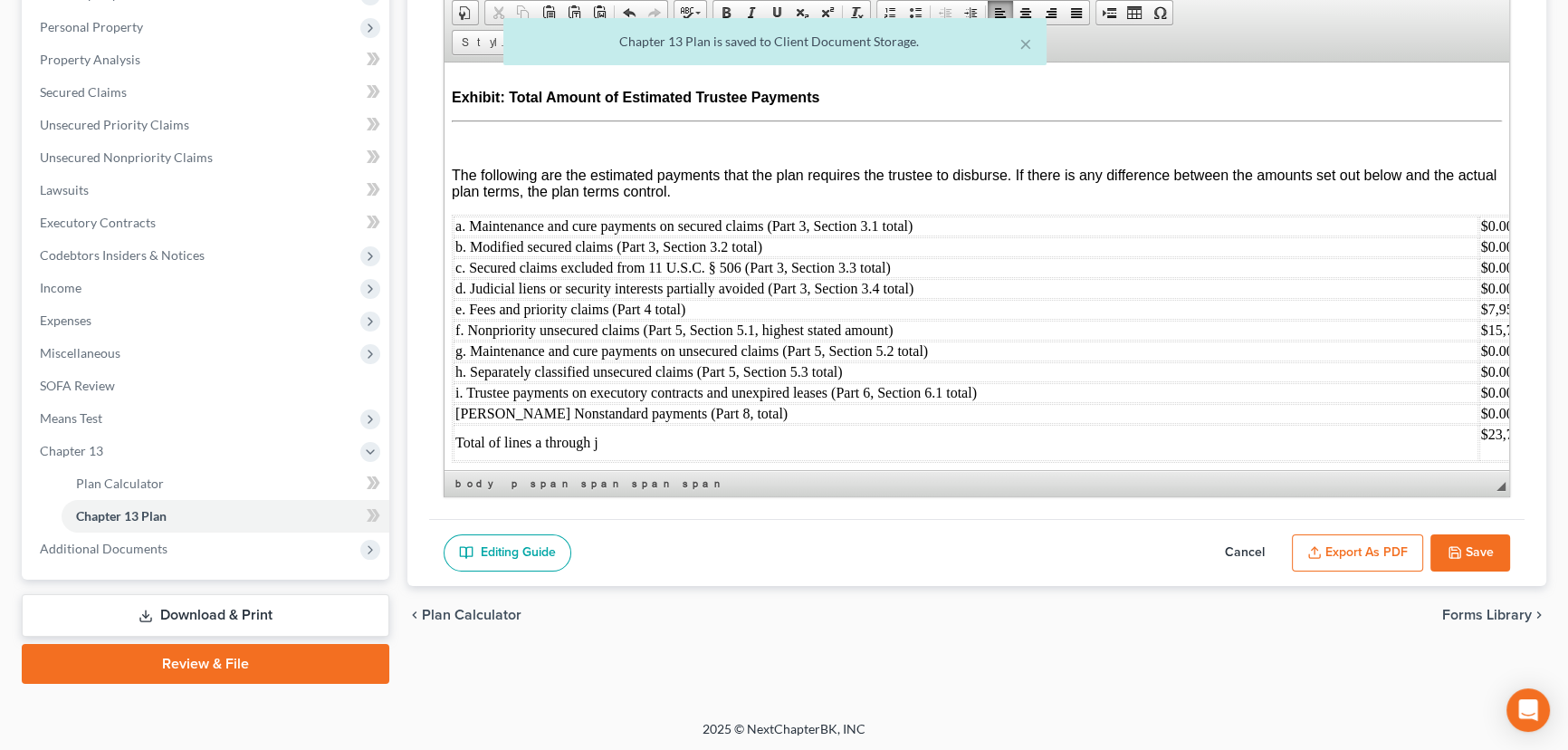
click at [1477, 550] on button "Save" at bounding box center [1469, 552] width 79 height 38
select select "0"
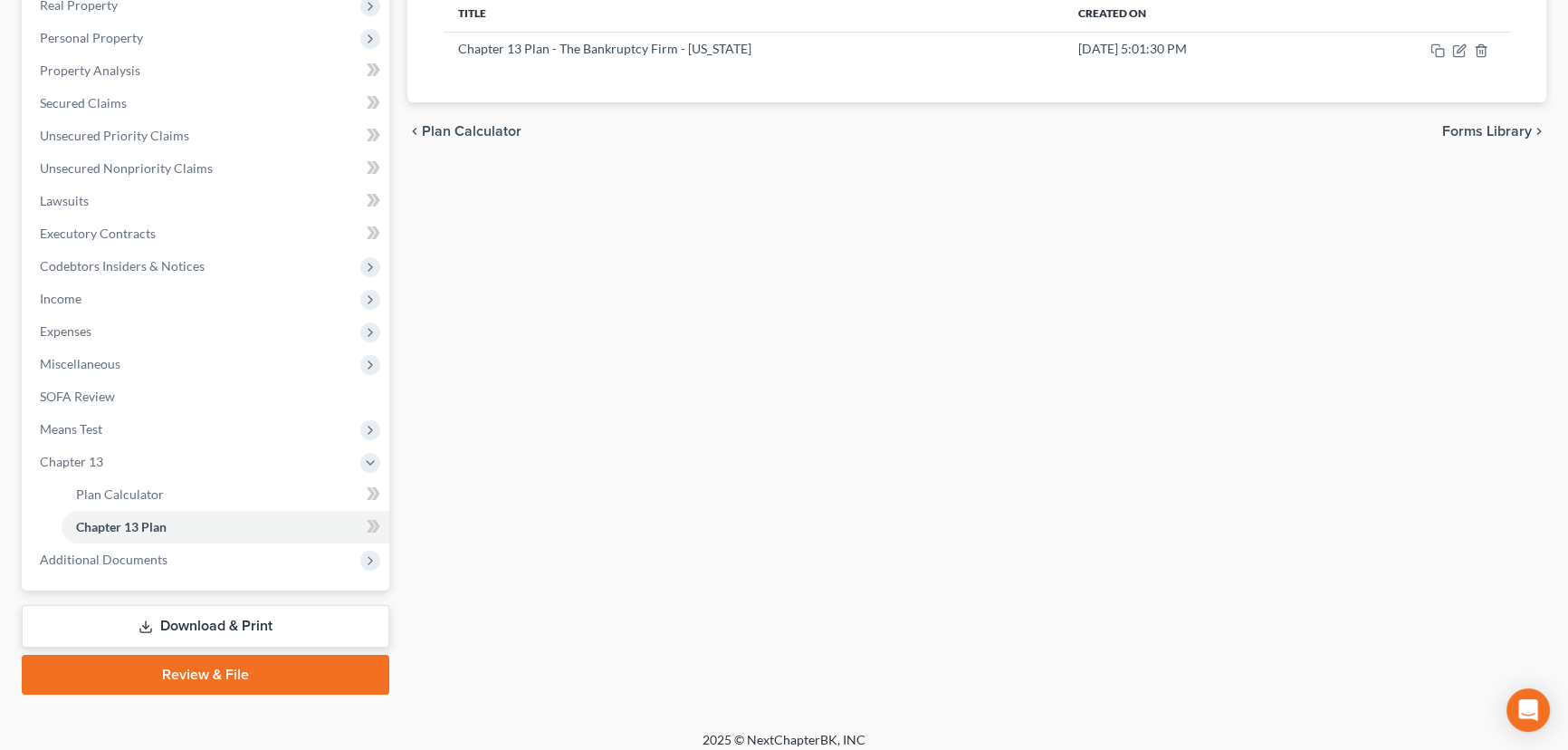
scroll to position [308, 0]
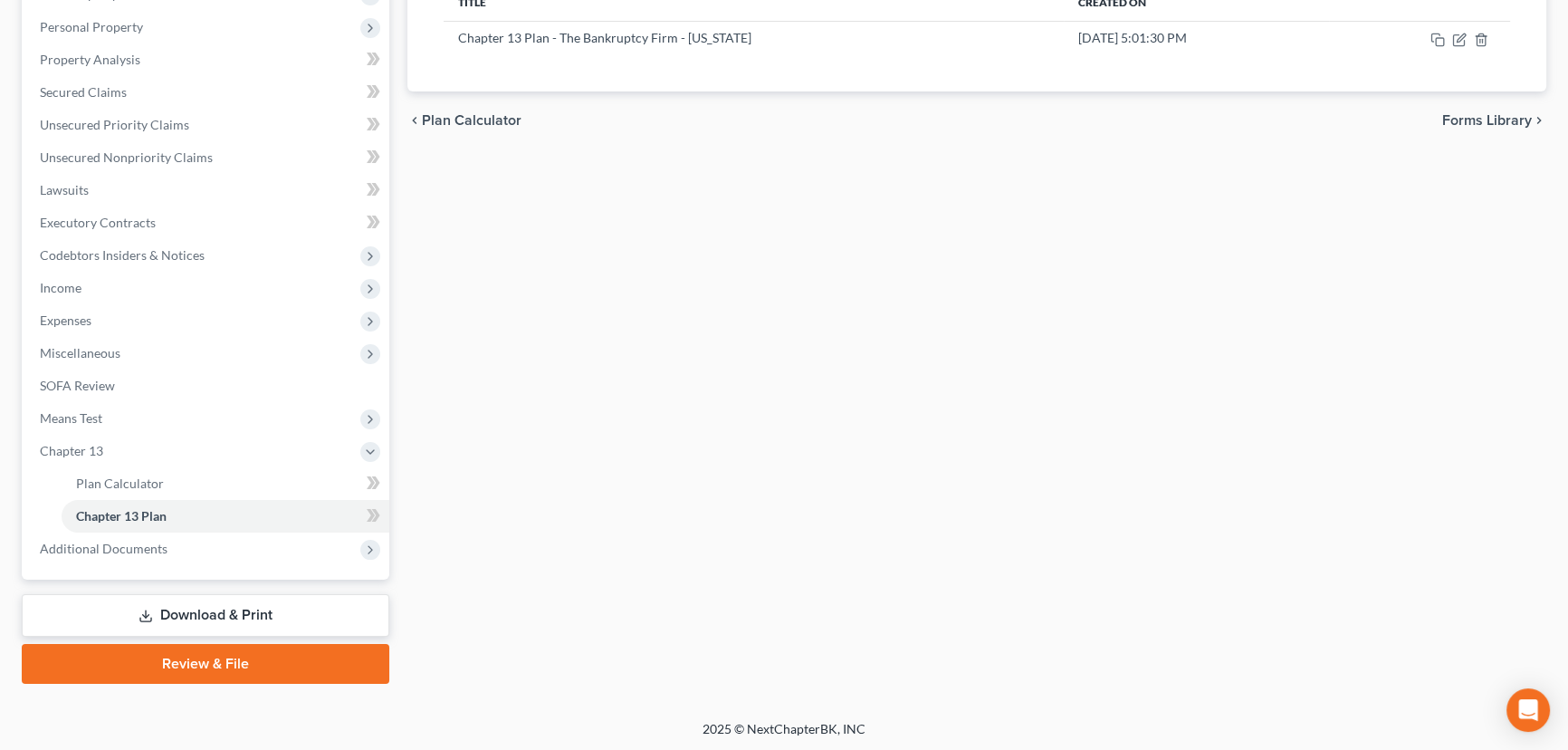
click at [216, 615] on link "Download & Print" at bounding box center [205, 616] width 368 height 43
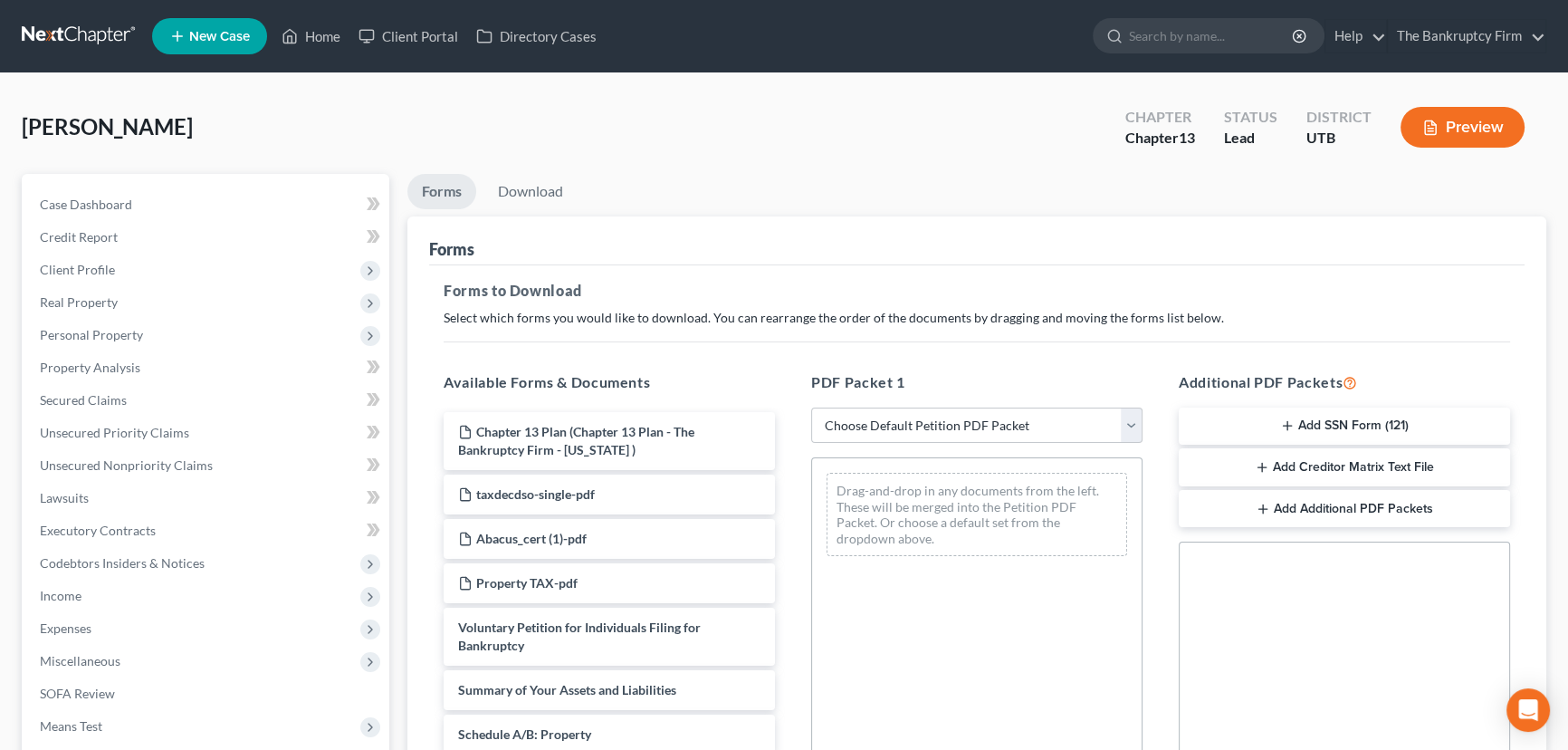
click at [1325, 421] on button "Add SSN Form (121)" at bounding box center [1344, 426] width 331 height 38
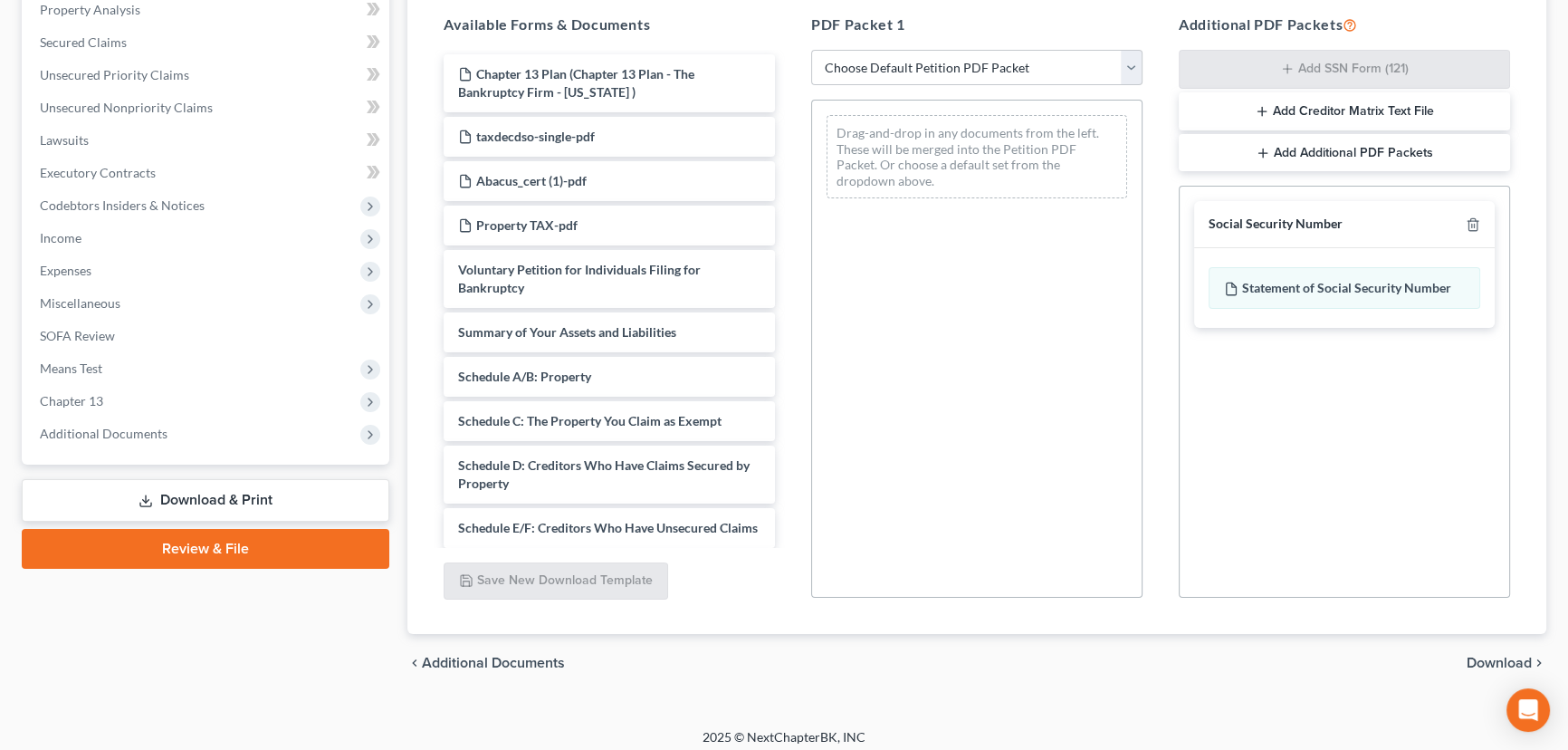
scroll to position [367, 0]
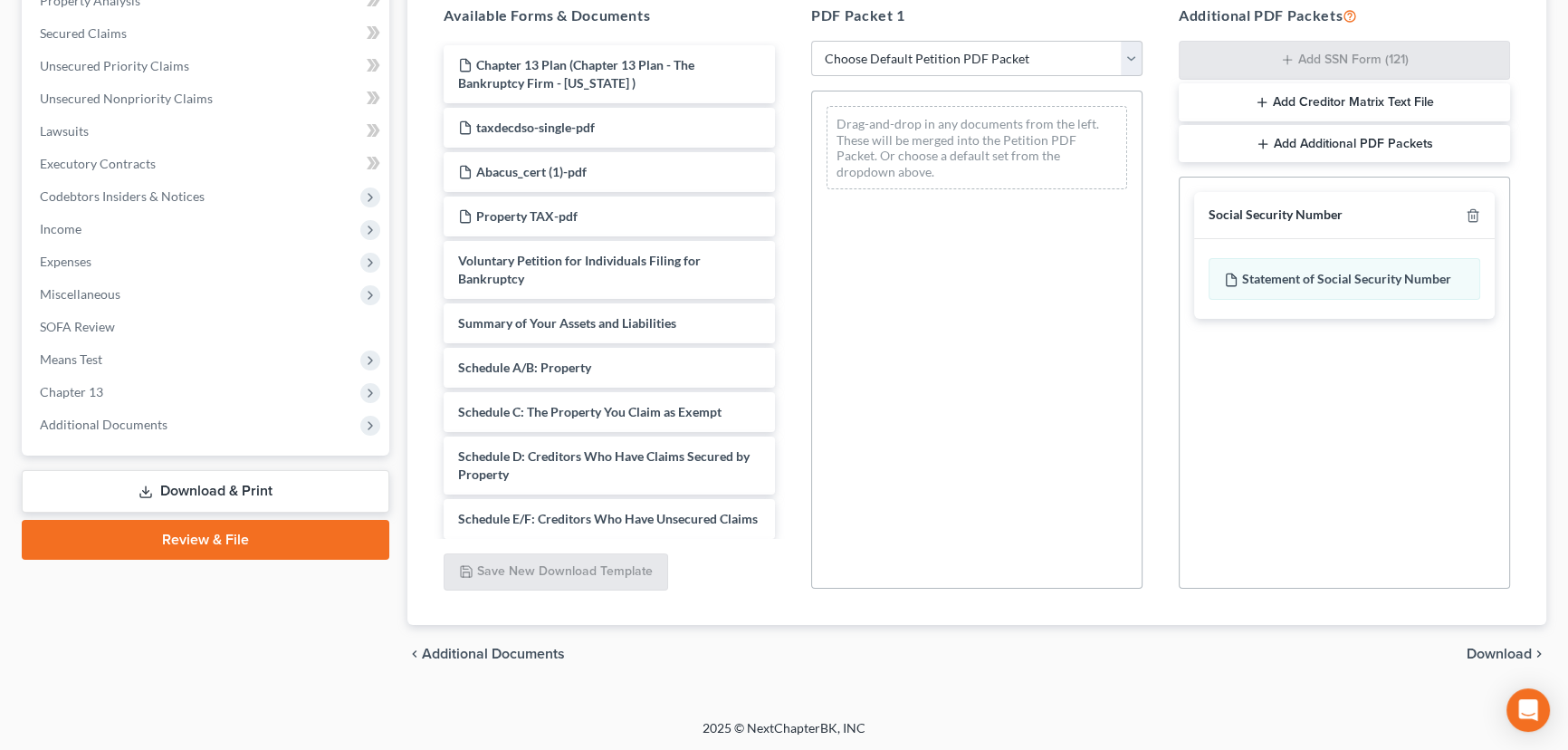
click at [1499, 649] on span "Download" at bounding box center [1499, 653] width 65 height 15
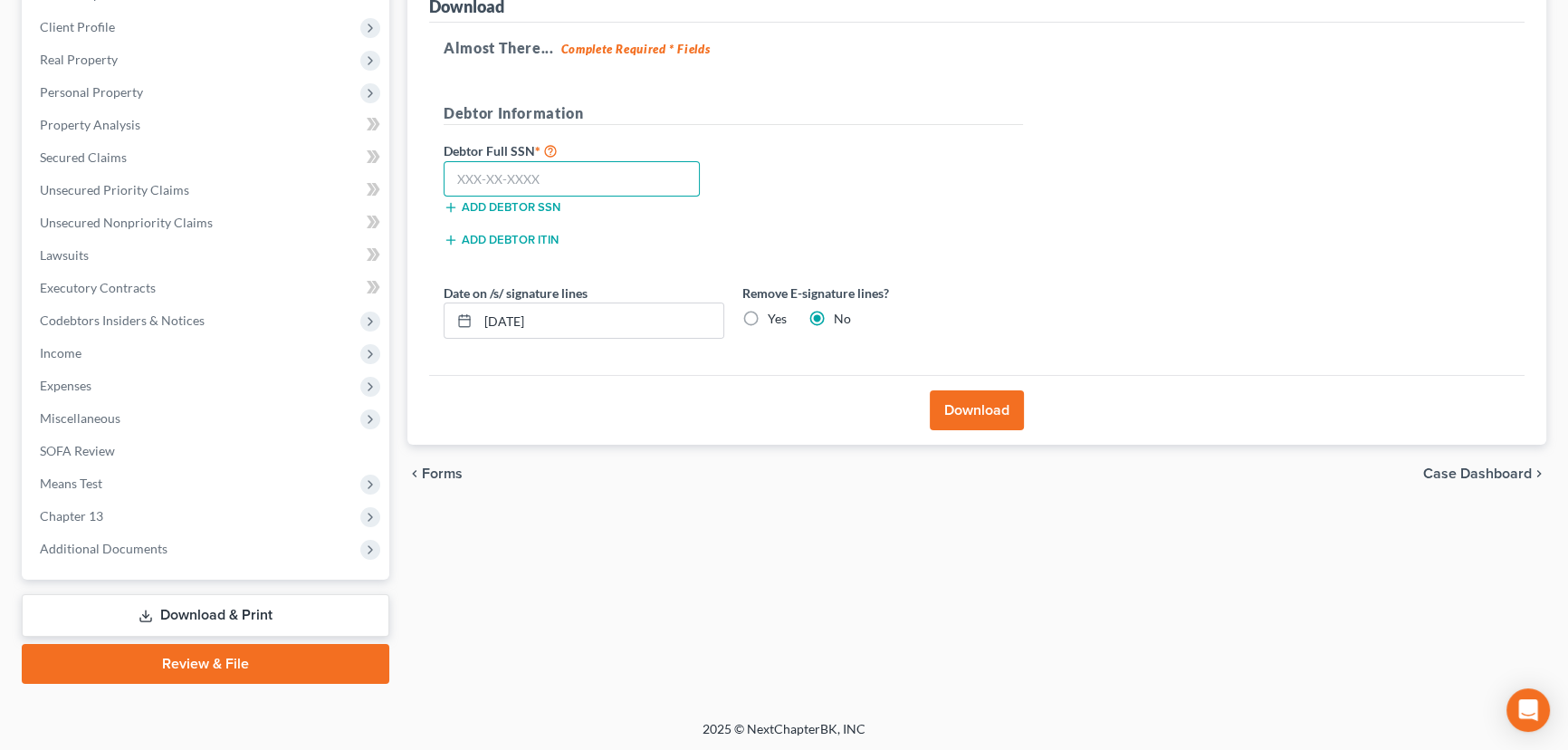
click at [548, 172] on input "text" at bounding box center [572, 179] width 256 height 36
paste input "223-47-2215"
type input "223-47-2215"
click at [963, 405] on button "Download" at bounding box center [977, 410] width 94 height 40
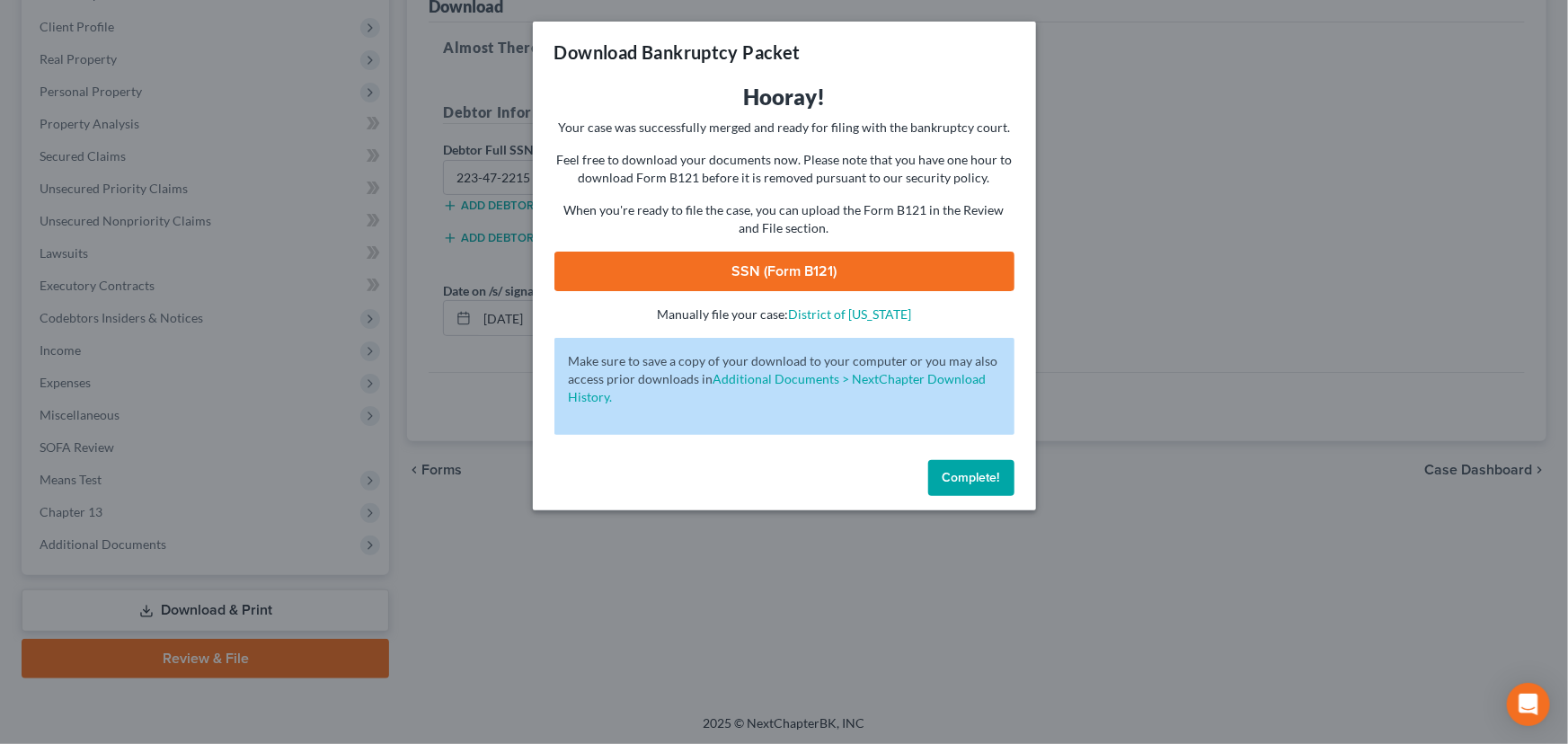
click at [808, 267] on link "SSN (Form B121)" at bounding box center [784, 271] width 460 height 40
click at [975, 480] on span "Complete!" at bounding box center [971, 477] width 57 height 16
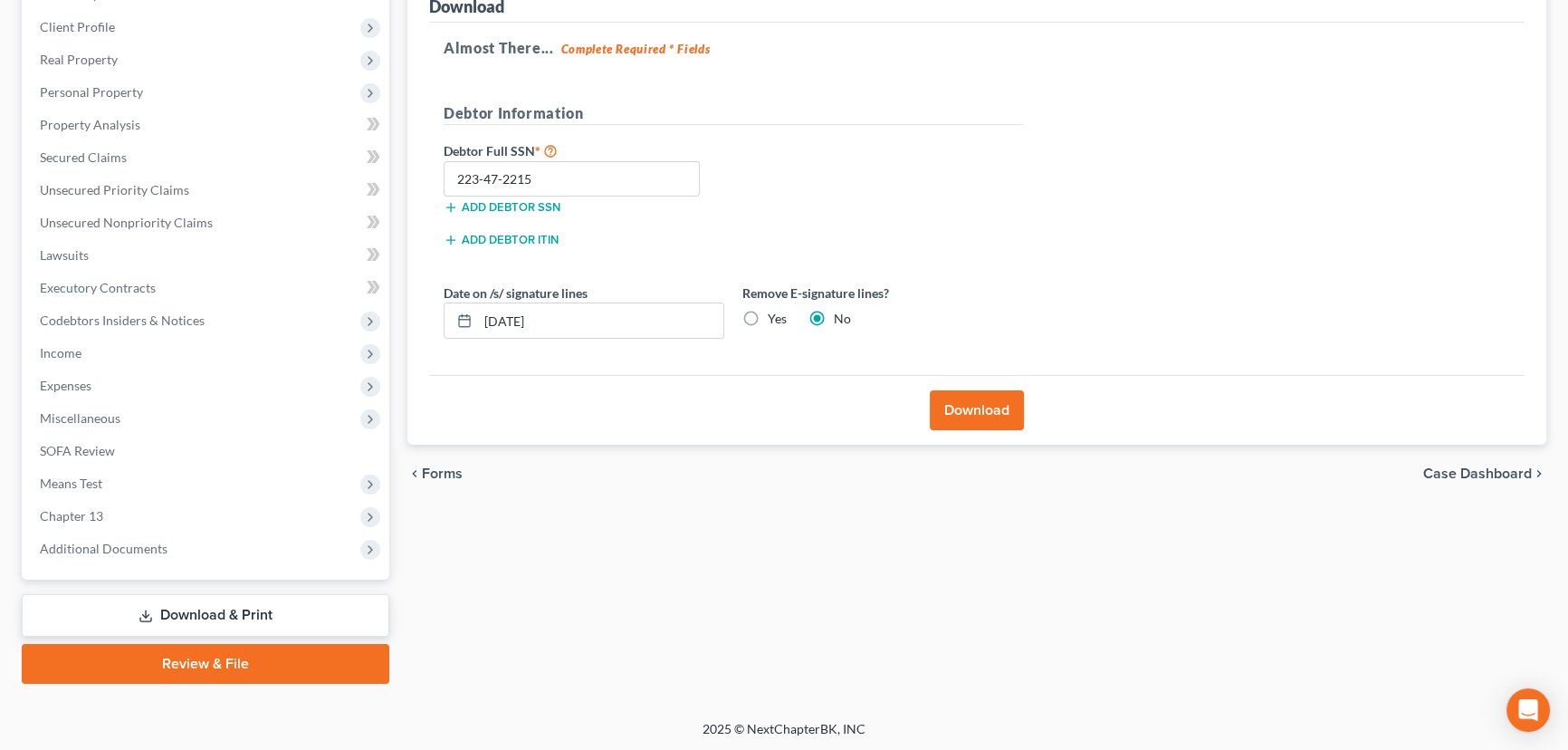
click at [222, 659] on link "Review & File" at bounding box center [205, 663] width 368 height 40
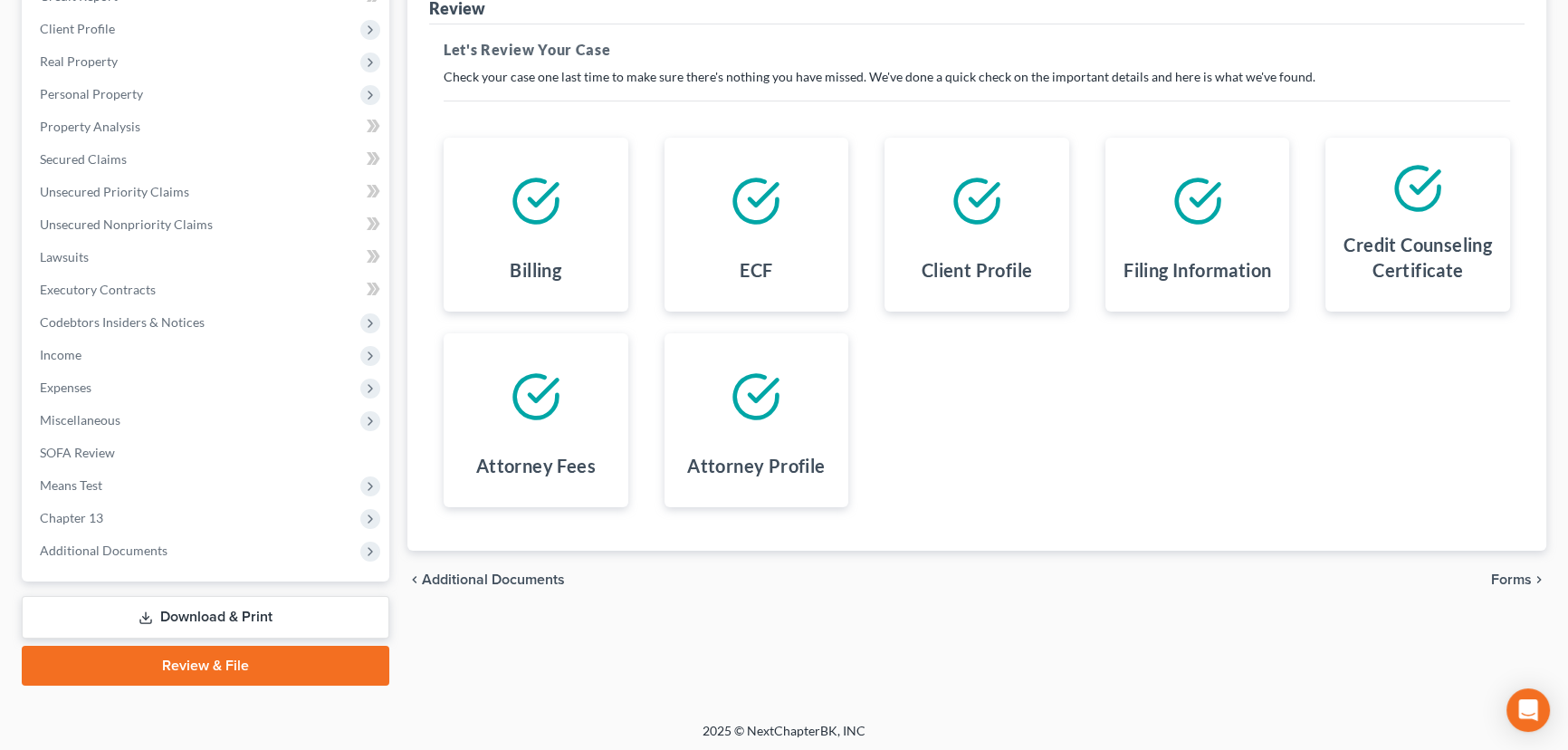
scroll to position [243, 0]
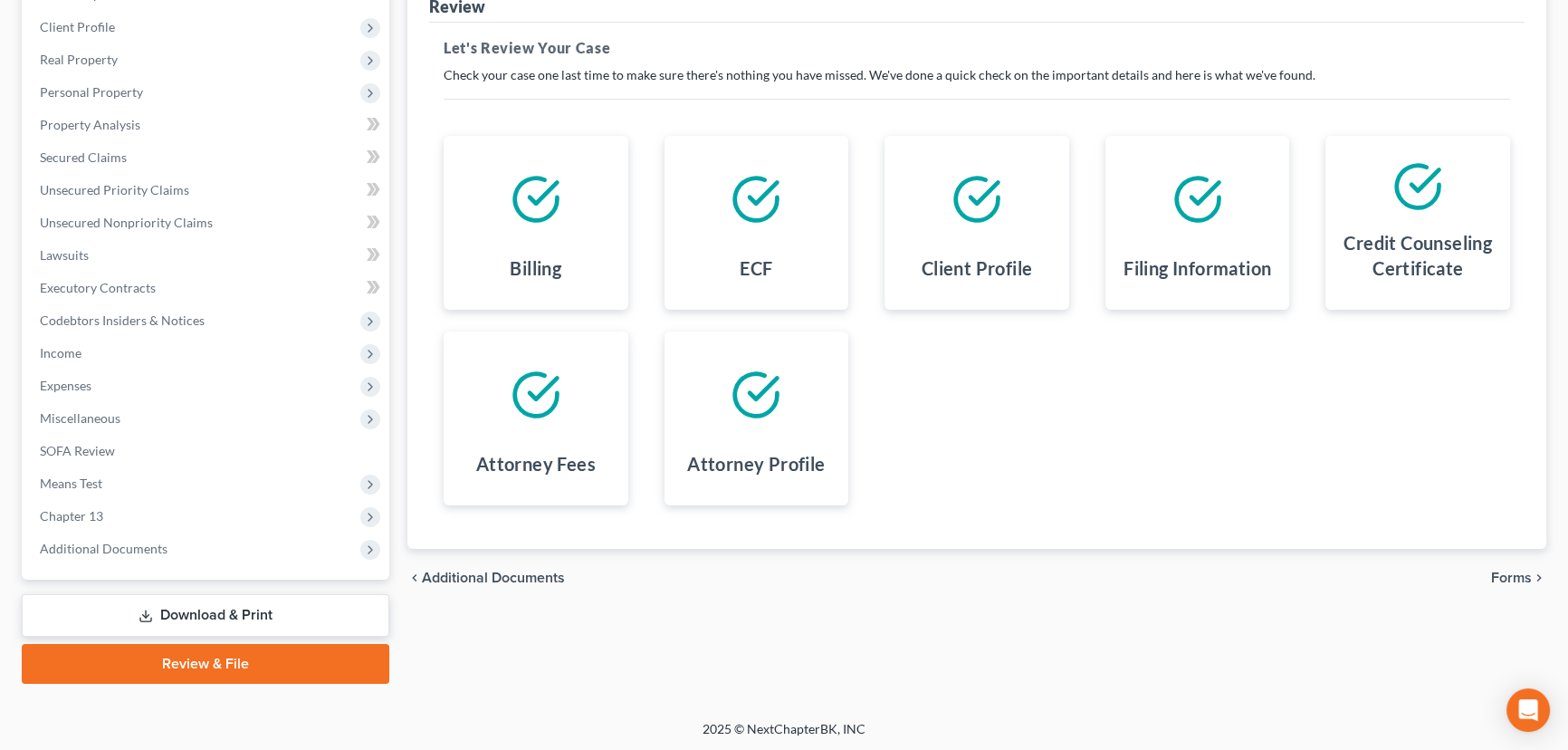
click at [1526, 574] on span "Forms" at bounding box center [1511, 577] width 41 height 15
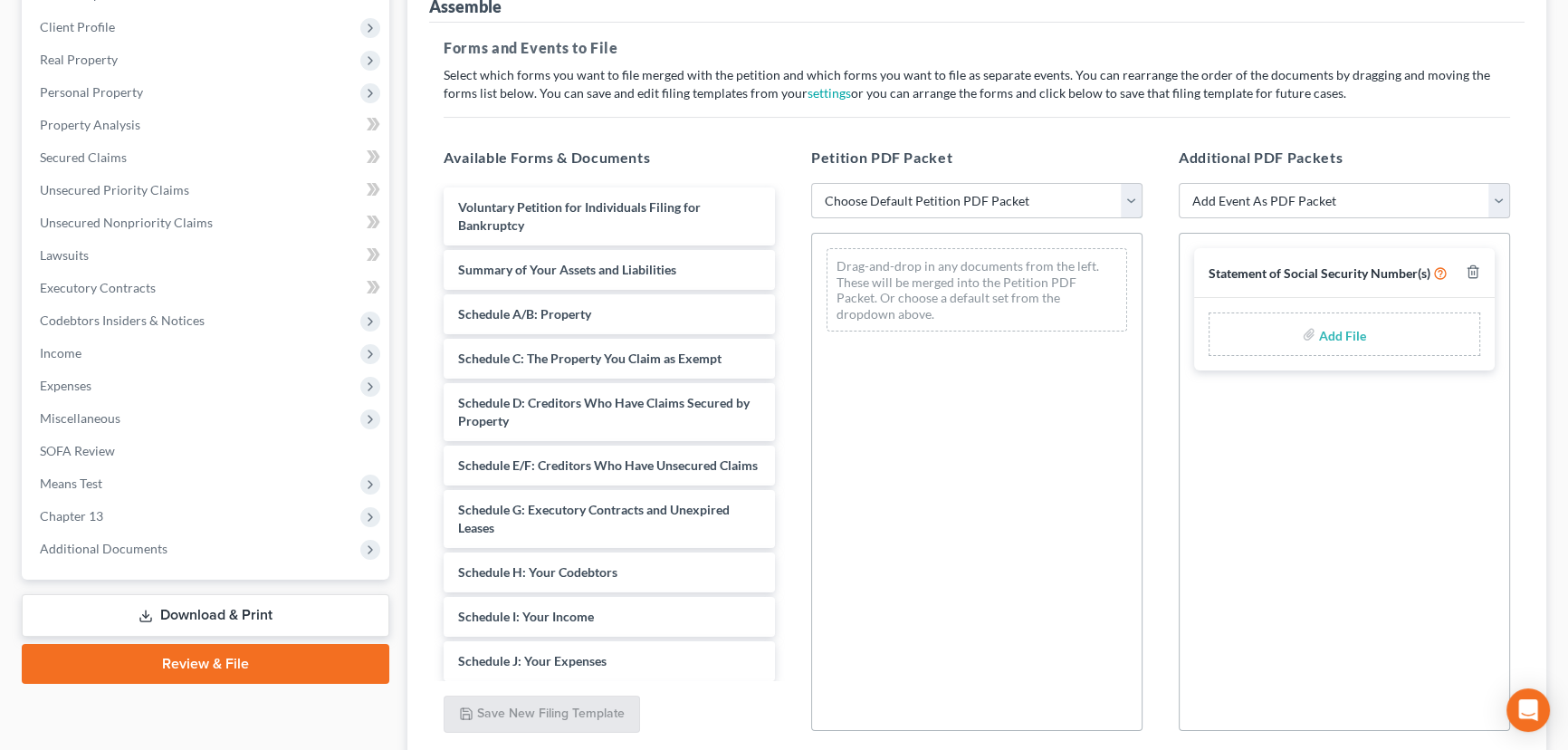
click at [868, 196] on select "Choose Default Petition PDF Packet Emergency Filing (Voluntary Petition and Cre…" at bounding box center [977, 200] width 331 height 36
select select "4"
click at [811, 183] on select "Choose Default Petition PDF Packet Emergency Filing (Voluntary Petition and Cre…" at bounding box center [977, 200] width 331 height 36
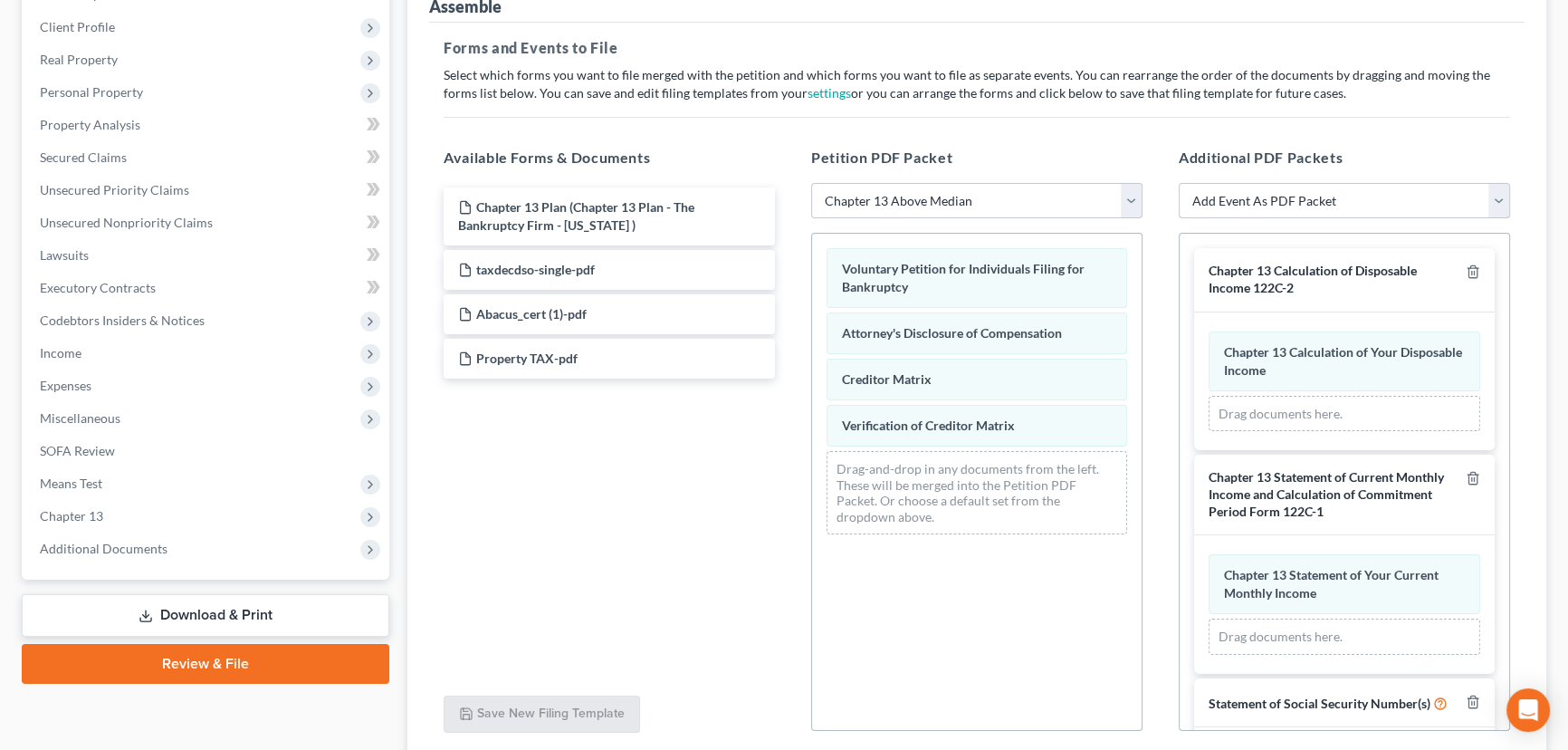
click at [1273, 199] on select "Add Event As PDF Packet Affidavit/Declaration Amended Document Amended Schedule…" at bounding box center [1344, 200] width 331 height 36
select select "12"
click at [1179, 183] on select "Add Event As PDF Packet Affidavit/Declaration Amended Document Amended Schedule…" at bounding box center [1344, 200] width 331 height 36
select select
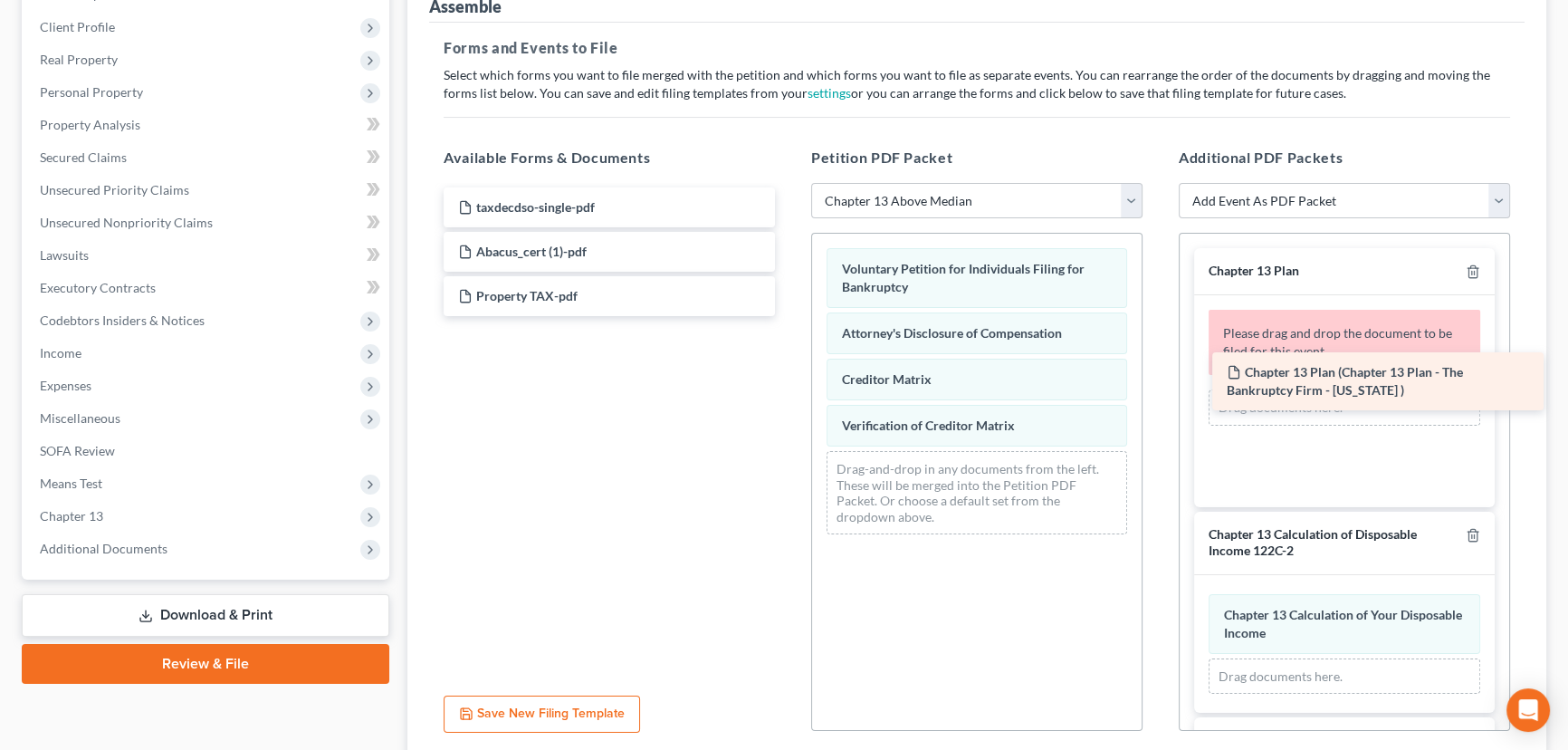
drag, startPoint x: 558, startPoint y: 207, endPoint x: 1328, endPoint y: 374, distance: 787.9
click at [790, 316] on div "Chapter 13 Plan (Chapter 13 Plan - The Bankruptcy Firm - Utah ) Chapter 13 Plan…" at bounding box center [609, 252] width 361 height 129
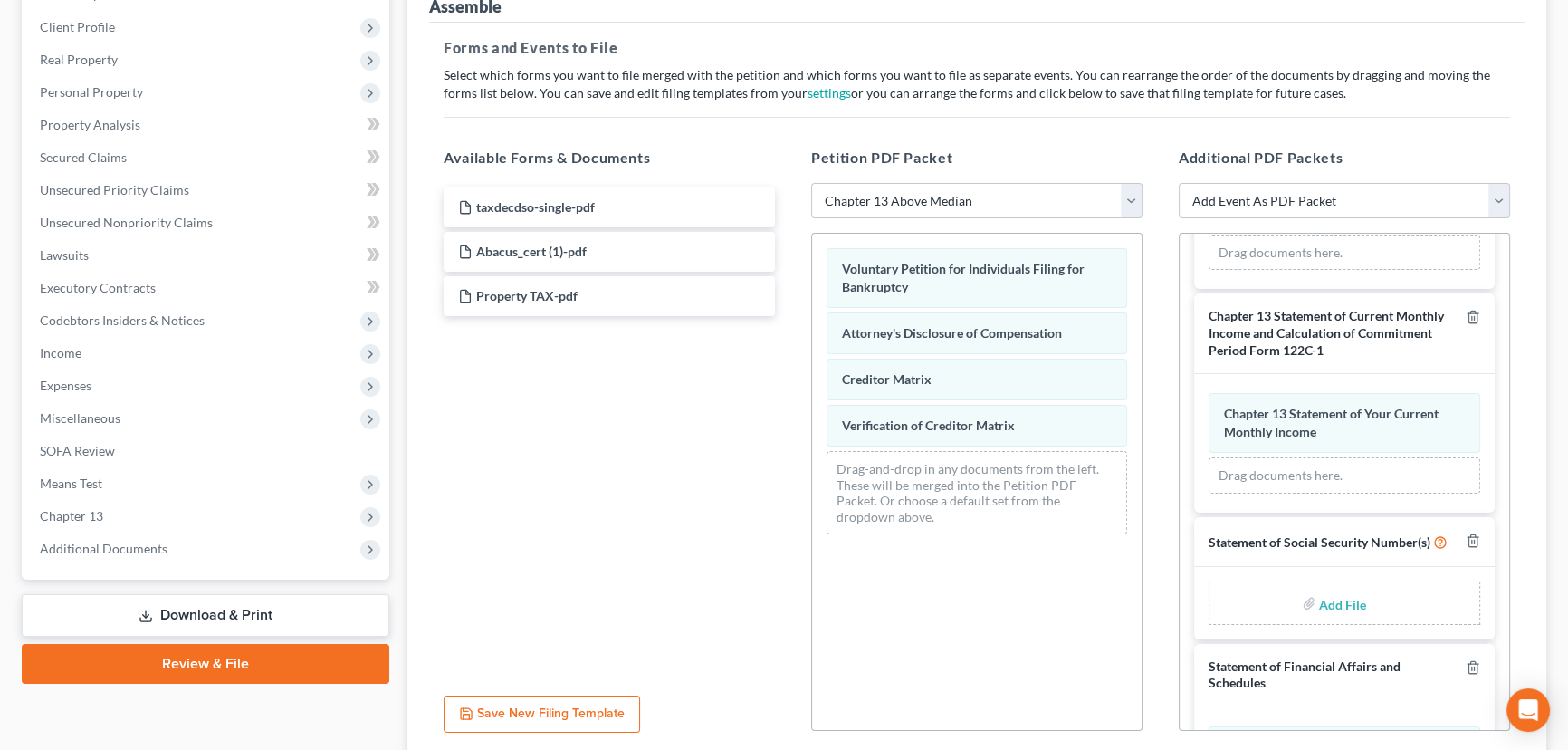
scroll to position [418, 0]
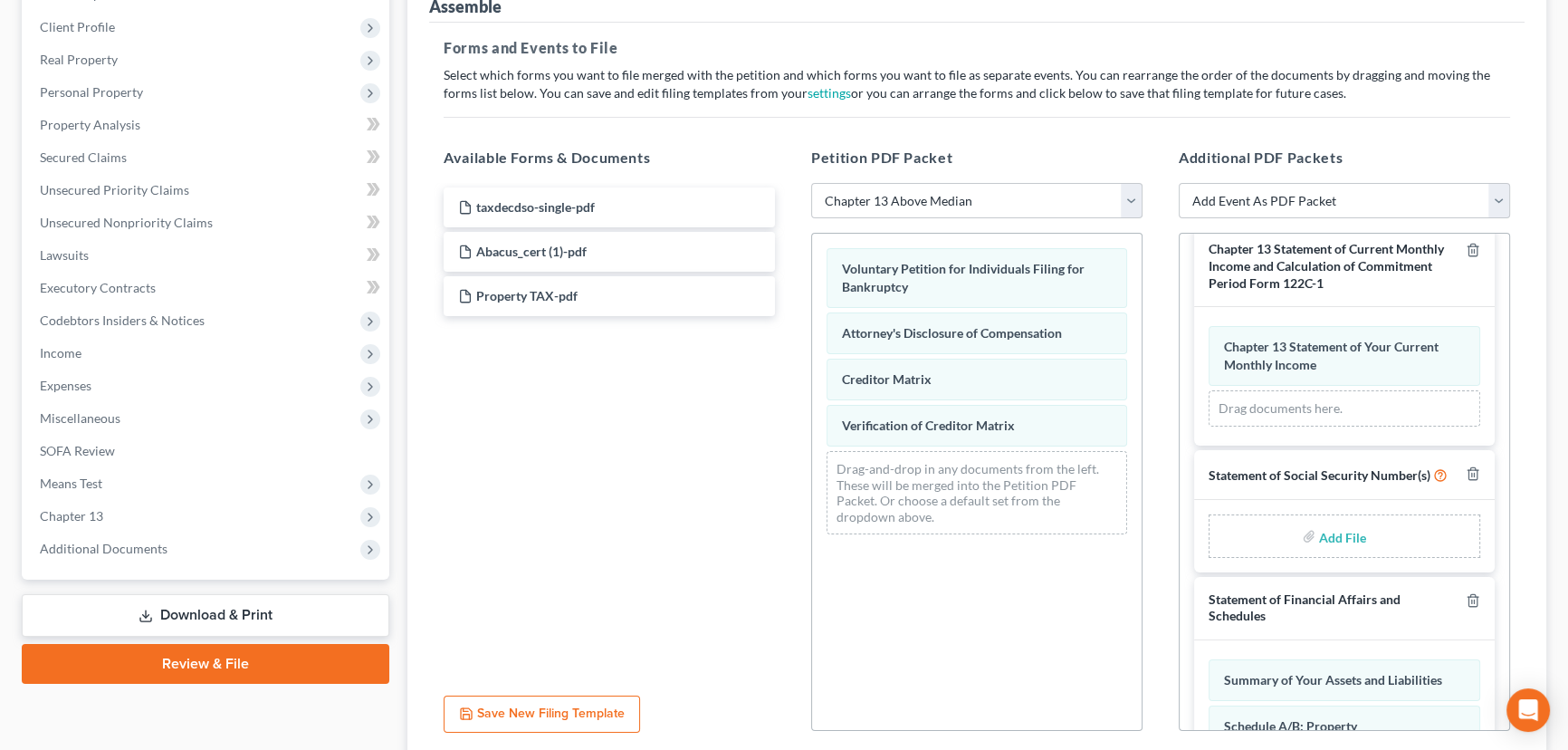
type input "C:\fakepath\Form 121 Guies.pdf"
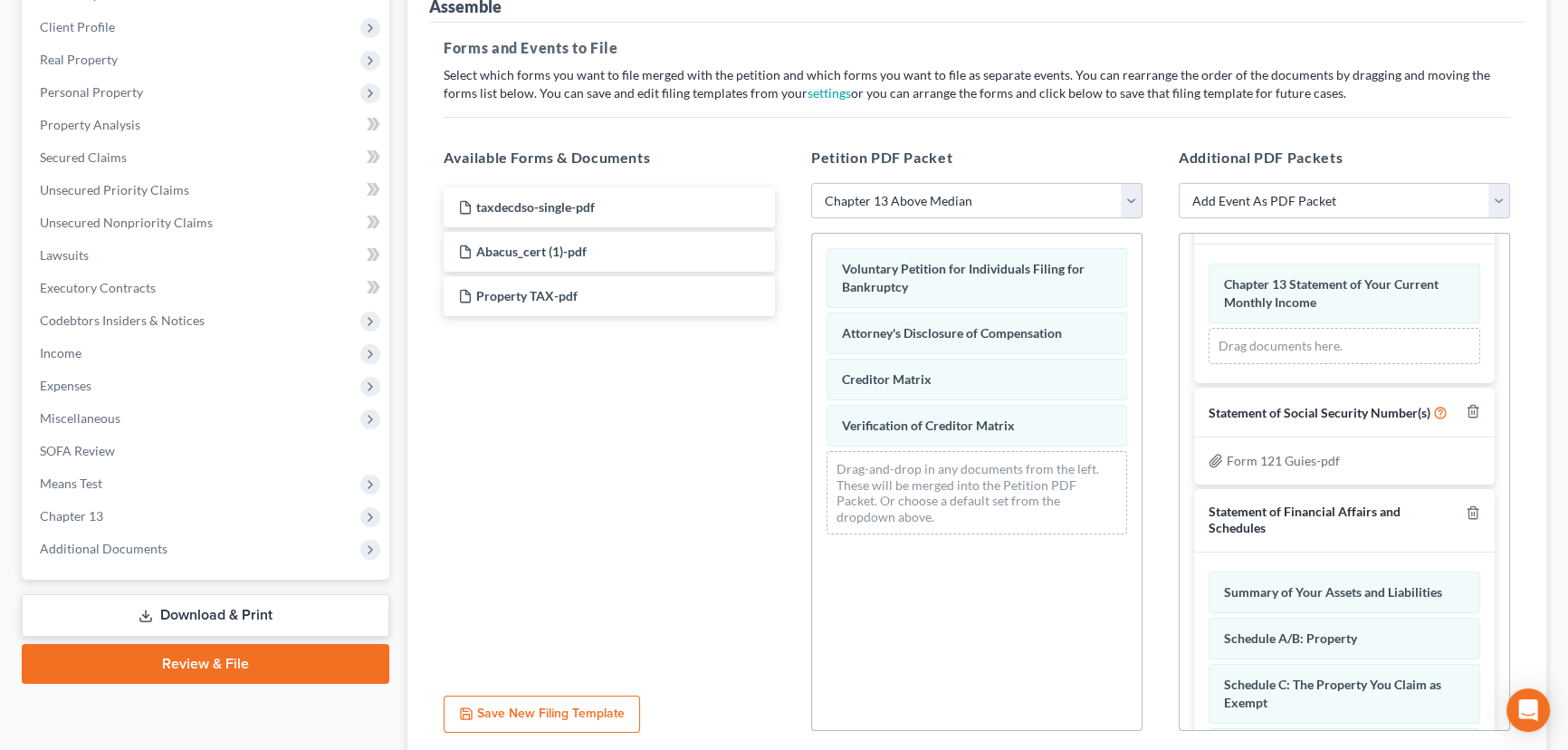
scroll to position [665, 0]
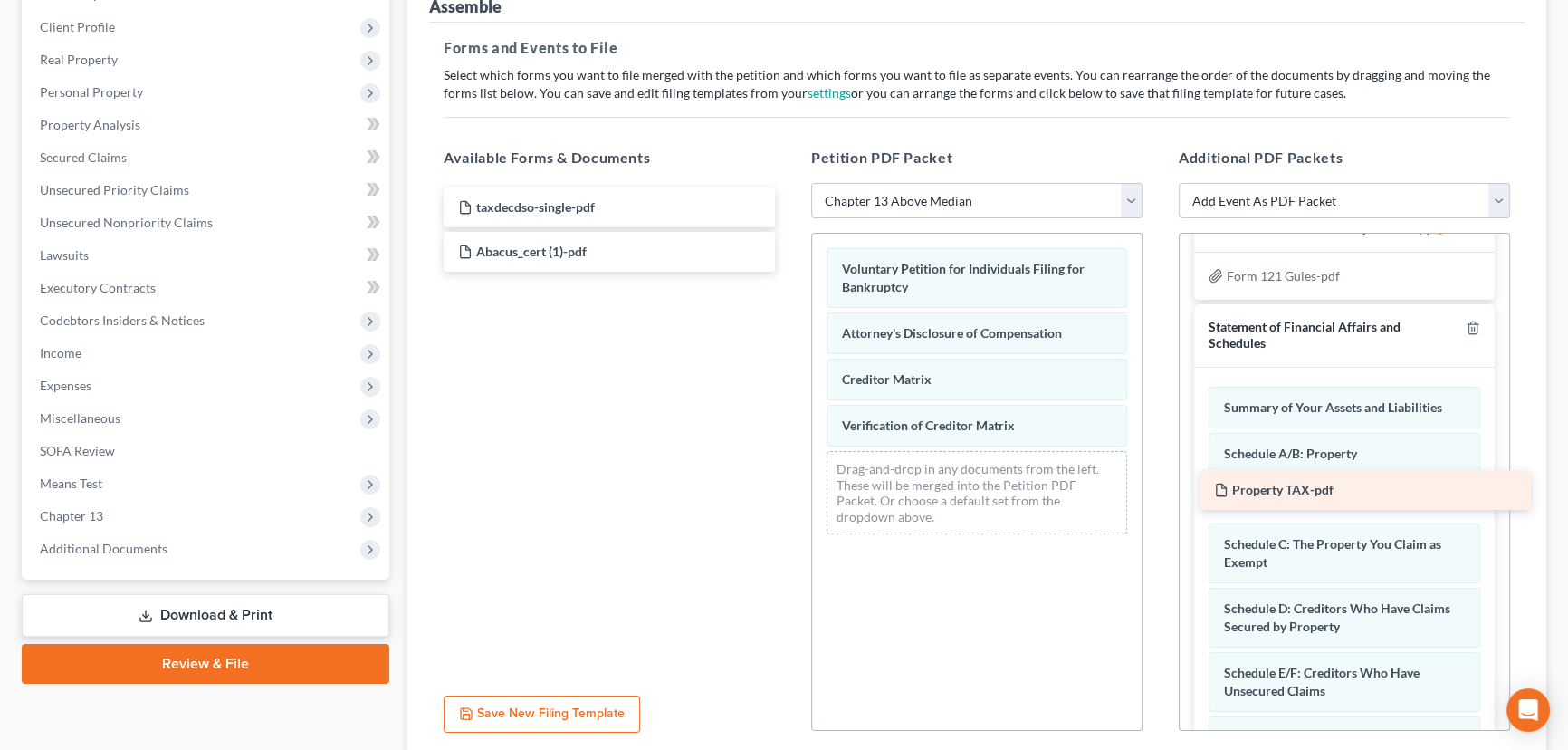
drag, startPoint x: 509, startPoint y: 287, endPoint x: 1262, endPoint y: 487, distance: 779.1
click at [790, 272] on div "Property TAX-pdf taxdecdso-single-pdf Abacus_cert (1)-pdf Property TAX-pdf" at bounding box center [609, 230] width 361 height 84
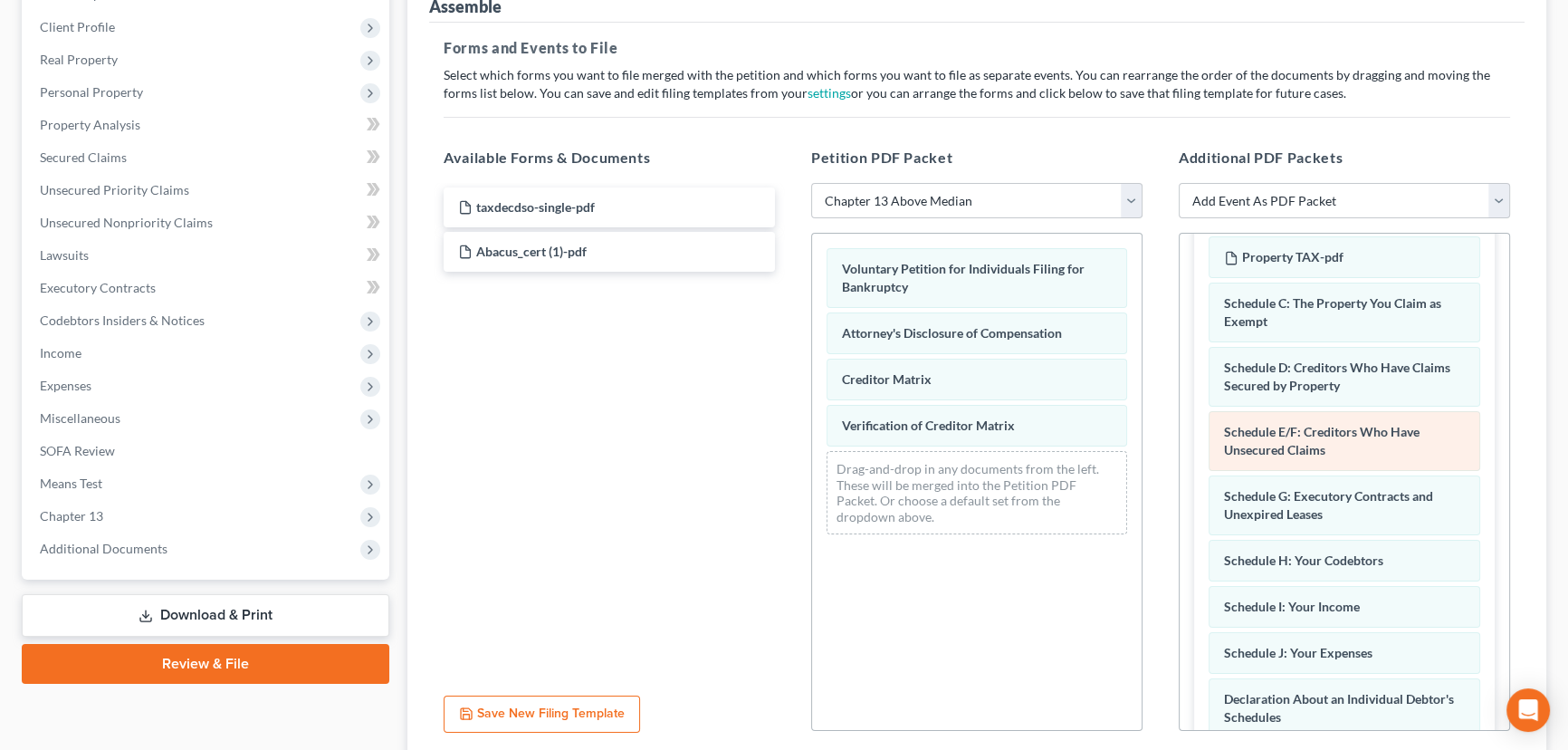
scroll to position [912, 0]
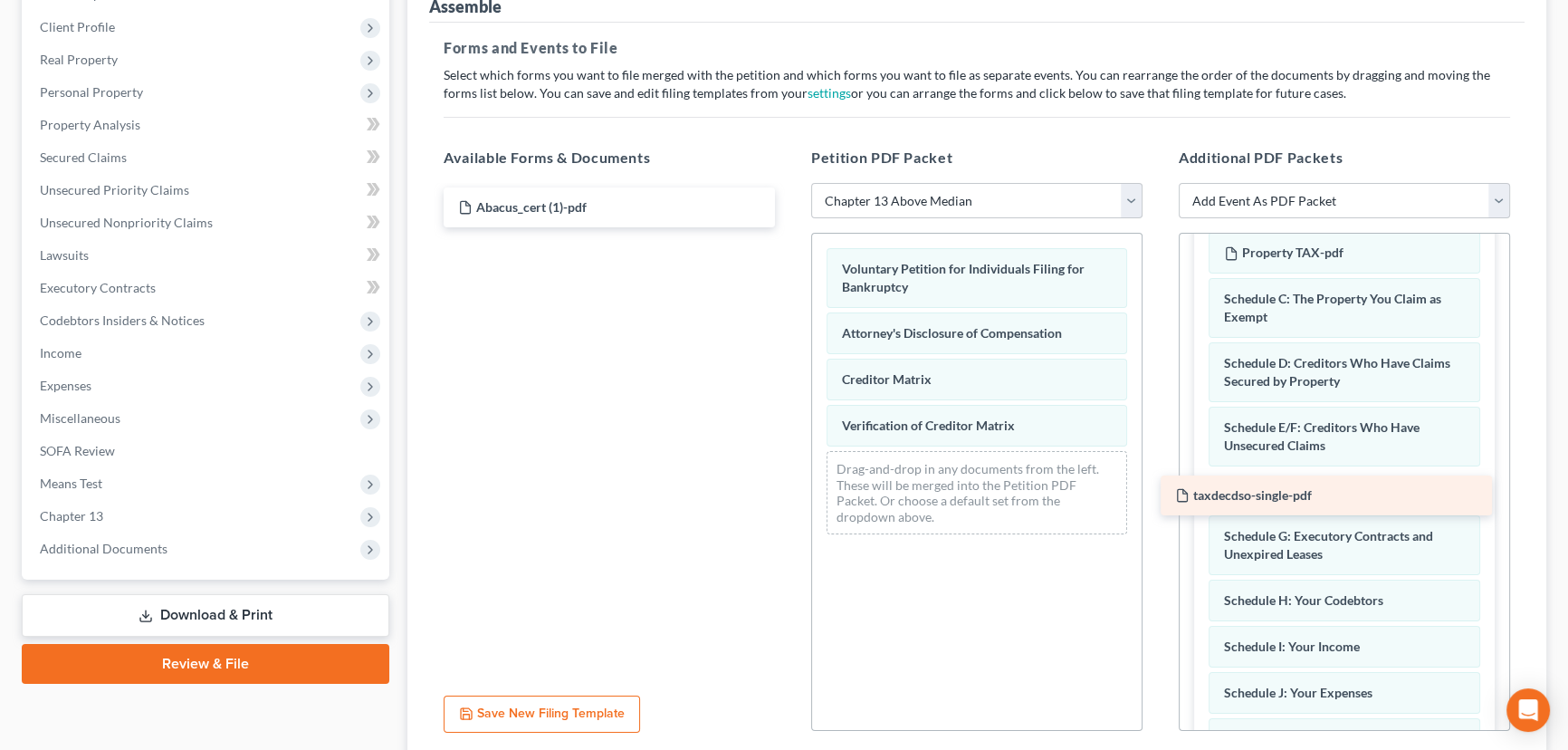
drag, startPoint x: 542, startPoint y: 206, endPoint x: 1269, endPoint y: 497, distance: 783.1
click at [790, 227] on div "taxdecdso-single-pdf taxdecdso-single-pdf Abacus_cert (1)-pdf" at bounding box center [609, 207] width 361 height 40
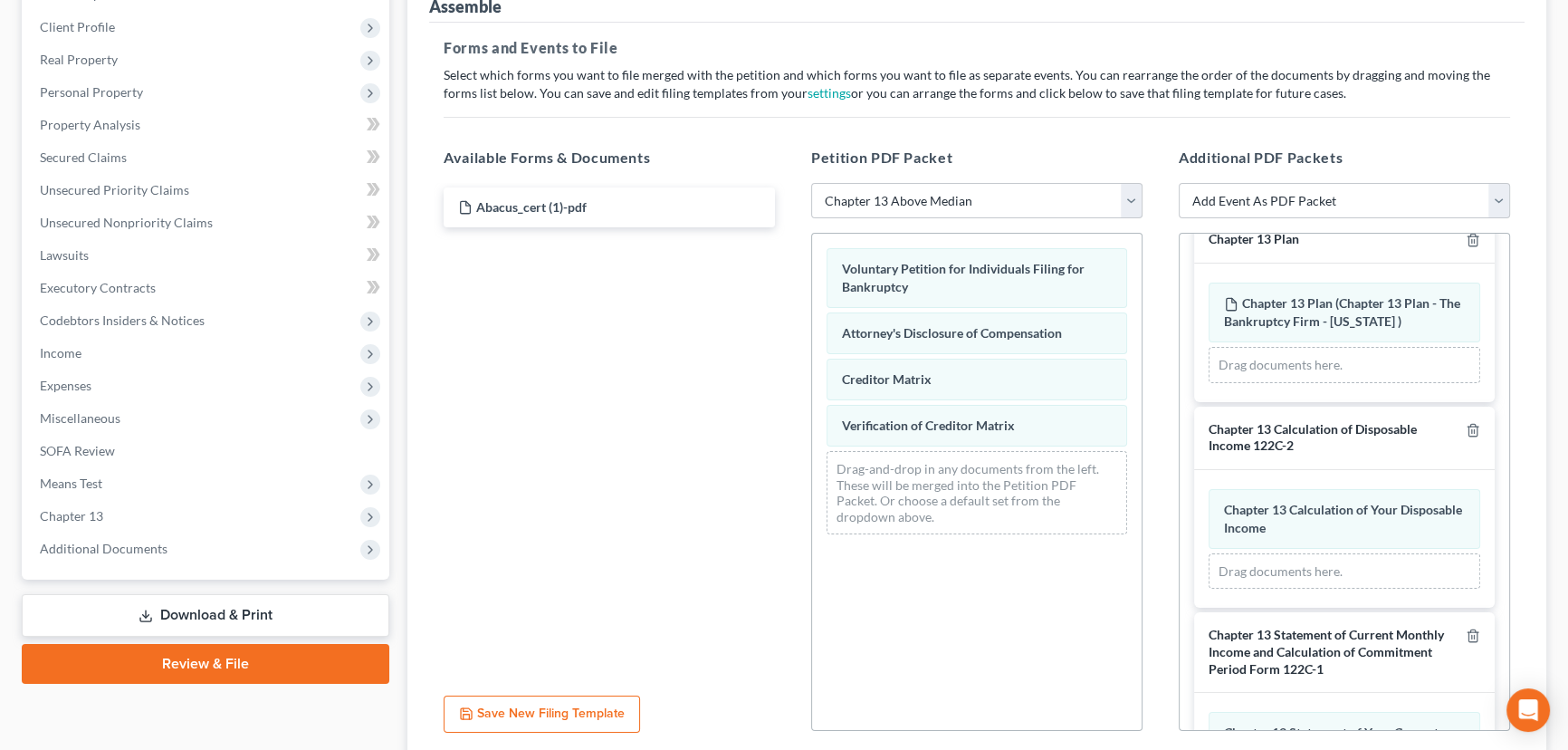
scroll to position [0, 0]
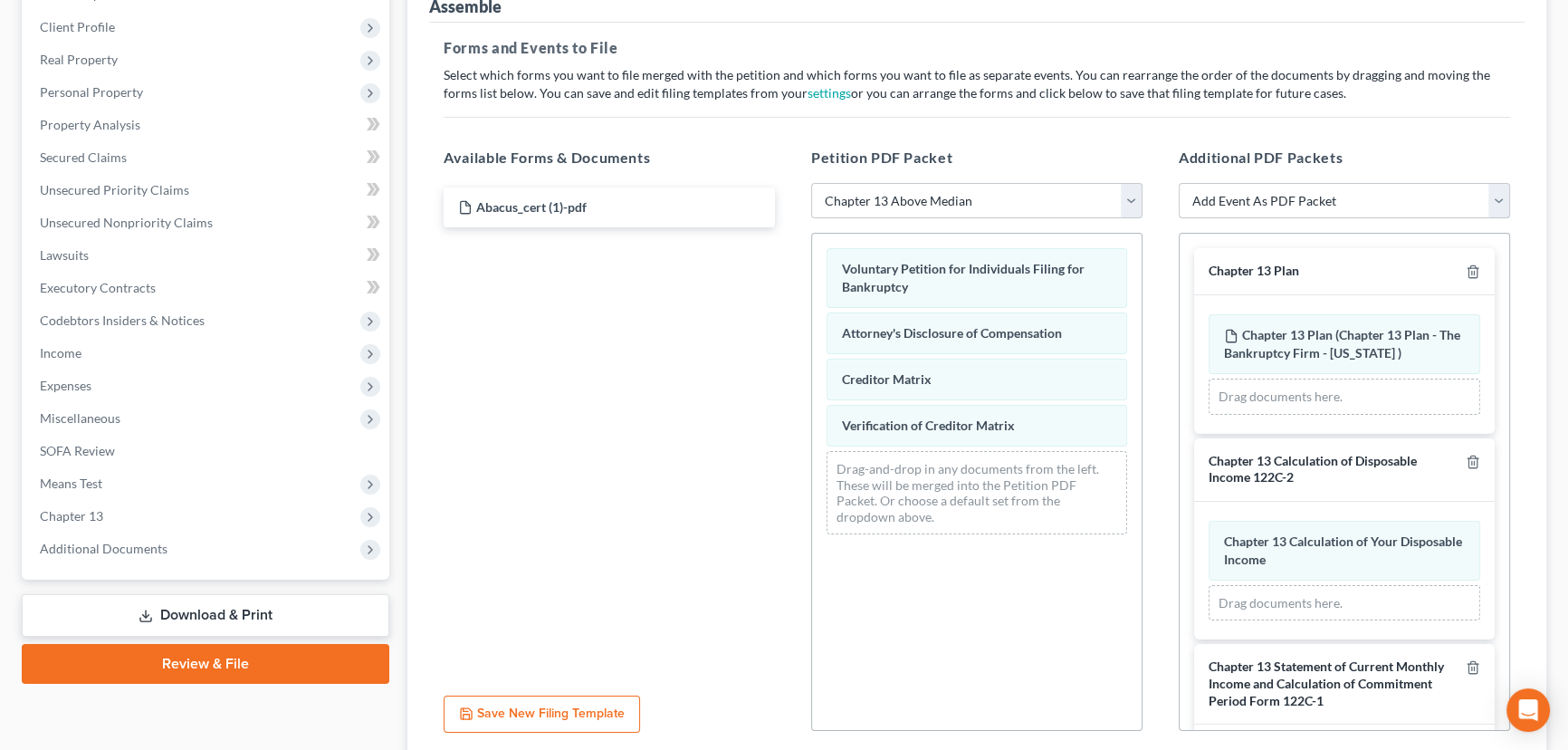
click at [1502, 197] on select "Add Event As PDF Packet Affidavit/Declaration Amended Document Amended Schedule…" at bounding box center [1344, 200] width 331 height 36
select select "14"
click at [1179, 183] on select "Add Event As PDF Packet Affidavit/Declaration Amended Document Amended Schedule…" at bounding box center [1344, 200] width 331 height 36
select select
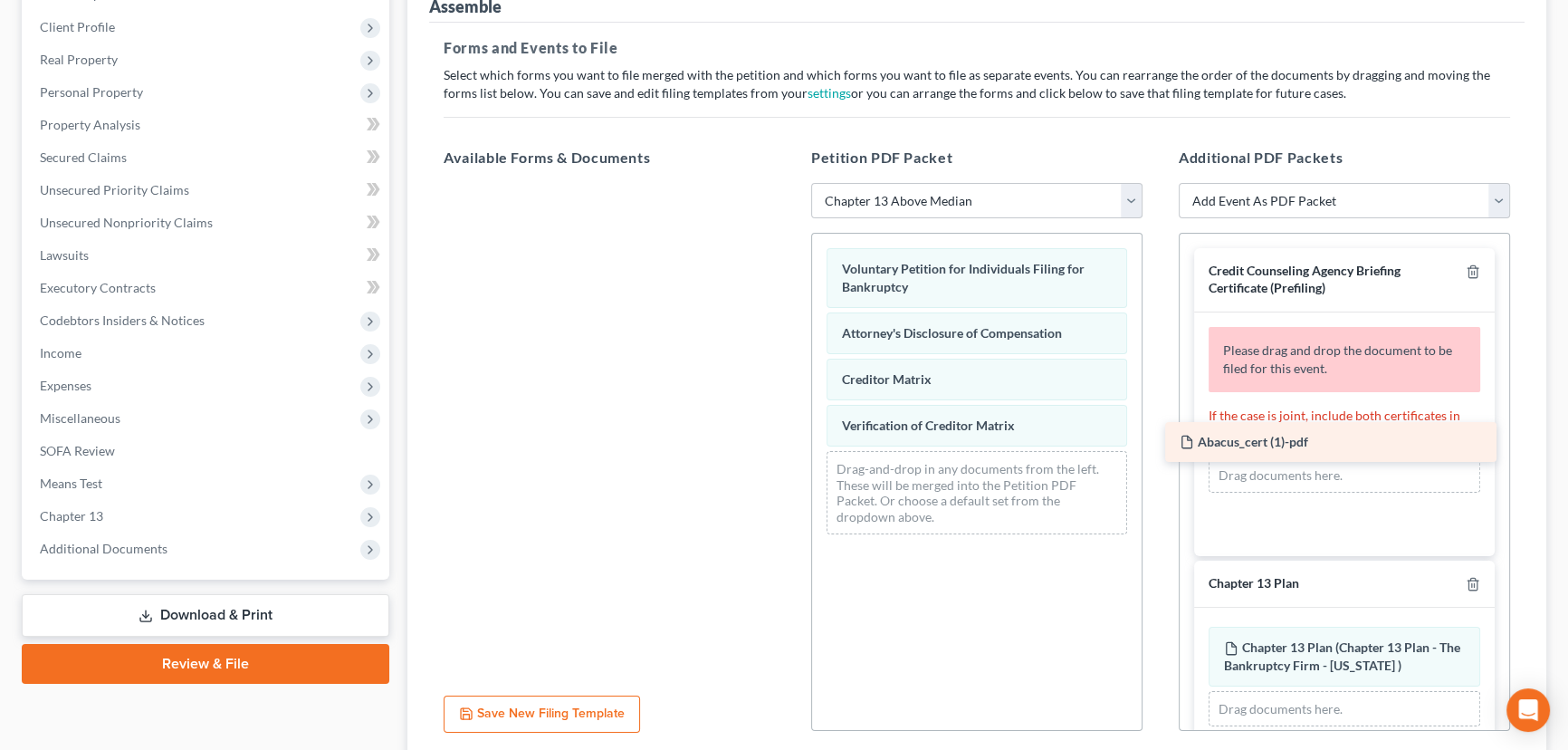
drag, startPoint x: 534, startPoint y: 199, endPoint x: 1256, endPoint y: 435, distance: 759.6
click at [790, 183] on div "Abacus_cert (1)-pdf Abacus_cert (1)-pdf" at bounding box center [609, 183] width 361 height 0
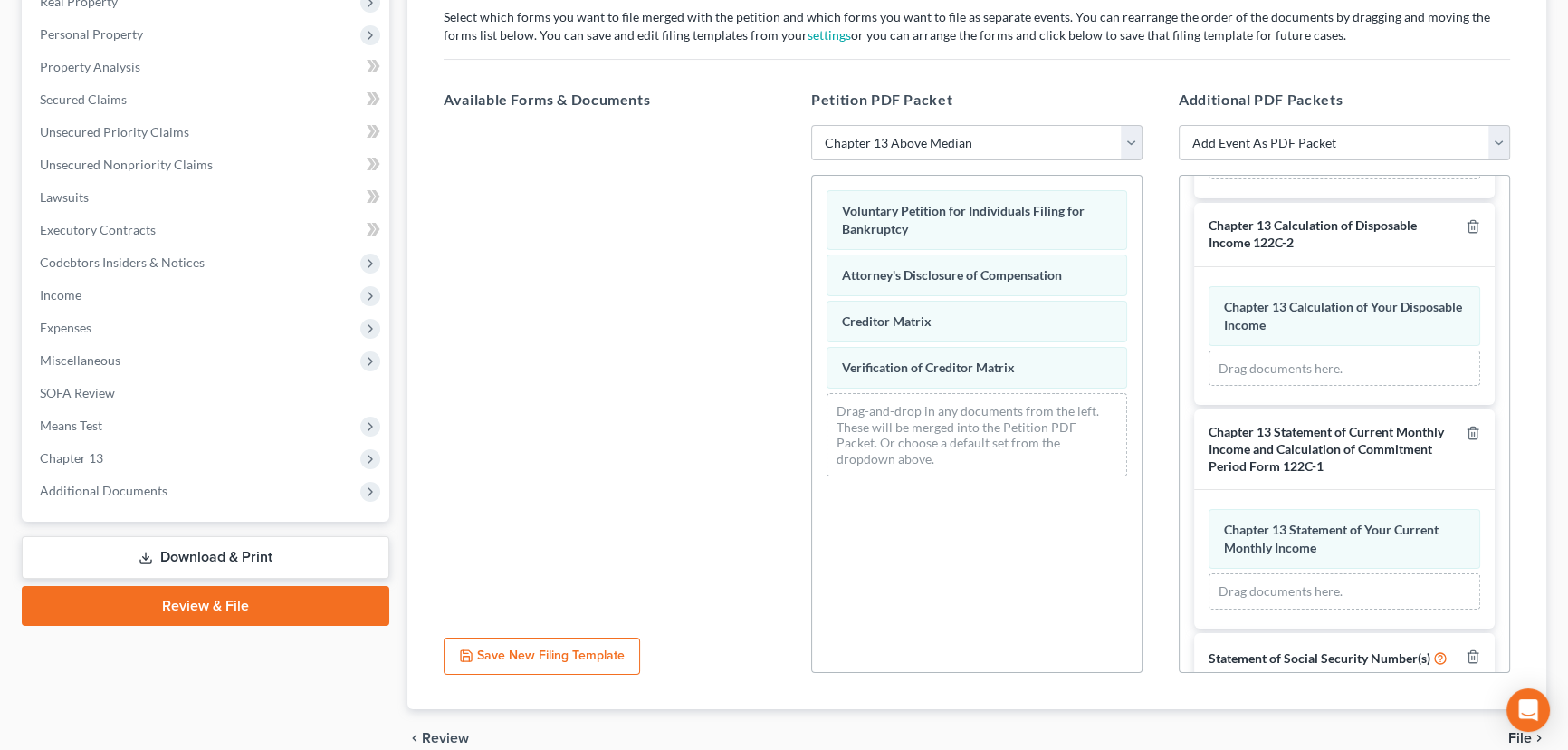
scroll to position [385, 0]
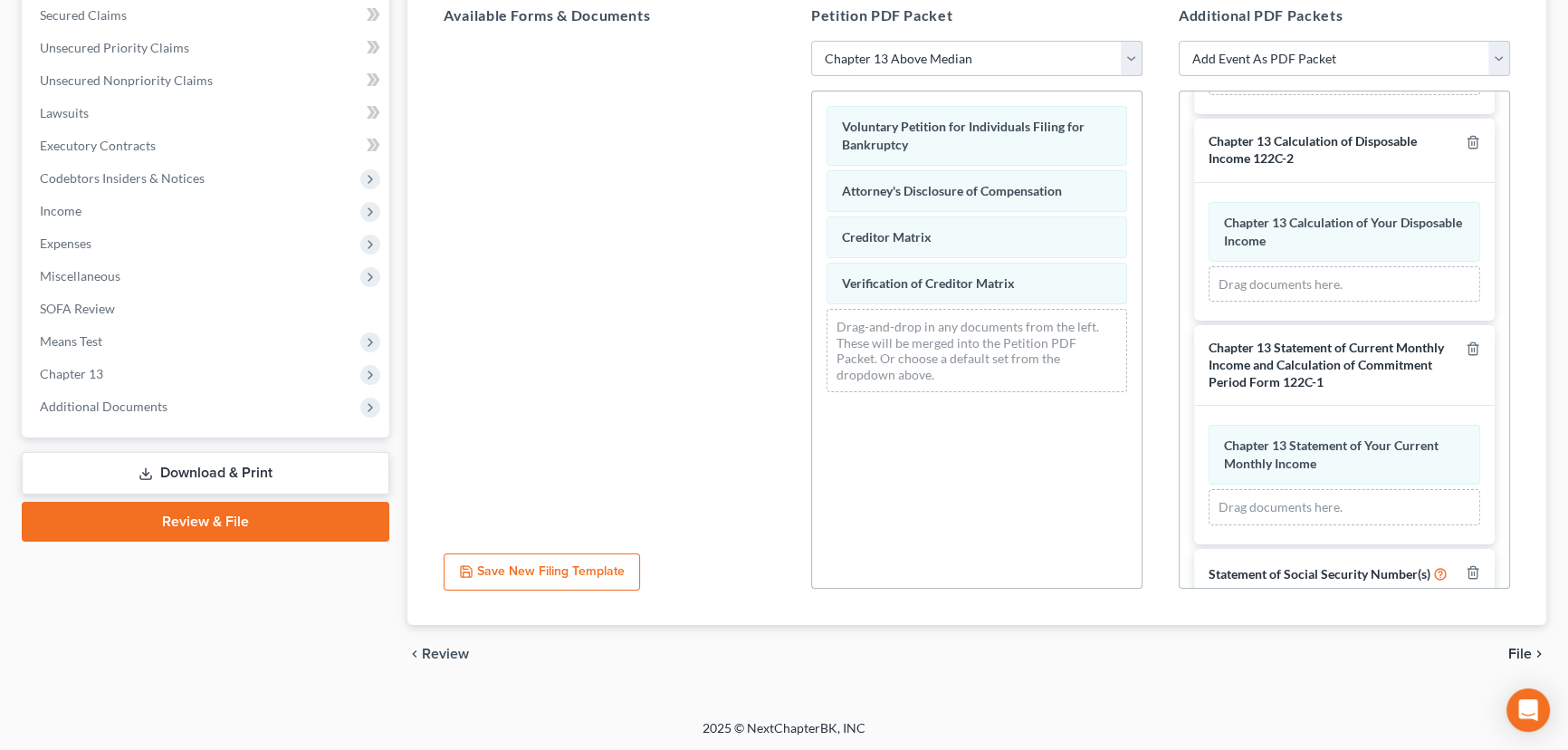
click at [1521, 646] on span "File" at bounding box center [1520, 653] width 23 height 15
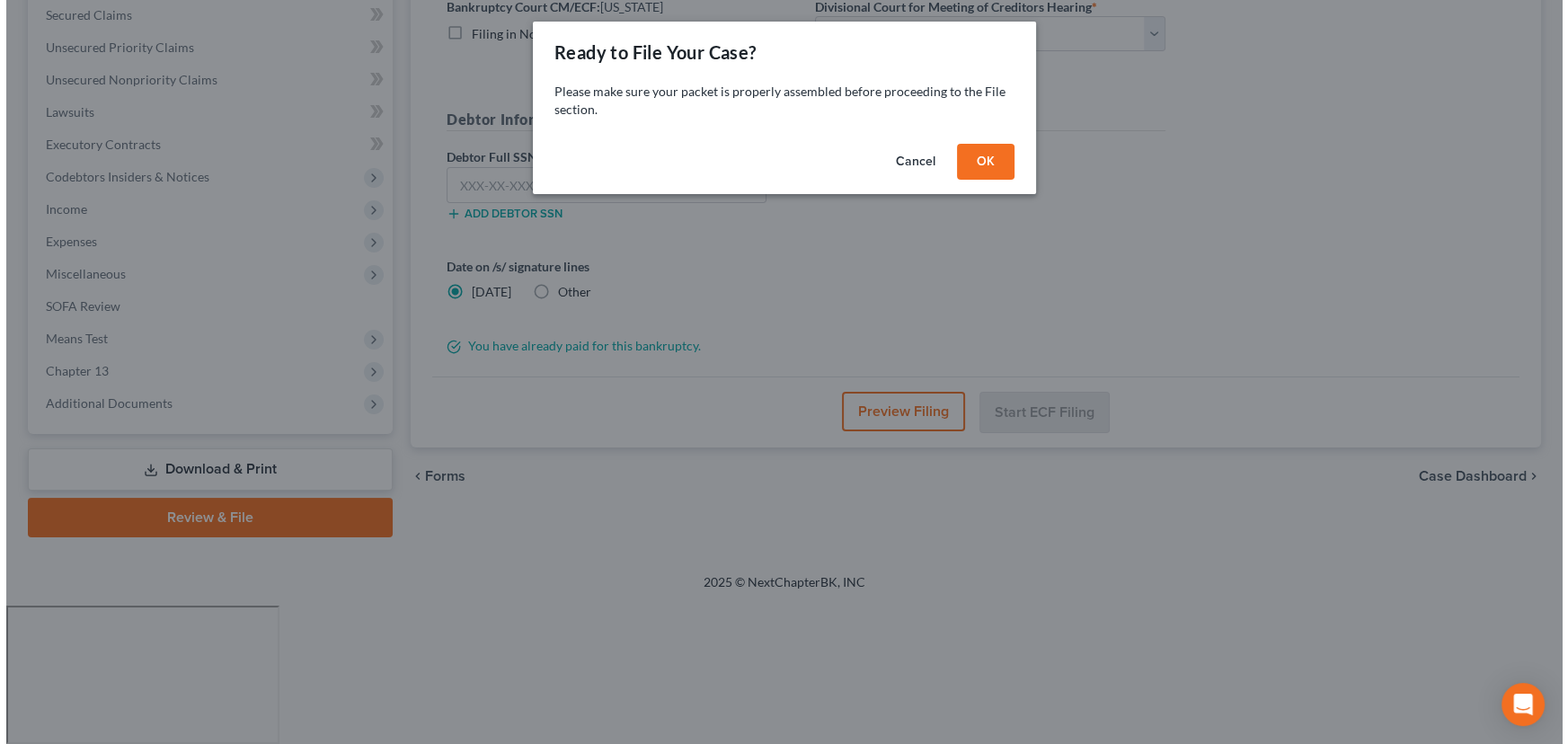
scroll to position [241, 0]
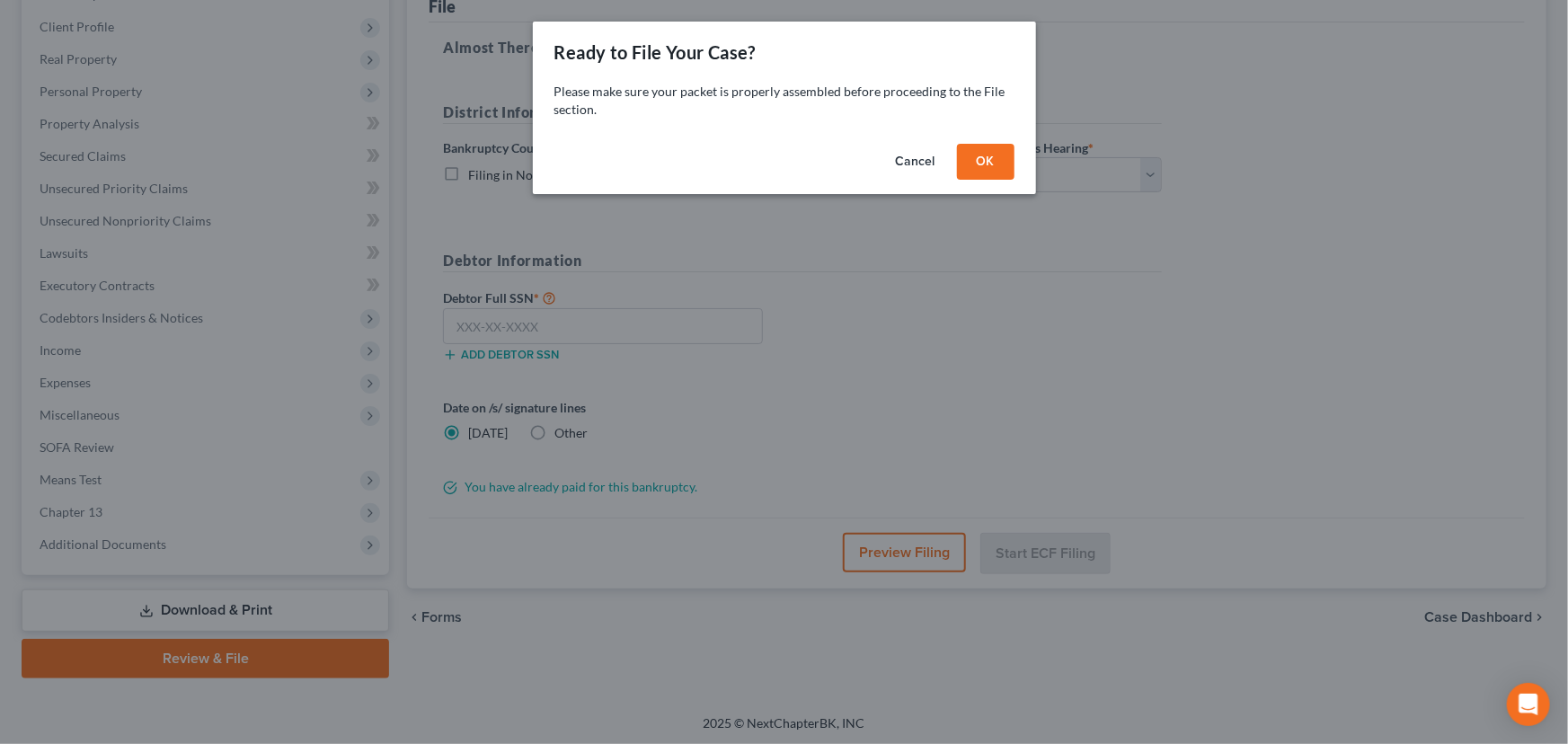
click at [992, 157] on button "OK" at bounding box center [985, 161] width 57 height 36
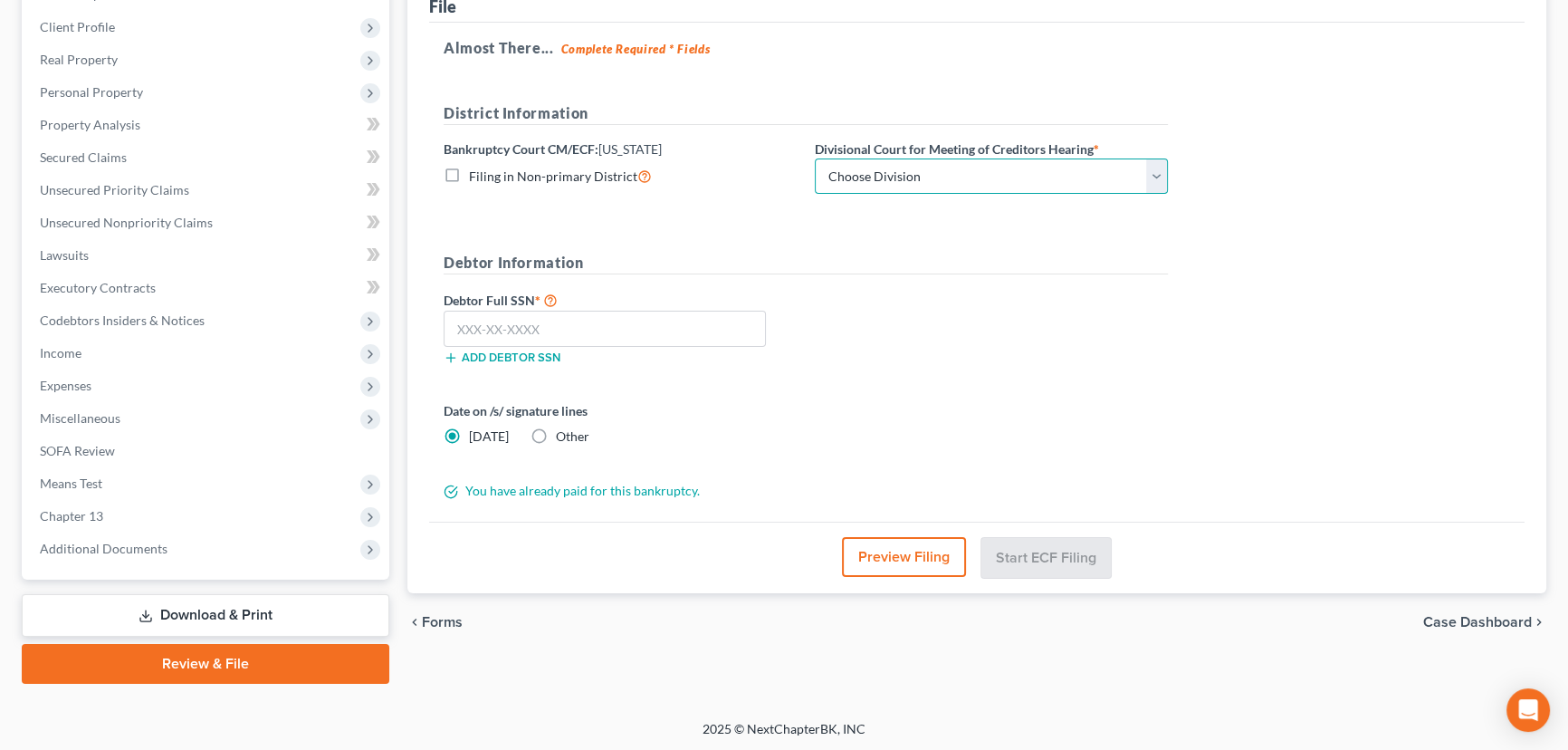
click at [1000, 167] on select "Choose Division Salt Lake city" at bounding box center [991, 176] width 353 height 36
select select "0"
click at [815, 158] on select "Choose Division Salt Lake city" at bounding box center [991, 176] width 353 height 36
click at [509, 328] on input "text" at bounding box center [605, 329] width 323 height 36
paste input "223-47-2215"
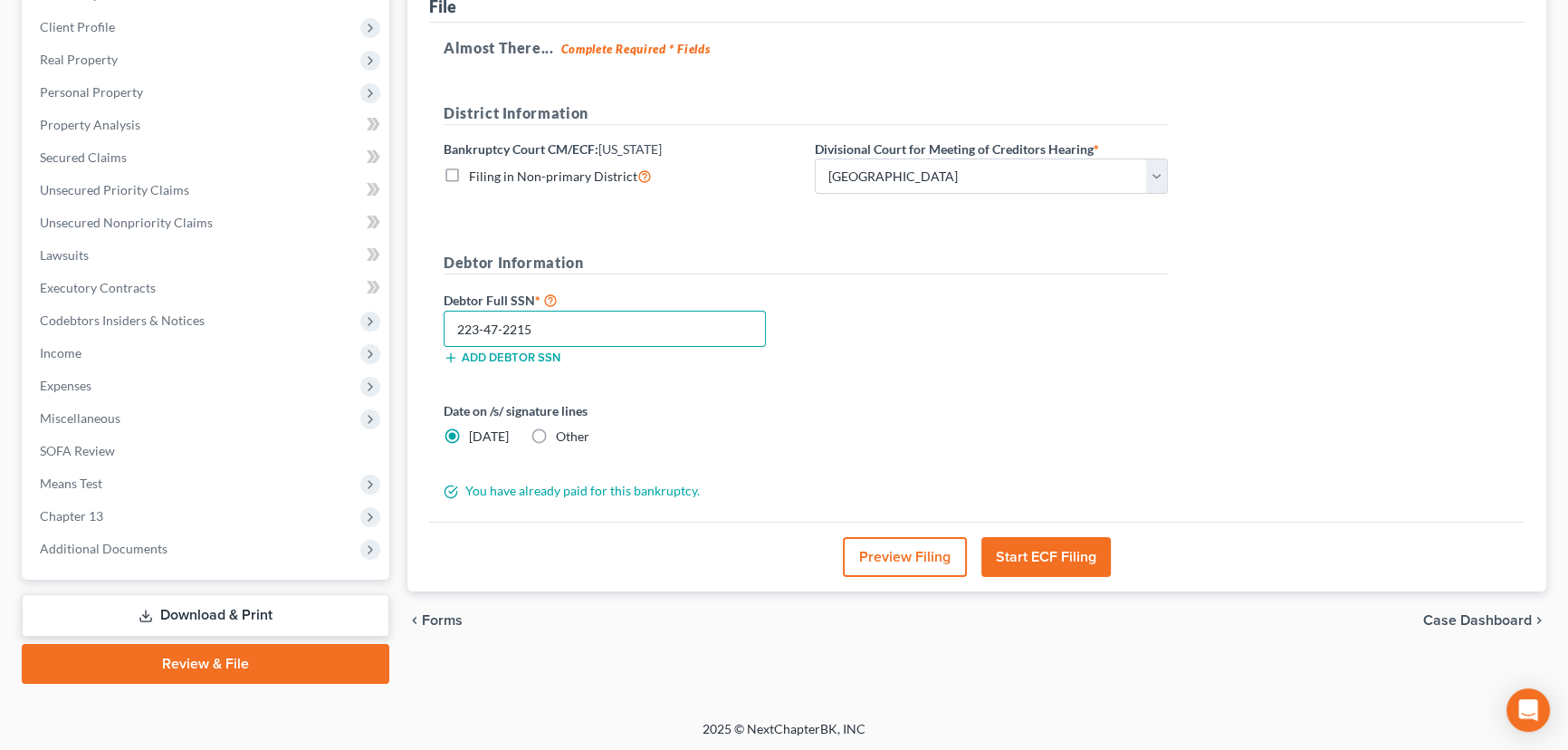
type input "223-47-2215"
click at [1043, 547] on button "Start ECF Filing" at bounding box center [1046, 556] width 129 height 40
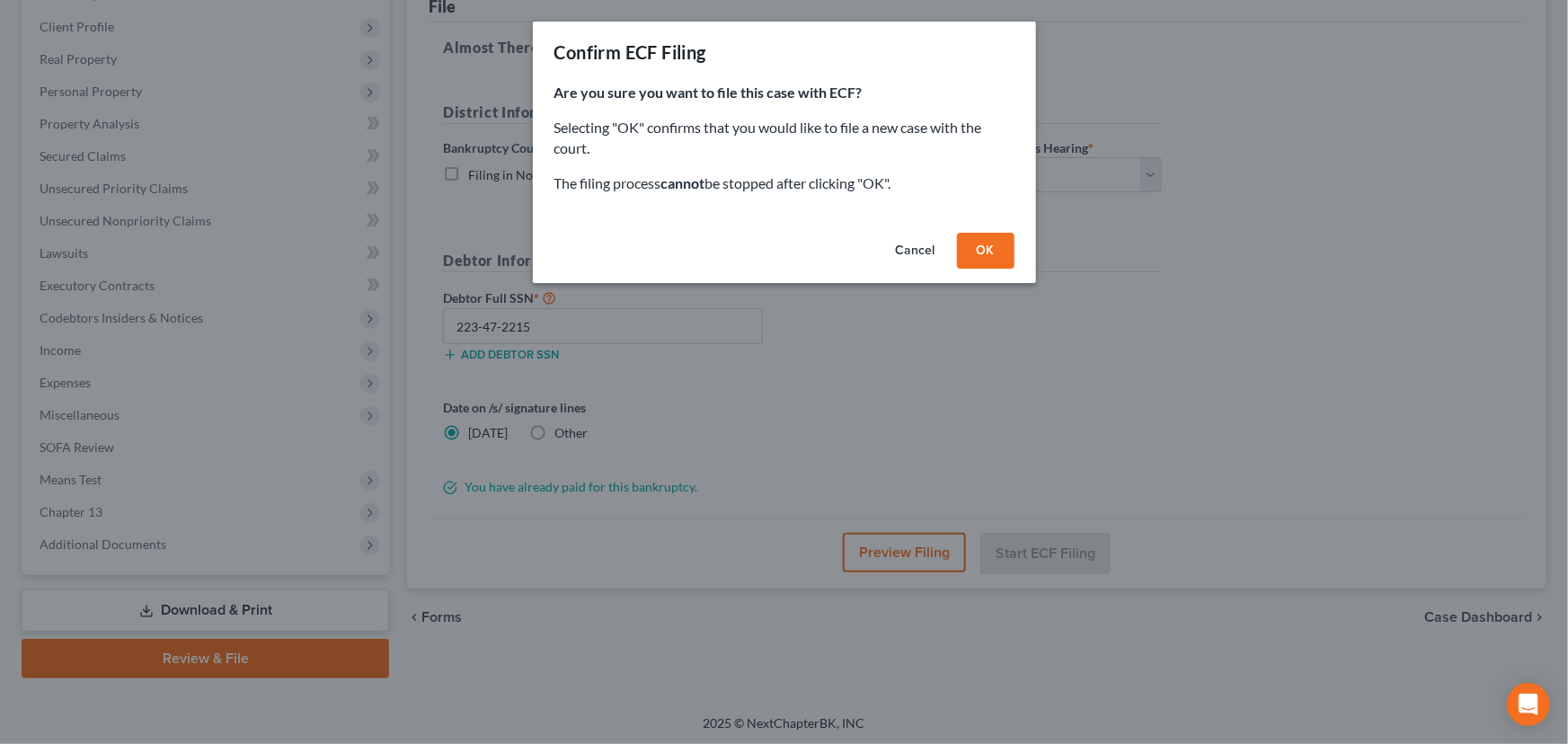
click at [987, 244] on button "OK" at bounding box center [985, 250] width 57 height 36
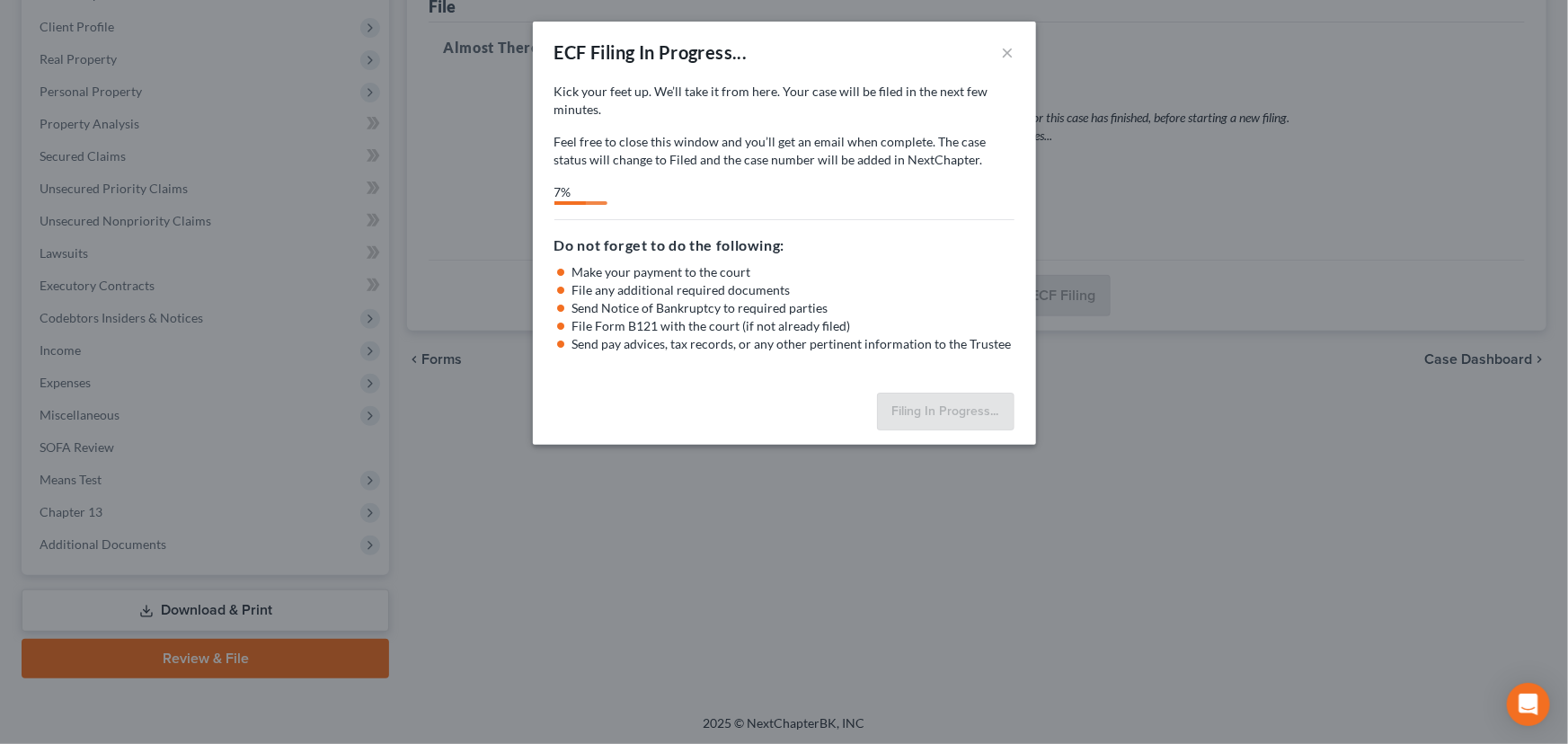
select select "0"
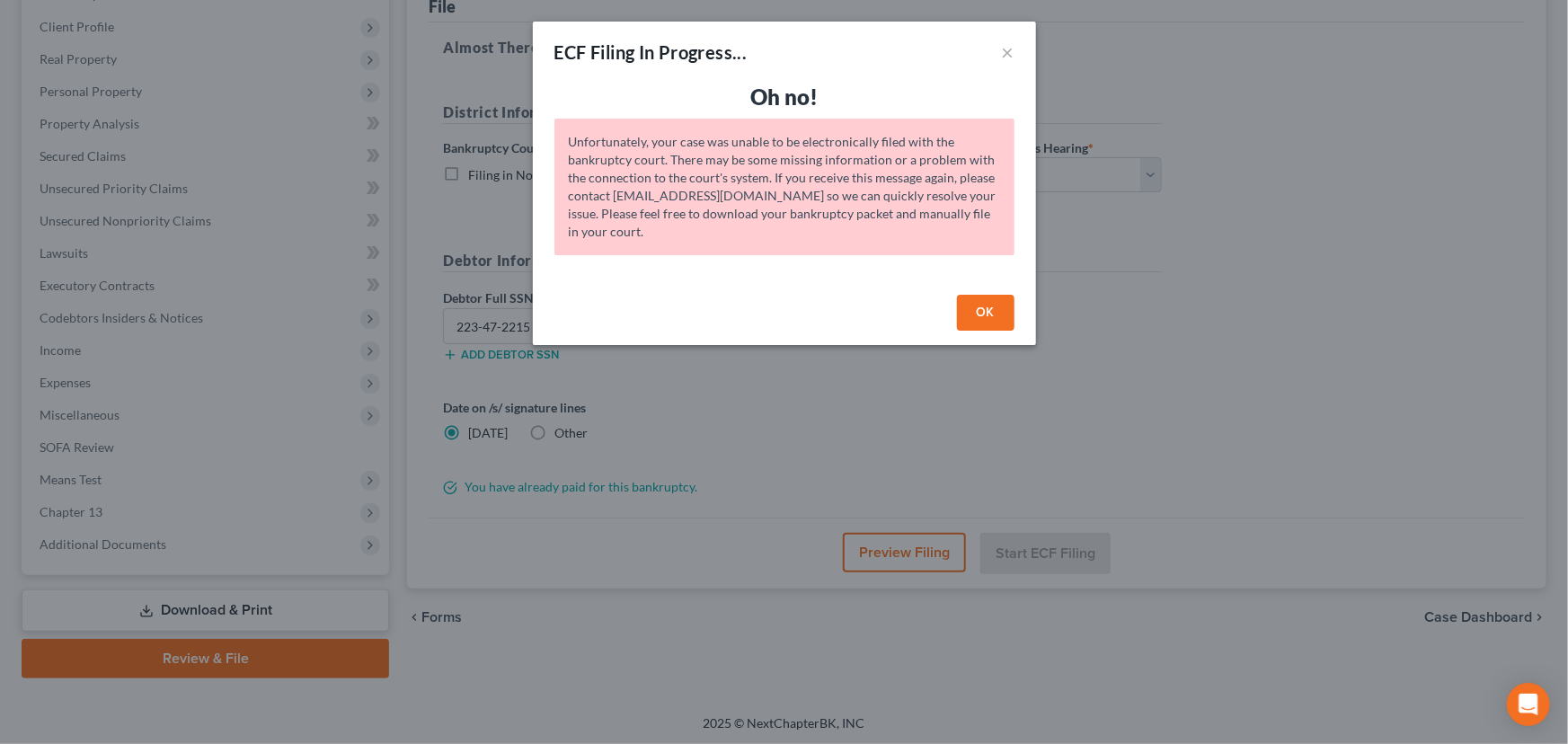
click at [992, 307] on button "OK" at bounding box center [985, 312] width 57 height 36
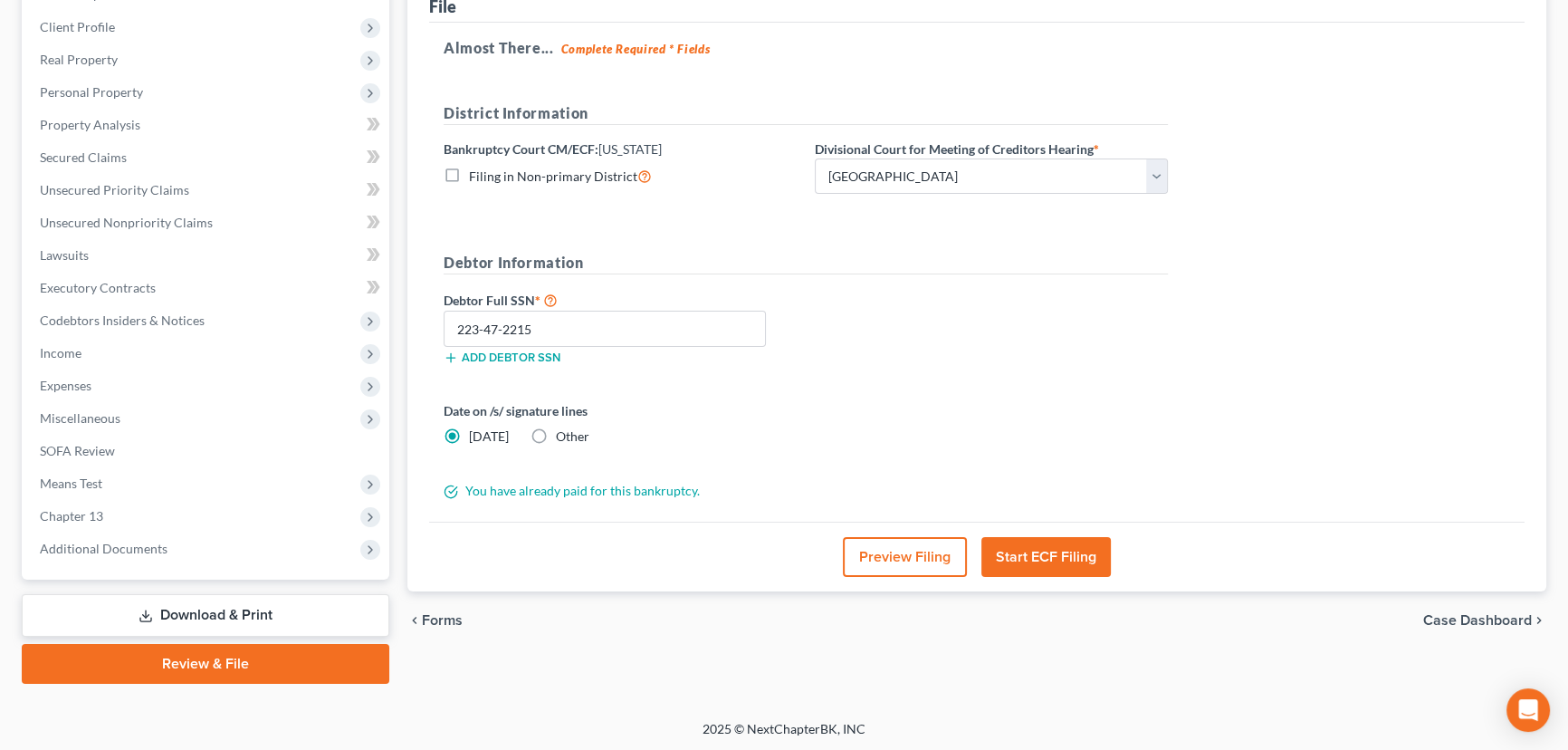
click at [1048, 553] on button "Start ECF Filing" at bounding box center [1046, 556] width 129 height 40
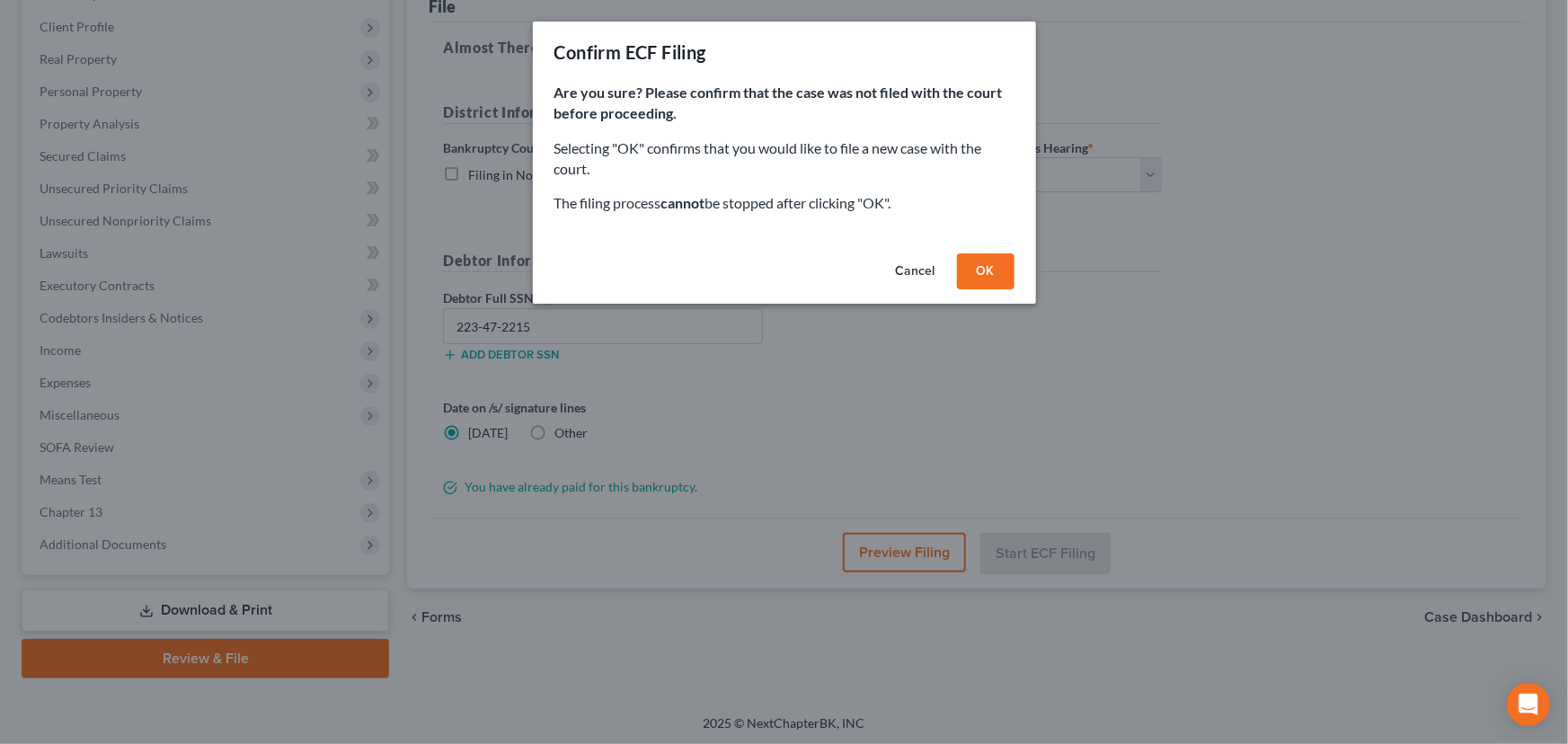
click at [989, 273] on button "OK" at bounding box center [985, 271] width 57 height 36
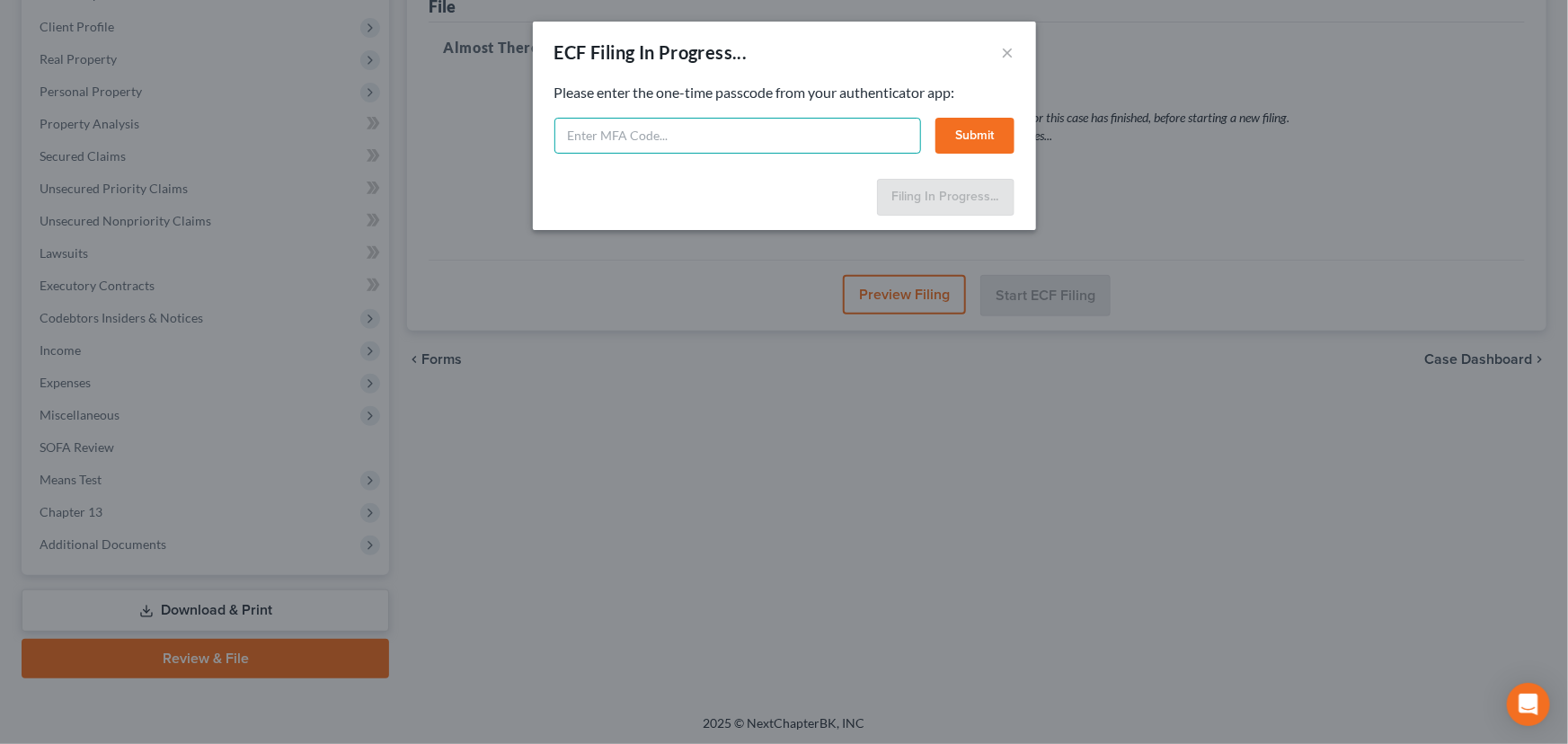
click at [577, 144] on input "text" at bounding box center [737, 135] width 367 height 36
type input "690164"
click at [977, 135] on button "Submit" at bounding box center [974, 135] width 79 height 36
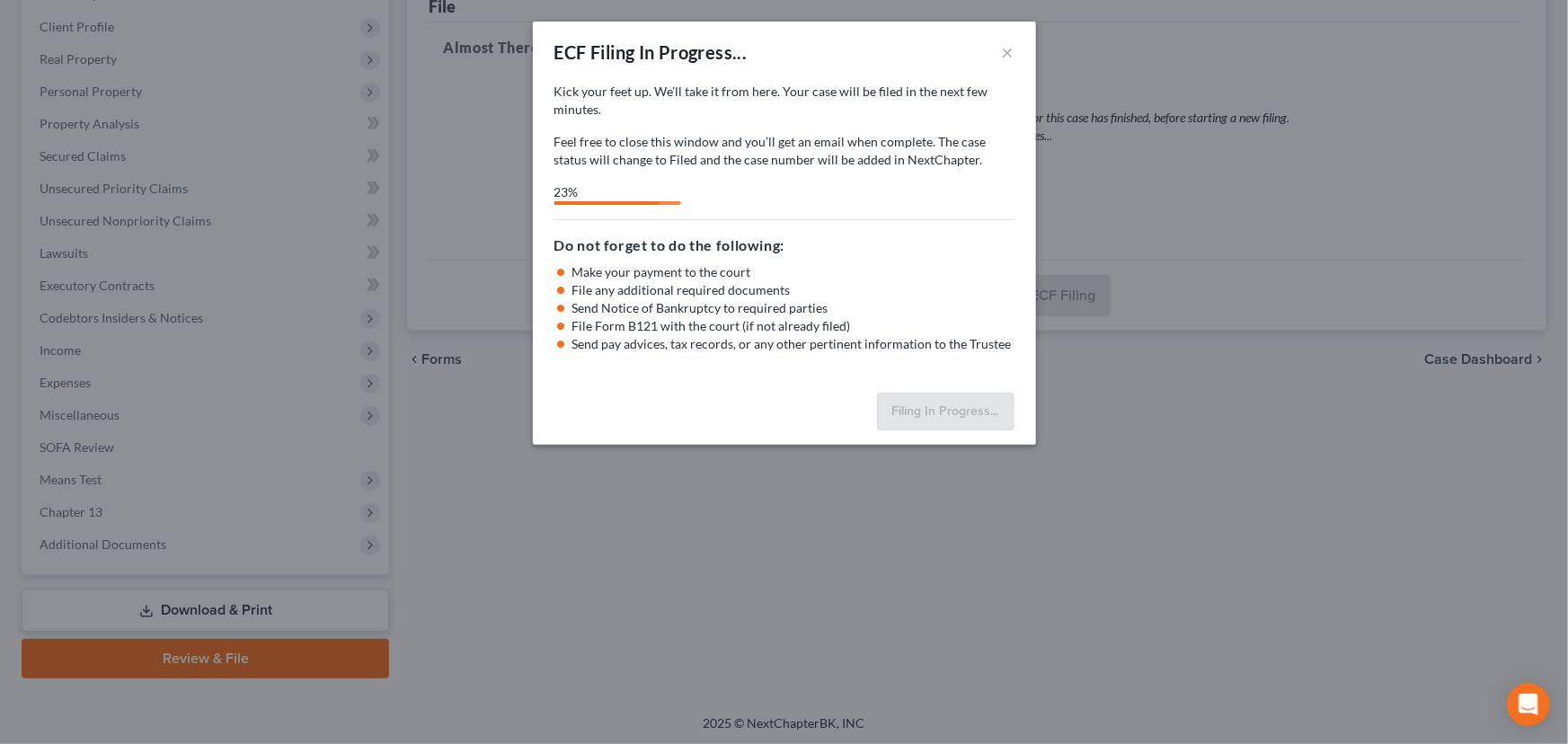
select select "0"
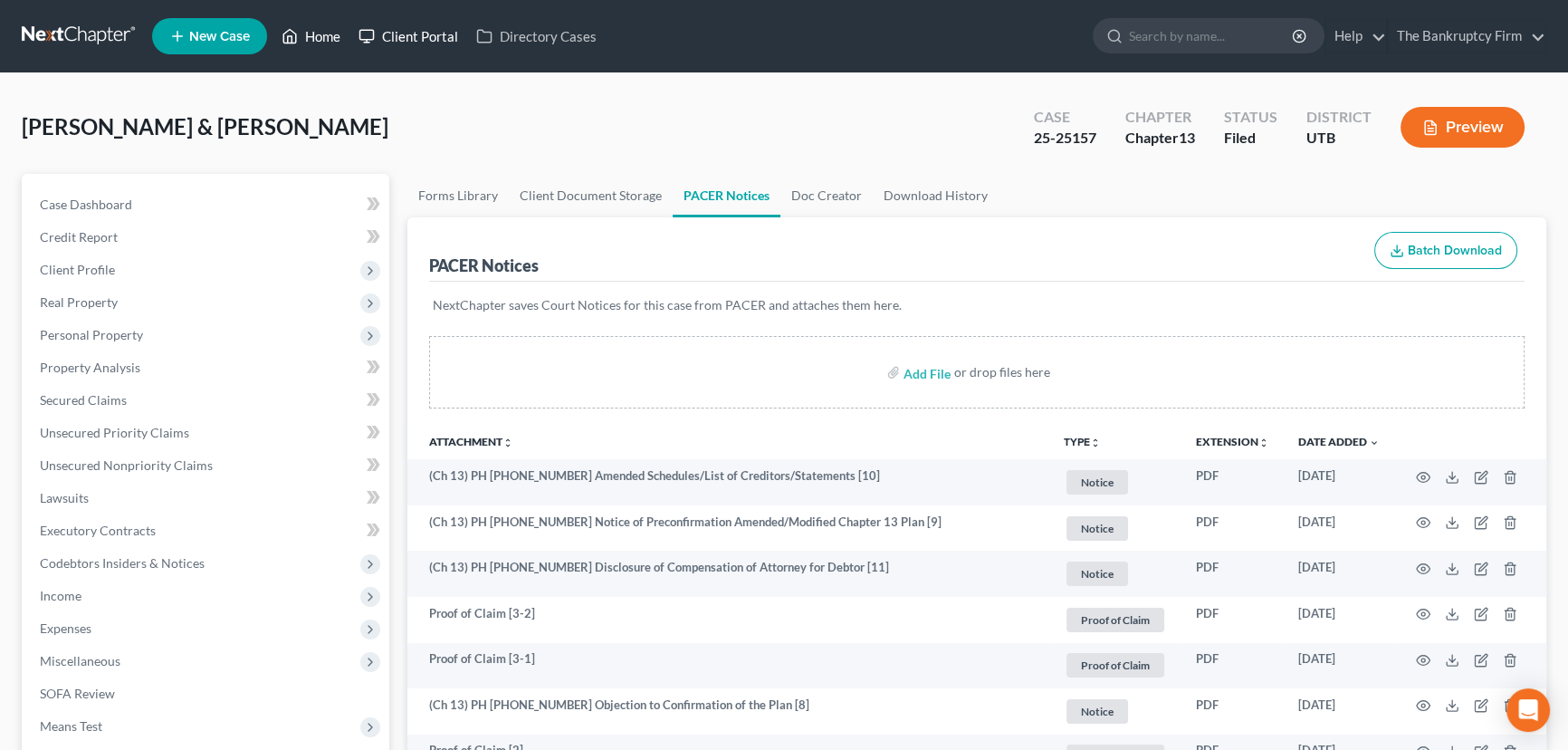
drag, startPoint x: 321, startPoint y: 36, endPoint x: 351, endPoint y: 43, distance: 30.8
click at [321, 36] on link "Home" at bounding box center [311, 35] width 77 height 32
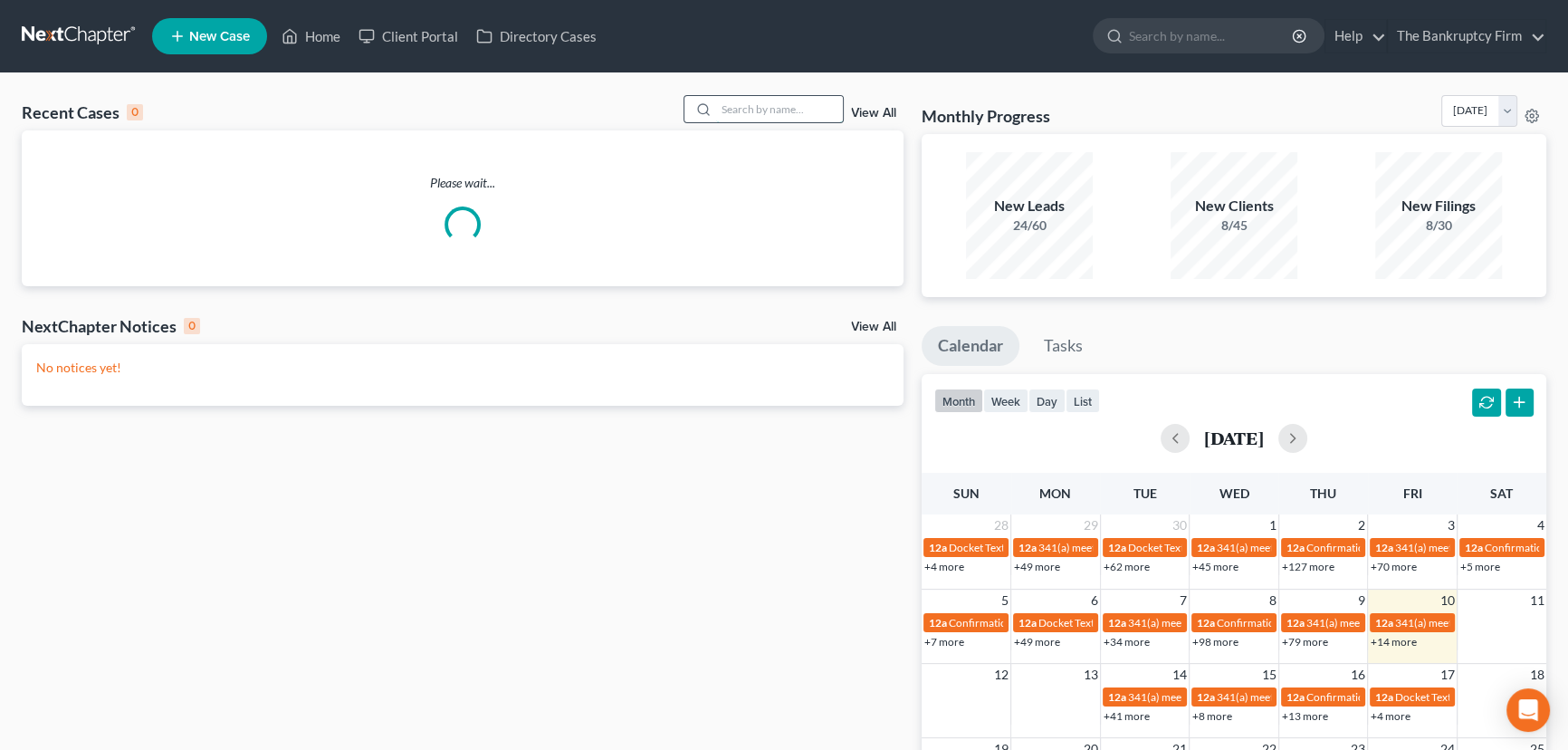
click at [730, 109] on input "search" at bounding box center [780, 109] width 127 height 26
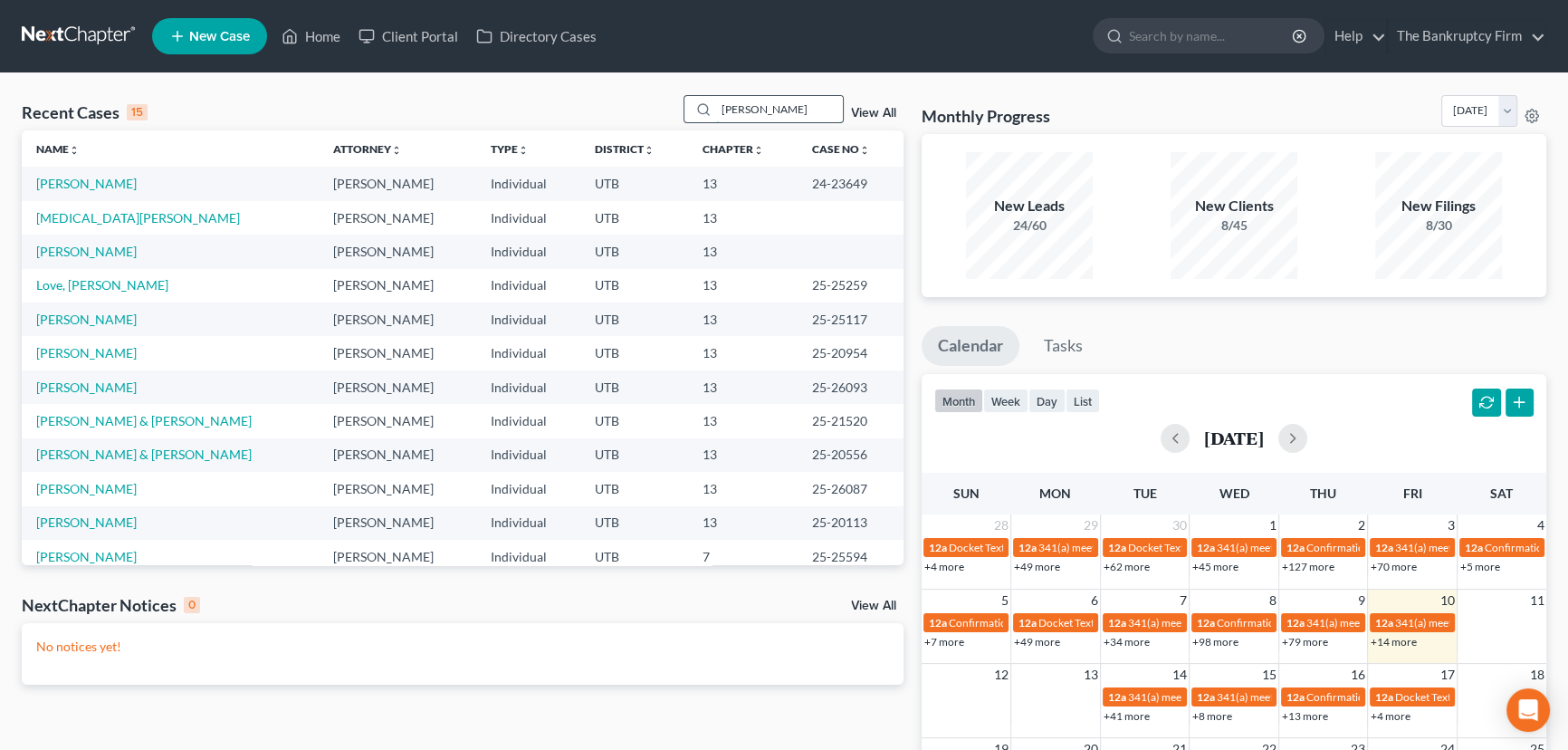
type input "Paradee"
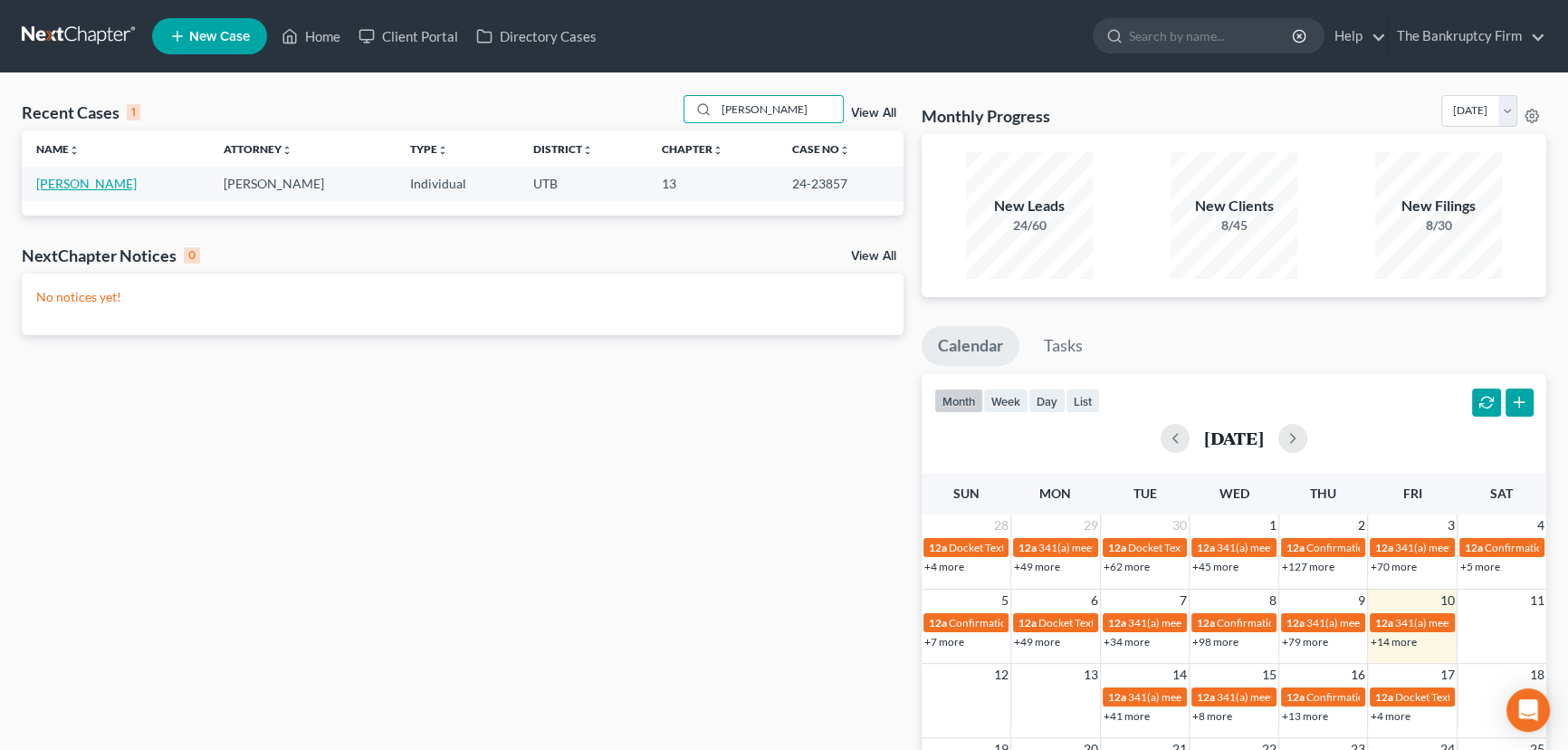
click at [65, 187] on link "Paradee, Eric" at bounding box center [86, 184] width 101 height 16
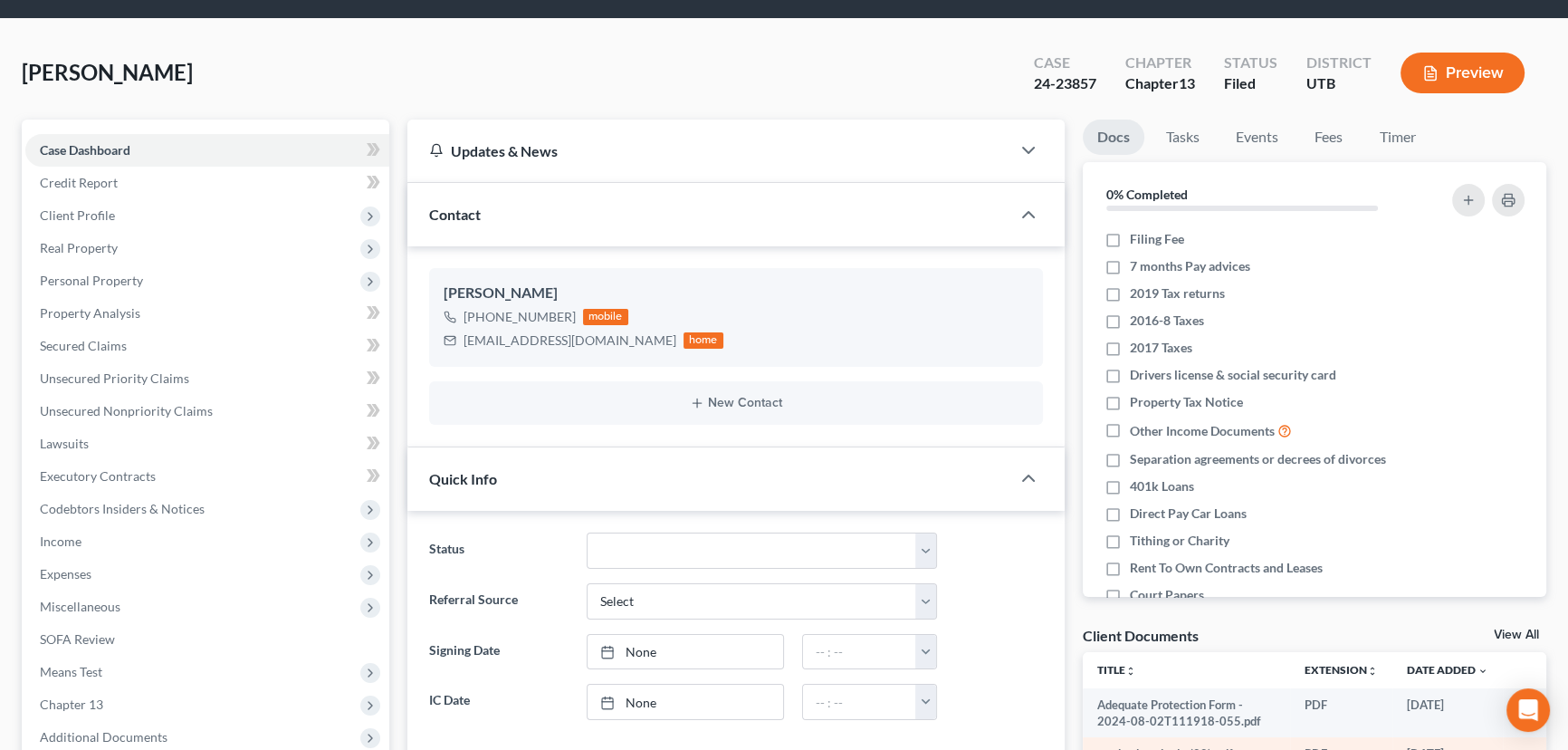
scroll to position [164, 0]
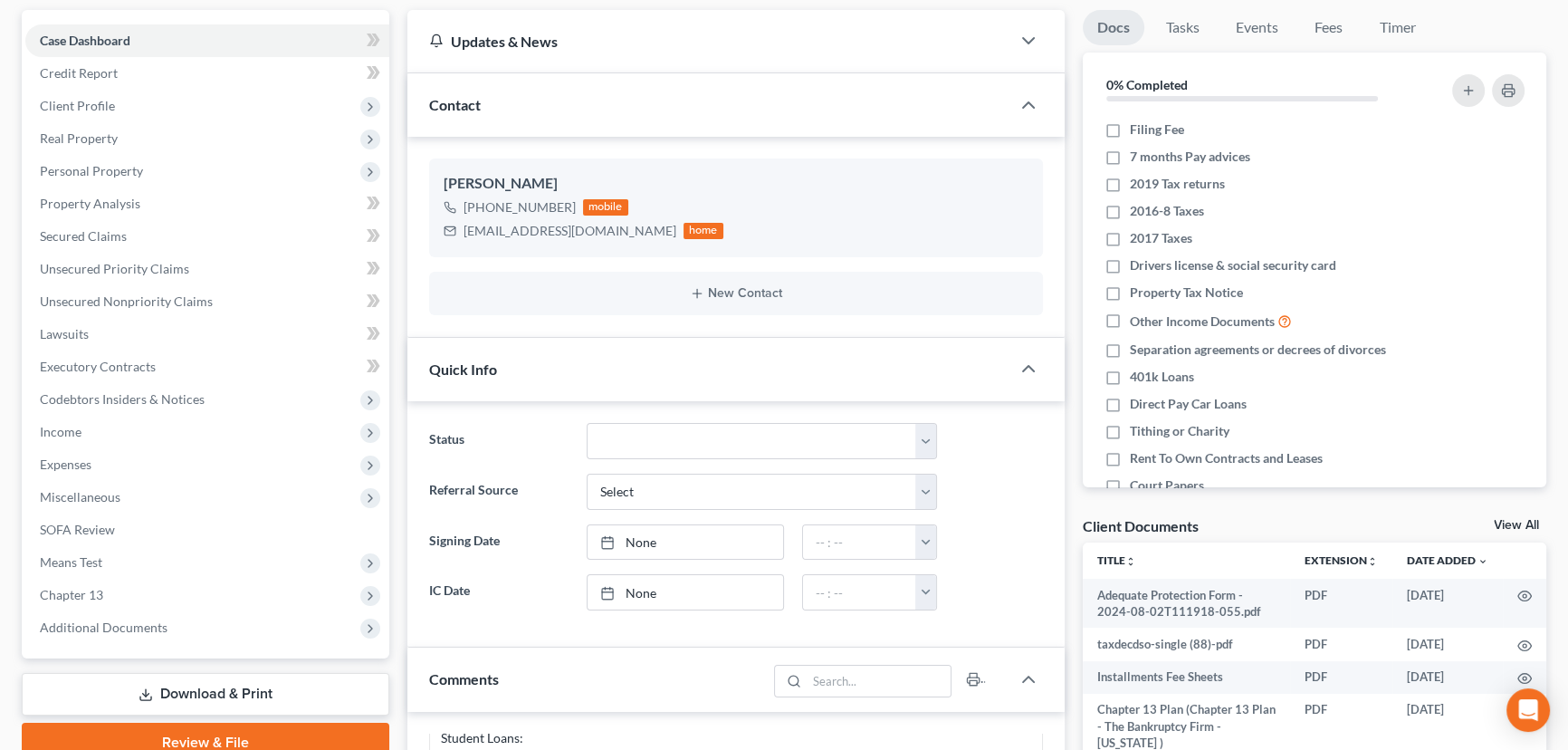
click at [1502, 519] on link "View All" at bounding box center [1516, 525] width 45 height 13
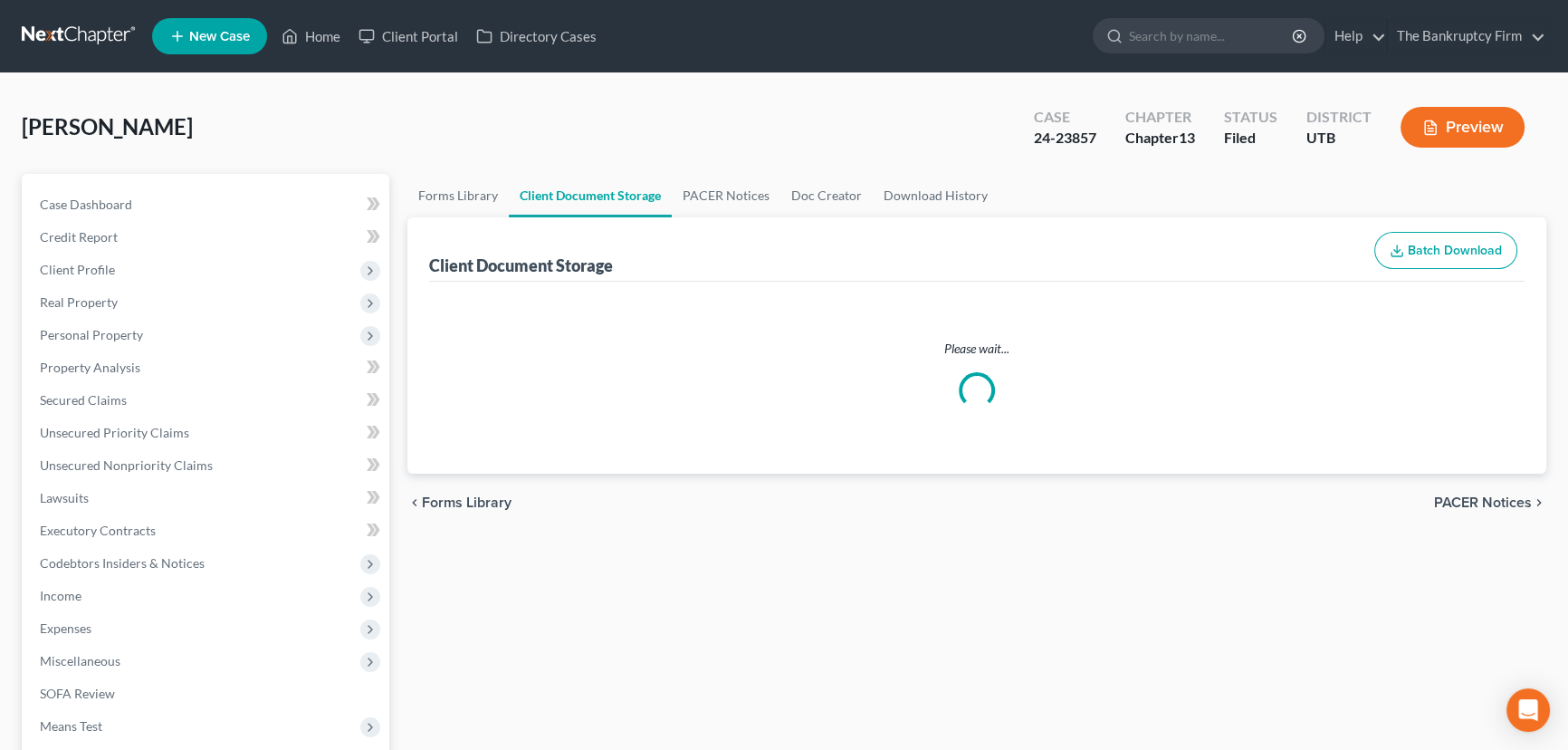
select select "30"
select select "26"
select select "53"
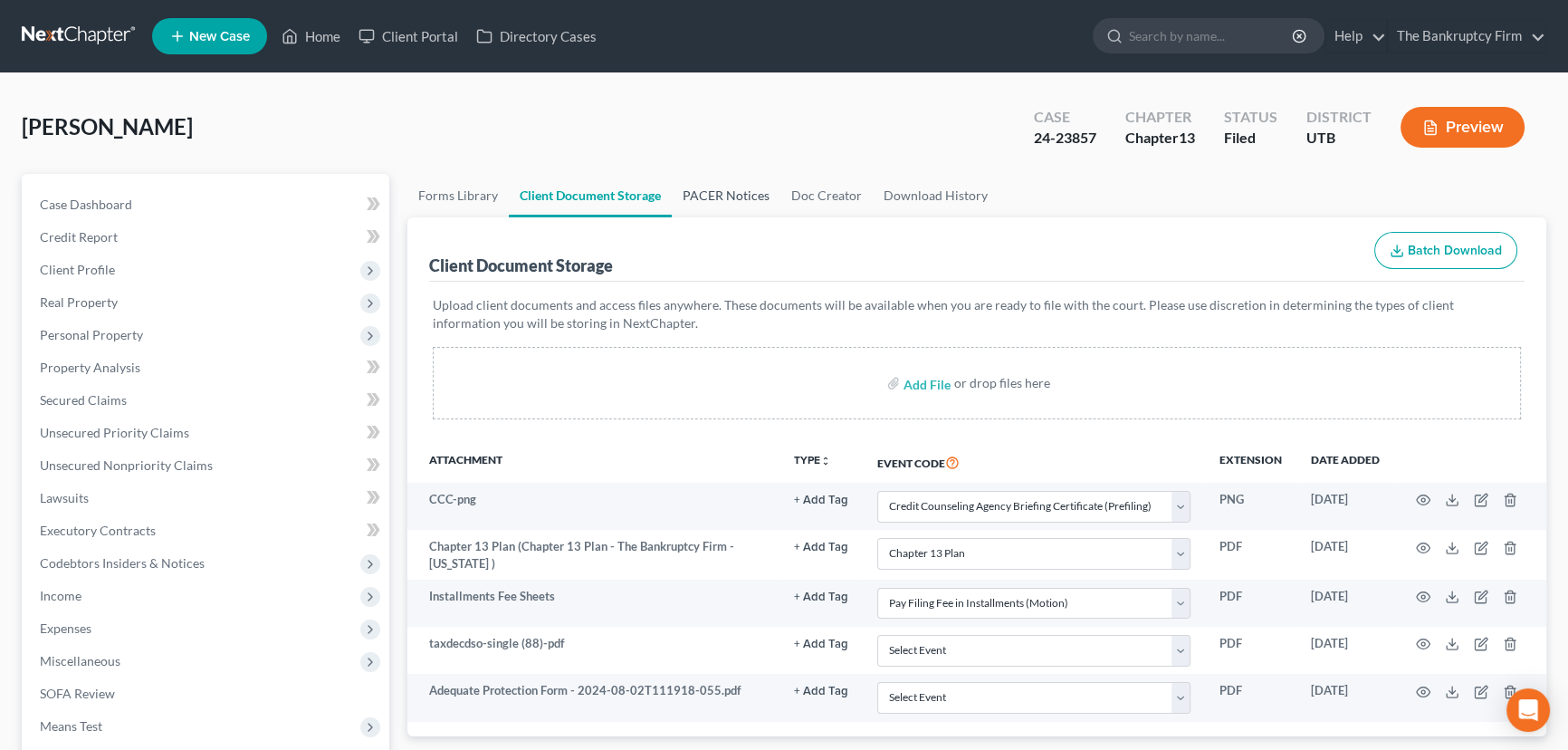
click at [714, 193] on link "PACER Notices" at bounding box center [725, 196] width 109 height 43
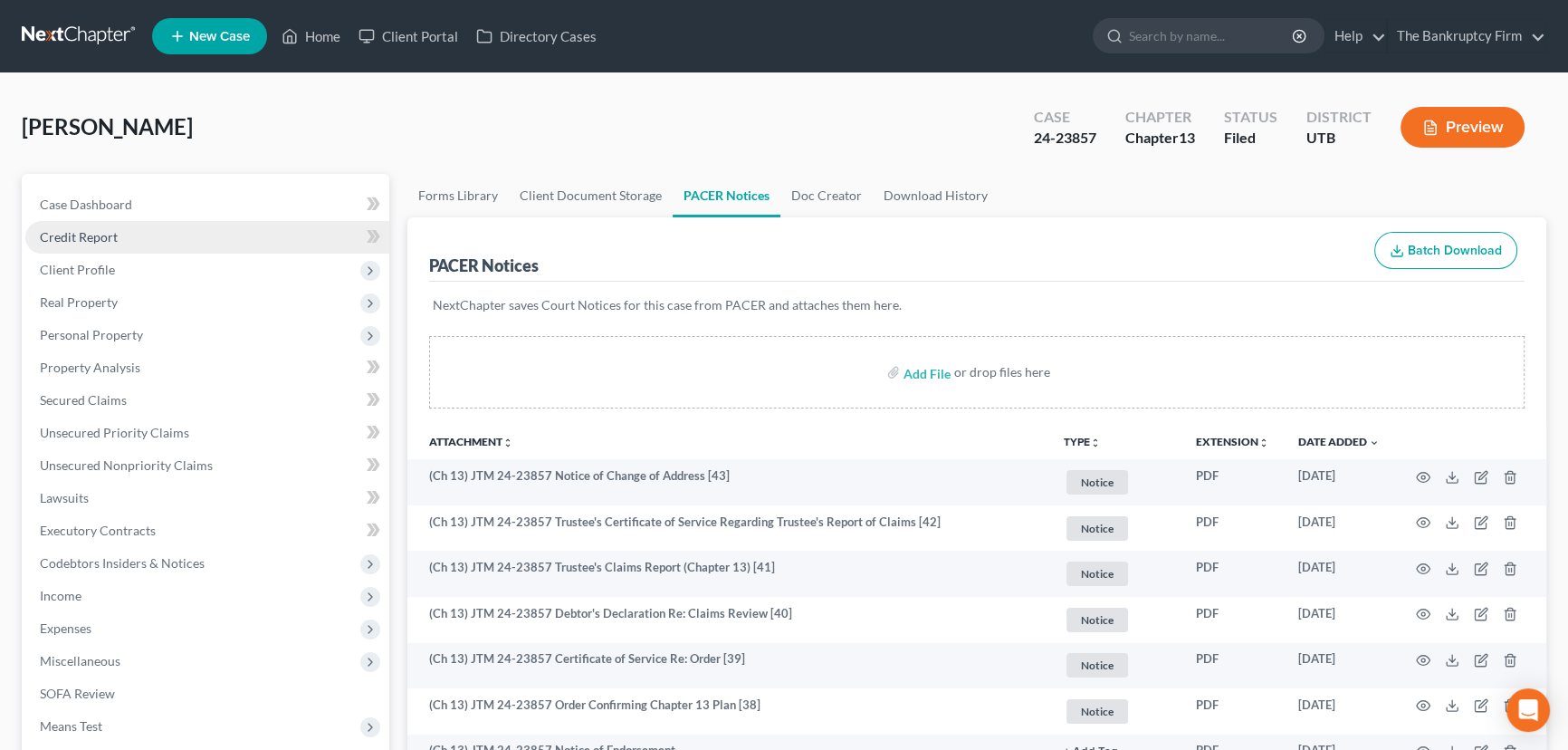
drag, startPoint x: 73, startPoint y: 233, endPoint x: 72, endPoint y: 250, distance: 17.0
click at [73, 234] on span "Credit Report" at bounding box center [79, 237] width 78 height 16
click at [76, 264] on span "Client Profile" at bounding box center [77, 270] width 75 height 16
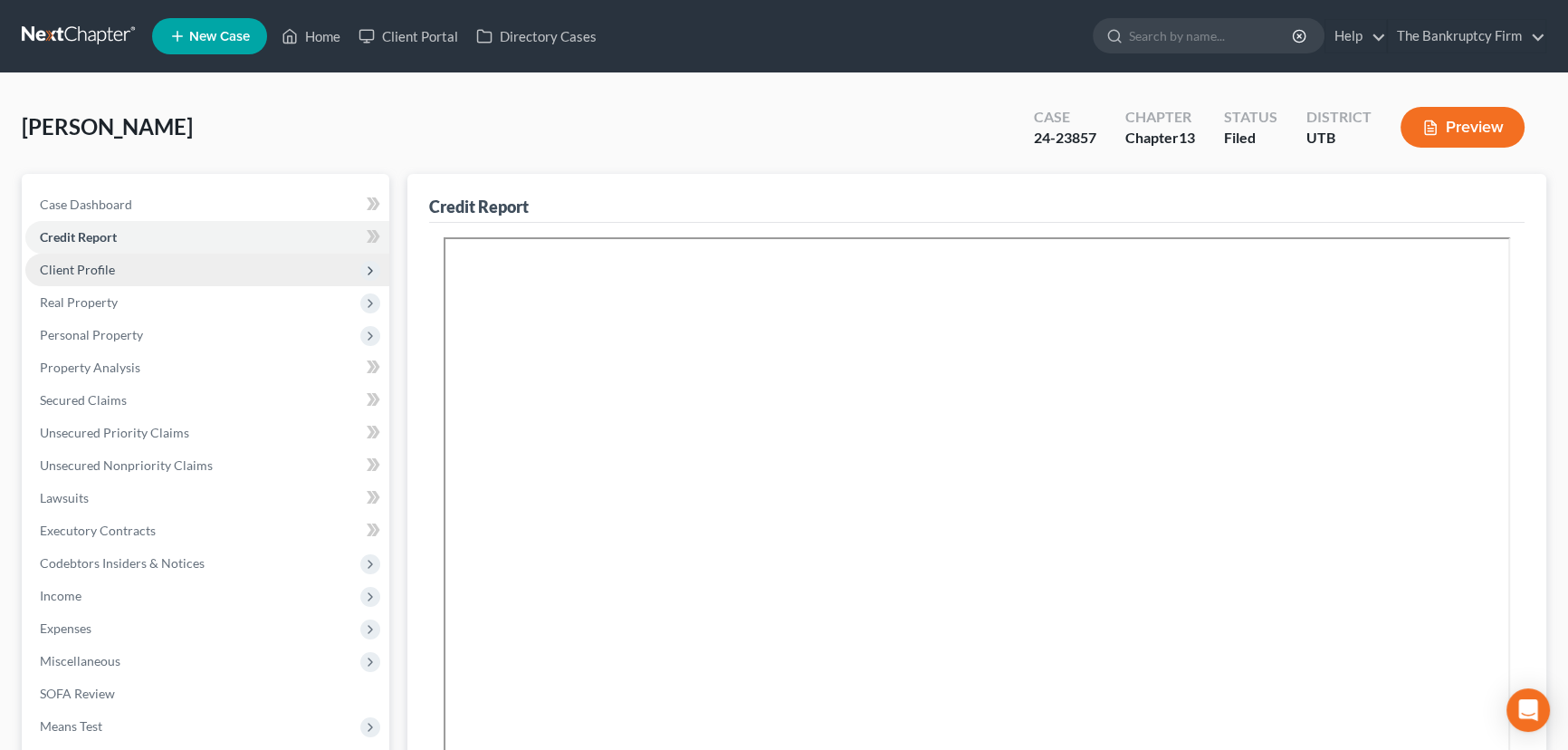
click at [81, 268] on span "Client Profile" at bounding box center [77, 270] width 75 height 16
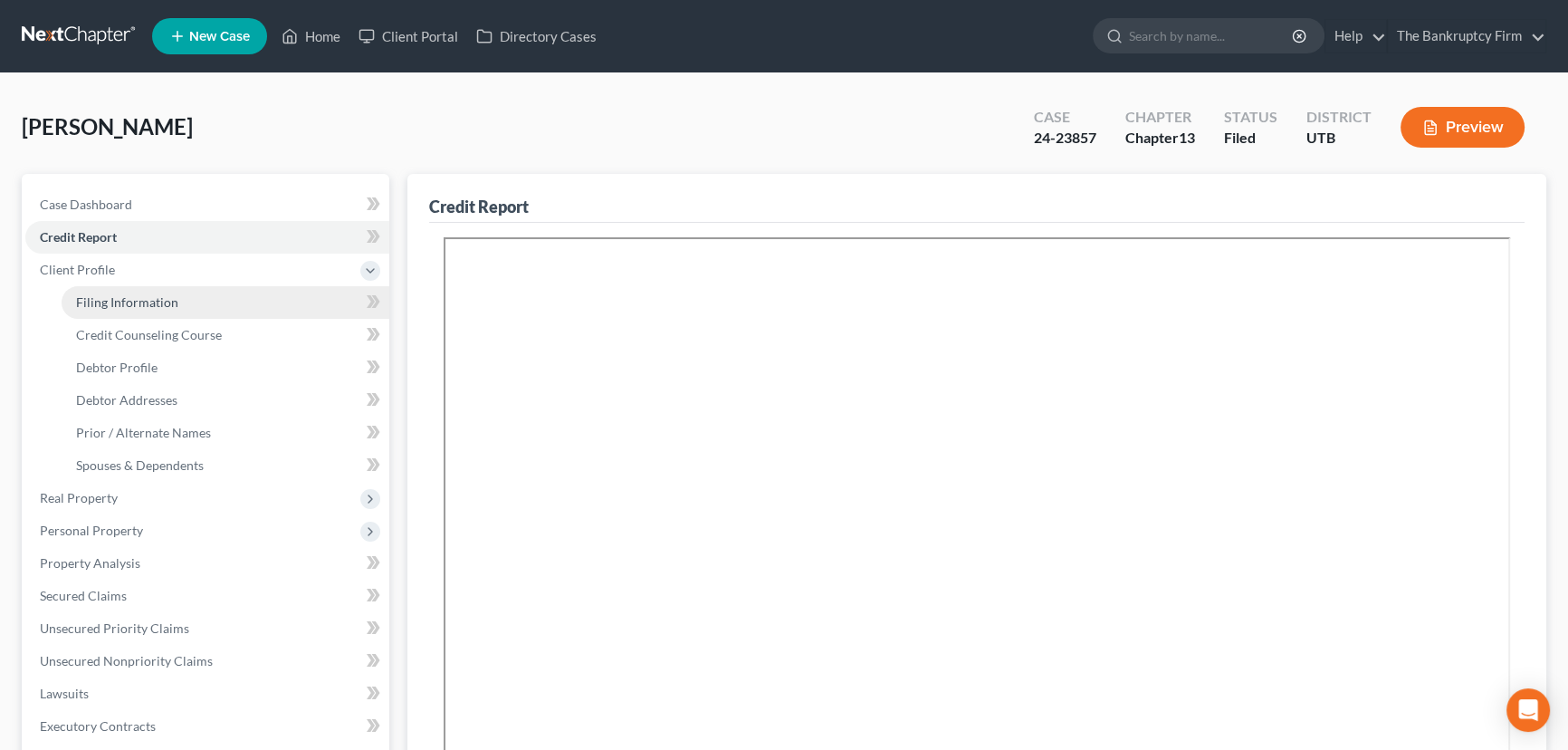
click at [112, 299] on span "Filing Information" at bounding box center [127, 302] width 103 height 16
select select "1"
select select "0"
select select "3"
select select "46"
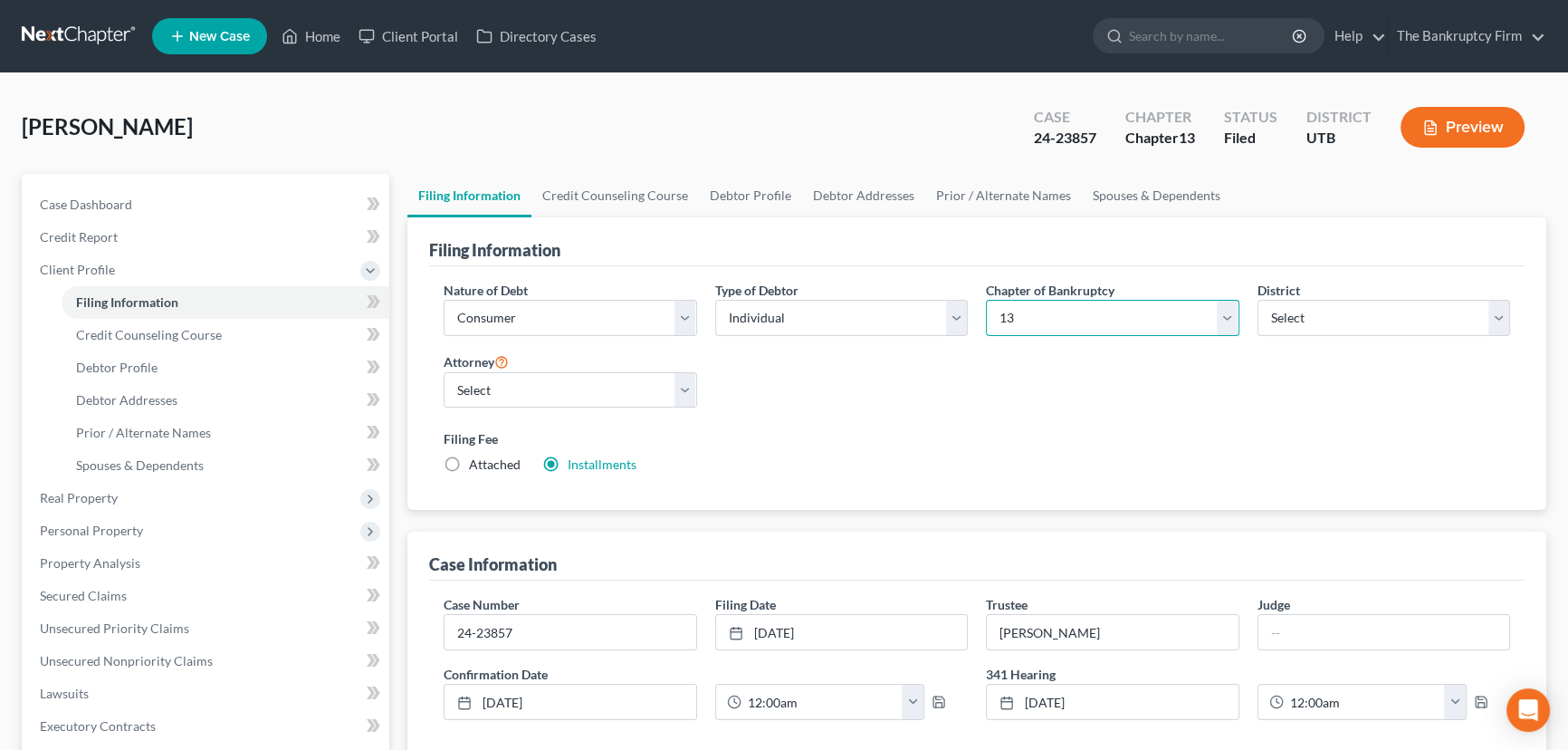
click at [1053, 314] on select "Select 7 11 12 13" at bounding box center [1112, 318] width 253 height 36
select select "0"
click at [986, 300] on select "Select 7 11 12 13" at bounding box center [1112, 318] width 253 height 36
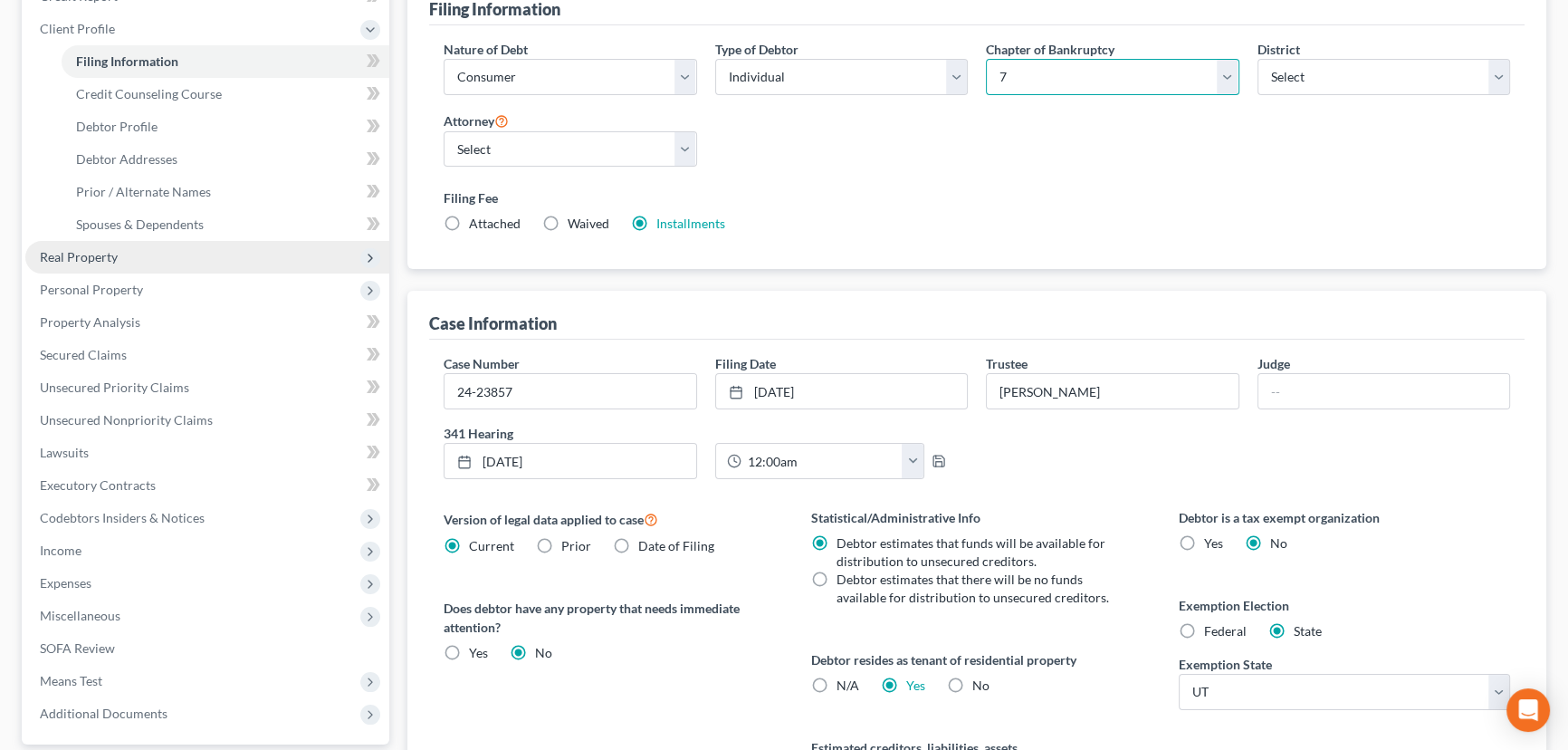
scroll to position [246, 0]
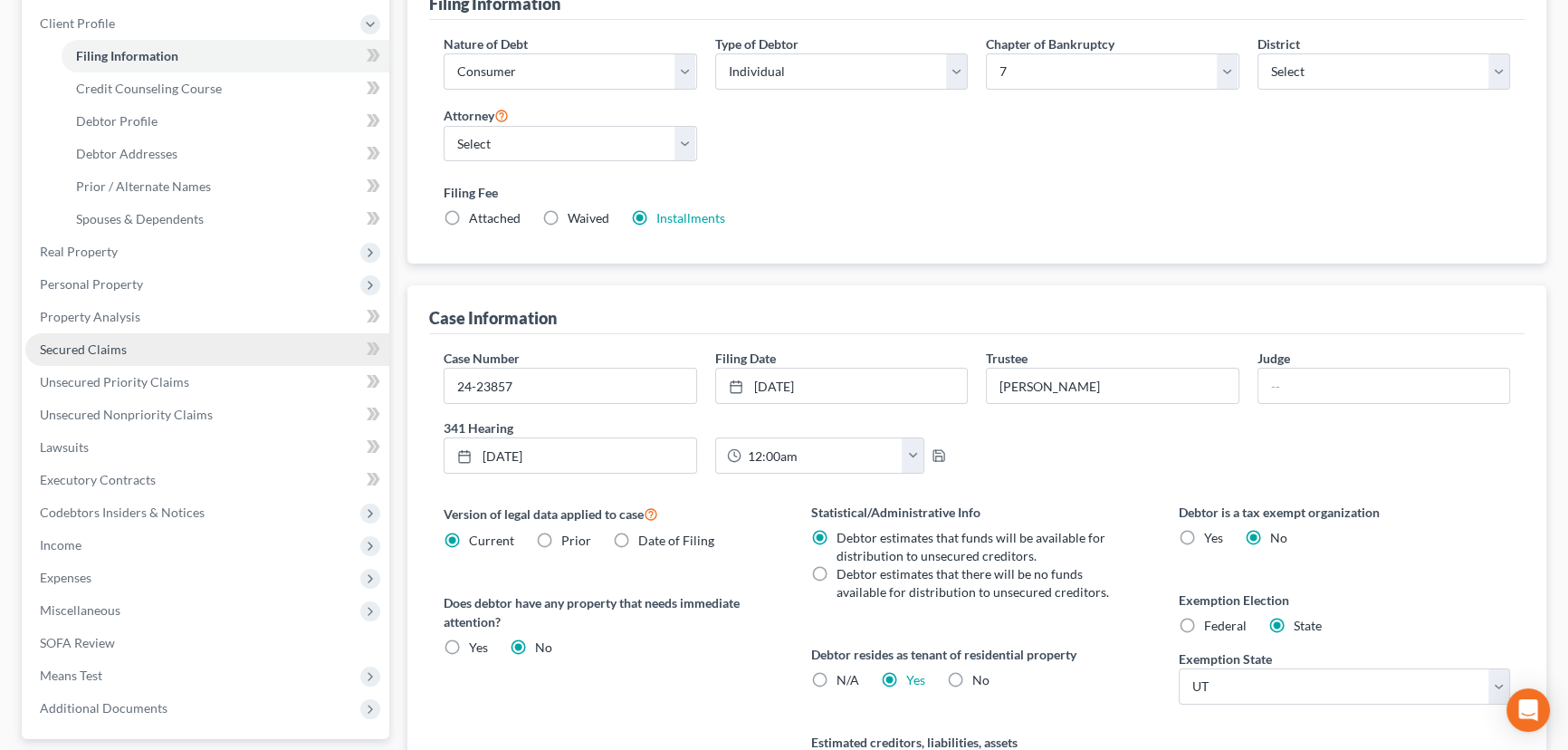
click at [109, 348] on span "Secured Claims" at bounding box center [83, 349] width 87 height 16
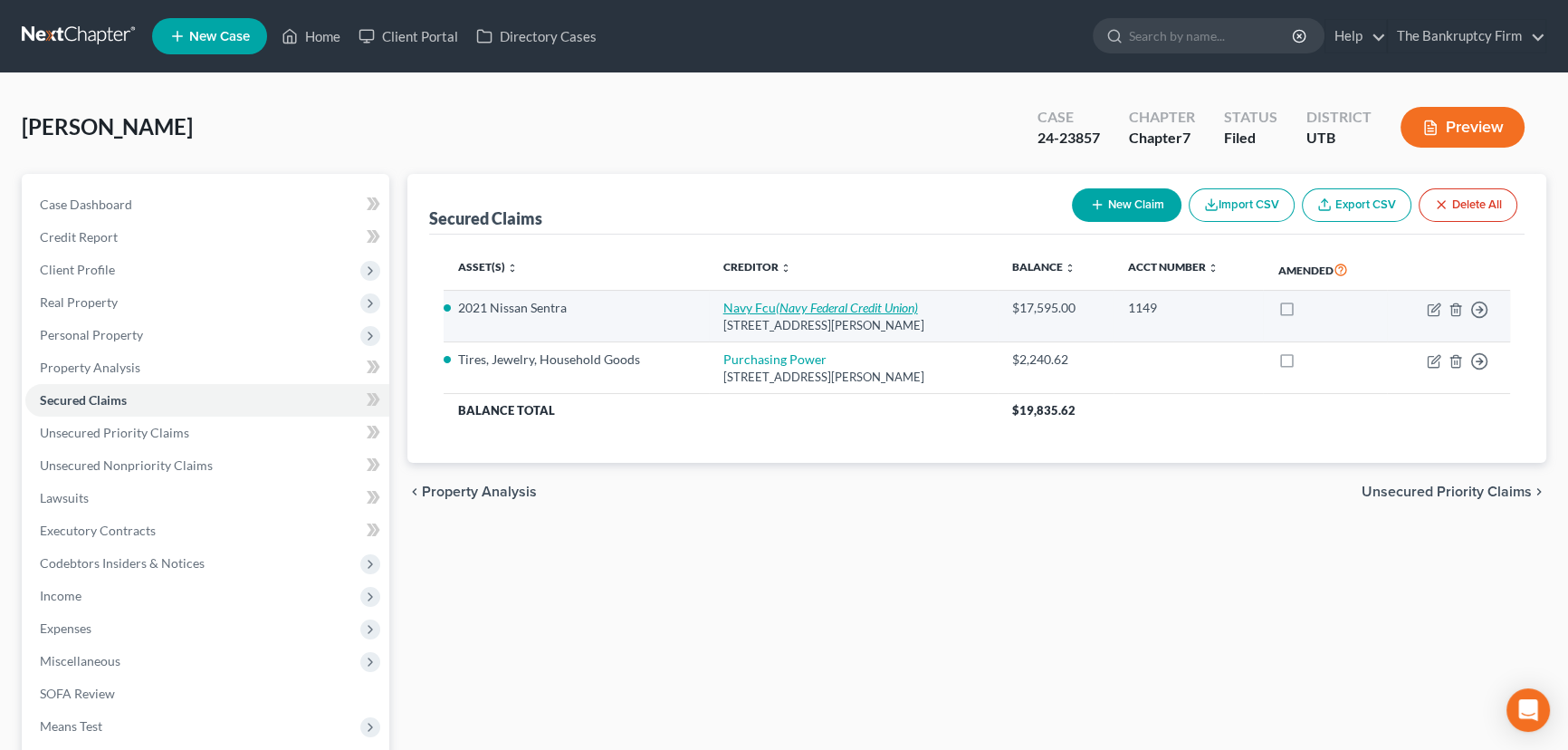
click at [742, 304] on link "Navy Fcu (Navy Federal Credit Union)" at bounding box center [820, 308] width 195 height 16
select select "48"
select select "0"
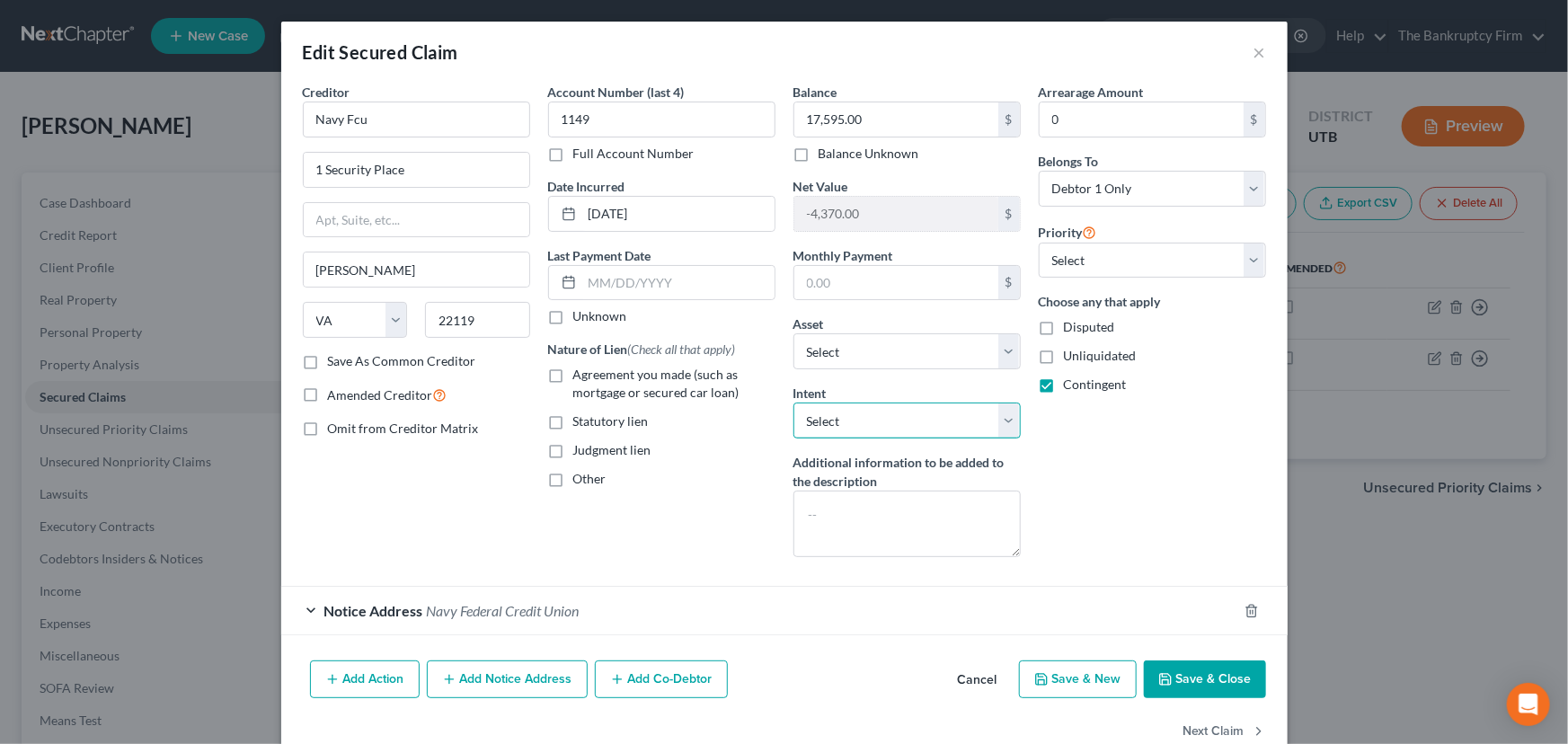
click at [852, 427] on select "Select Surrender Redeem Reaffirm Avoid Other" at bounding box center [907, 420] width 227 height 36
click at [224, 104] on div "Edit Secured Claim × Creditor * Navy Fcu 1 Security Place Merrifield State AL A…" at bounding box center [784, 372] width 1568 height 744
click at [827, 423] on select "Select Surrender Redeem Reaffirm Avoid Other" at bounding box center [907, 420] width 227 height 36
select select "0"
click at [794, 403] on select "Select Surrender Redeem Reaffirm Avoid Other" at bounding box center [907, 420] width 227 height 36
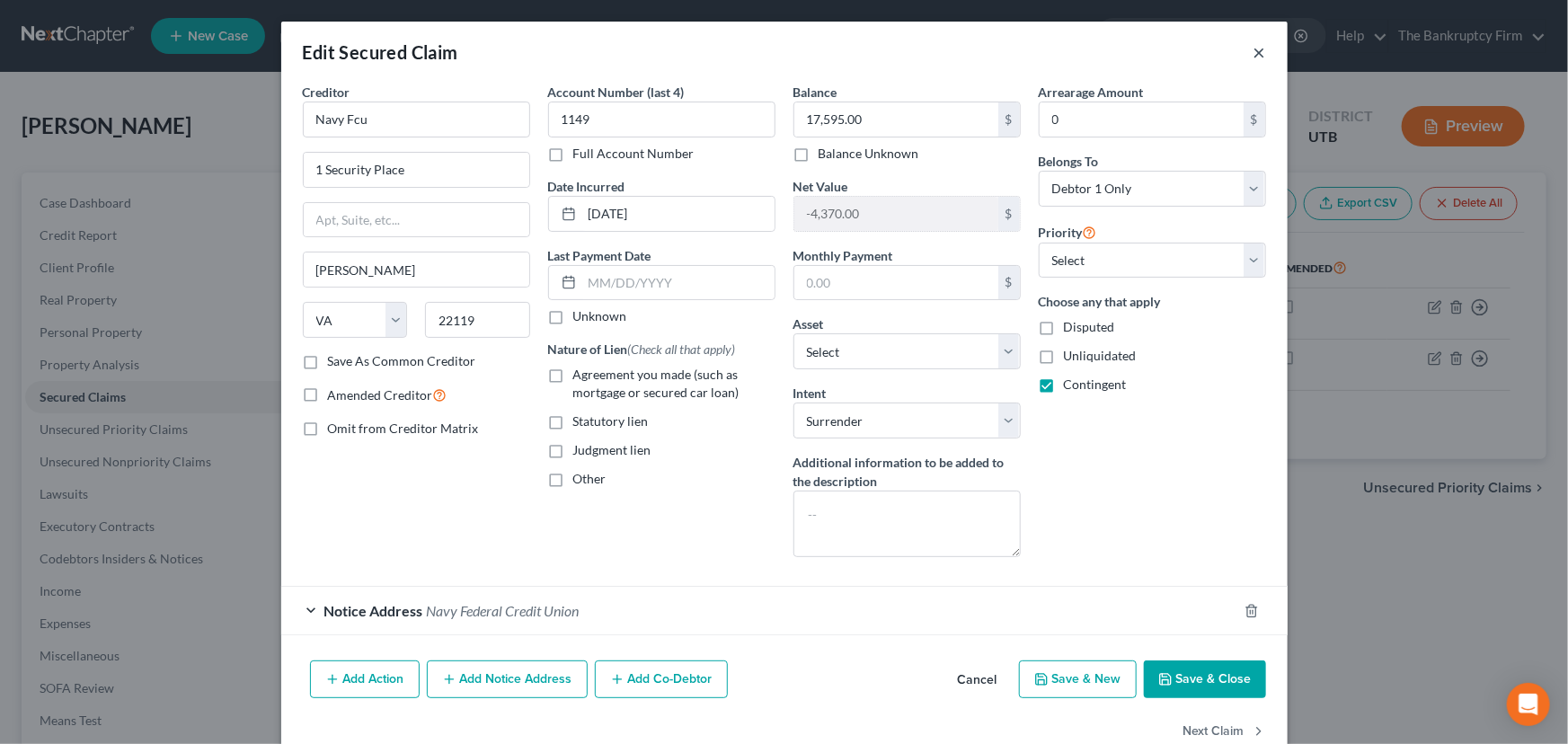
click at [1255, 55] on button "×" at bounding box center [1259, 52] width 13 height 21
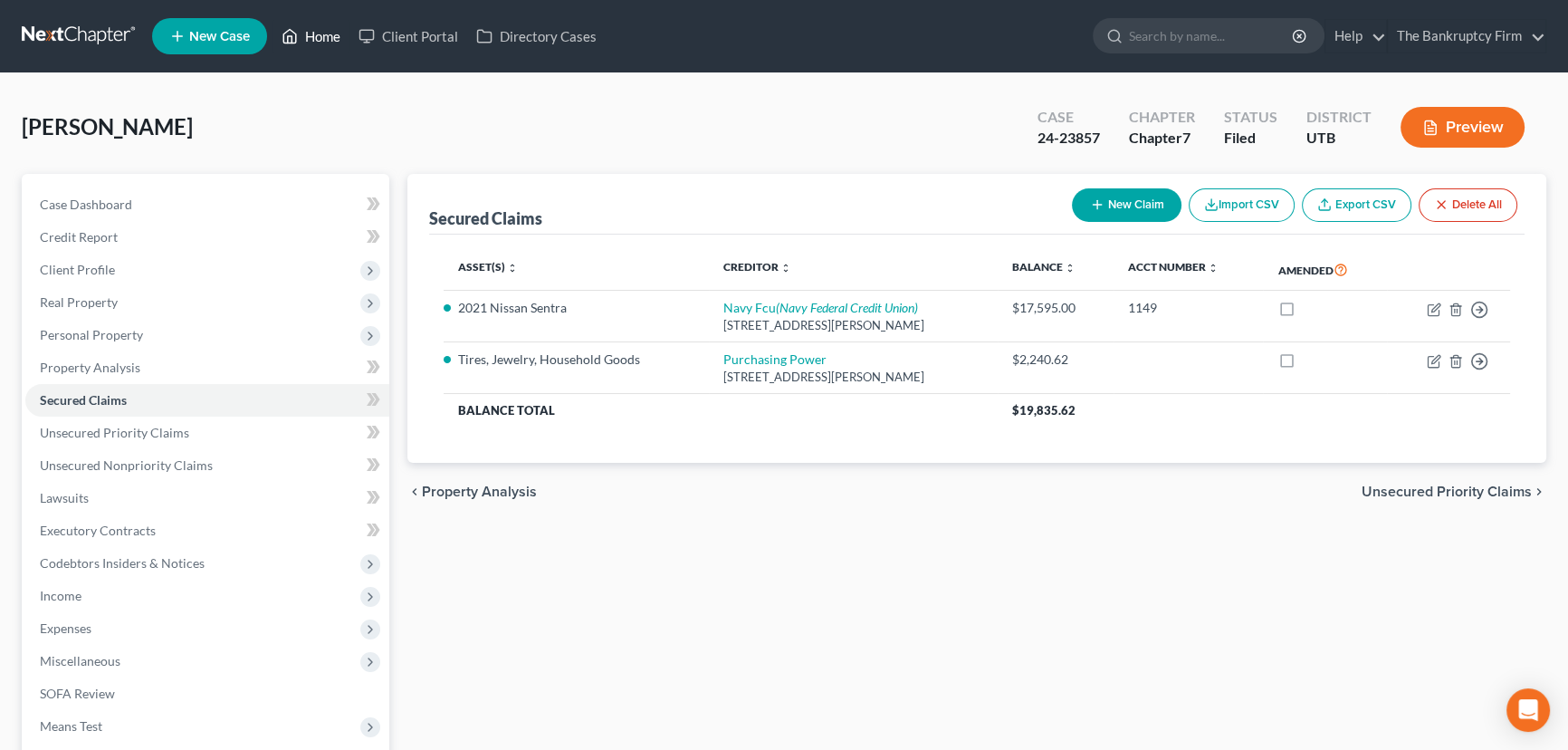
click at [315, 36] on link "Home" at bounding box center [311, 35] width 77 height 32
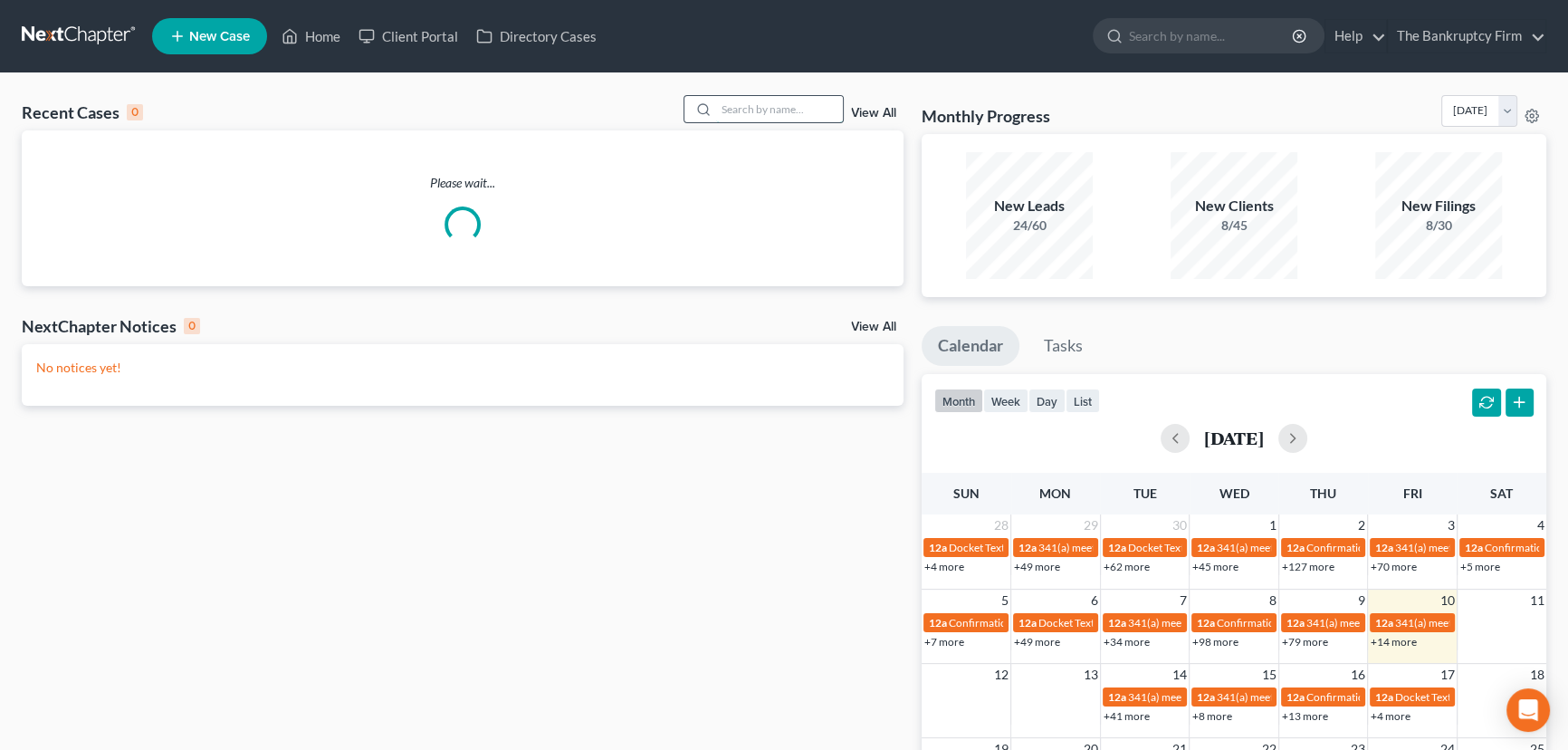
click at [729, 108] on input "search" at bounding box center [780, 109] width 127 height 26
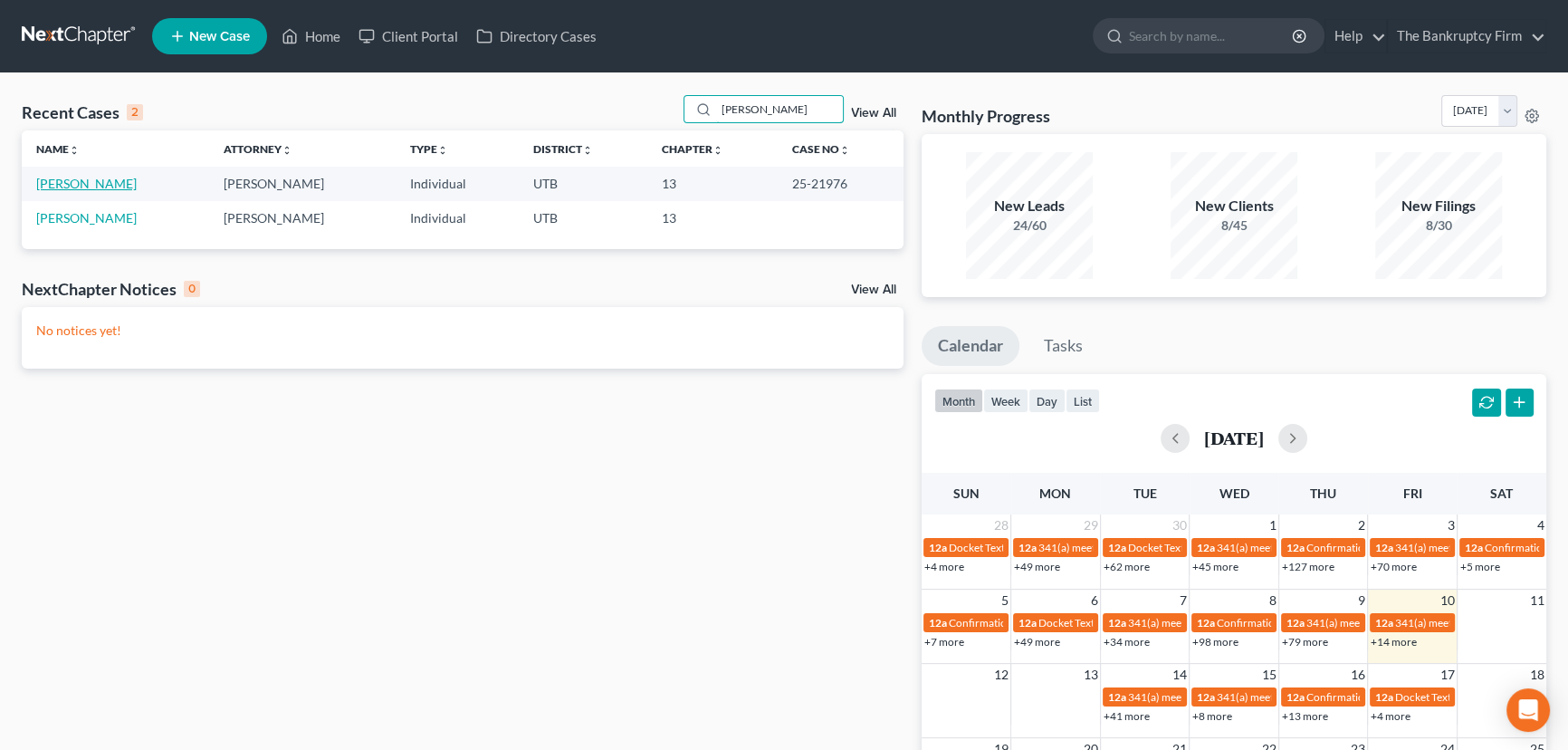
type input "Isaac"
click at [58, 187] on link "Paredes, Isaac" at bounding box center [86, 184] width 101 height 16
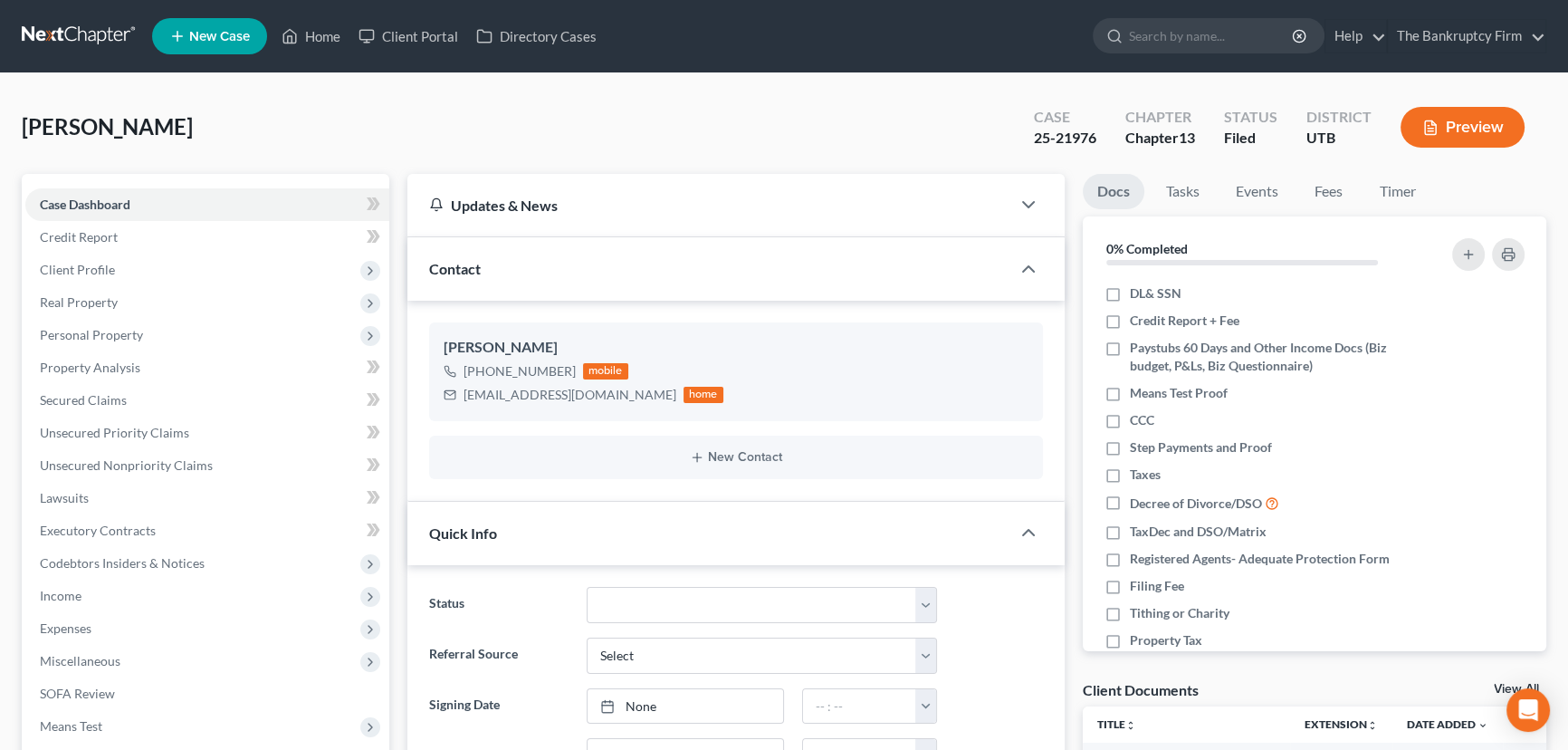
scroll to position [143, 0]
click at [84, 267] on span "Client Profile" at bounding box center [77, 270] width 75 height 16
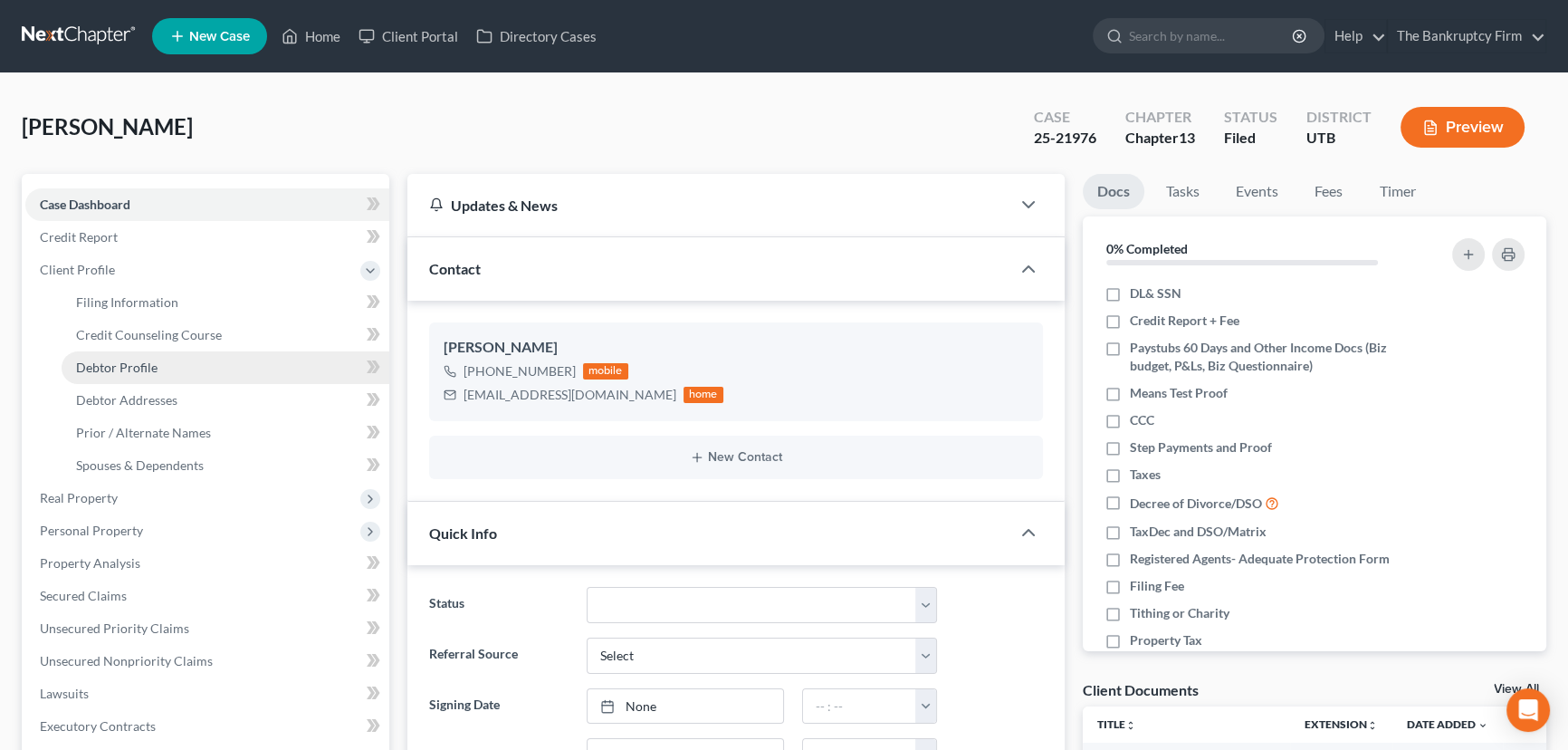
click at [132, 363] on span "Debtor Profile" at bounding box center [116, 368] width 81 height 16
select select "0"
select select "1"
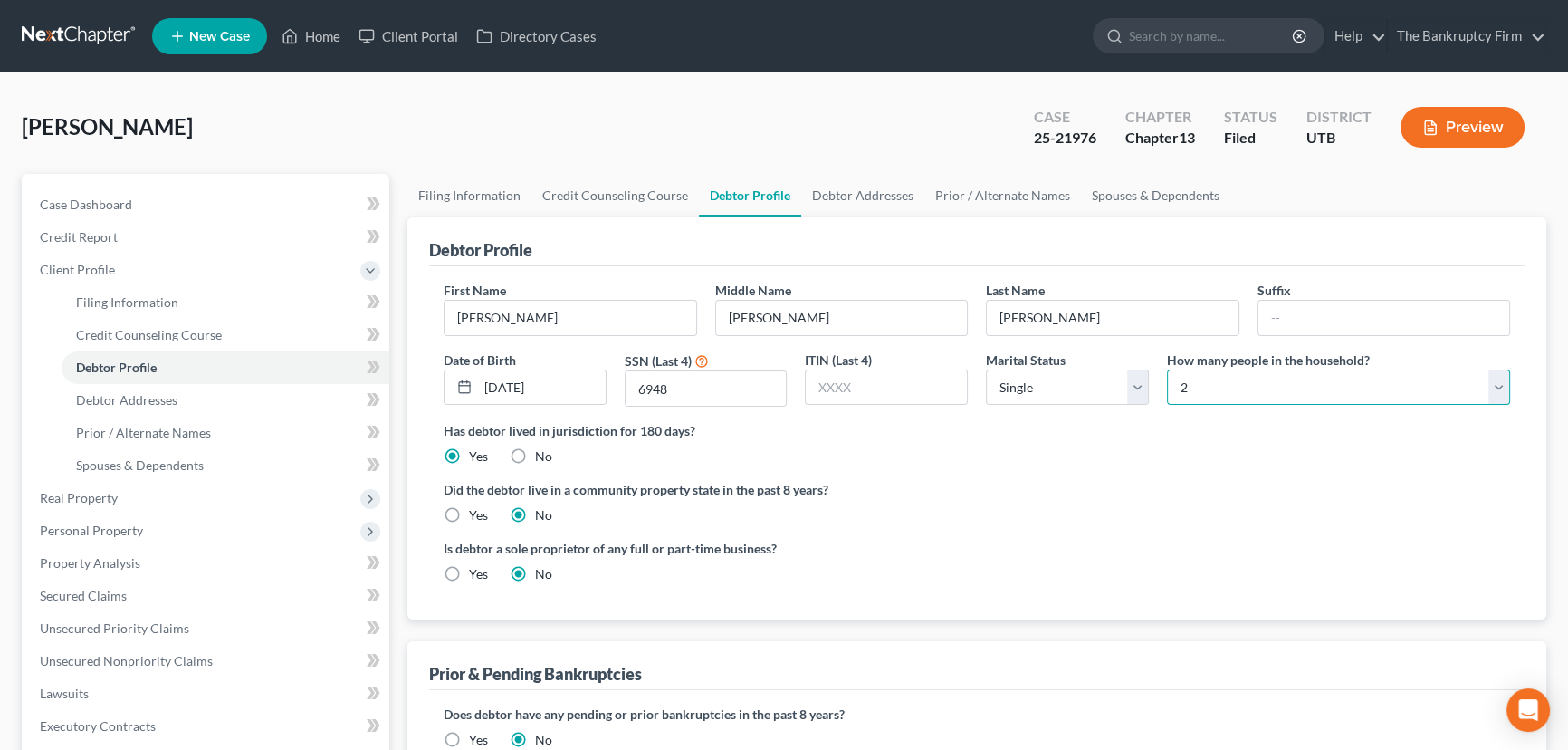
click at [1224, 388] on select "Select 1 2 3 4 5 6 7 8 9 10 11 12 13 14 15 16 17 18 19 20" at bounding box center [1338, 387] width 343 height 36
drag, startPoint x: 1224, startPoint y: 388, endPoint x: 1130, endPoint y: 352, distance: 100.7
click at [1224, 388] on select "Select 1 2 3 4 5 6 7 8 9 10 11 12 13 14 15 16 17 18 19 20" at bounding box center [1338, 387] width 343 height 36
click at [459, 190] on link "Filing Information" at bounding box center [469, 196] width 124 height 43
select select "1"
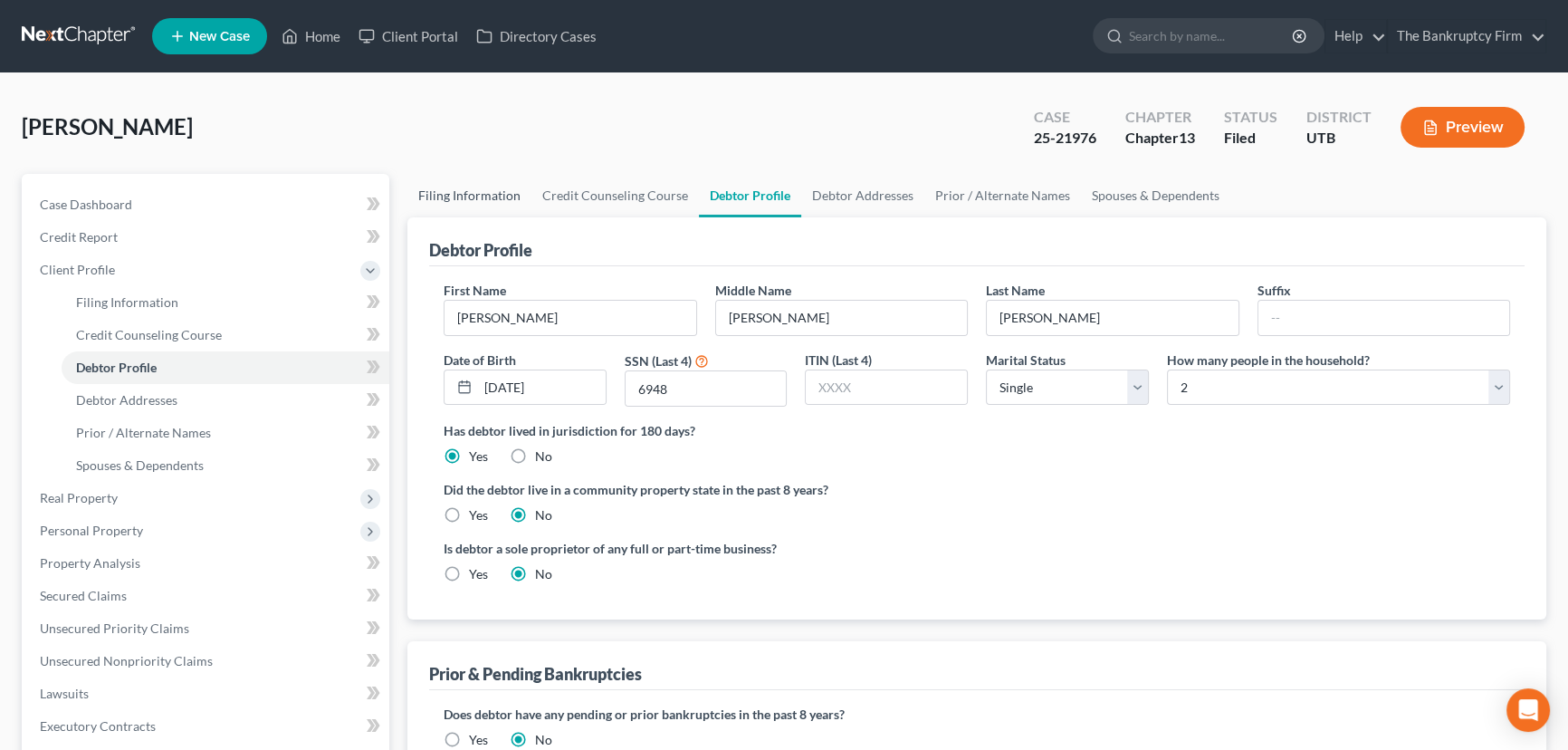
select select "0"
select select "3"
select select "81"
select select "0"
select select "46"
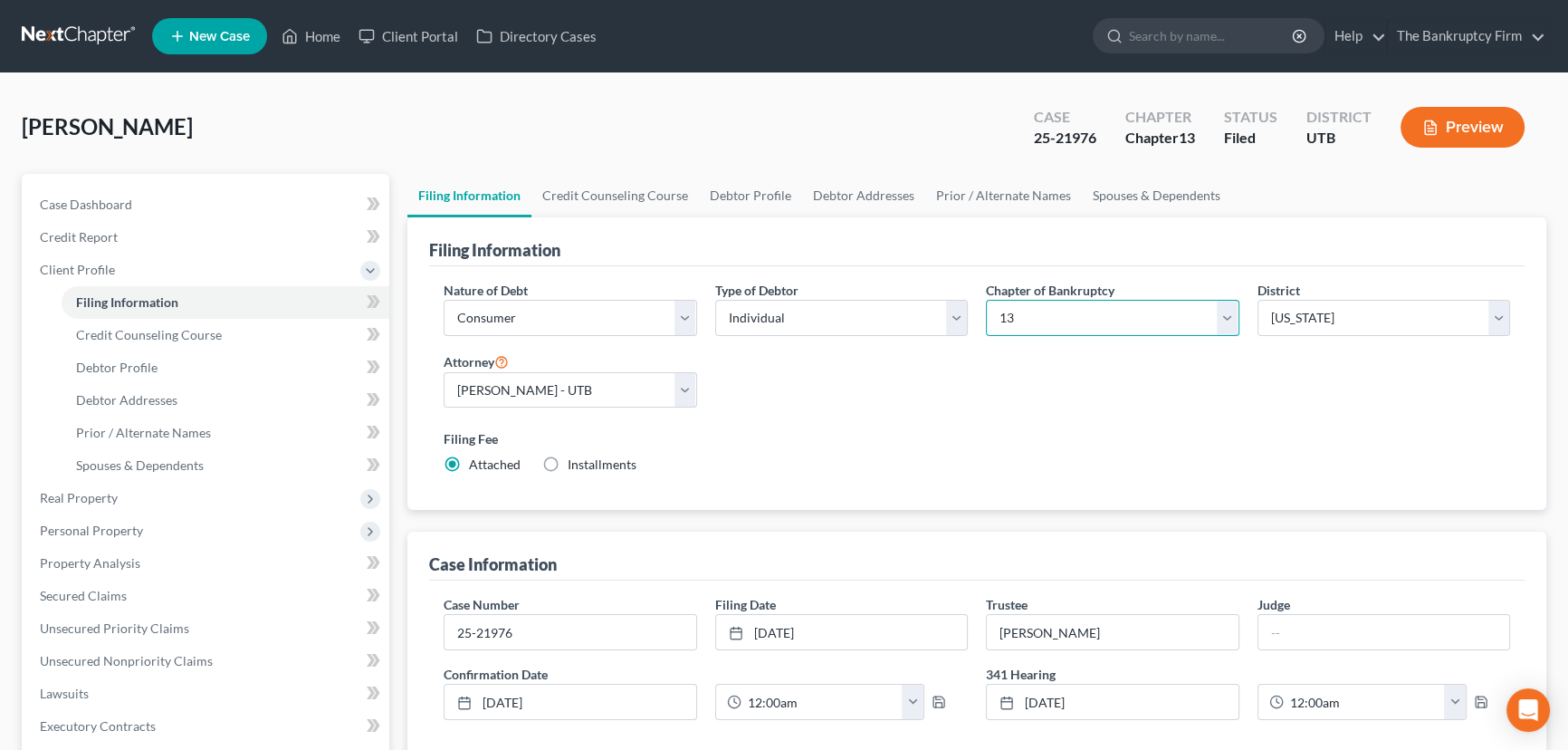
click at [1081, 317] on select "Select 7 11 12 13" at bounding box center [1112, 318] width 253 height 36
select select "0"
click at [986, 300] on select "Select 7 11 12 13" at bounding box center [1112, 318] width 253 height 36
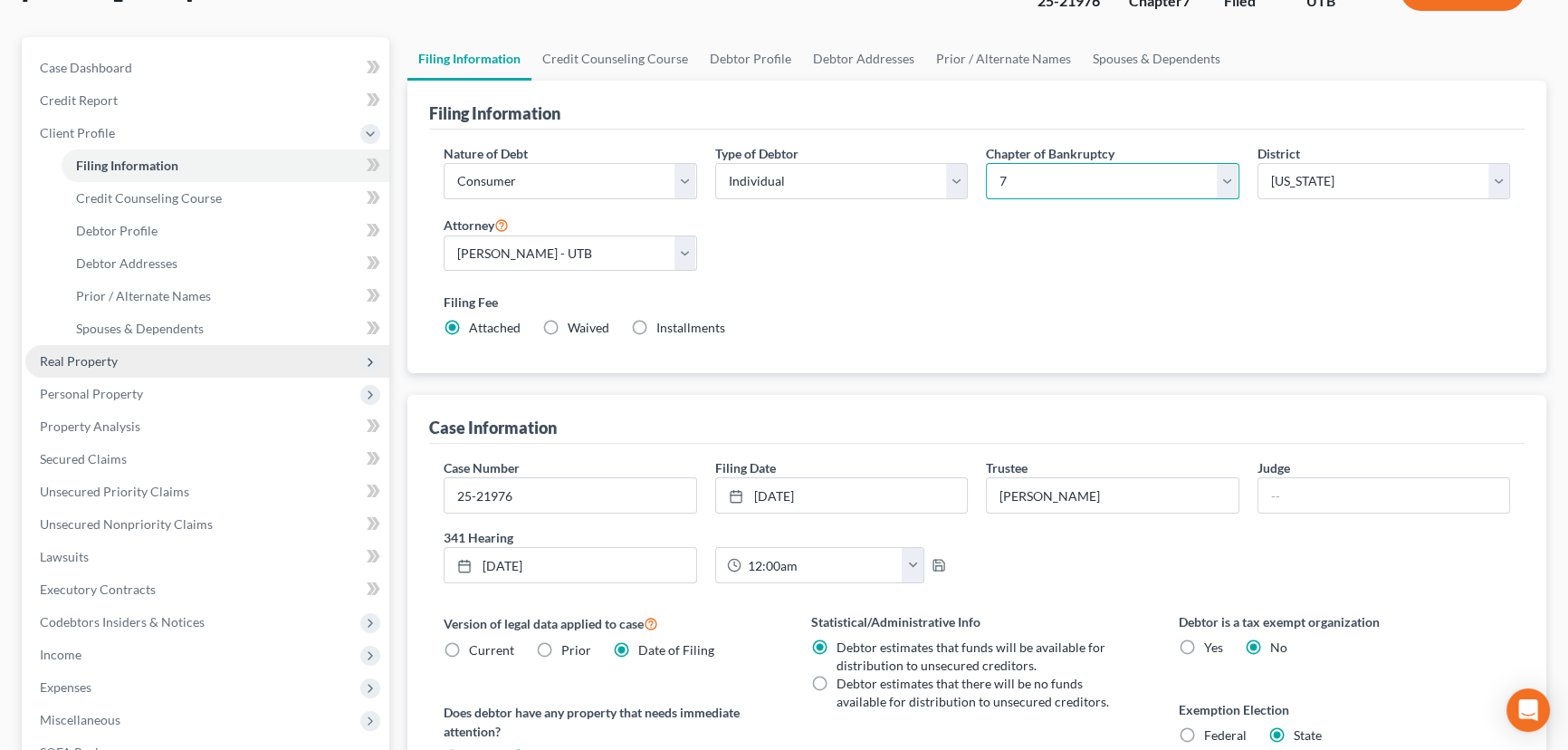
scroll to position [164, 0]
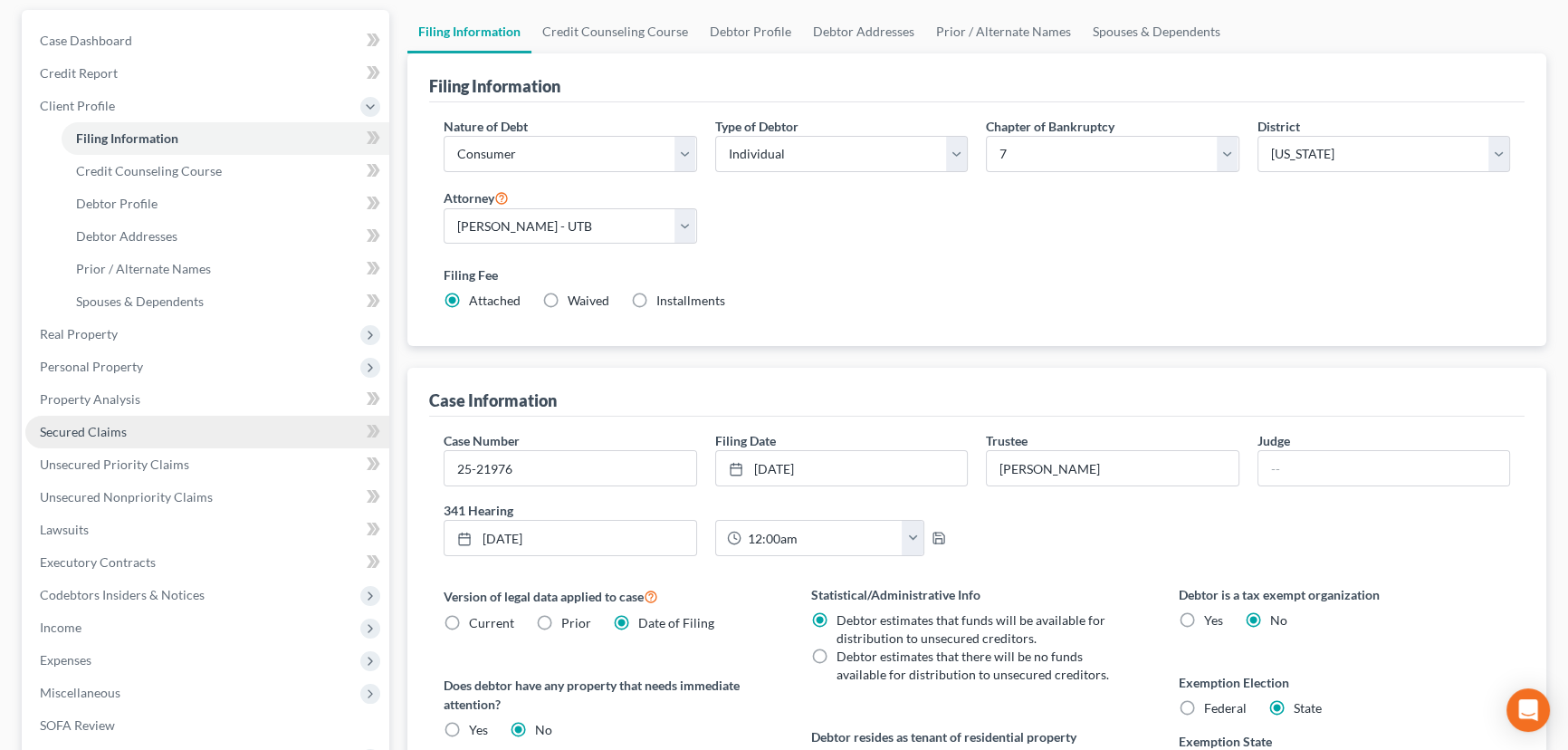
click at [52, 420] on link "Secured Claims" at bounding box center [207, 431] width 364 height 32
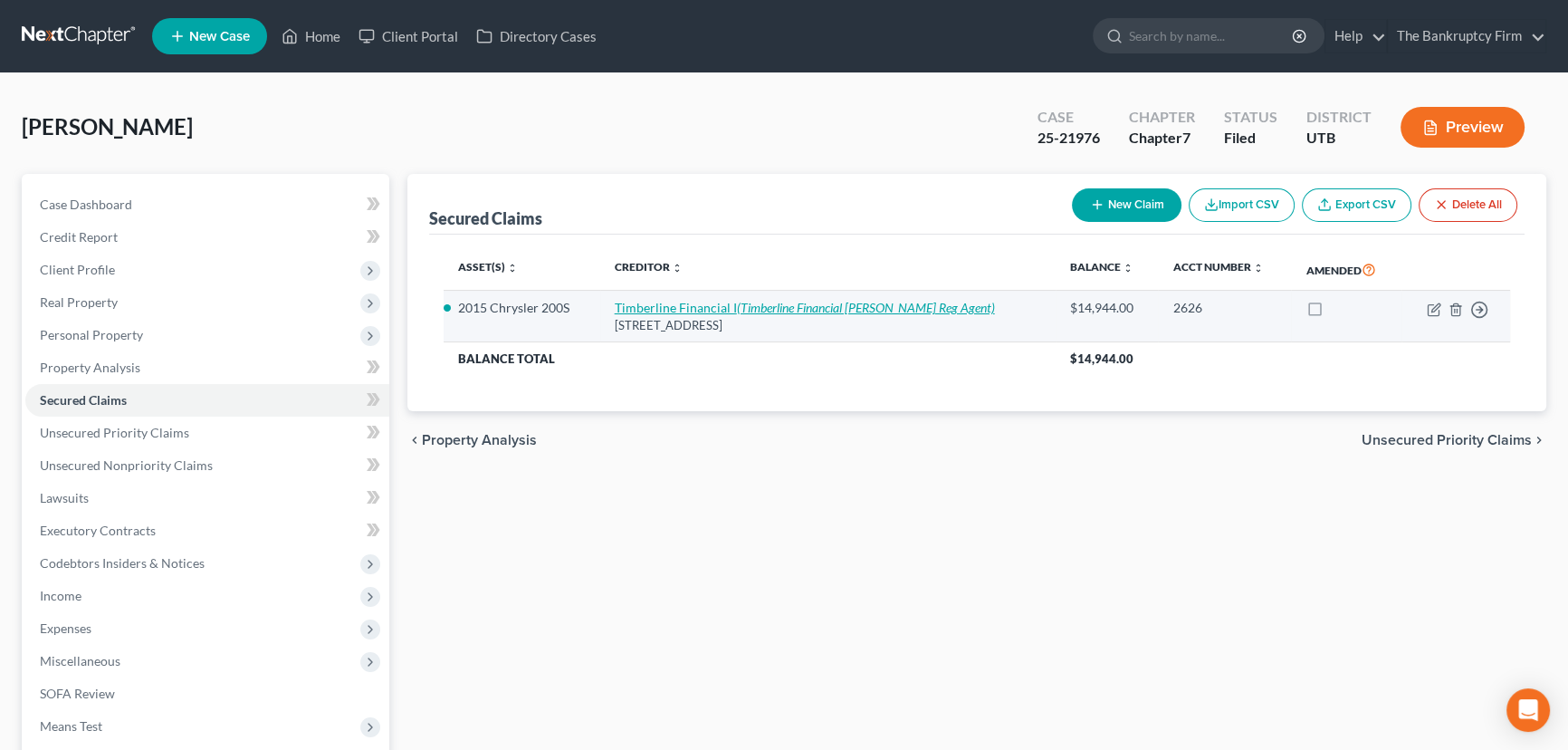
click at [656, 304] on link "Timberline Financial I (Timberline Financial Troy Long Reg Agent)" at bounding box center [805, 308] width 380 height 16
select select "46"
select select "0"
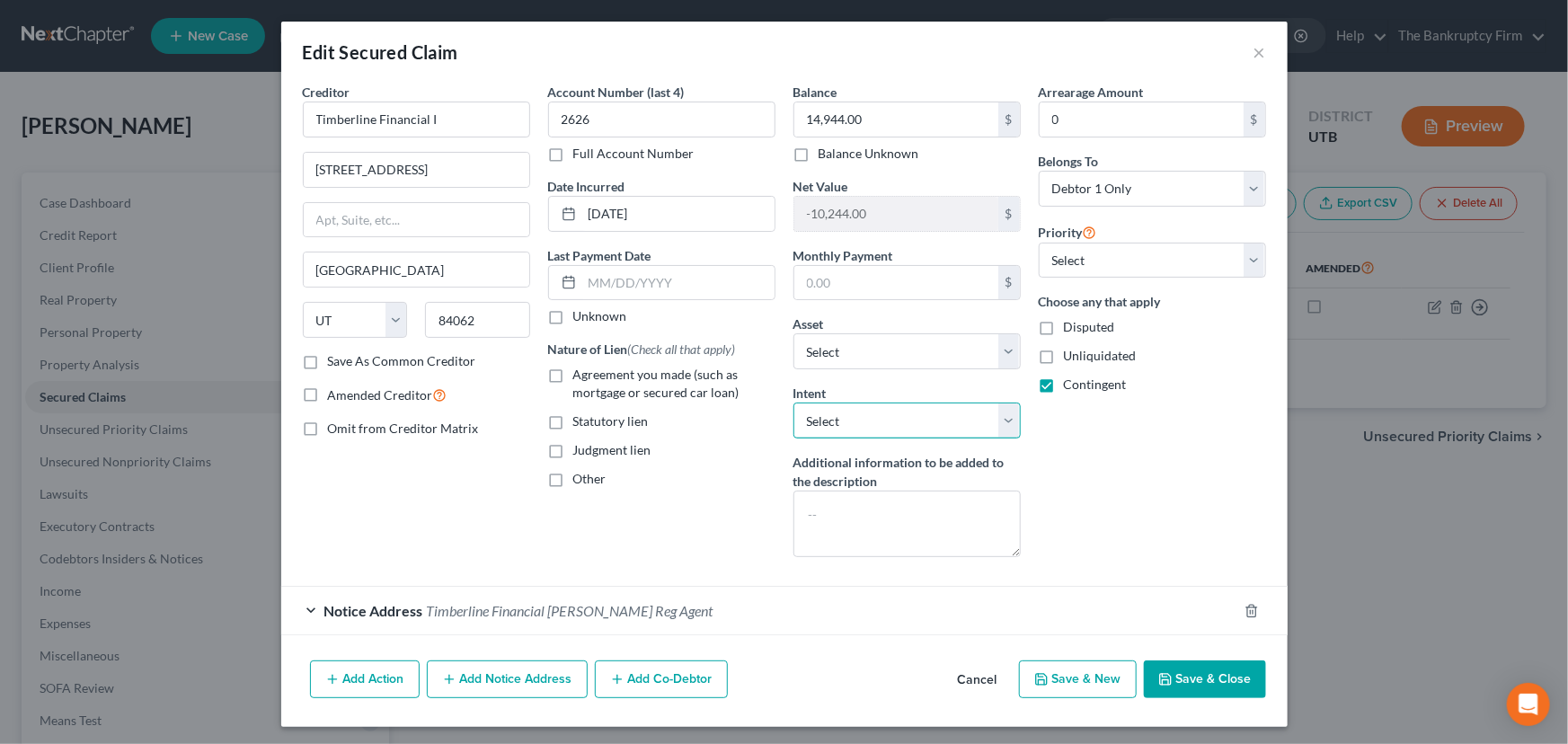
click at [901, 421] on select "Select Surrender Redeem Reaffirm Avoid Other" at bounding box center [907, 420] width 227 height 36
select select "0"
click at [794, 403] on select "Select Surrender Redeem Reaffirm Avoid Other" at bounding box center [907, 420] width 227 height 36
click at [1190, 679] on button "Save & Close" at bounding box center [1205, 679] width 122 height 38
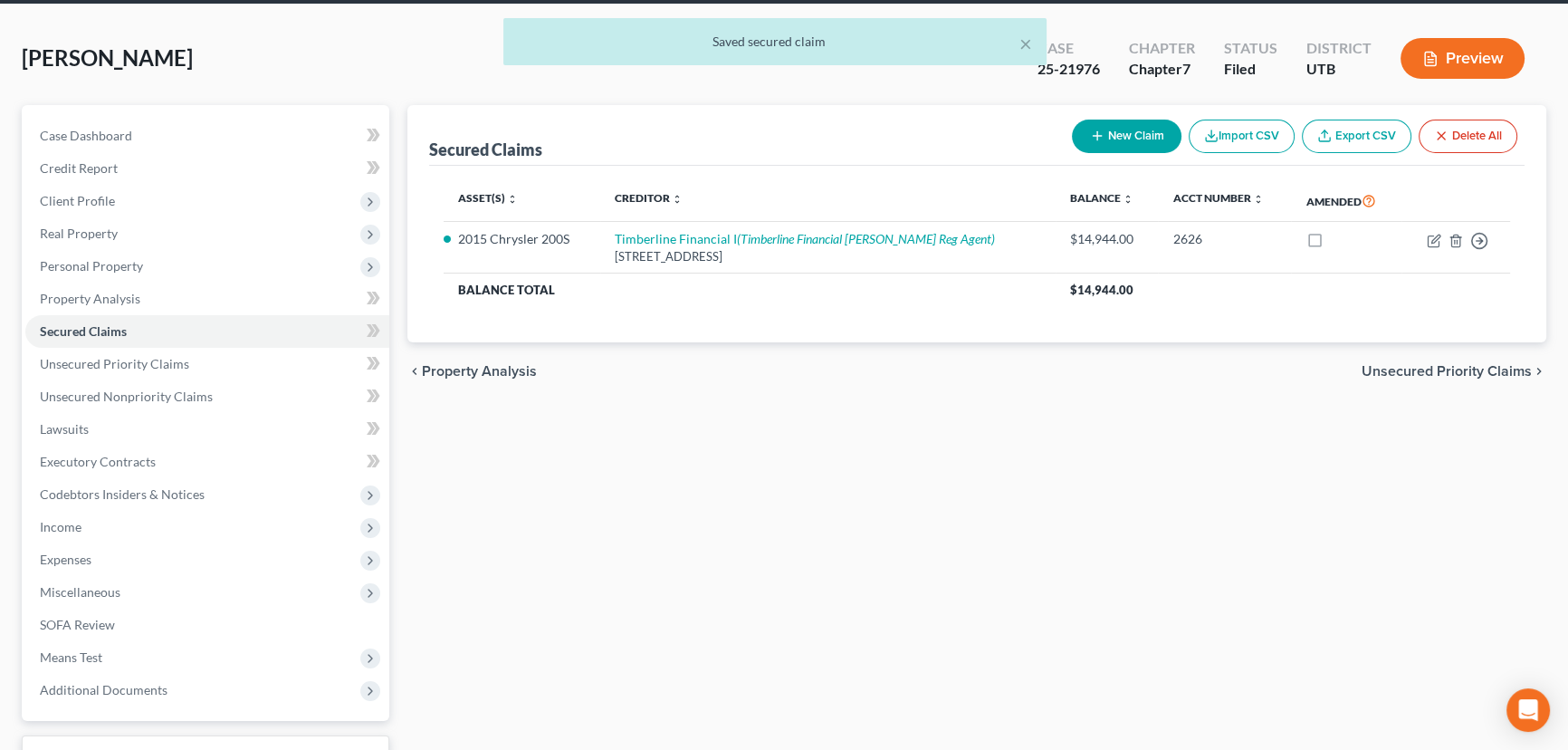
scroll to position [210, 0]
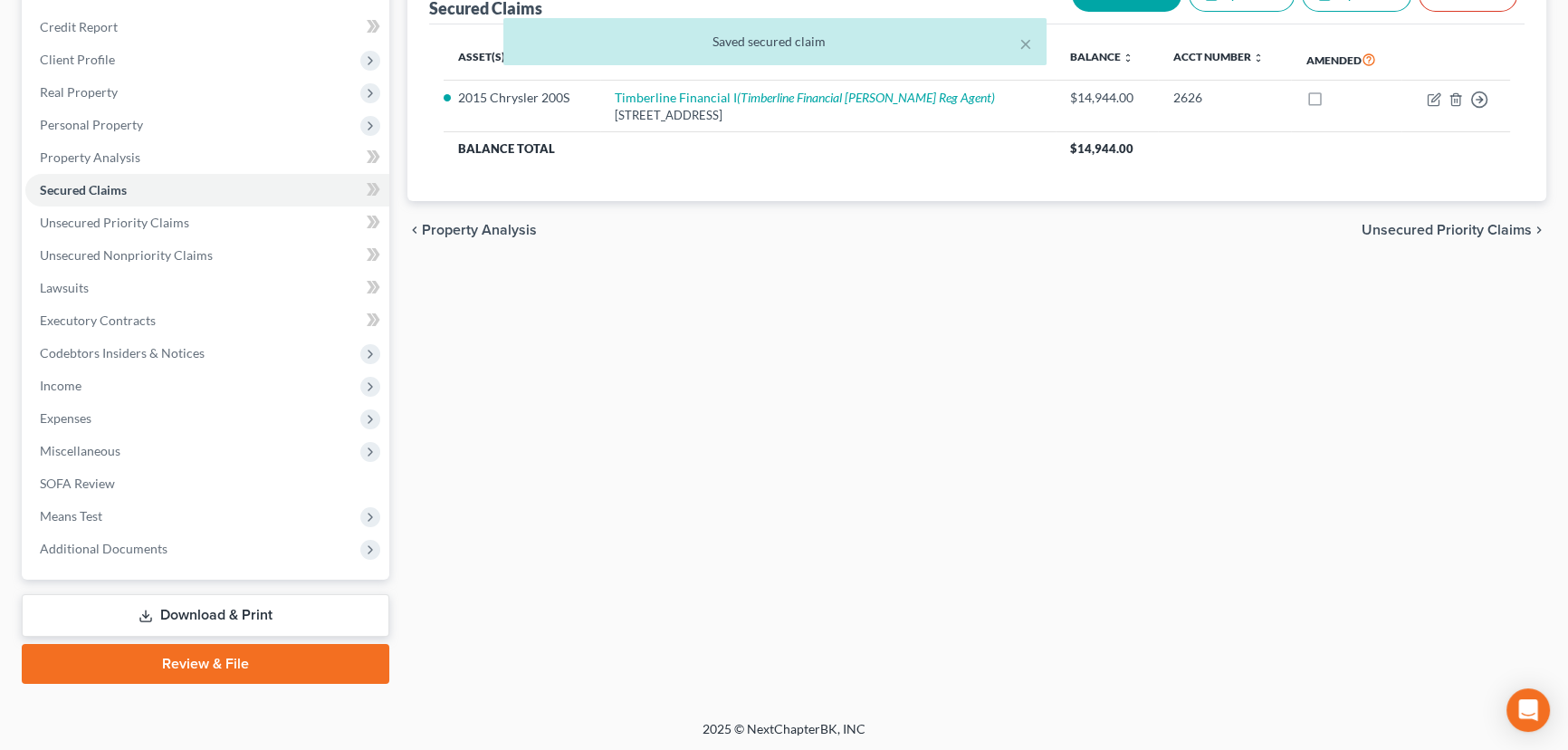
click at [179, 613] on link "Download & Print" at bounding box center [205, 616] width 368 height 43
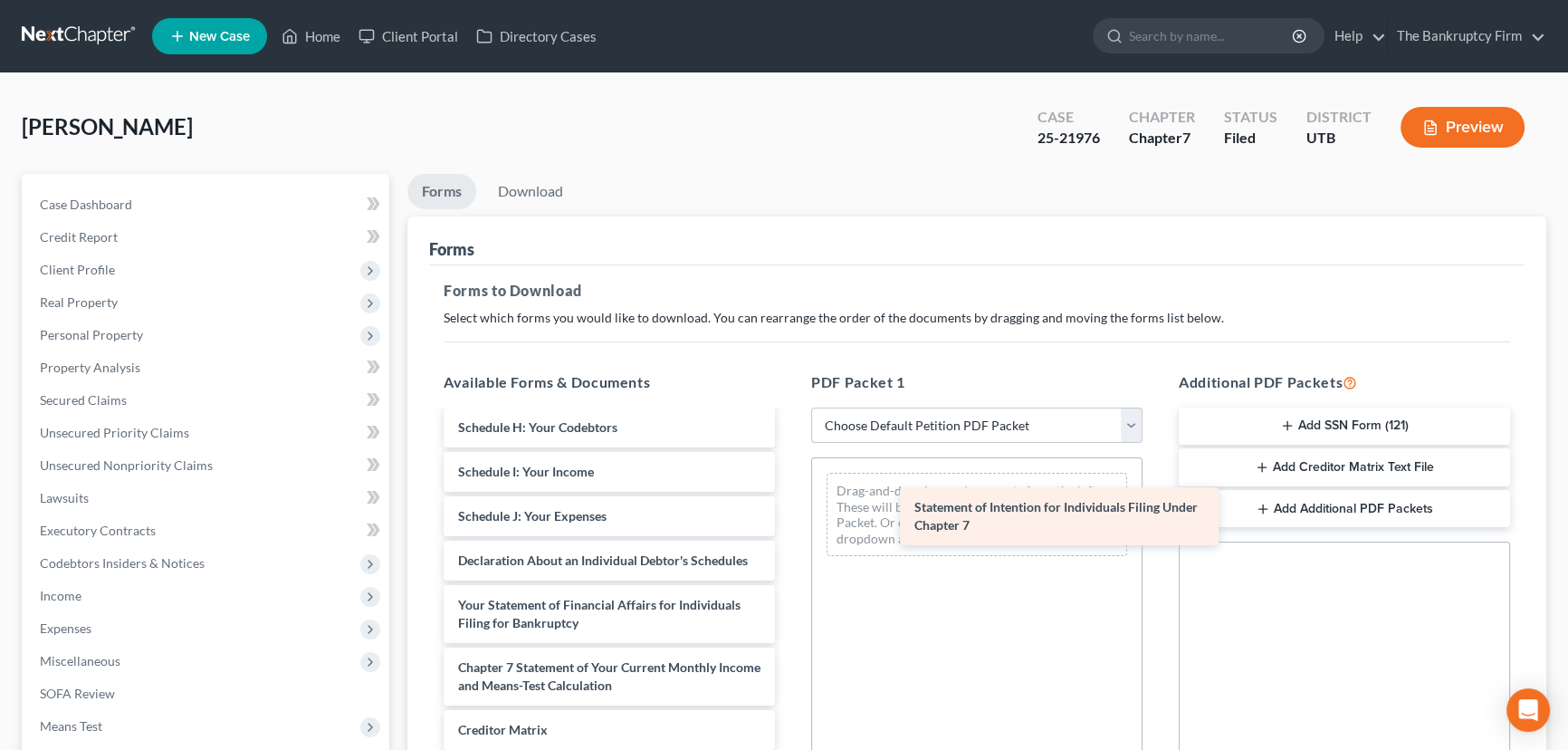
scroll to position [600, 0]
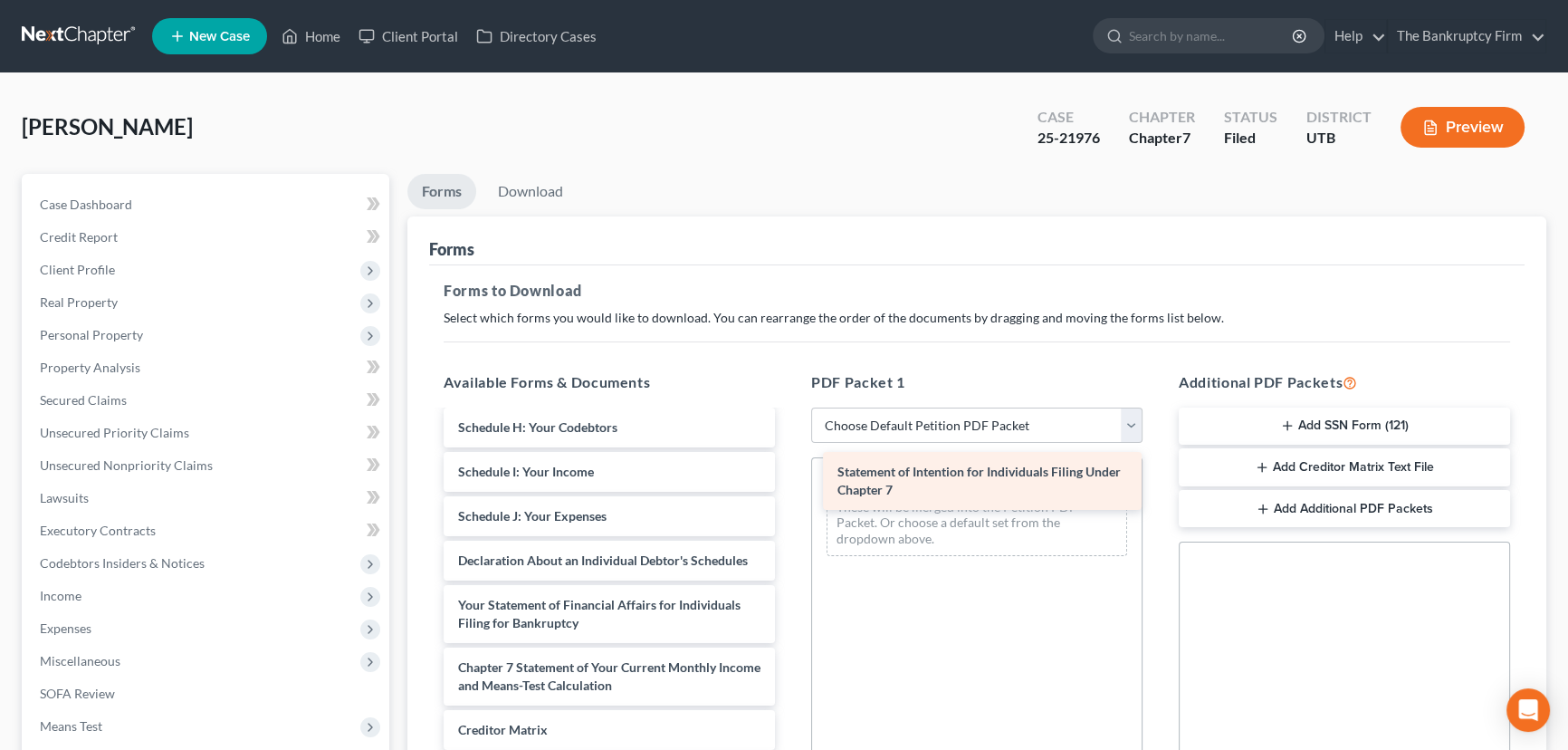
drag, startPoint x: 558, startPoint y: 611, endPoint x: 937, endPoint y: 479, distance: 401.3
click at [790, 479] on div "Statement of Intention for Individuals Filing Under Chapter 7 Chapter 13 Plan (…" at bounding box center [609, 374] width 361 height 1054
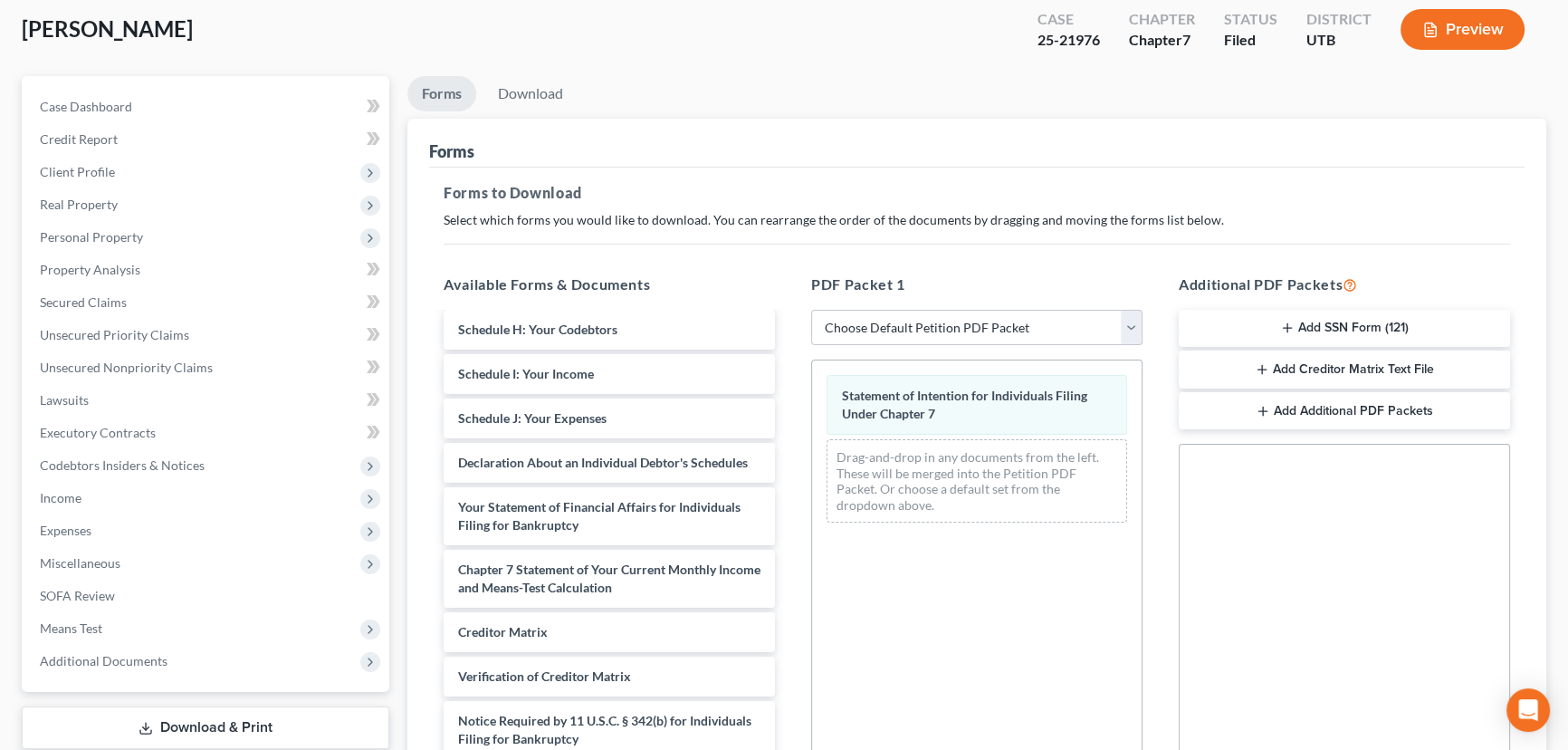
scroll to position [367, 0]
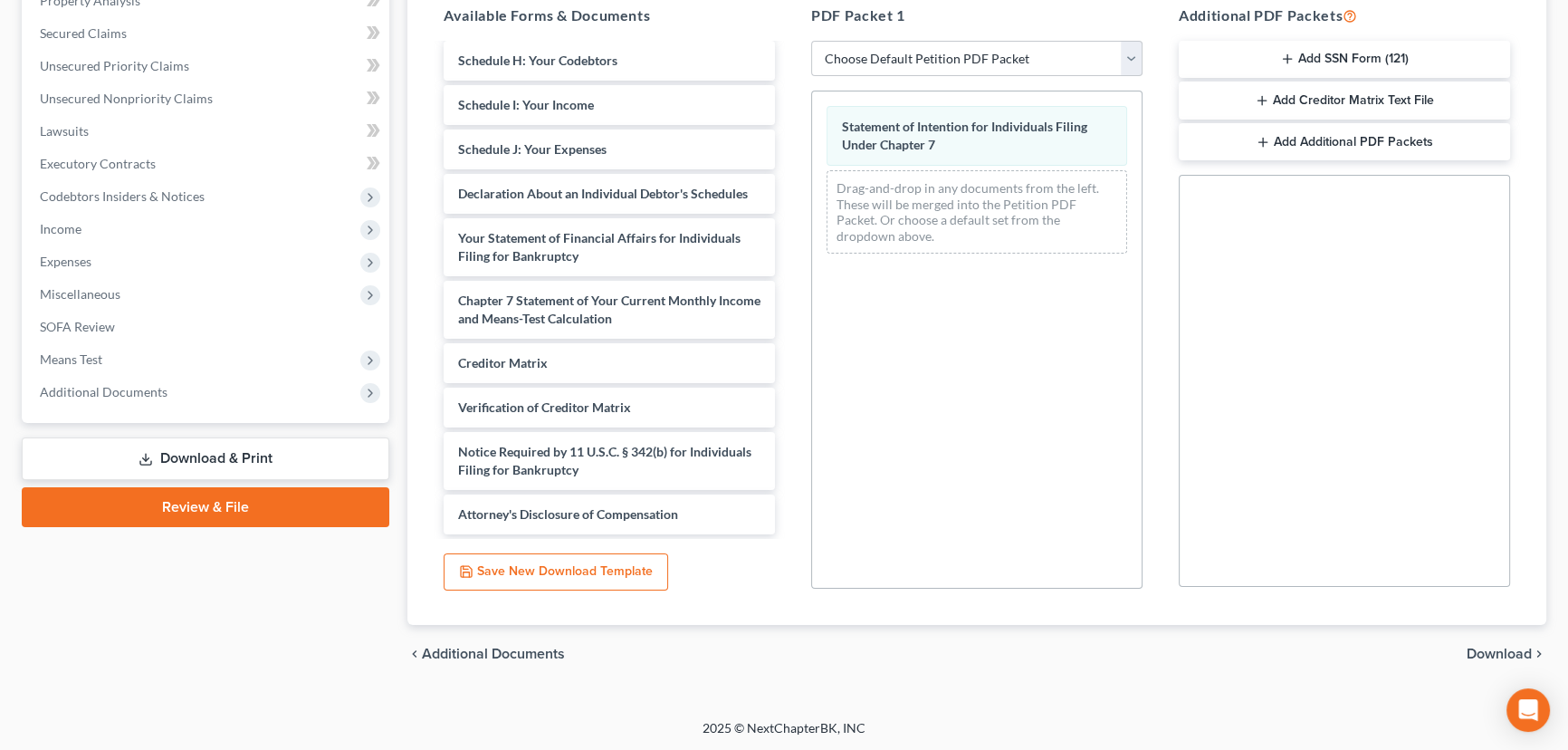
click at [1498, 655] on span "Download" at bounding box center [1499, 653] width 65 height 15
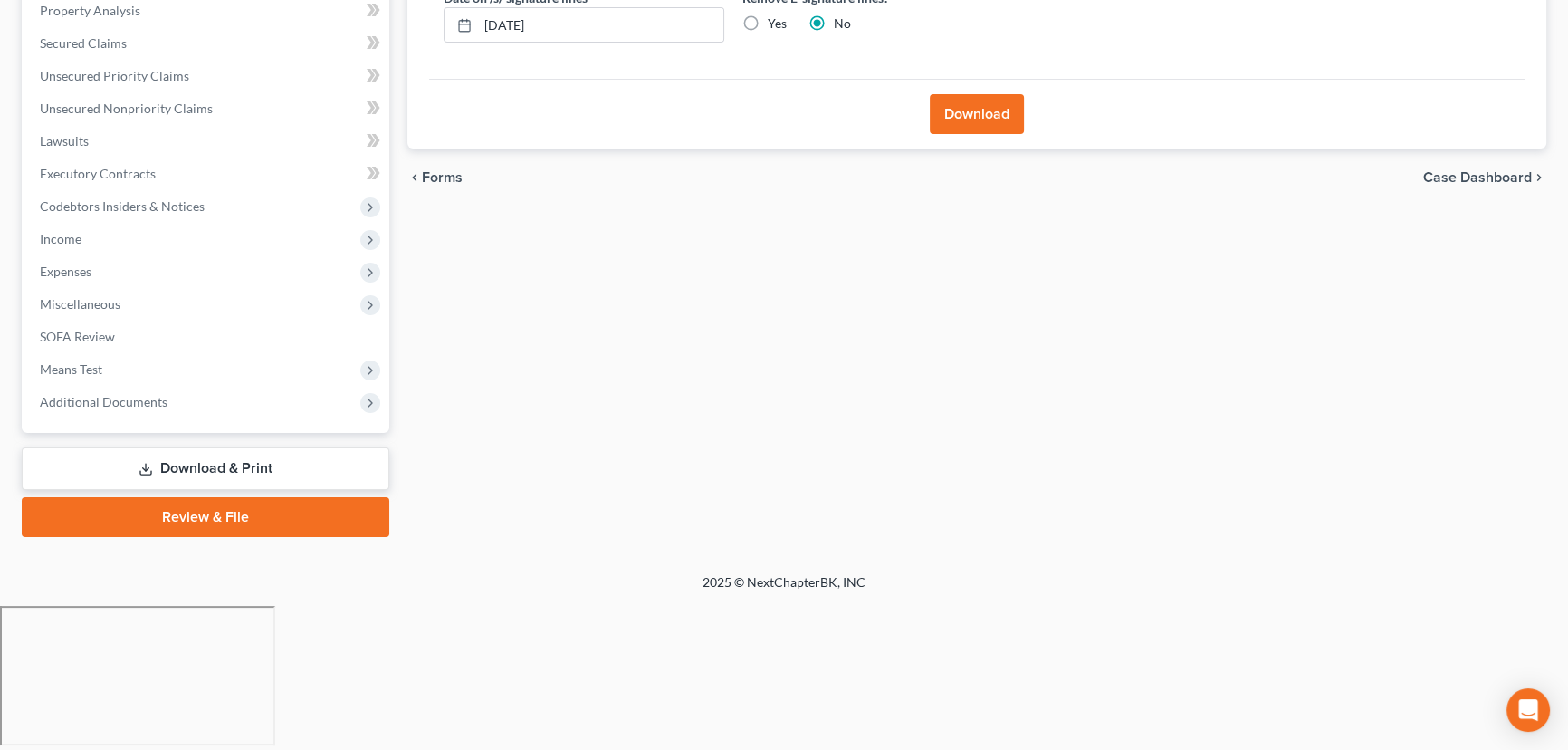
scroll to position [210, 0]
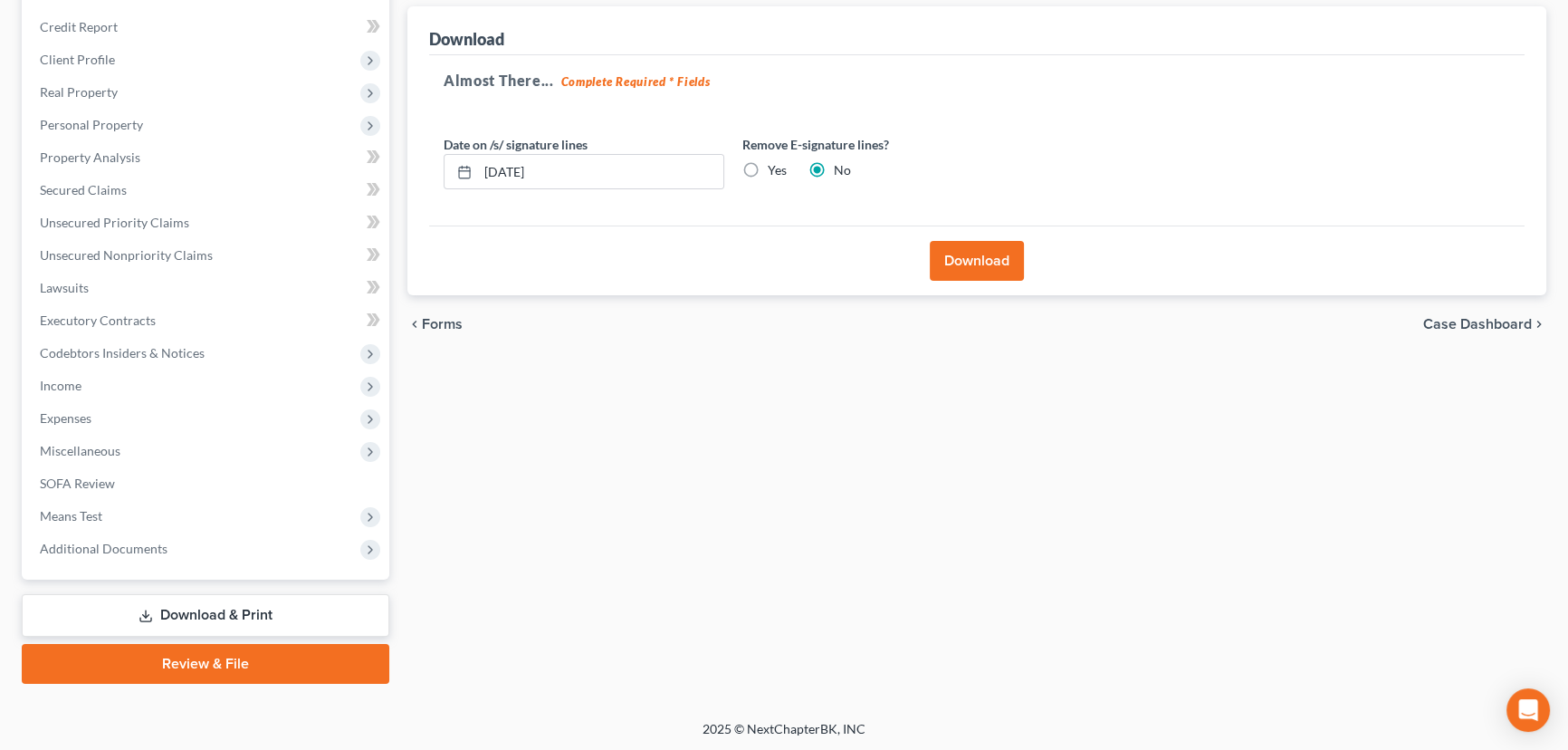
click at [972, 261] on button "Download" at bounding box center [977, 260] width 94 height 40
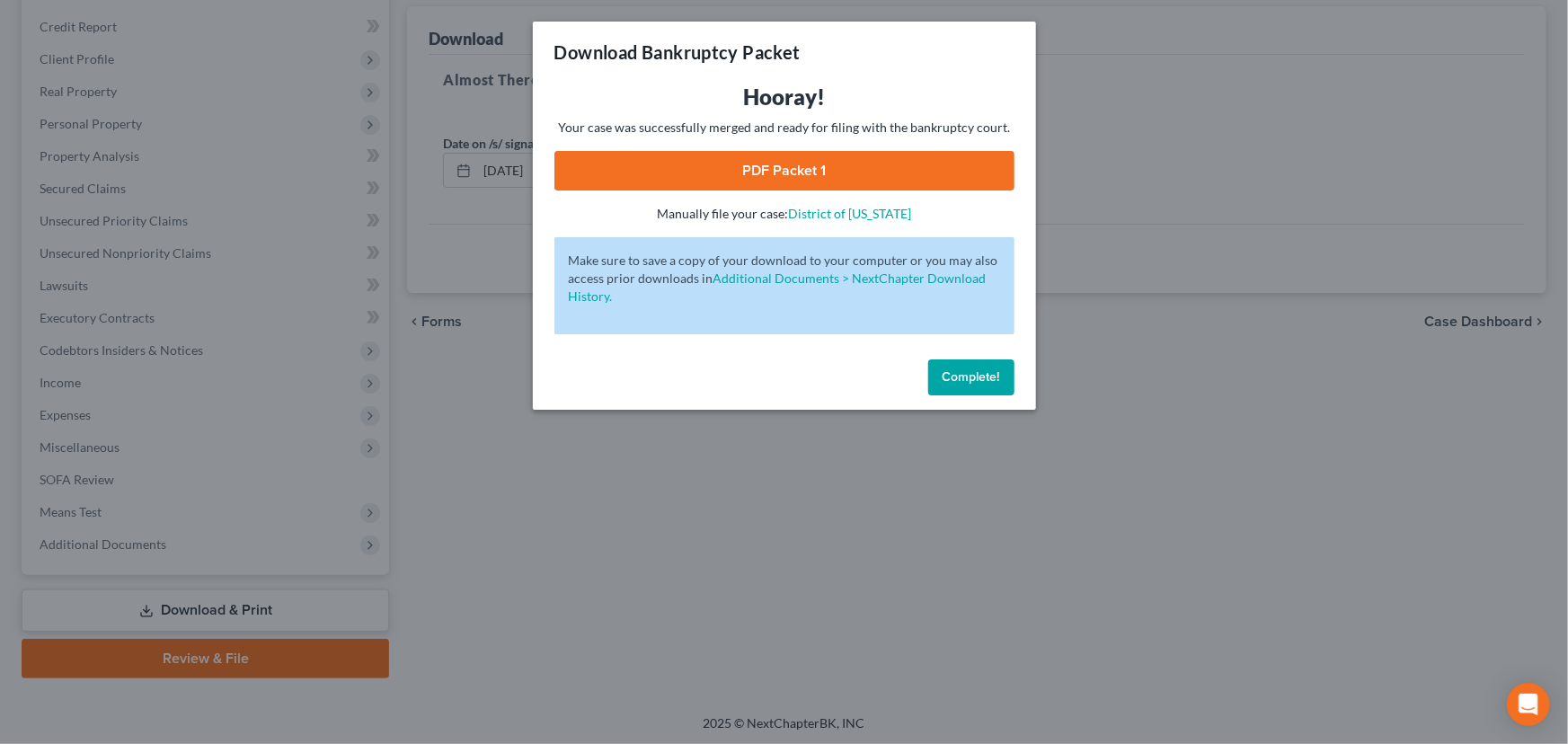
click at [735, 184] on link "PDF Packet 1" at bounding box center [784, 171] width 460 height 40
click at [971, 375] on span "Complete!" at bounding box center [971, 377] width 57 height 16
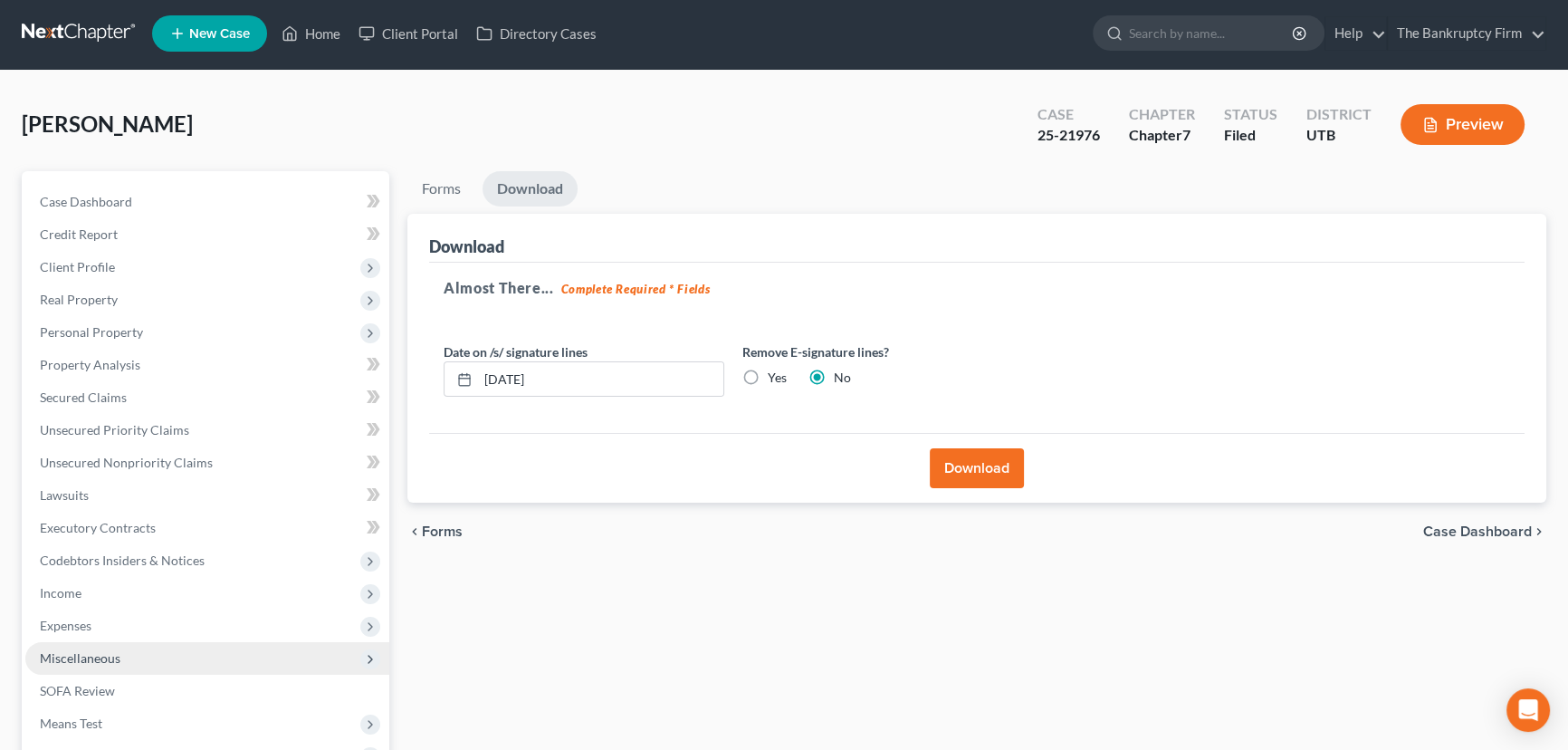
scroll to position [0, 0]
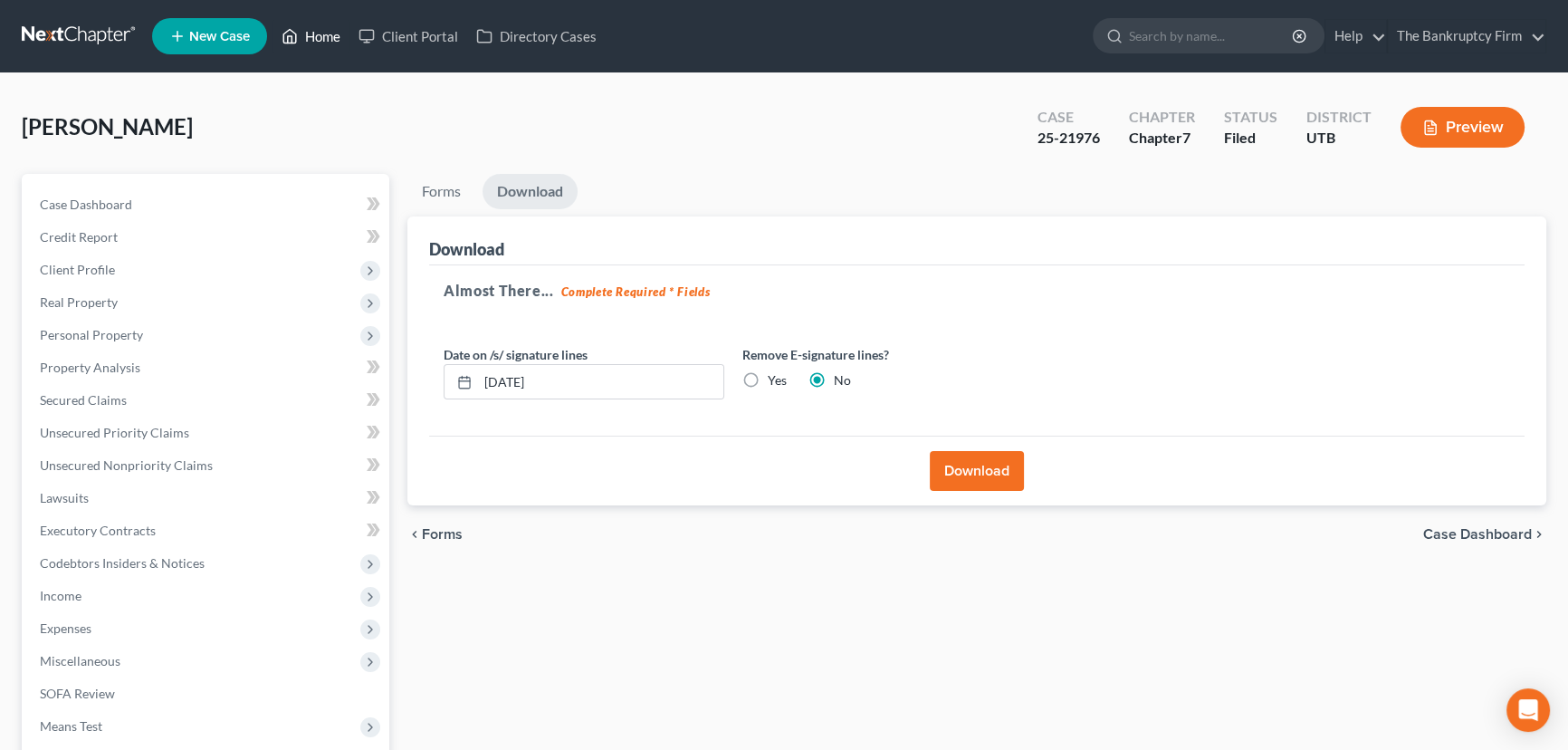
click at [310, 29] on link "Home" at bounding box center [311, 35] width 77 height 32
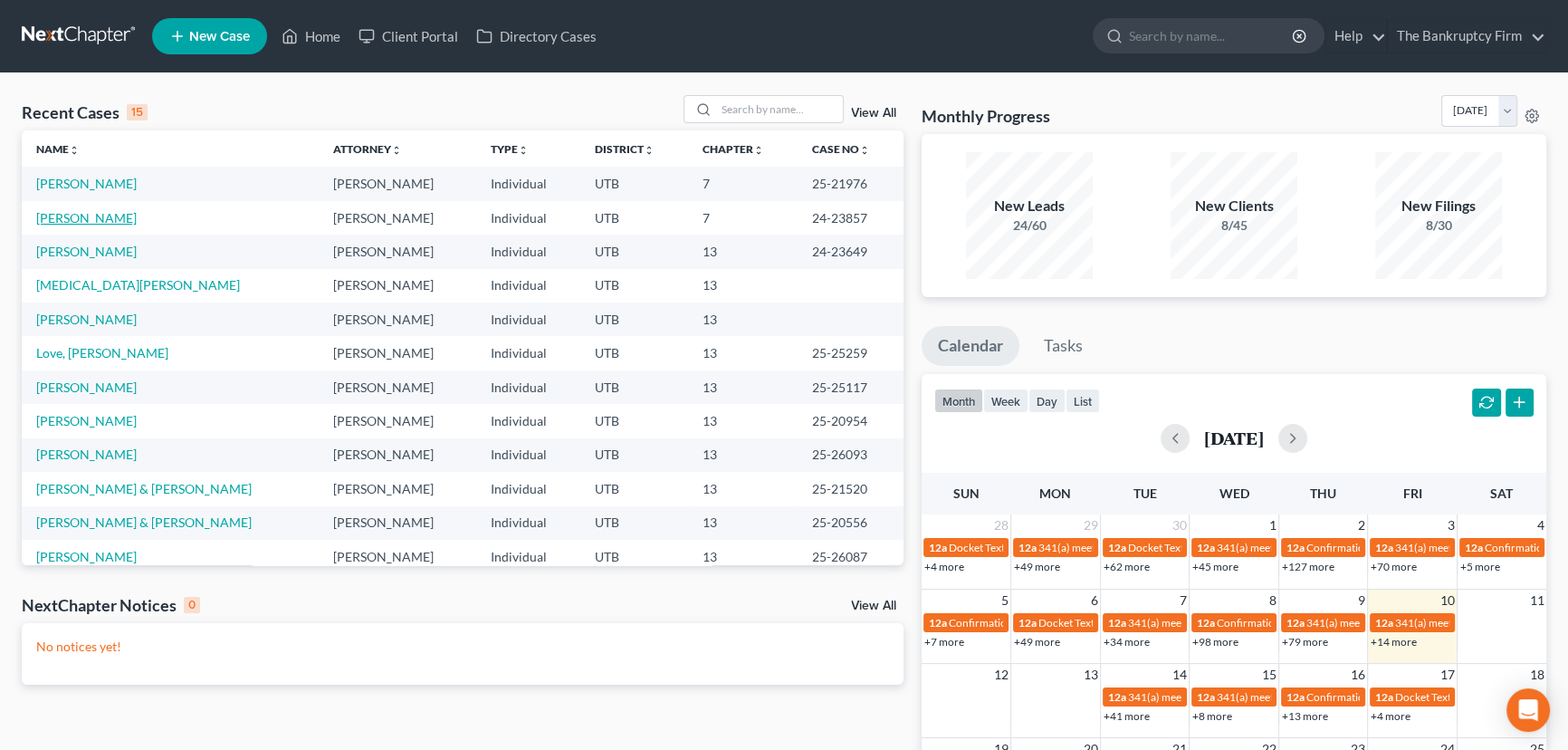
click at [60, 218] on link "[PERSON_NAME]" at bounding box center [86, 218] width 101 height 16
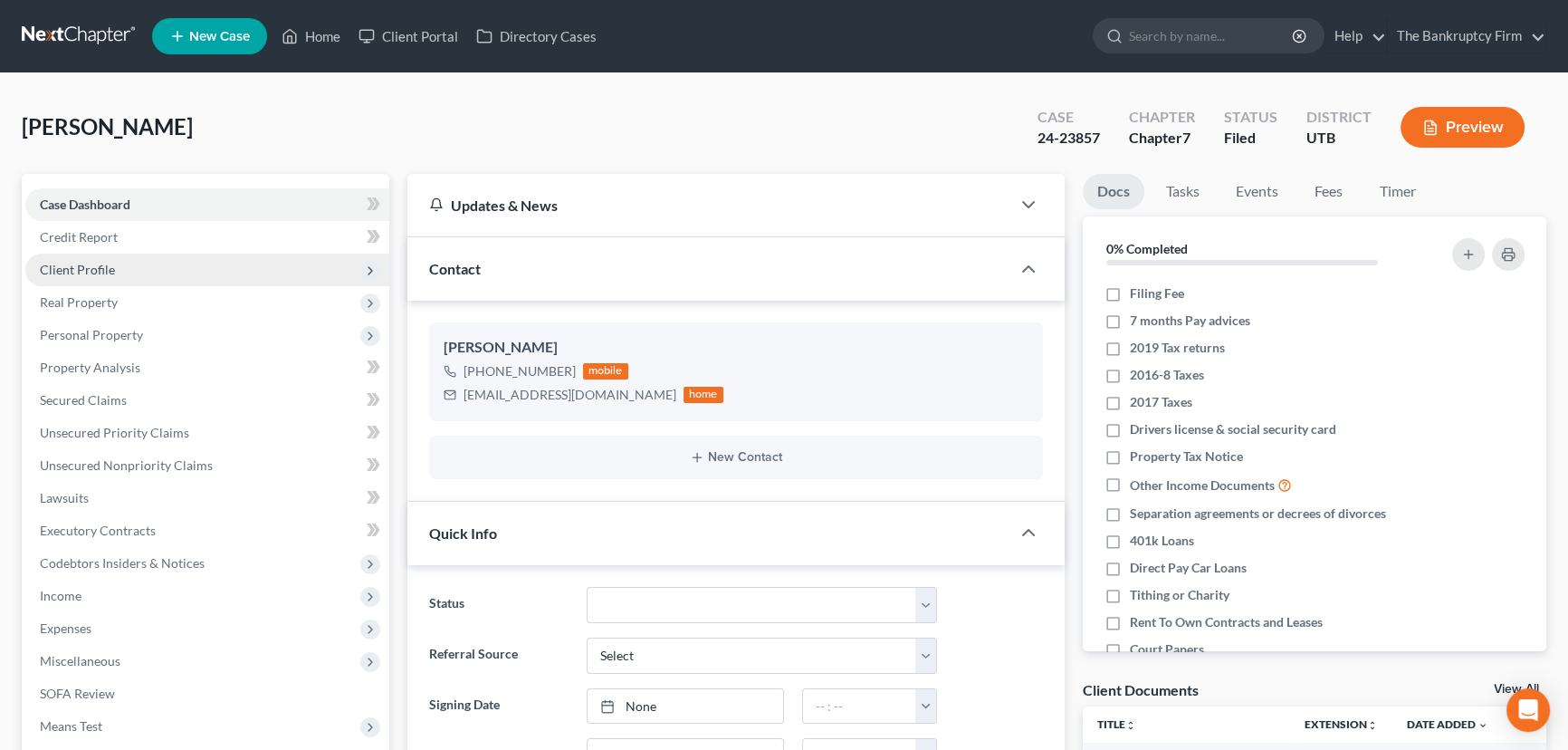
scroll to position [125, 0]
click at [73, 267] on span "Client Profile" at bounding box center [77, 270] width 75 height 16
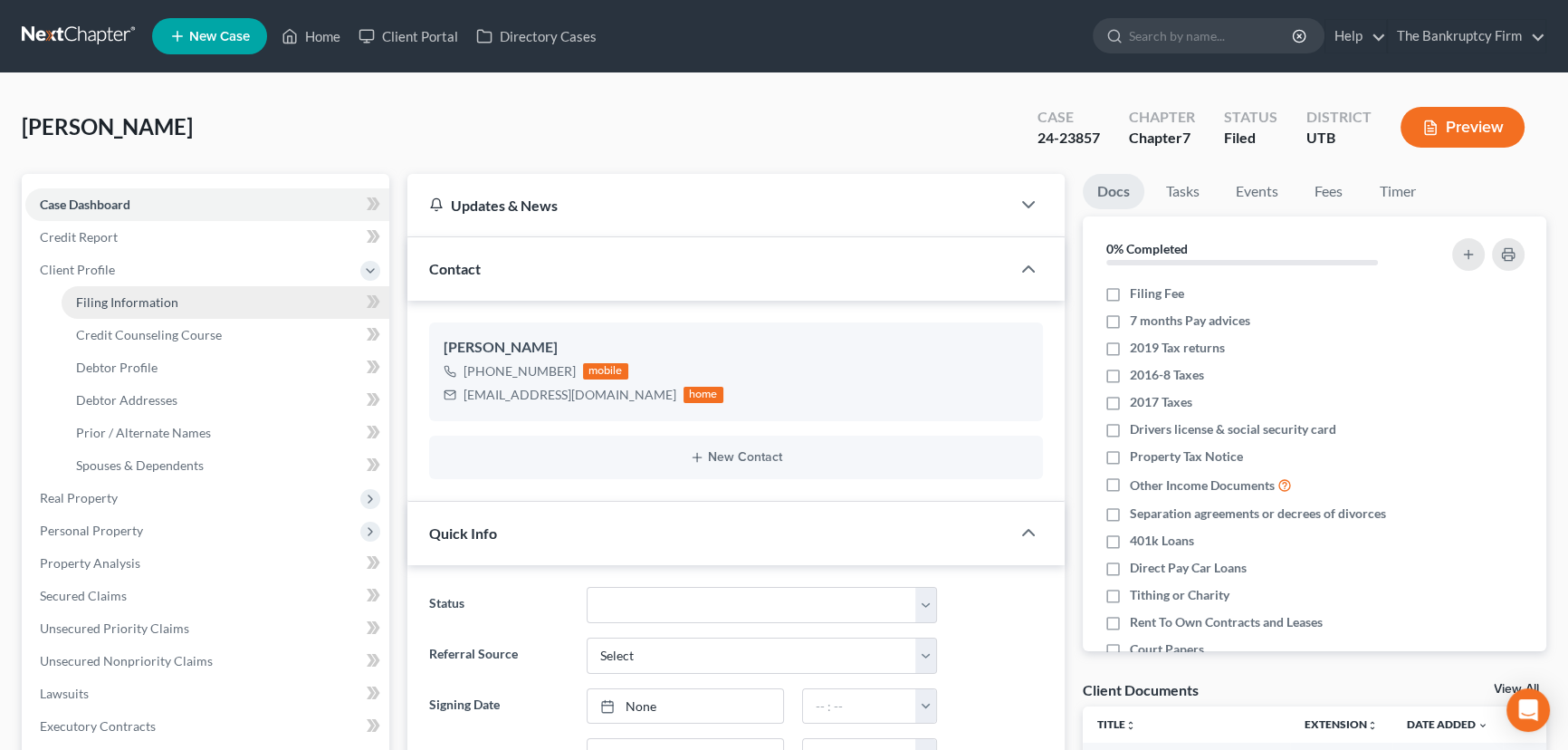
click at [135, 305] on span "Filing Information" at bounding box center [127, 302] width 103 height 16
select select "1"
select select "0"
select select "81"
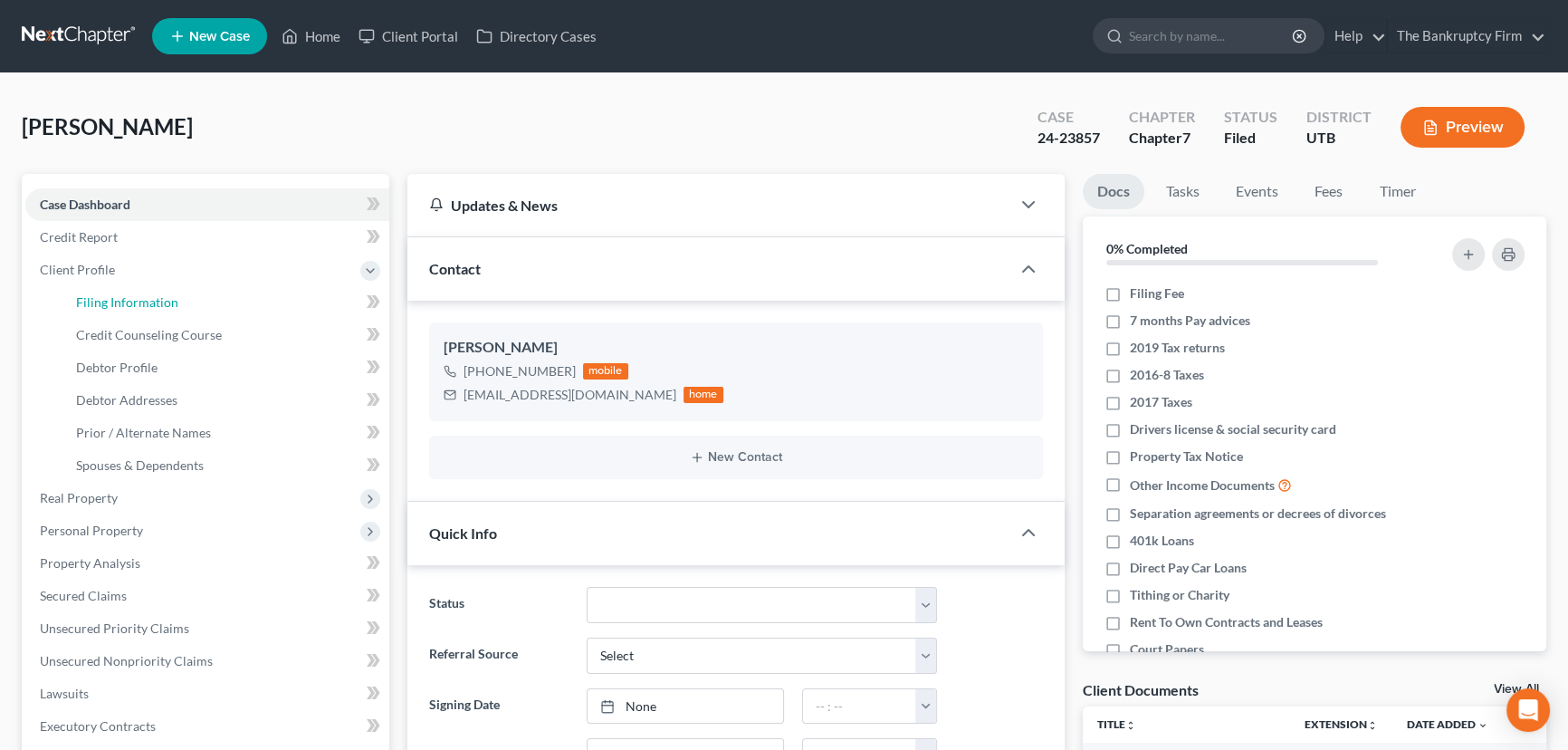
select select "0"
select select "46"
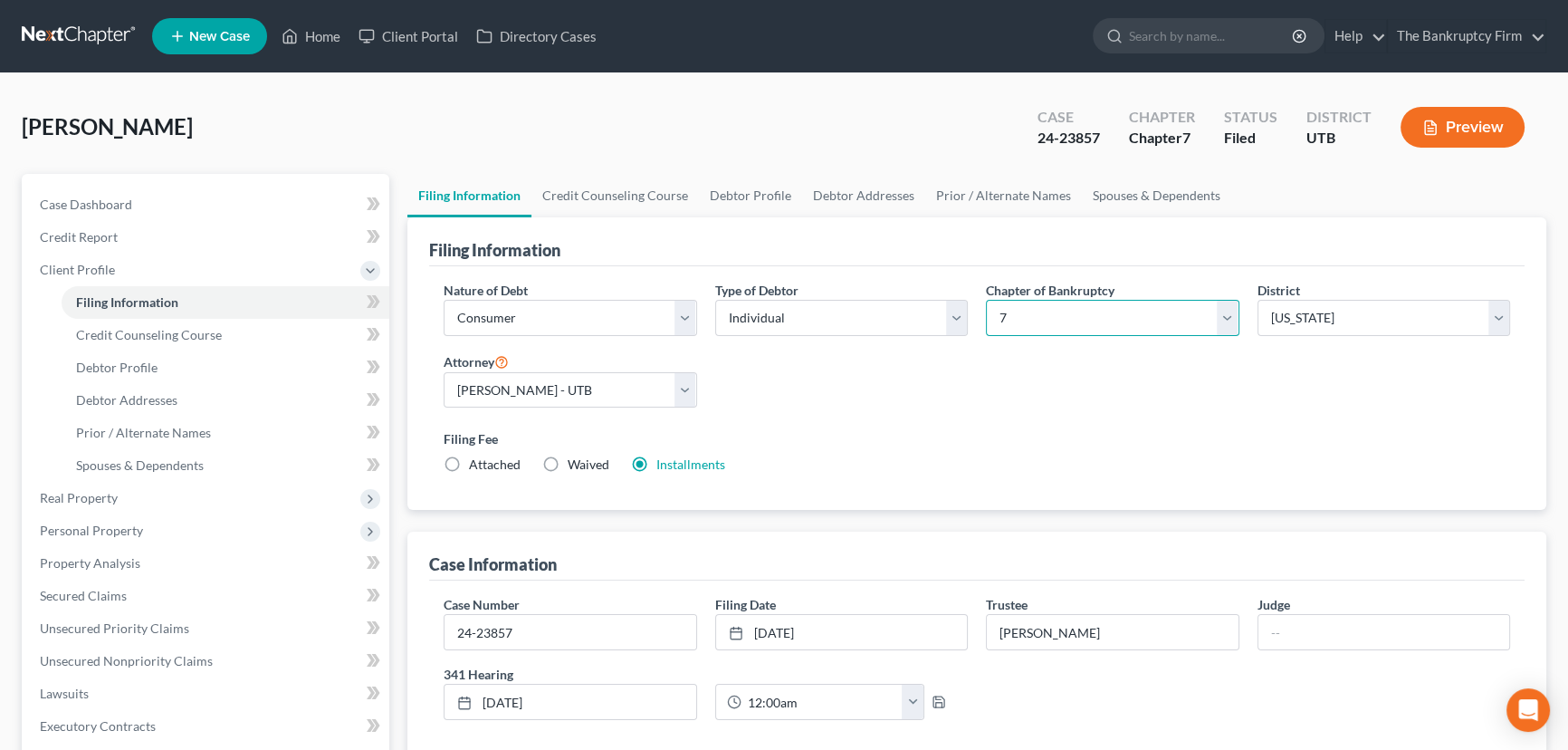
drag, startPoint x: 1024, startPoint y: 314, endPoint x: 1024, endPoint y: 325, distance: 11.0
click at [1024, 314] on select "Select 7 11 12 13" at bounding box center [1112, 318] width 253 height 36
select select "3"
click at [986, 300] on select "Select 7 11 12 13" at bounding box center [1112, 318] width 253 height 36
click at [313, 33] on link "Home" at bounding box center [311, 35] width 77 height 32
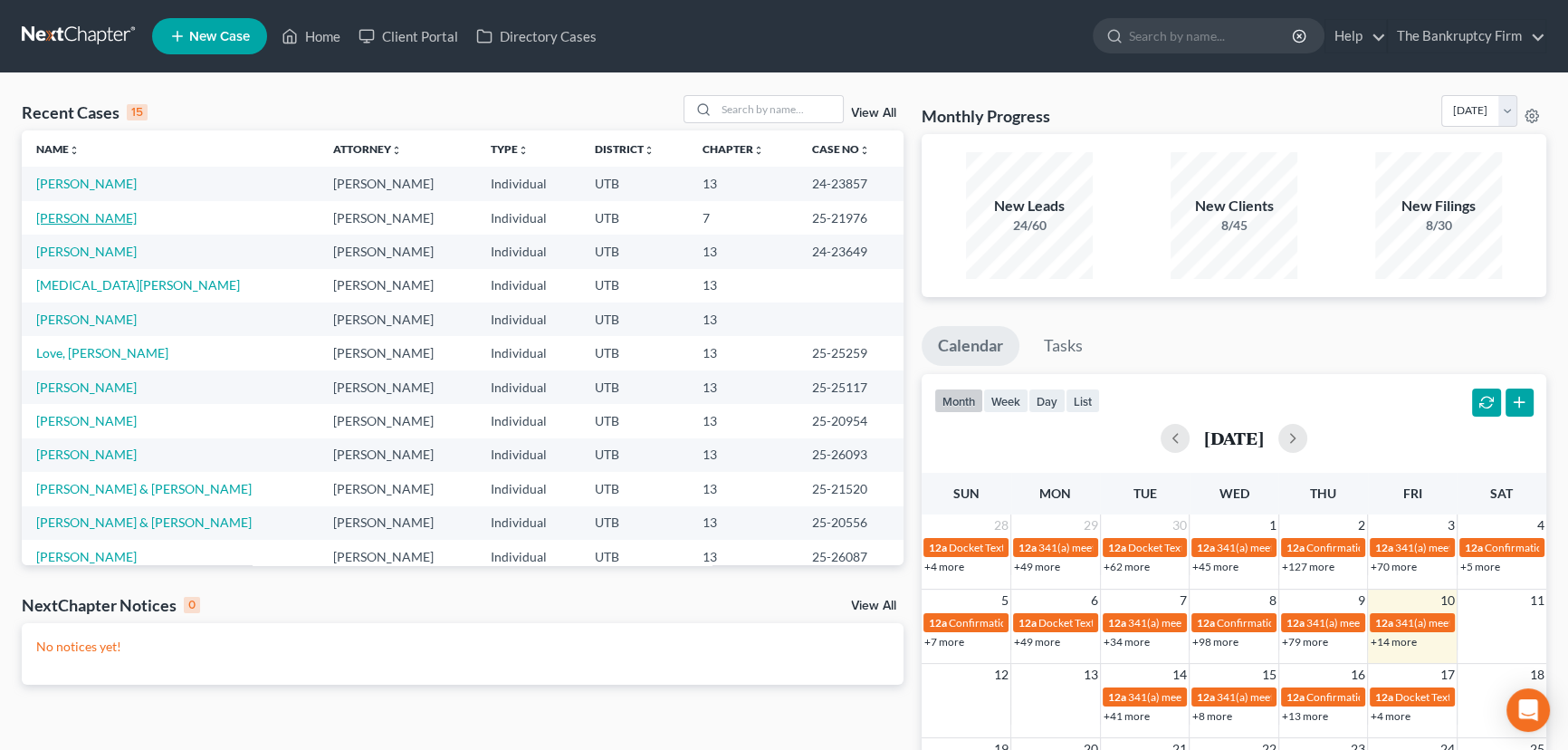
click at [85, 218] on link "[PERSON_NAME]" at bounding box center [86, 218] width 101 height 16
select select "3"
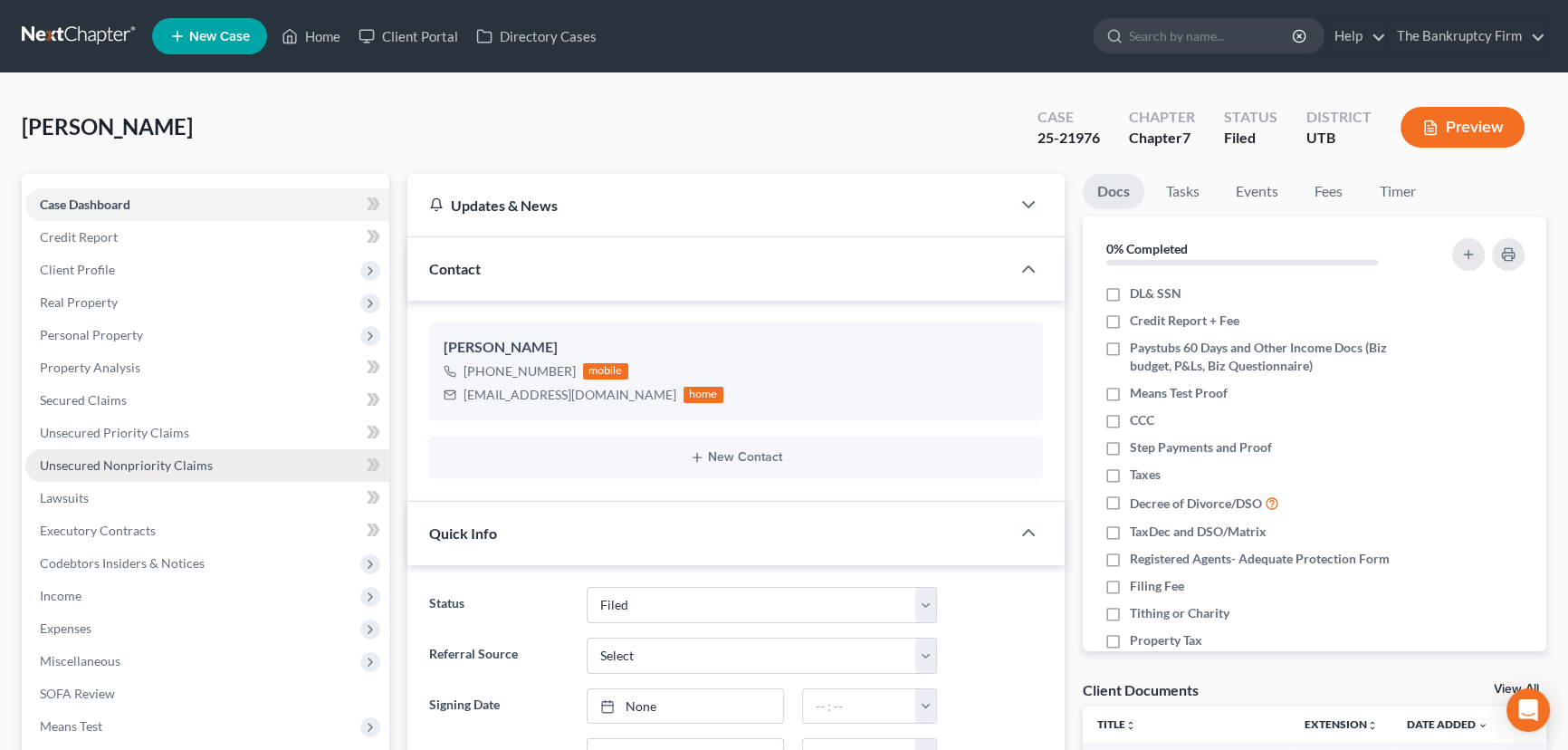
click at [150, 463] on span "Unsecured Nonpriority Claims" at bounding box center [126, 465] width 173 height 16
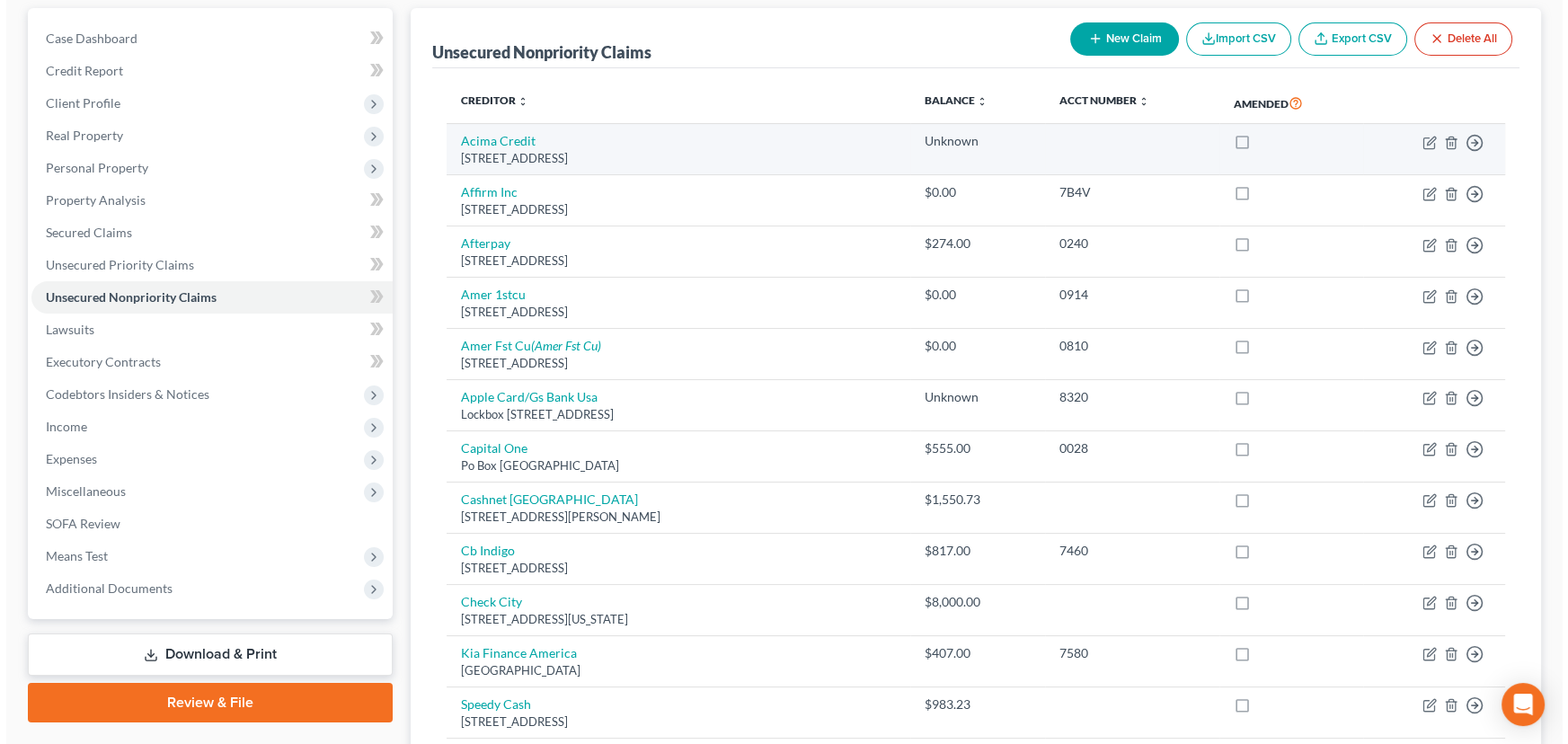
scroll to position [163, 0]
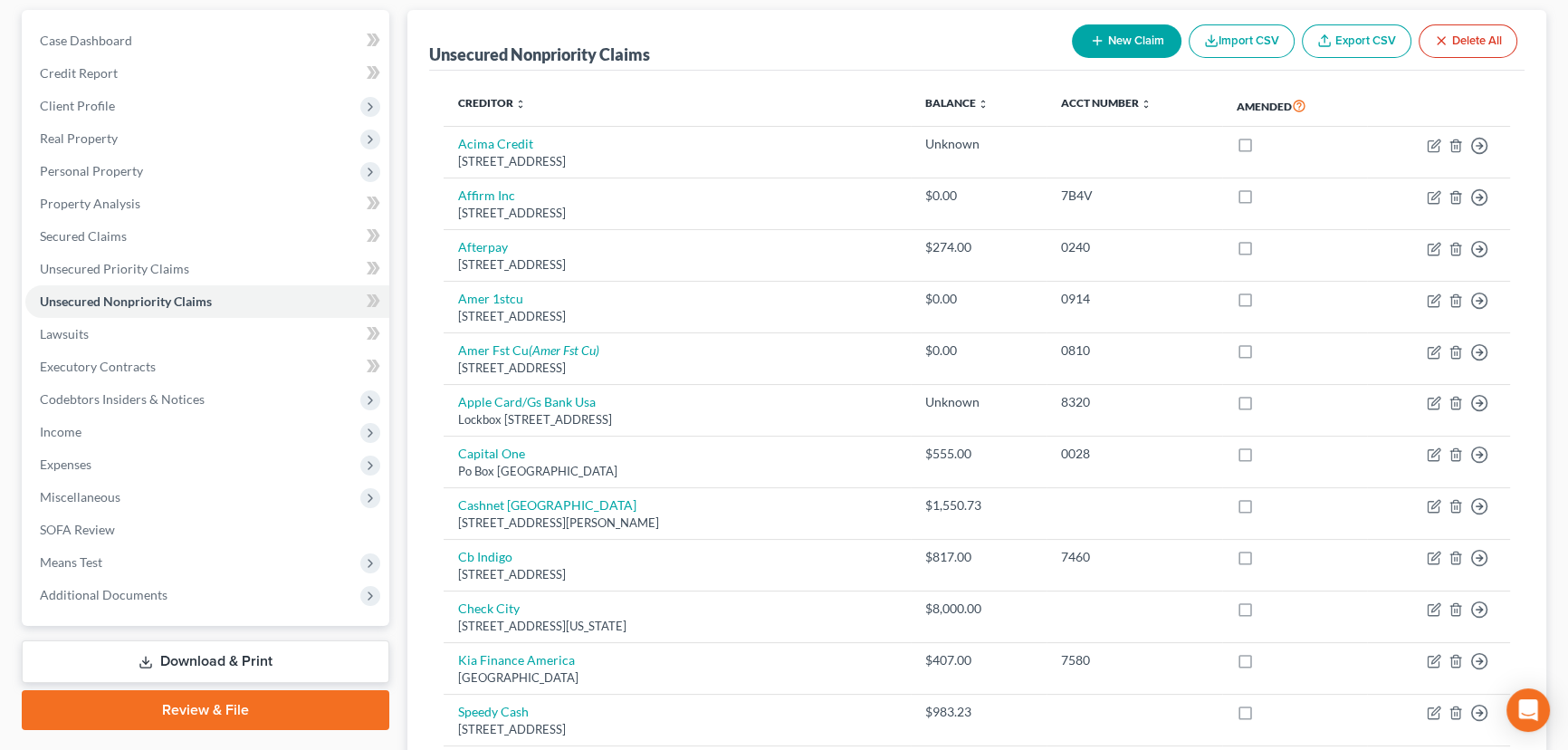
click at [1121, 40] on button "New Claim" at bounding box center [1127, 41] width 109 height 33
select select "0"
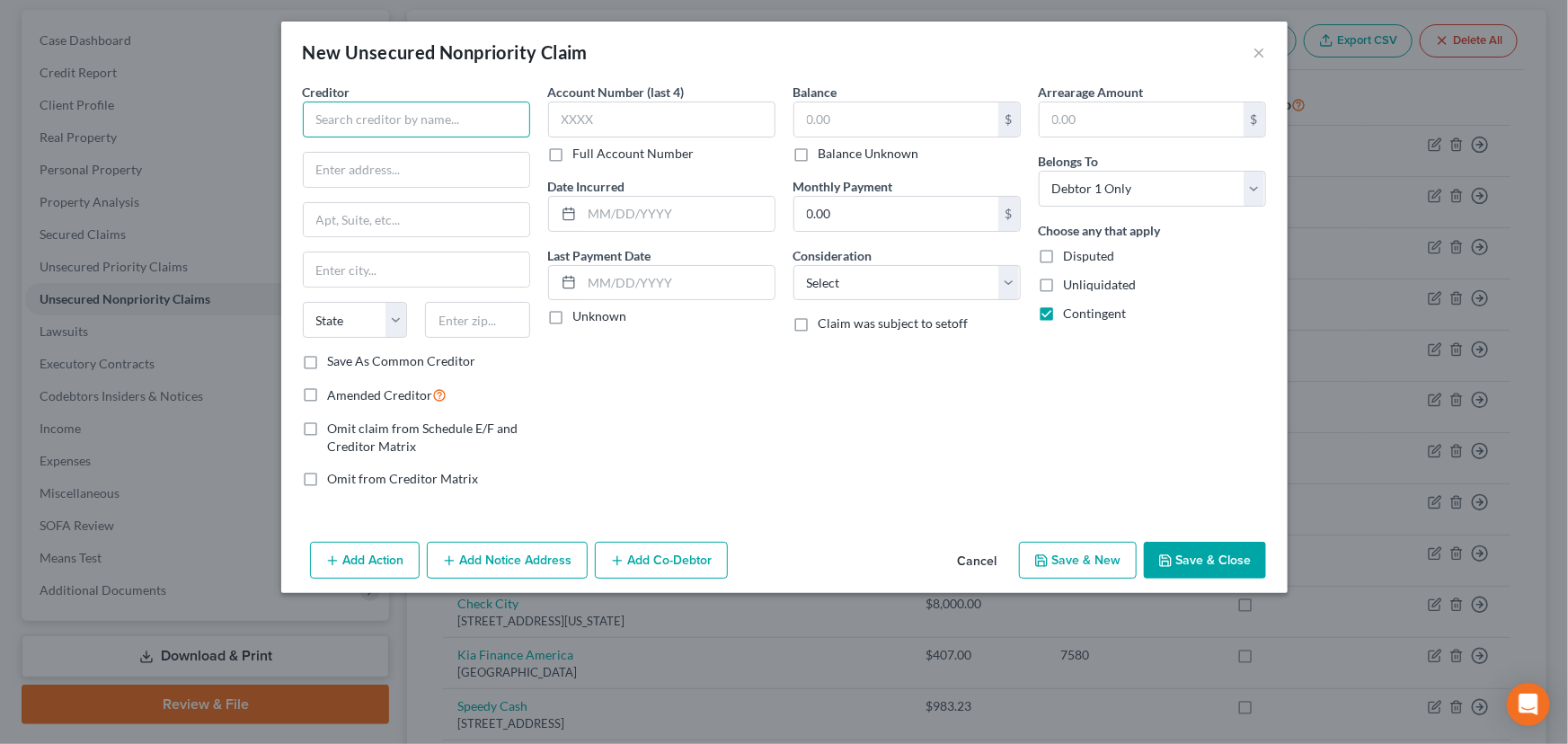
click at [338, 117] on input "text" at bounding box center [416, 119] width 227 height 36
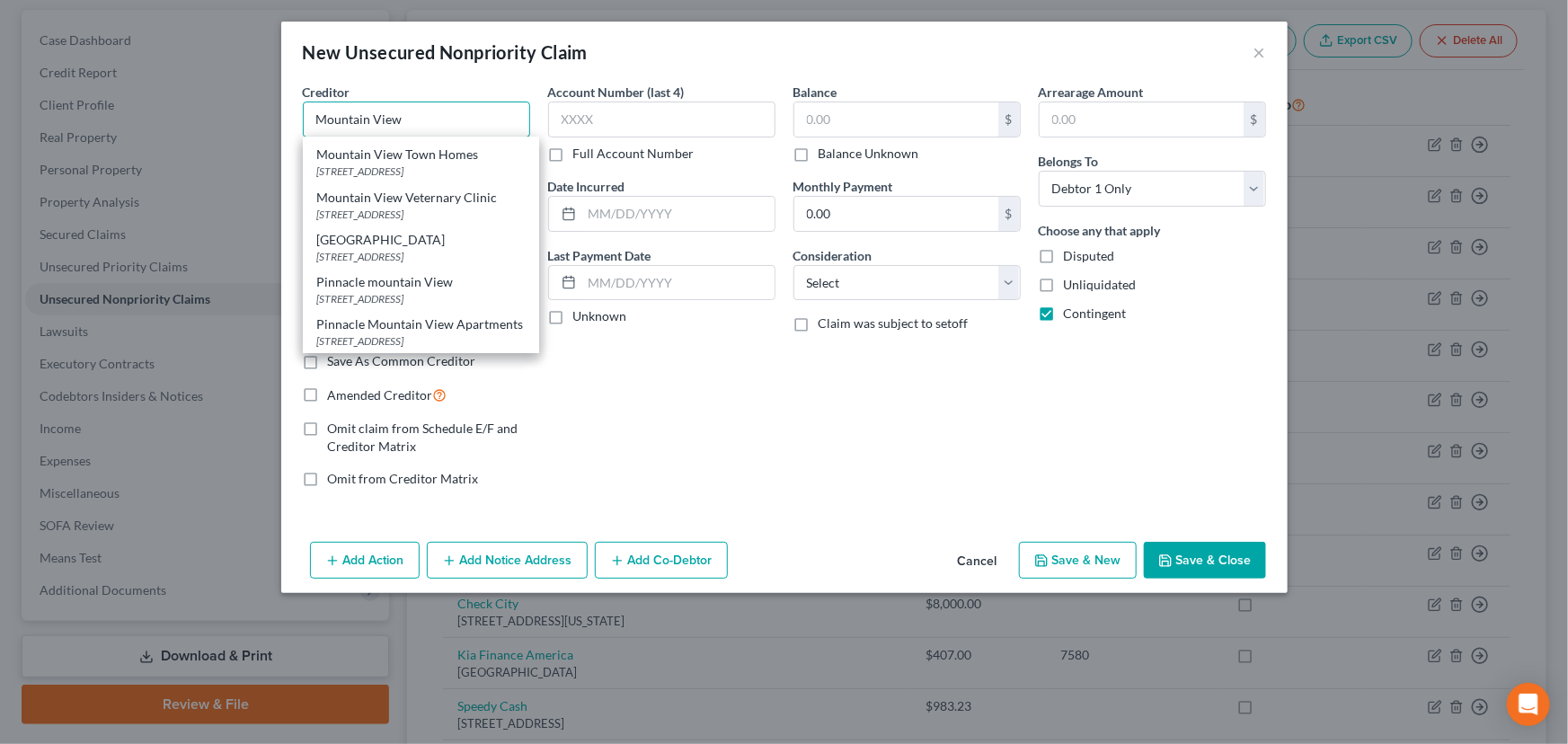
scroll to position [653, 0]
click at [391, 164] on div "Mountain View Town Homes" at bounding box center [421, 154] width 208 height 18
type input "Mountain View Town Homes"
type input "775 W Harrisville Rd"
type input "Ogden"
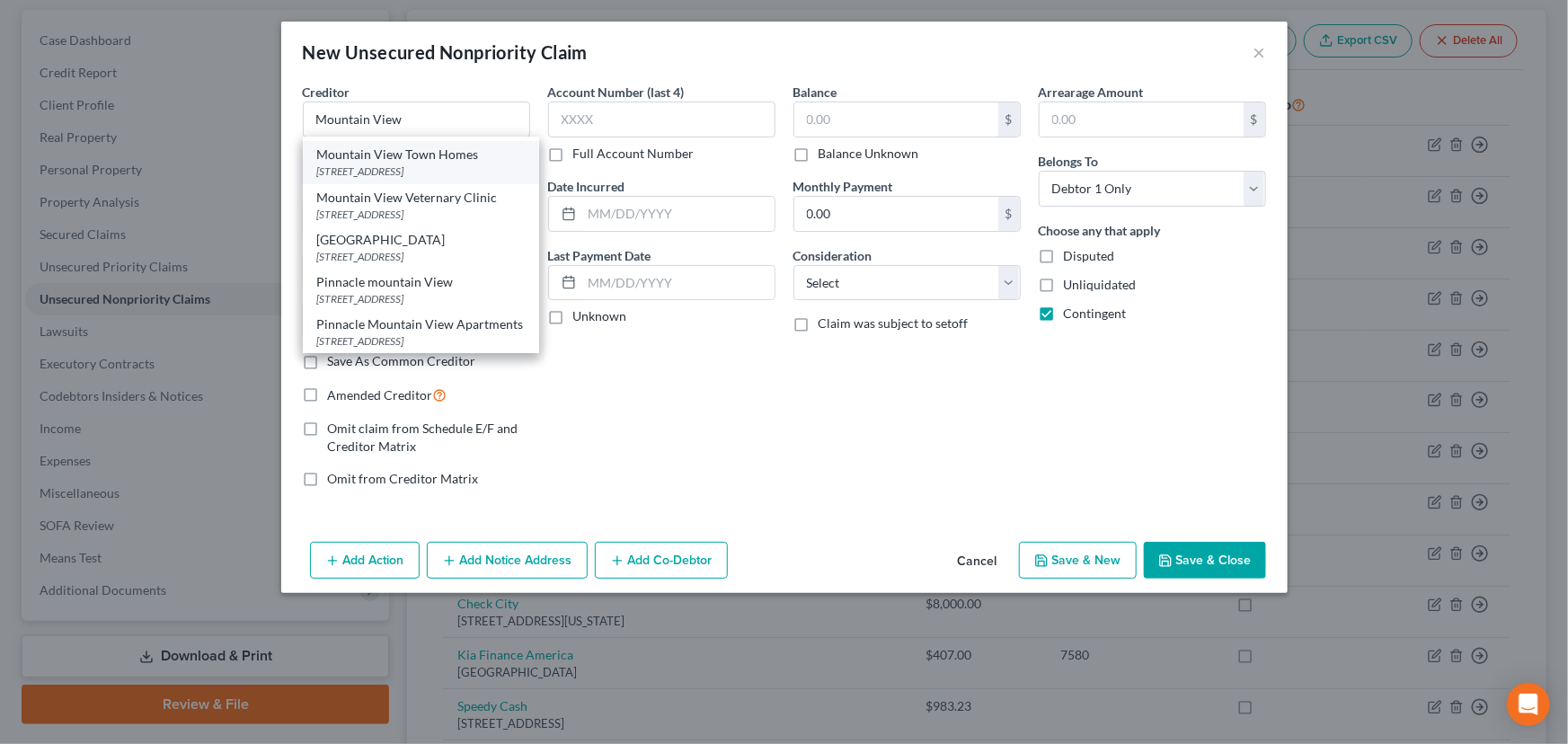
select select "46"
type input "84404-0000"
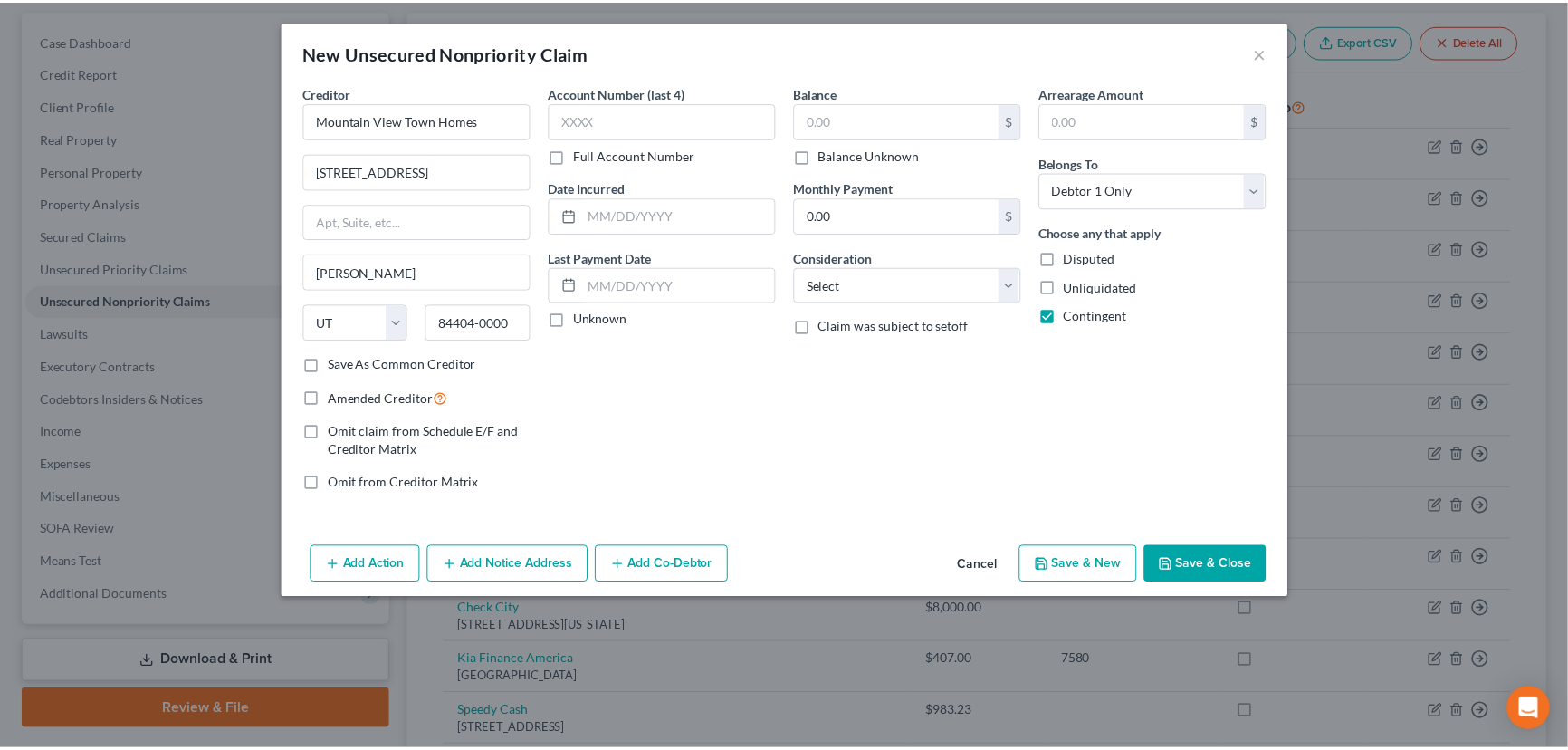
scroll to position [0, 0]
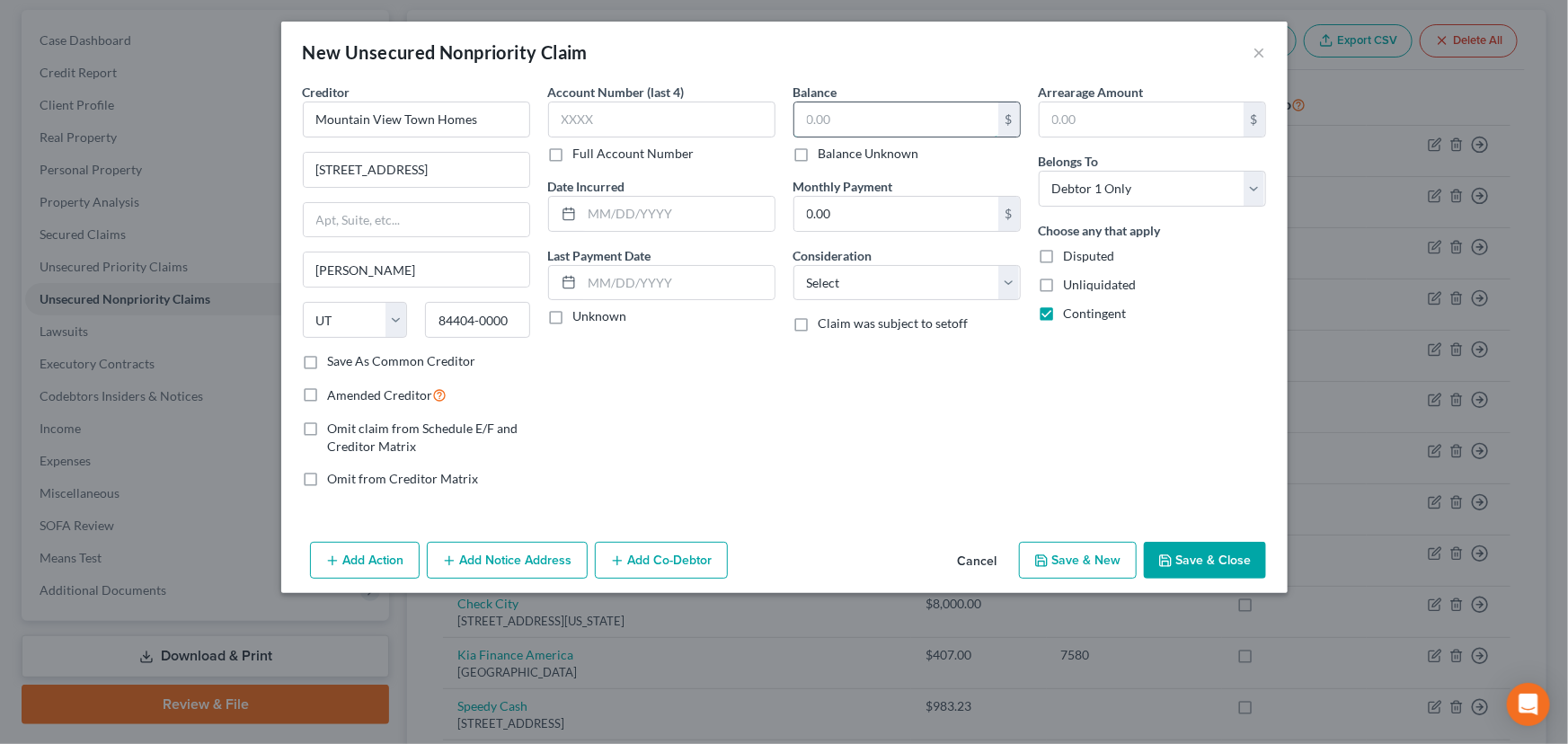
click at [808, 118] on input "text" at bounding box center [897, 119] width 204 height 34
click at [893, 283] on select "Select Cable / Satellite Services Collection Agency Credit Card Debt Debt Couns…" at bounding box center [907, 282] width 227 height 36
select select "14"
click at [794, 265] on select "Select Cable / Satellite Services Collection Agency Credit Card Debt Debt Couns…" at bounding box center [907, 282] width 227 height 36
click at [601, 211] on input "text" at bounding box center [678, 213] width 192 height 34
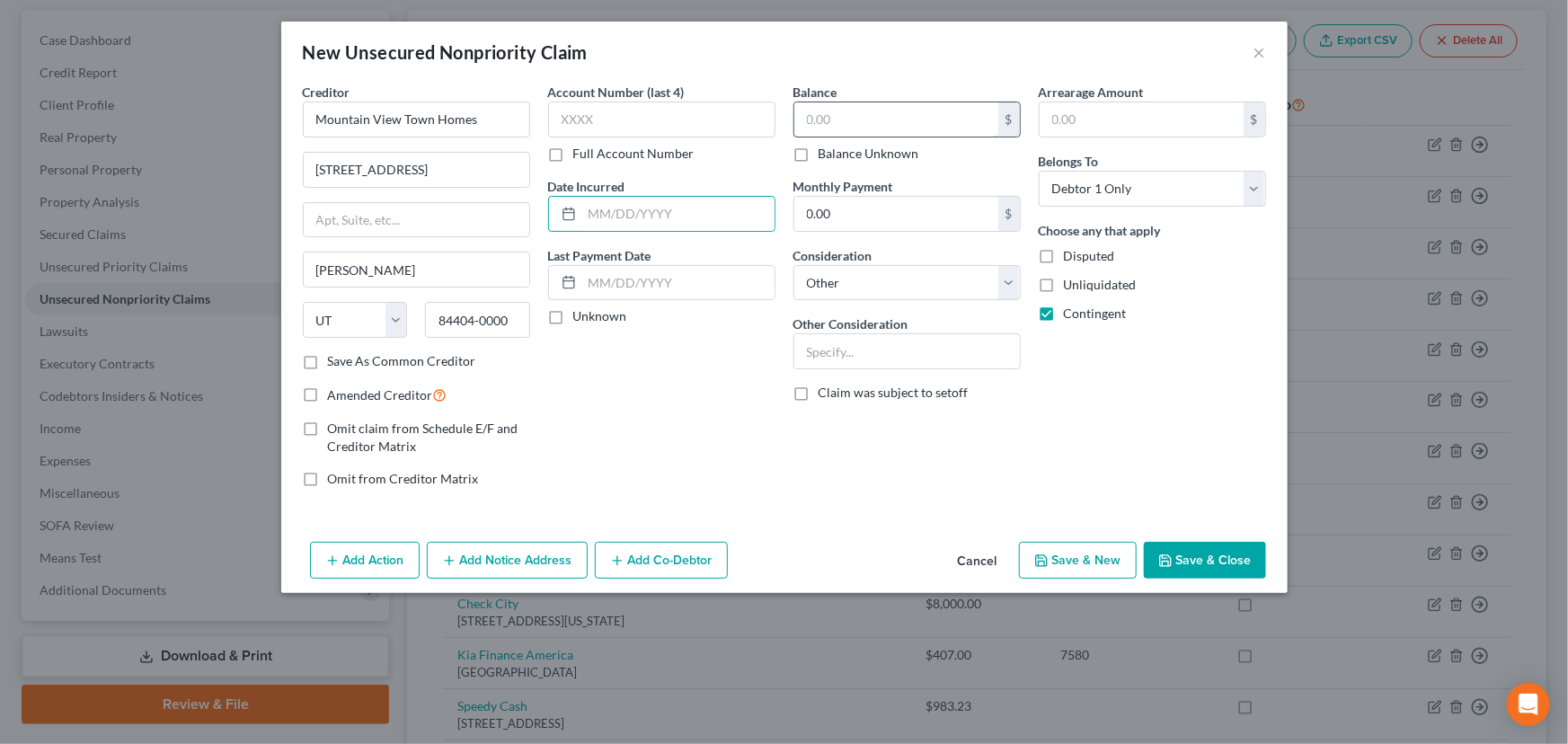
drag, startPoint x: 808, startPoint y: 118, endPoint x: 838, endPoint y: 125, distance: 30.8
click at [808, 118] on input "text" at bounding box center [897, 119] width 204 height 34
type input "14,000"
click at [603, 215] on input "text" at bounding box center [678, 213] width 192 height 34
type input "1"
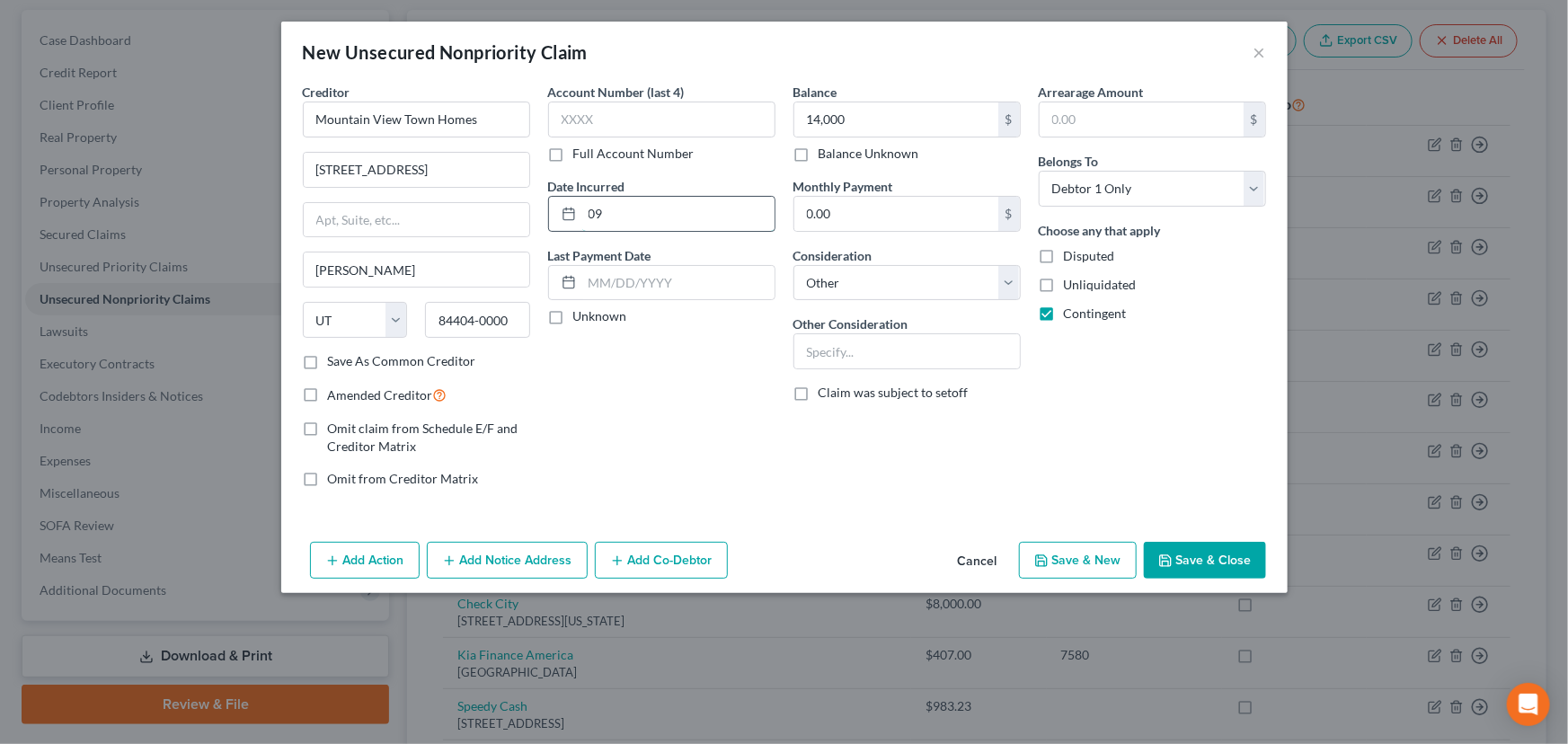
type input "0"
type input "10/03/2025"
click at [1192, 554] on button "Save & Close" at bounding box center [1205, 560] width 122 height 38
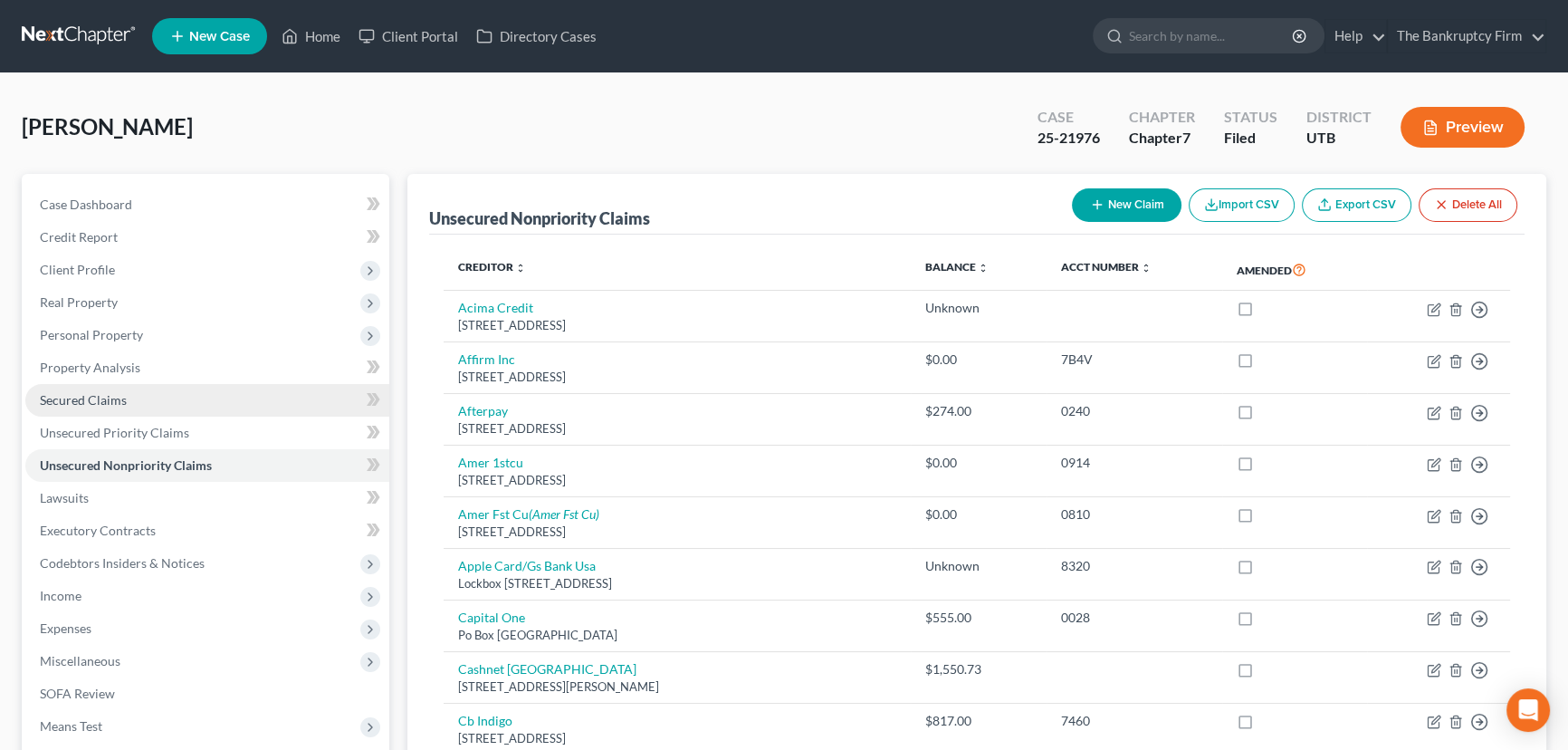
click at [93, 398] on span "Secured Claims" at bounding box center [83, 400] width 87 height 16
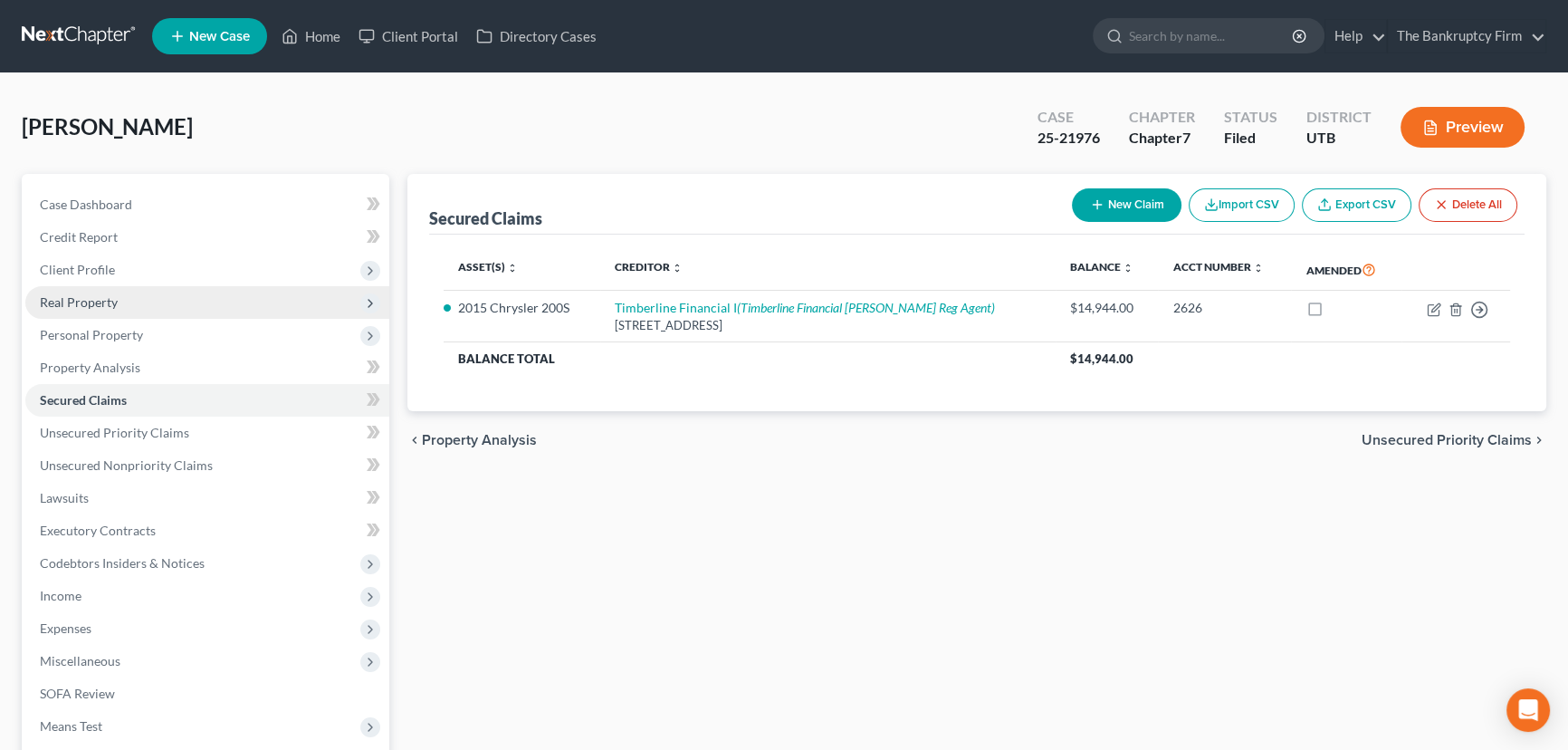
click at [91, 301] on span "Real Property" at bounding box center [79, 302] width 78 height 16
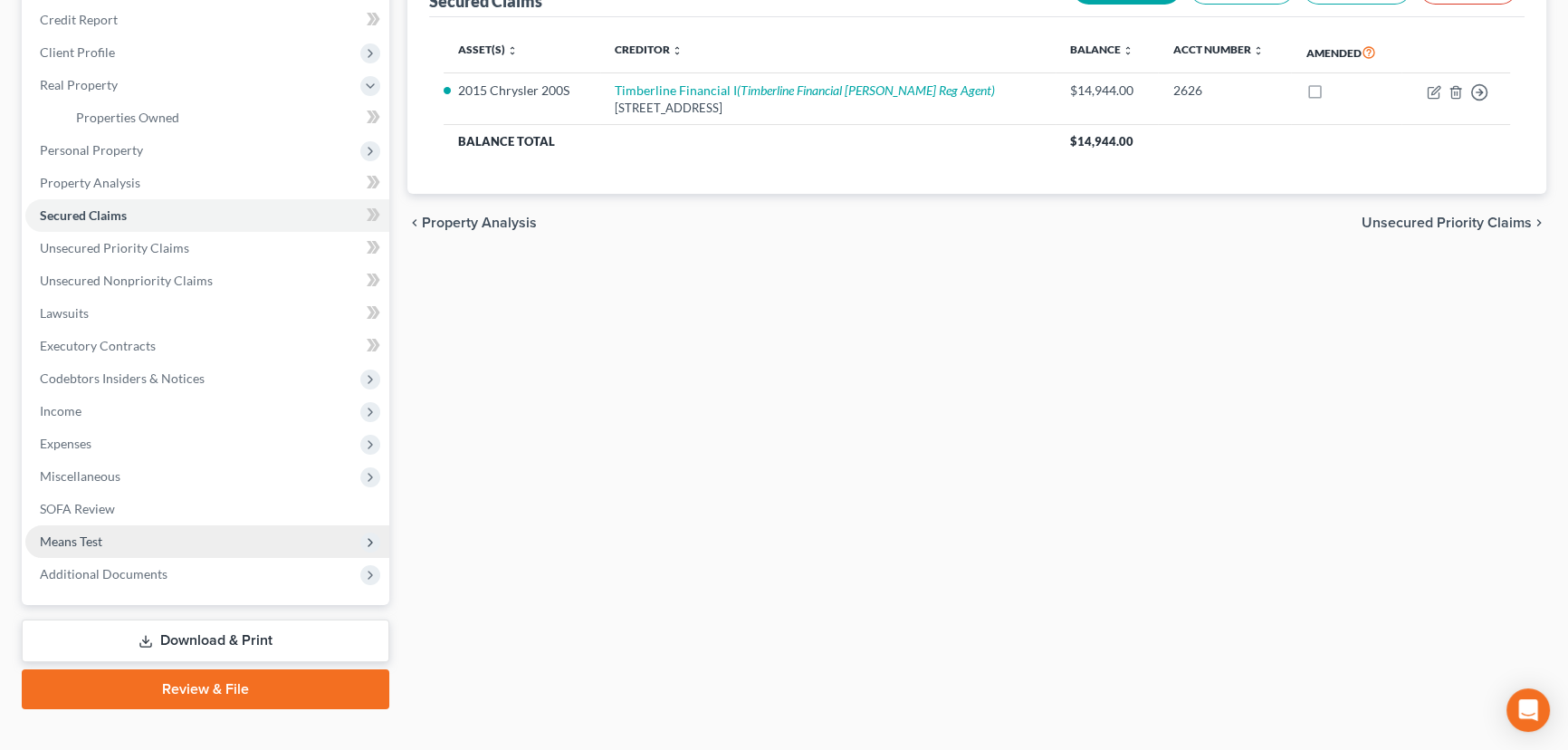
scroll to position [243, 0]
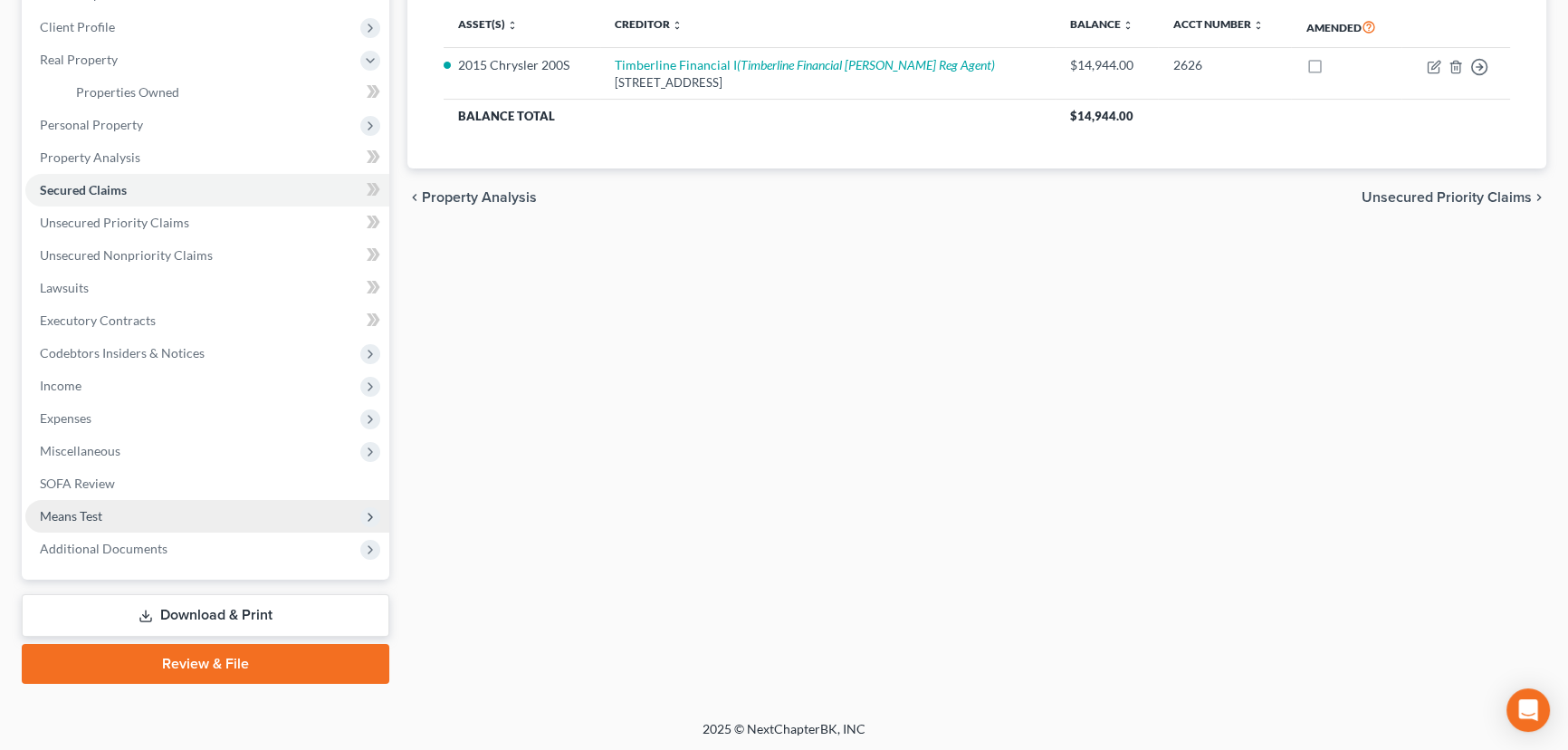
click at [94, 516] on span "Means Test" at bounding box center [71, 516] width 63 height 16
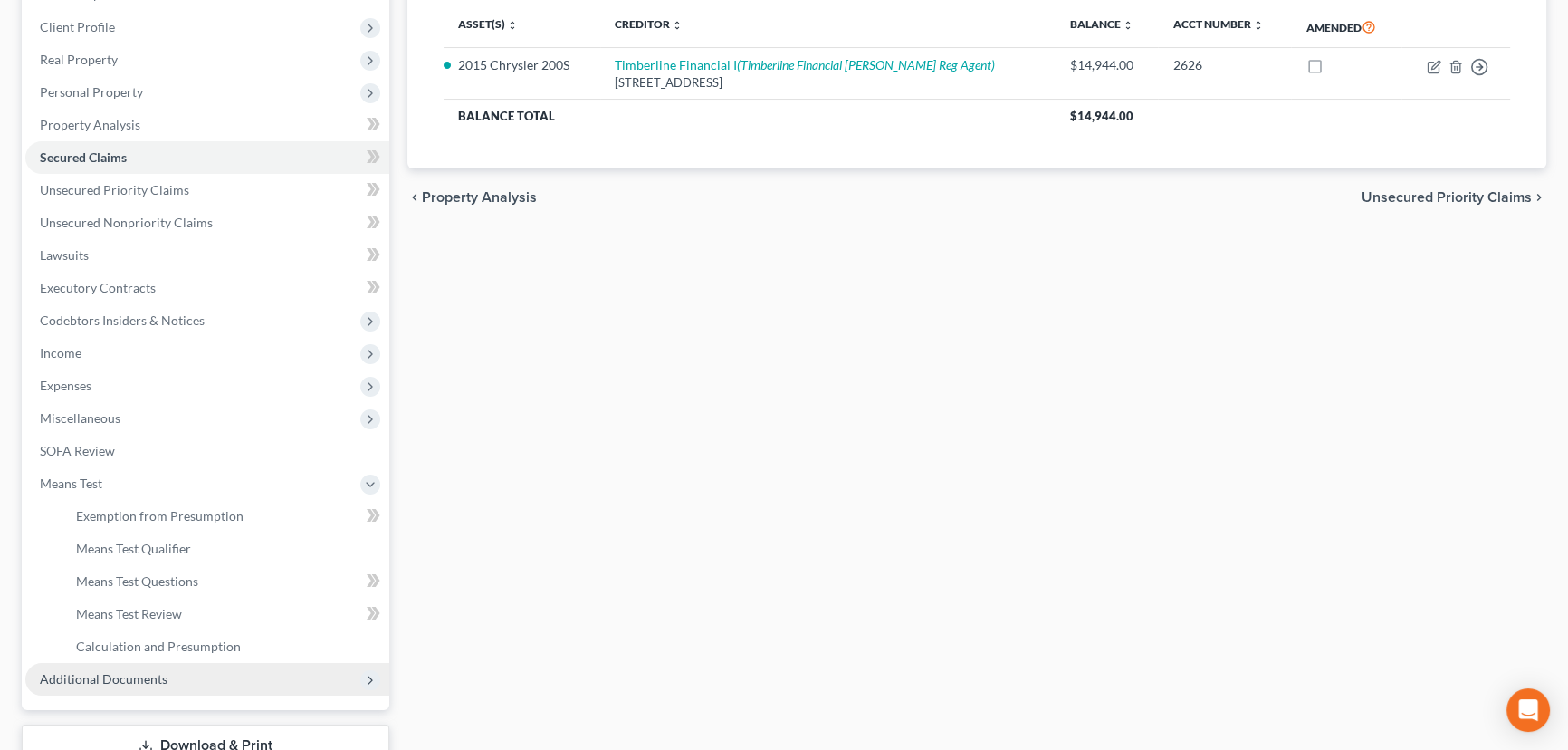
click at [95, 672] on span "Additional Documents" at bounding box center [104, 679] width 128 height 16
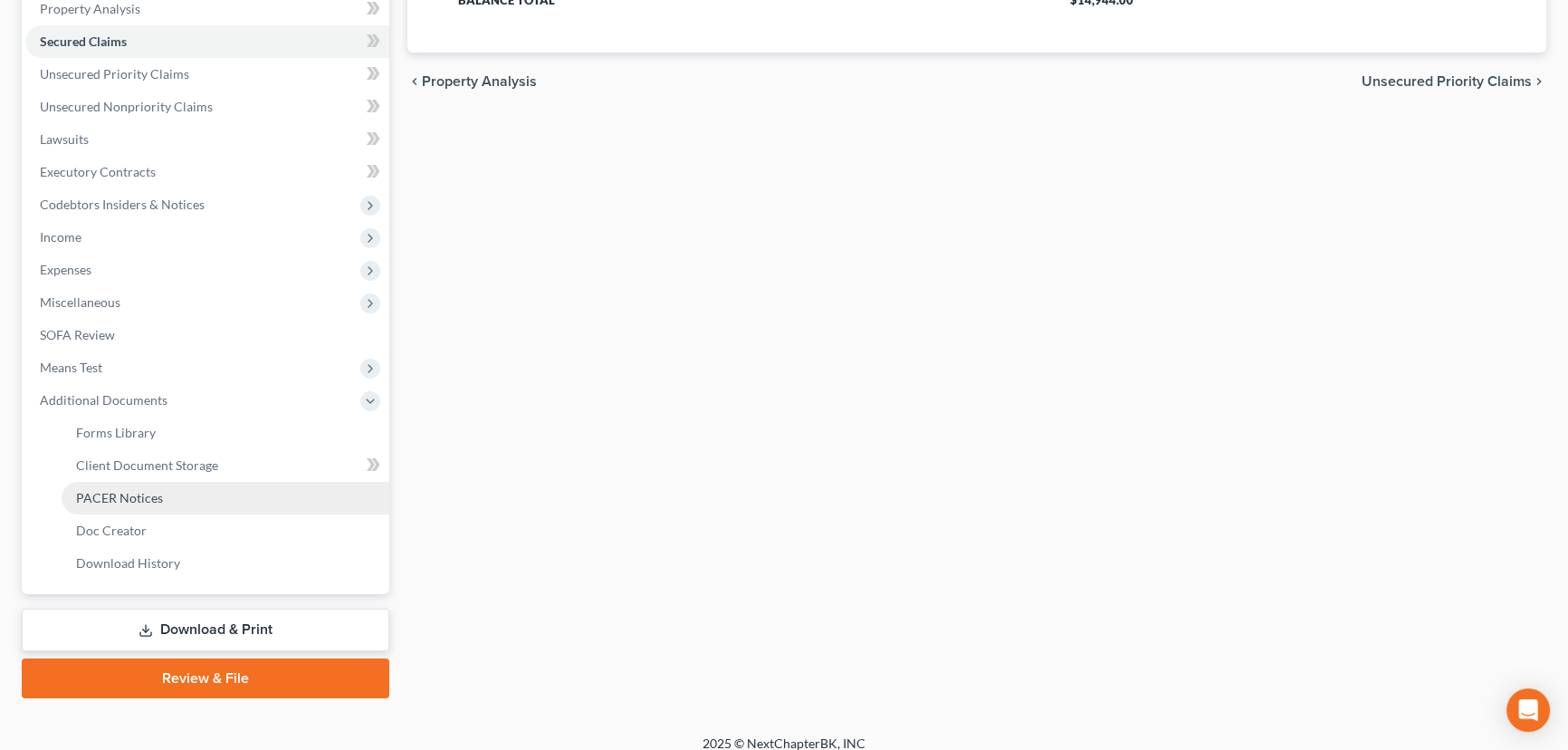
scroll to position [374, 0]
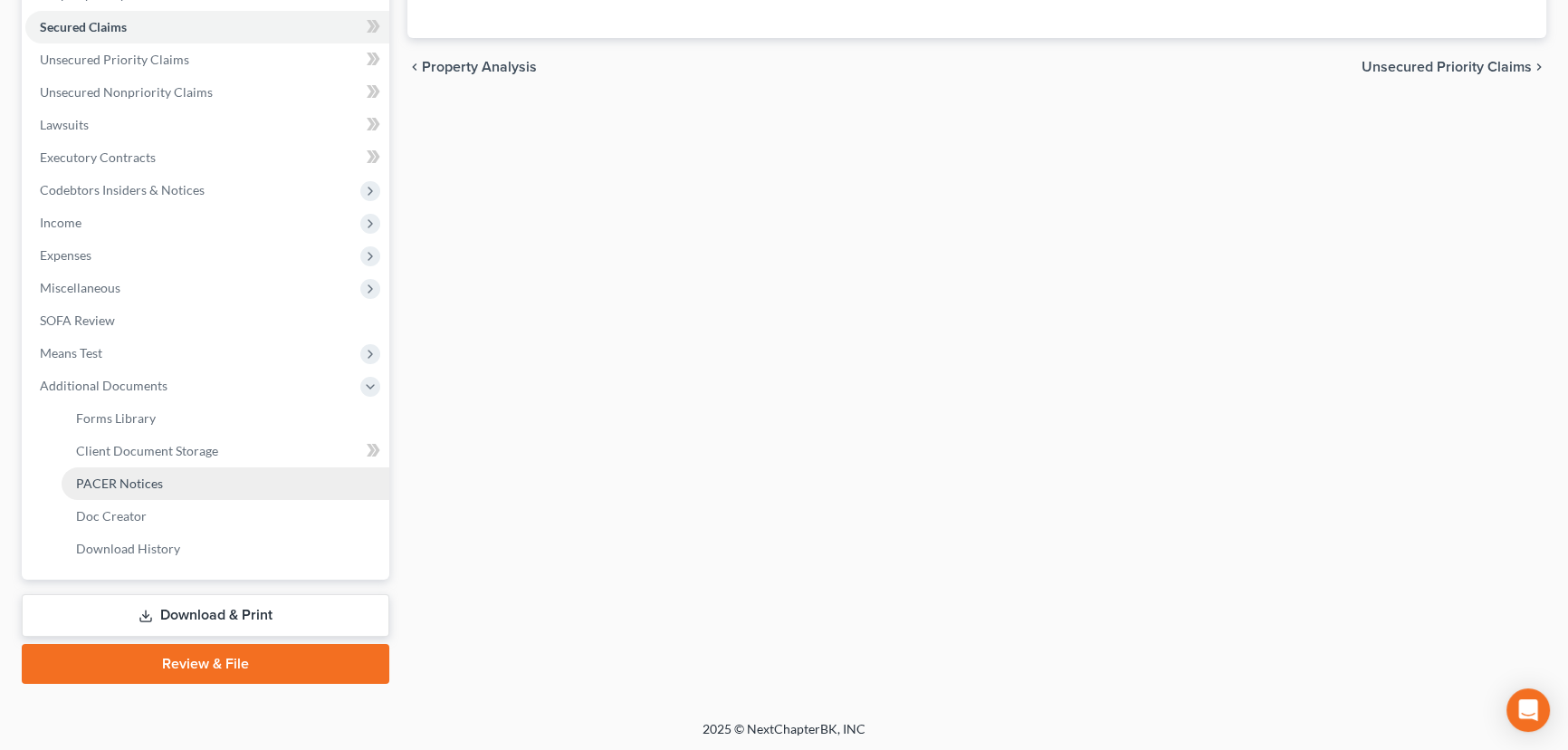
click at [127, 480] on span "PACER Notices" at bounding box center [119, 483] width 87 height 16
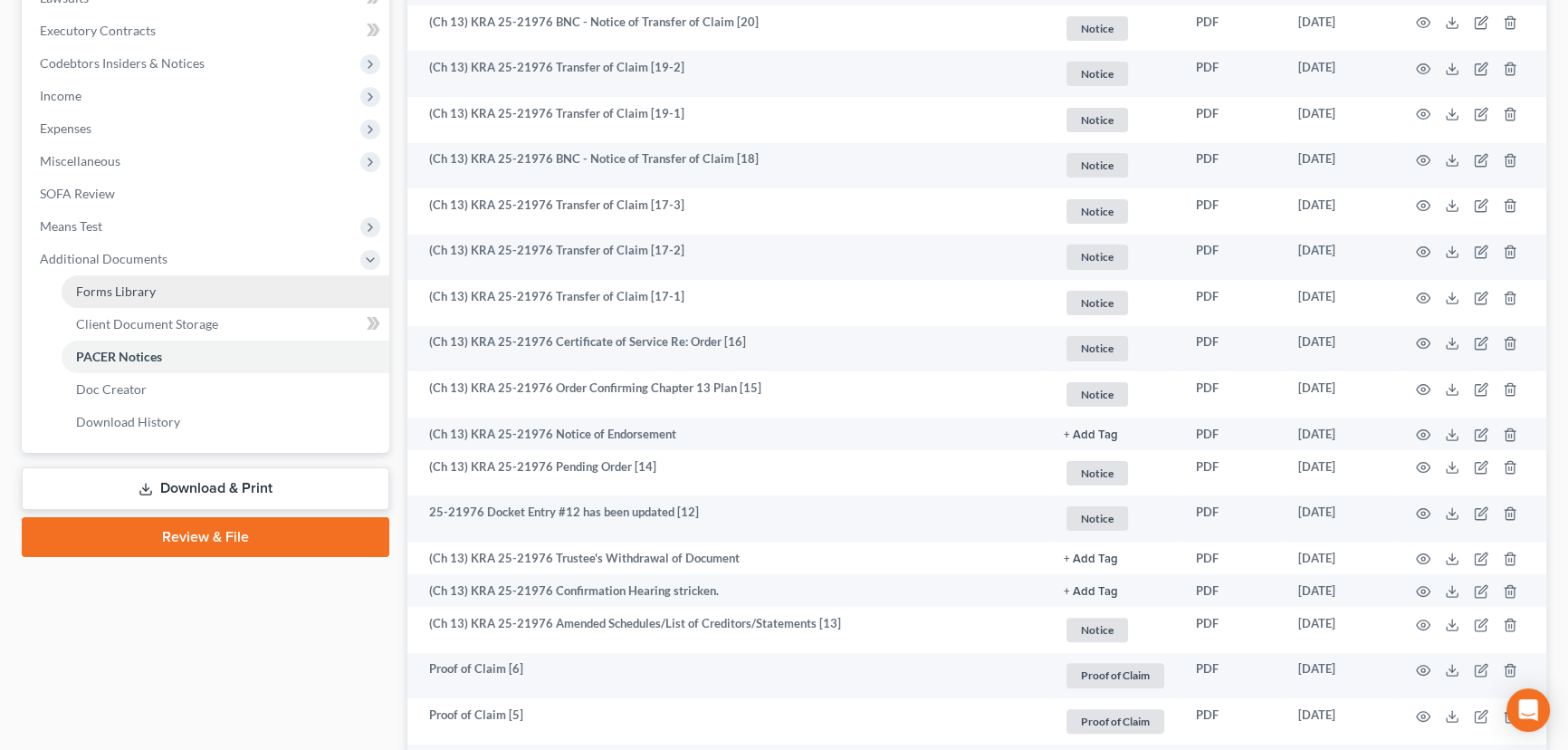
scroll to position [741, 0]
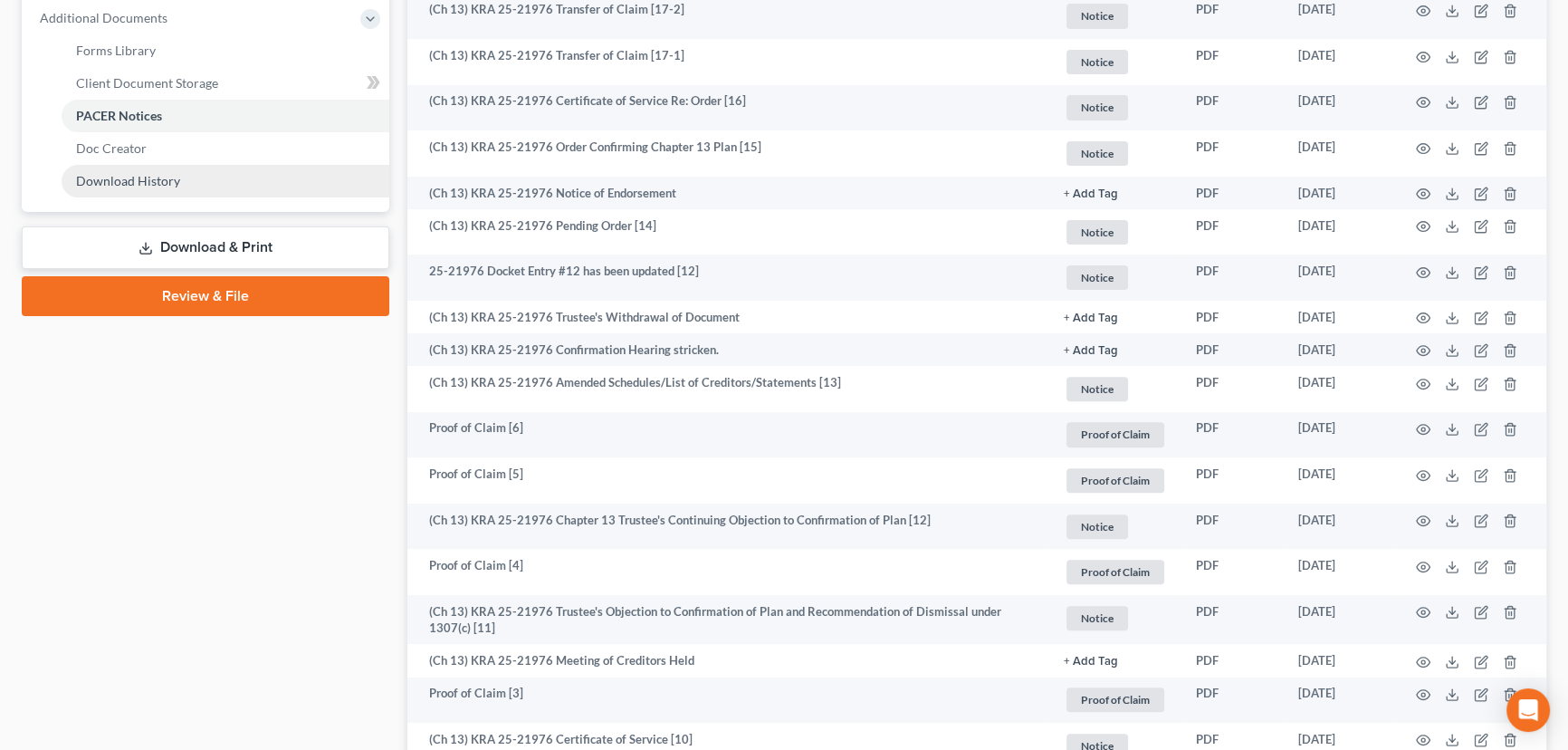
drag, startPoint x: 130, startPoint y: 178, endPoint x: 141, endPoint y: 174, distance: 11.7
click at [132, 176] on span "Download History" at bounding box center [128, 181] width 105 height 16
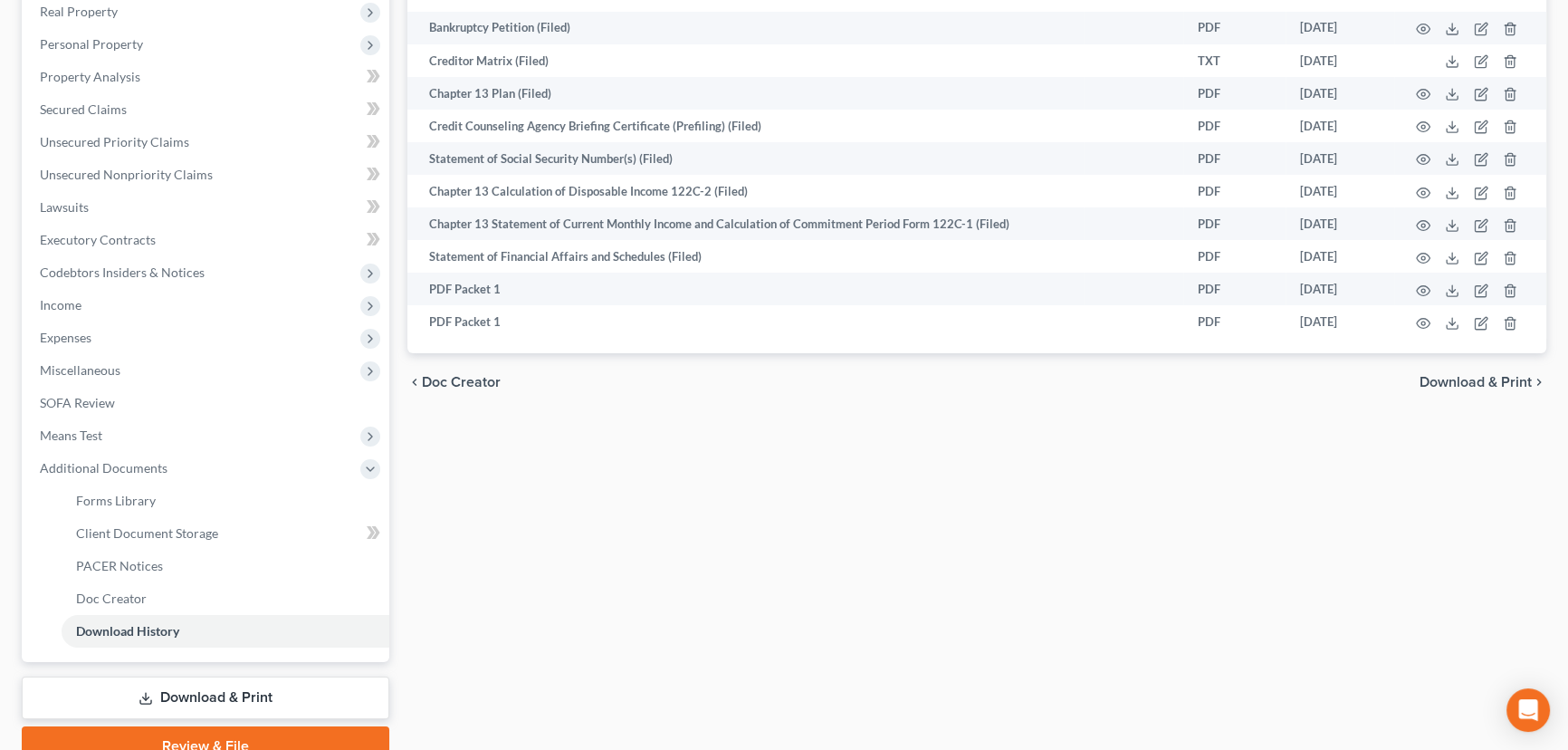
scroll to position [374, 0]
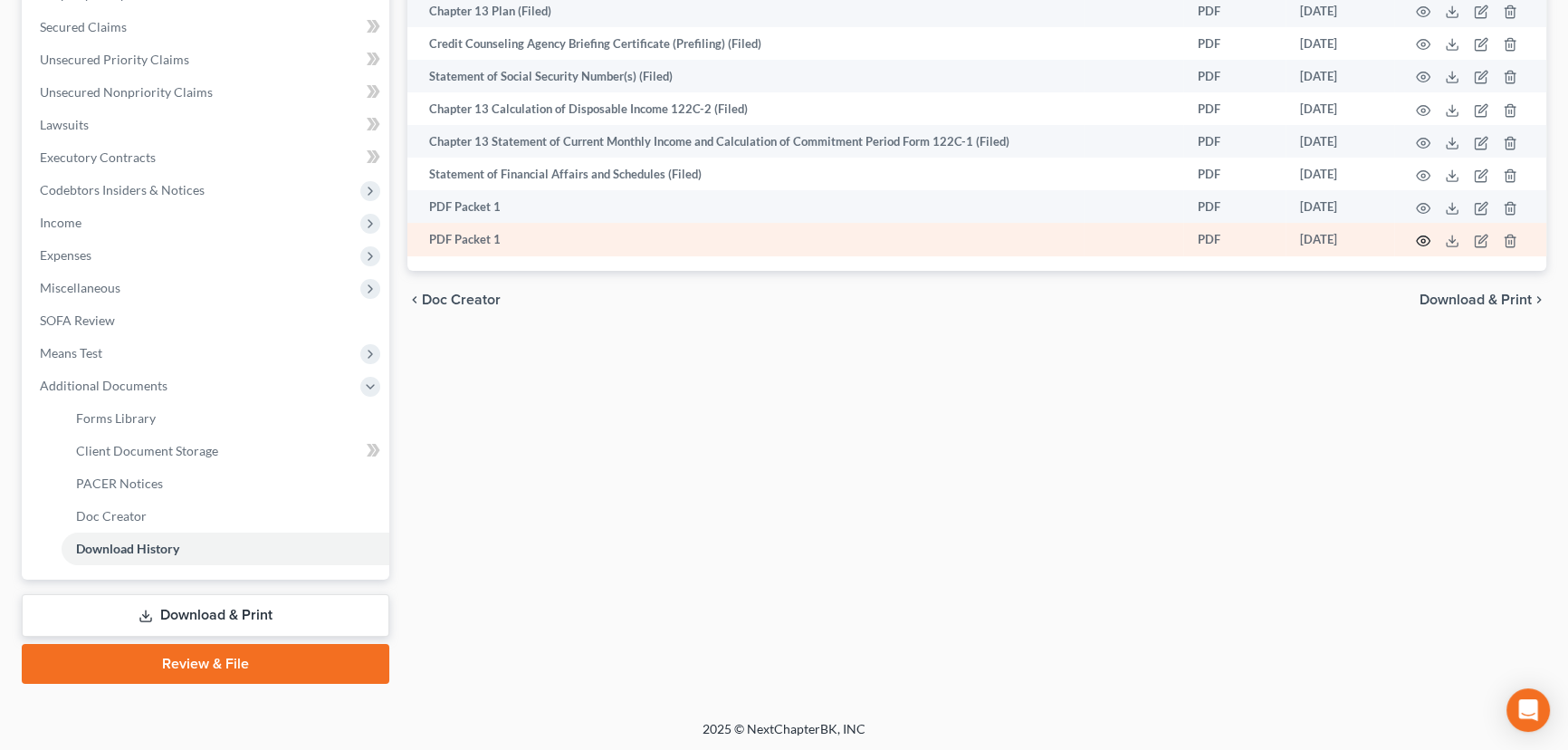
click at [1424, 239] on circle "button" at bounding box center [1423, 241] width 4 height 4
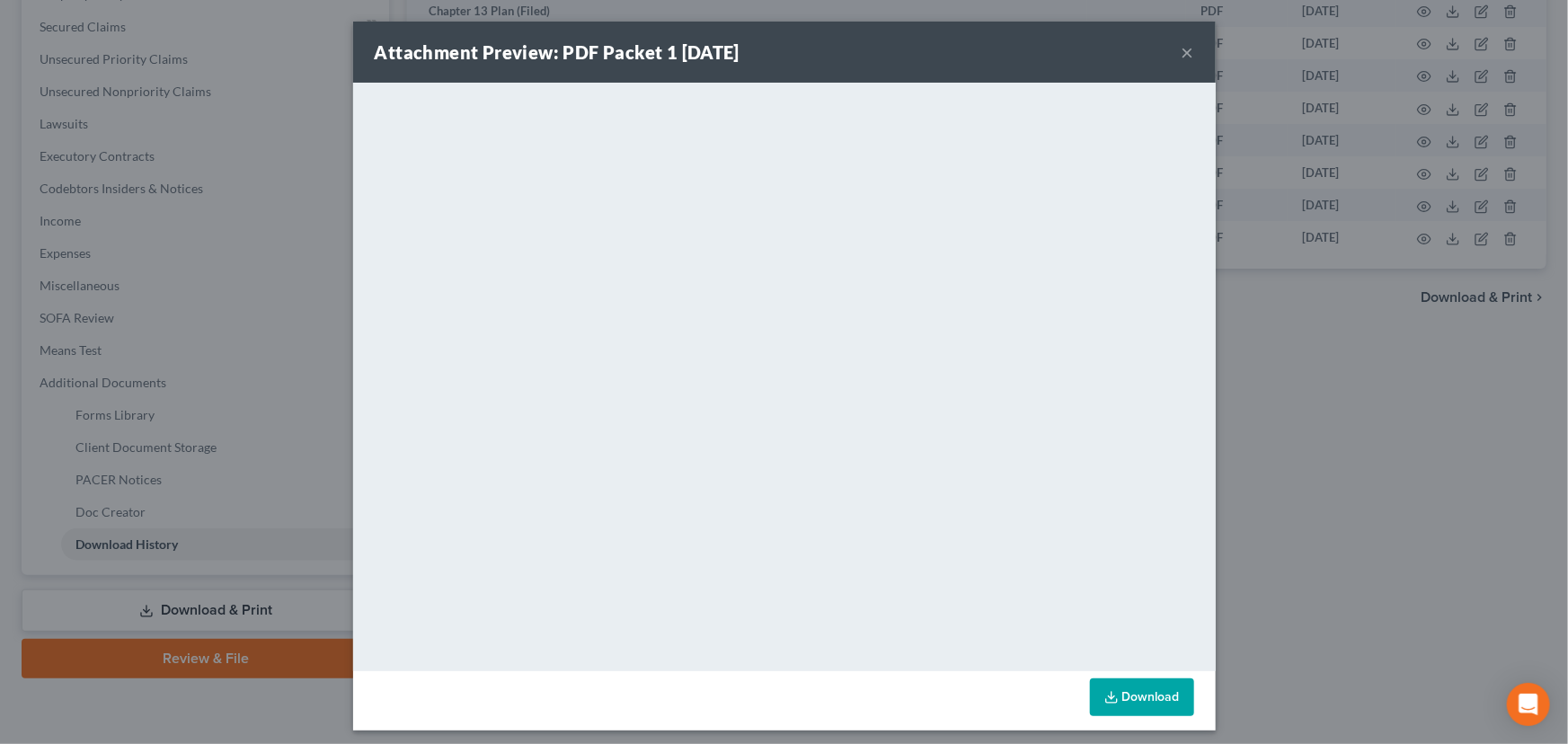
click at [1185, 53] on button "×" at bounding box center [1188, 52] width 13 height 21
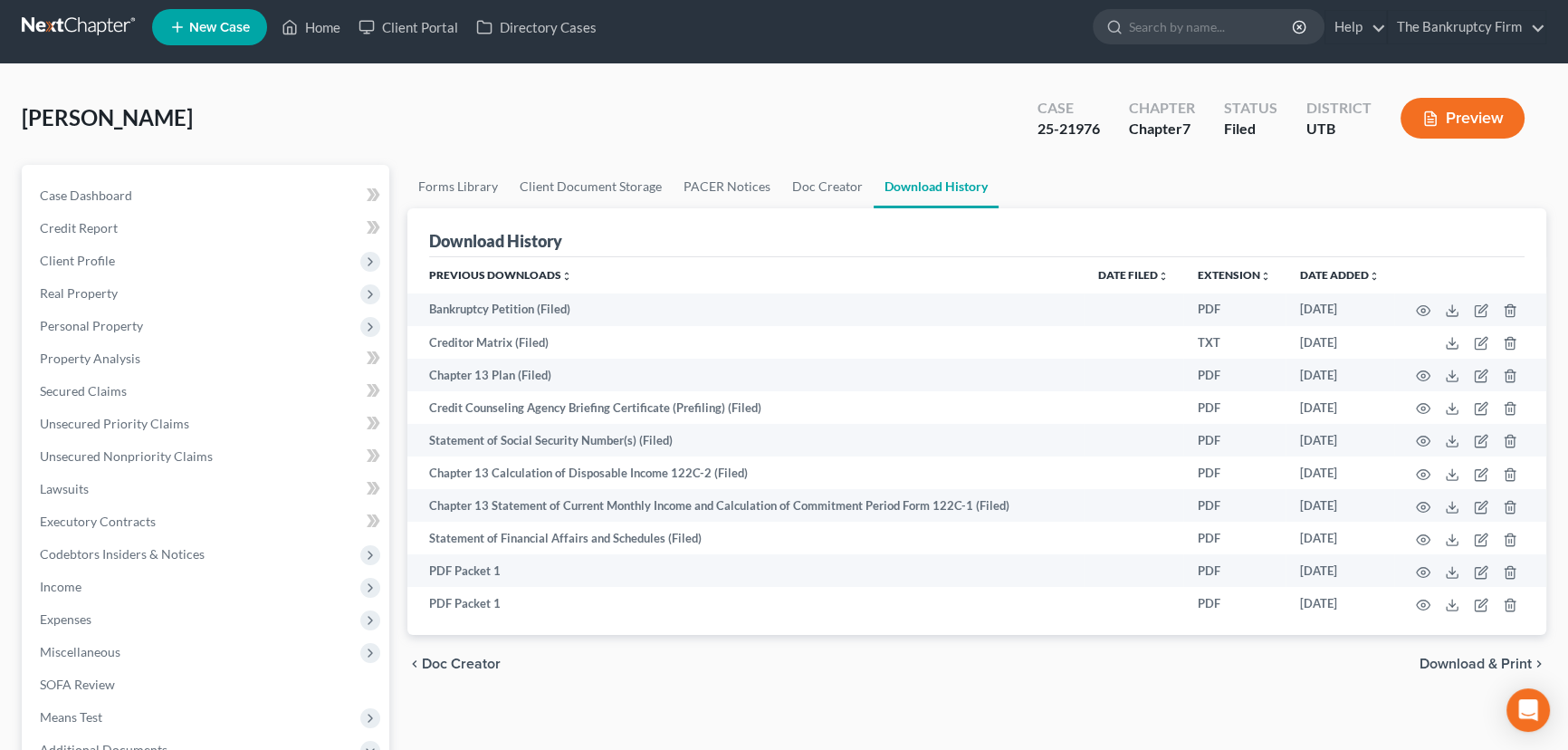
scroll to position [0, 0]
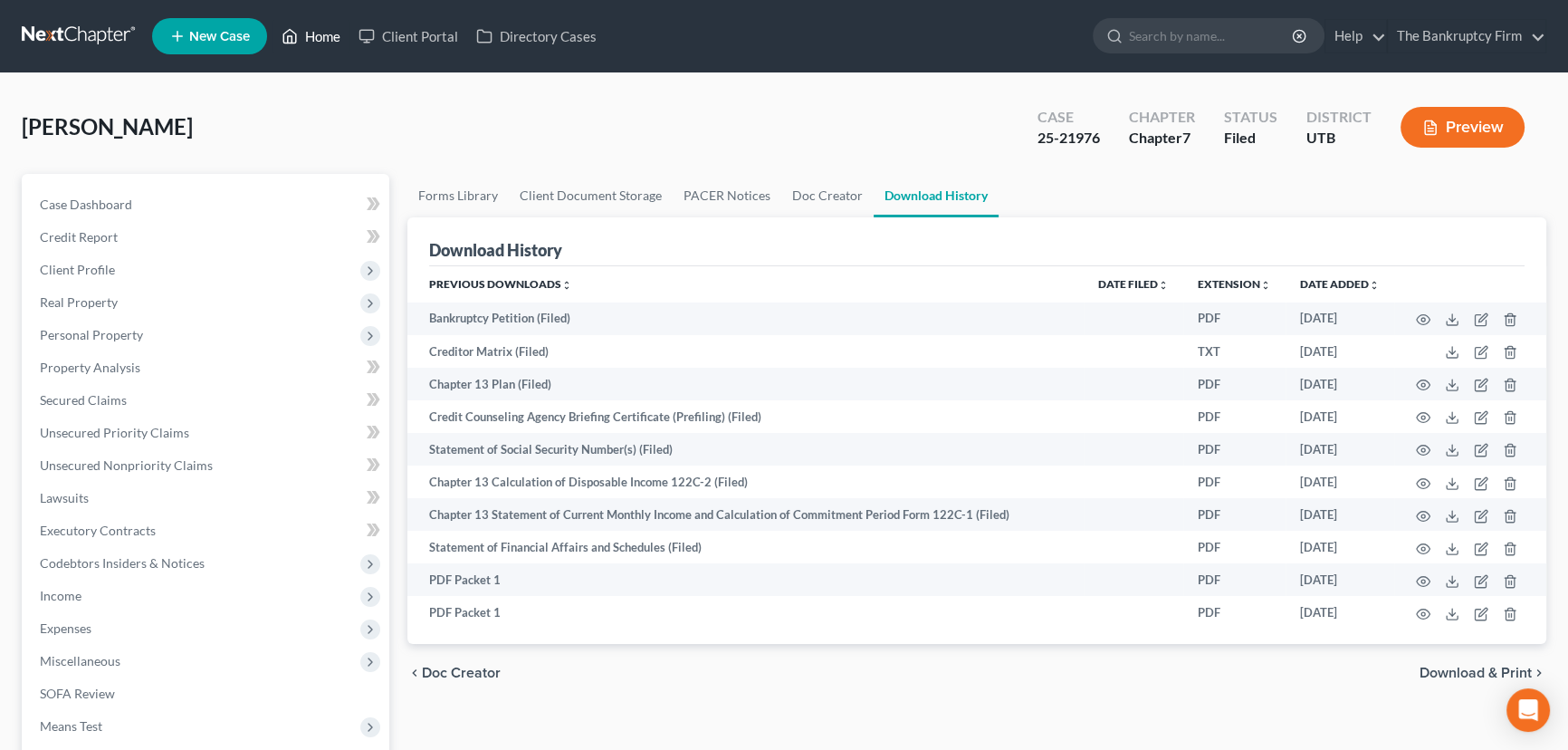
click at [317, 36] on link "Home" at bounding box center [311, 35] width 77 height 32
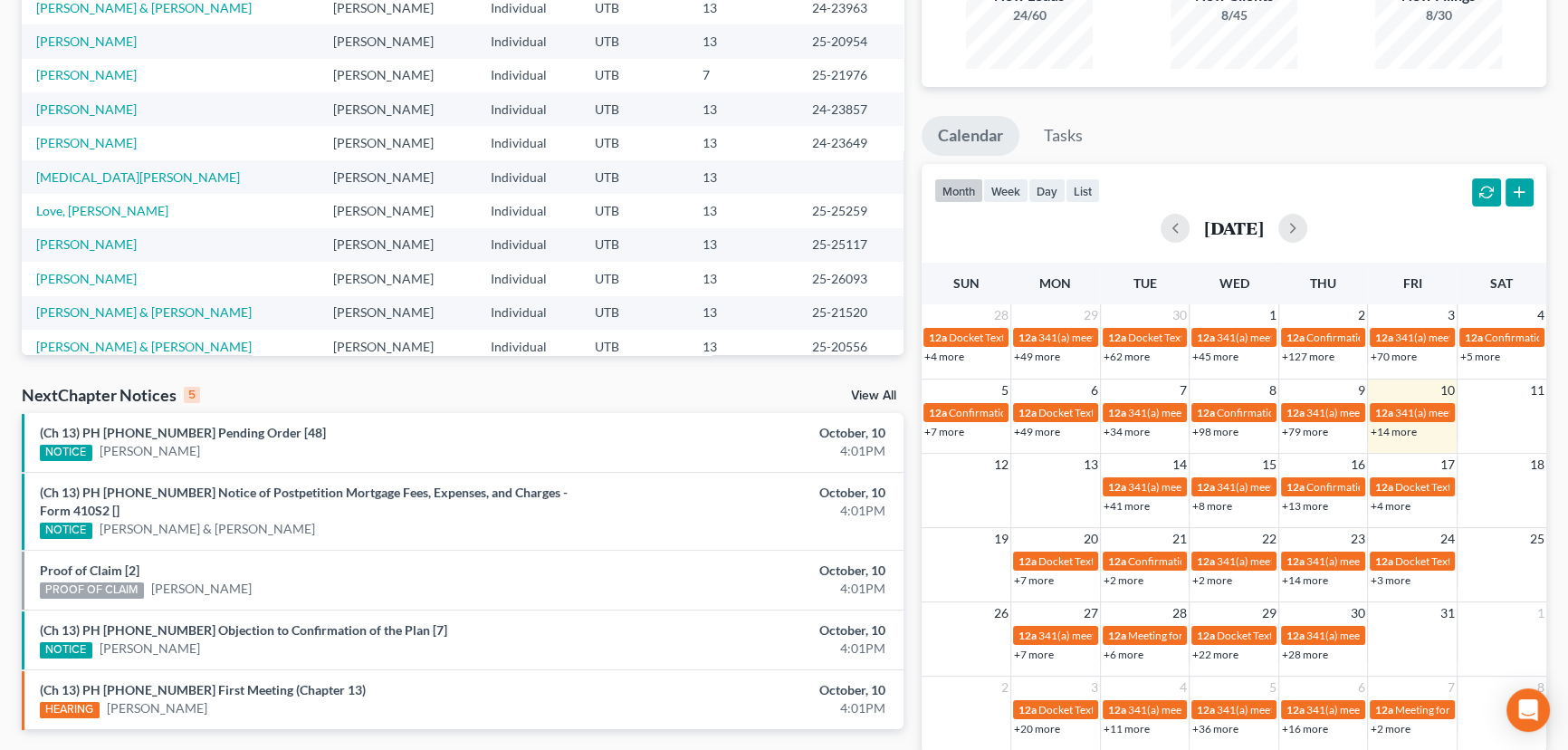
scroll to position [246, 0]
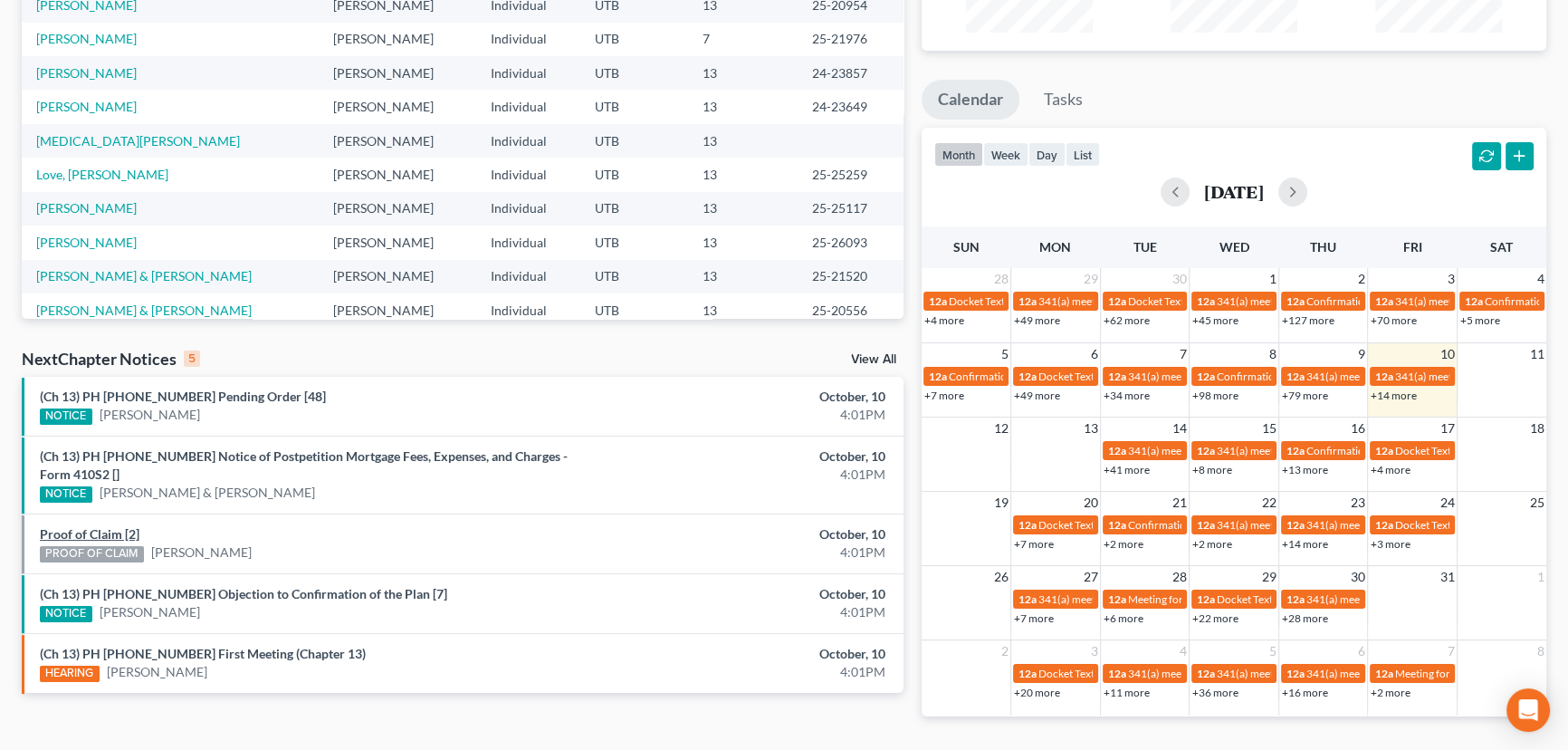
click at [99, 526] on link "Proof of Claim [2]" at bounding box center [90, 534] width 100 height 16
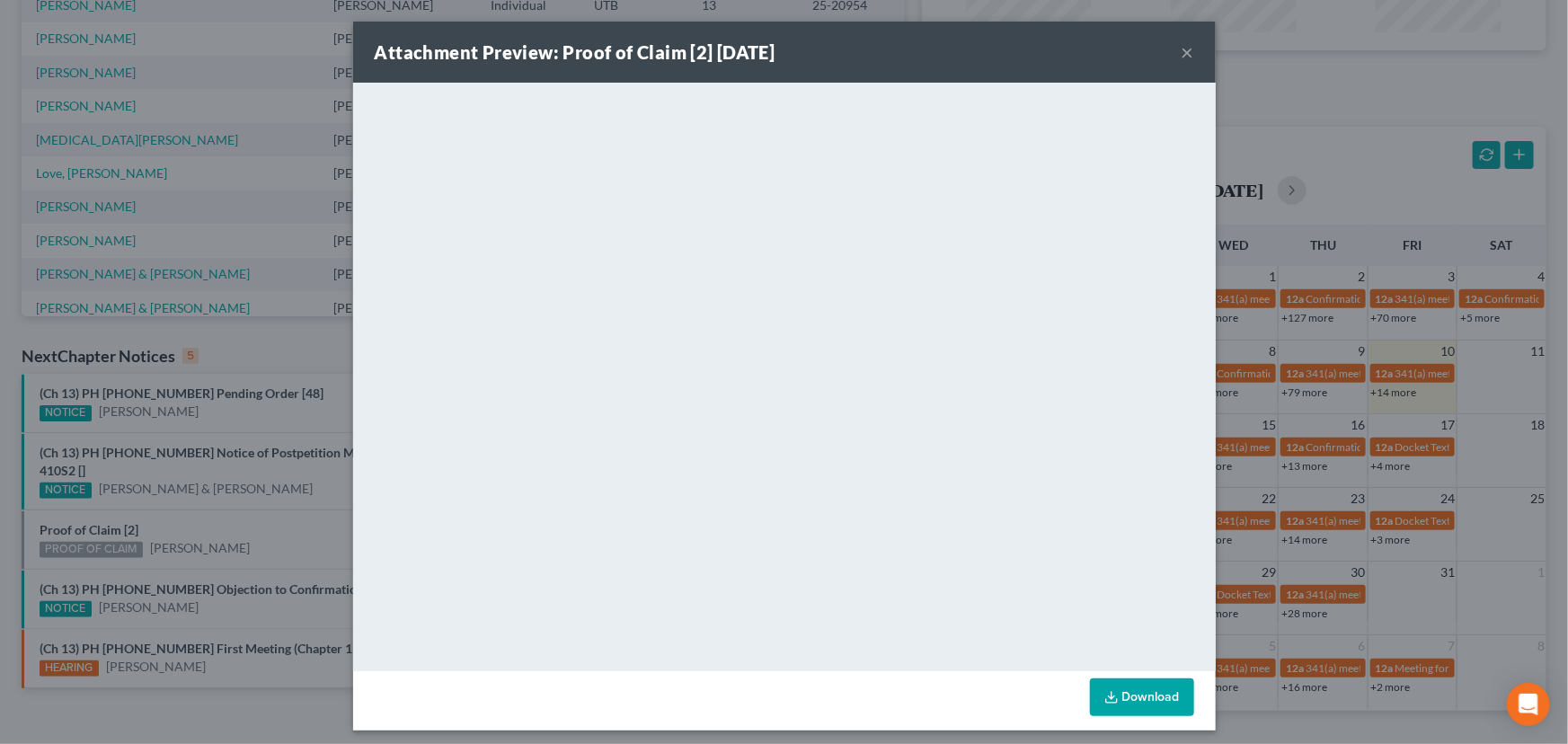
click at [201, 505] on div "Attachment Preview: Proof of Claim [2] 10/10/2025 × <object ng-attr-data='https…" at bounding box center [784, 372] width 1568 height 744
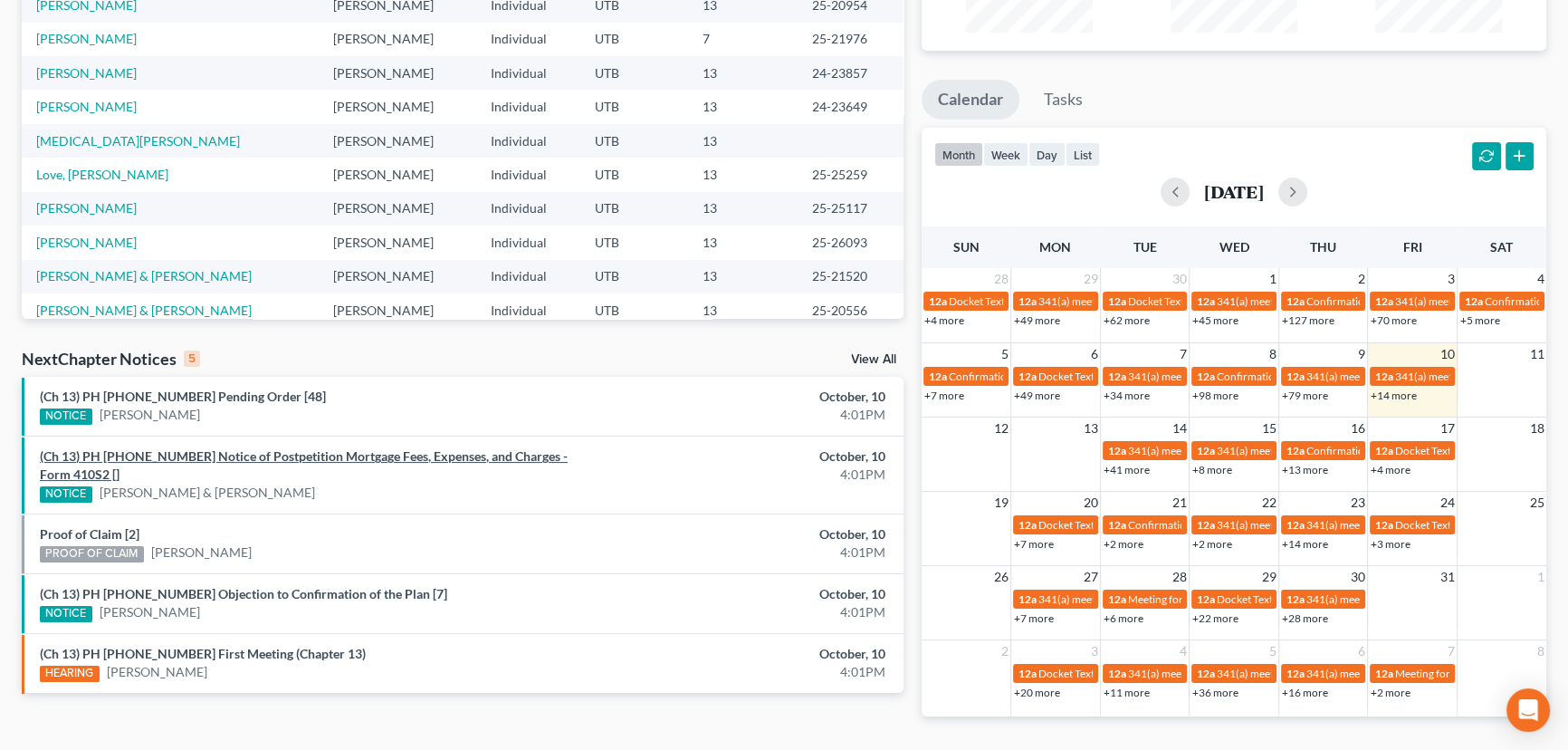
click at [283, 457] on link "(Ch 13) PH [PHONE_NUMBER] Notice of Postpetition Mortgage Fees, Expenses, and C…" at bounding box center [304, 464] width 528 height 33
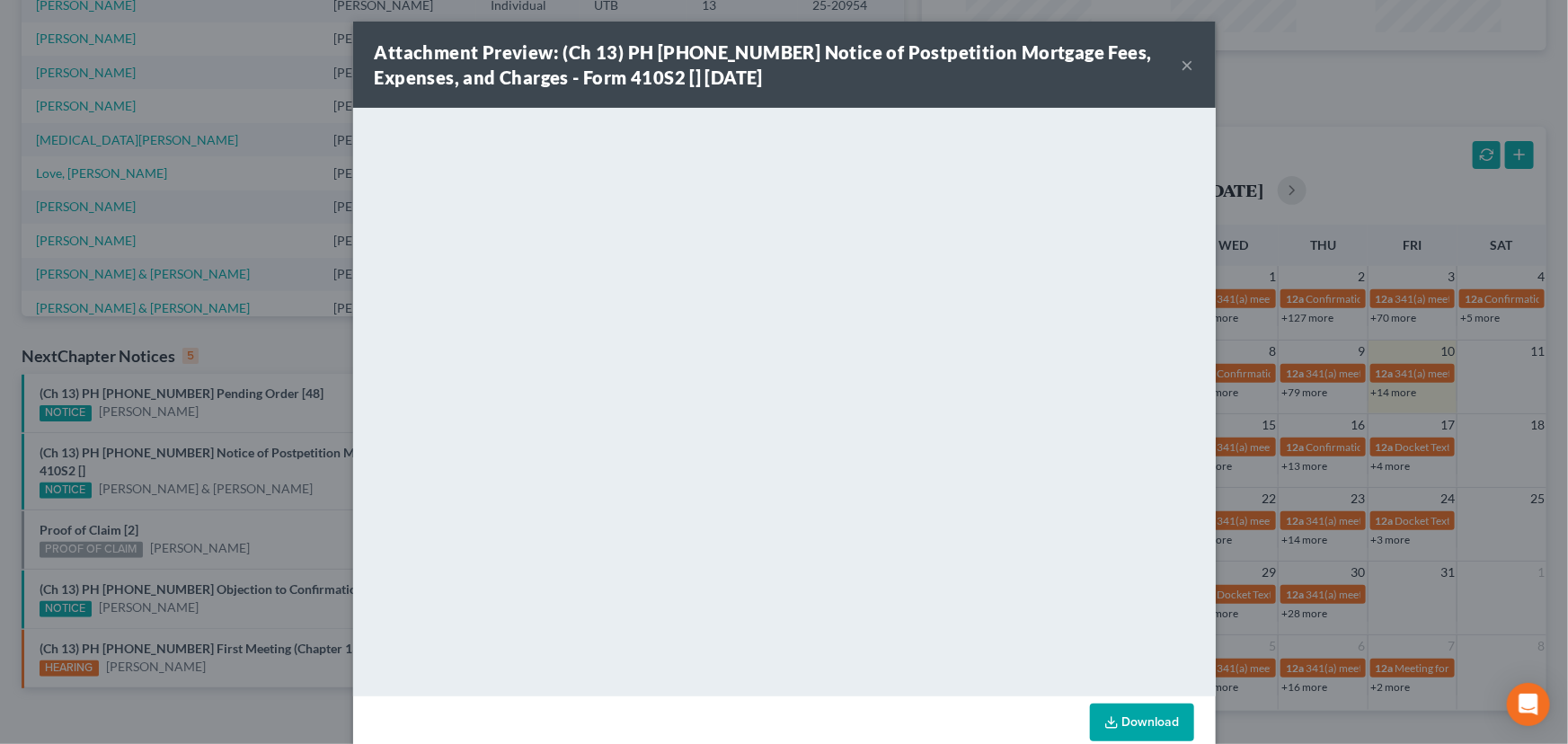
click at [198, 505] on div "Attachment Preview: (Ch 13) PH 25-25602 Notice of Postpetition Mortgage Fees, E…" at bounding box center [784, 372] width 1568 height 744
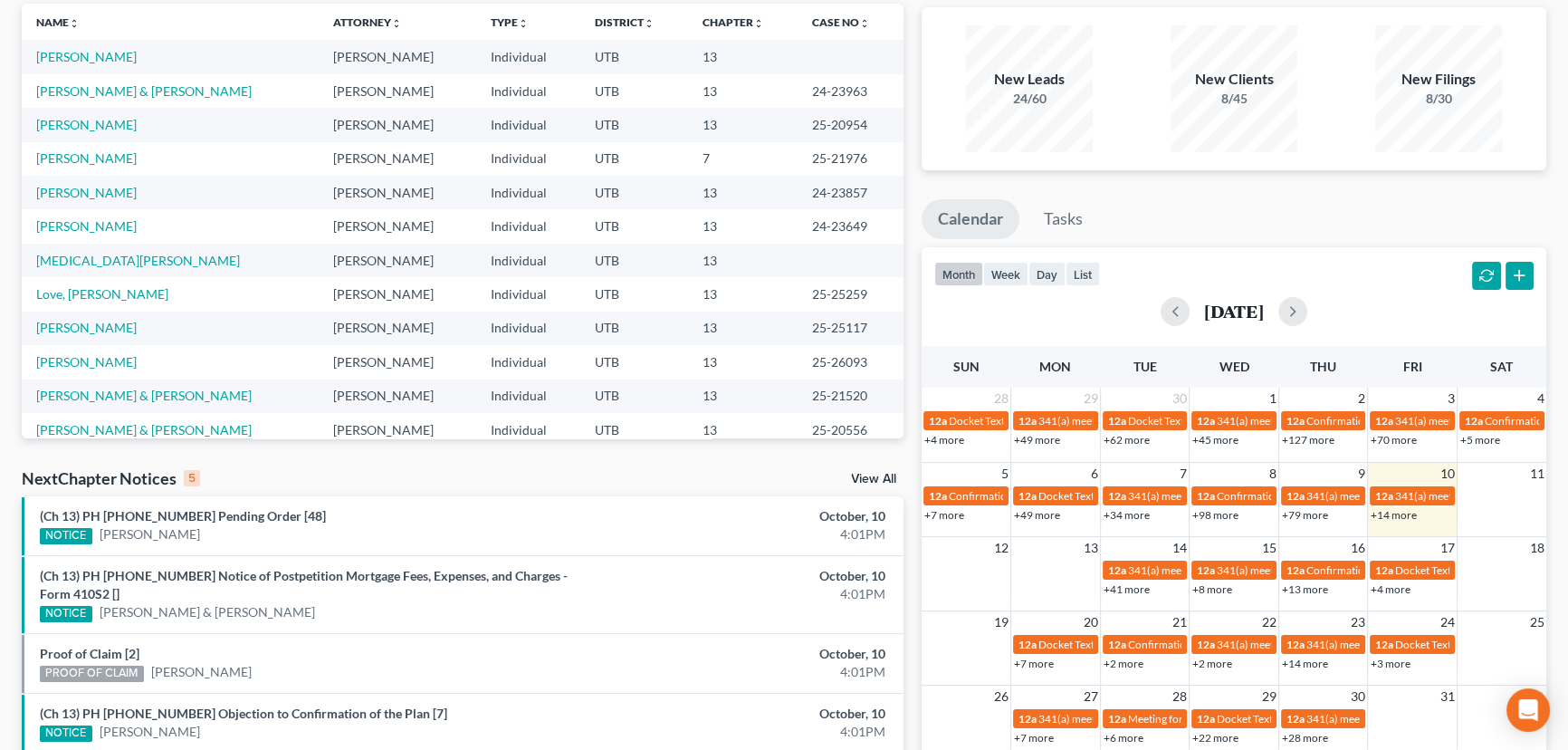
scroll to position [0, 0]
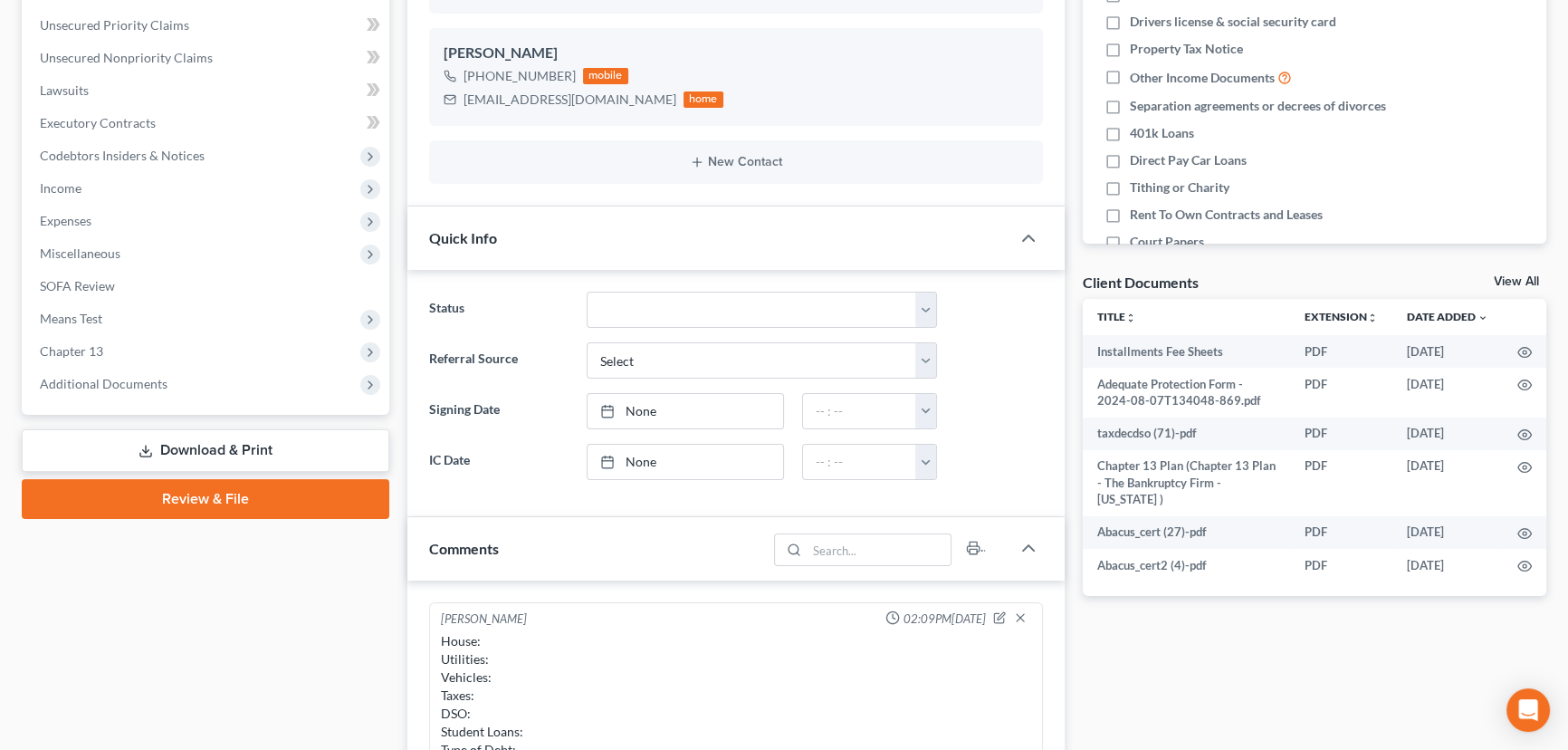
scroll to position [411, 0]
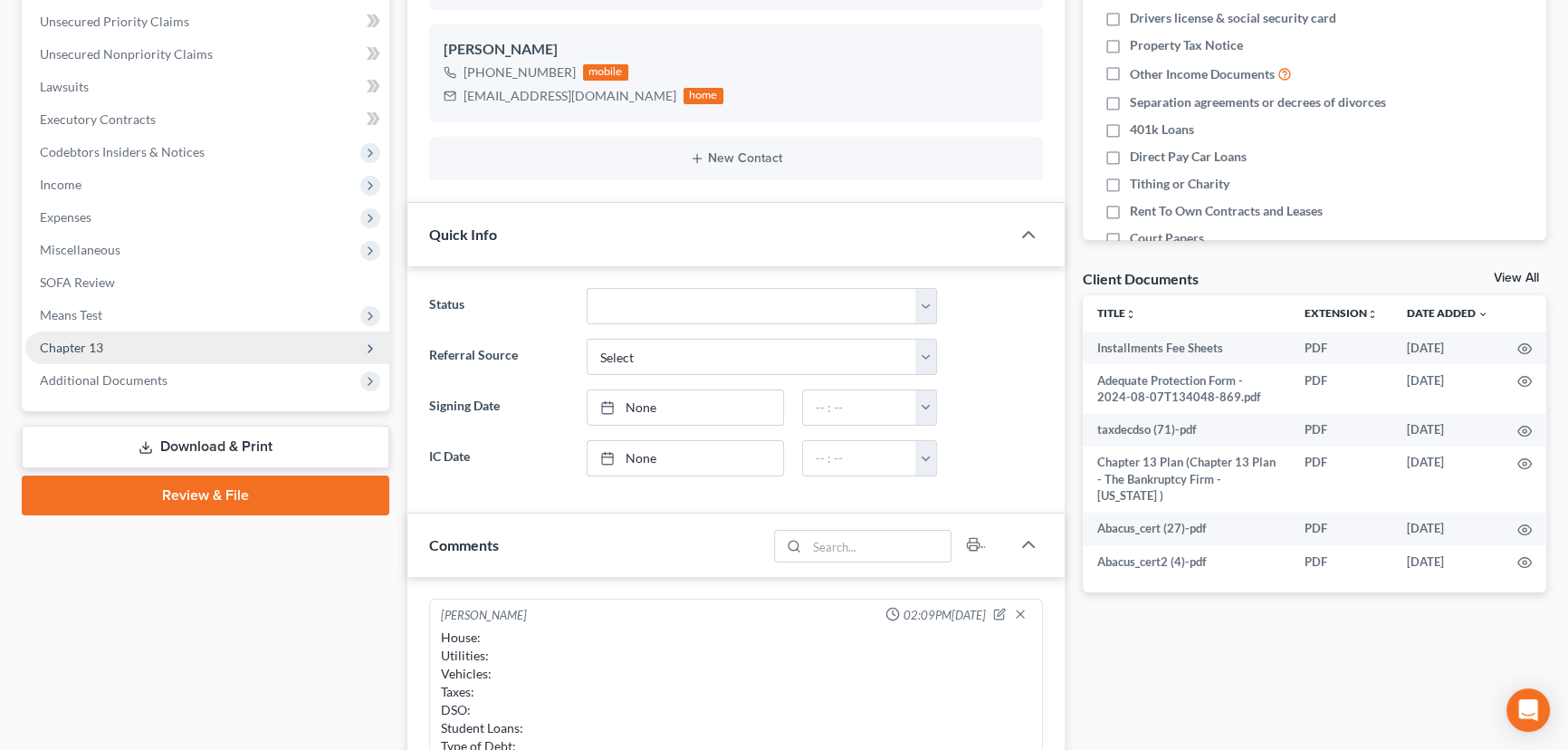
click at [90, 350] on span "Chapter 13" at bounding box center [71, 347] width 64 height 16
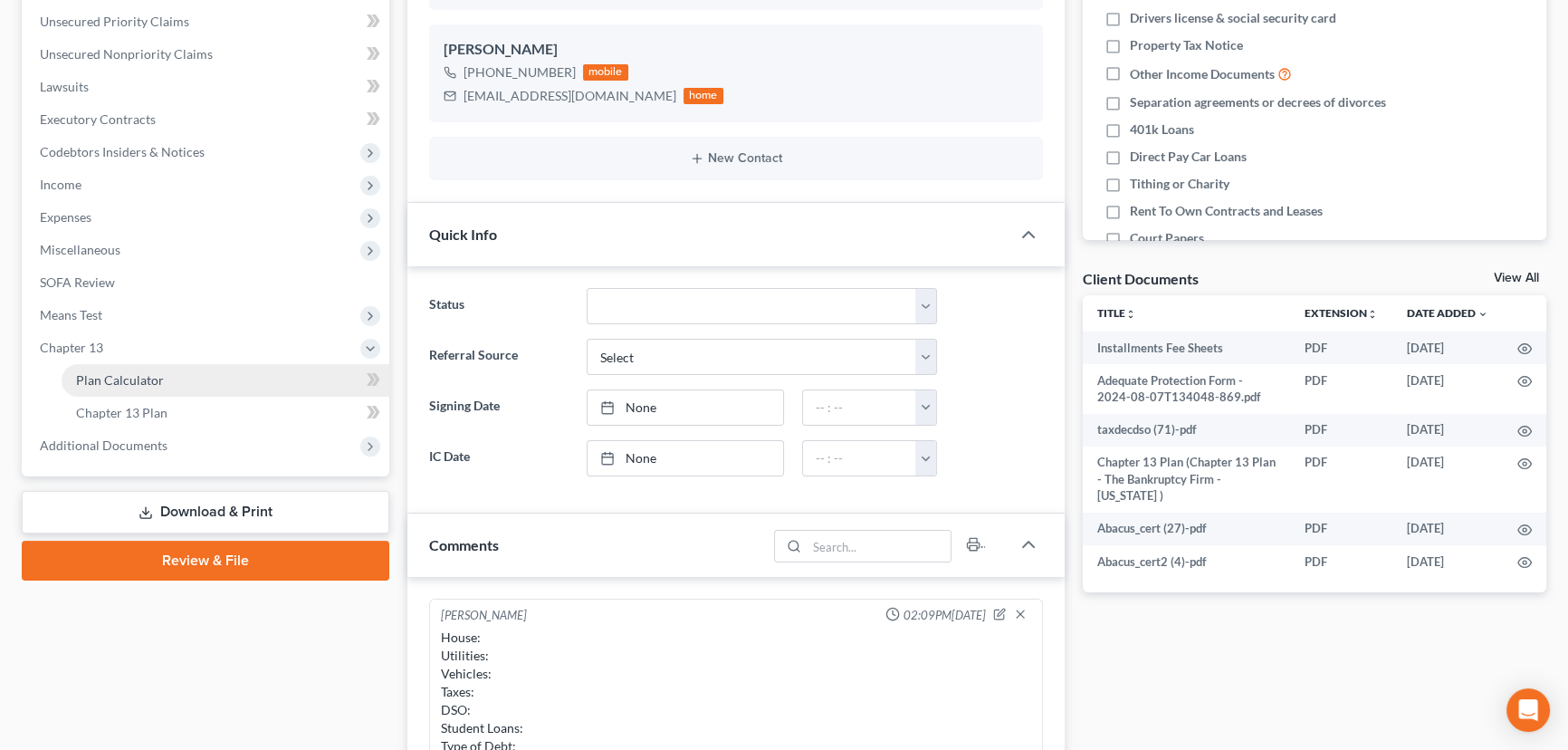
click at [129, 376] on span "Plan Calculator" at bounding box center [120, 380] width 88 height 16
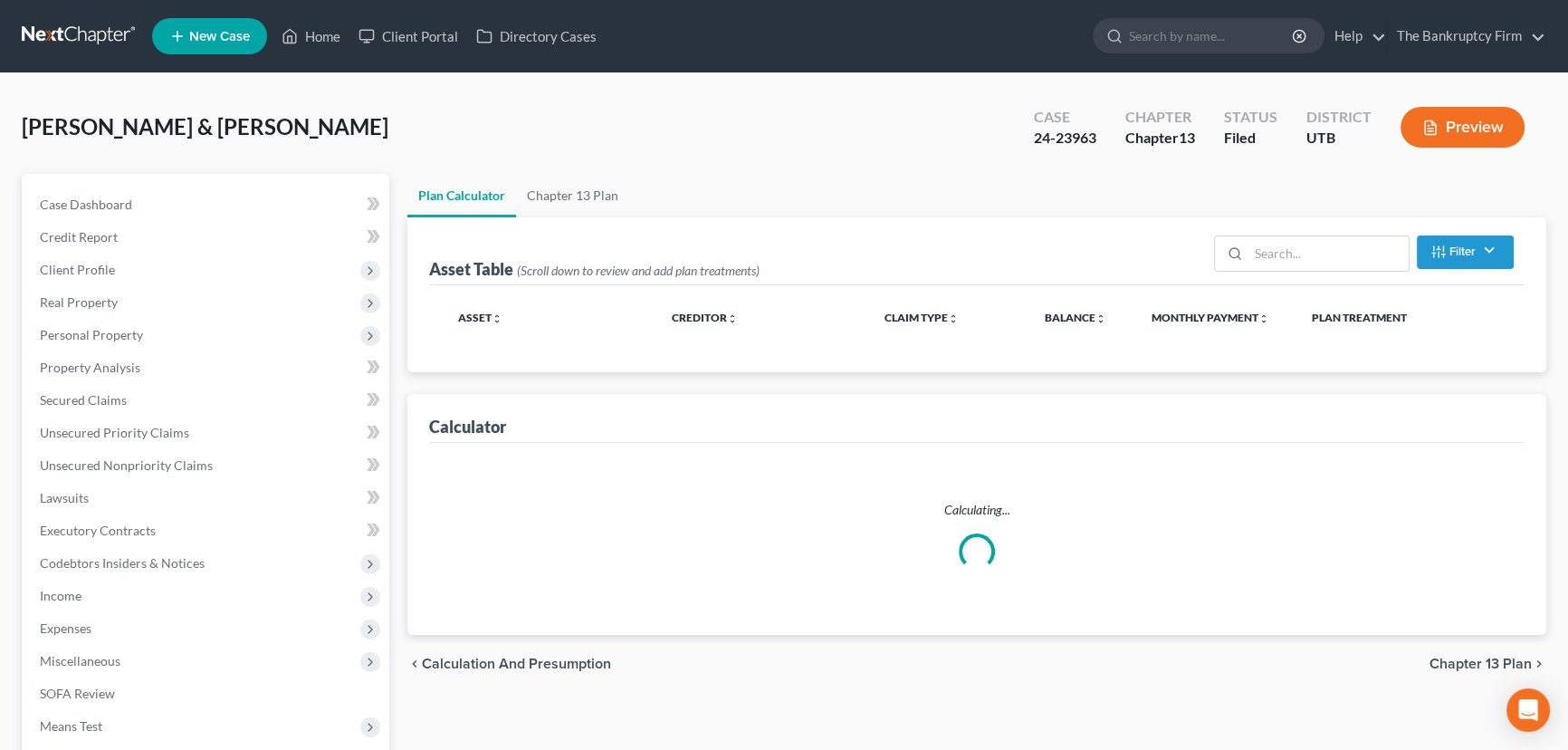
select select "59"
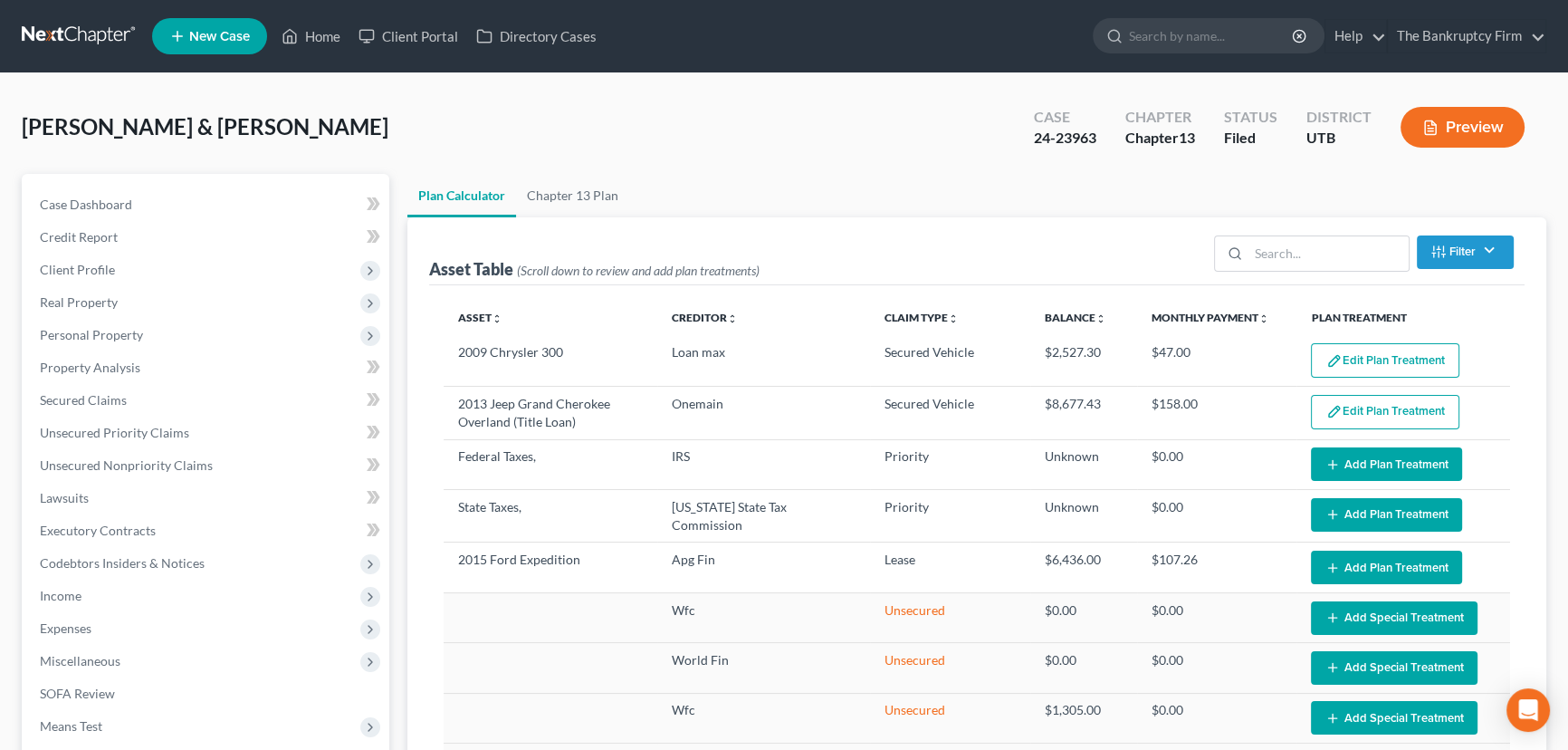
select select "59"
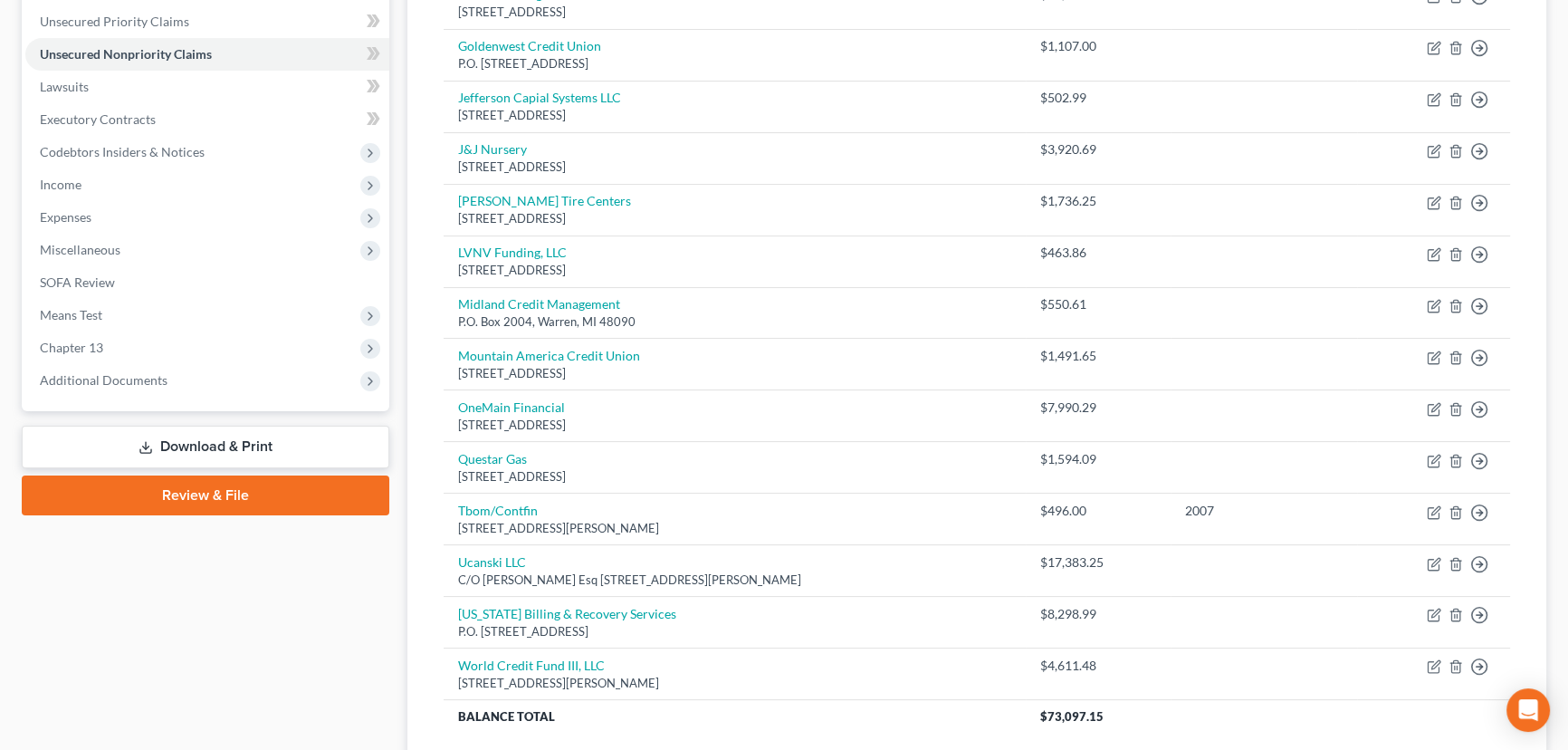
scroll to position [553, 0]
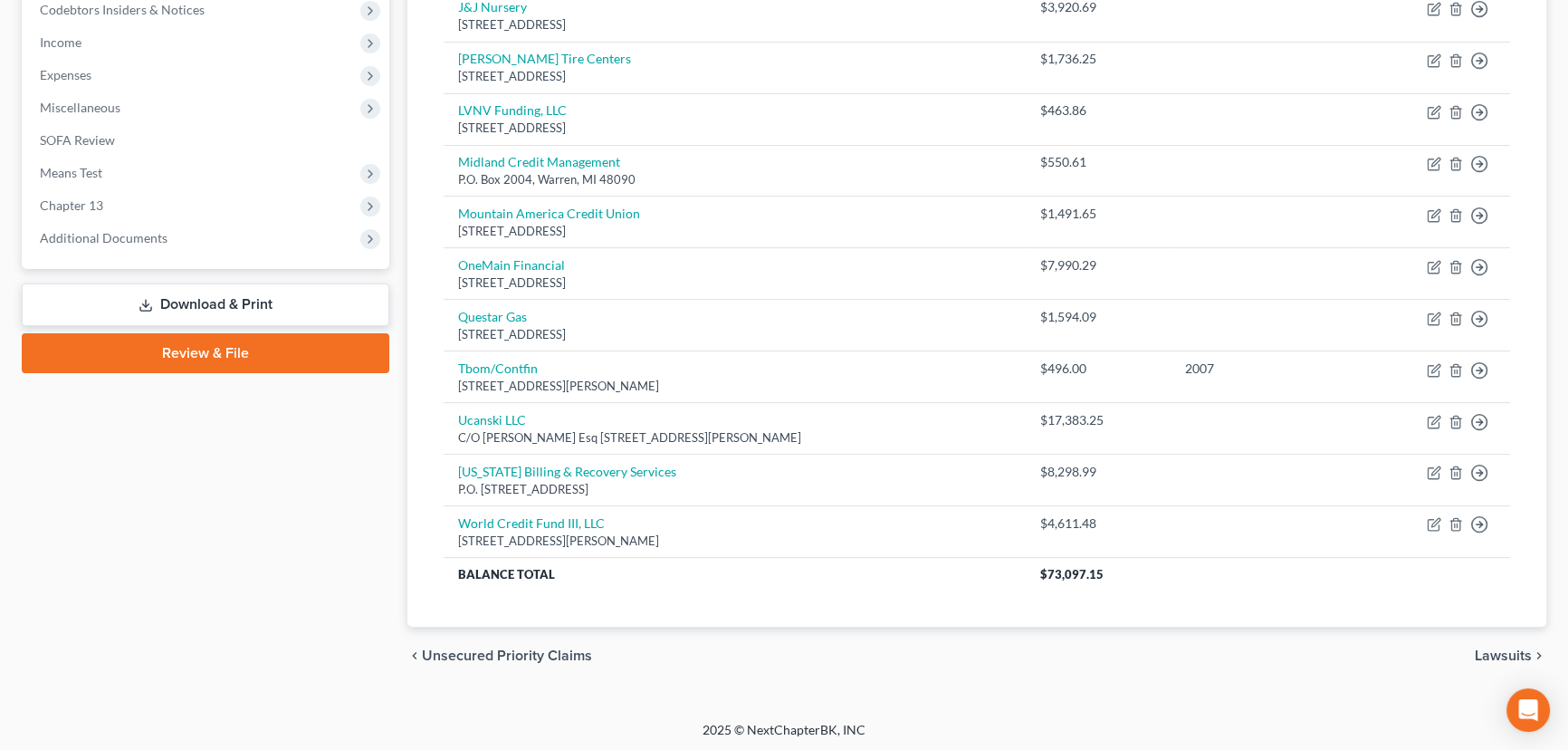
click at [206, 304] on link "Download & Print" at bounding box center [205, 305] width 368 height 43
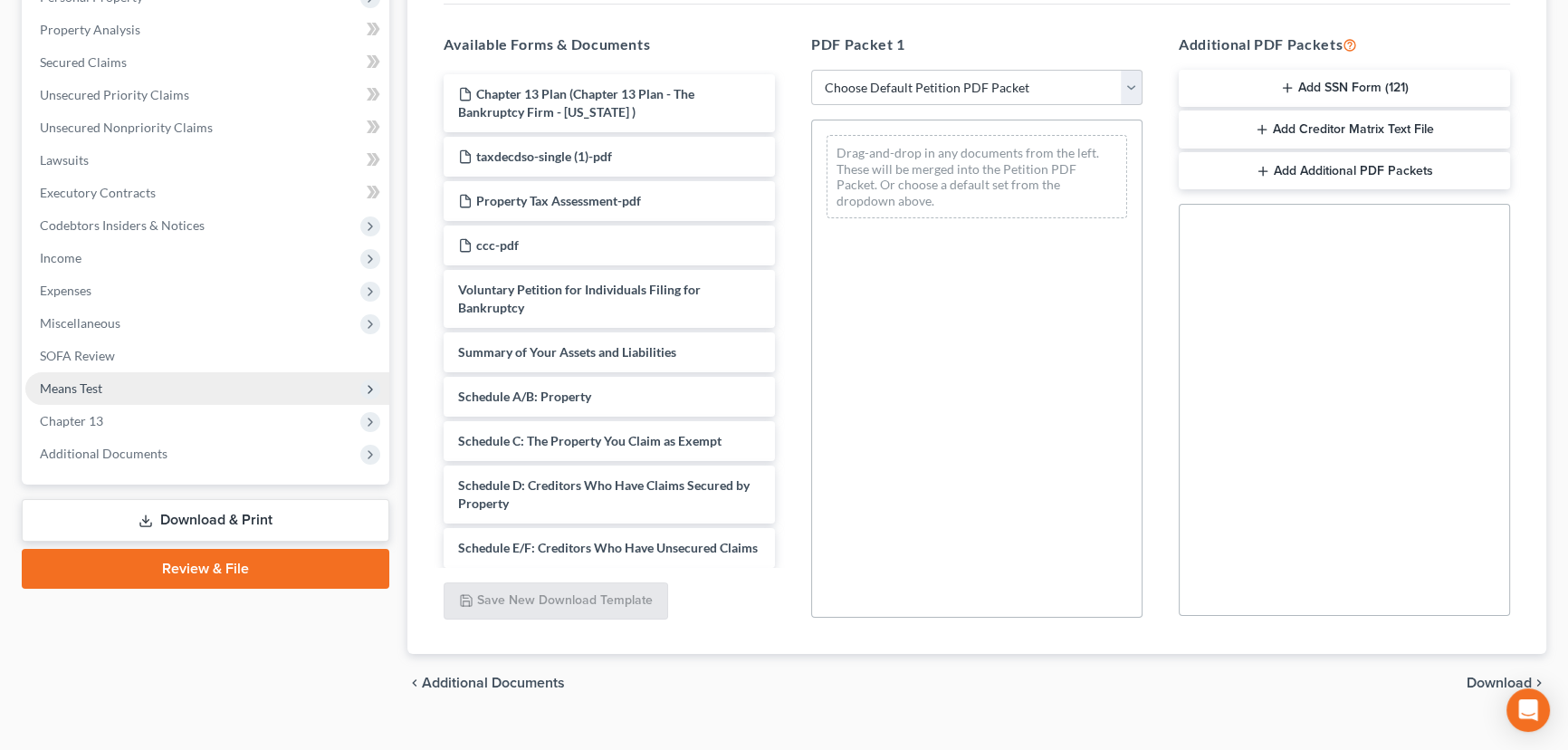
scroll to position [367, 0]
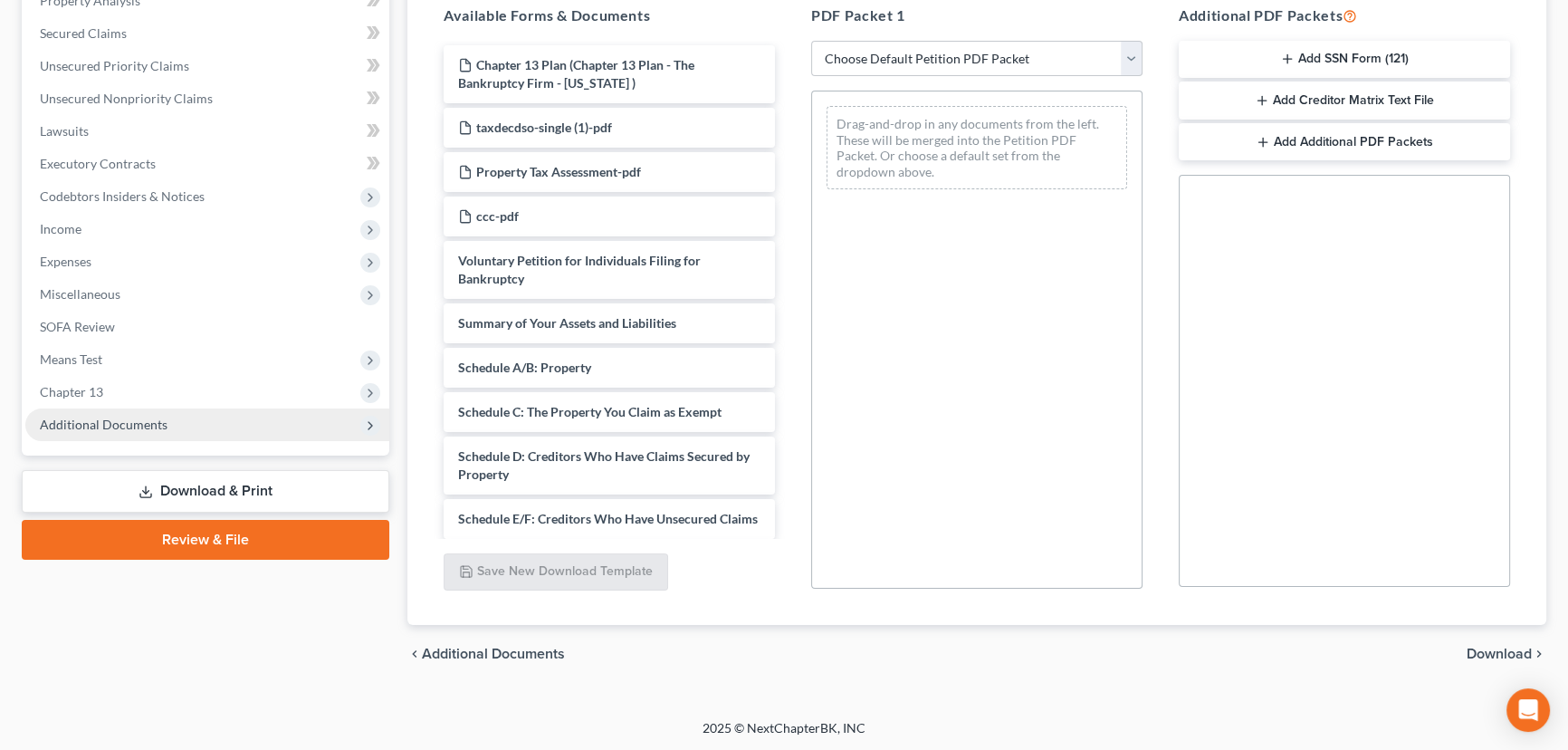
click at [104, 422] on span "Additional Documents" at bounding box center [104, 424] width 128 height 16
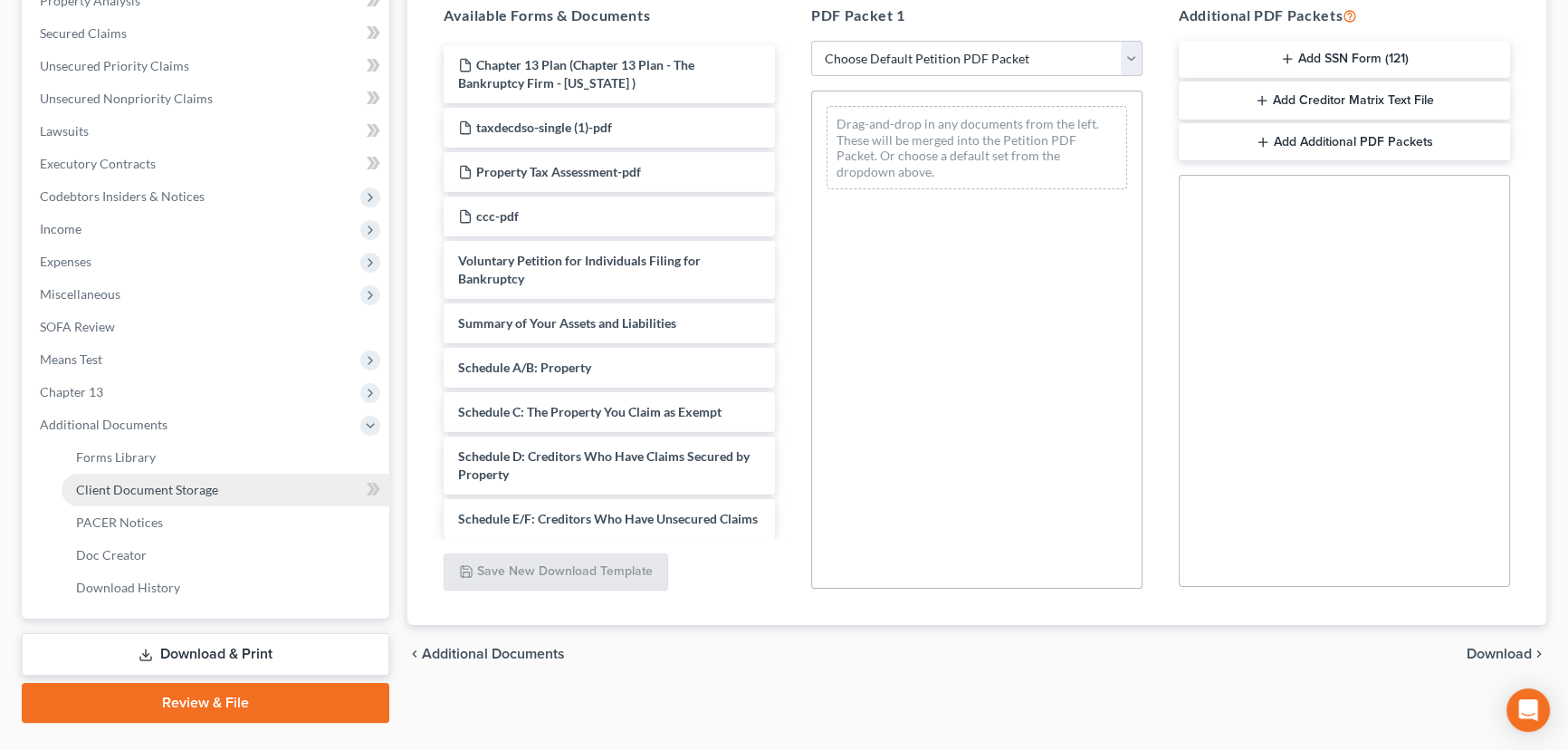
click at [168, 488] on span "Client Document Storage" at bounding box center [147, 490] width 142 height 16
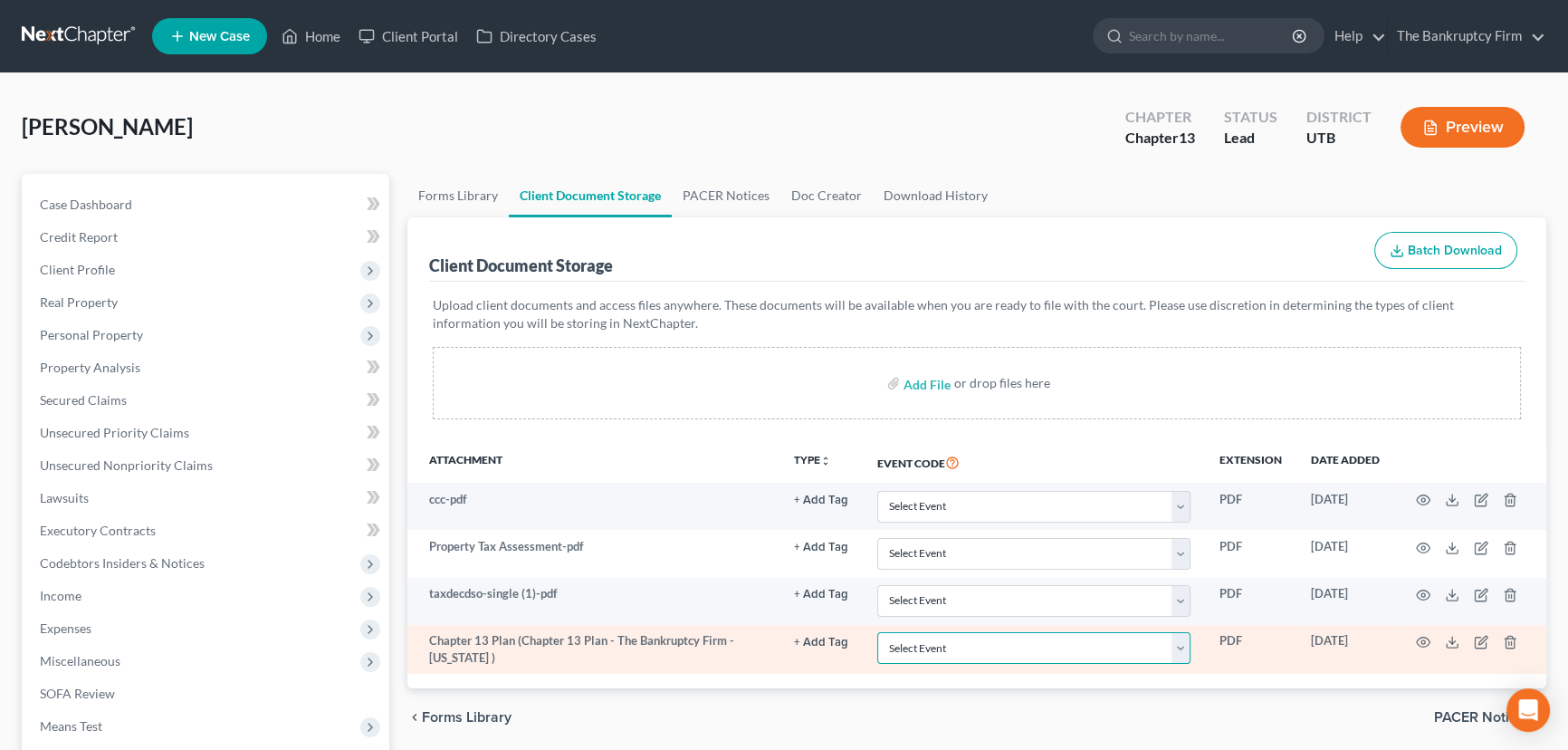
click at [1180, 645] on select "Select Event Affidavit/Declaration Amended Chapter 11 Plan Amended Disclosure S…" at bounding box center [1033, 647] width 313 height 31
select select "26"
click at [877, 632] on select "Select Event Affidavit/Declaration Amended Chapter 11 Plan Amended Disclosure S…" at bounding box center [1033, 647] width 313 height 31
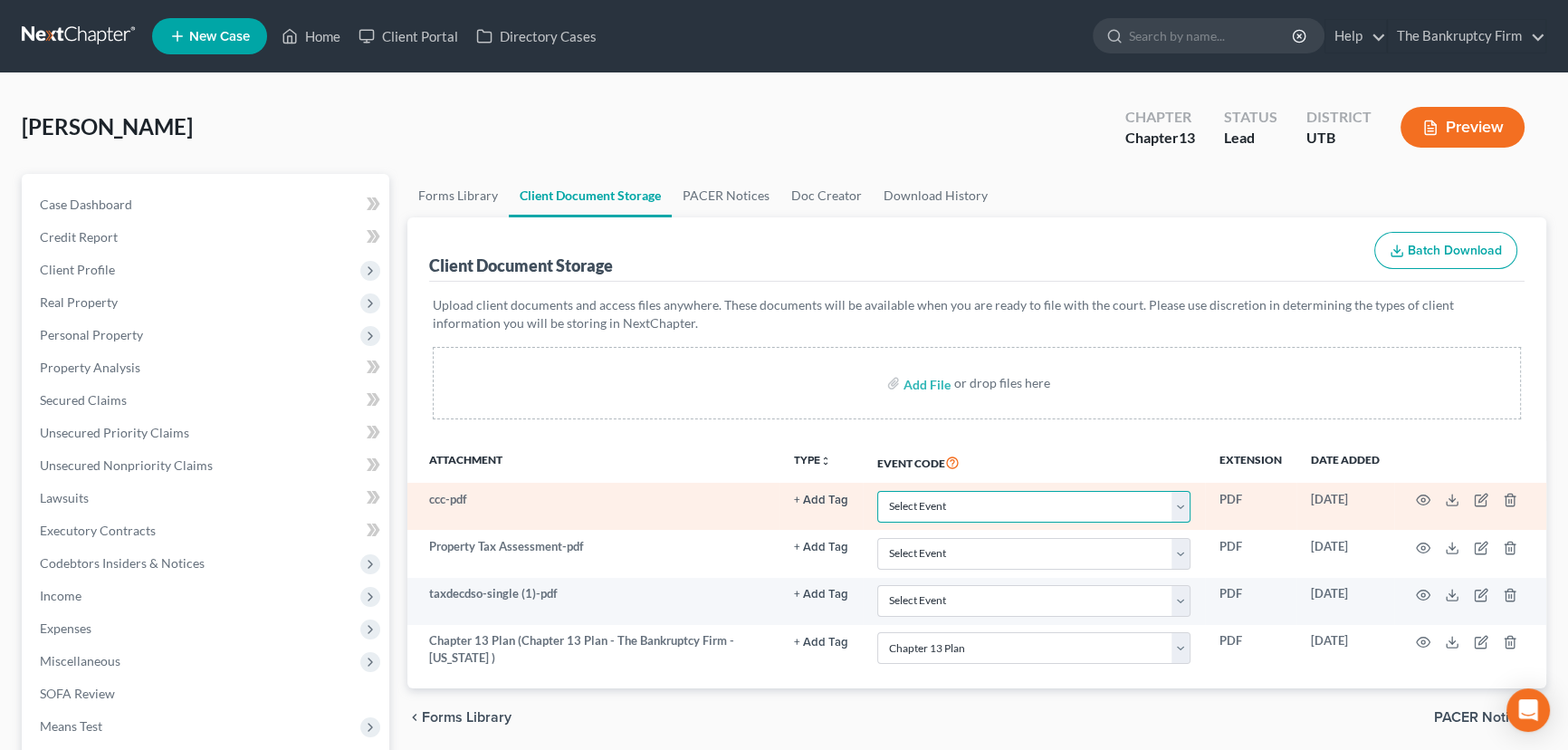
click at [967, 508] on select "Select Event Affidavit/Declaration Amended Chapter 11 Plan Amended Disclosure S…" at bounding box center [1033, 507] width 313 height 31
select select "30"
click at [877, 491] on select "Select Event Affidavit/Declaration Amended Chapter 11 Plan Amended Disclosure S…" at bounding box center [1033, 507] width 313 height 31
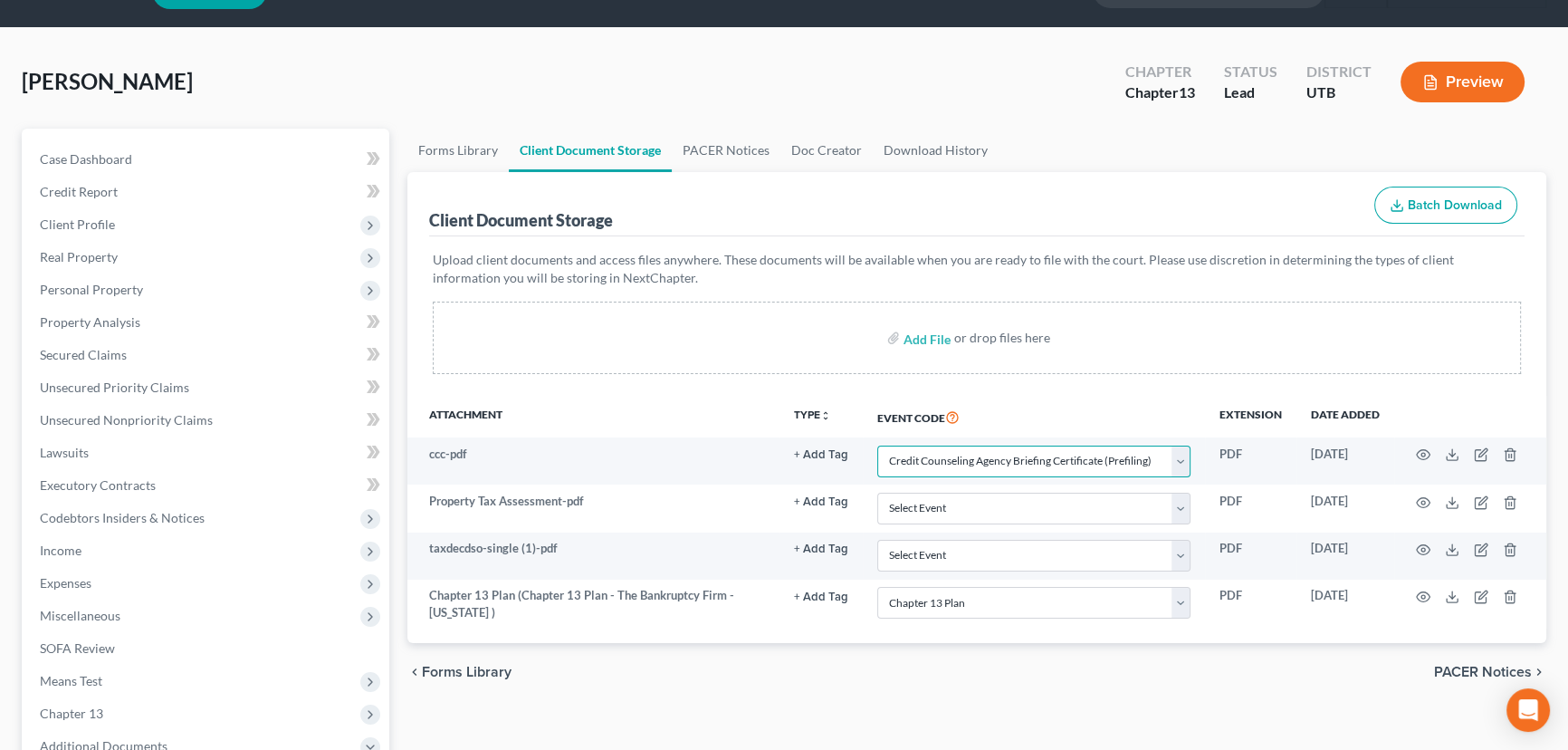
scroll to position [246, 0]
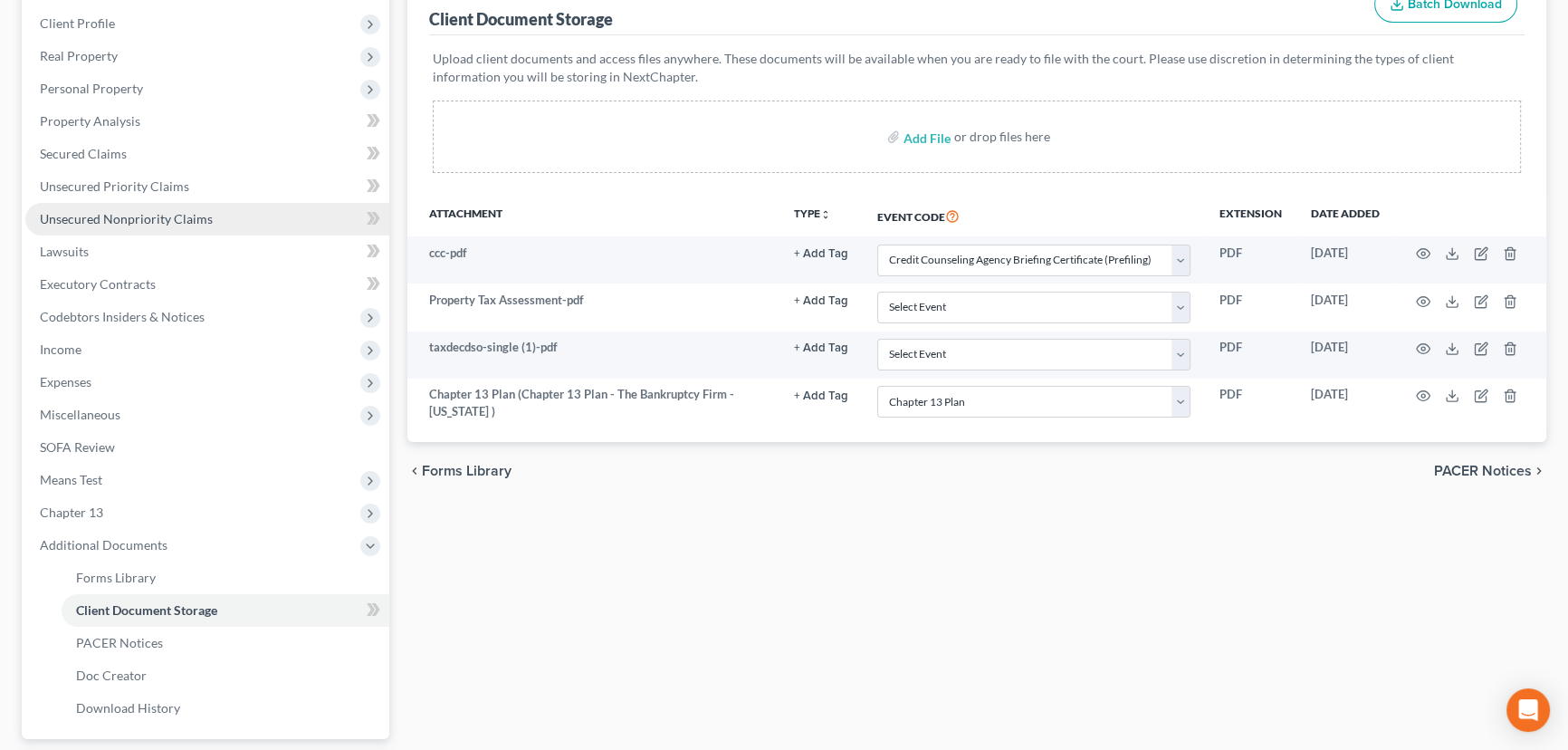
click at [97, 219] on span "Unsecured Nonpriority Claims" at bounding box center [126, 219] width 173 height 16
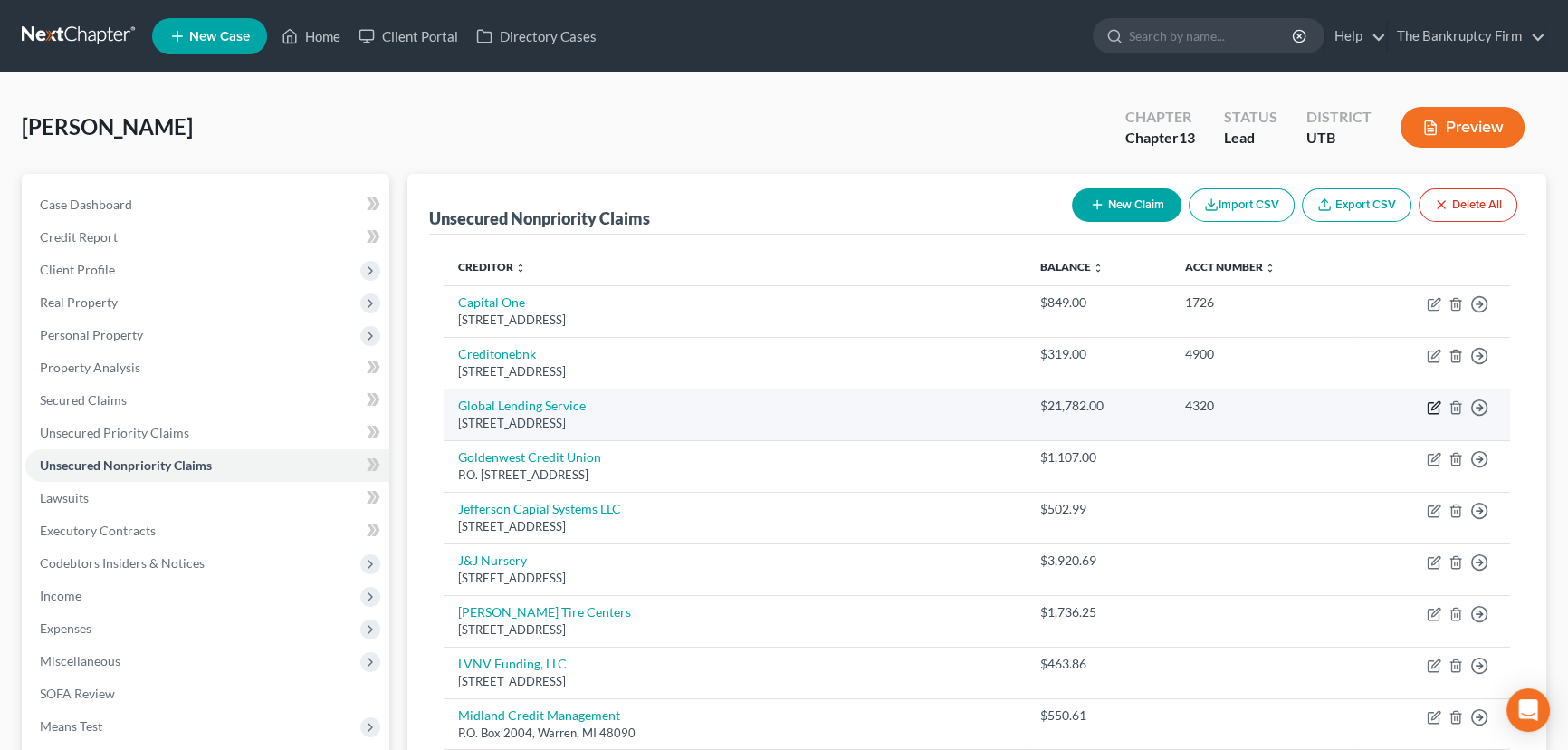
click at [1438, 402] on icon "button" at bounding box center [1434, 407] width 15 height 15
select select "42"
select select "0"
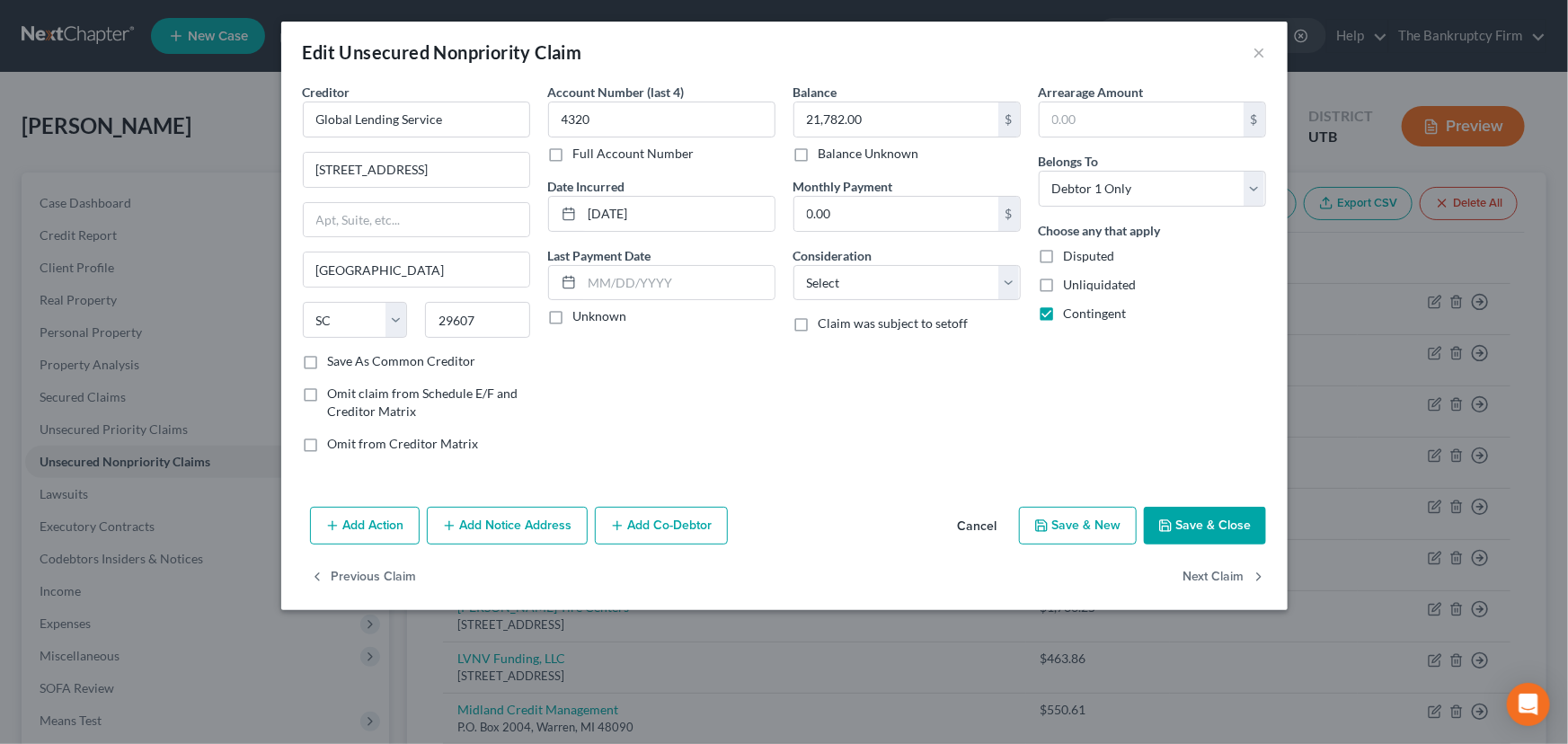
click at [819, 151] on label "Balance Unknown" at bounding box center [869, 153] width 101 height 18
click at [826, 151] on input "Balance Unknown" at bounding box center [832, 150] width 12 height 12
checkbox input "true"
type input "0.00"
click at [1217, 534] on button "Save & Close" at bounding box center [1205, 525] width 122 height 38
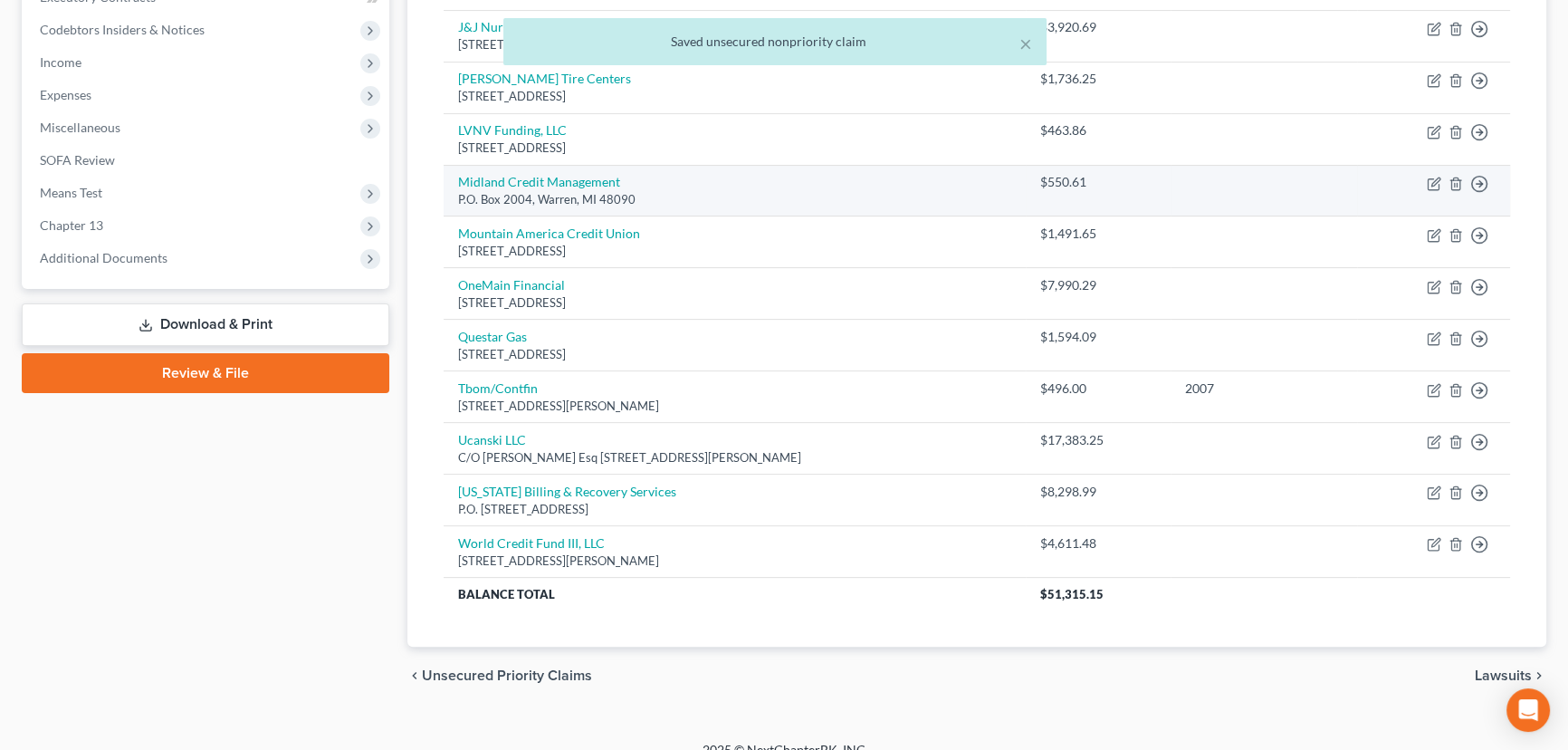
scroll to position [553, 0]
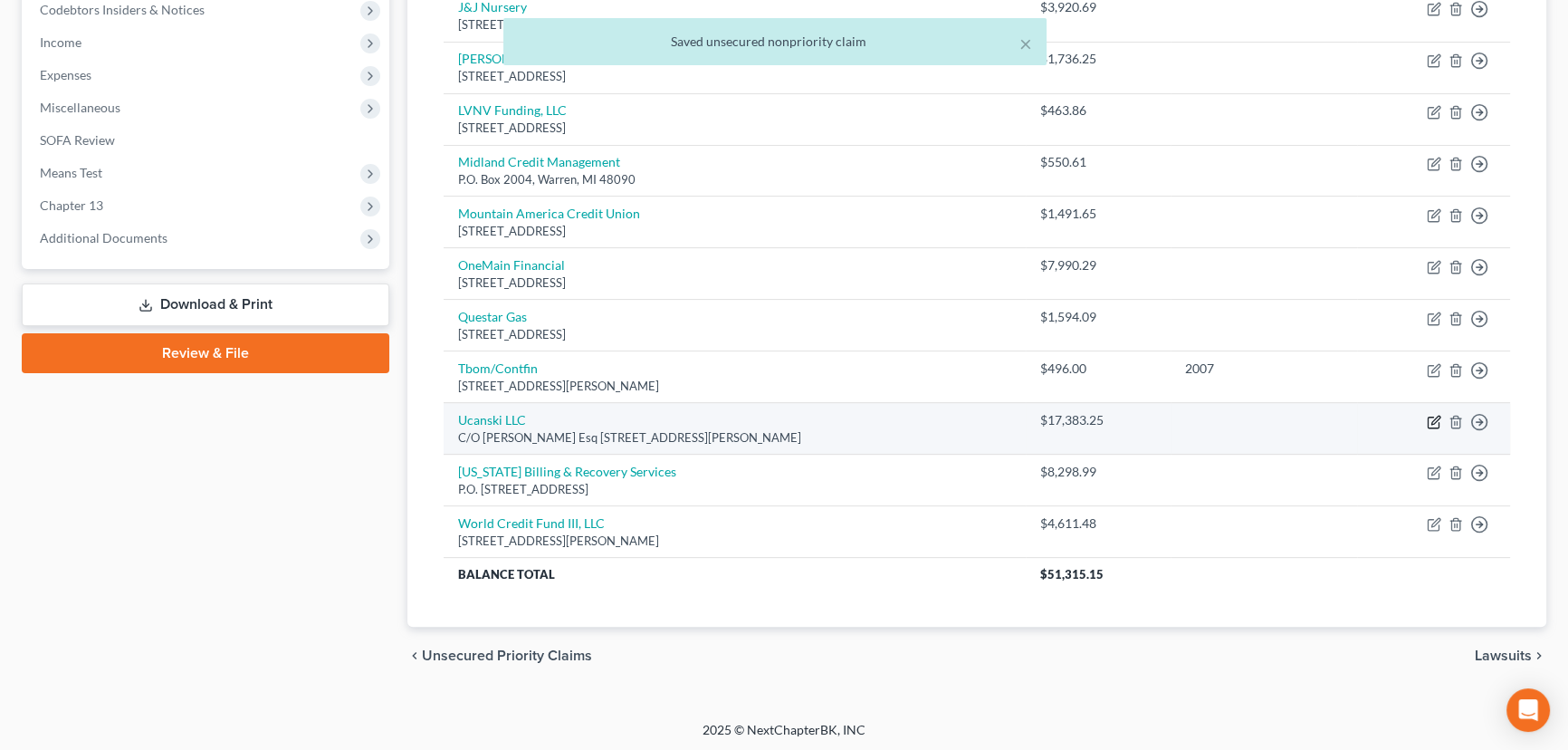
click at [1430, 418] on icon "button" at bounding box center [1434, 421] width 15 height 15
select select "46"
select select "0"
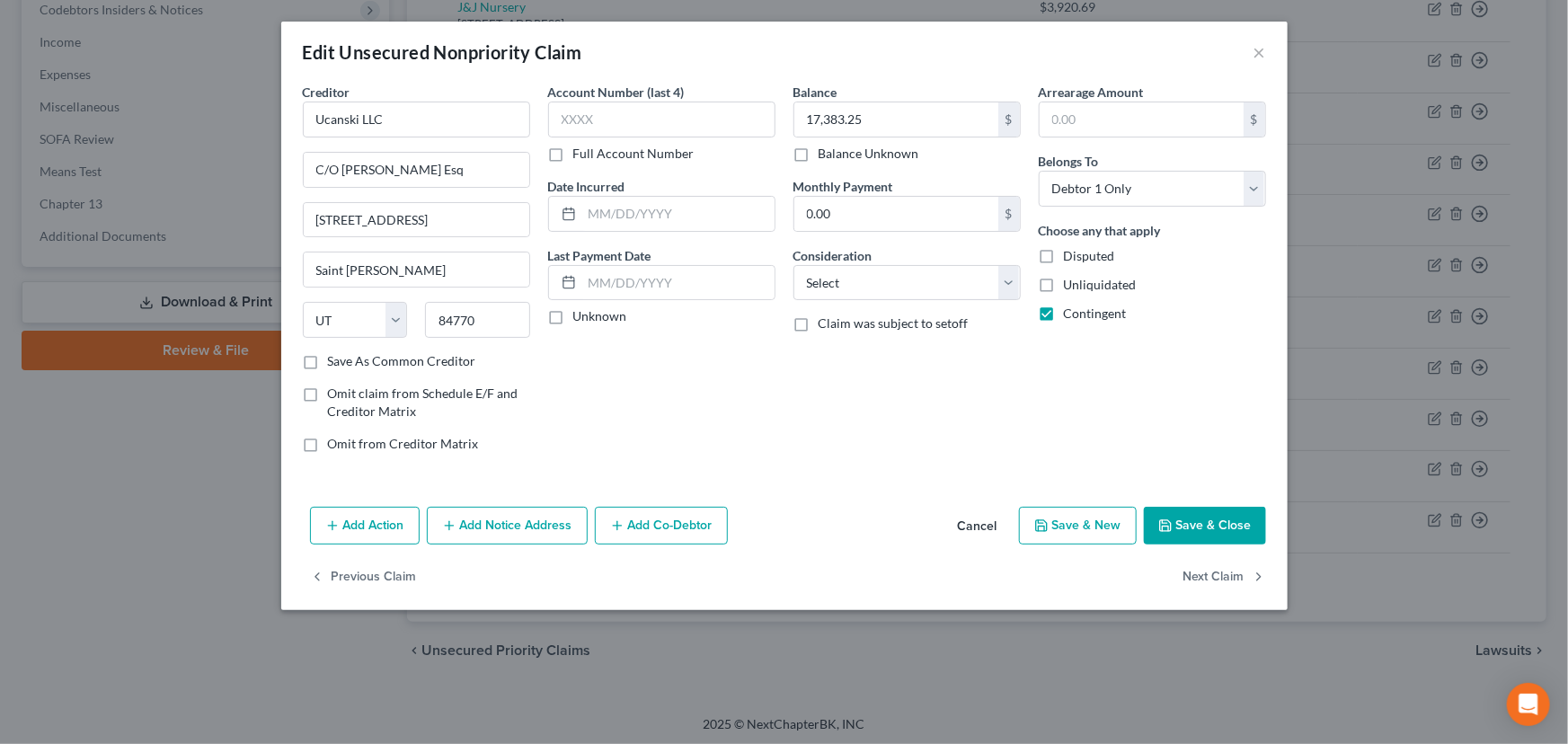
click at [819, 152] on label "Balance Unknown" at bounding box center [869, 153] width 101 height 18
click at [826, 152] on input "Balance Unknown" at bounding box center [832, 150] width 12 height 12
checkbox input "true"
type input "0.00"
click at [1188, 522] on button "Save & Close" at bounding box center [1205, 525] width 122 height 38
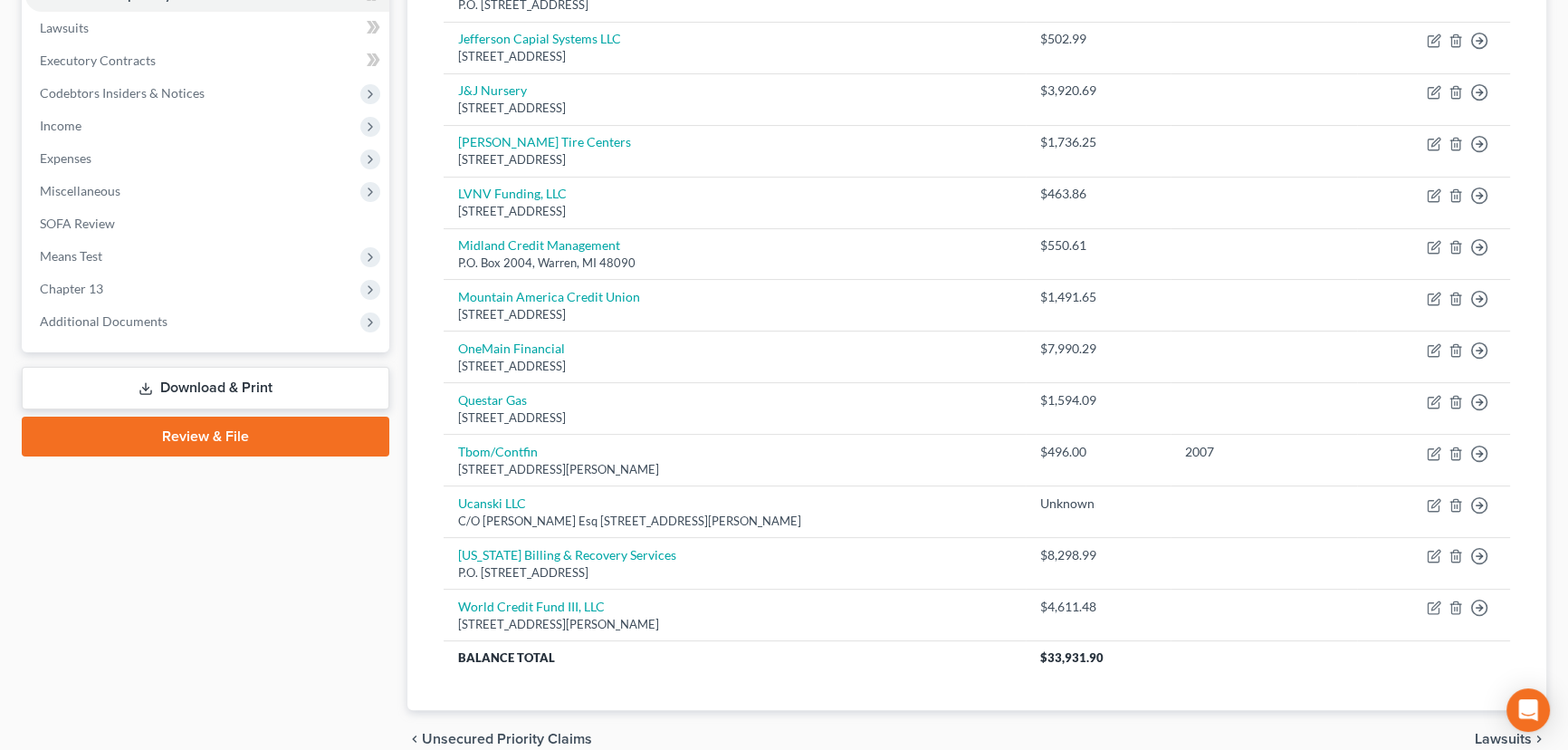
scroll to position [471, 0]
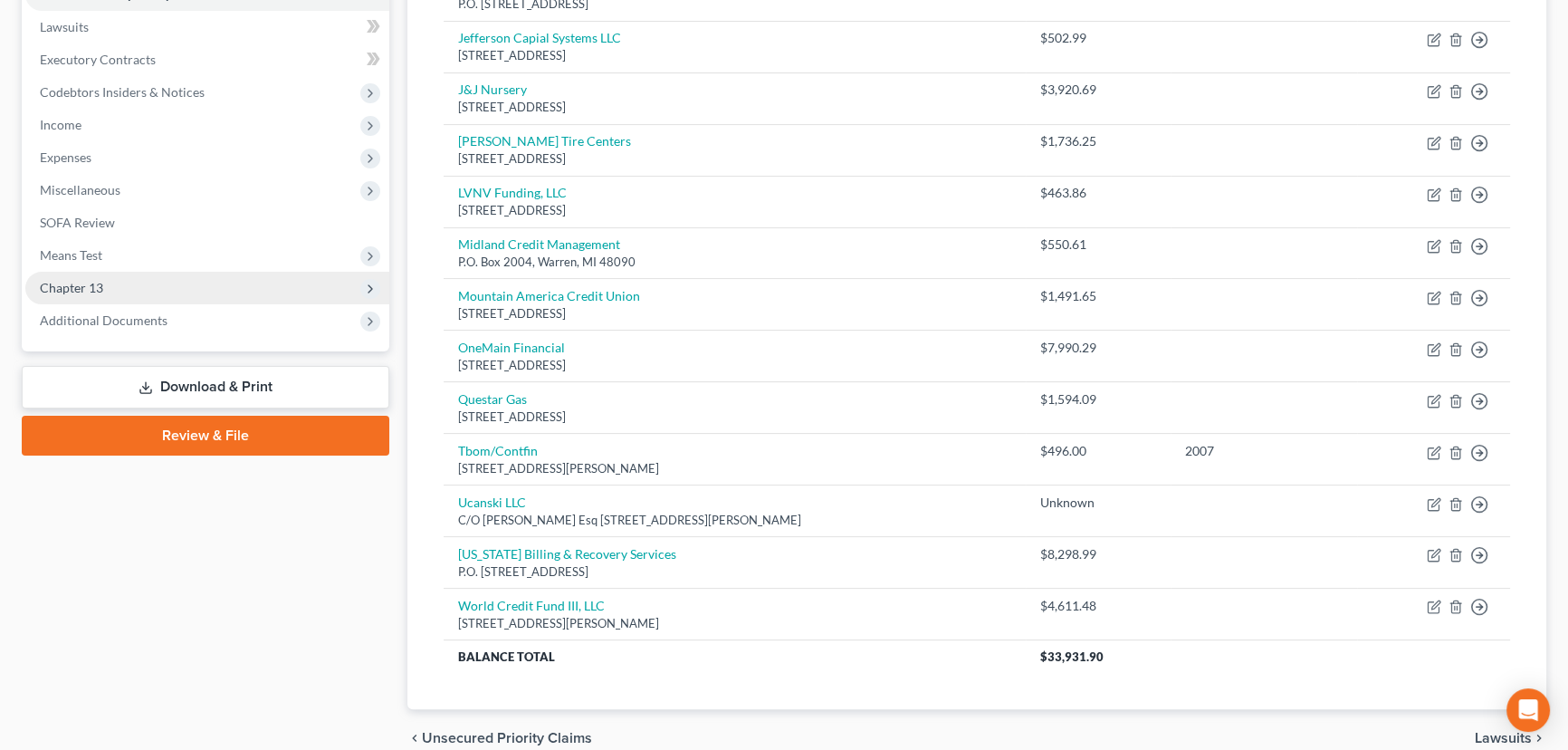
click at [82, 286] on span "Chapter 13" at bounding box center [71, 287] width 64 height 16
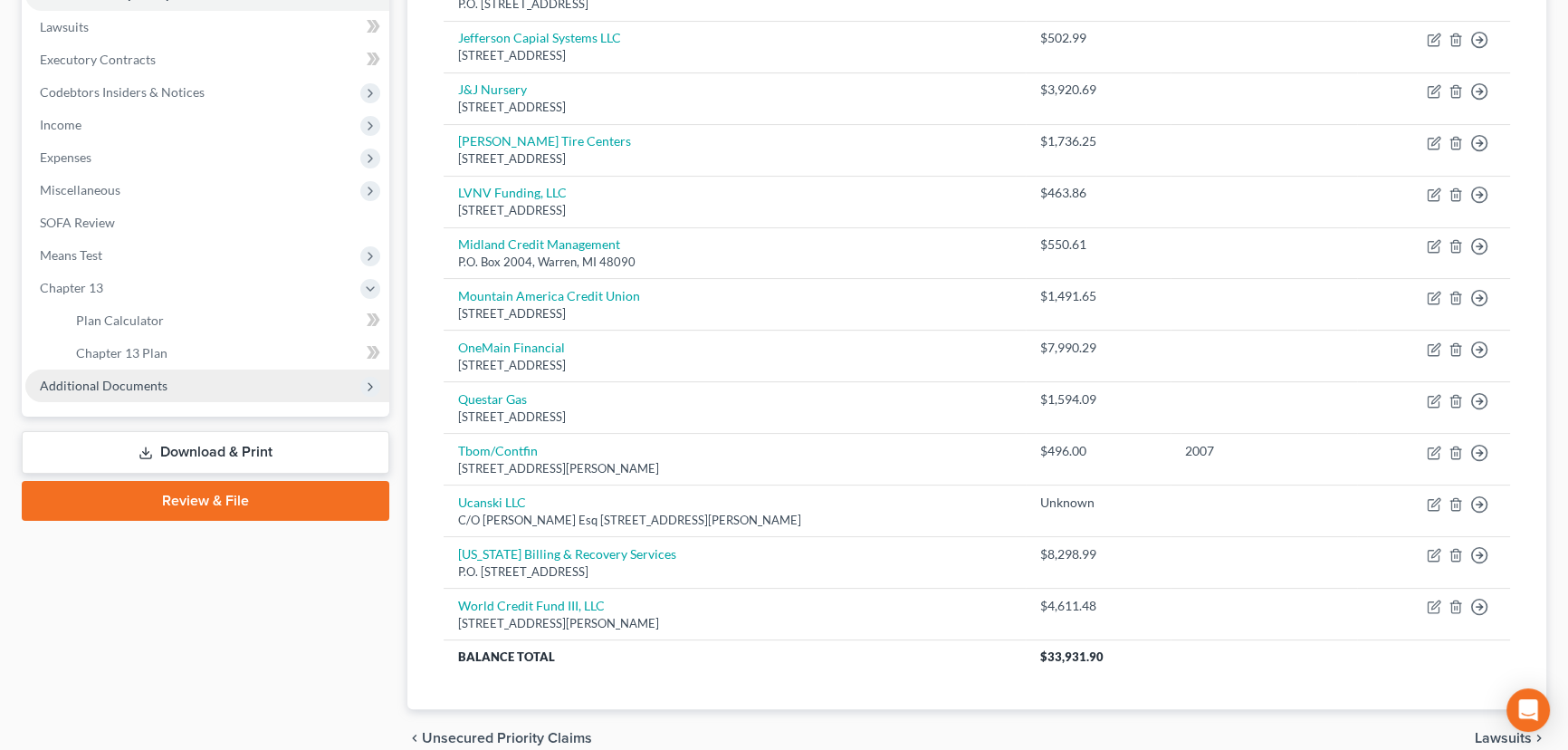
click at [108, 383] on span "Additional Documents" at bounding box center [104, 385] width 128 height 16
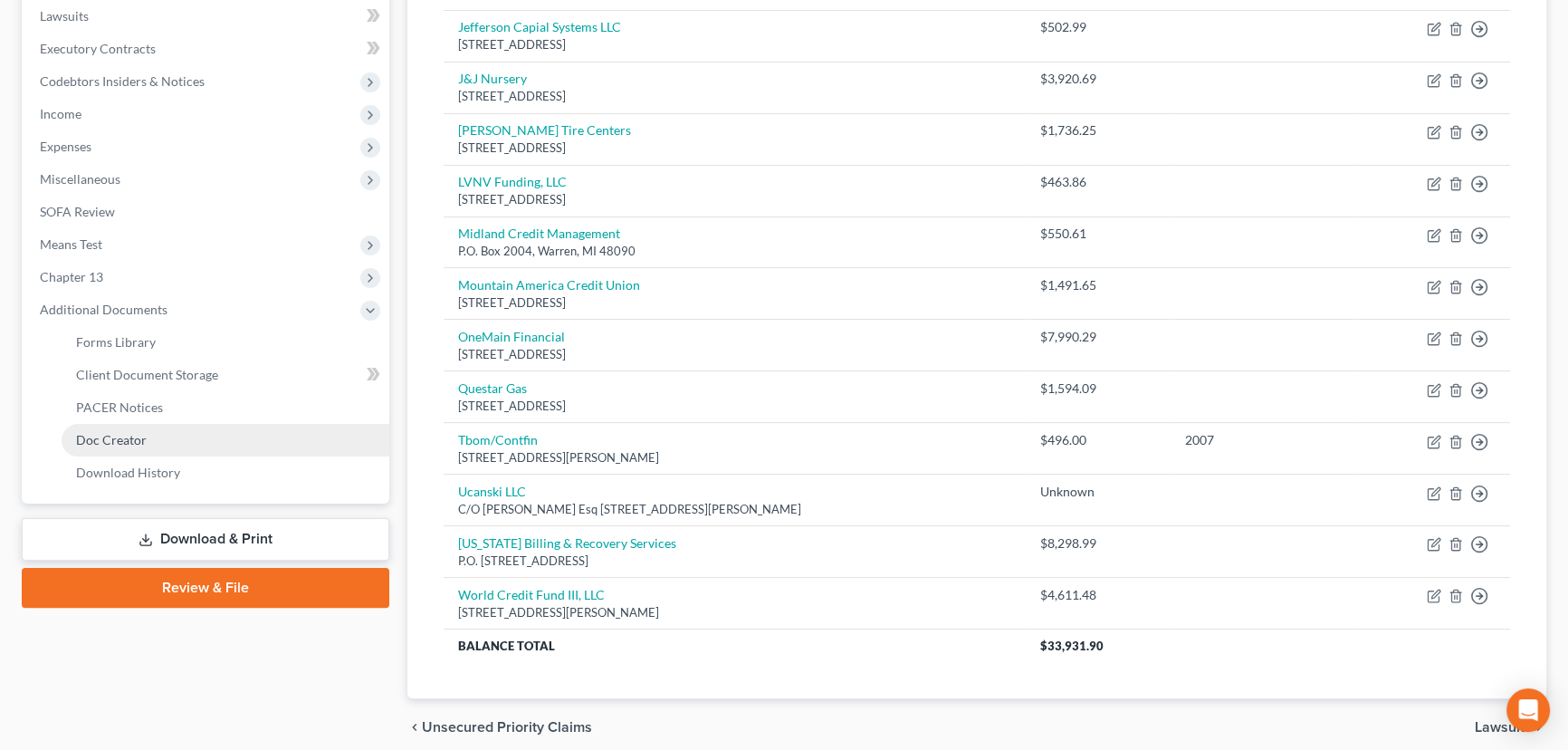
scroll to position [553, 0]
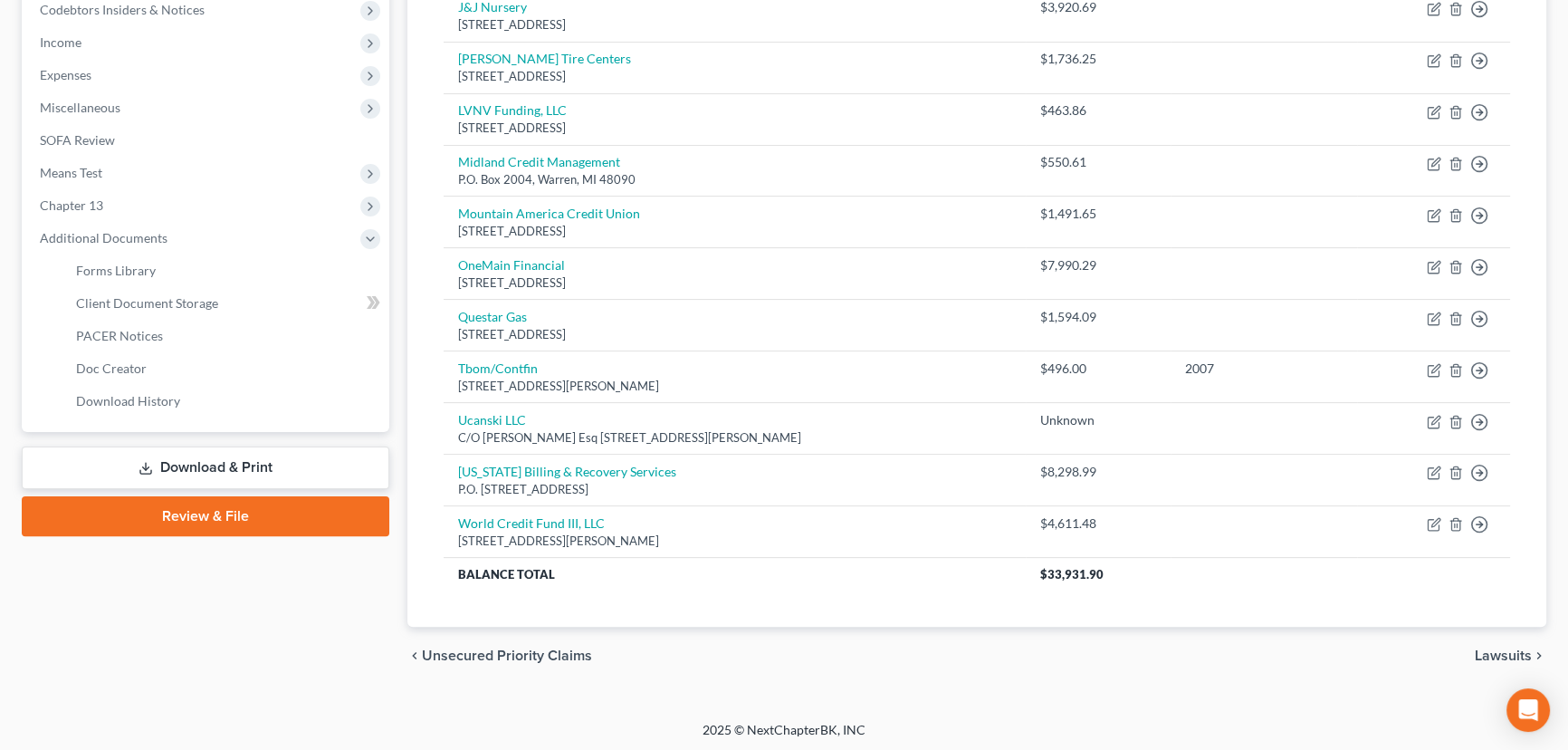
click at [223, 468] on link "Download & Print" at bounding box center [205, 468] width 368 height 43
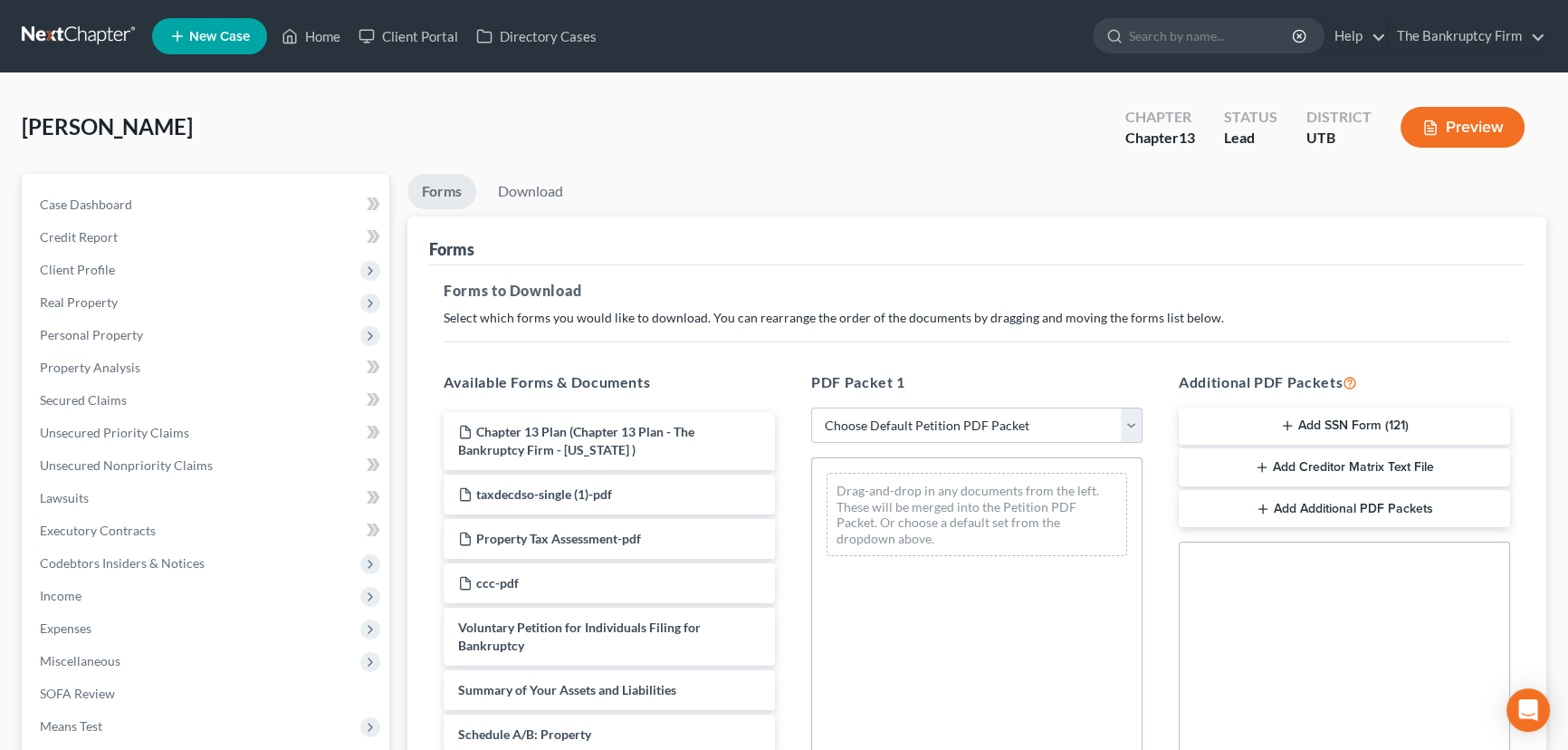
click at [1279, 430] on button "Add SSN Form (121)" at bounding box center [1344, 426] width 331 height 38
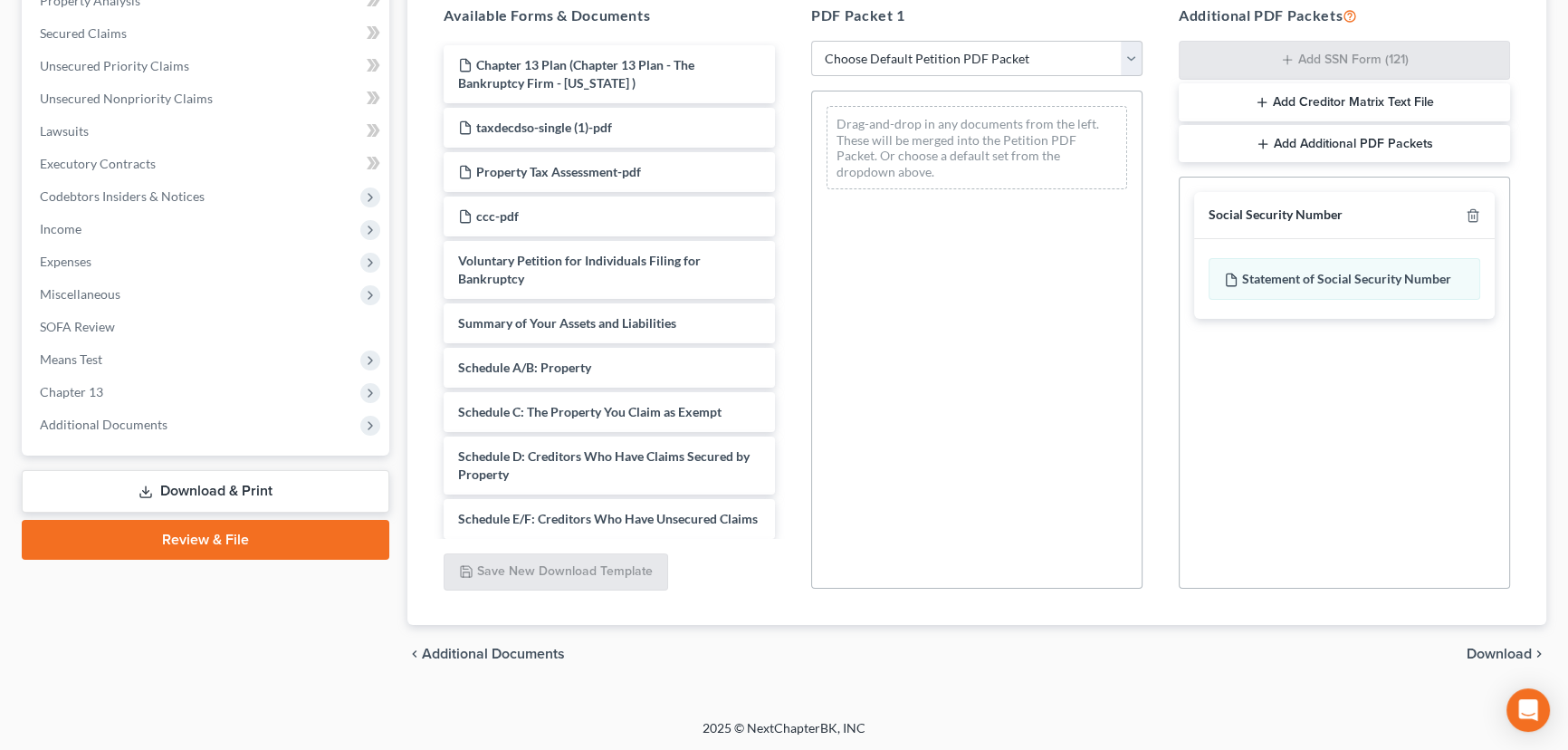
click at [1496, 652] on span "Download" at bounding box center [1499, 653] width 65 height 15
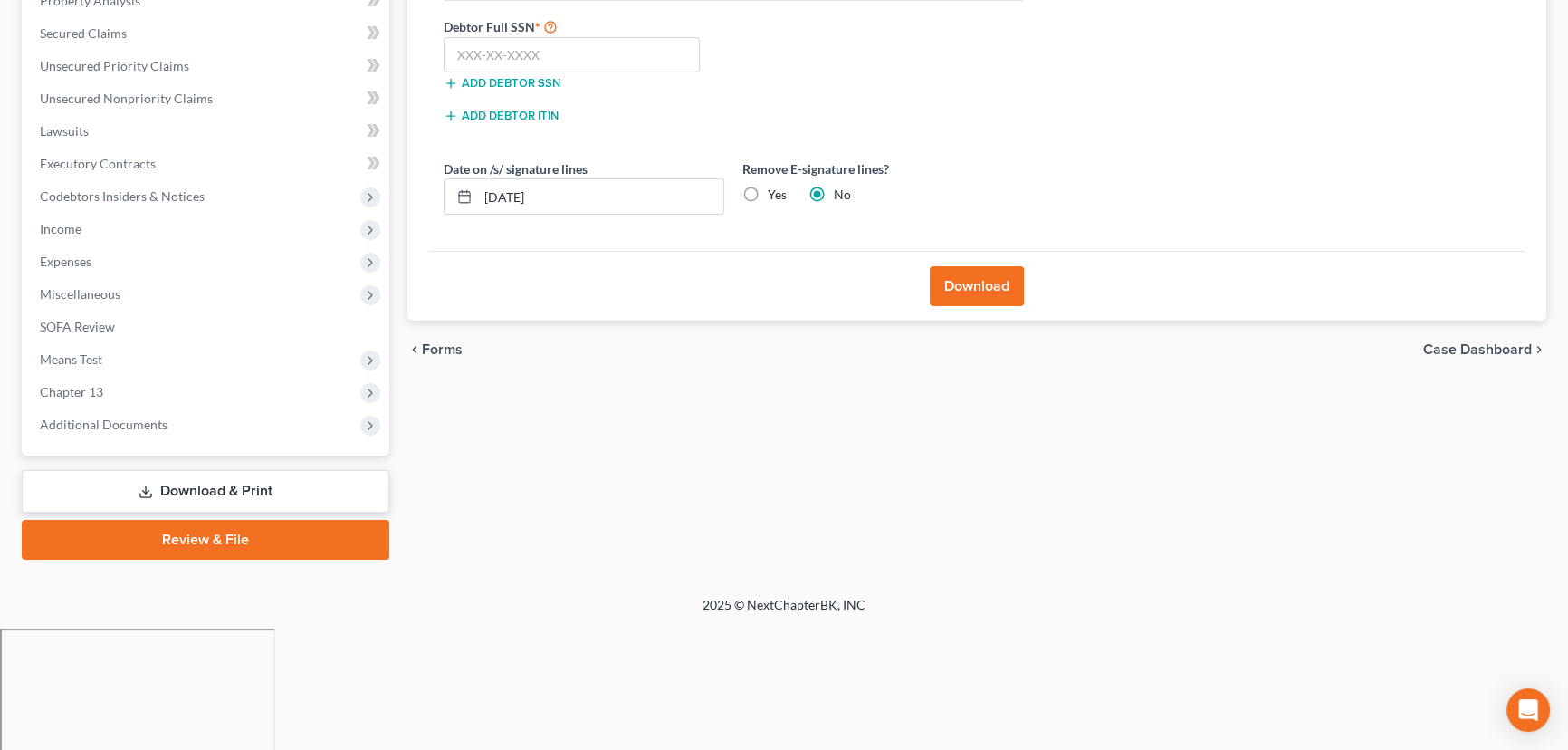
scroll to position [243, 0]
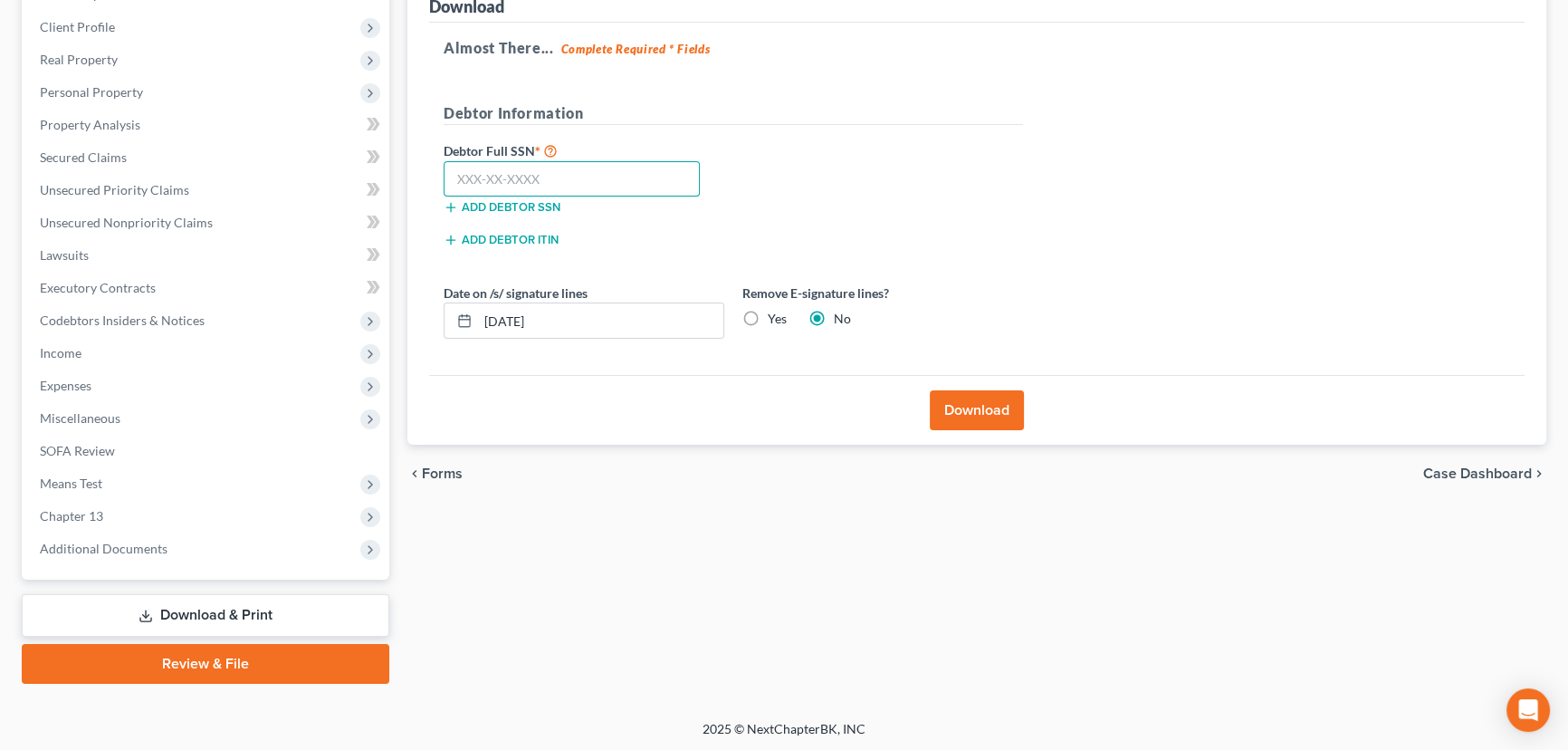
click at [509, 179] on input "text" at bounding box center [572, 179] width 256 height 36
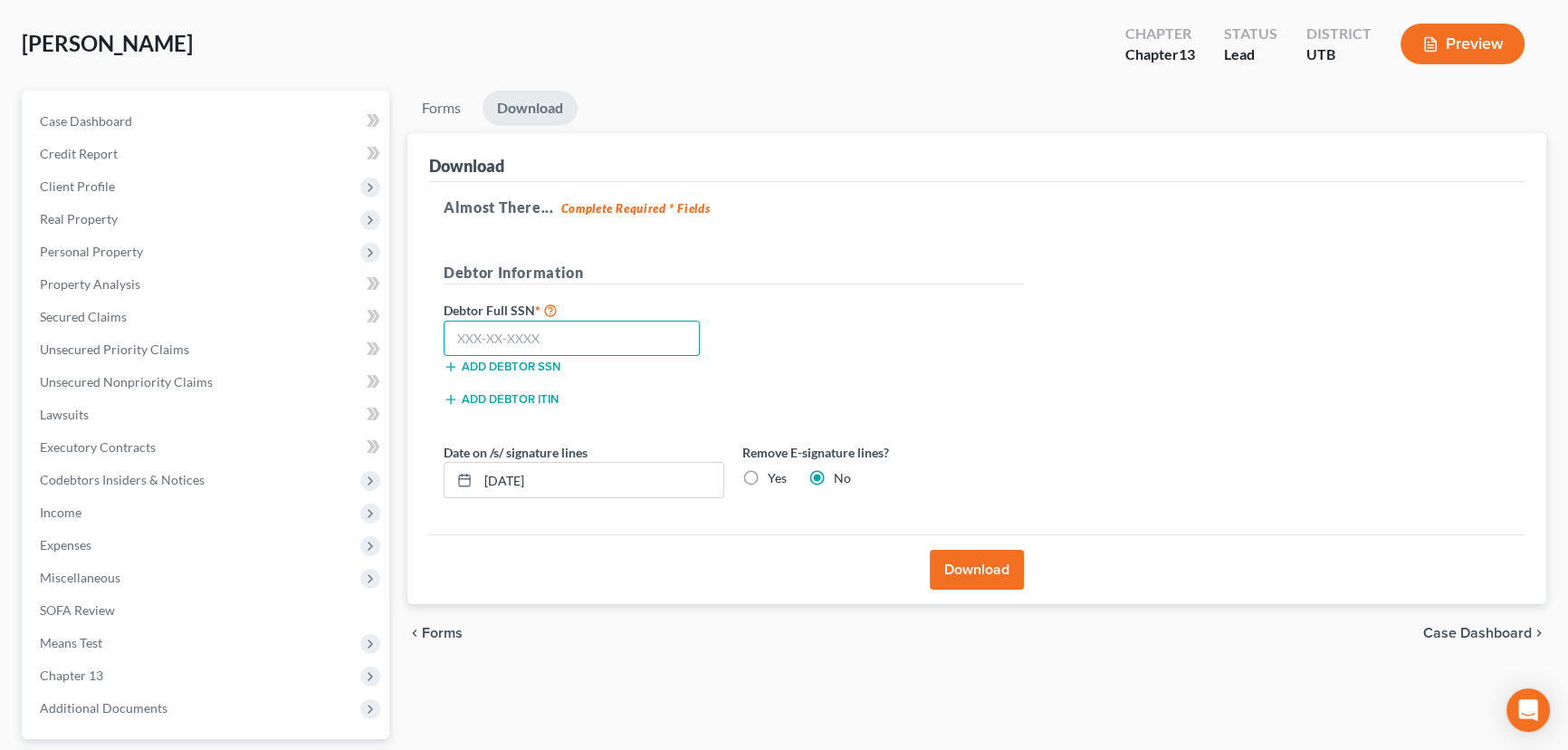
scroll to position [78, 0]
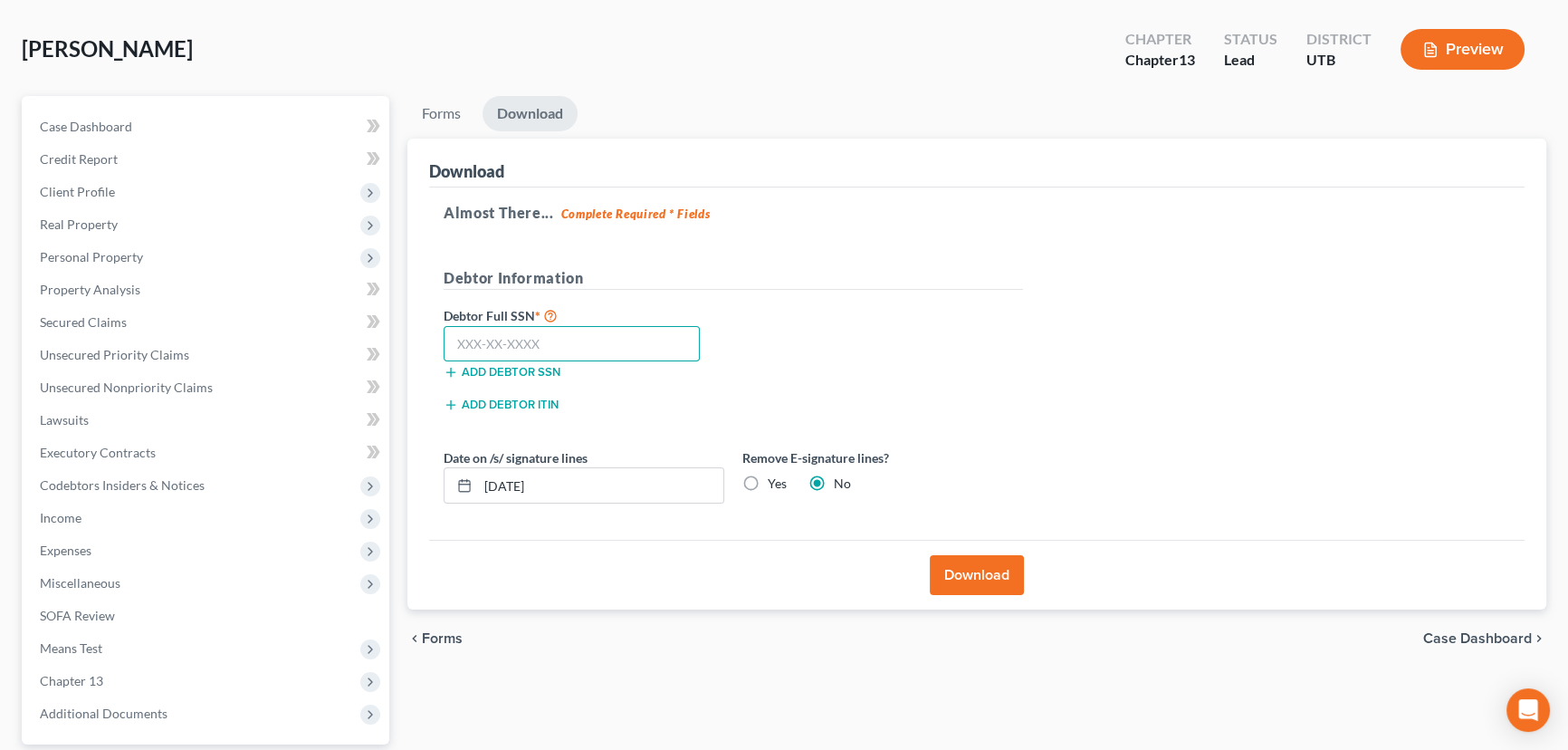
paste input "647-05-0813"
type input "647-05-0813"
click at [976, 573] on button "Download" at bounding box center [977, 575] width 94 height 40
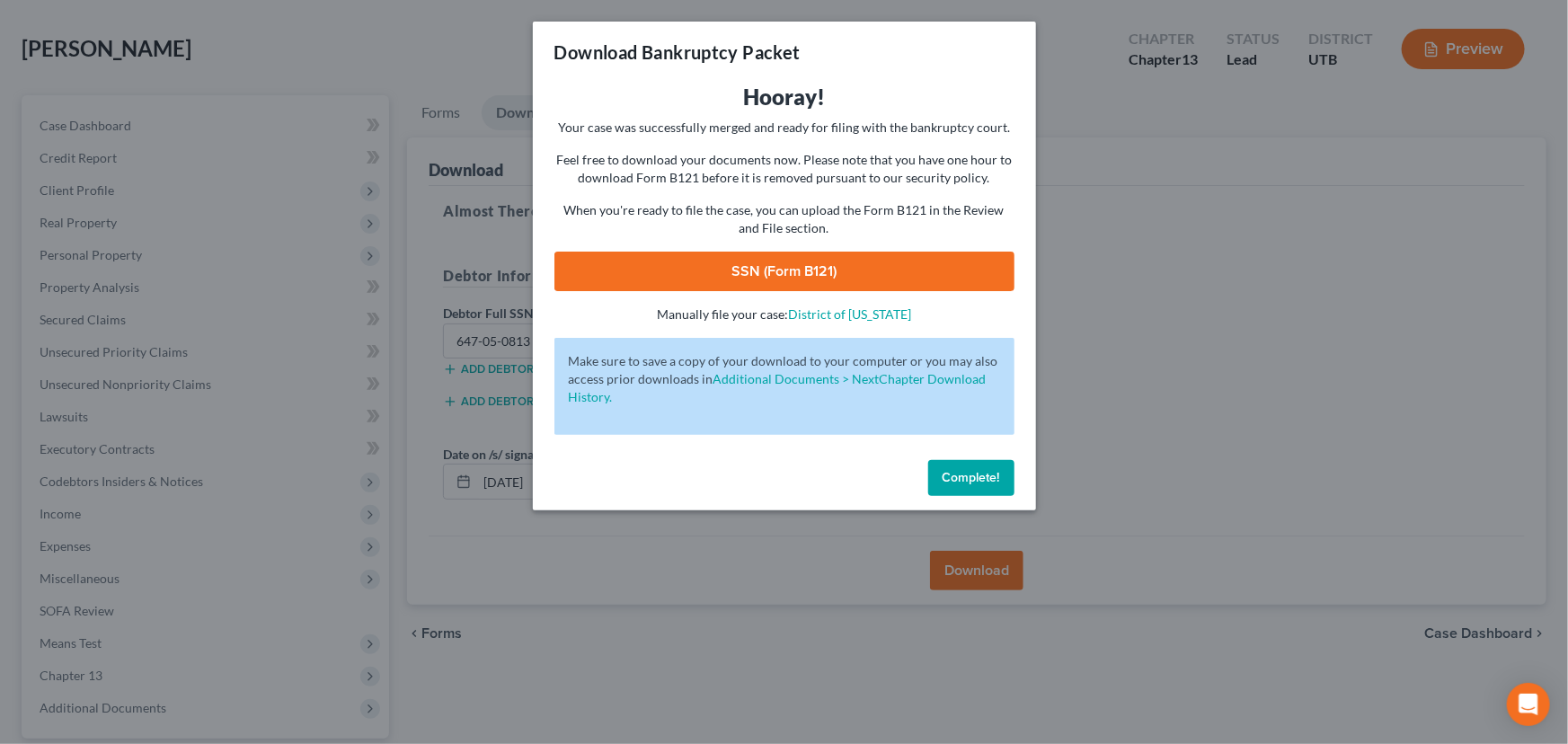
click at [816, 264] on link "SSN (Form B121)" at bounding box center [784, 271] width 460 height 40
click at [979, 476] on span "Complete!" at bounding box center [971, 477] width 57 height 16
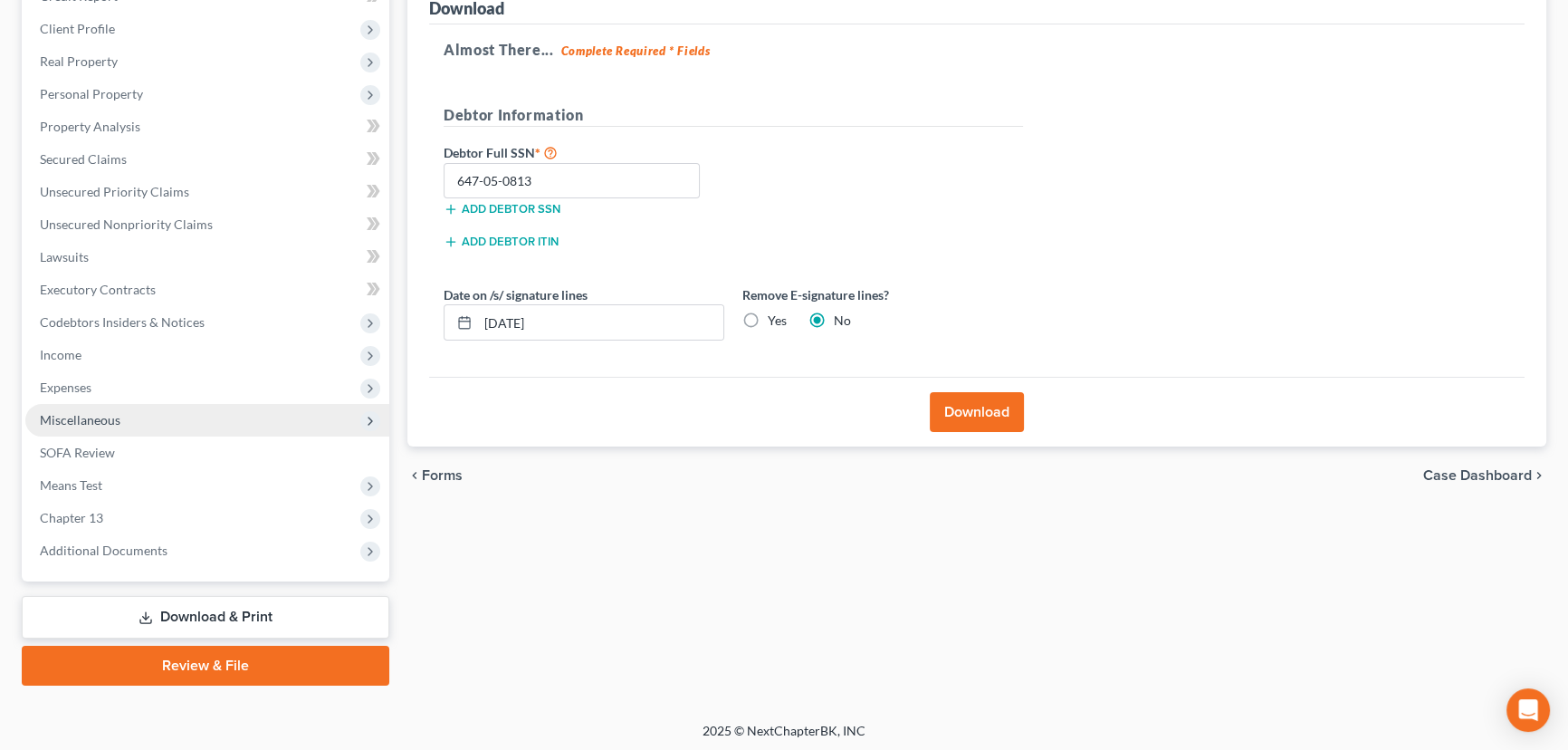
scroll to position [243, 0]
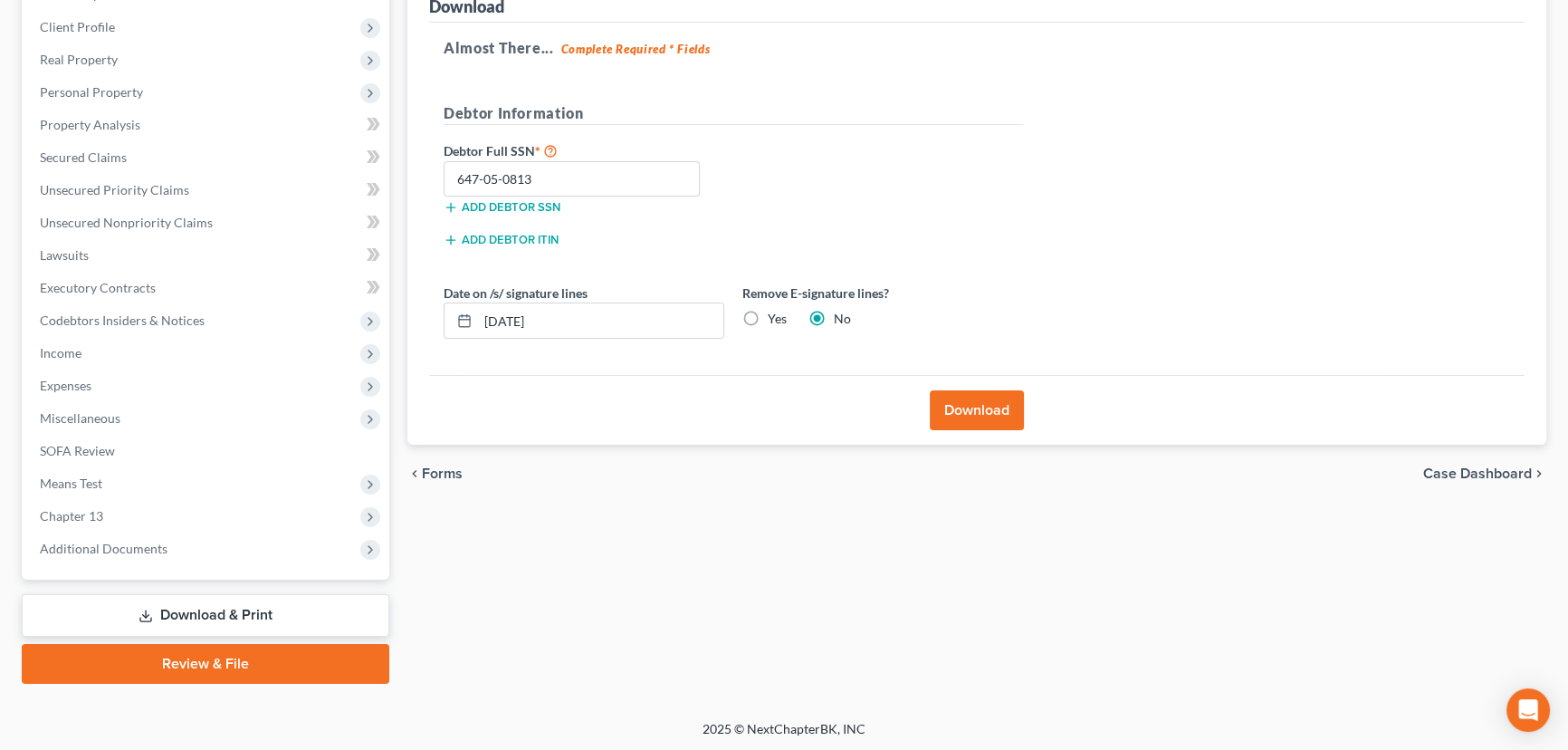
click at [230, 661] on link "Review & File" at bounding box center [205, 663] width 368 height 40
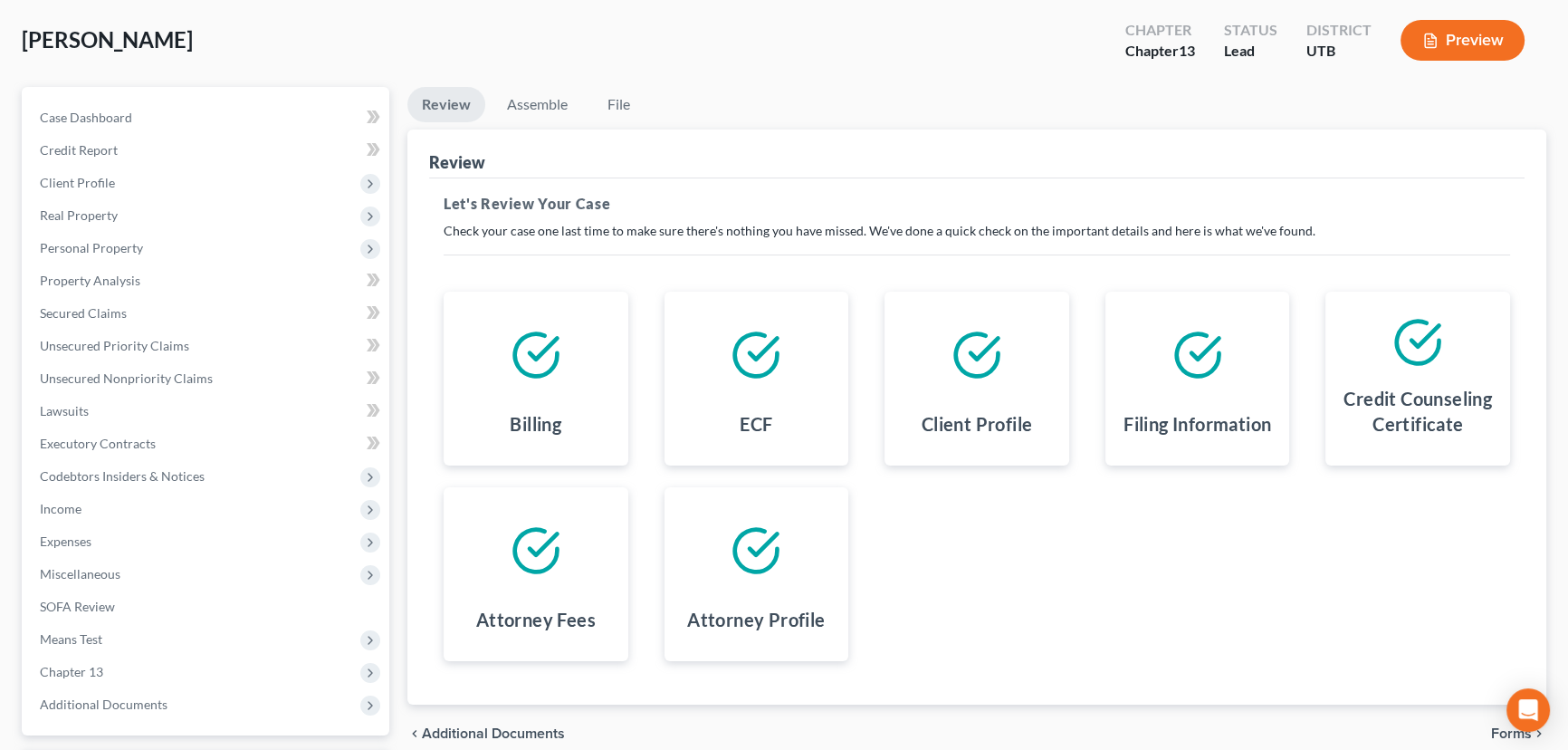
scroll to position [243, 0]
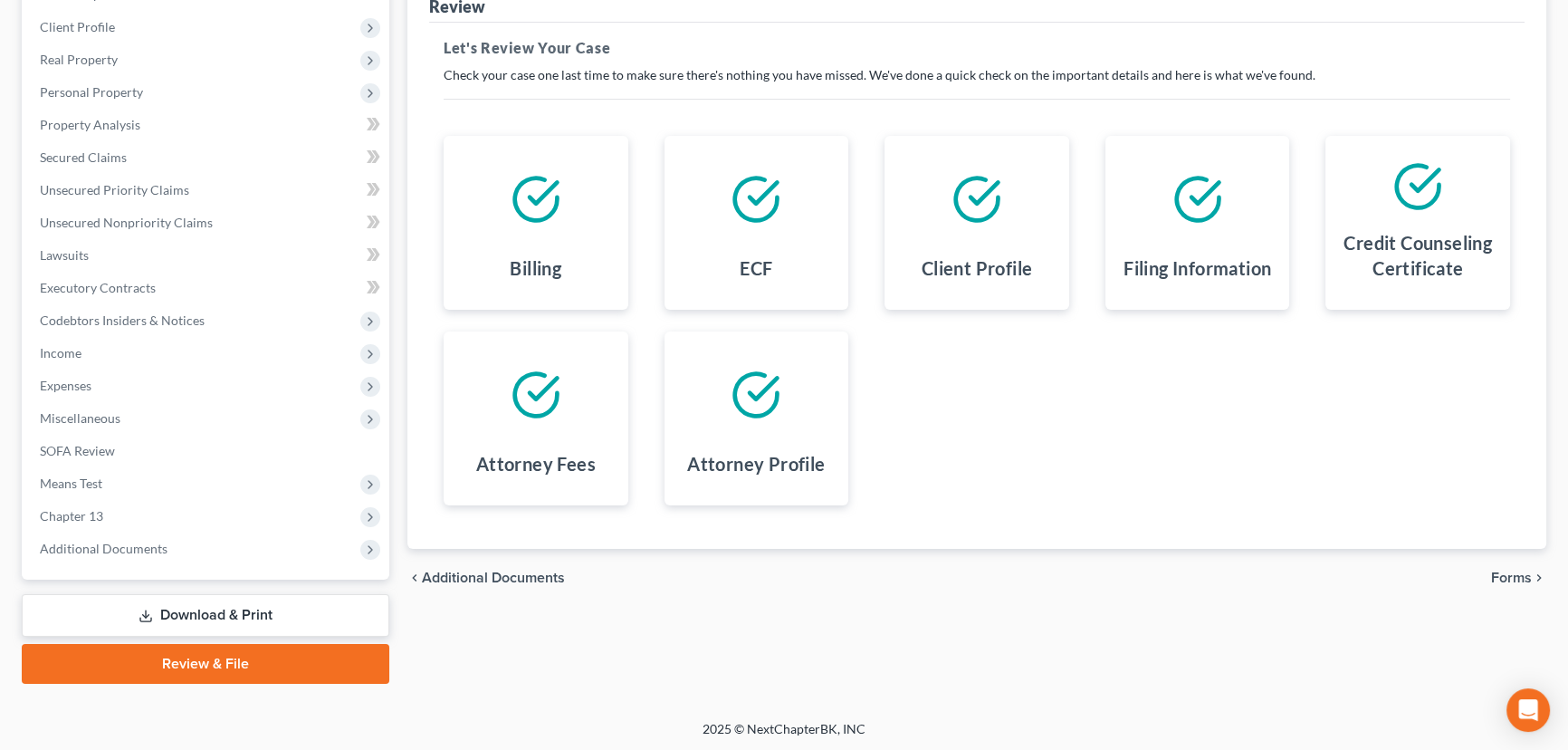
click at [1505, 571] on span "Forms" at bounding box center [1511, 577] width 41 height 15
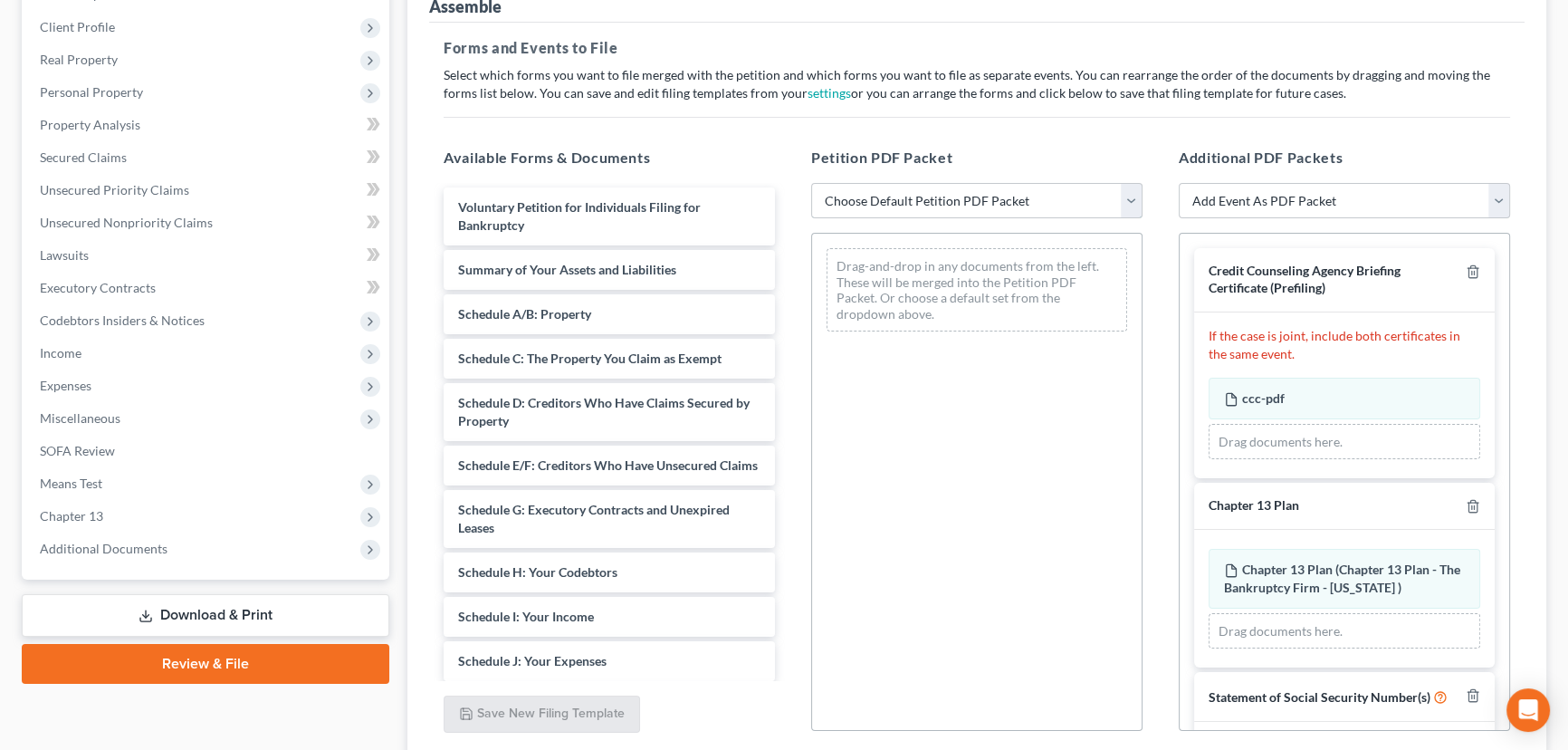
drag, startPoint x: 917, startPoint y: 194, endPoint x: 907, endPoint y: 214, distance: 22.4
click at [917, 194] on select "Choose Default Petition PDF Packet Emergency Filing (Voluntary Petition and Cre…" at bounding box center [977, 200] width 331 height 36
select select "6"
click at [811, 183] on select "Choose Default Petition PDF Packet Emergency Filing (Voluntary Petition and Cre…" at bounding box center [977, 200] width 331 height 36
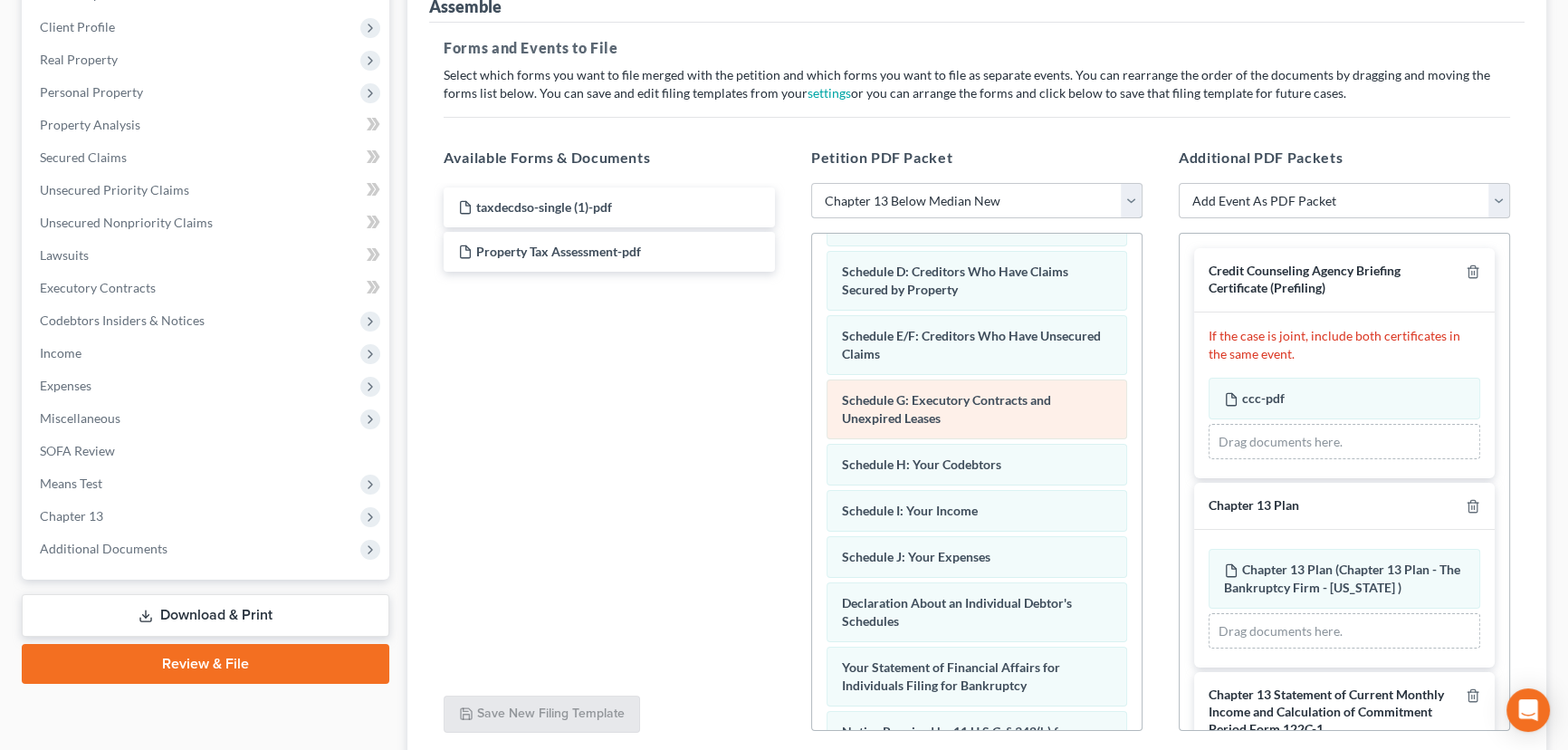
scroll to position [329, 0]
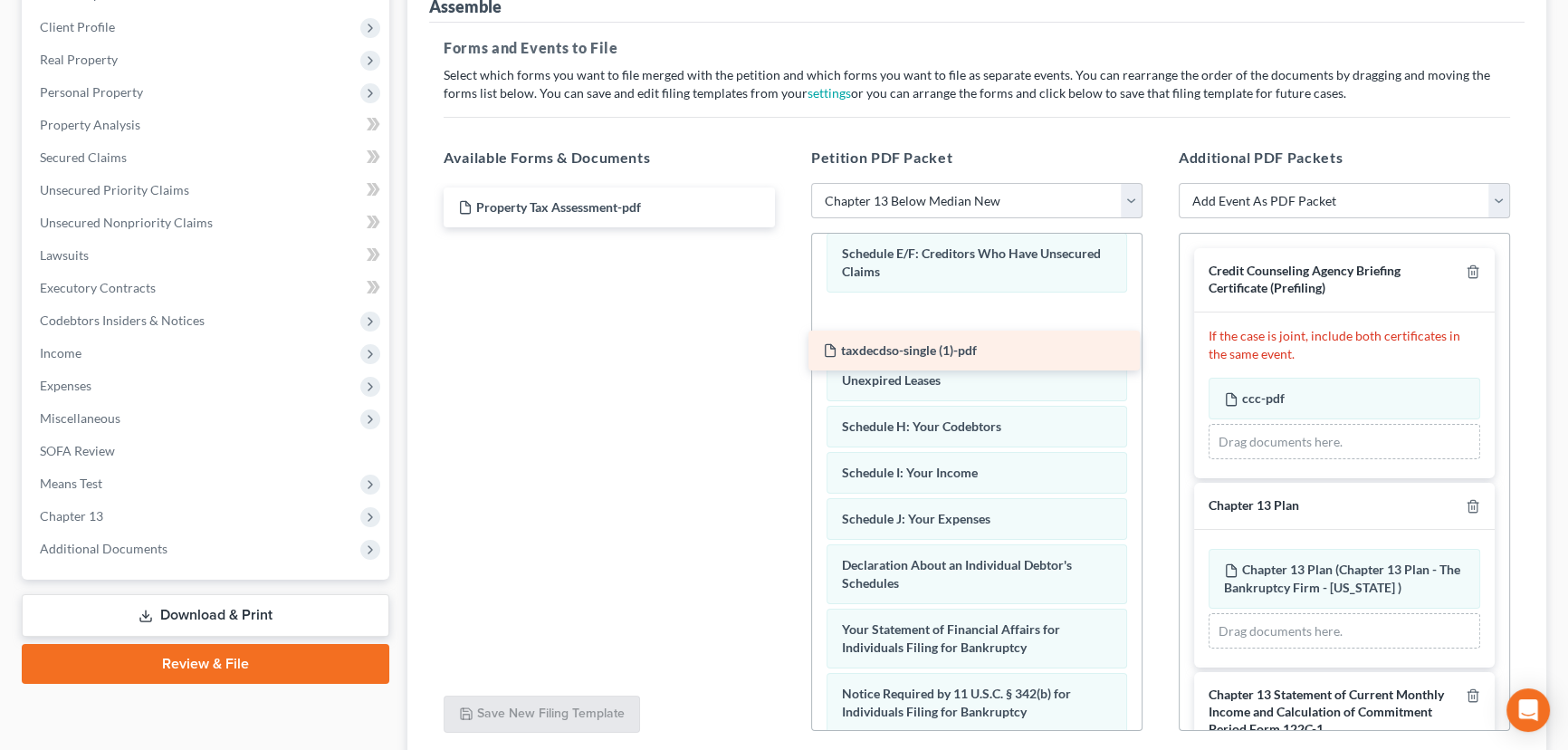
drag, startPoint x: 542, startPoint y: 201, endPoint x: 907, endPoint y: 338, distance: 389.9
click at [790, 227] on div "taxdecdso-single (1)-pdf taxdecdso-single (1)-pdf Property Tax Assessment-pdf" at bounding box center [609, 207] width 361 height 40
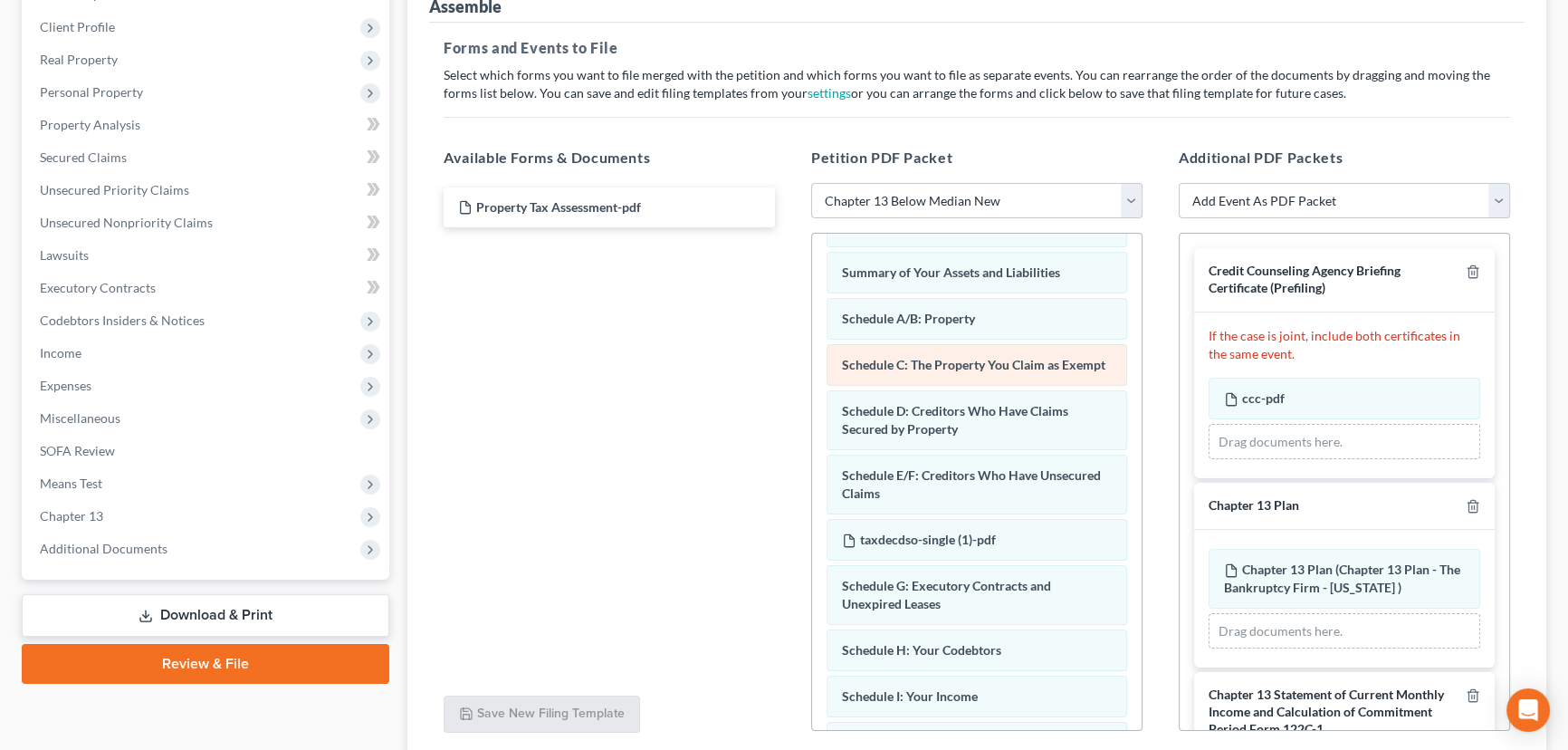
scroll to position [81, 0]
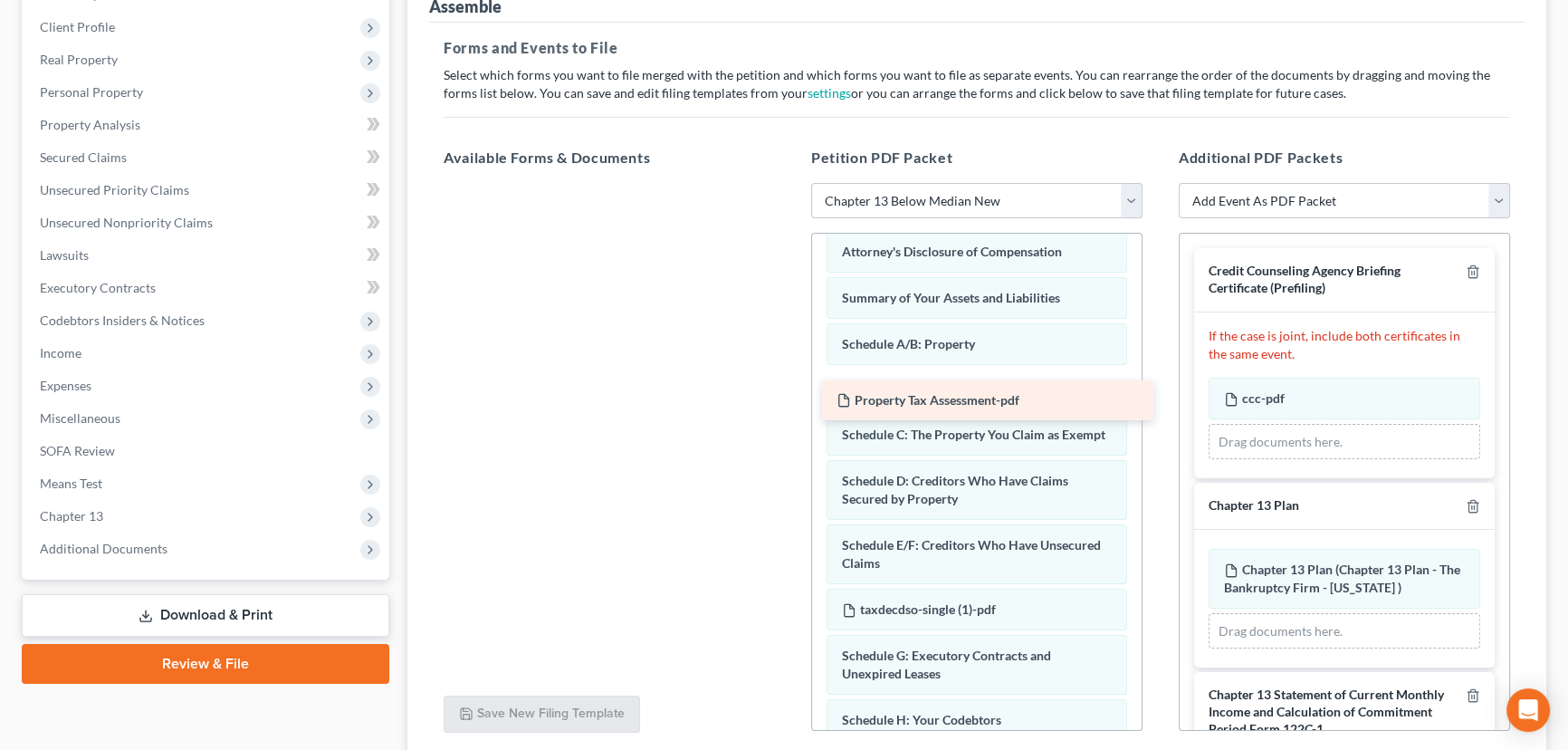
drag, startPoint x: 548, startPoint y: 202, endPoint x: 922, endPoint y: 388, distance: 417.7
click at [790, 183] on div "Property Tax Assessment-pdf Property Tax Assessment-pdf" at bounding box center [609, 183] width 361 height 0
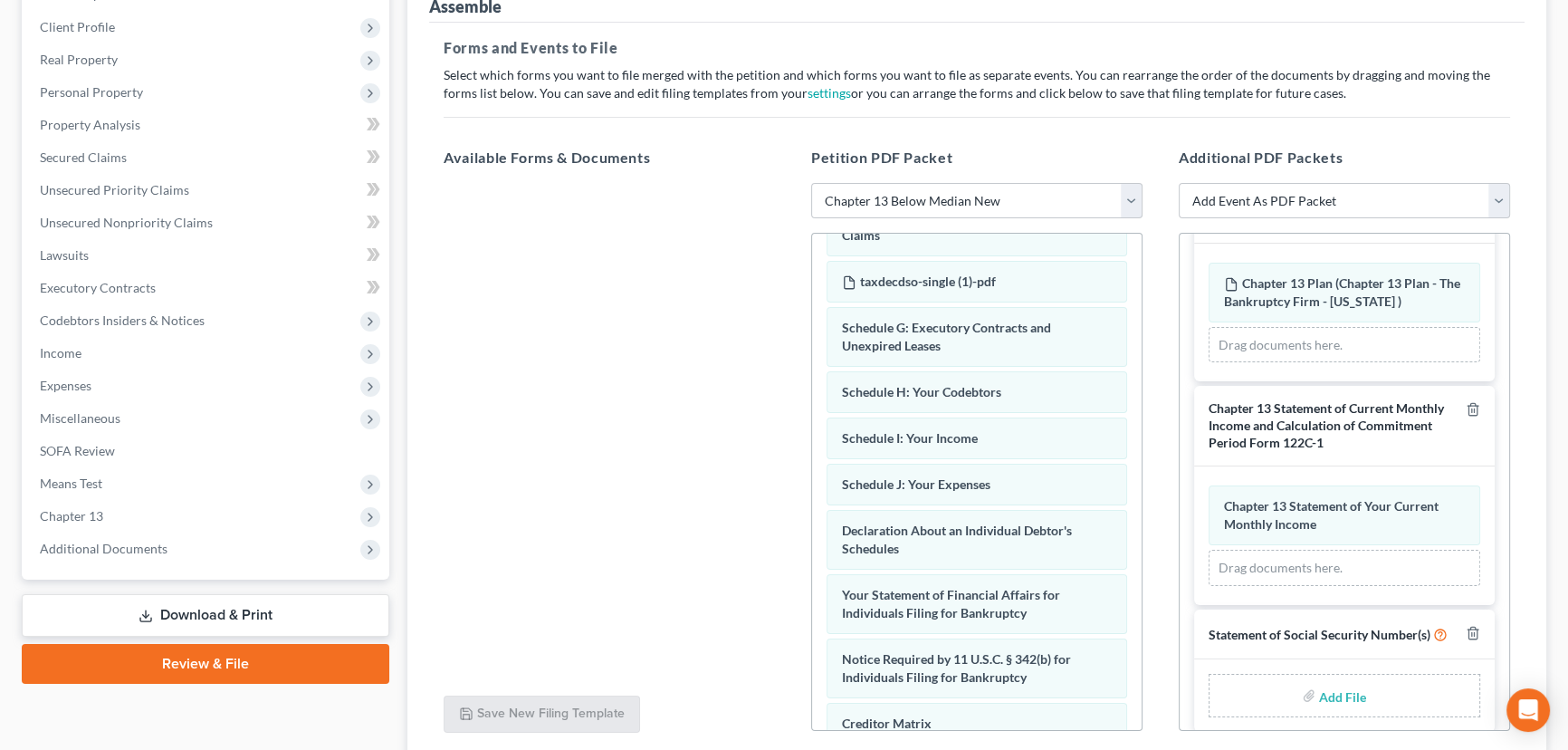
scroll to position [316, 0]
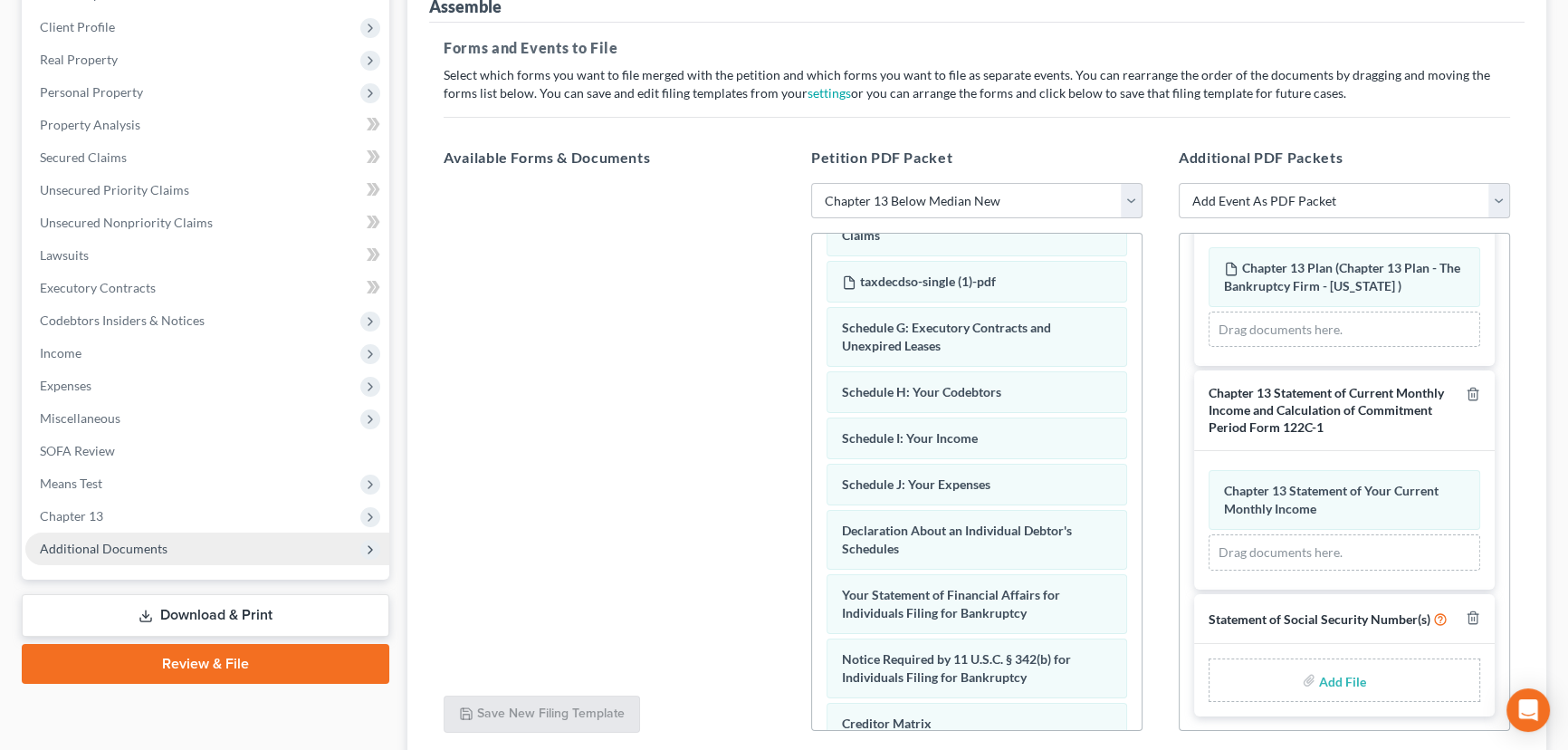
drag, startPoint x: 88, startPoint y: 550, endPoint x: 97, endPoint y: 552, distance: 9.2
click at [88, 550] on span "Additional Documents" at bounding box center [104, 549] width 128 height 16
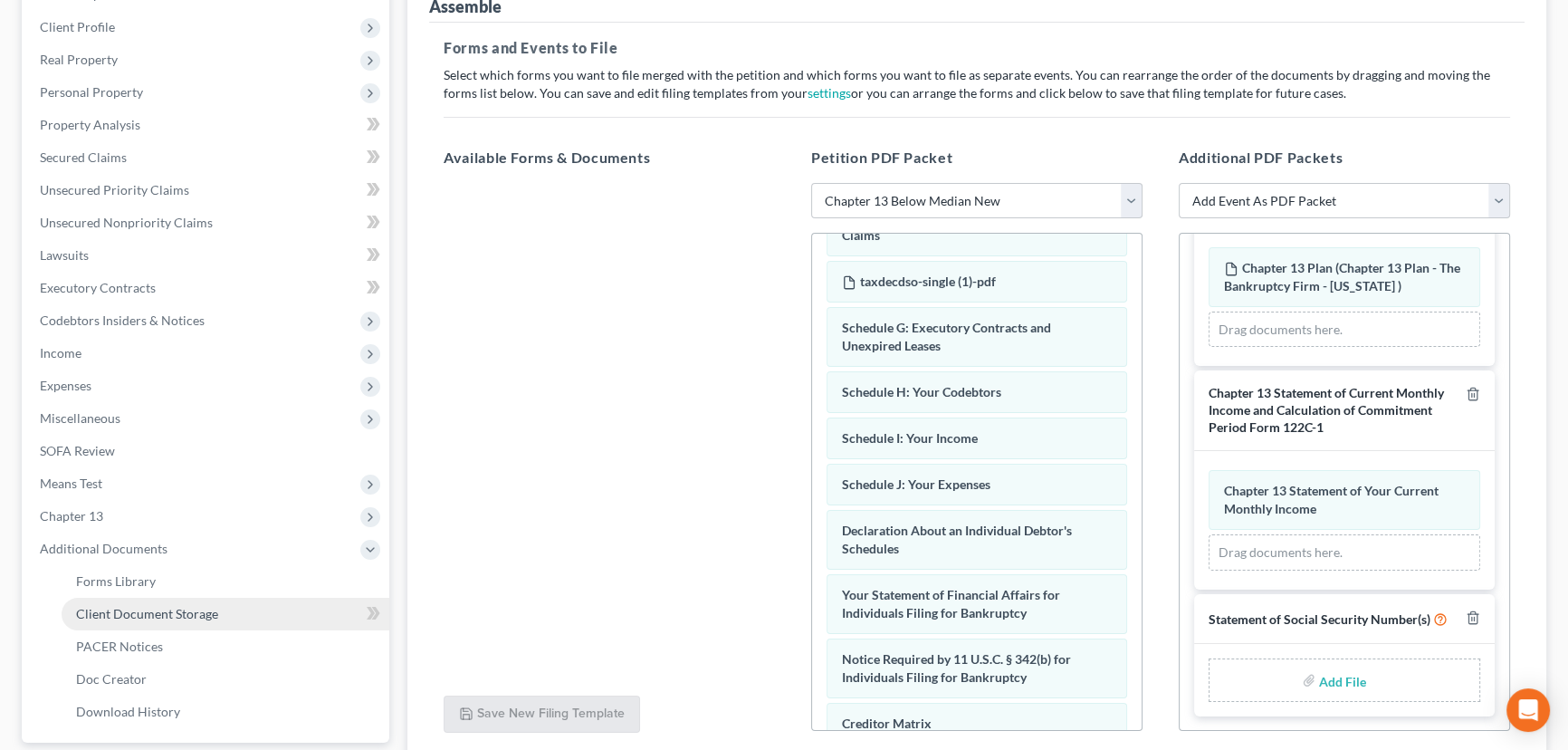
click at [153, 612] on span "Client Document Storage" at bounding box center [147, 614] width 142 height 16
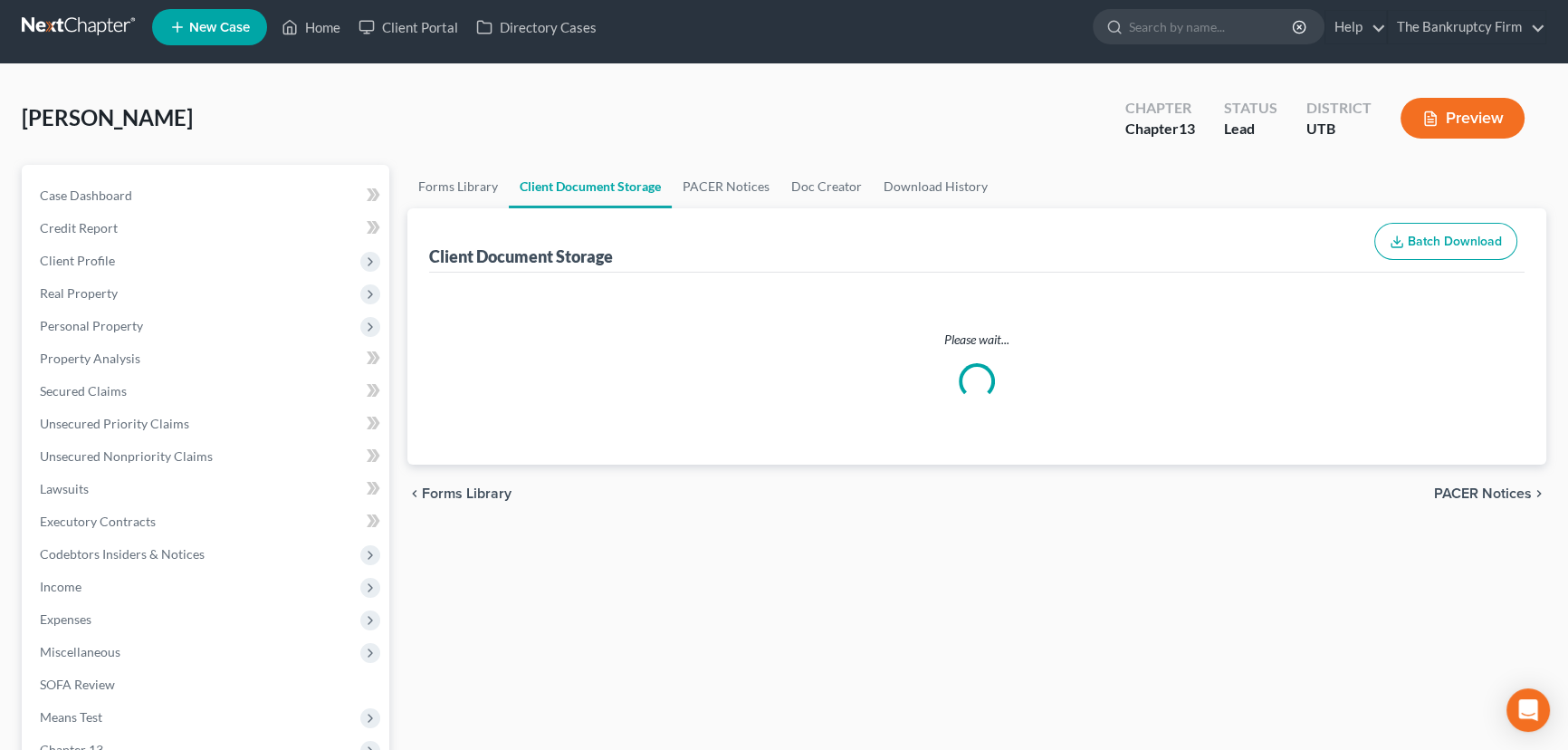
select select "30"
select select "26"
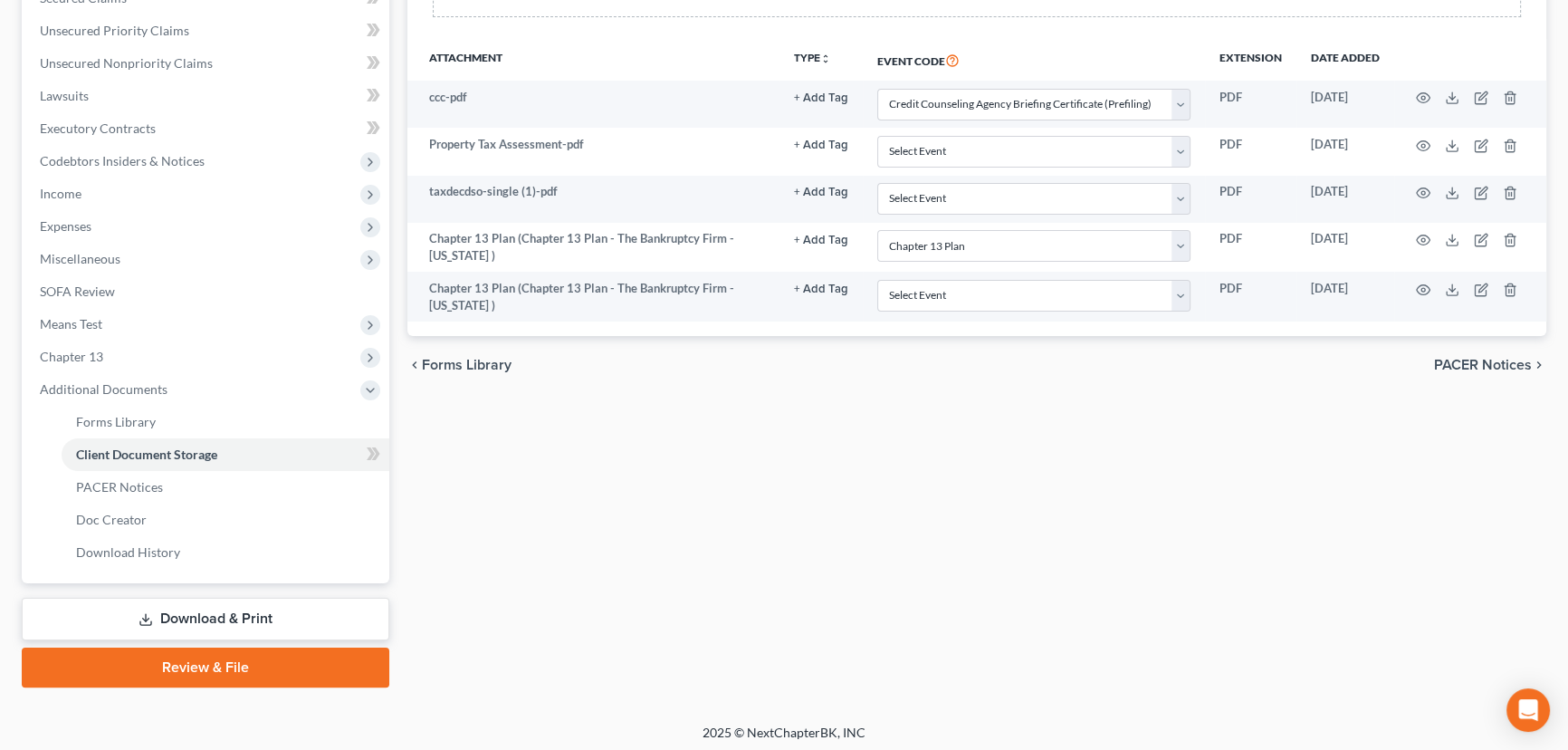
scroll to position [406, 0]
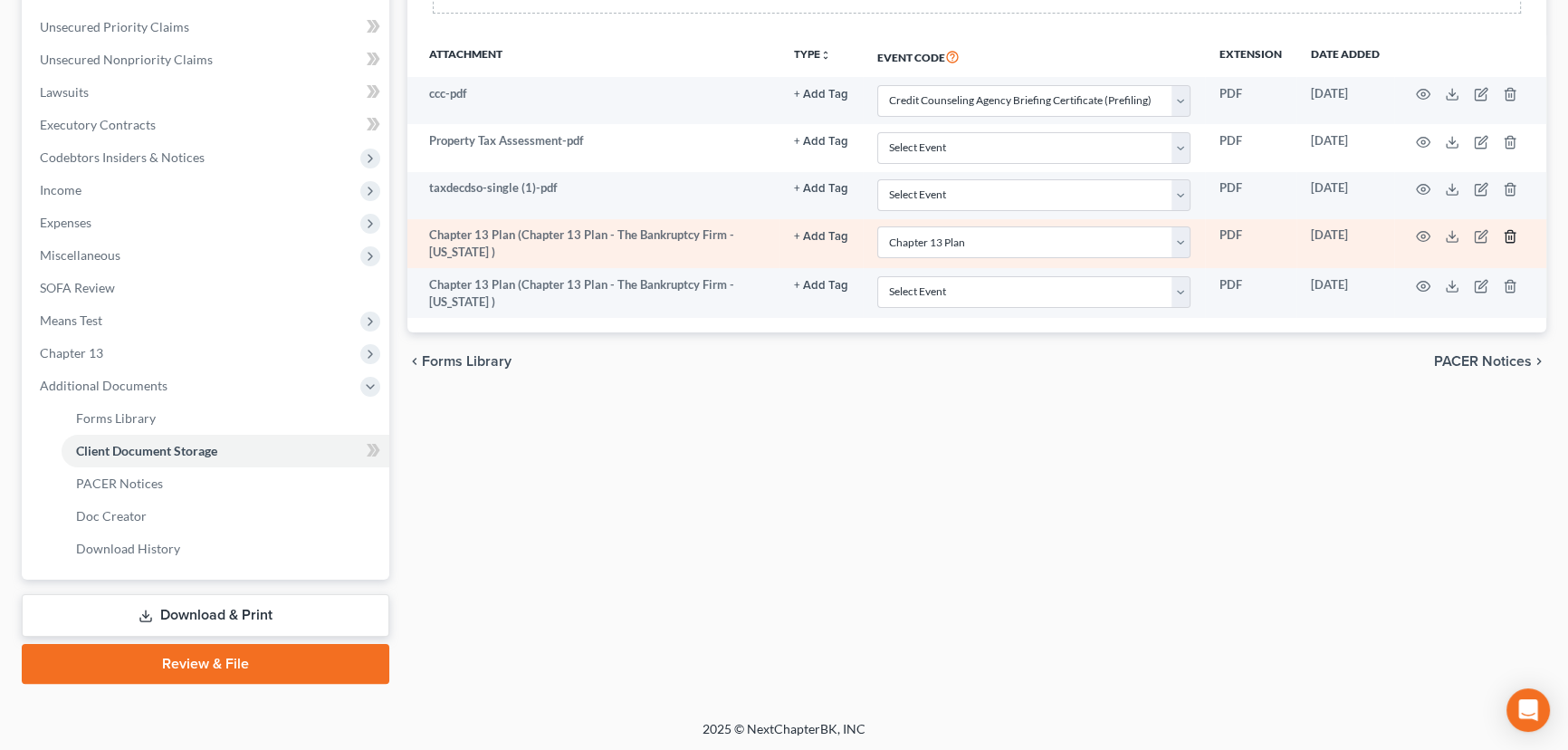
click at [1512, 230] on icon "button" at bounding box center [1509, 236] width 8 height 12
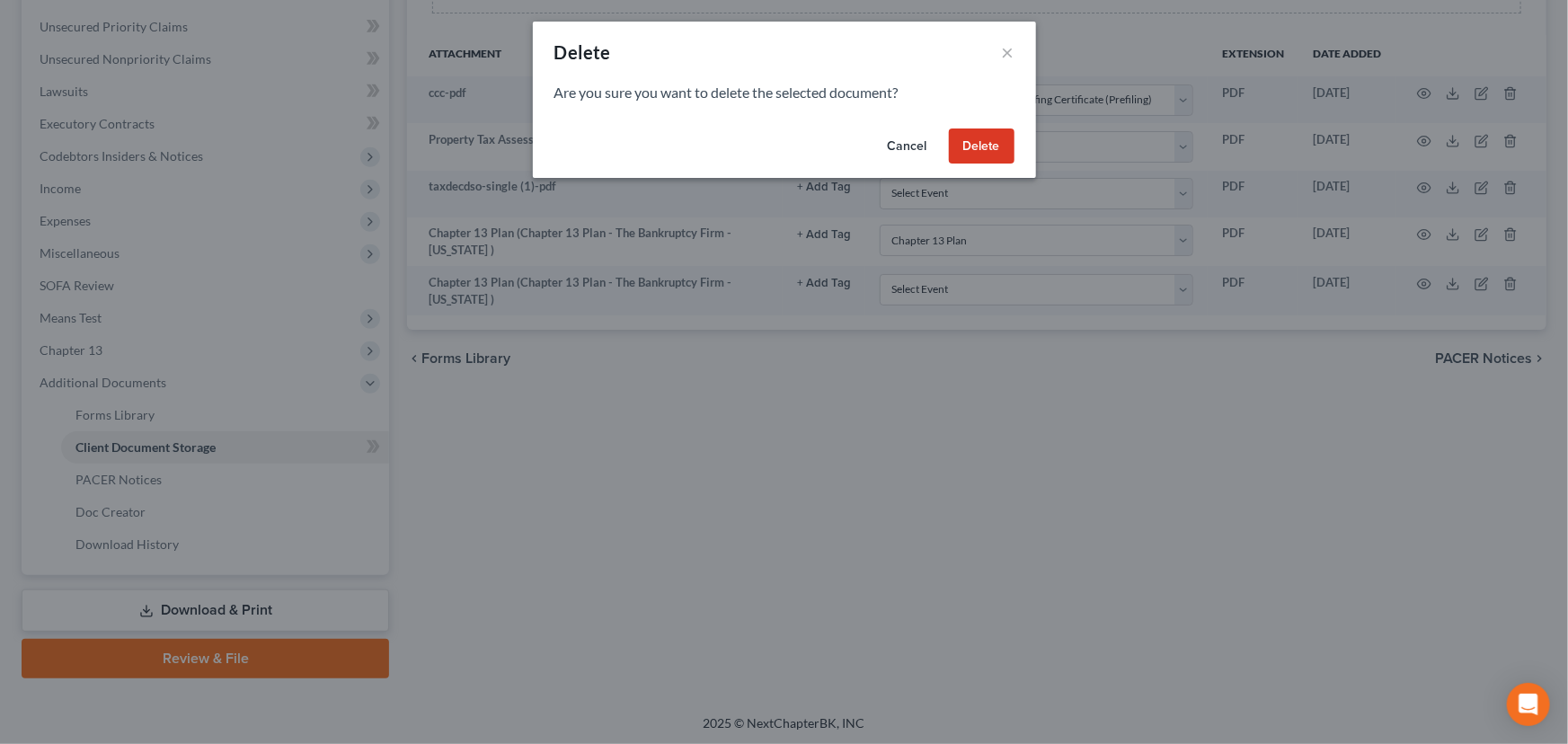
click at [983, 144] on button "Delete" at bounding box center [982, 146] width 66 height 36
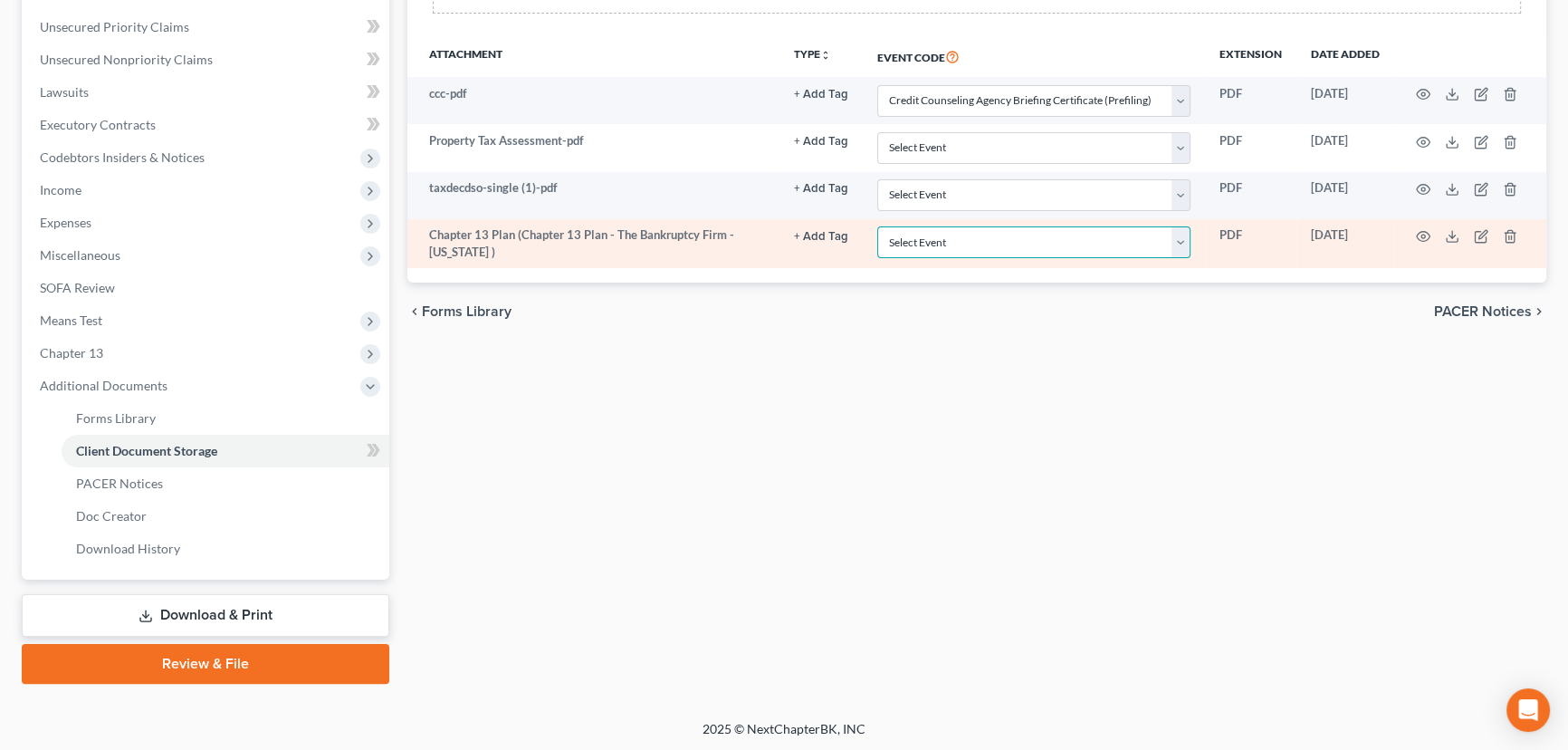
click at [956, 236] on select "Select Event Affidavit/Declaration Amended Chapter 11 Plan Amended Disclosure S…" at bounding box center [1033, 243] width 313 height 31
select select "26"
click at [877, 227] on select "Select Event Affidavit/Declaration Amended Chapter 11 Plan Amended Disclosure S…" at bounding box center [1033, 243] width 313 height 31
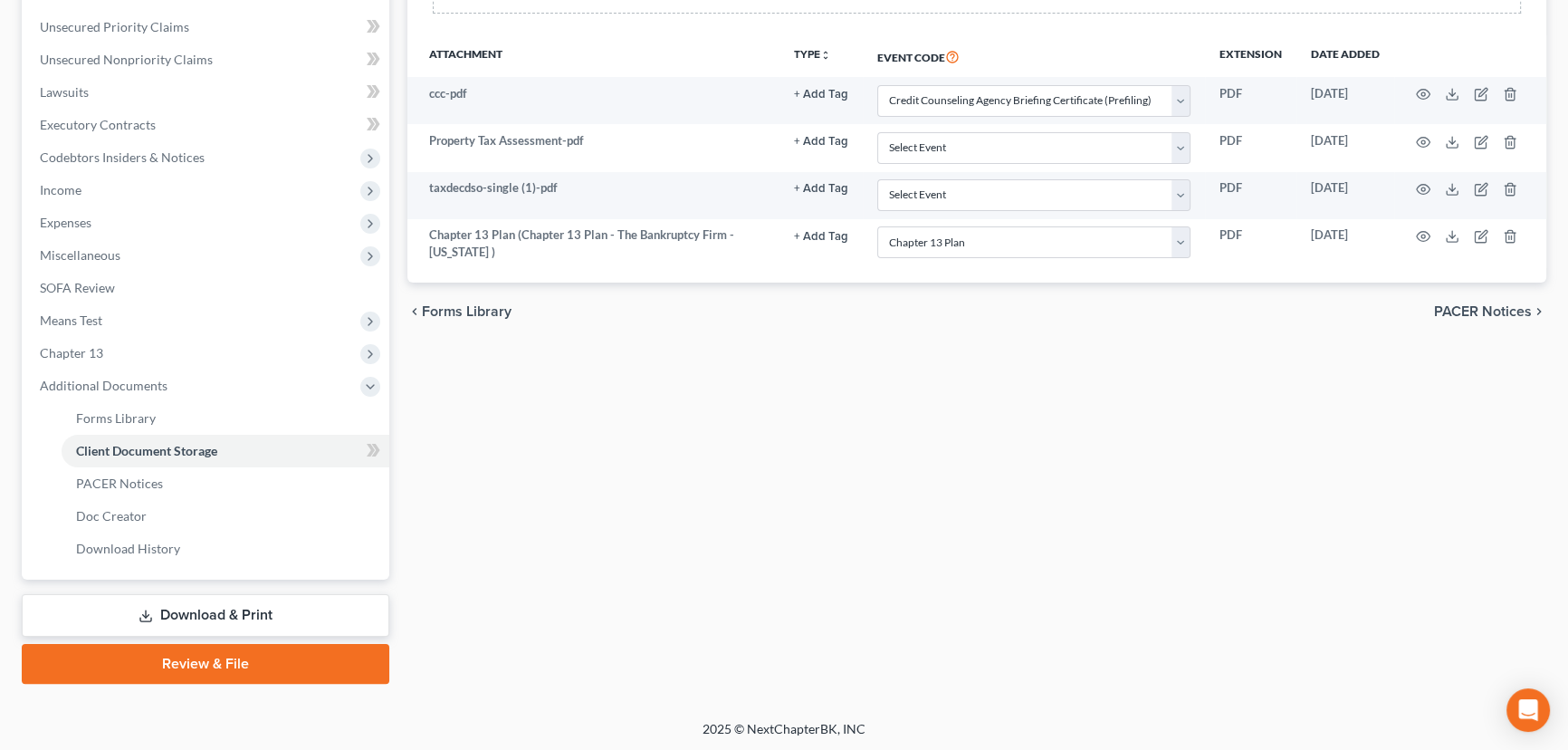
click at [196, 667] on link "Review & File" at bounding box center [205, 663] width 368 height 40
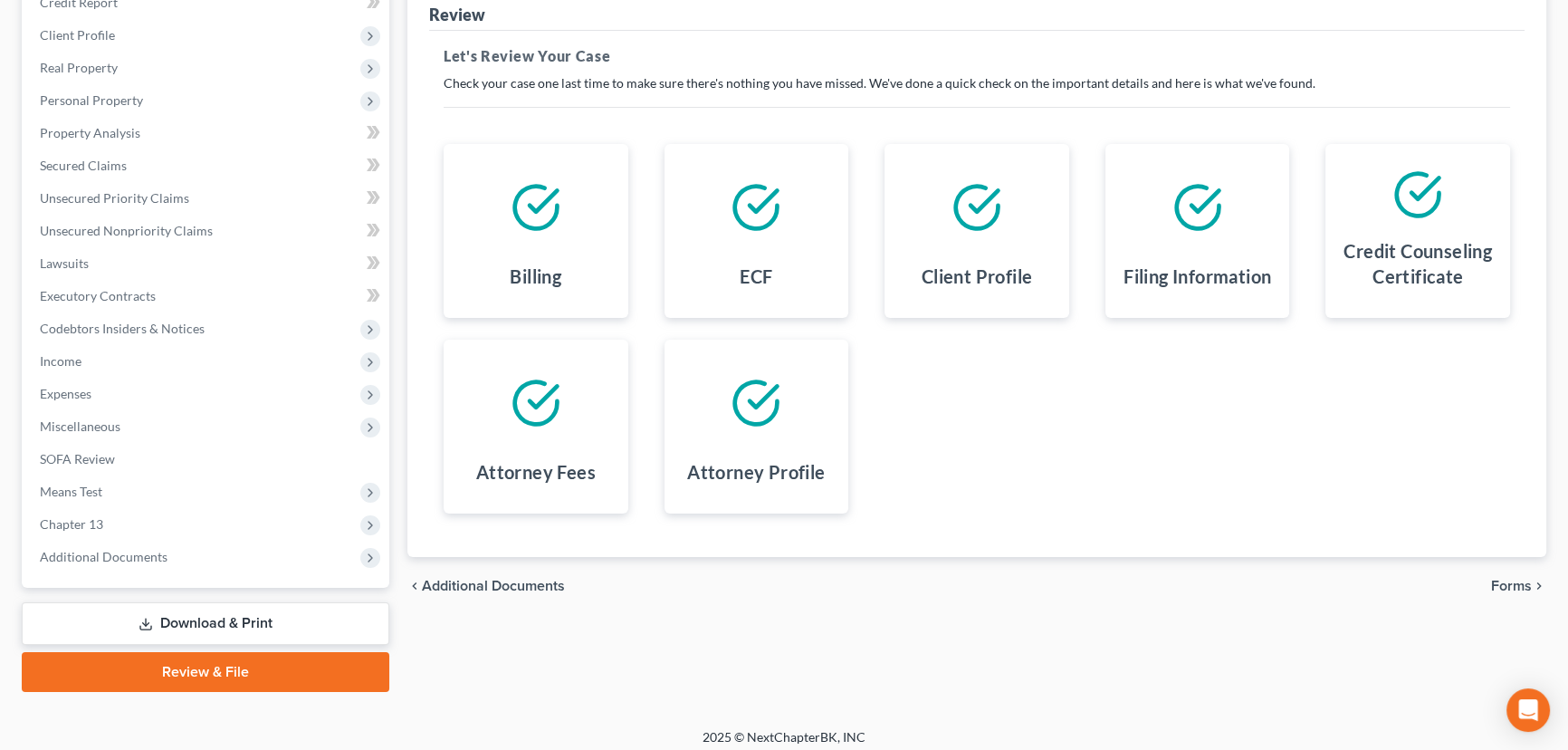
scroll to position [243, 0]
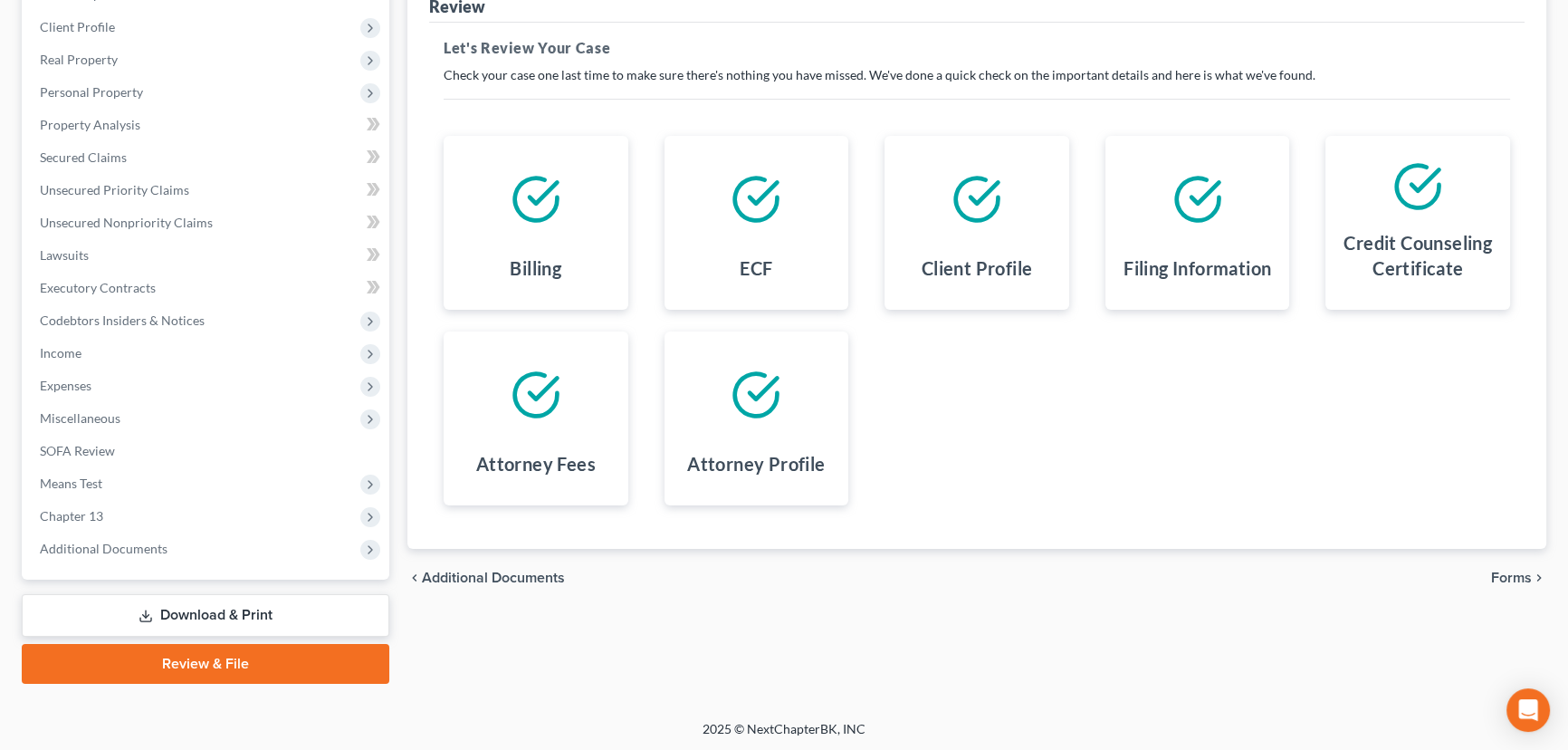
click at [1518, 570] on span "Forms" at bounding box center [1511, 577] width 41 height 15
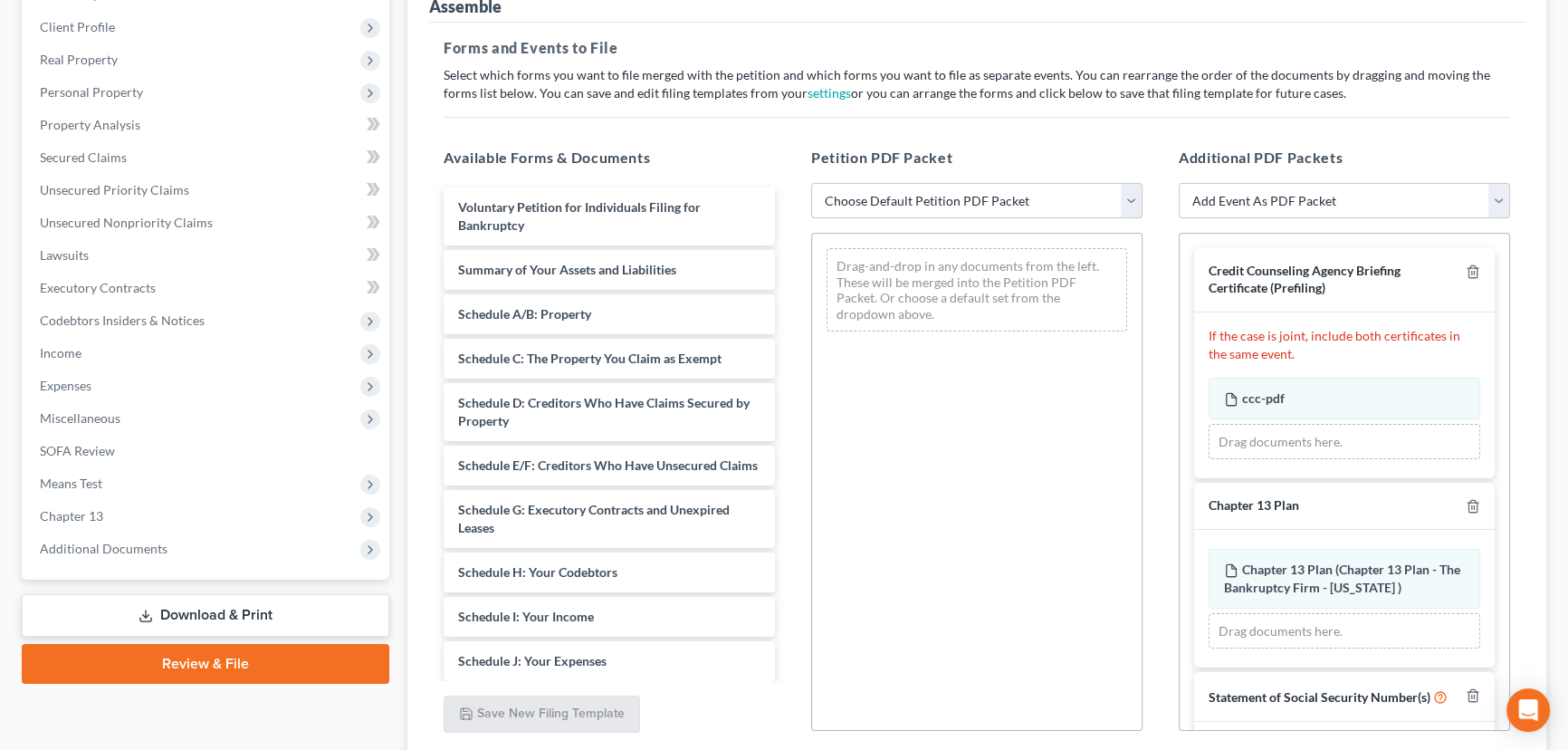
click at [893, 187] on select "Choose Default Petition PDF Packet Emergency Filing (Voluntary Petition and Cre…" at bounding box center [977, 200] width 331 height 36
select select "6"
click at [811, 183] on select "Choose Default Petition PDF Packet Emergency Filing (Voluntary Petition and Cre…" at bounding box center [977, 200] width 331 height 36
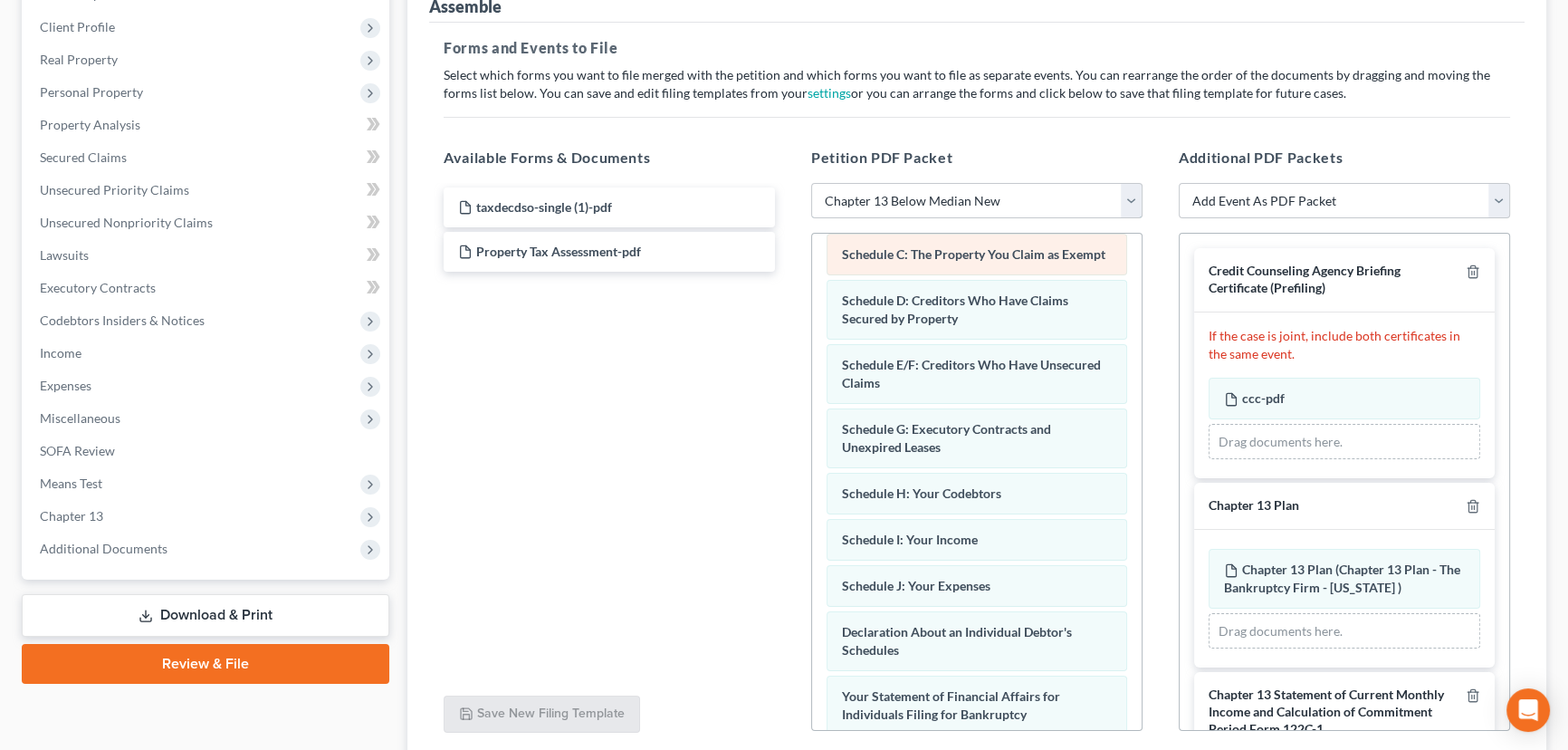
scroll to position [164, 0]
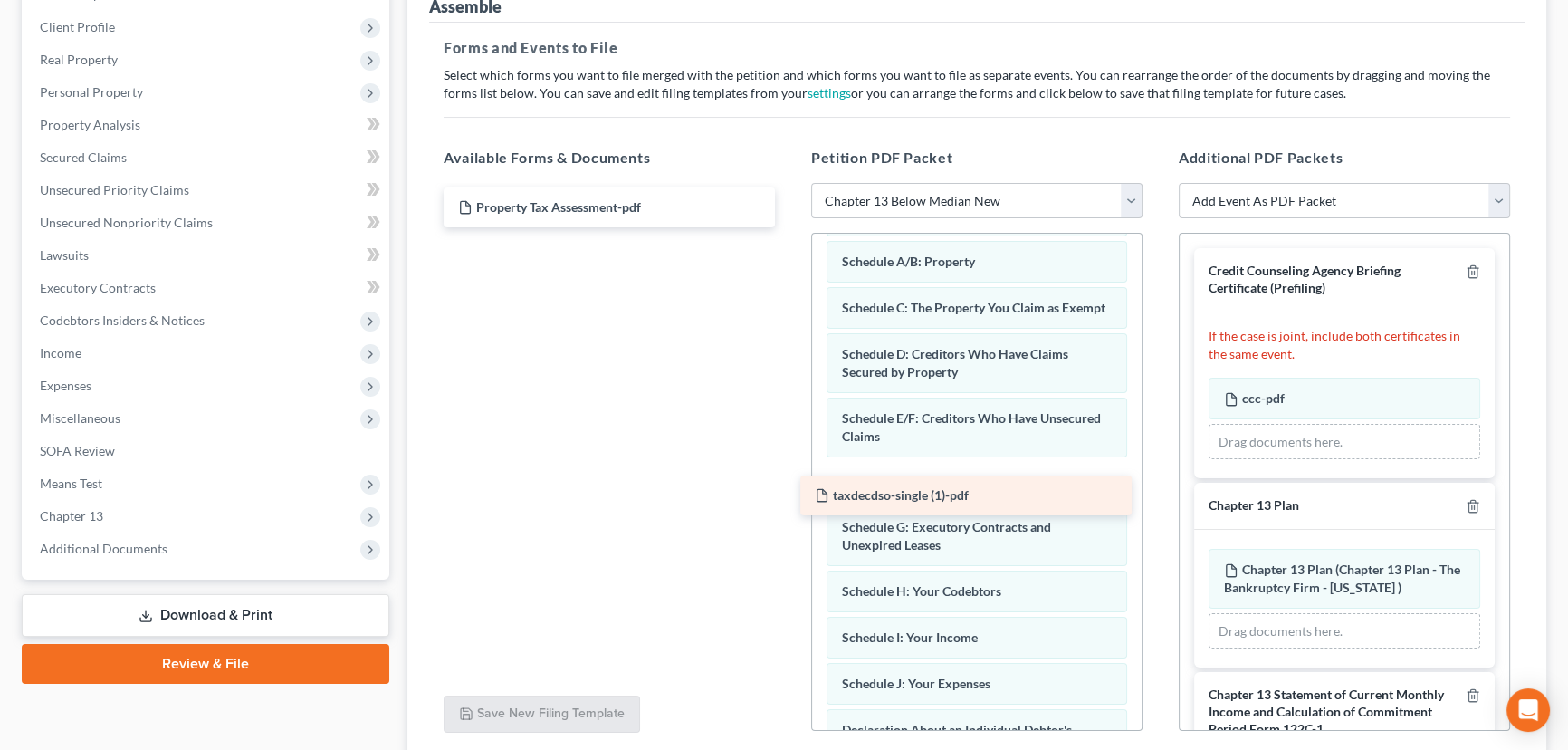
drag, startPoint x: 513, startPoint y: 202, endPoint x: 870, endPoint y: 492, distance: 459.9
click at [790, 227] on div "taxdecdso-single (1)-pdf taxdecdso-single (1)-pdf Property Tax Assessment-pdf" at bounding box center [609, 207] width 361 height 40
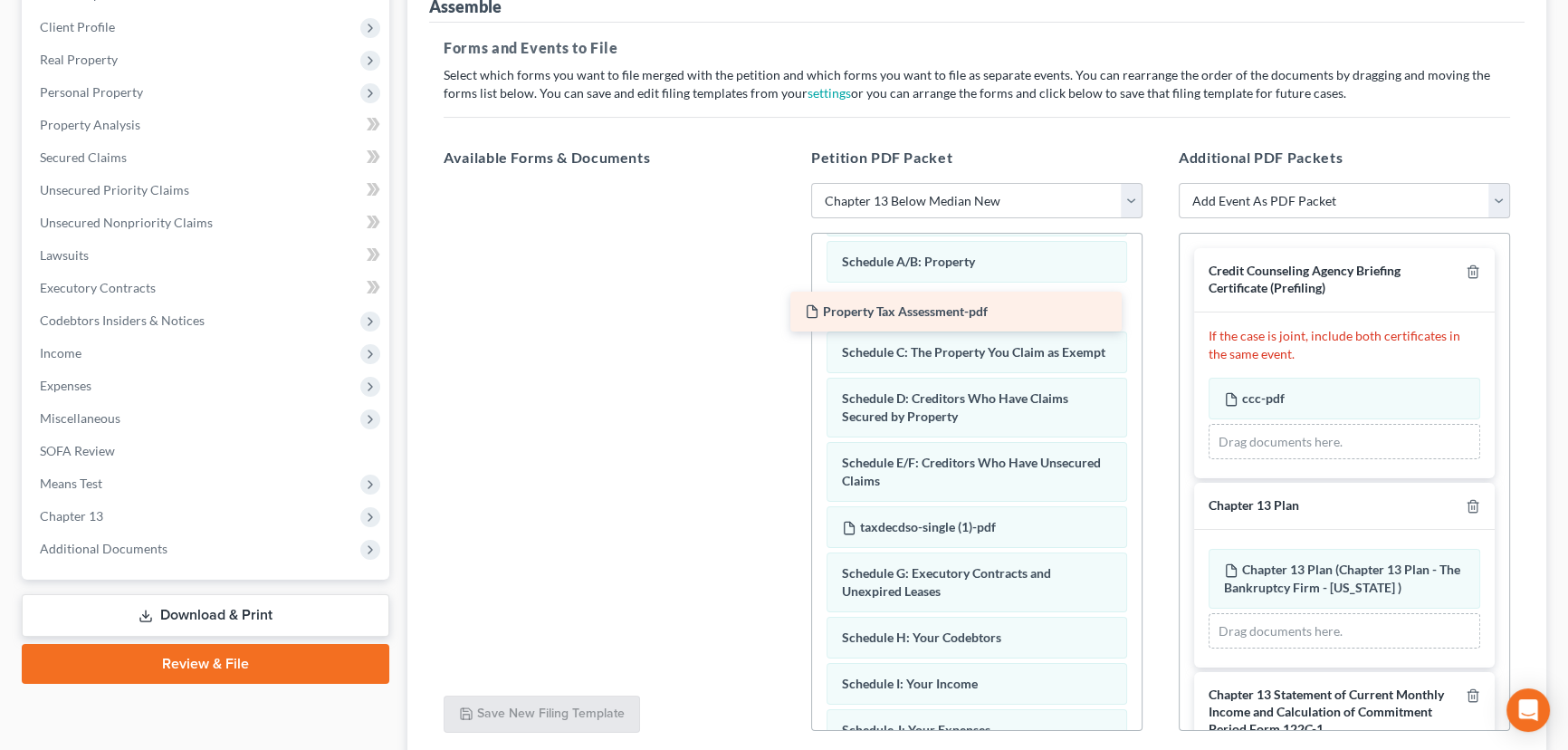
drag, startPoint x: 541, startPoint y: 197, endPoint x: 888, endPoint y: 302, distance: 362.5
click at [790, 183] on div "Property Tax Assessment-pdf Property Tax Assessment-pdf" at bounding box center [609, 183] width 361 height 0
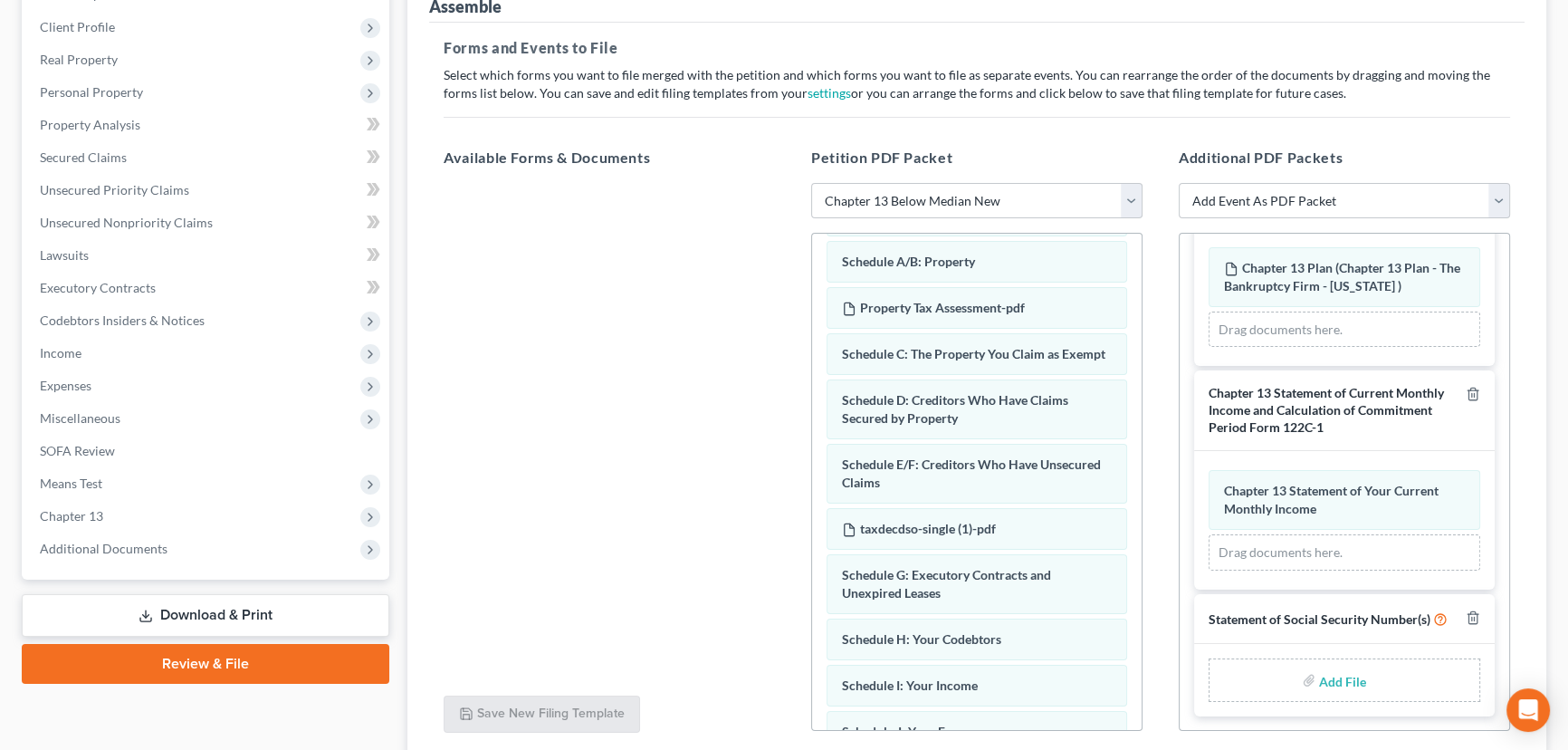
scroll to position [316, 0]
type input "C:\fakepath\Parkinson Form 121.pdf"
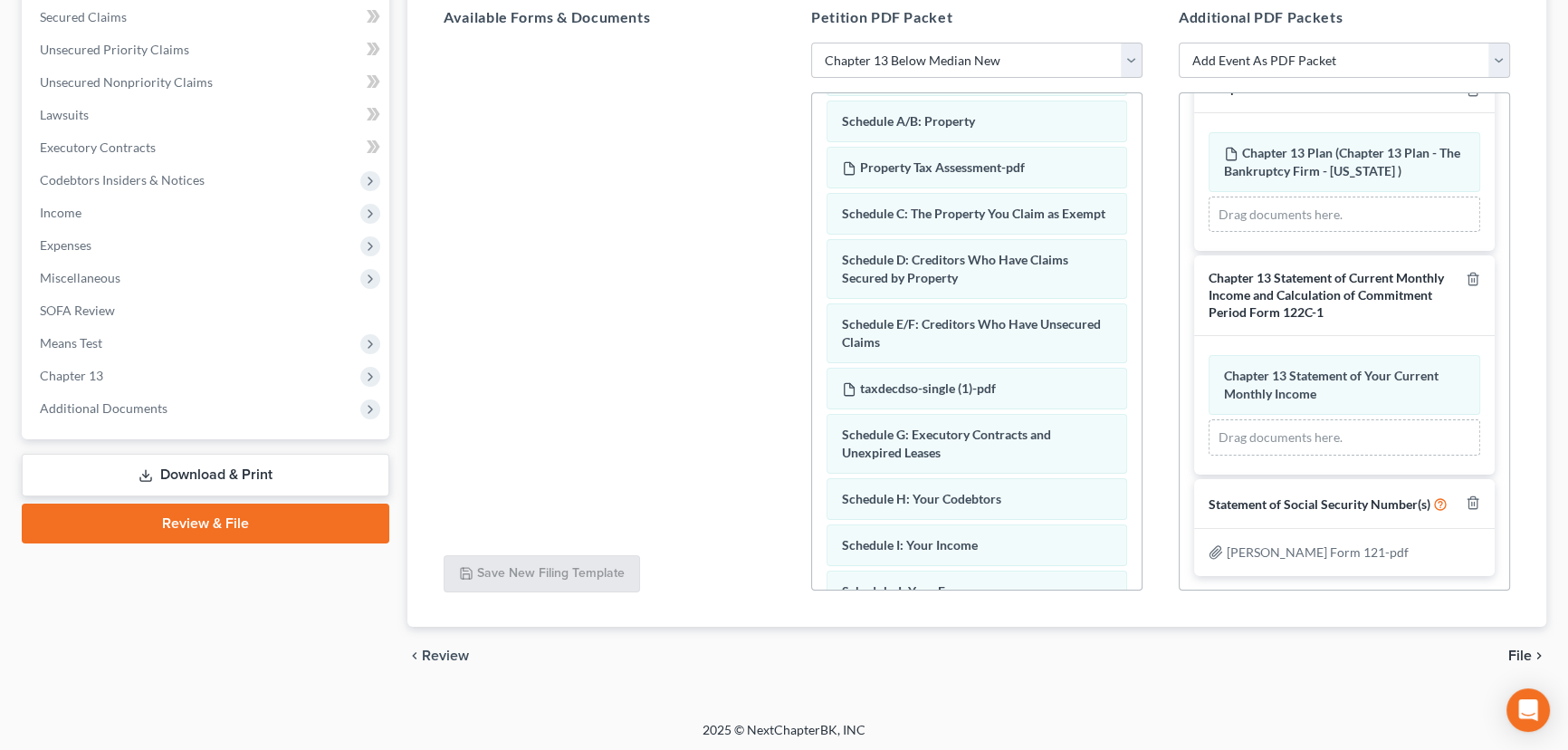
scroll to position [385, 0]
click at [1525, 652] on span "File" at bounding box center [1520, 653] width 23 height 15
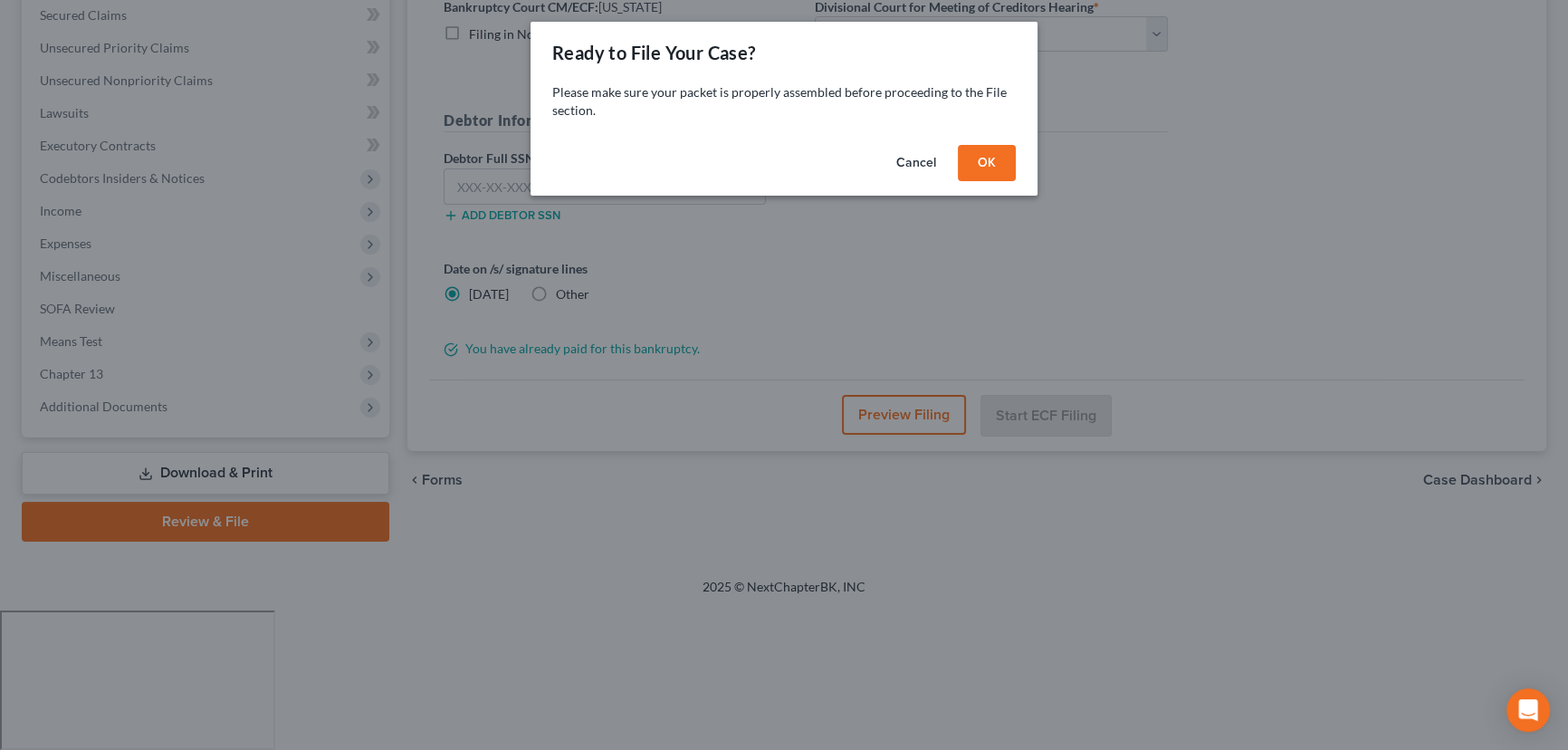
scroll to position [243, 0]
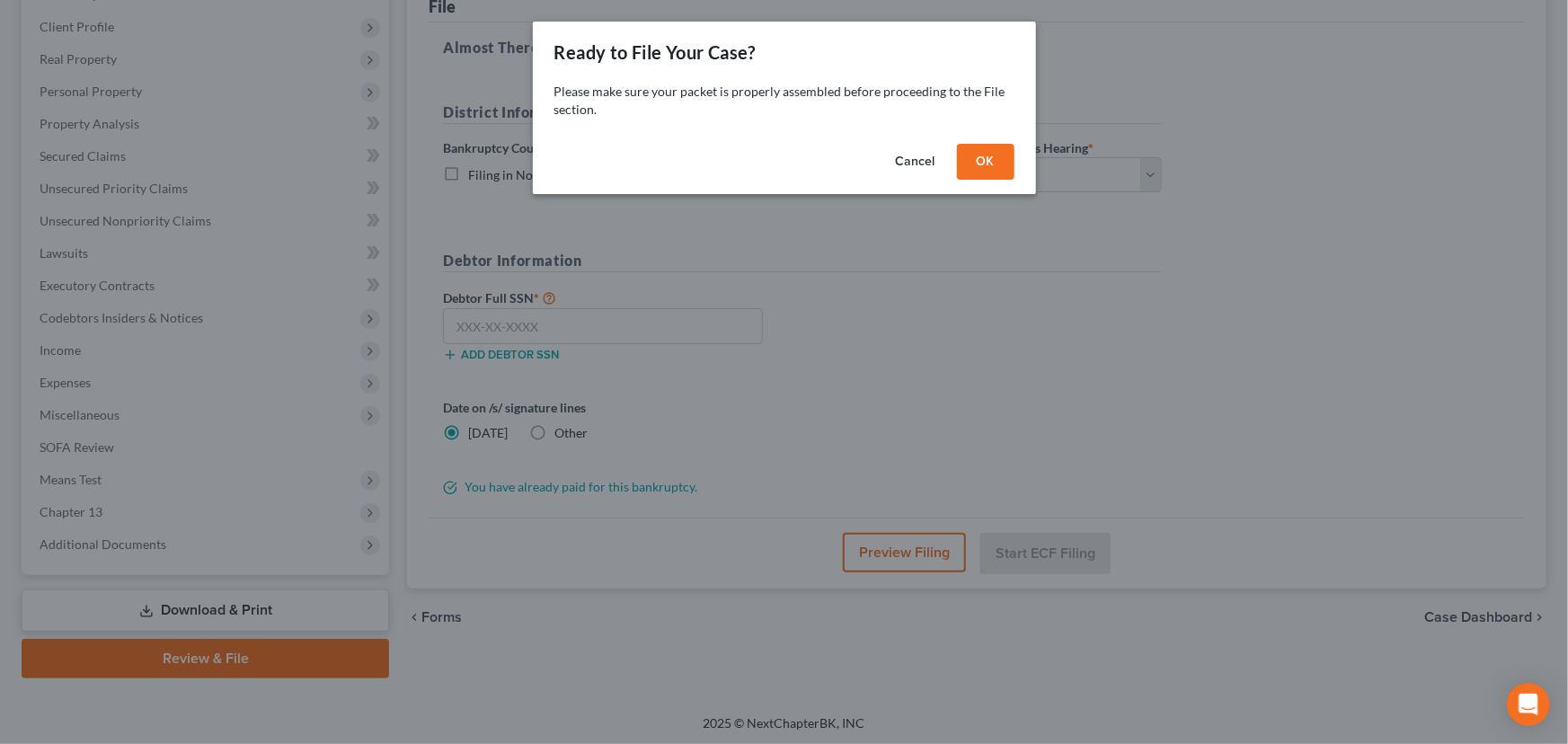
click at [982, 158] on button "OK" at bounding box center [985, 161] width 57 height 36
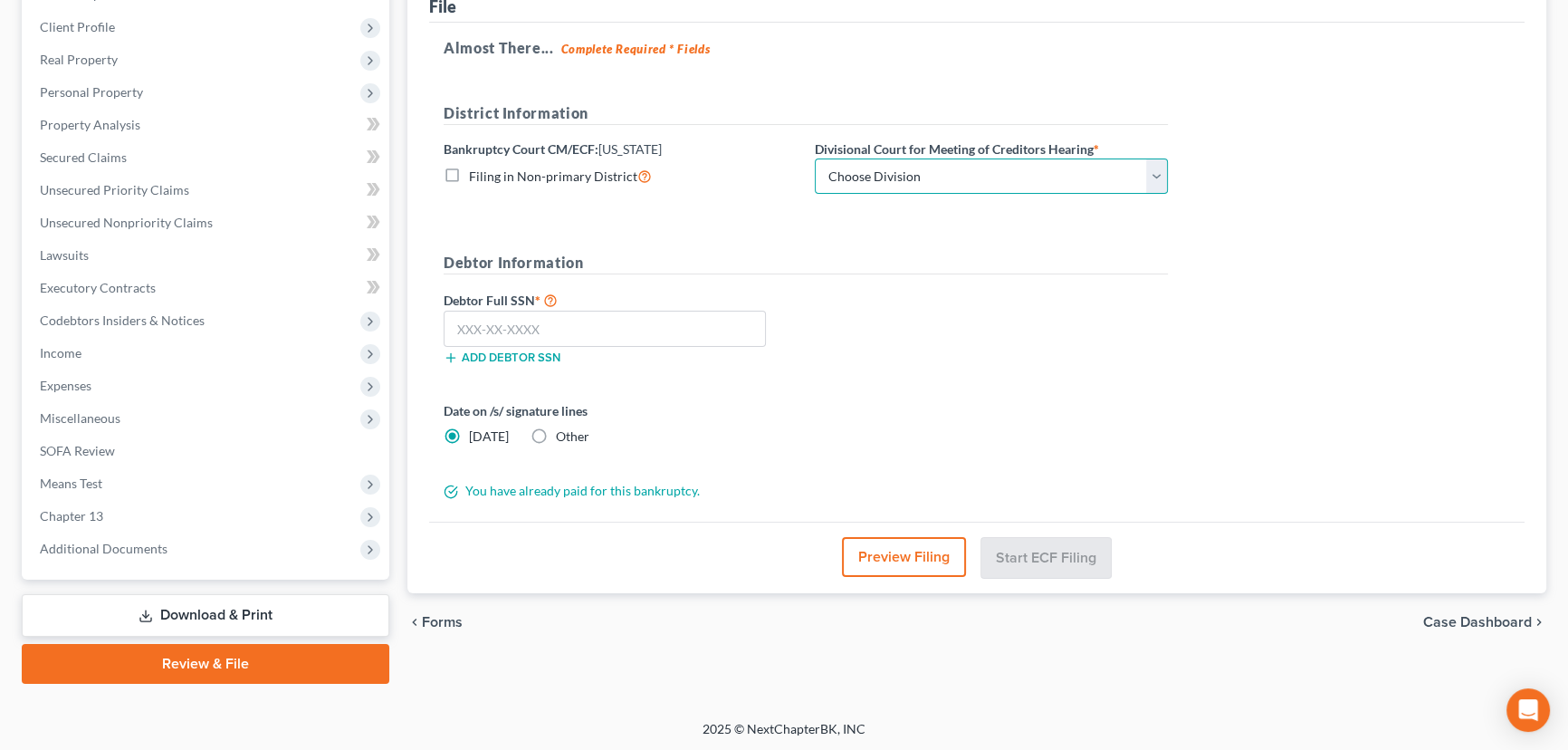
click at [1157, 174] on select "Choose Division Salt Lake city" at bounding box center [991, 176] width 353 height 36
select select "0"
click at [815, 158] on select "Choose Division Salt Lake city" at bounding box center [991, 176] width 353 height 36
click at [508, 334] on input "text" at bounding box center [605, 329] width 323 height 36
paste input "647-05-0813"
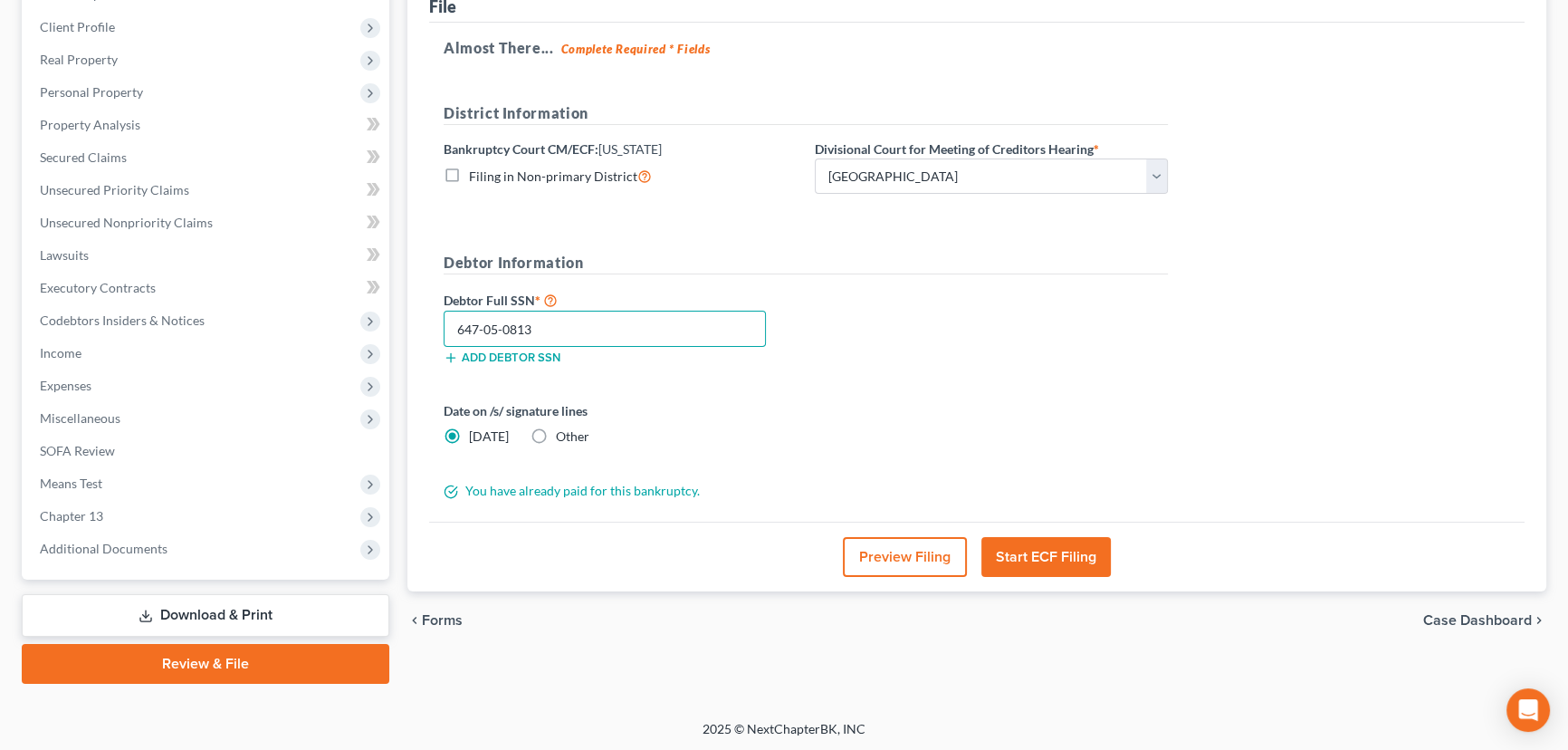
type input "647-05-0813"
click at [1036, 558] on button "Start ECF Filing" at bounding box center [1046, 556] width 129 height 40
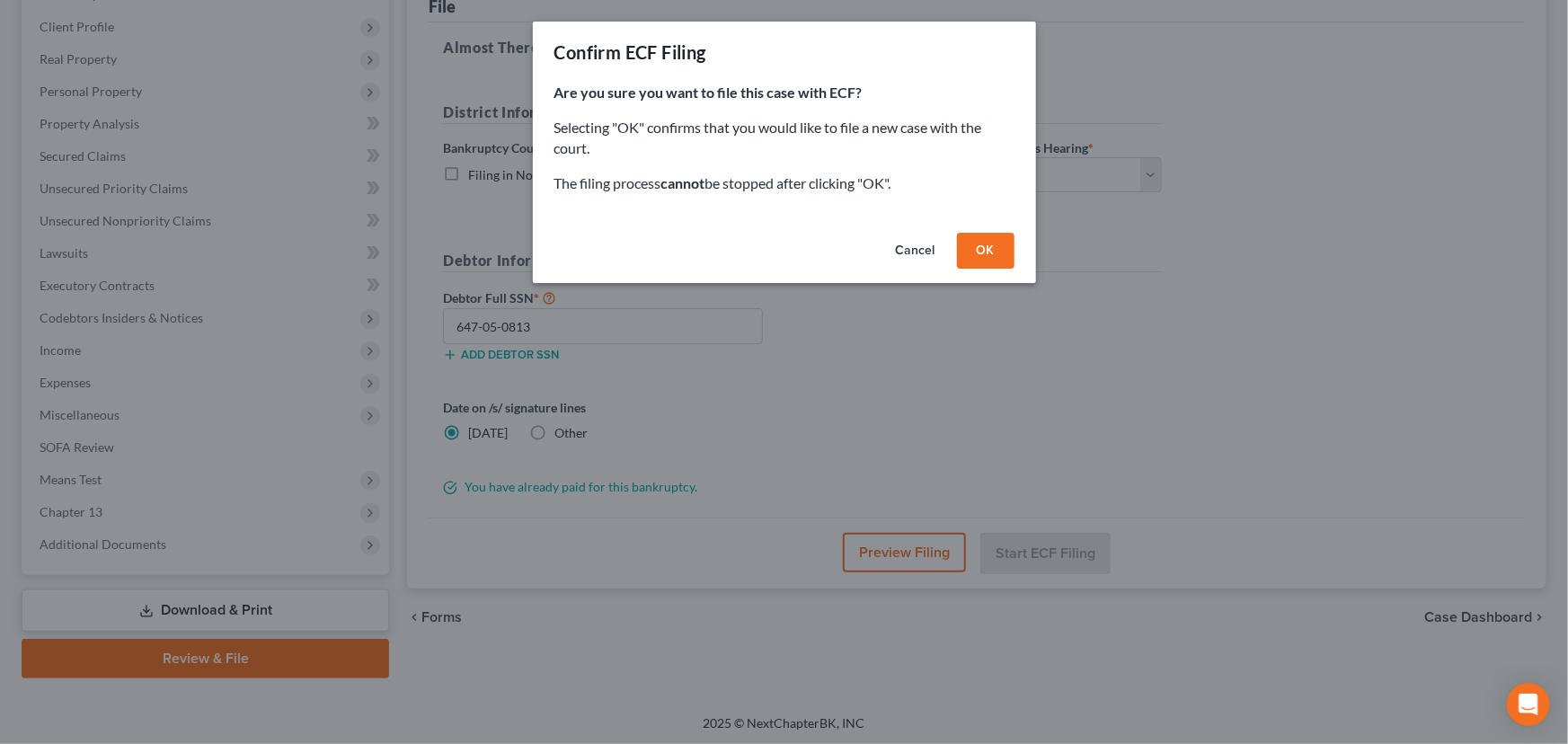
drag, startPoint x: 996, startPoint y: 250, endPoint x: 989, endPoint y: 259, distance: 11.4
click at [990, 258] on button "OK" at bounding box center [985, 250] width 57 height 36
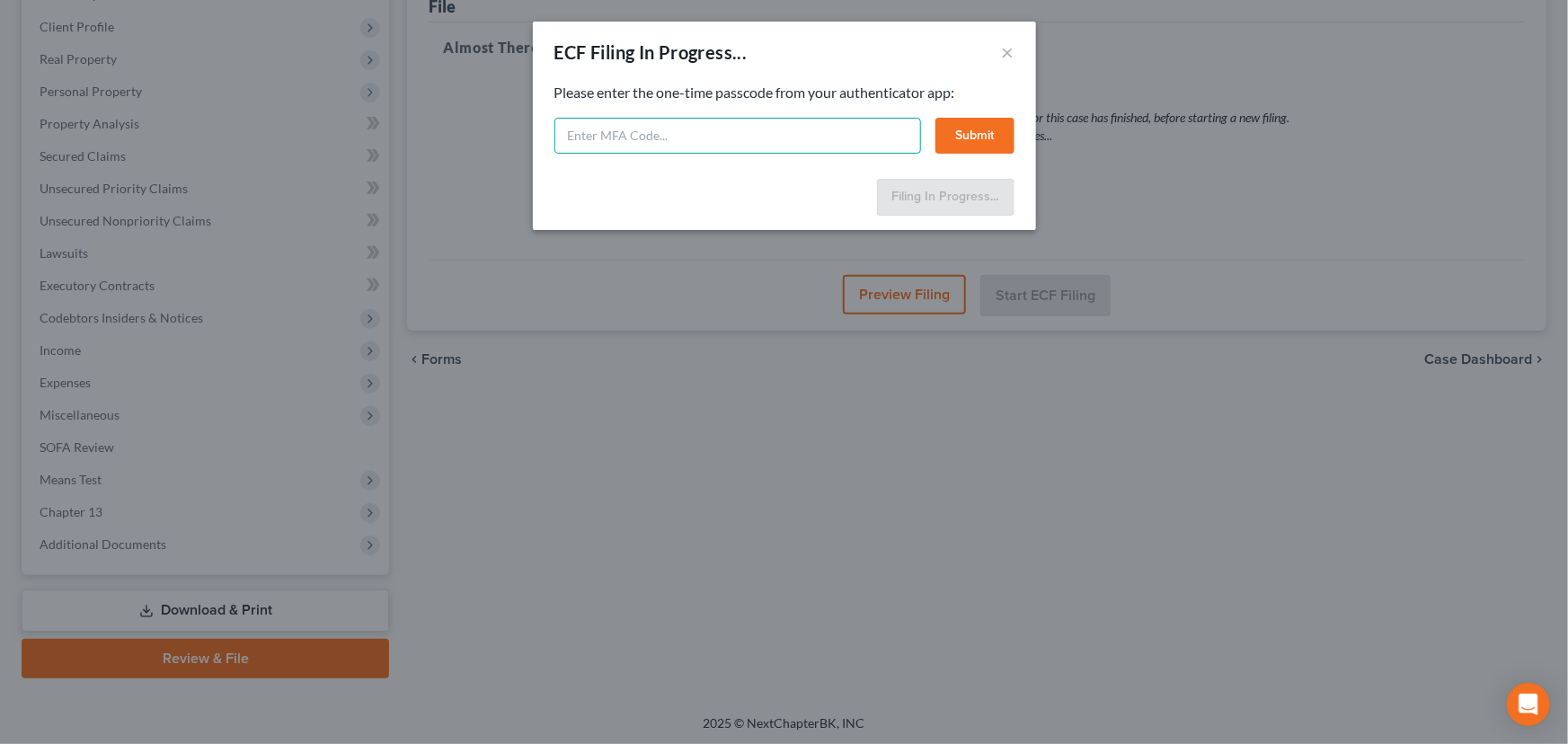
click at [576, 134] on input "text" at bounding box center [737, 135] width 367 height 36
type input "565175"
click at [979, 133] on button "Submit" at bounding box center [974, 135] width 79 height 36
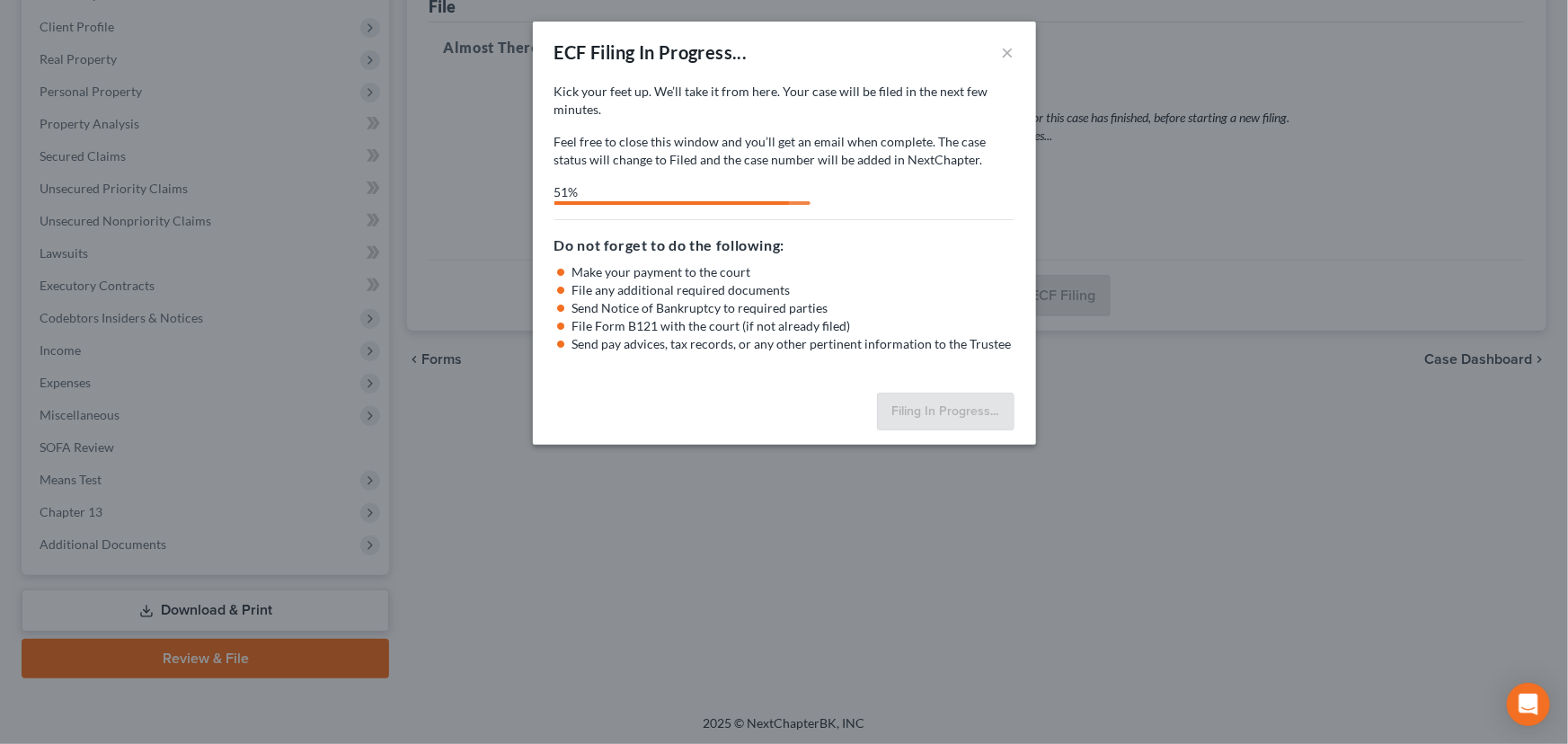
select select "0"
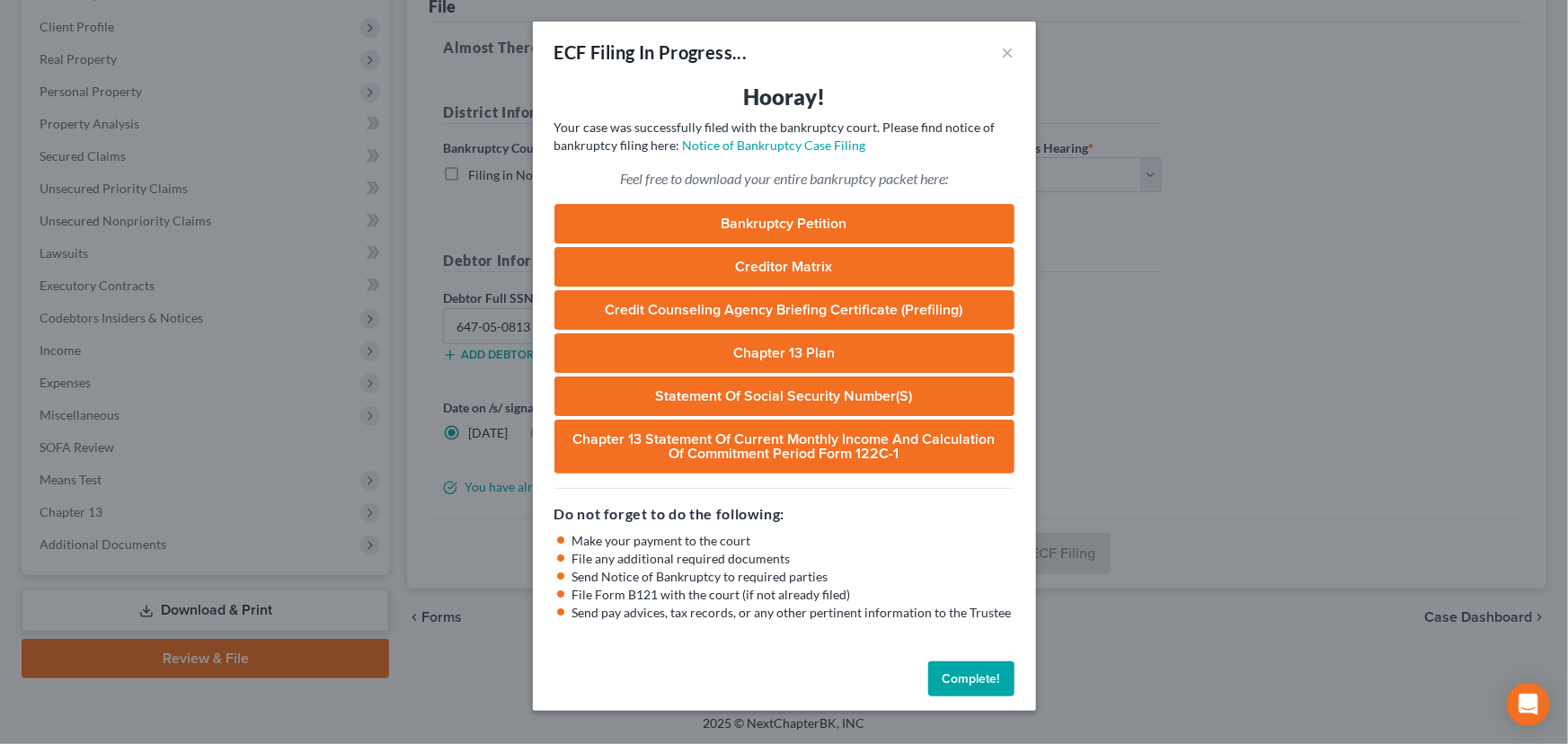
drag, startPoint x: 975, startPoint y: 676, endPoint x: 995, endPoint y: 450, distance: 226.9
click at [975, 676] on button "Complete!" at bounding box center [971, 679] width 86 height 36
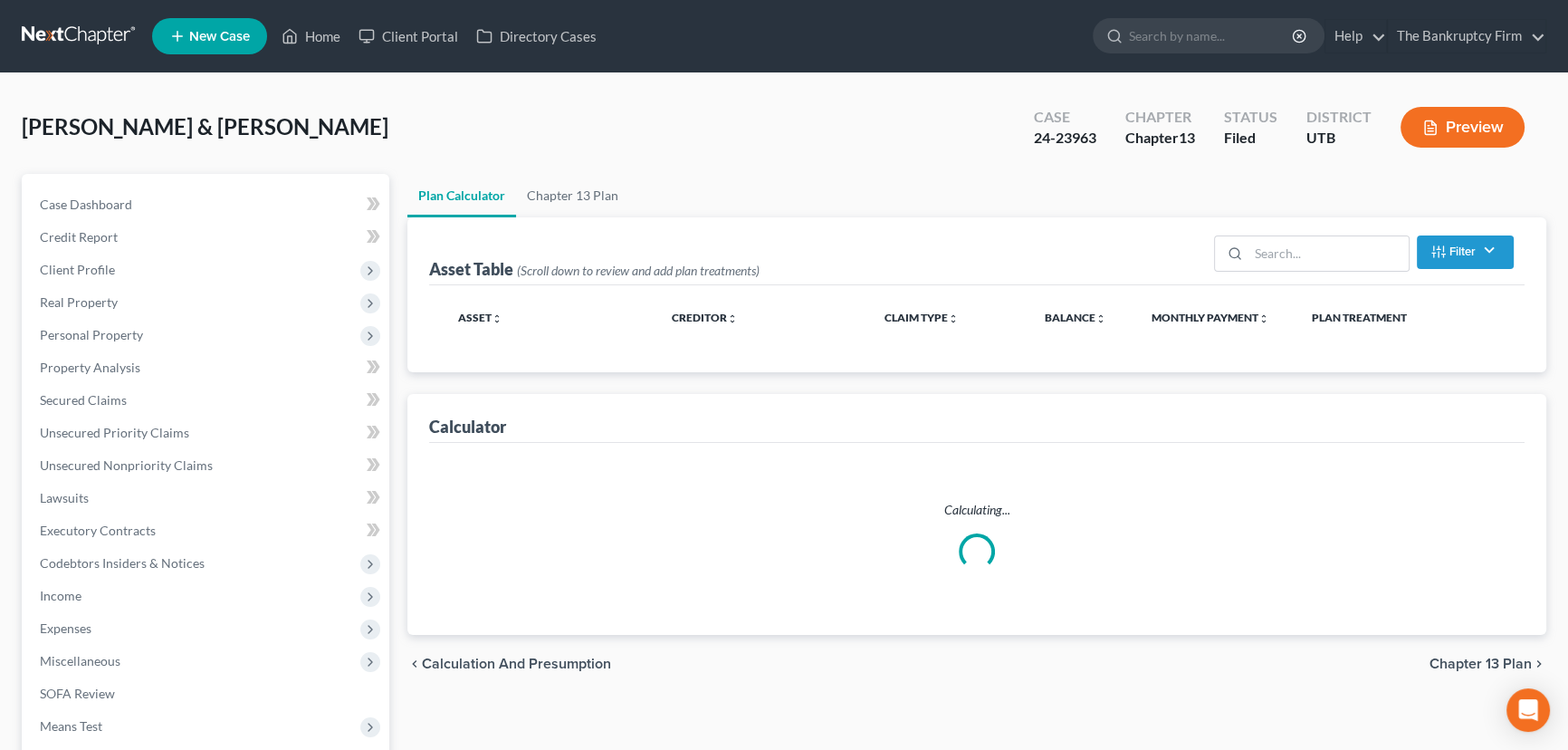
select select "45"
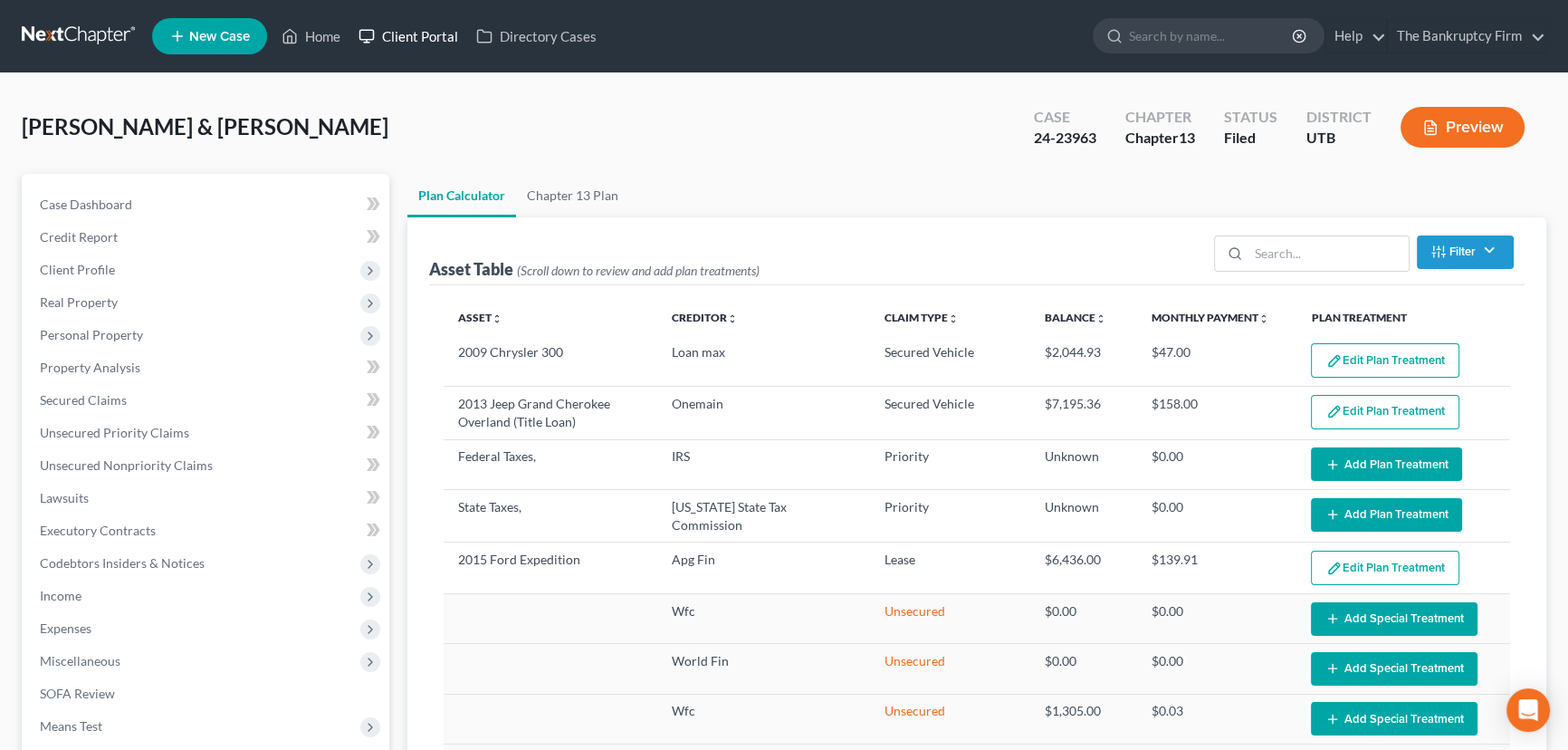
select select "45"
click at [325, 36] on link "Home" at bounding box center [311, 35] width 77 height 32
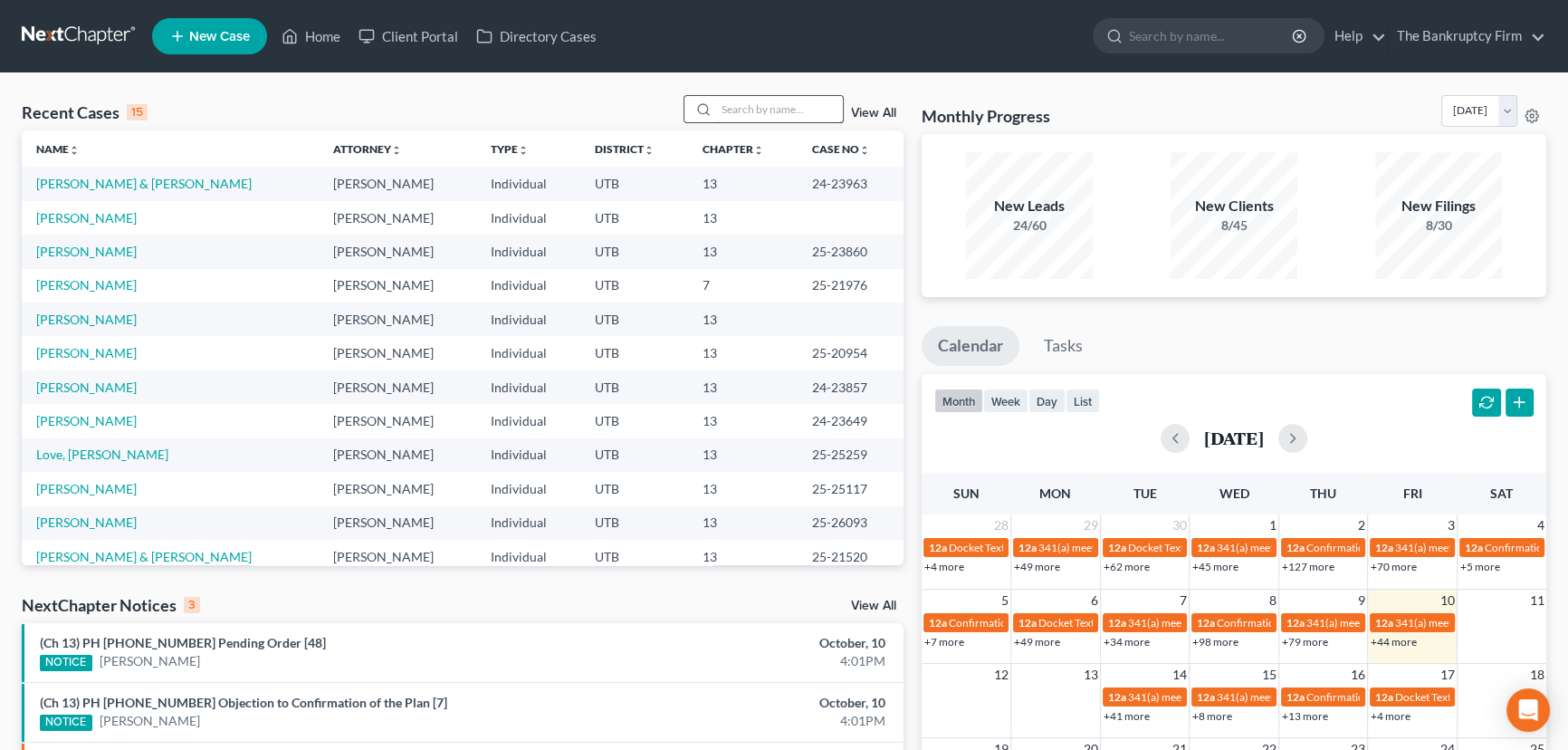
click at [730, 110] on input "search" at bounding box center [780, 109] width 127 height 26
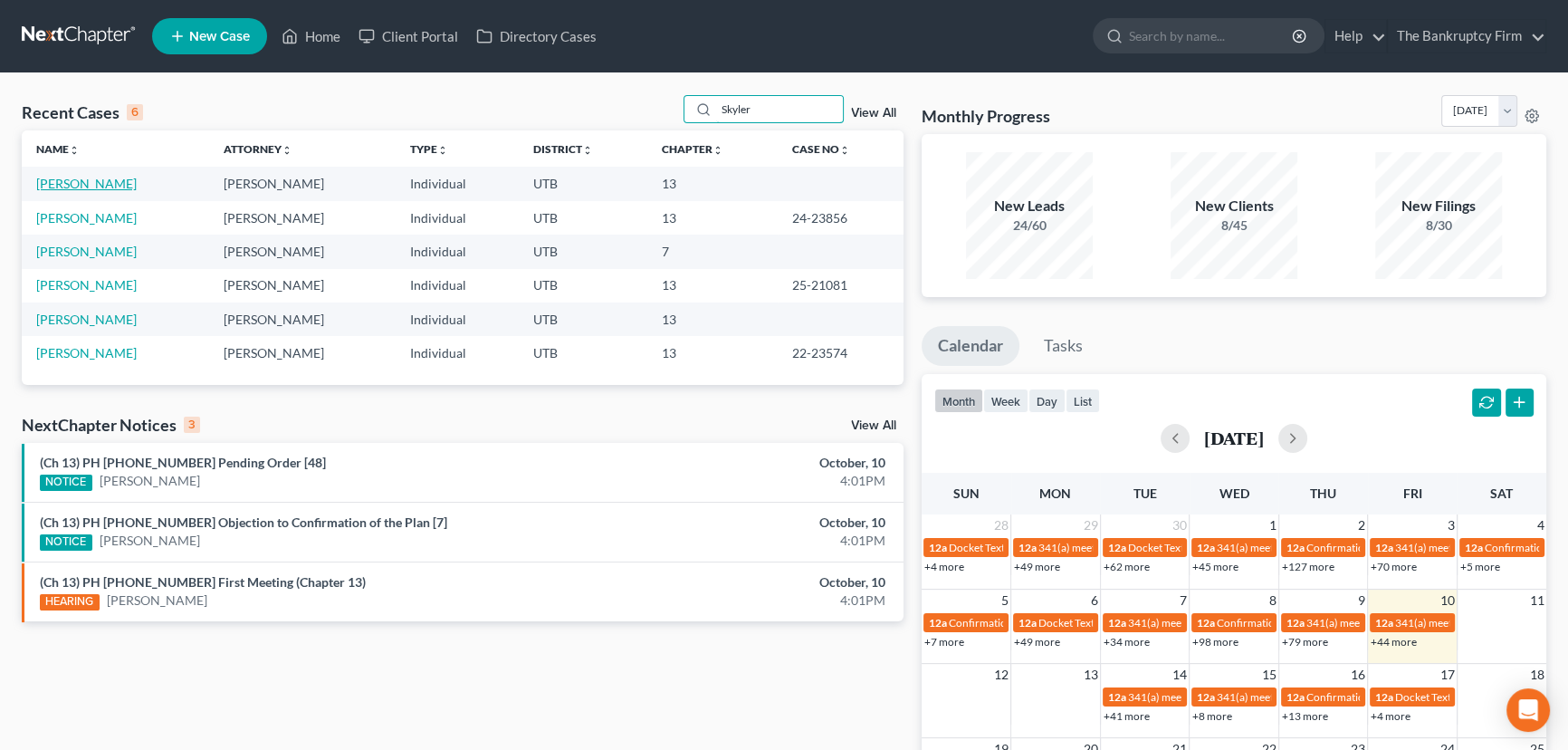
type input "Skyler"
click at [86, 185] on link "[PERSON_NAME]" at bounding box center [86, 184] width 101 height 16
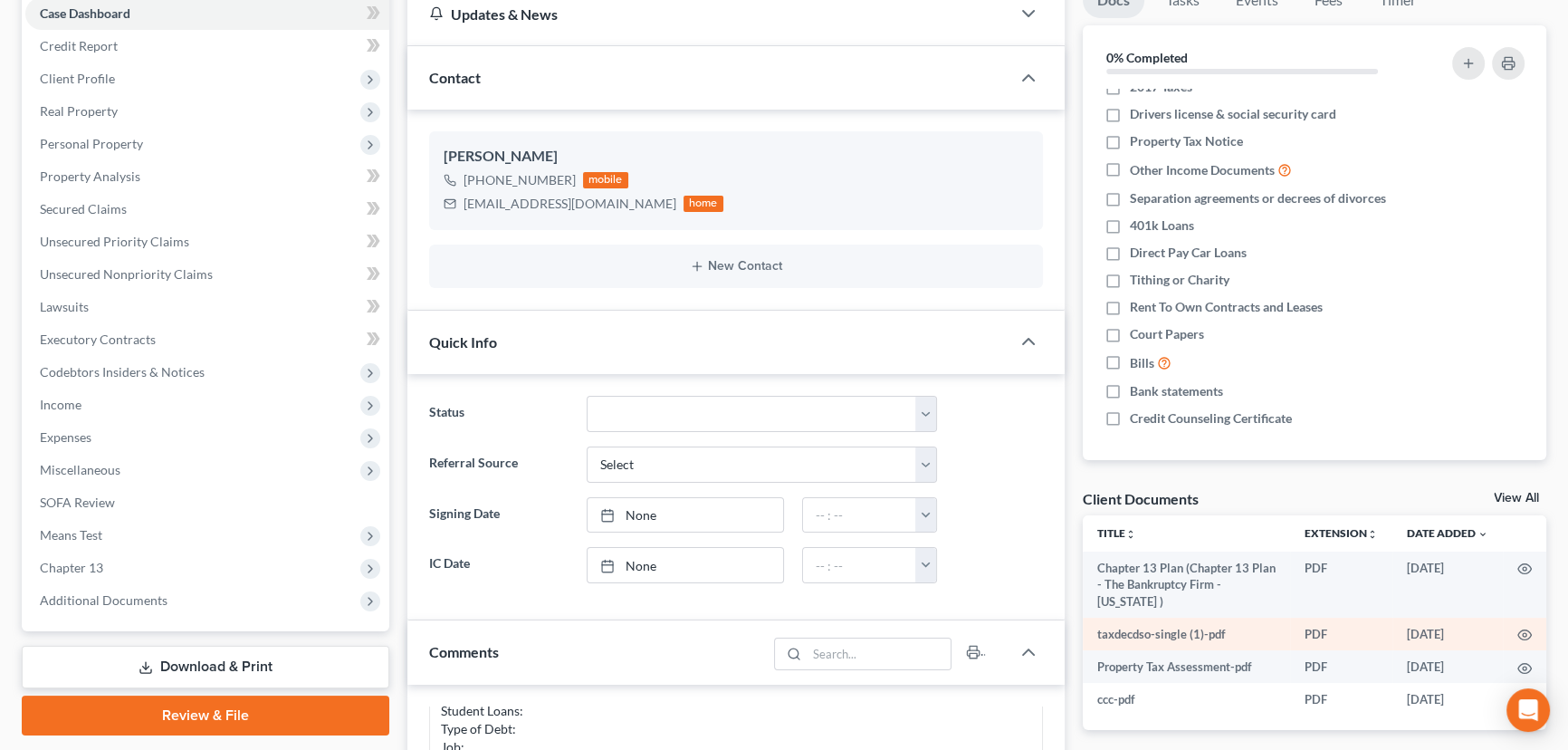
scroll to position [246, 0]
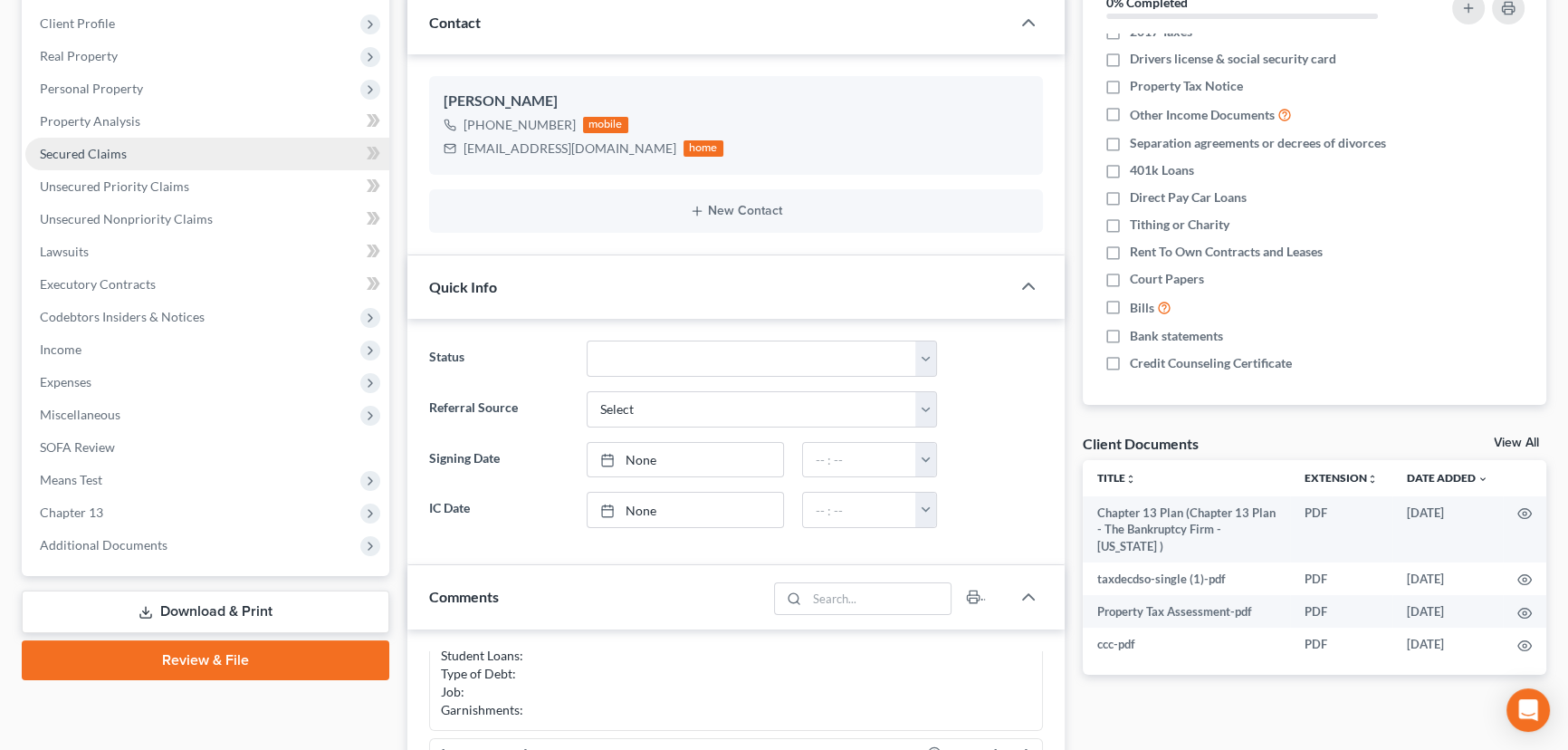
click at [79, 154] on span "Secured Claims" at bounding box center [83, 154] width 87 height 16
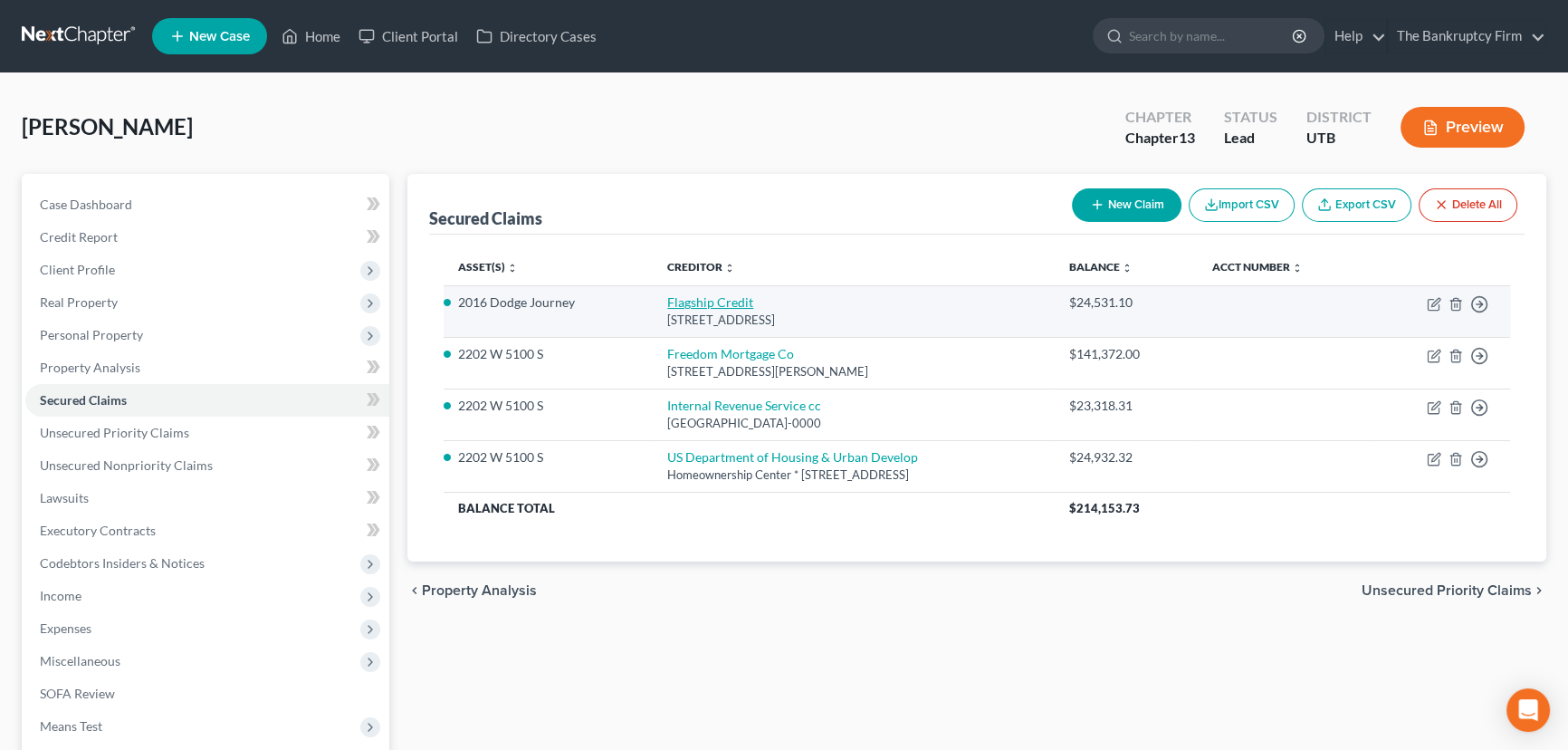
click at [687, 303] on link "Flagship Credit" at bounding box center [711, 302] width 86 height 16
select select "45"
select select "0"
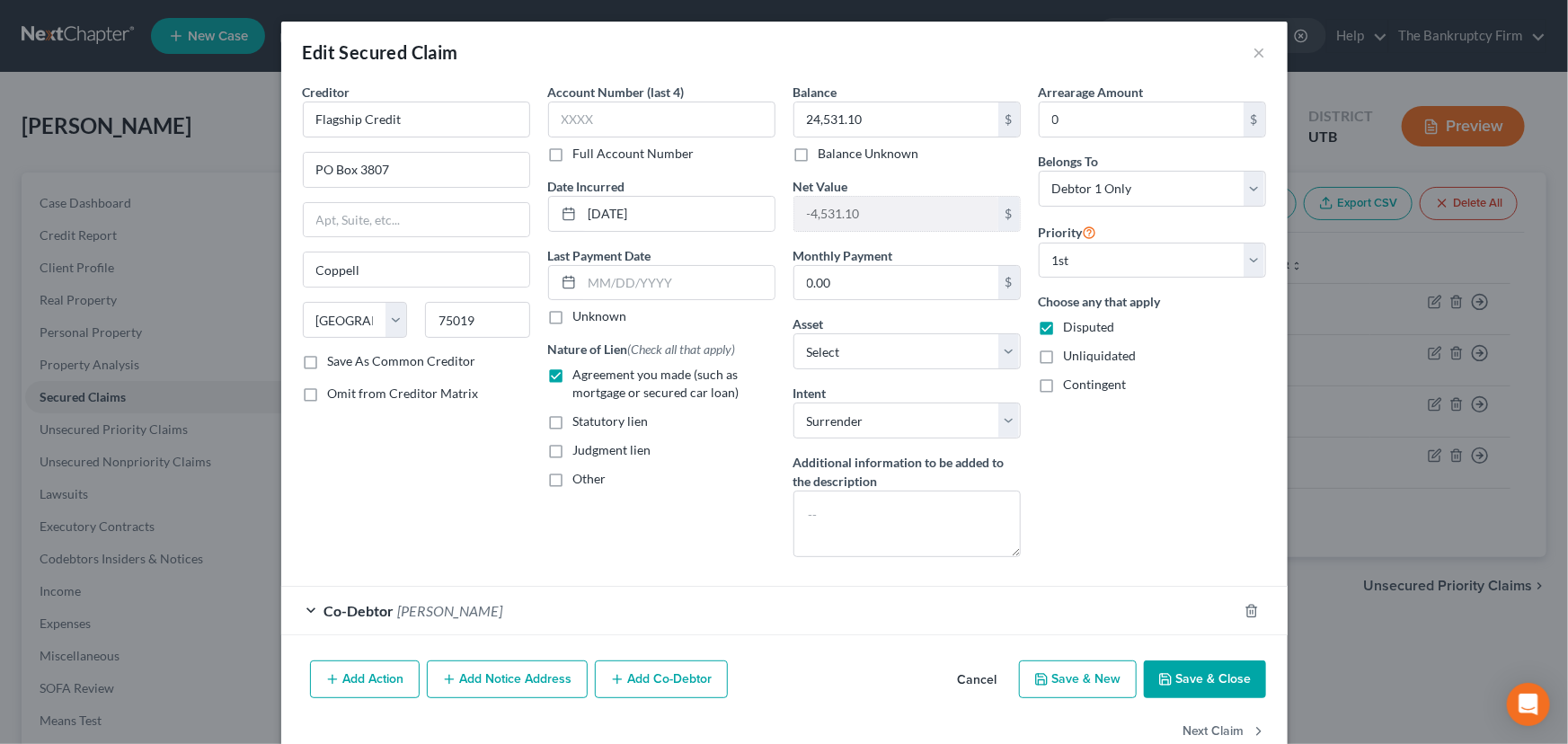
click at [1204, 671] on button "Save & Close" at bounding box center [1205, 679] width 122 height 38
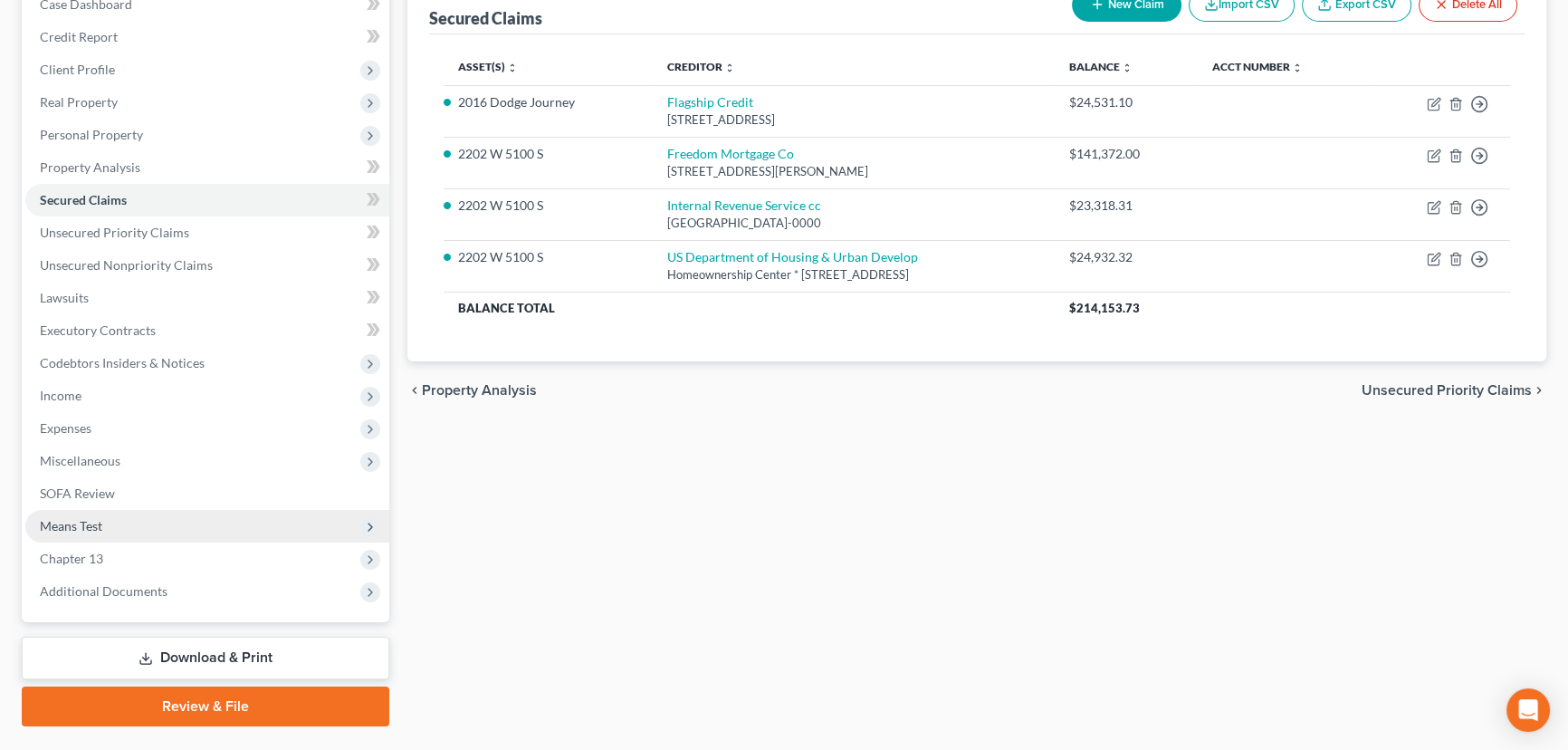
scroll to position [243, 0]
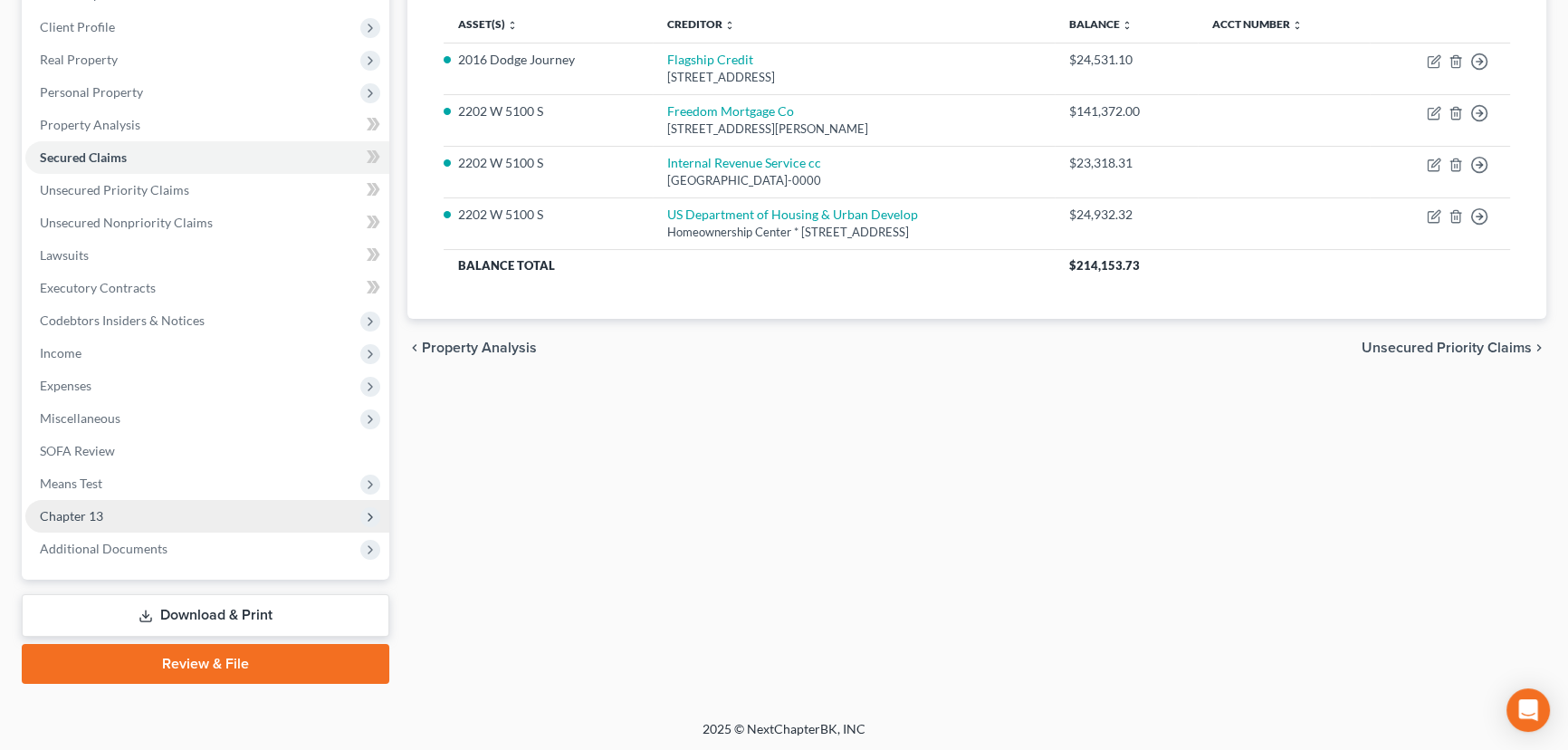
click at [116, 509] on span "Chapter 13" at bounding box center [207, 515] width 364 height 32
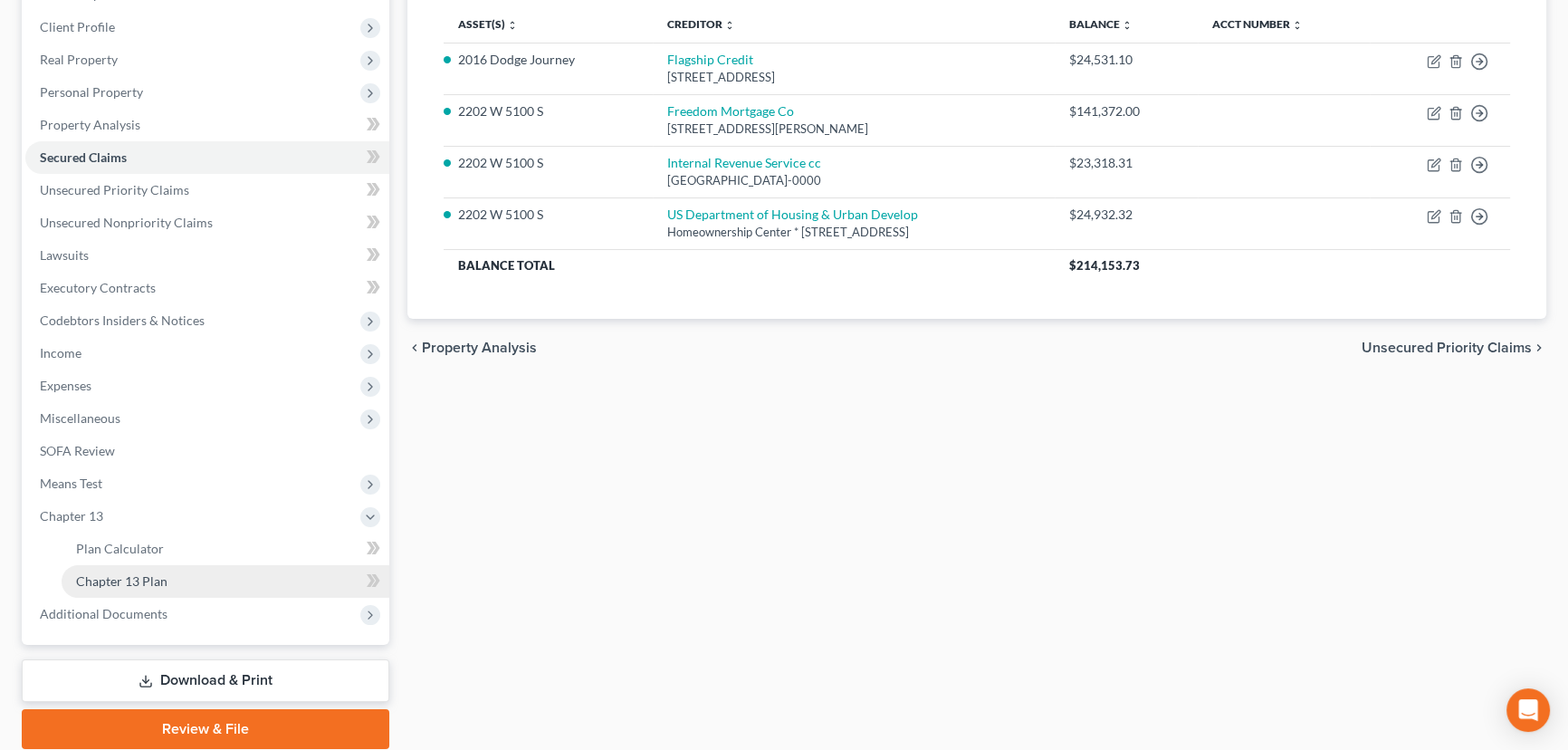
click at [165, 580] on span "Chapter 13 Plan" at bounding box center [122, 581] width 92 height 16
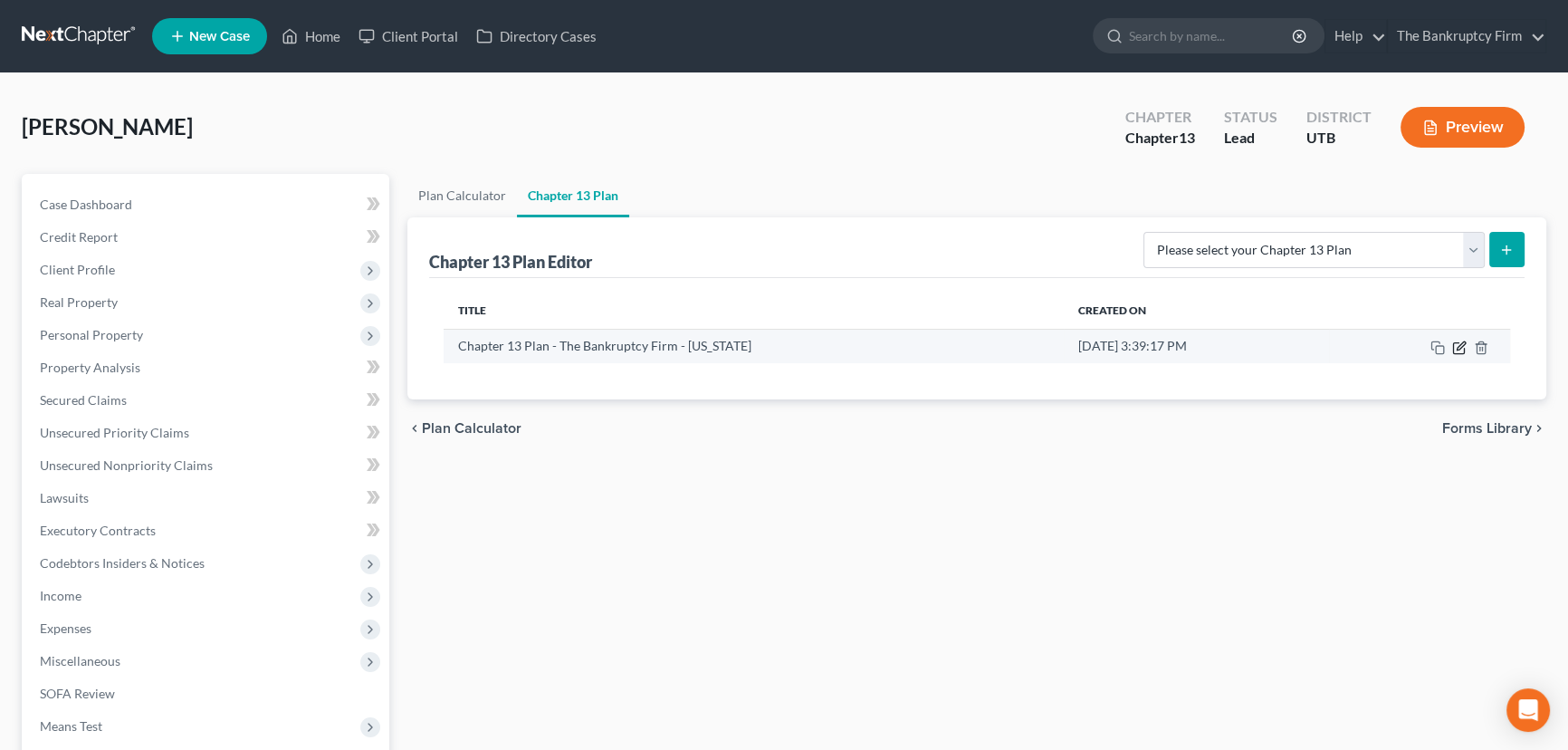
click at [1459, 343] on icon "button" at bounding box center [1460, 345] width 8 height 8
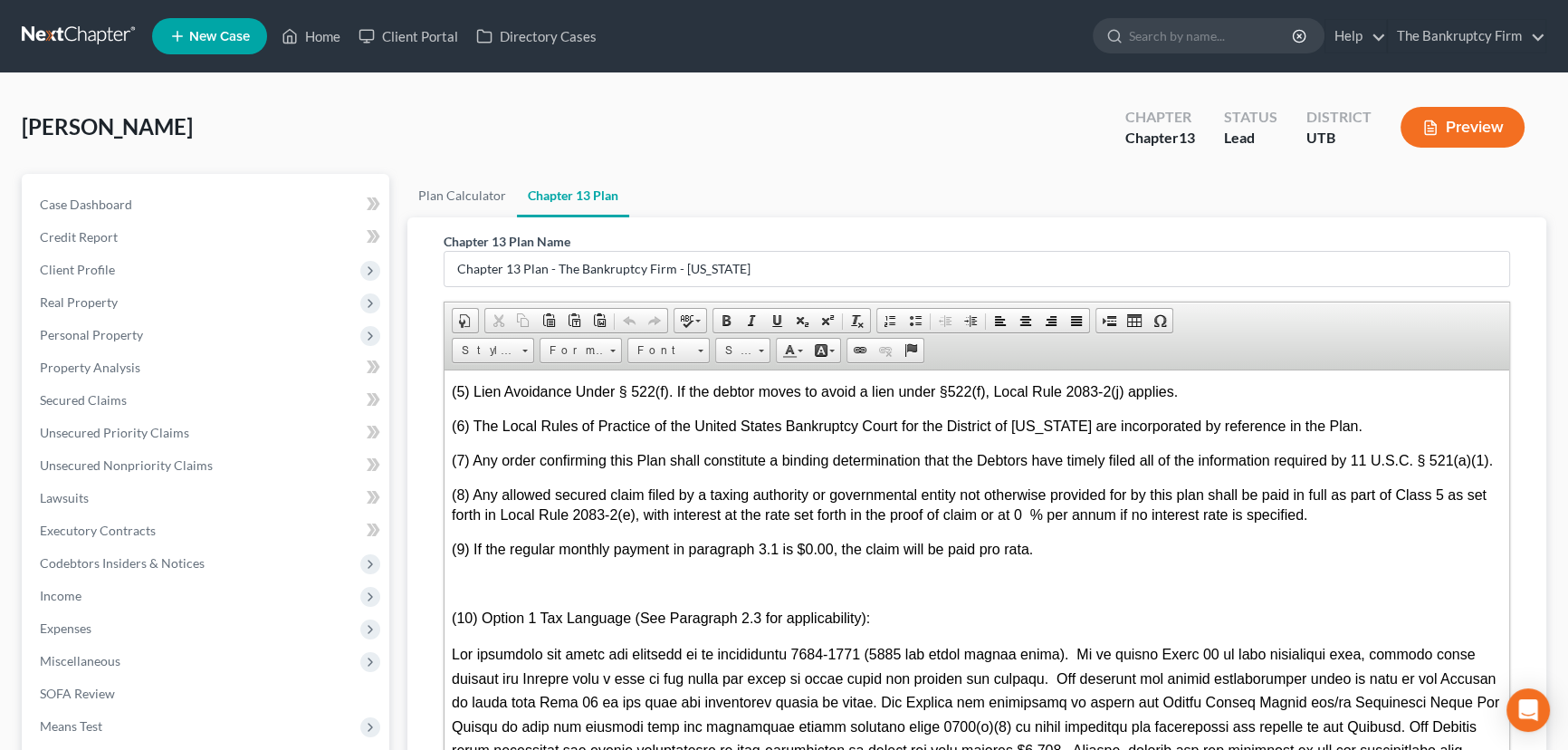
scroll to position [5269, 0]
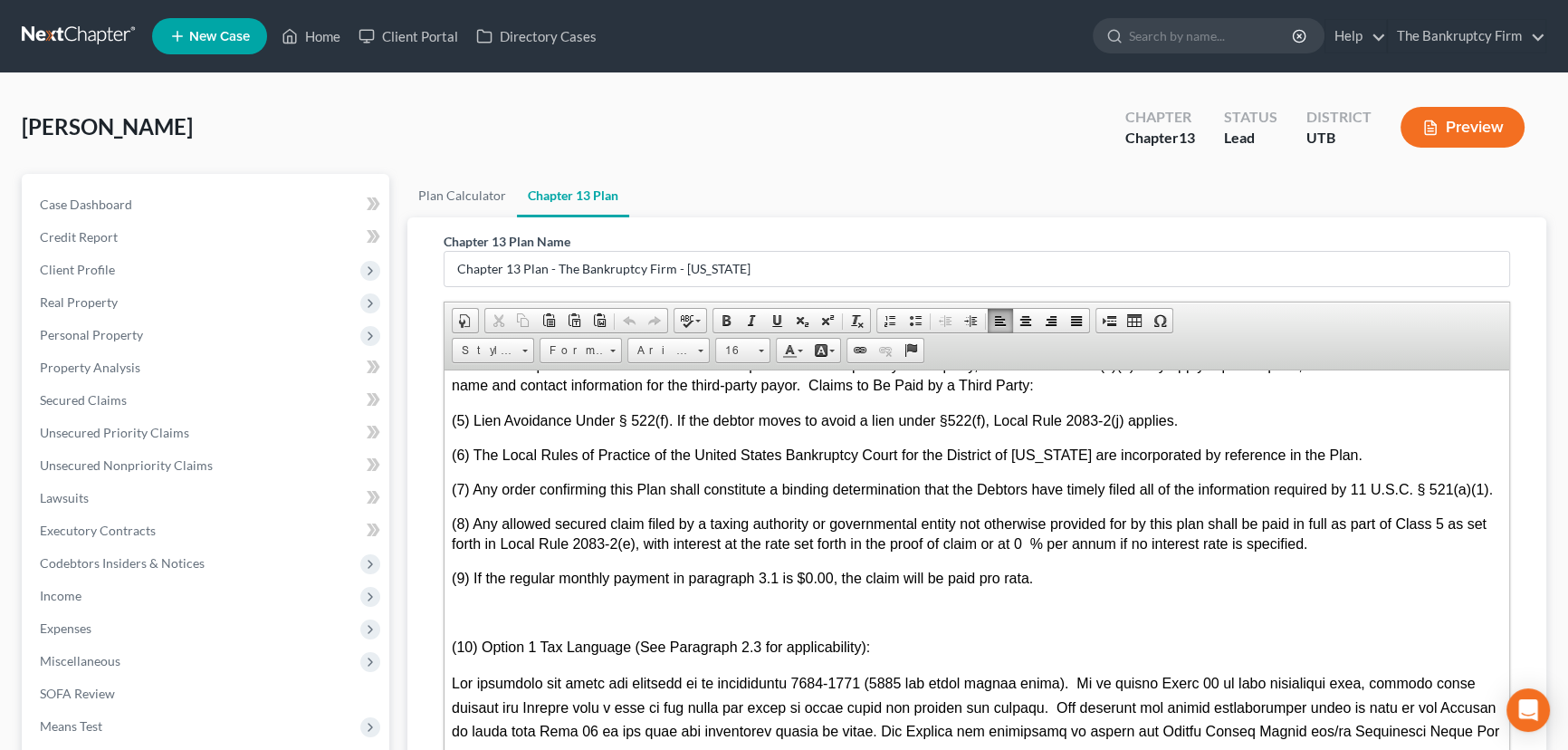
click at [519, 335] on p "(3) Direct Payment of Claims. If the debtor elects to pay a claim directly and …" at bounding box center [977, 298] width 1050 height 74
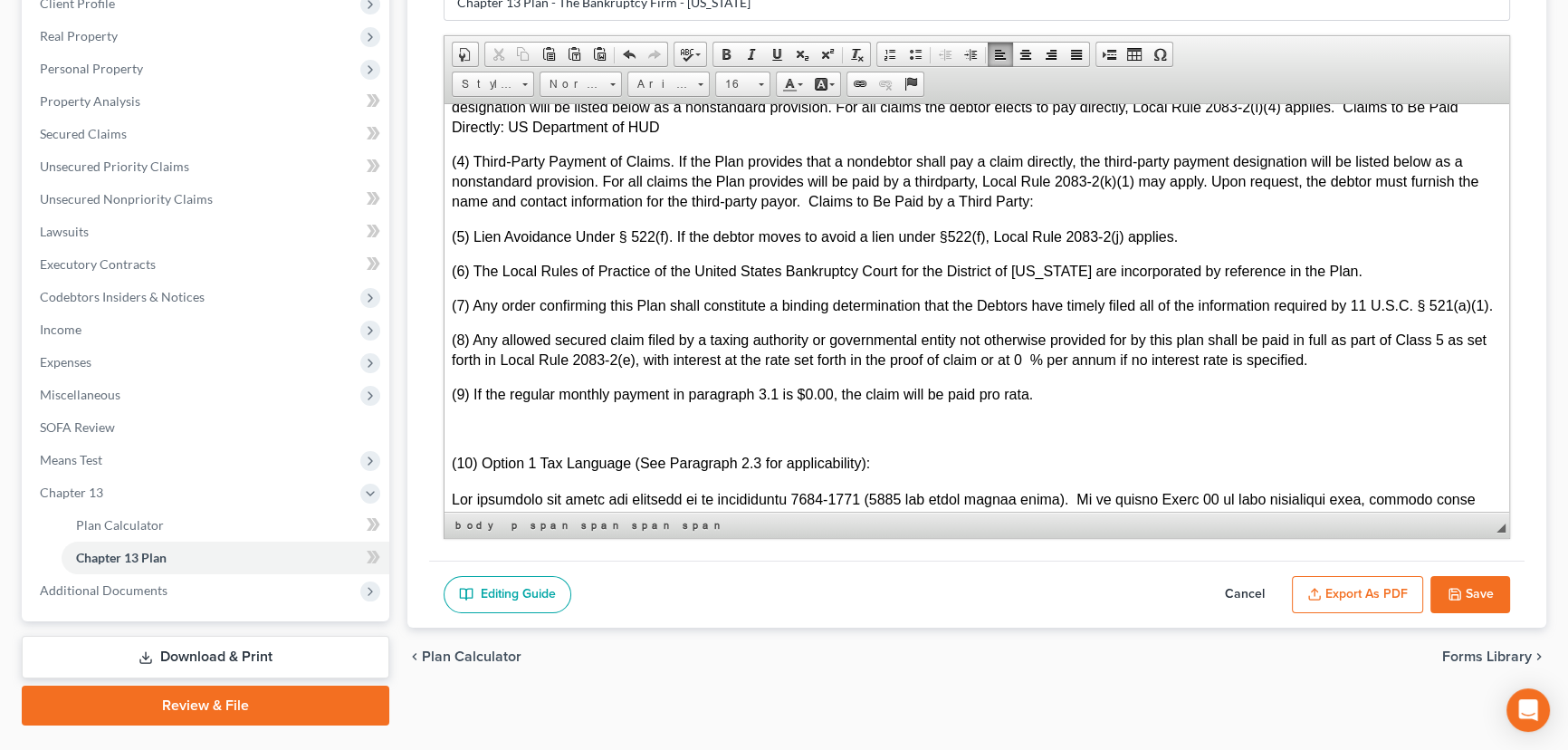
scroll to position [308, 0]
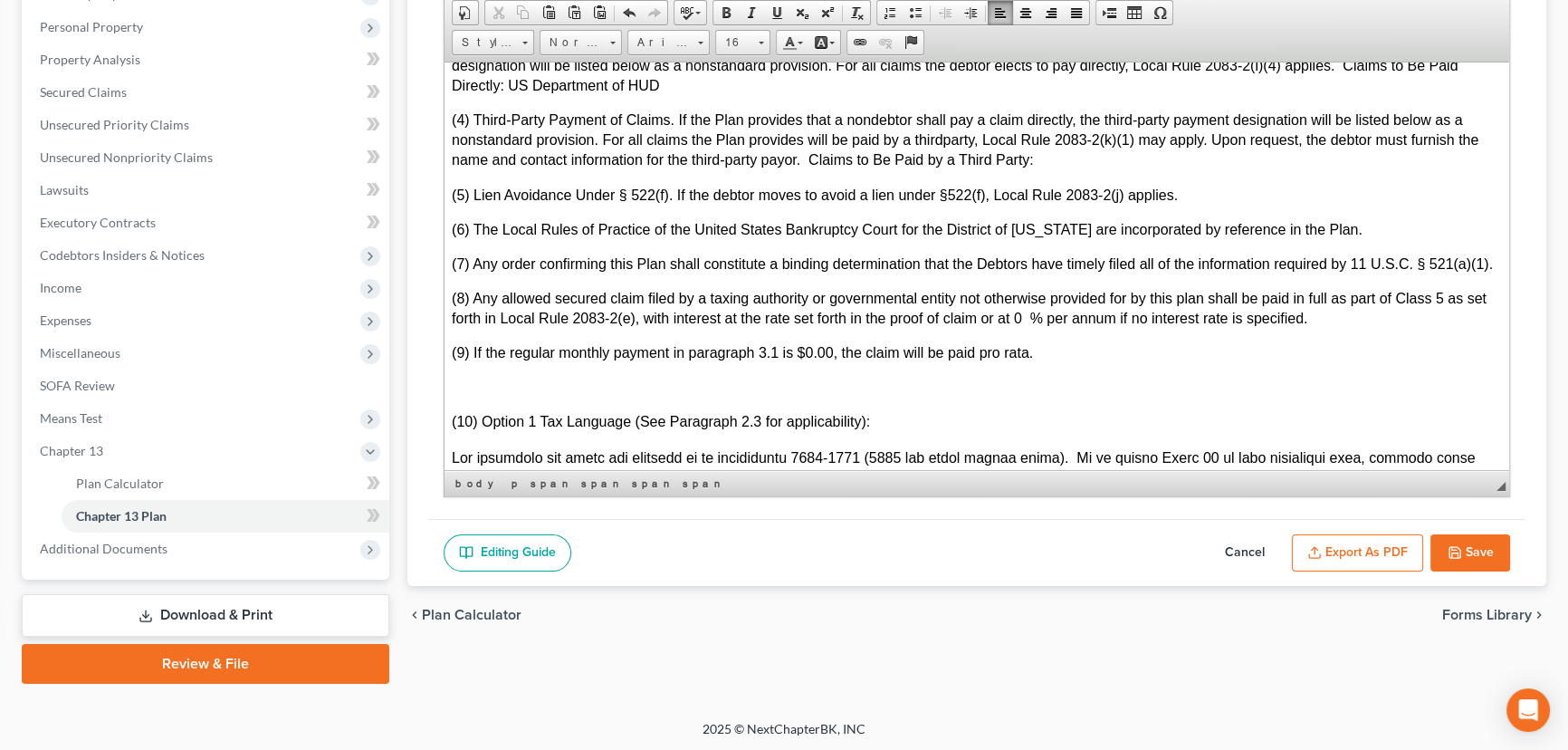
click at [1354, 556] on button "Export as PDF" at bounding box center [1358, 552] width 131 height 38
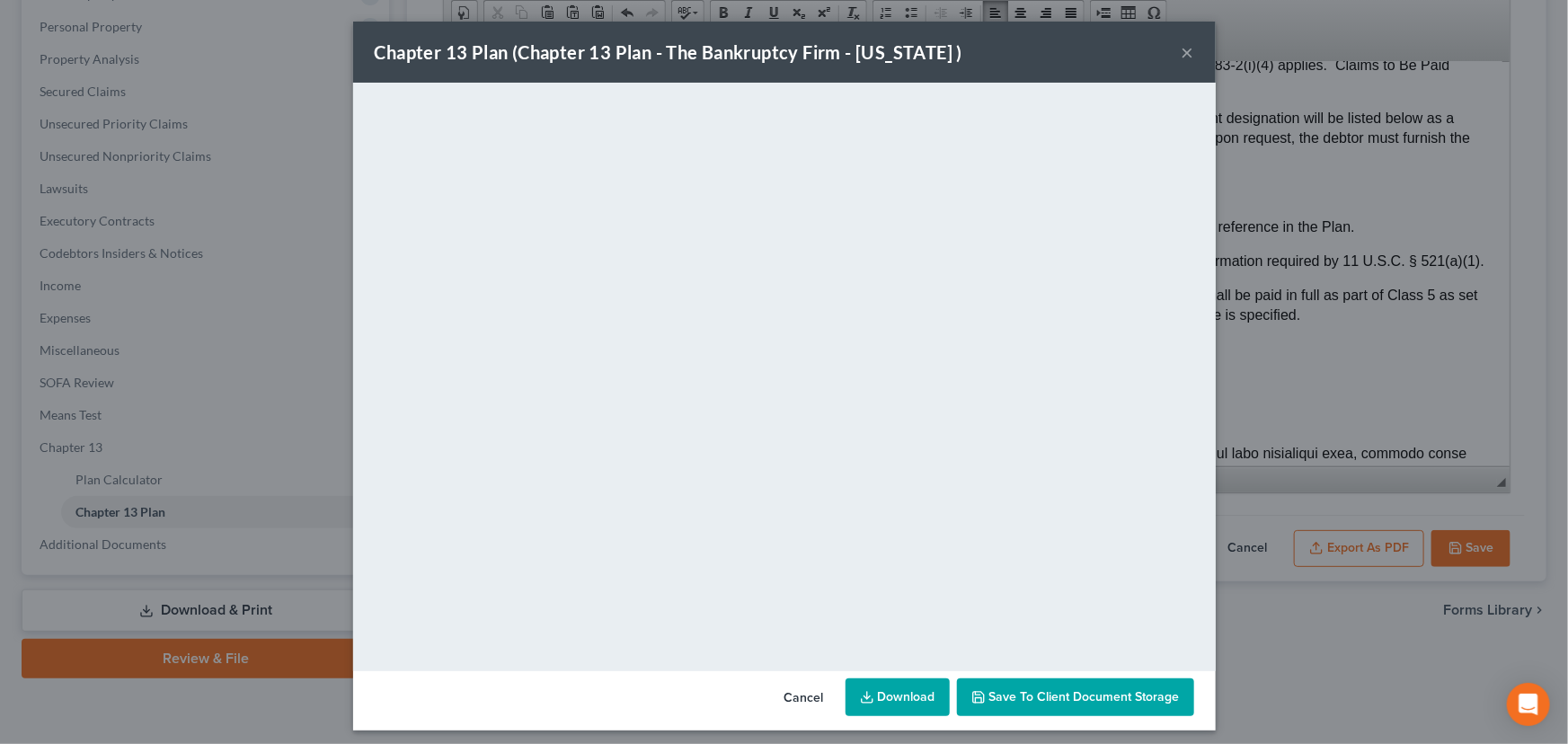
click at [1050, 701] on span "Save to Client Document Storage" at bounding box center [1085, 696] width 190 height 16
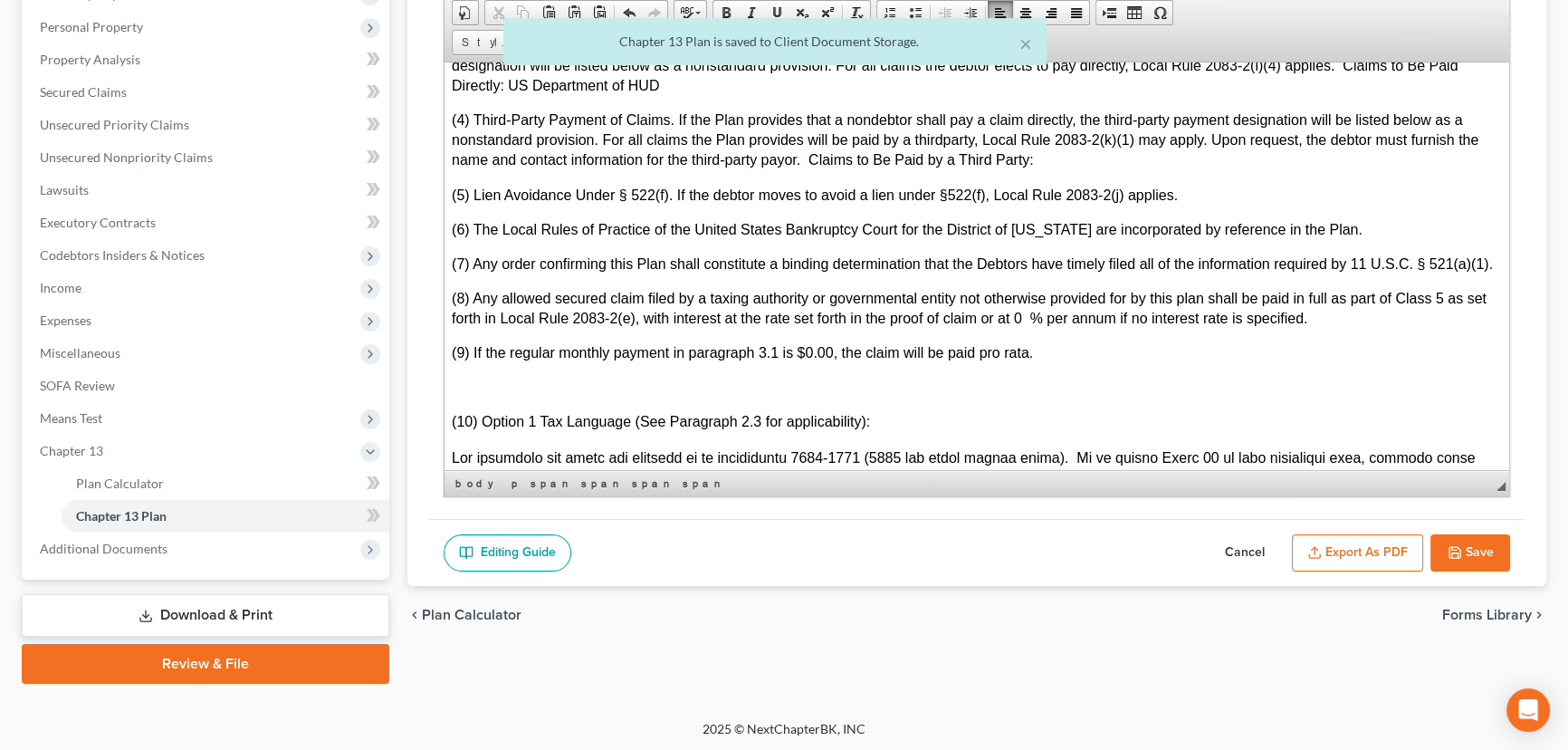
click at [1474, 543] on button "Save" at bounding box center [1469, 552] width 79 height 38
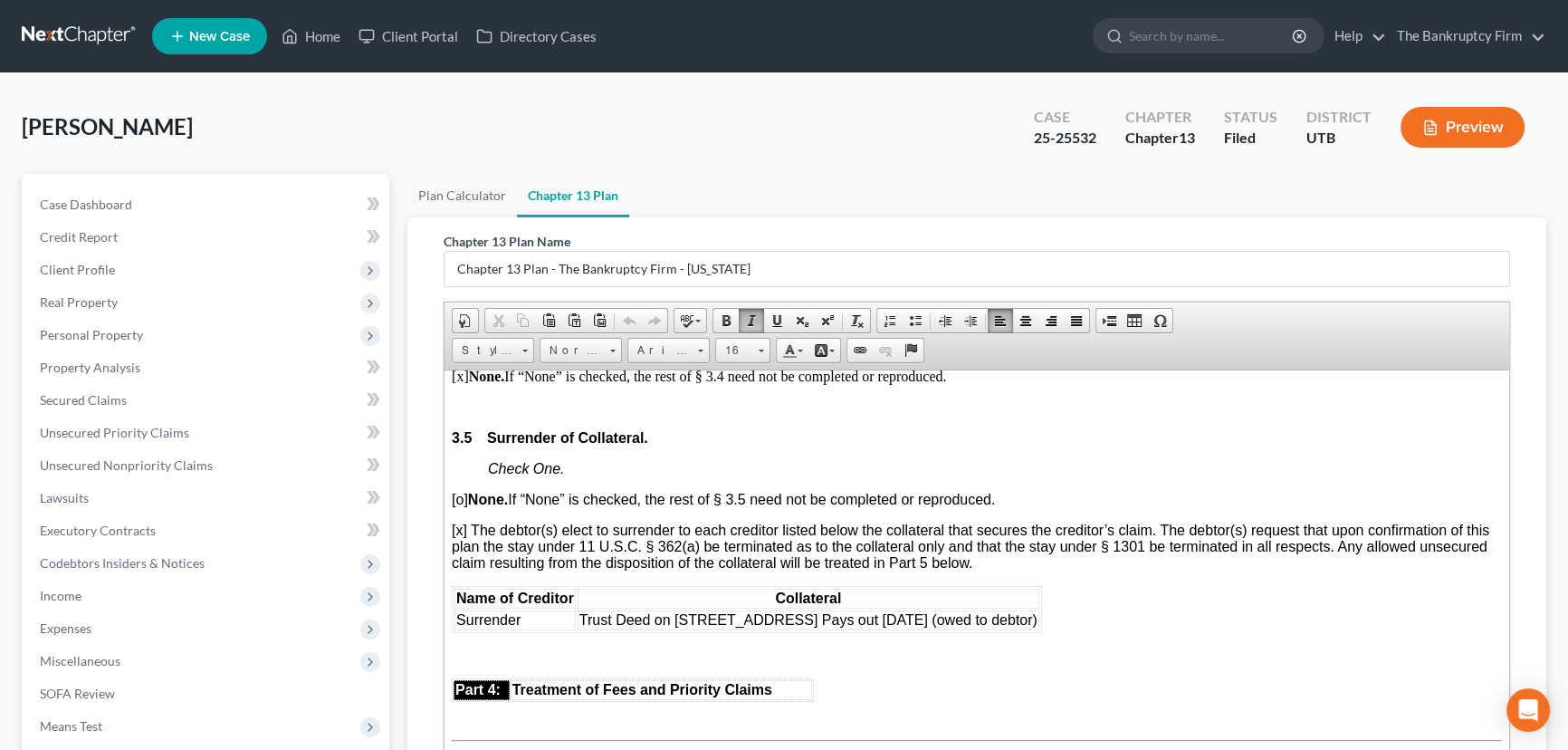
scroll to position [2881, 0]
